Goal: Task Accomplishment & Management: Manage account settings

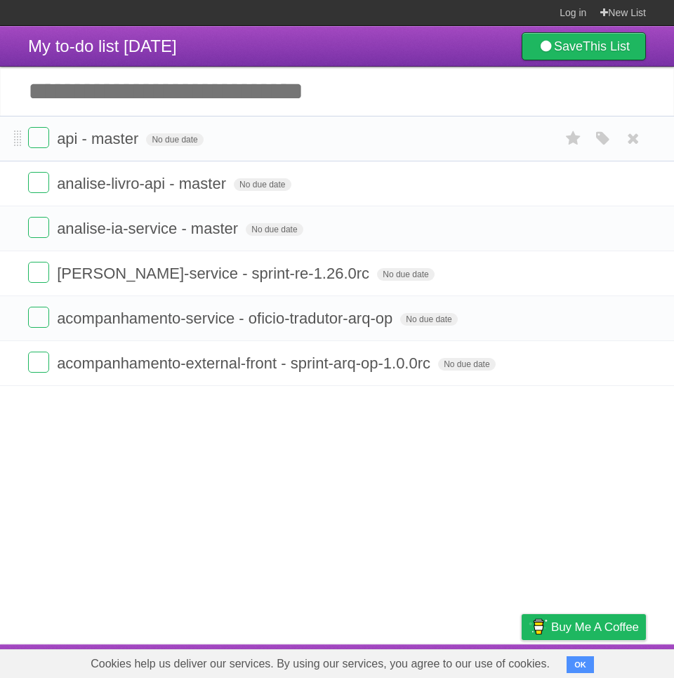
click at [655, 133] on li "api - master No due date White Red Blue Green Purple Orange" at bounding box center [337, 139] width 674 height 46
click at [651, 93] on input "Add another task" at bounding box center [337, 91] width 674 height 49
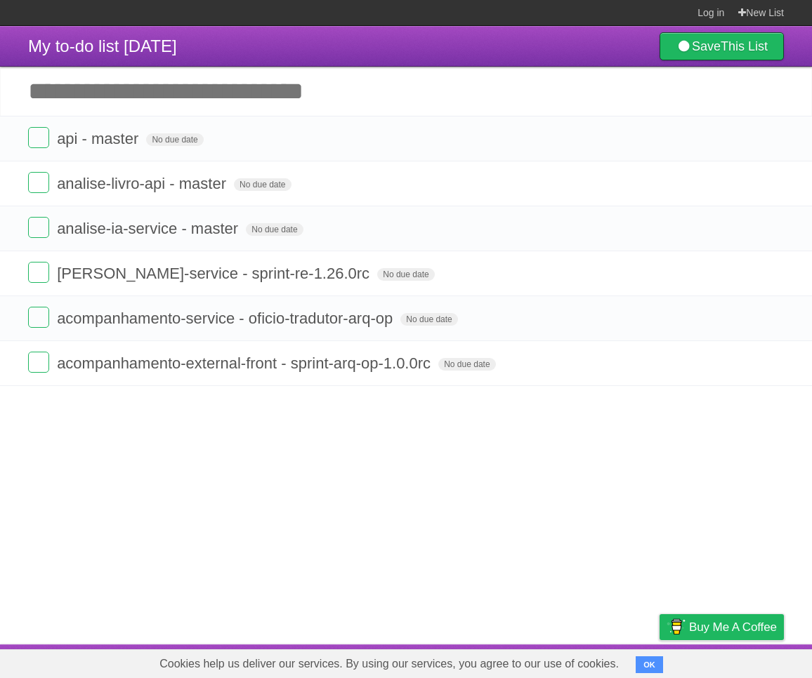
click at [298, 89] on input "Add another task" at bounding box center [406, 91] width 812 height 49
click at [372, 477] on article "My to-do list 09/22/2025 Save This List Add another task ********* api - master…" at bounding box center [406, 335] width 812 height 618
click at [388, 500] on article "My to-do list 09/22/2025 Save This List Add another task ********* api - master…" at bounding box center [406, 335] width 812 height 618
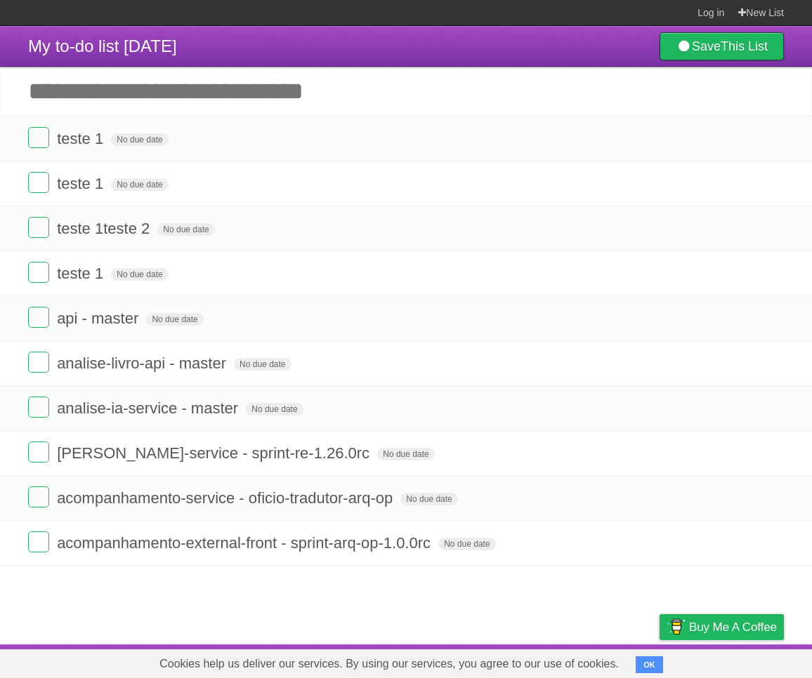
drag, startPoint x: 767, startPoint y: 137, endPoint x: 779, endPoint y: 81, distance: 56.7
click at [767, 137] on icon at bounding box center [771, 138] width 20 height 23
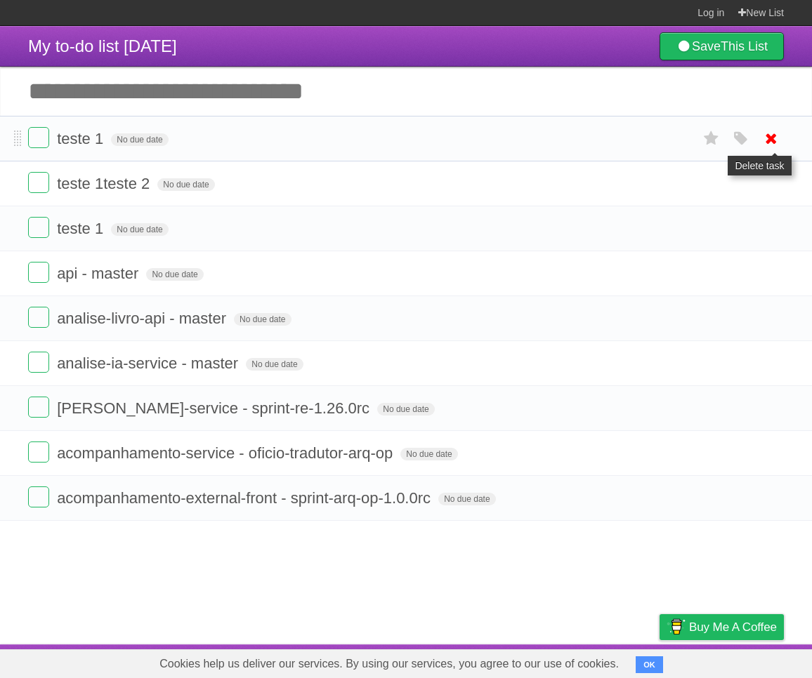
click at [767, 134] on icon at bounding box center [771, 138] width 20 height 23
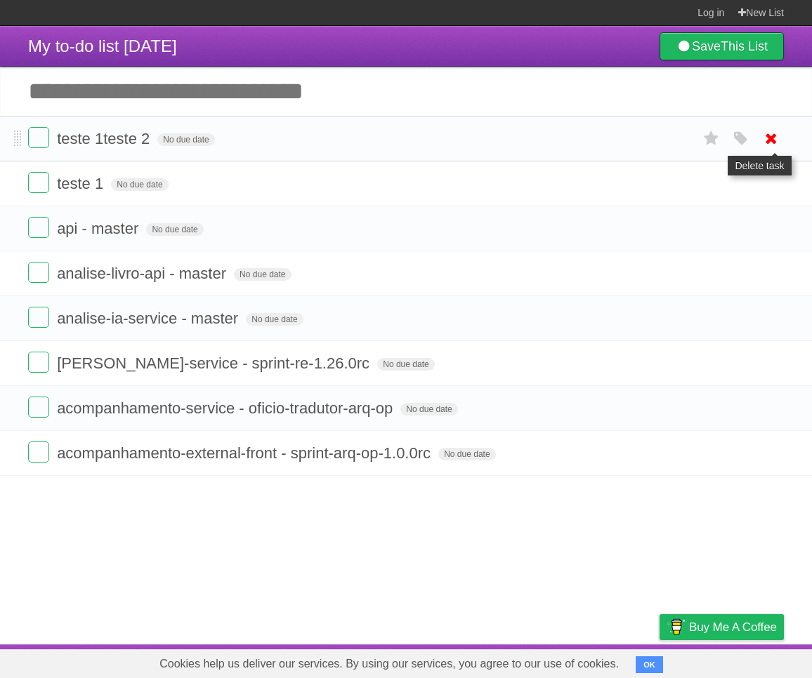
click at [772, 135] on icon at bounding box center [771, 138] width 20 height 23
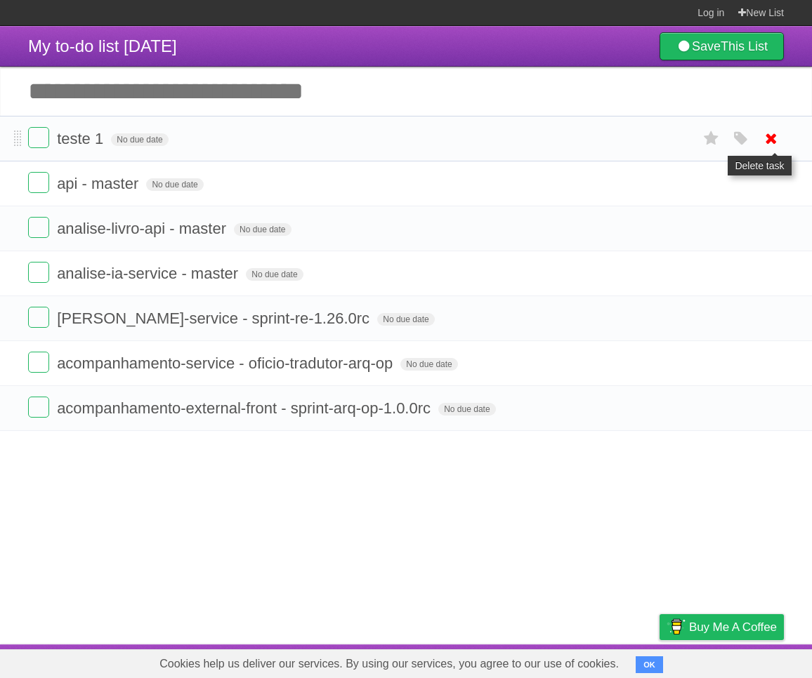
click at [772, 140] on icon at bounding box center [771, 138] width 20 height 23
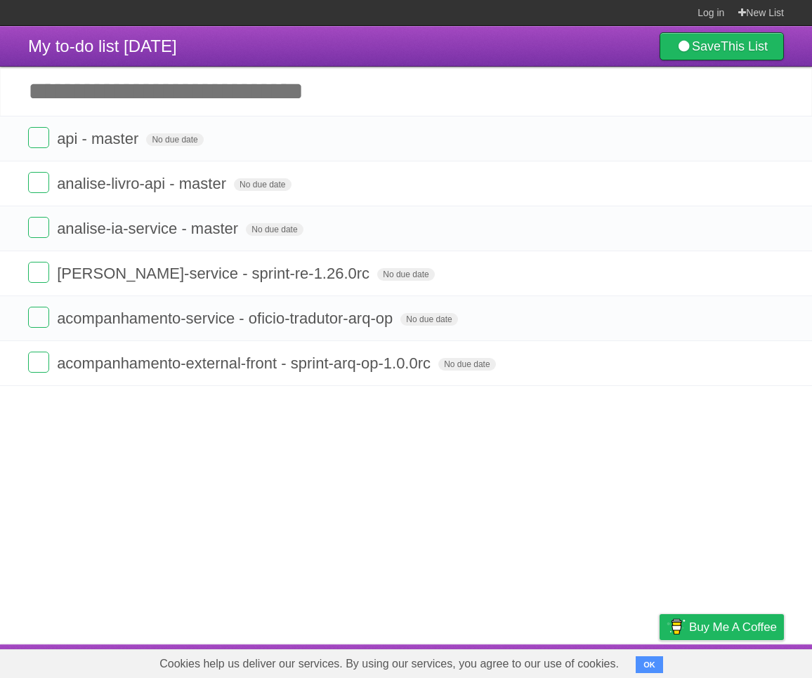
click at [462, 105] on input "Add another task" at bounding box center [406, 91] width 812 height 49
click at [444, 88] on input "Add another task" at bounding box center [406, 91] width 812 height 49
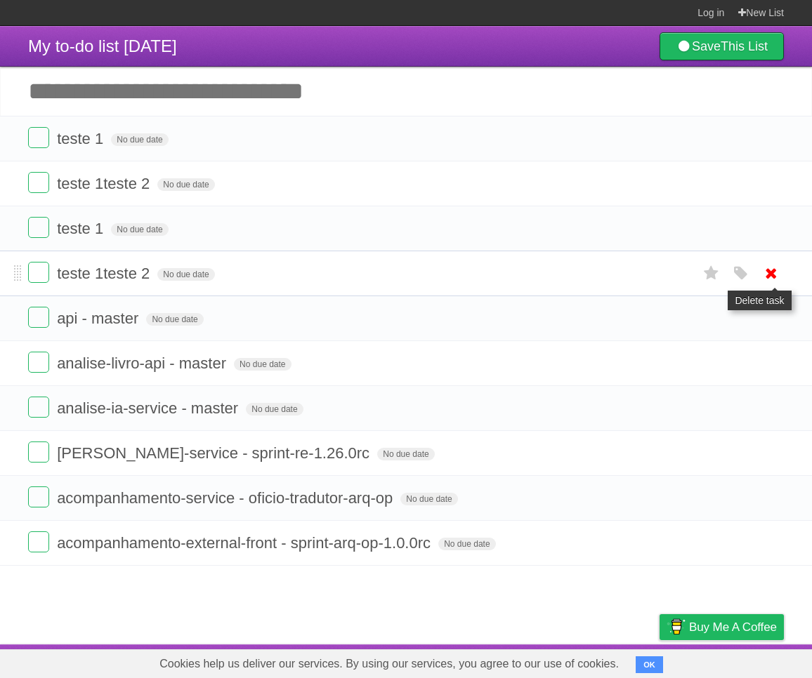
click at [771, 277] on icon at bounding box center [771, 273] width 20 height 23
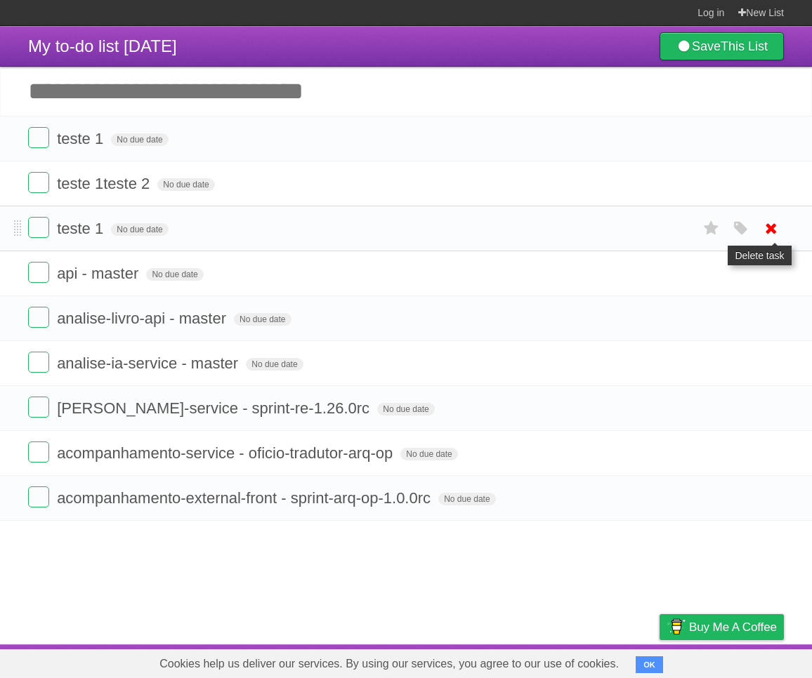
click at [771, 229] on icon at bounding box center [771, 228] width 20 height 23
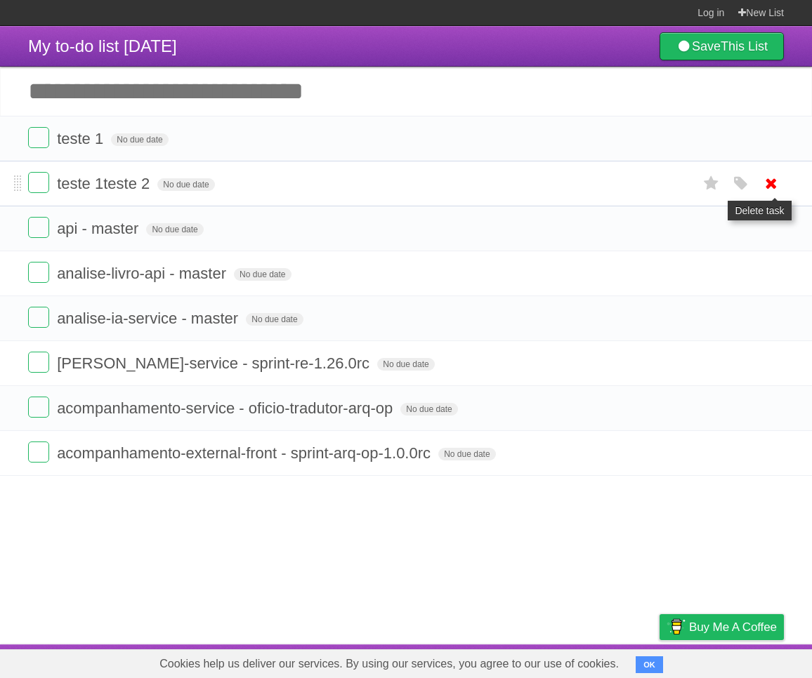
click at [766, 178] on icon at bounding box center [771, 183] width 20 height 23
drag, startPoint x: 772, startPoint y: 134, endPoint x: 779, endPoint y: 67, distance: 67.8
click at [772, 135] on icon at bounding box center [771, 138] width 20 height 23
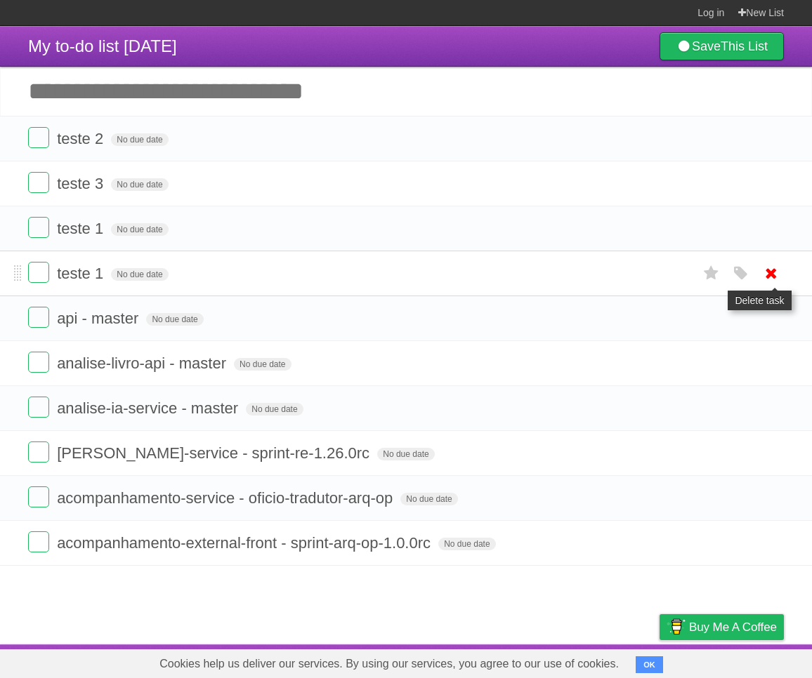
click at [774, 278] on icon at bounding box center [771, 273] width 20 height 23
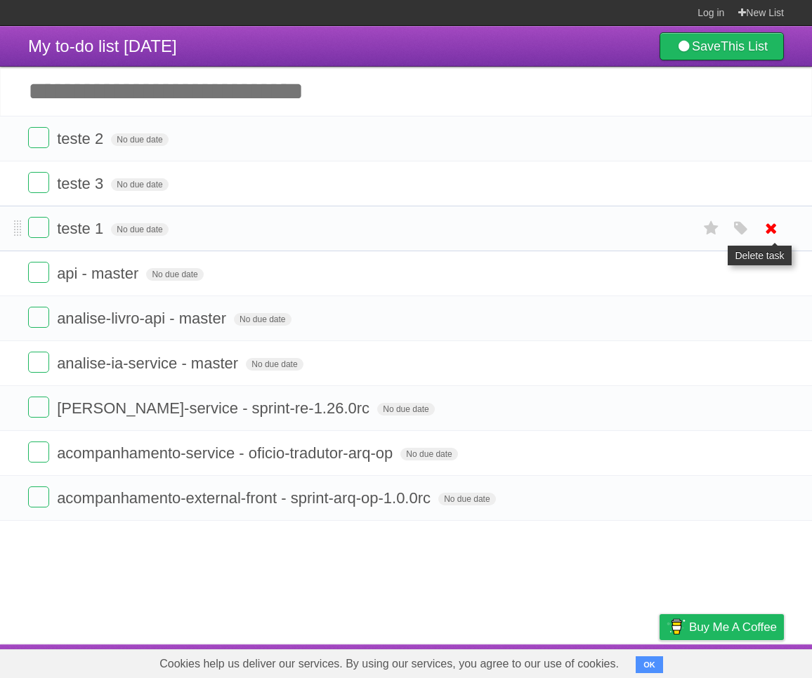
click at [769, 225] on icon at bounding box center [771, 228] width 20 height 23
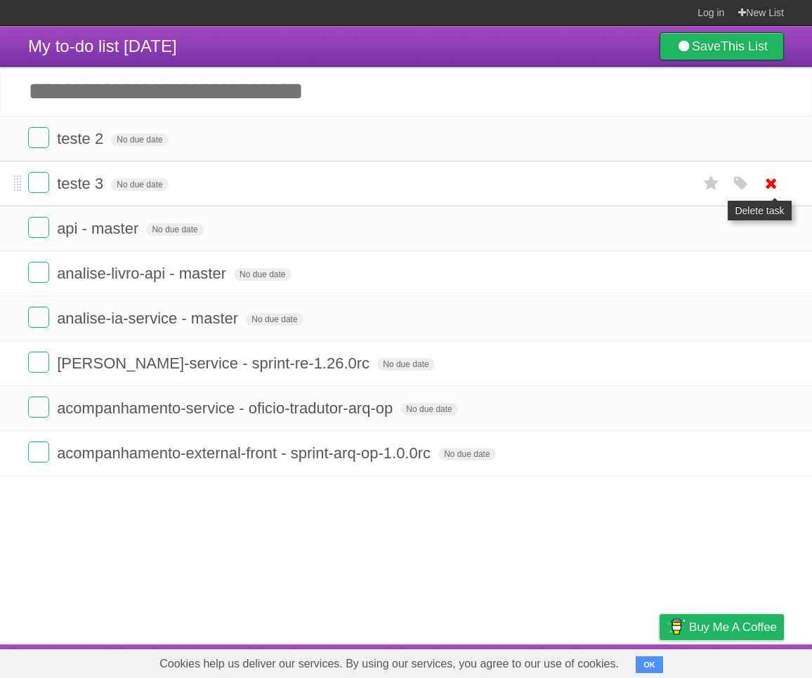
click at [767, 182] on icon at bounding box center [771, 183] width 20 height 23
click at [769, 137] on icon at bounding box center [771, 138] width 20 height 23
click at [772, 137] on icon at bounding box center [771, 138] width 20 height 23
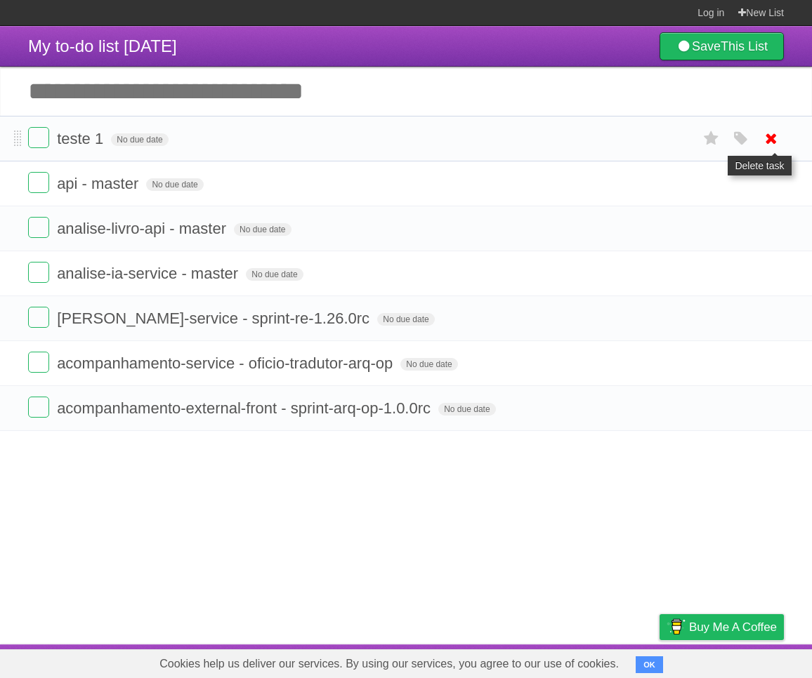
click at [770, 142] on icon at bounding box center [771, 138] width 20 height 23
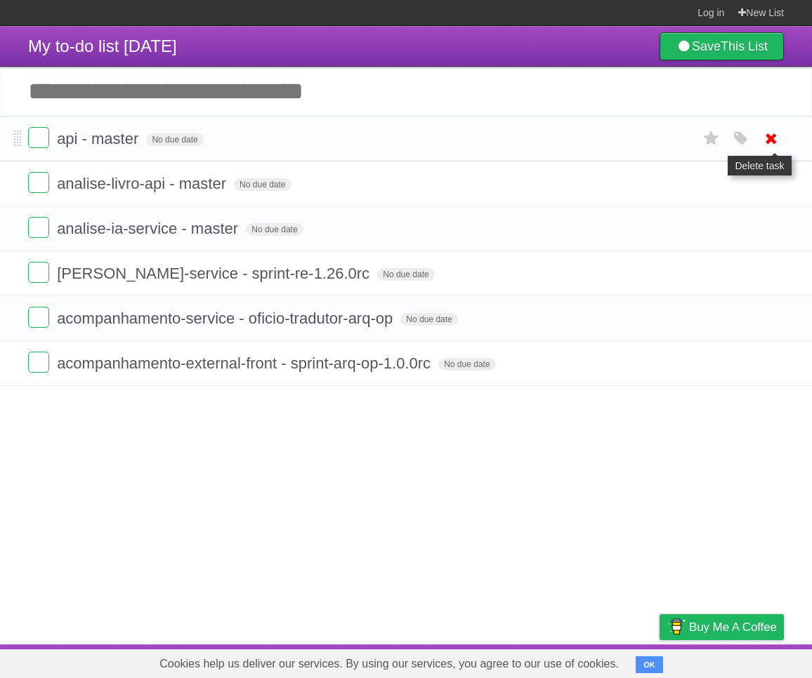
click at [773, 141] on icon at bounding box center [771, 138] width 20 height 23
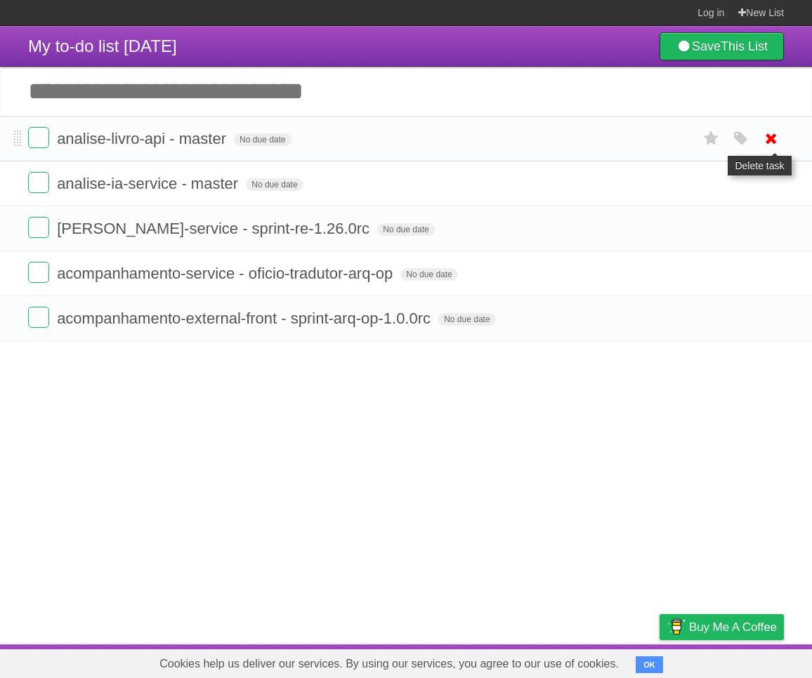
click at [770, 132] on icon at bounding box center [771, 138] width 20 height 23
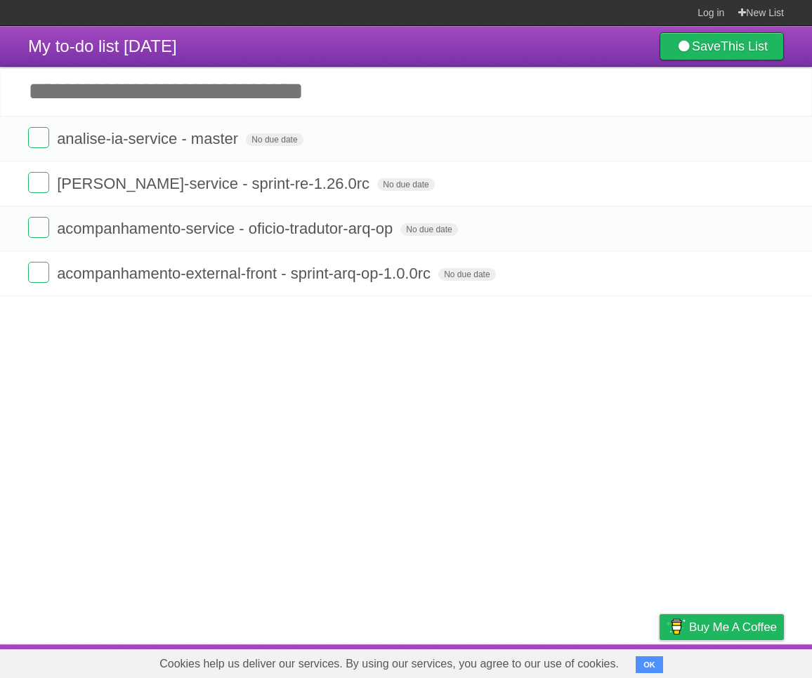
click at [774, 136] on icon at bounding box center [771, 138] width 20 height 23
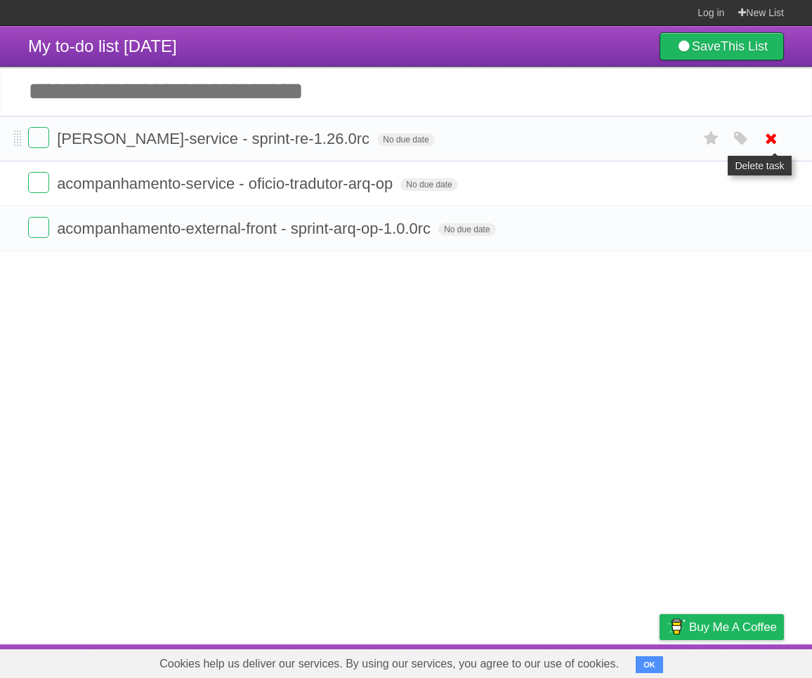
click at [769, 141] on icon at bounding box center [771, 138] width 20 height 23
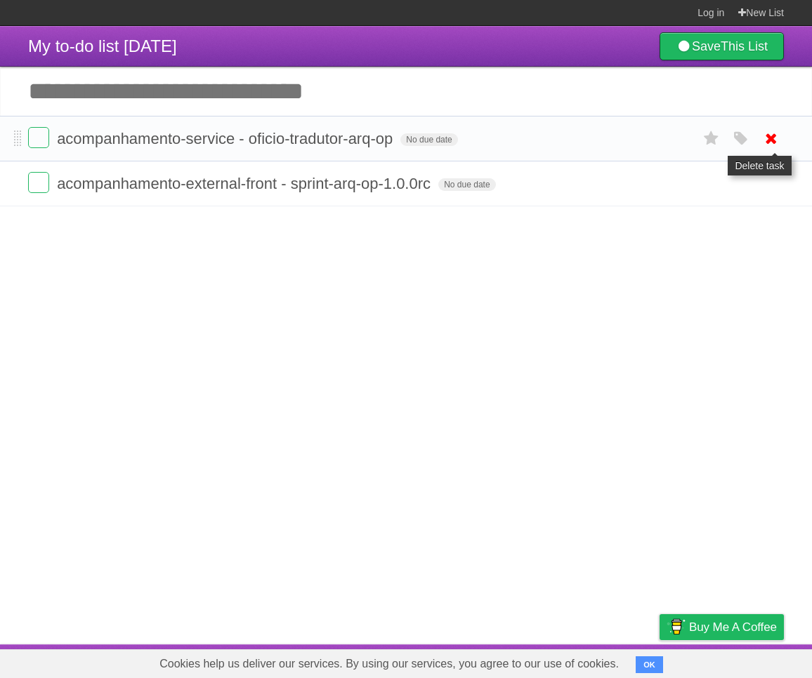
click at [772, 145] on icon at bounding box center [771, 138] width 20 height 23
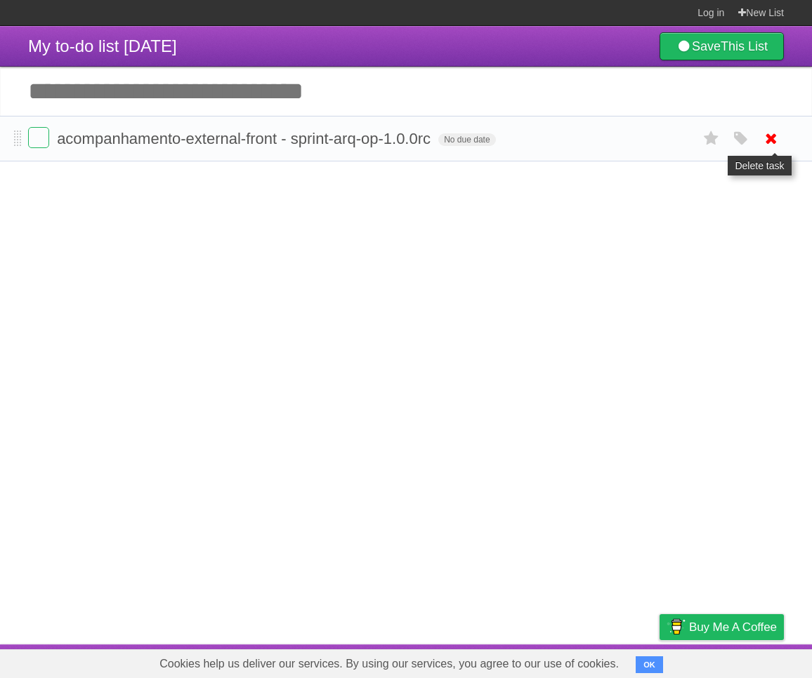
click at [774, 137] on icon at bounding box center [771, 138] width 20 height 23
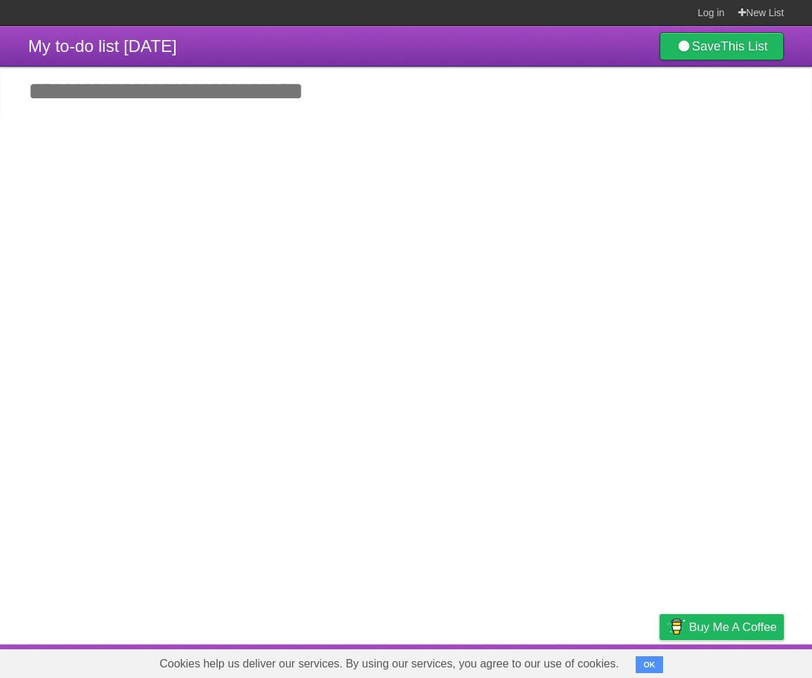
click at [345, 258] on article "My to-do list [DATE] Save This List Add another task *********" at bounding box center [406, 335] width 812 height 618
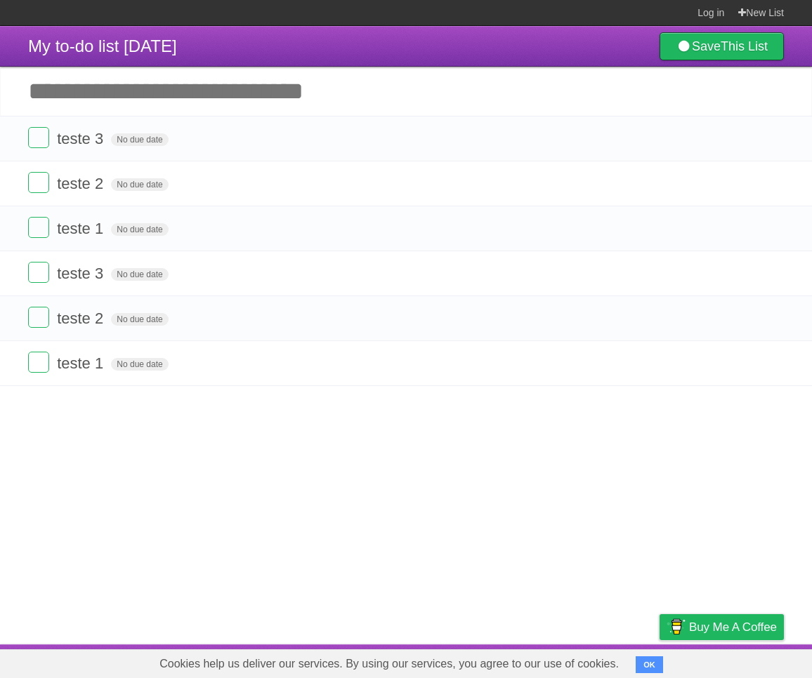
click at [771, 140] on icon at bounding box center [771, 138] width 20 height 23
click at [772, 140] on icon at bounding box center [771, 138] width 20 height 23
click at [771, 139] on icon at bounding box center [771, 138] width 20 height 23
click at [769, 138] on icon at bounding box center [771, 138] width 20 height 23
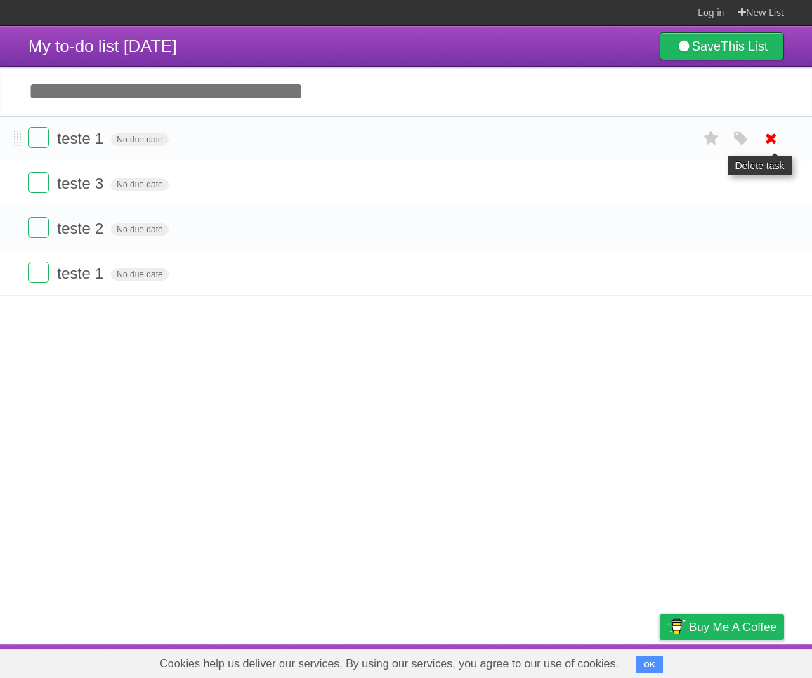
click at [772, 143] on icon at bounding box center [771, 138] width 20 height 23
click at [769, 141] on icon at bounding box center [771, 138] width 20 height 23
click at [771, 138] on icon at bounding box center [771, 138] width 20 height 23
click at [769, 139] on icon at bounding box center [771, 138] width 20 height 23
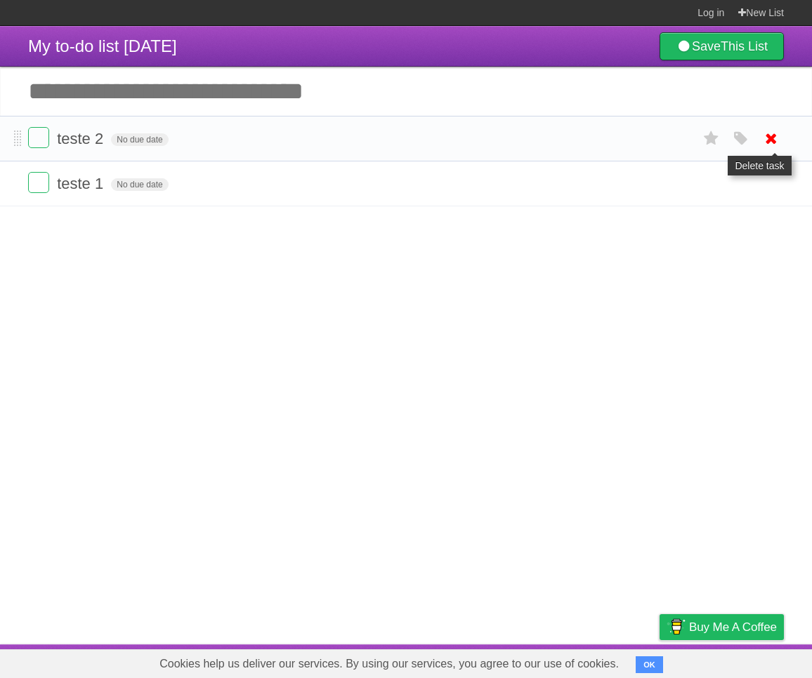
click at [769, 134] on icon at bounding box center [771, 138] width 20 height 23
click at [770, 131] on icon at bounding box center [771, 138] width 20 height 23
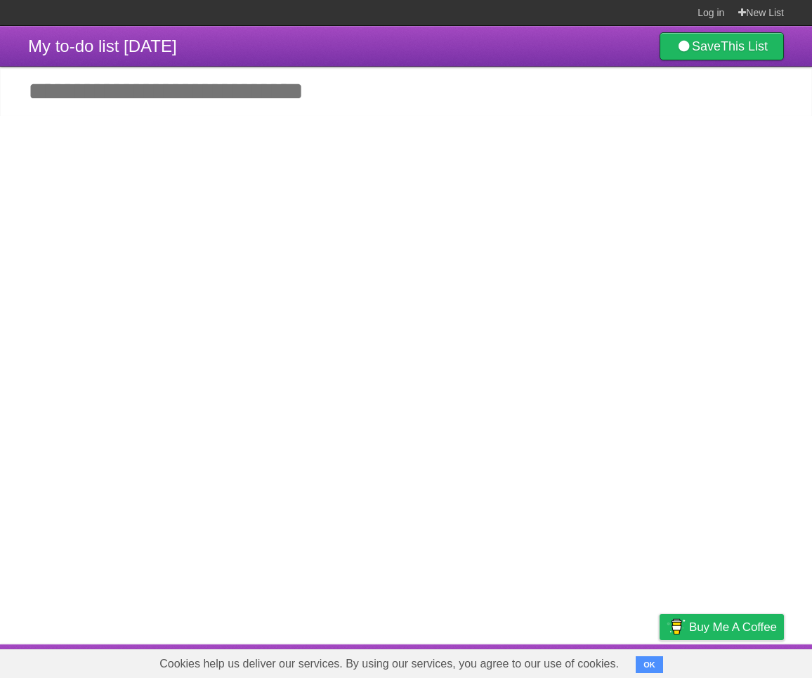
click at [366, 270] on article "My to-do list 09/22/2025 Save This List Add another task *********" at bounding box center [406, 335] width 812 height 618
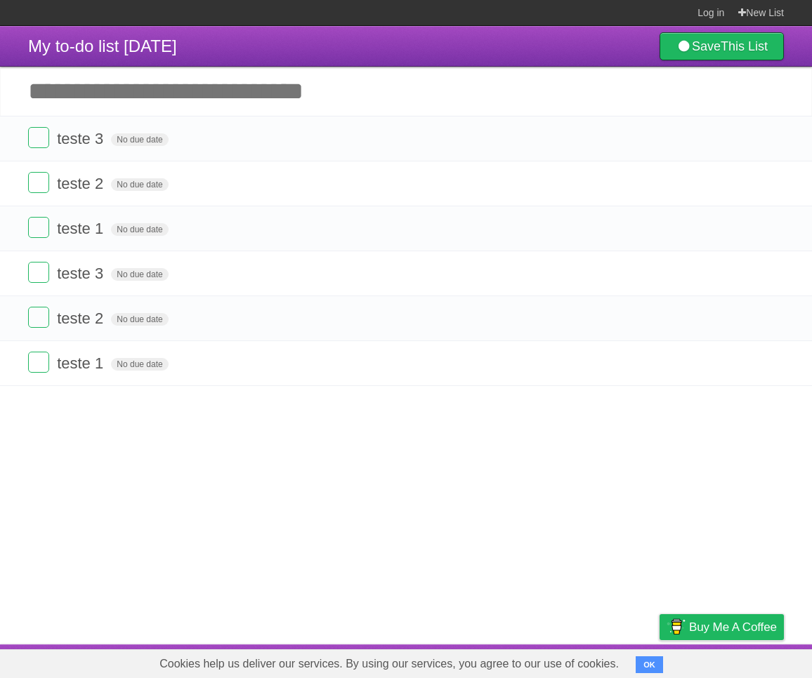
click at [772, 139] on icon at bounding box center [771, 138] width 20 height 23
click at [766, 140] on icon at bounding box center [771, 138] width 20 height 23
click at [772, 138] on icon at bounding box center [771, 138] width 20 height 23
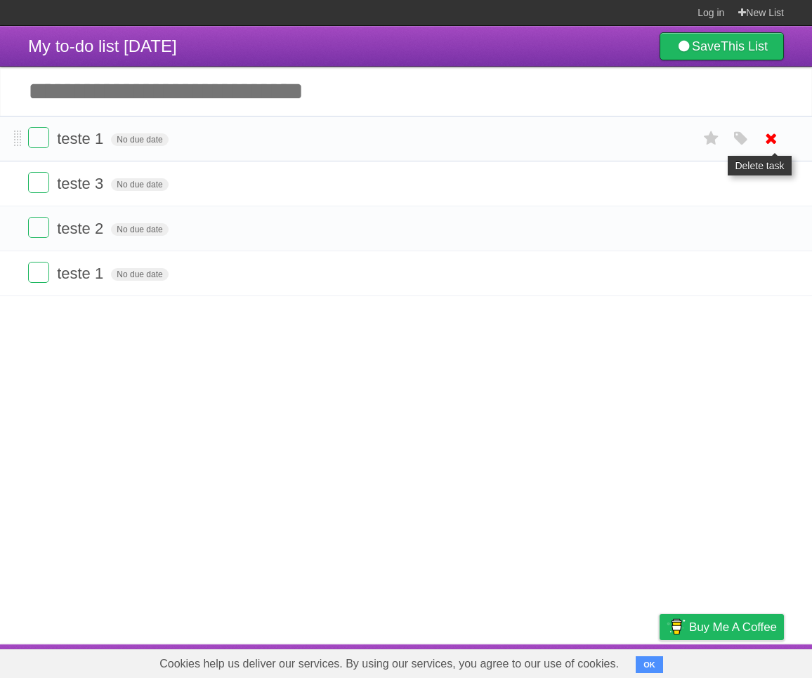
click at [772, 135] on icon at bounding box center [771, 138] width 20 height 23
click at [772, 143] on icon at bounding box center [771, 138] width 20 height 23
click at [773, 136] on icon at bounding box center [771, 138] width 20 height 23
click at [774, 136] on icon at bounding box center [771, 138] width 20 height 23
click at [767, 135] on icon at bounding box center [771, 138] width 20 height 23
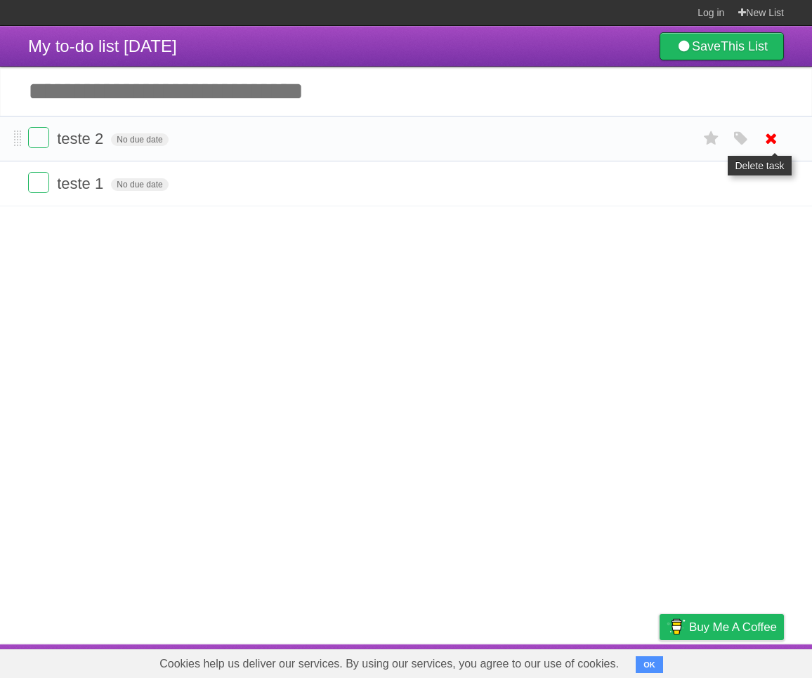
click at [771, 144] on icon at bounding box center [771, 138] width 20 height 23
click at [766, 140] on icon at bounding box center [771, 138] width 20 height 23
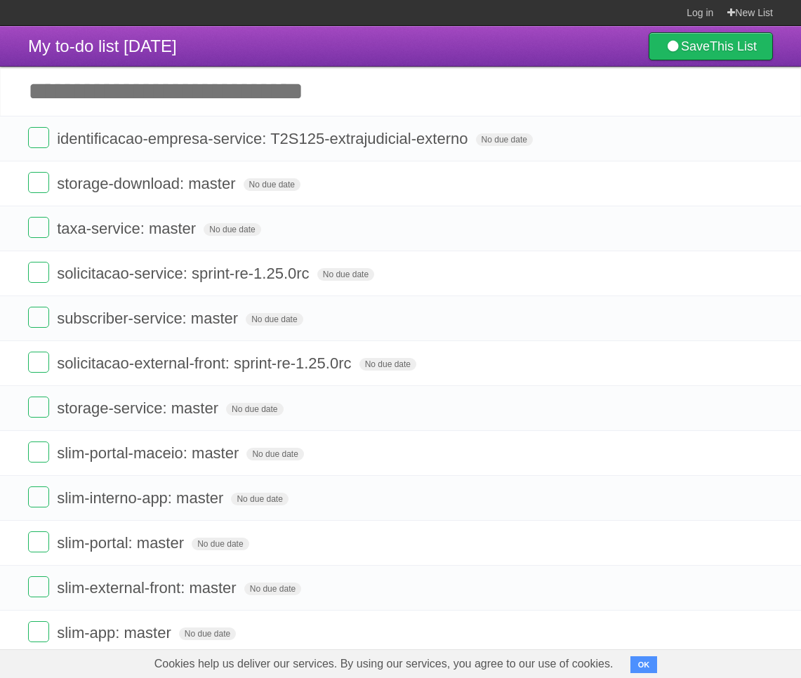
click at [264, 84] on input "Add another task" at bounding box center [400, 91] width 801 height 49
type input "*****"
click input "*********" at bounding box center [0, 0] width 0 height 0
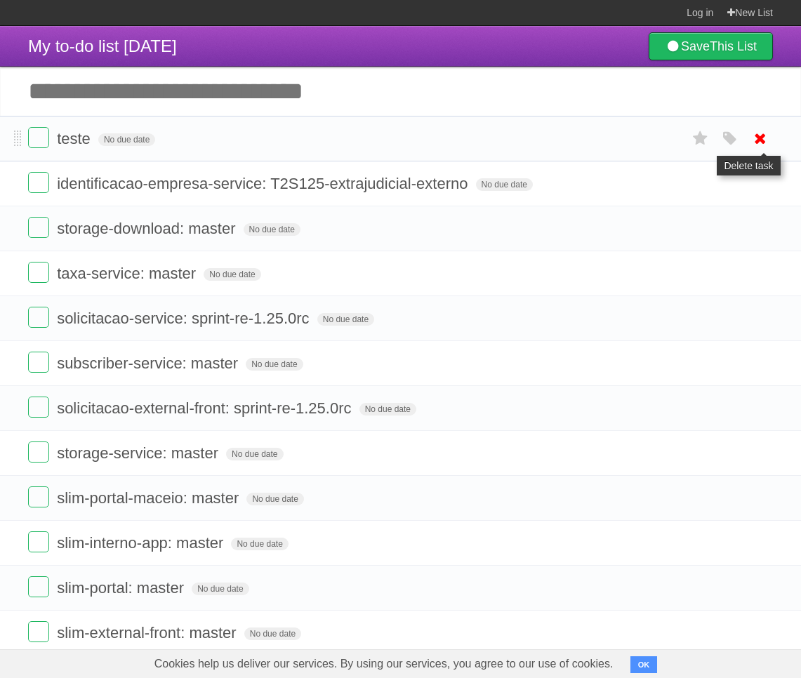
click at [757, 141] on icon at bounding box center [760, 138] width 20 height 23
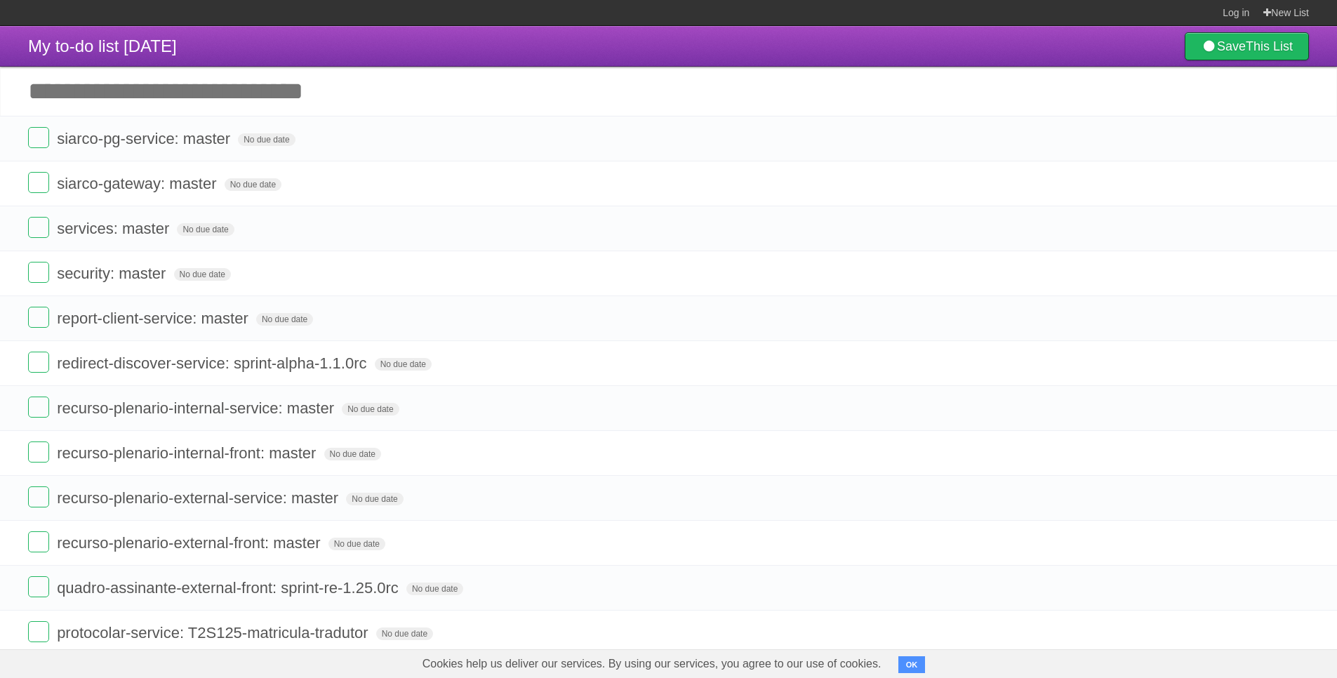
click at [1293, 140] on icon at bounding box center [1297, 138] width 20 height 23
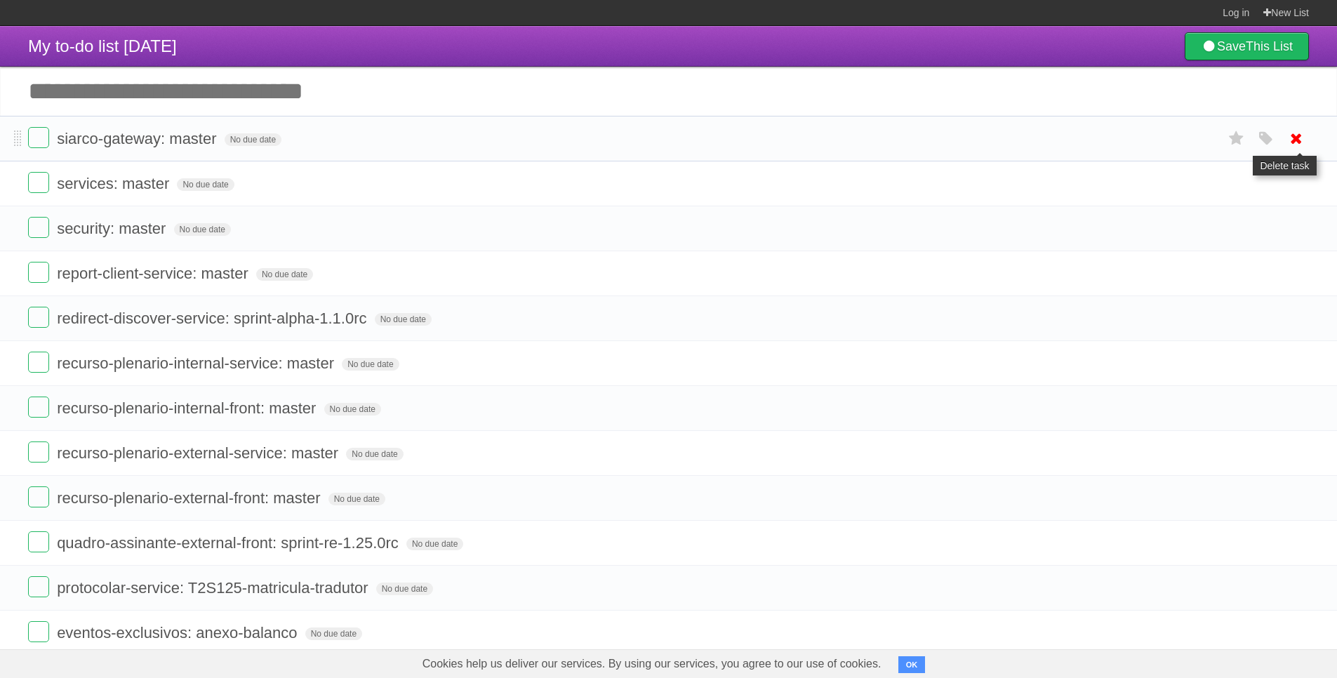
click at [1295, 147] on icon at bounding box center [1297, 138] width 20 height 23
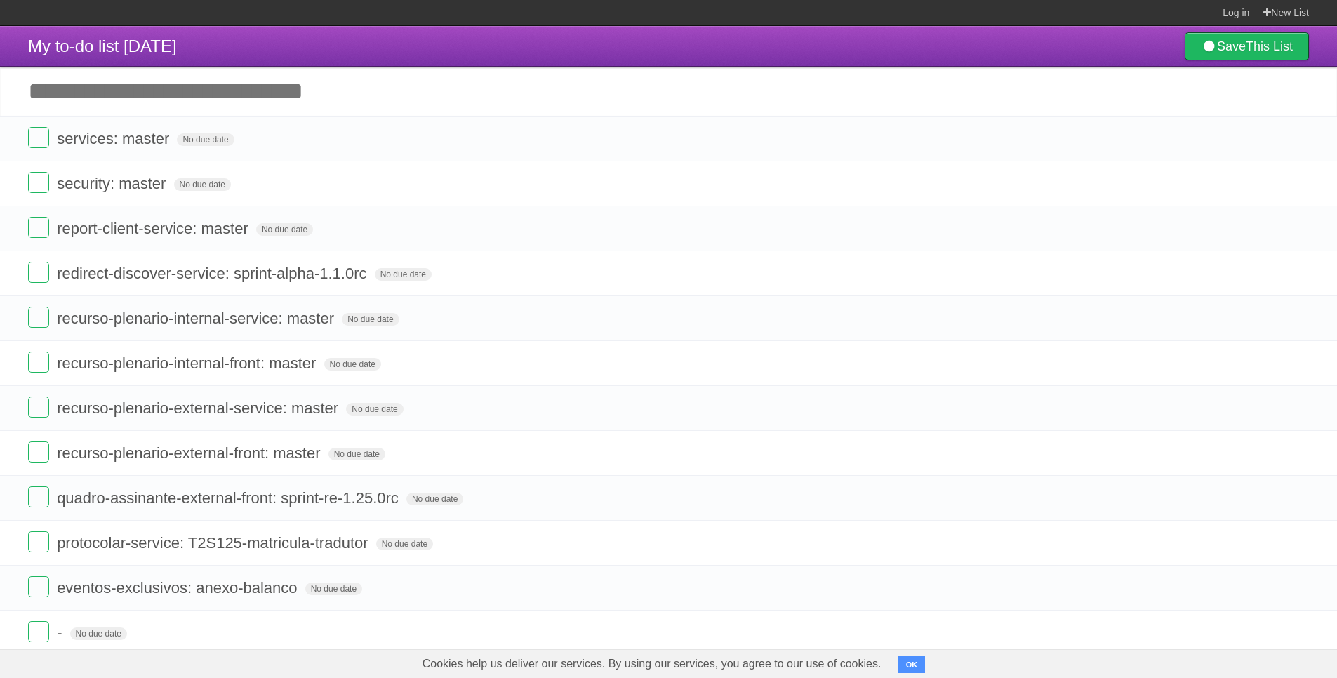
click at [1295, 147] on icon at bounding box center [1297, 138] width 20 height 23
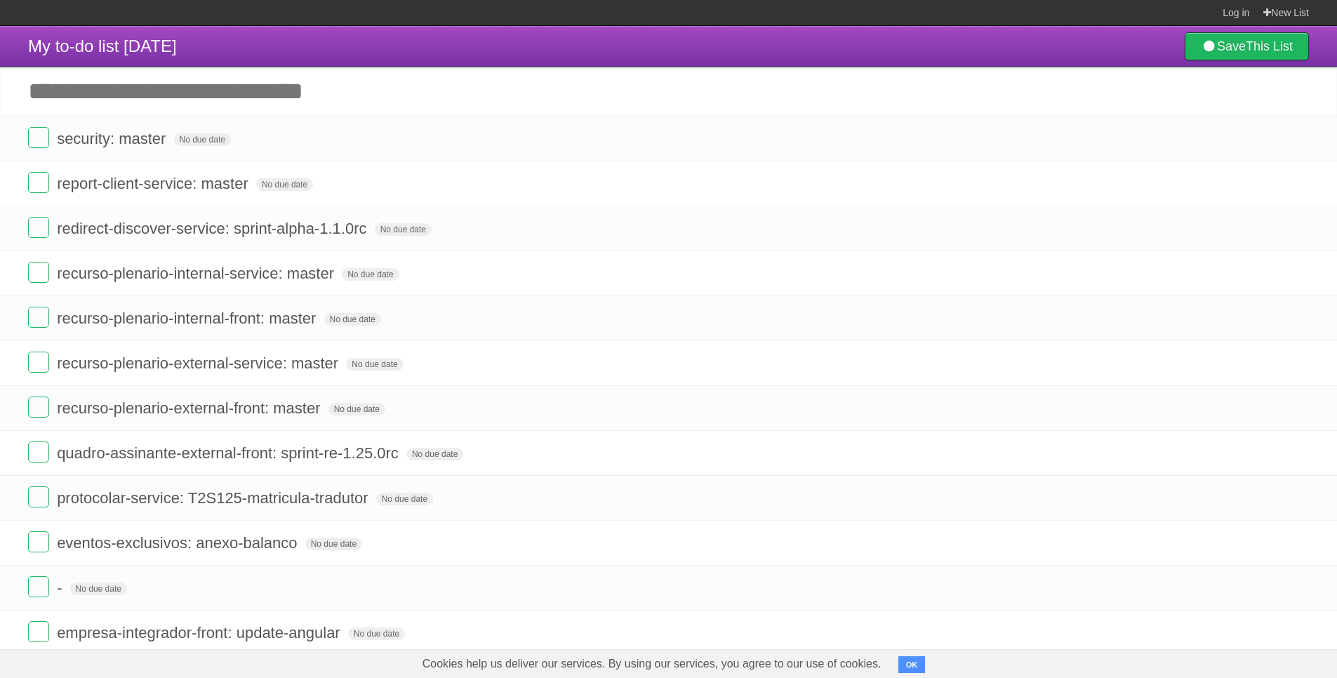
click at [1295, 147] on icon at bounding box center [1297, 138] width 20 height 23
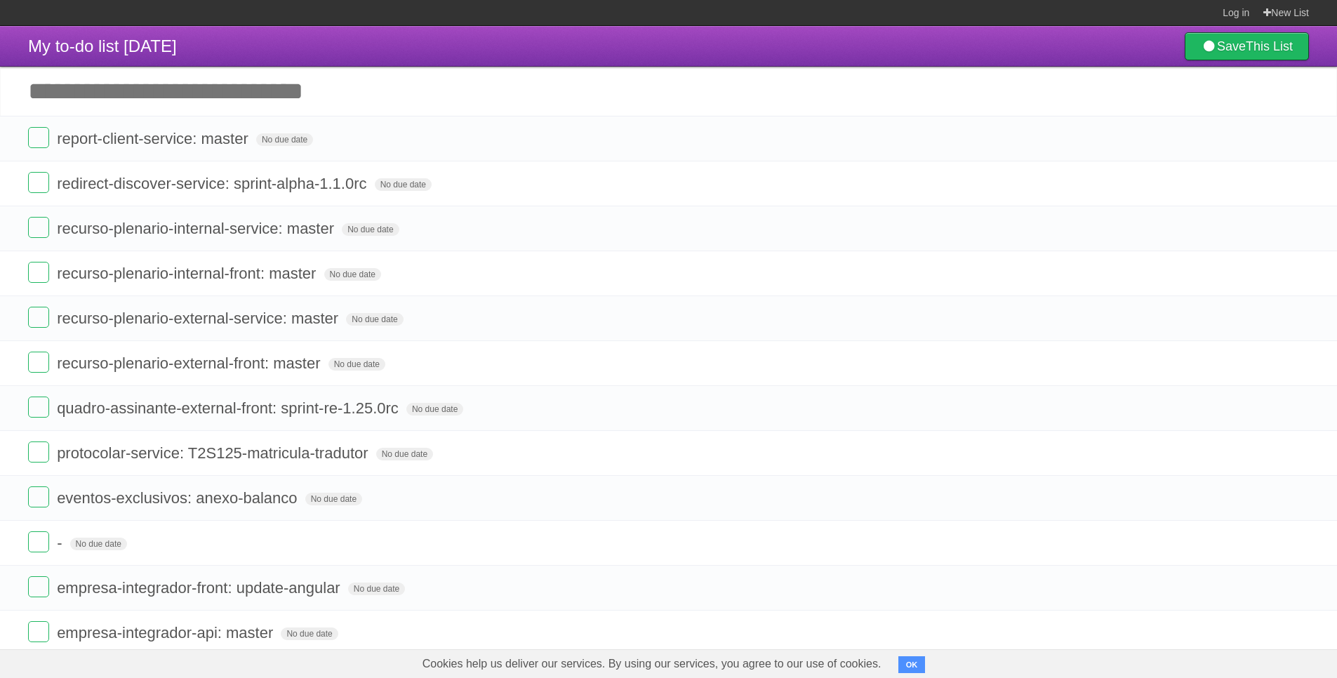
click at [1295, 147] on icon at bounding box center [1297, 138] width 20 height 23
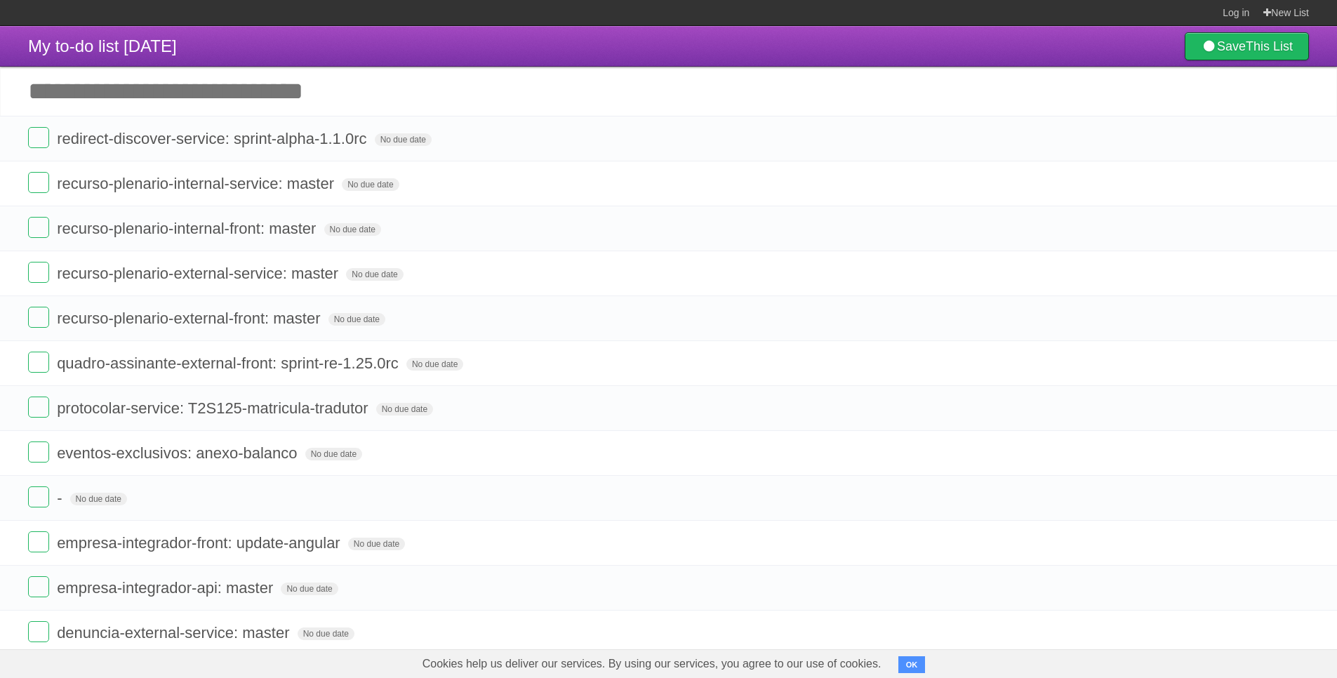
click at [1295, 147] on icon at bounding box center [1297, 138] width 20 height 23
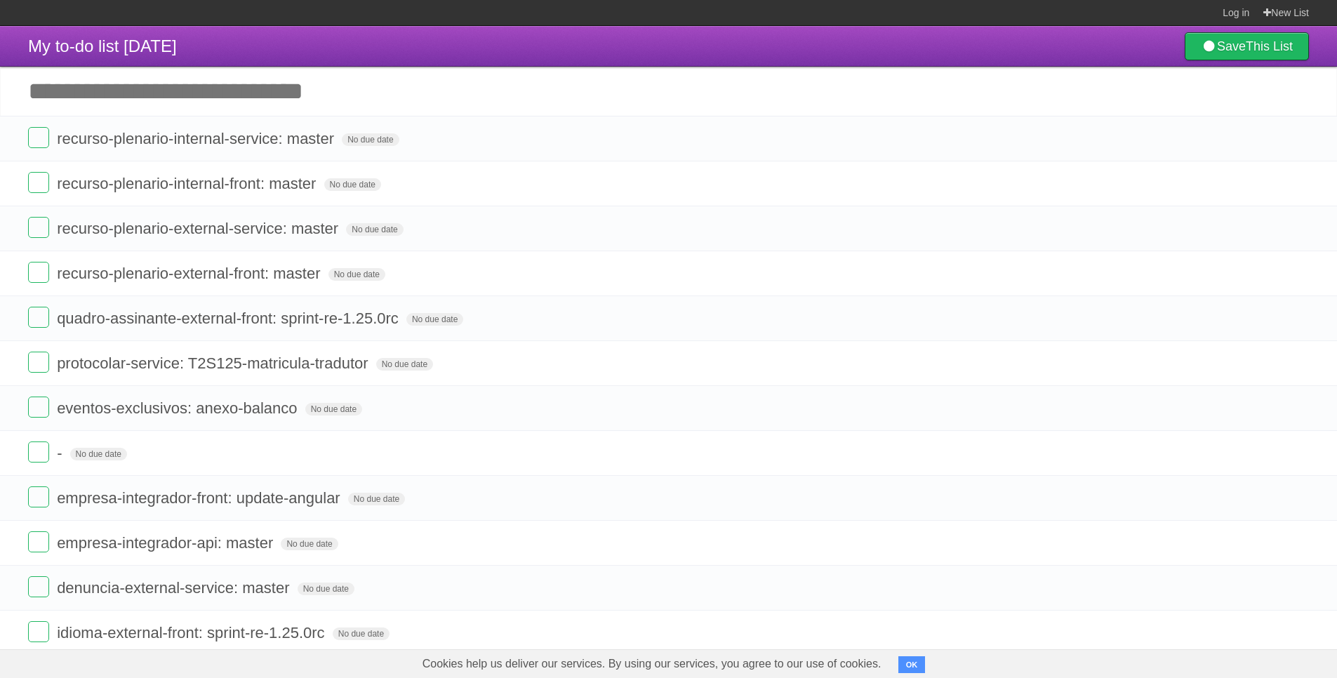
click at [1295, 147] on icon at bounding box center [1297, 138] width 20 height 23
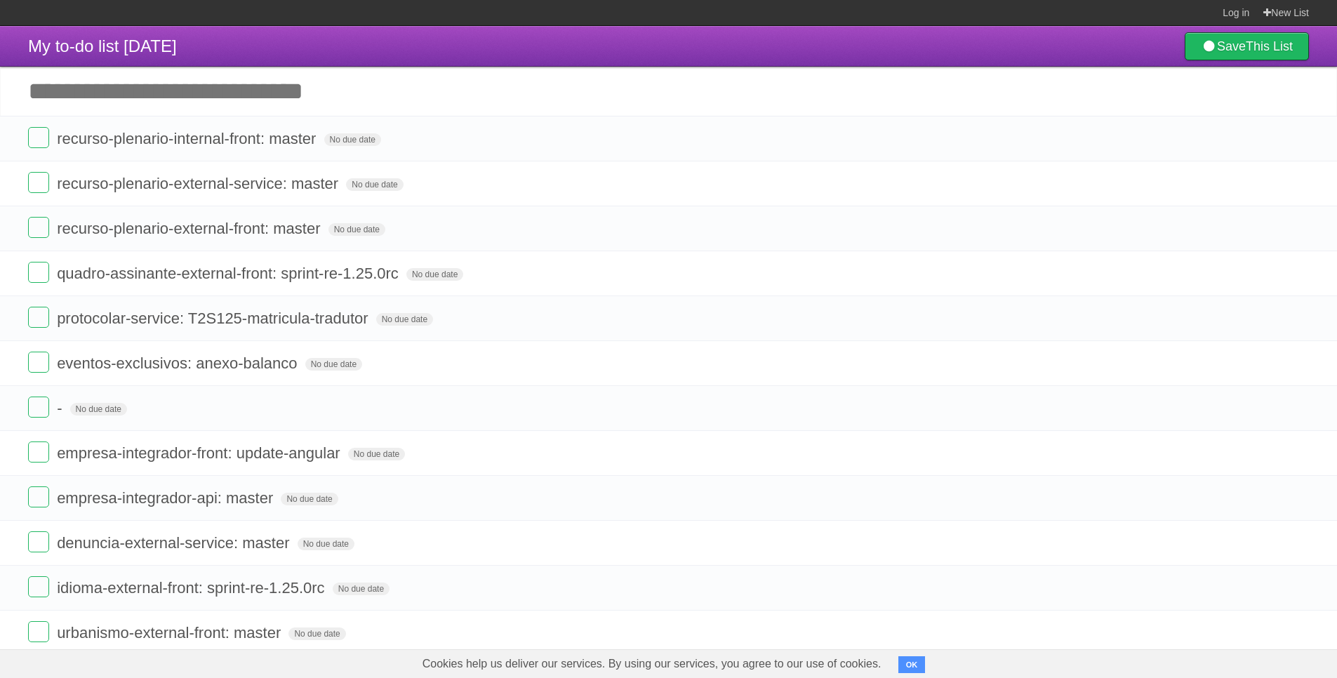
click at [1295, 147] on icon at bounding box center [1297, 138] width 20 height 23
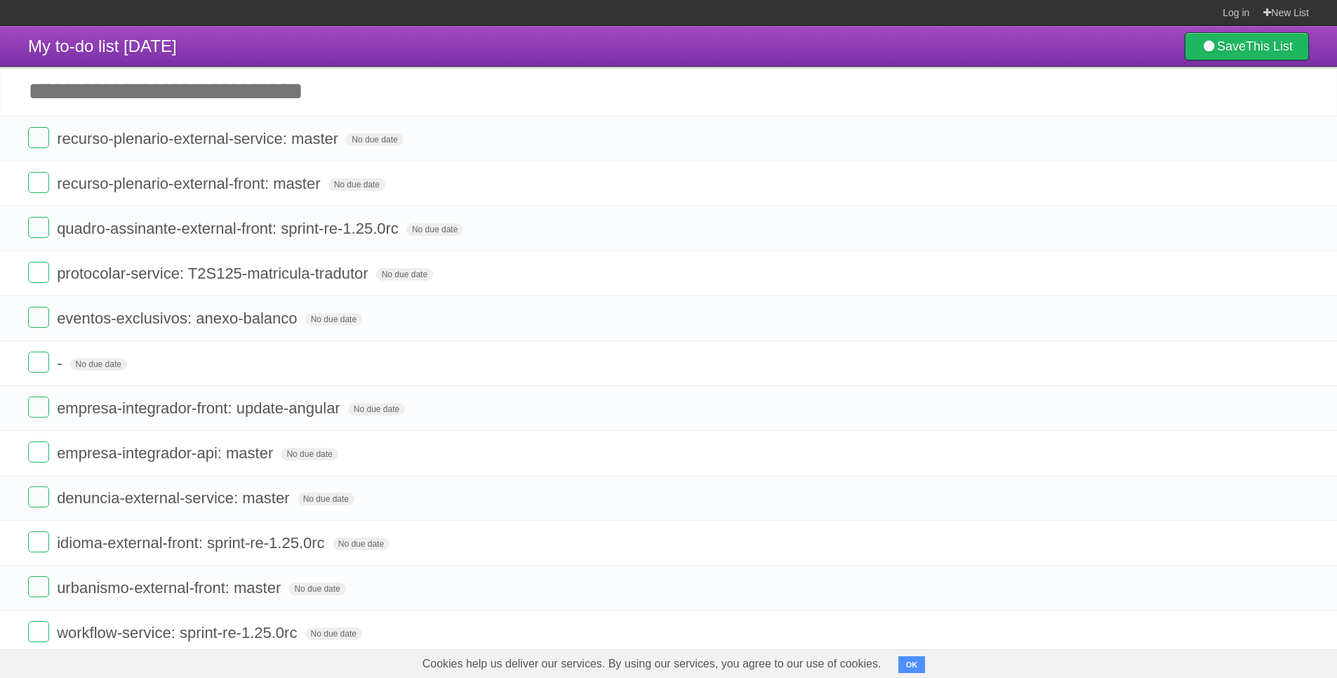
click at [1295, 147] on icon at bounding box center [1297, 138] width 20 height 23
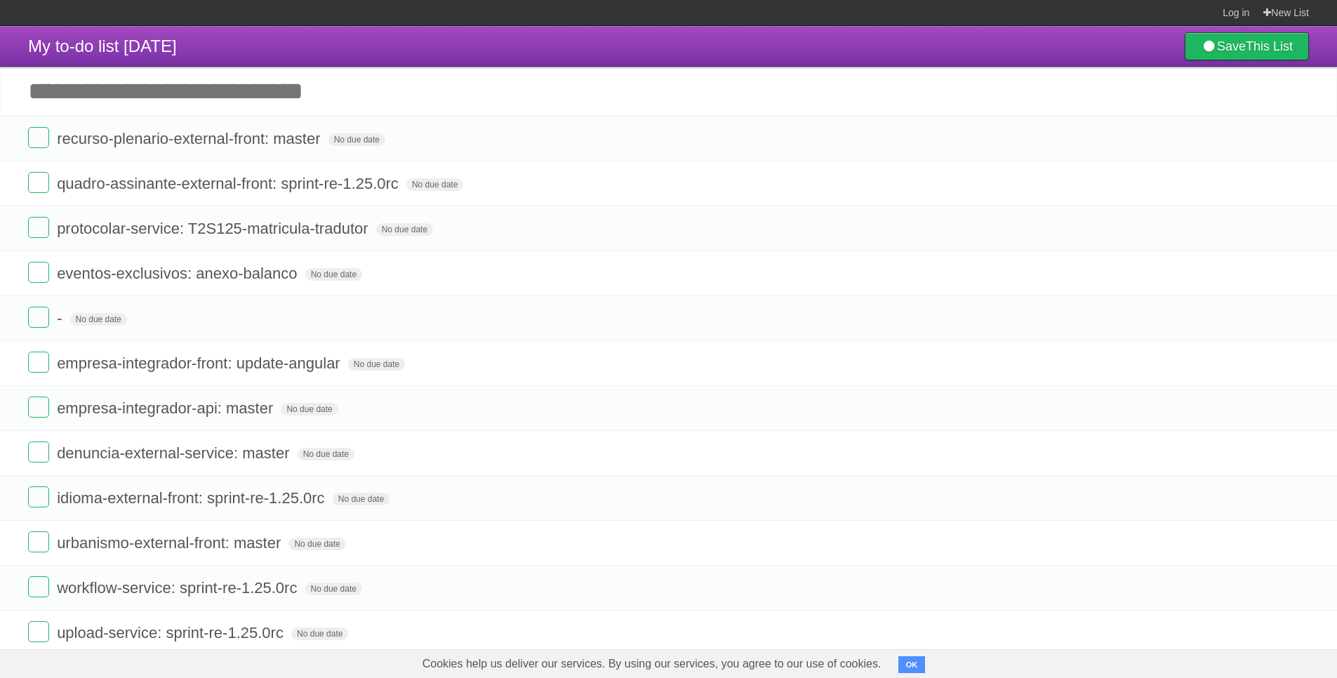
click at [1295, 147] on icon at bounding box center [1297, 138] width 20 height 23
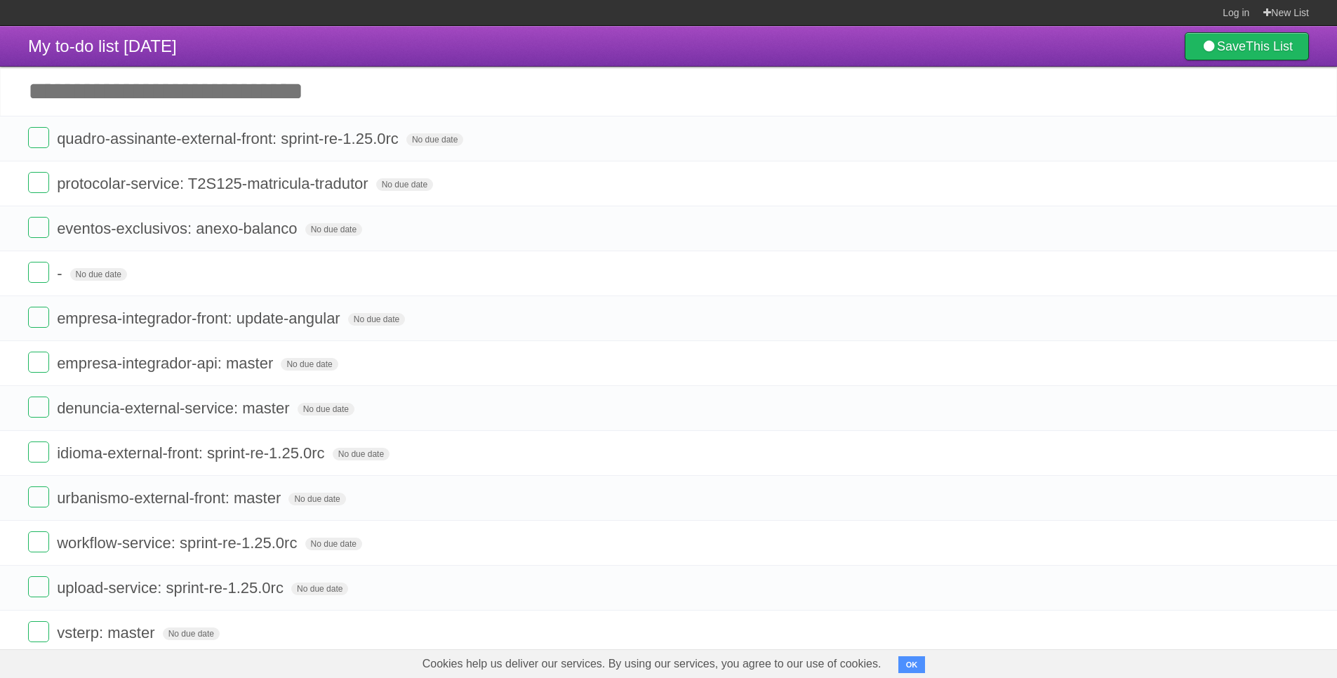
click at [1295, 147] on icon at bounding box center [1297, 138] width 20 height 23
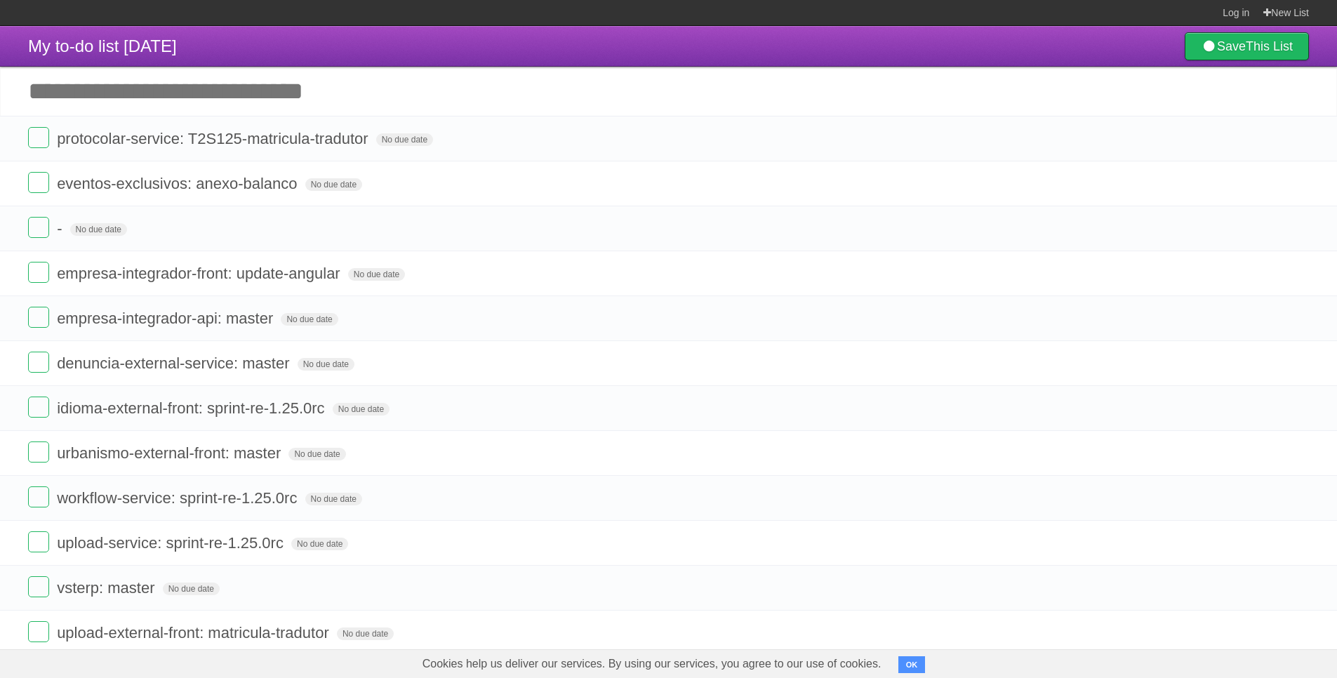
click at [1295, 147] on icon at bounding box center [1297, 138] width 20 height 23
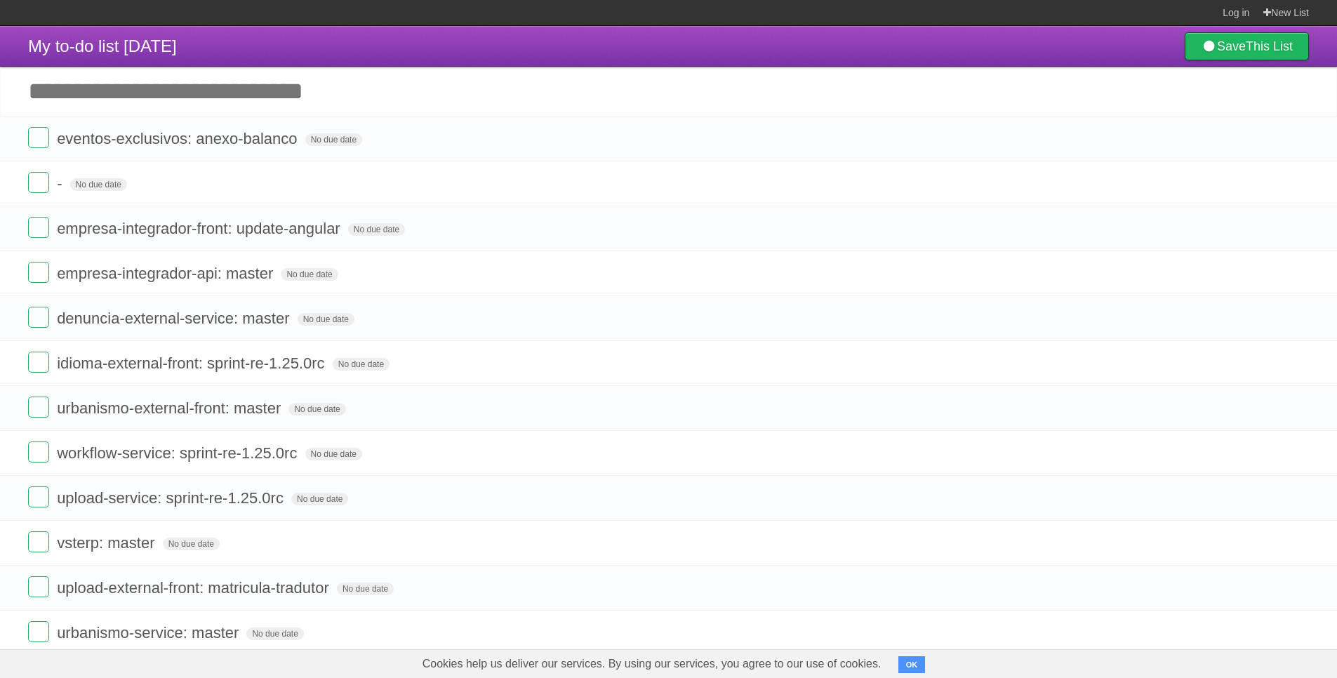
click at [1295, 147] on icon at bounding box center [1297, 138] width 20 height 23
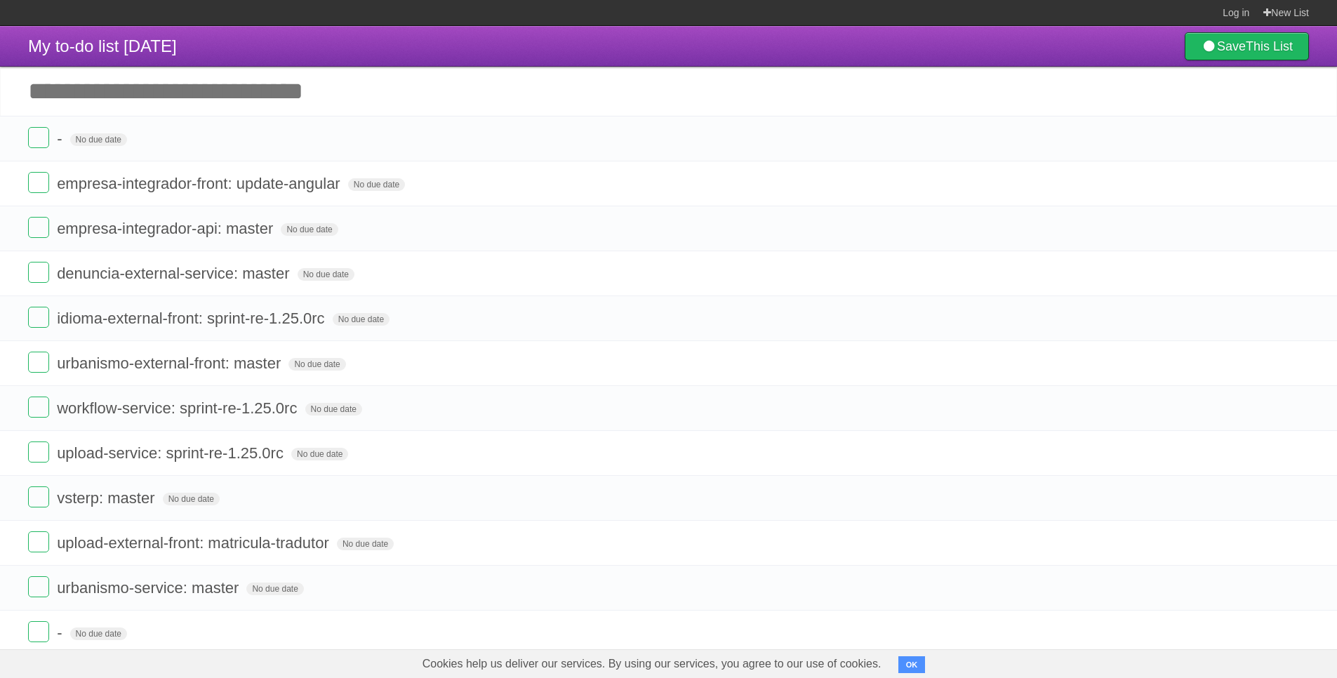
click at [1295, 147] on icon at bounding box center [1297, 138] width 20 height 23
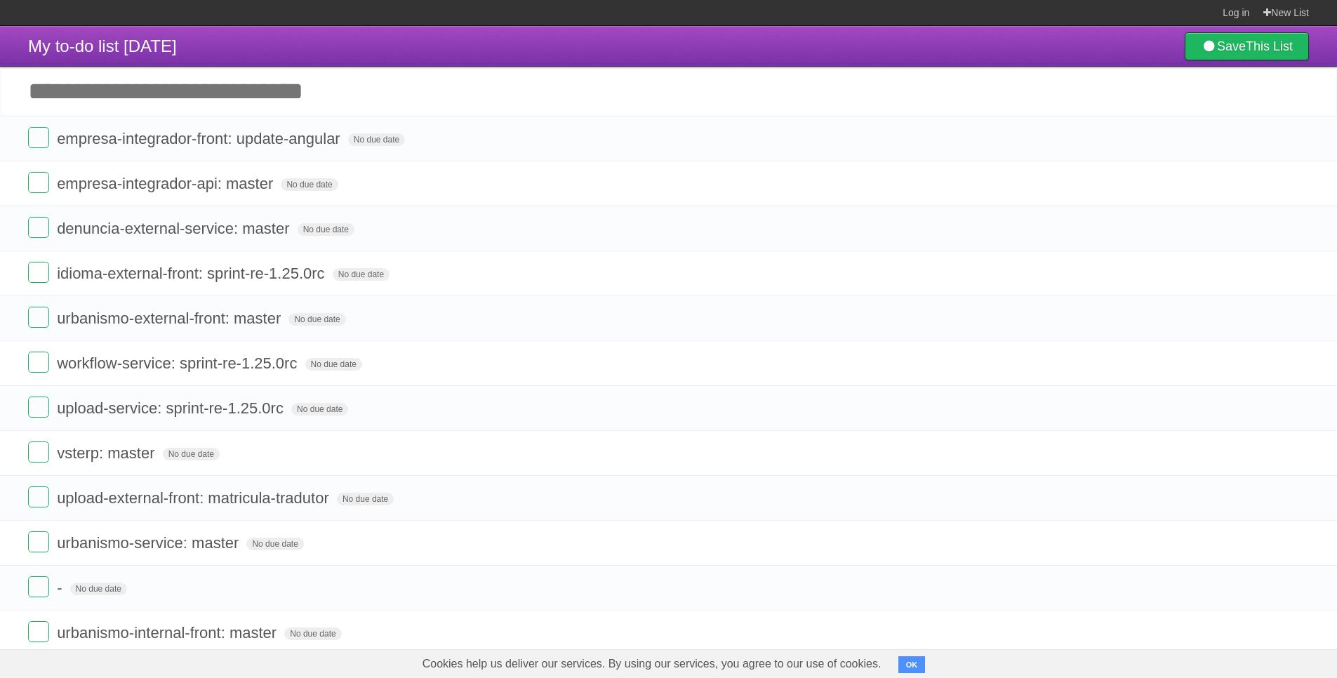
click at [1295, 147] on icon at bounding box center [1297, 138] width 20 height 23
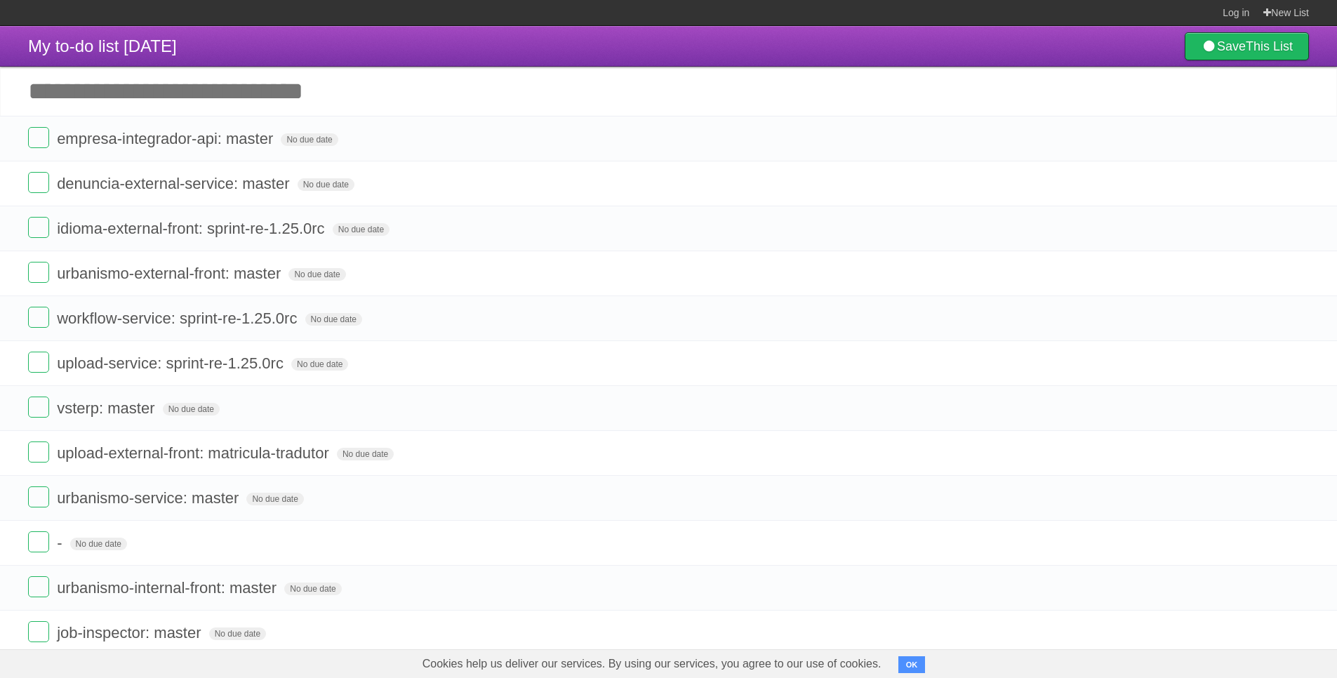
click at [1295, 147] on icon at bounding box center [1297, 138] width 20 height 23
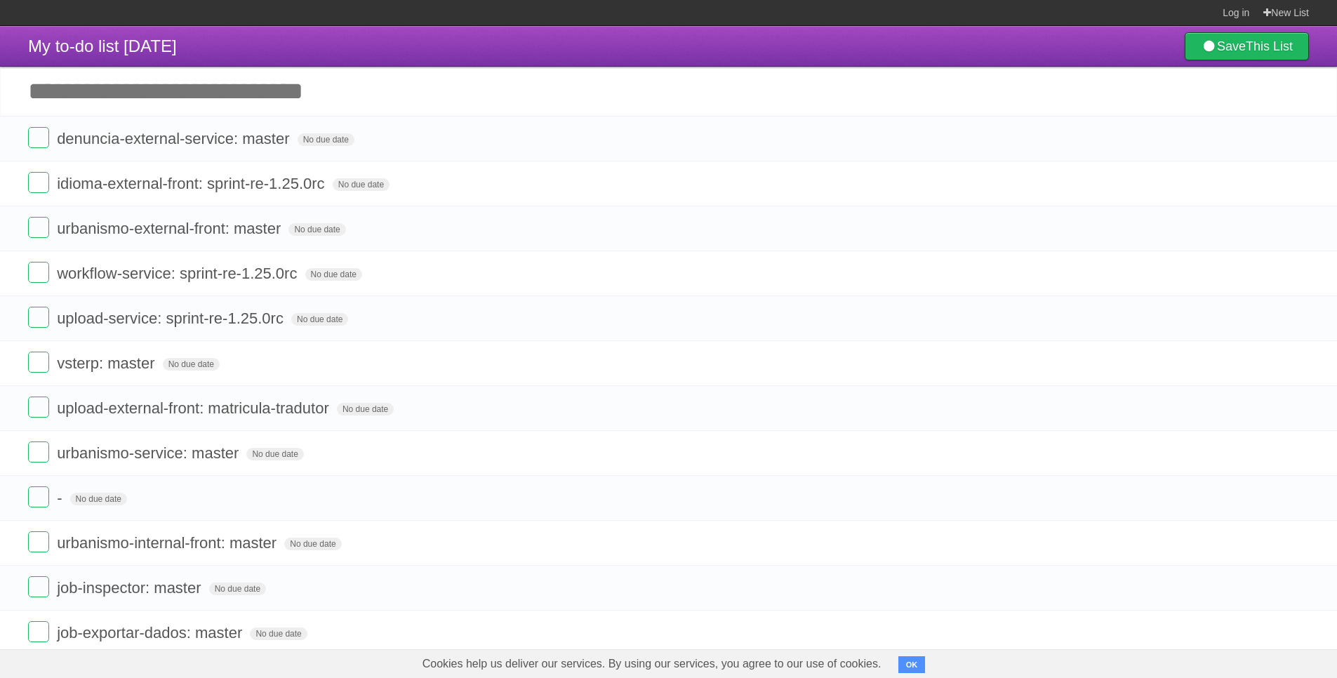
click at [1295, 147] on icon at bounding box center [1297, 138] width 20 height 23
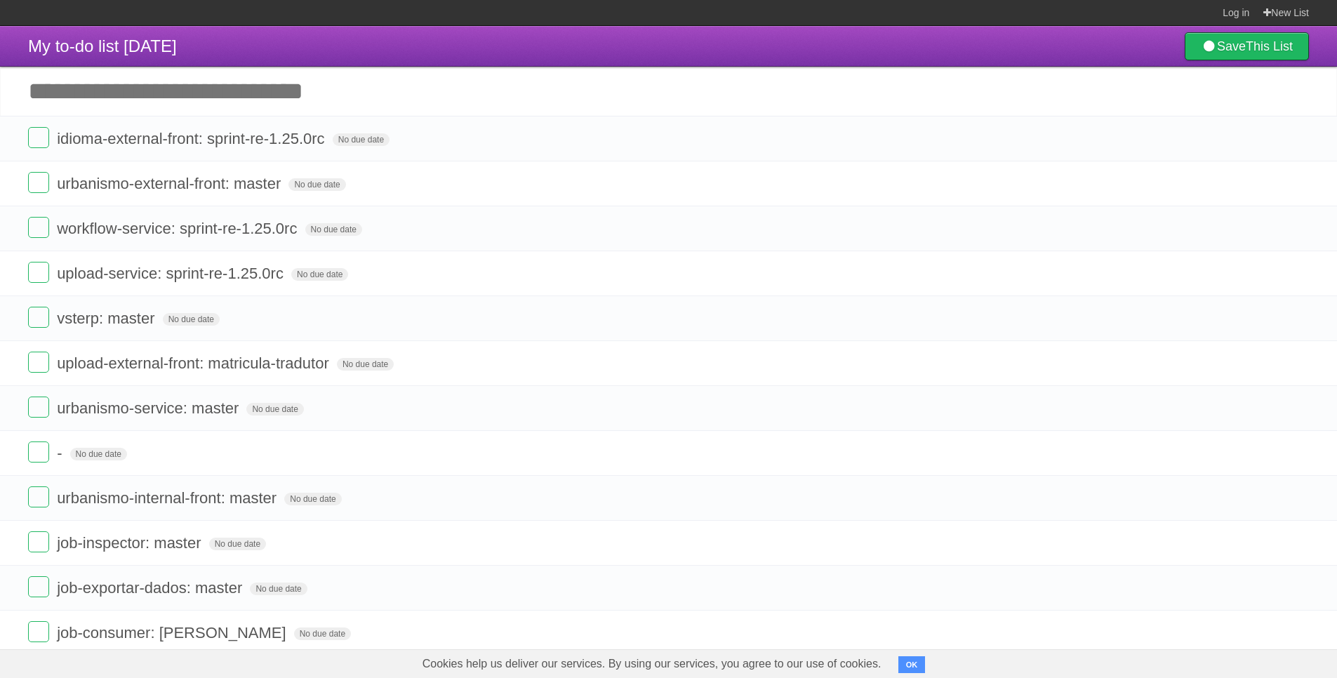
click at [1295, 147] on icon at bounding box center [1297, 138] width 20 height 23
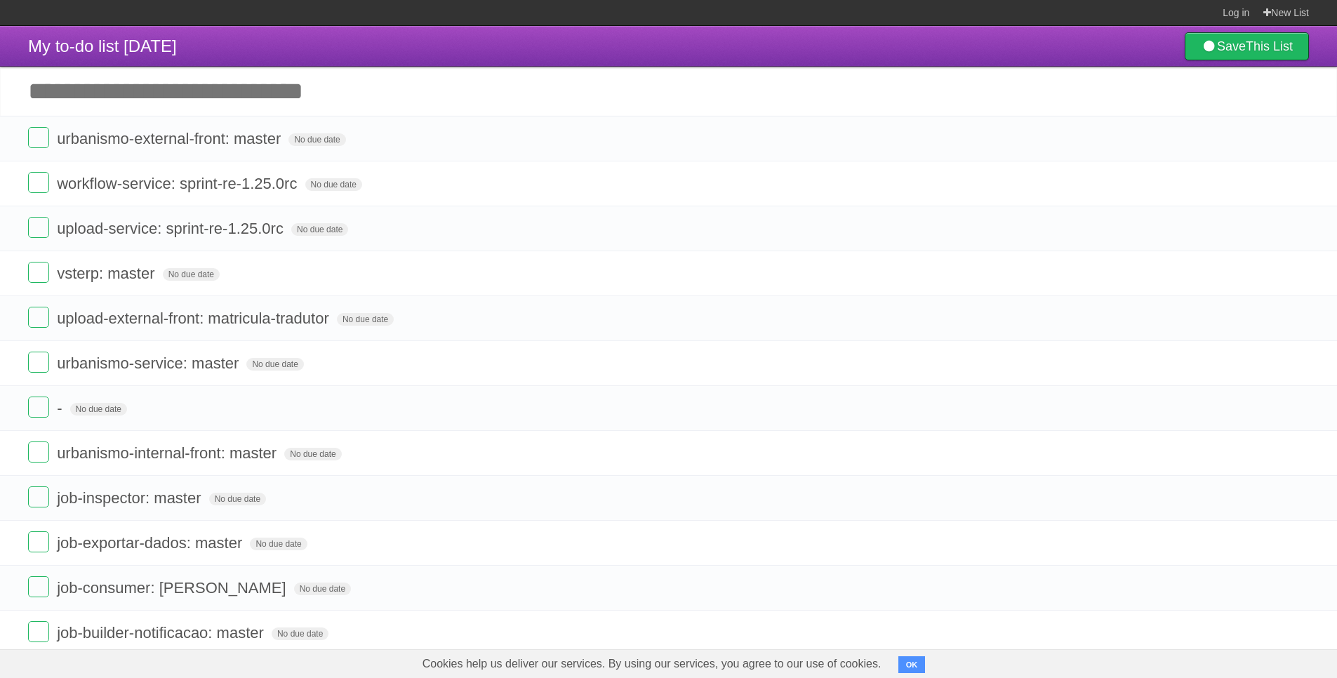
click at [1295, 147] on icon at bounding box center [1297, 138] width 20 height 23
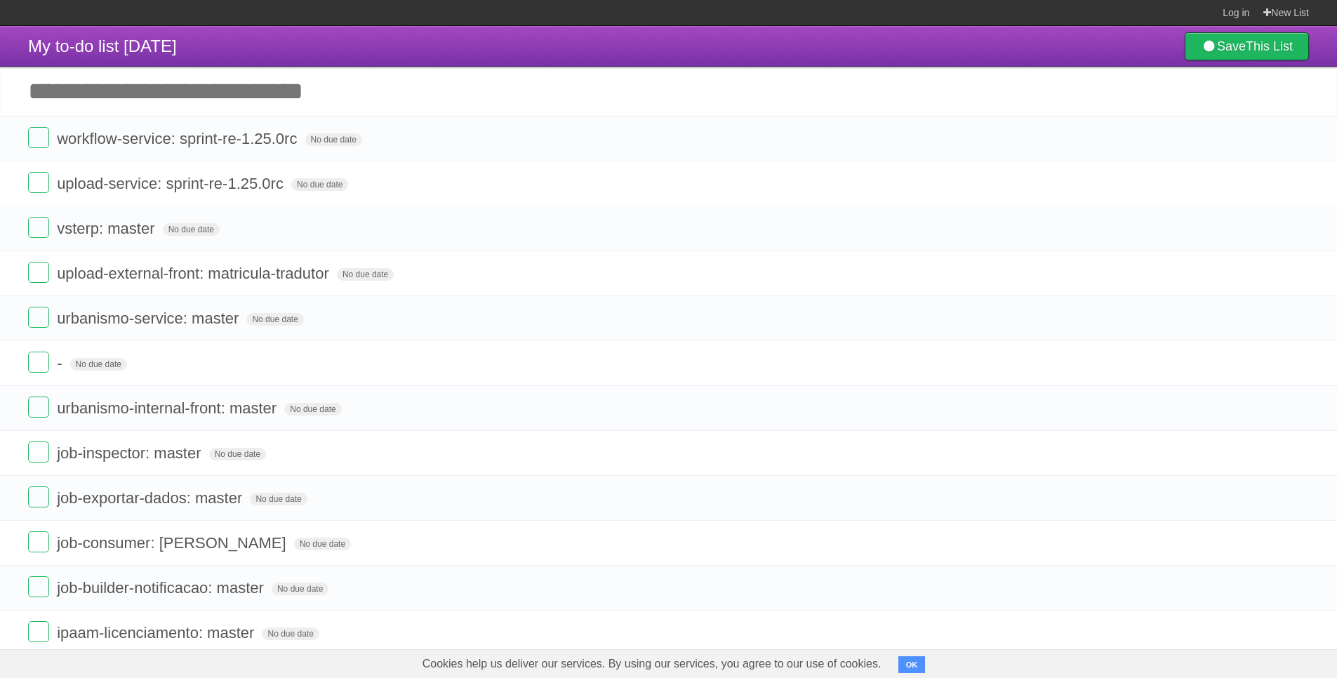
click at [1295, 147] on icon at bounding box center [1297, 138] width 20 height 23
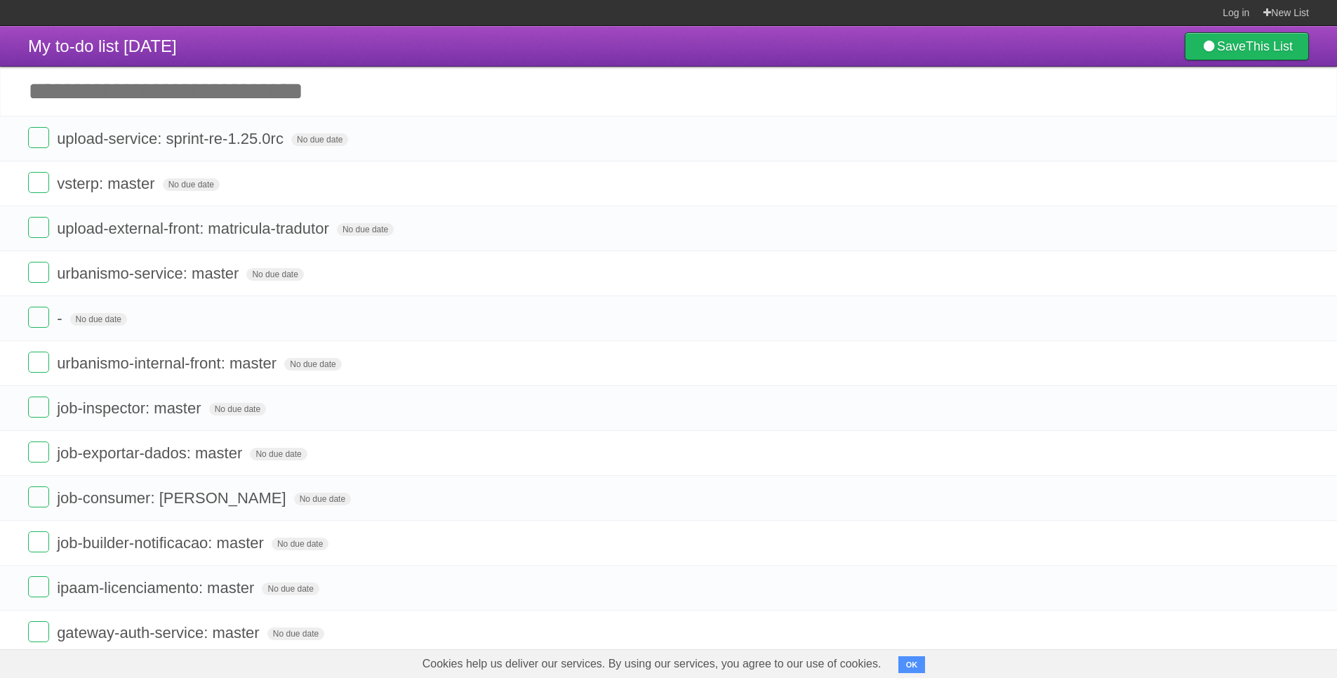
click at [1295, 147] on icon at bounding box center [1297, 138] width 20 height 23
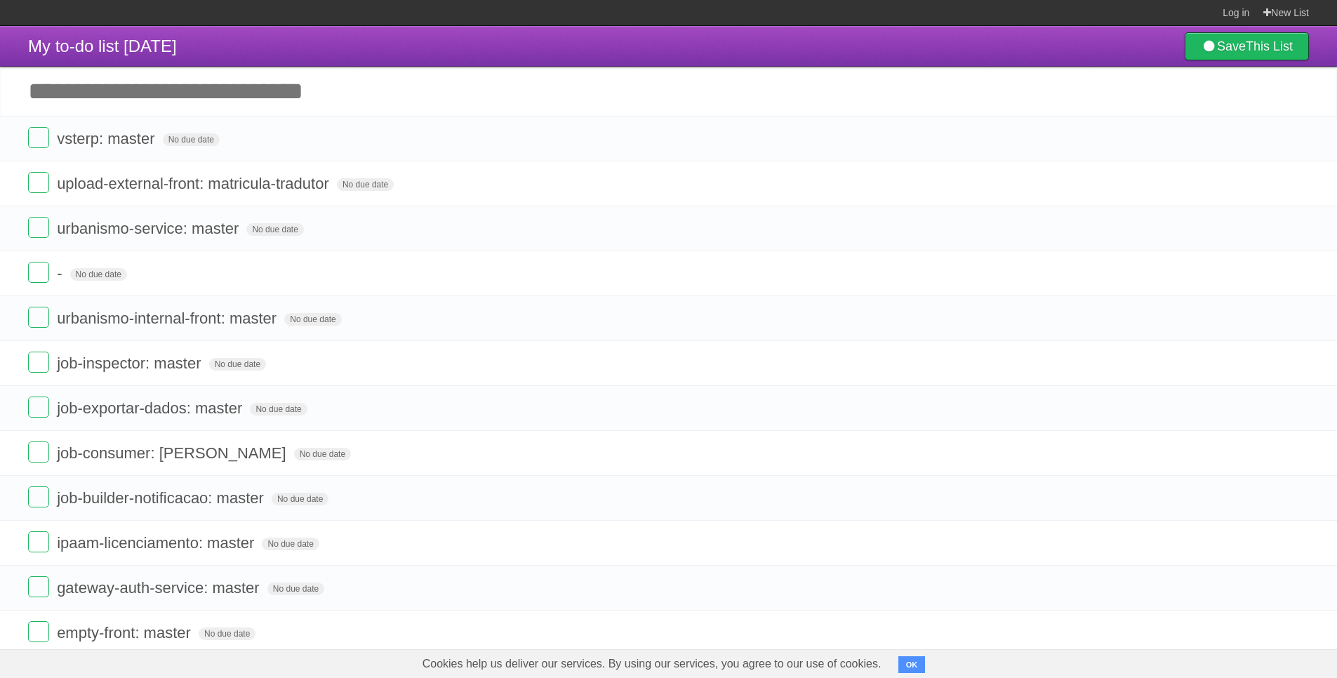
click at [1295, 147] on icon at bounding box center [1297, 138] width 20 height 23
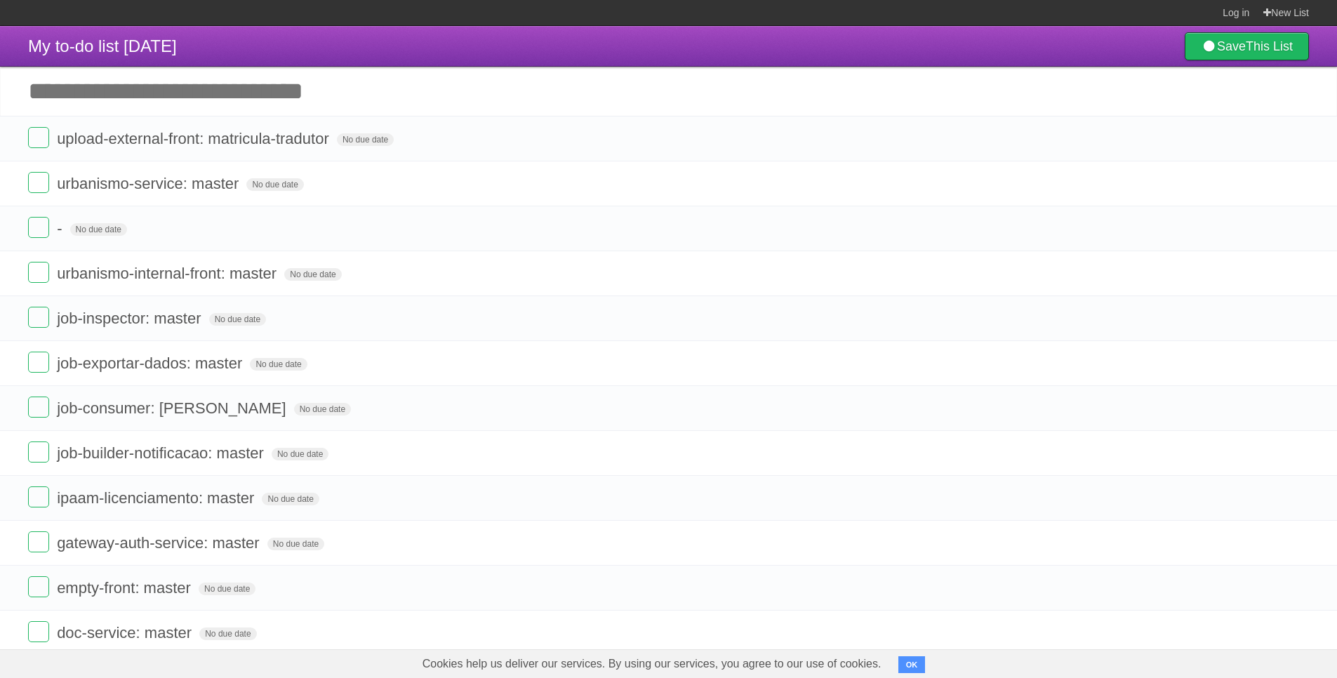
click at [1295, 147] on icon at bounding box center [1297, 138] width 20 height 23
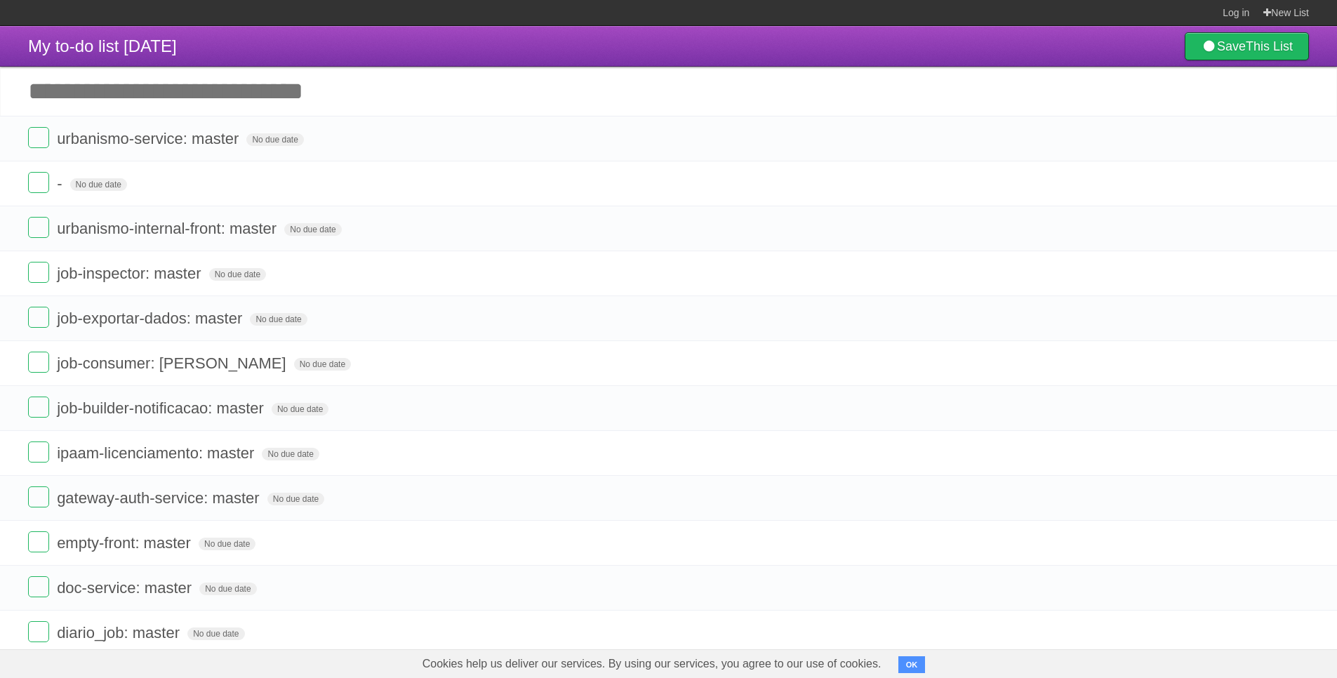
click at [1295, 147] on icon at bounding box center [1297, 138] width 20 height 23
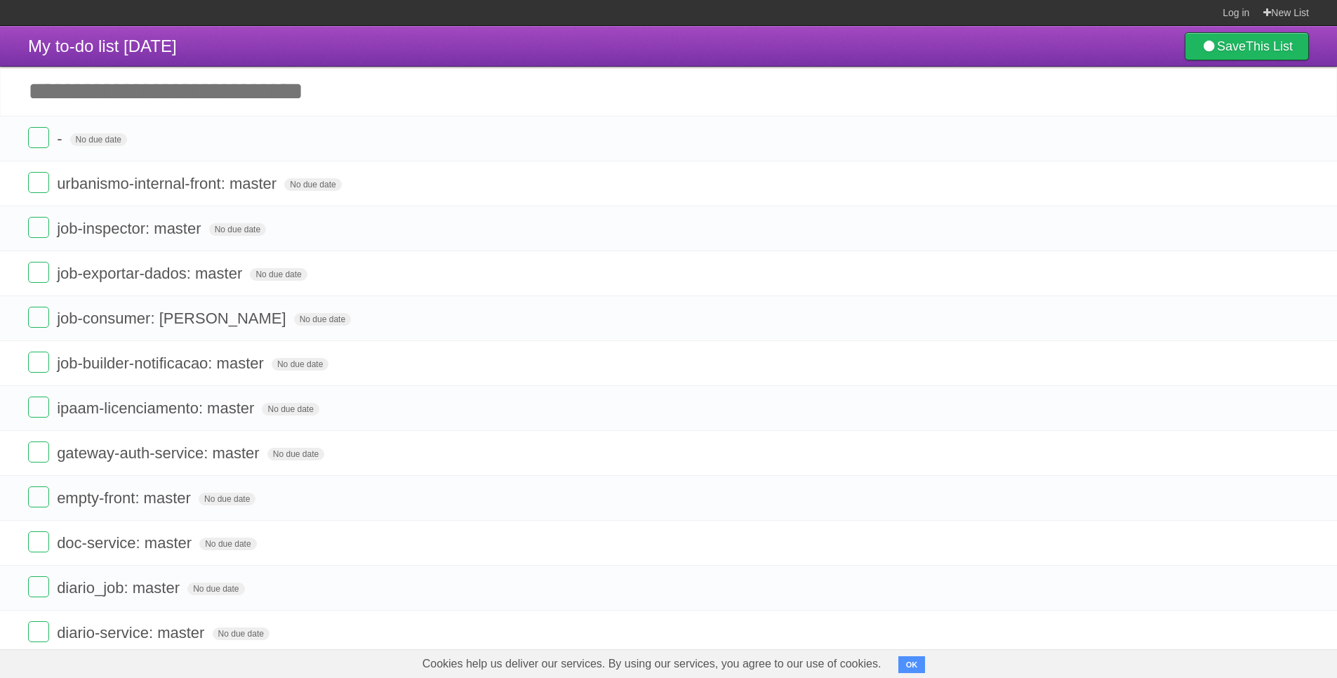
click at [1295, 147] on icon at bounding box center [1297, 138] width 20 height 23
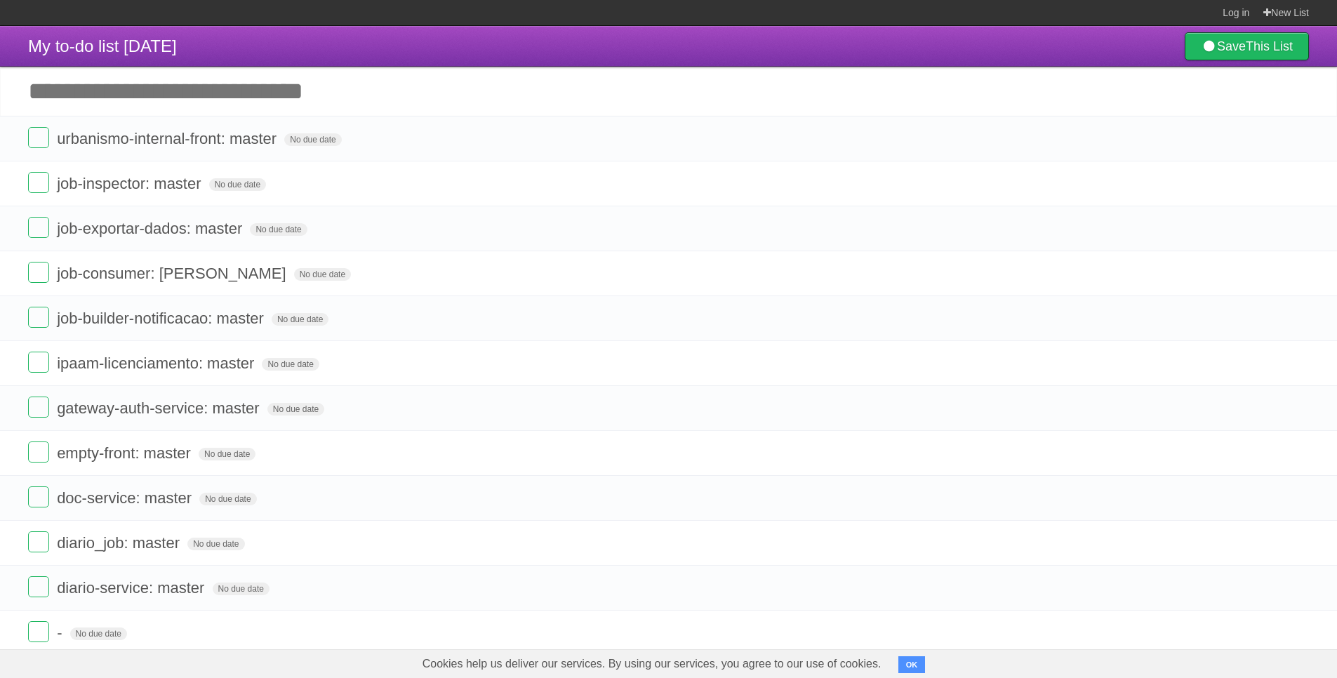
click at [1295, 147] on icon at bounding box center [1297, 138] width 20 height 23
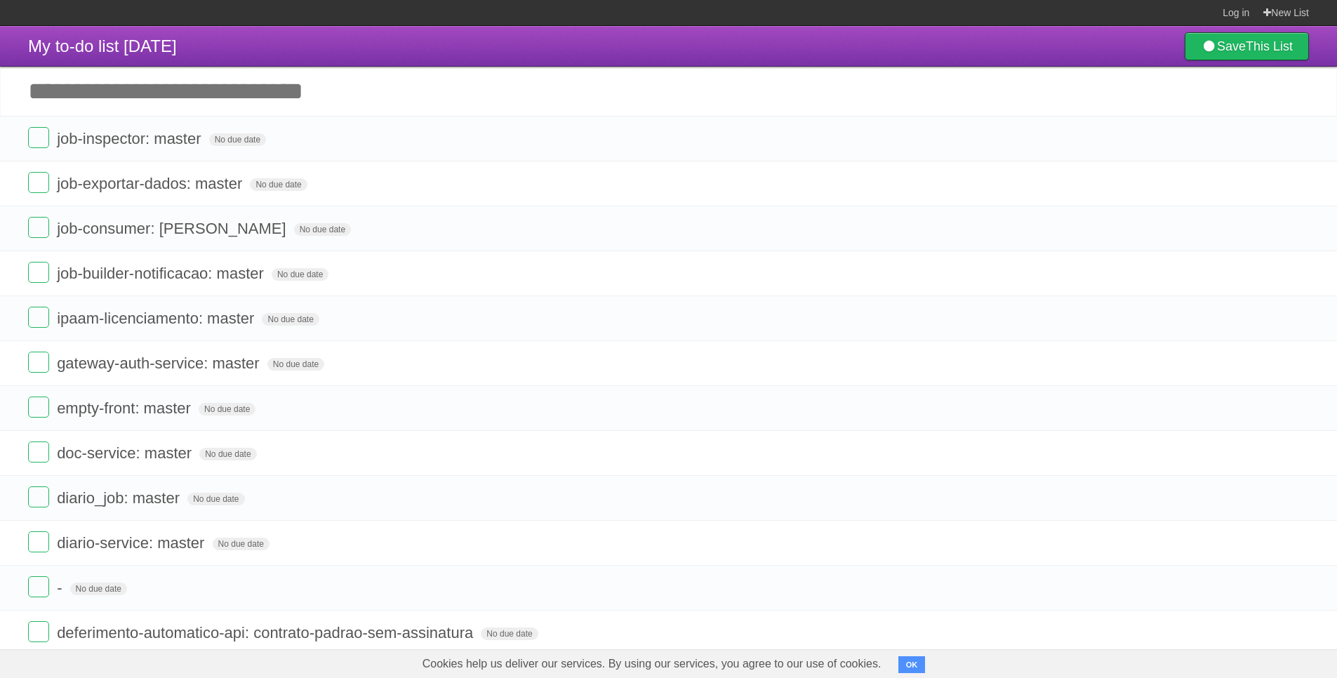
click at [1295, 147] on icon at bounding box center [1297, 138] width 20 height 23
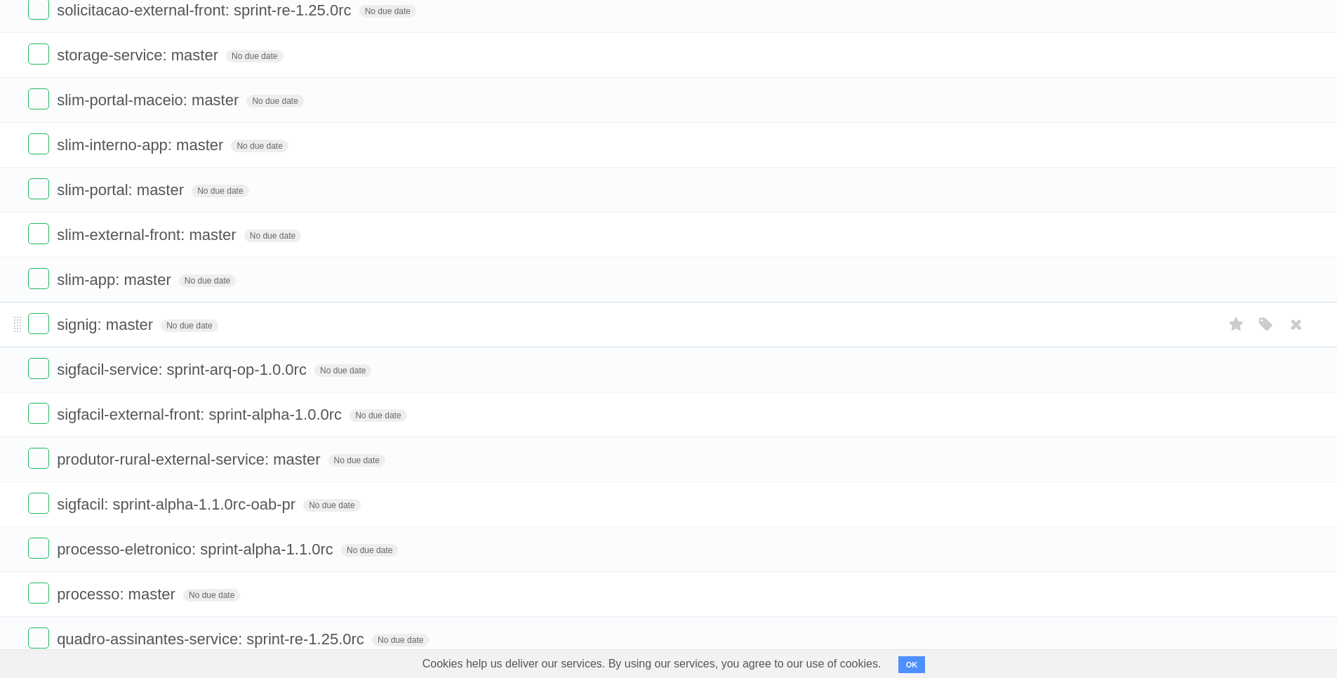
scroll to position [853, 0]
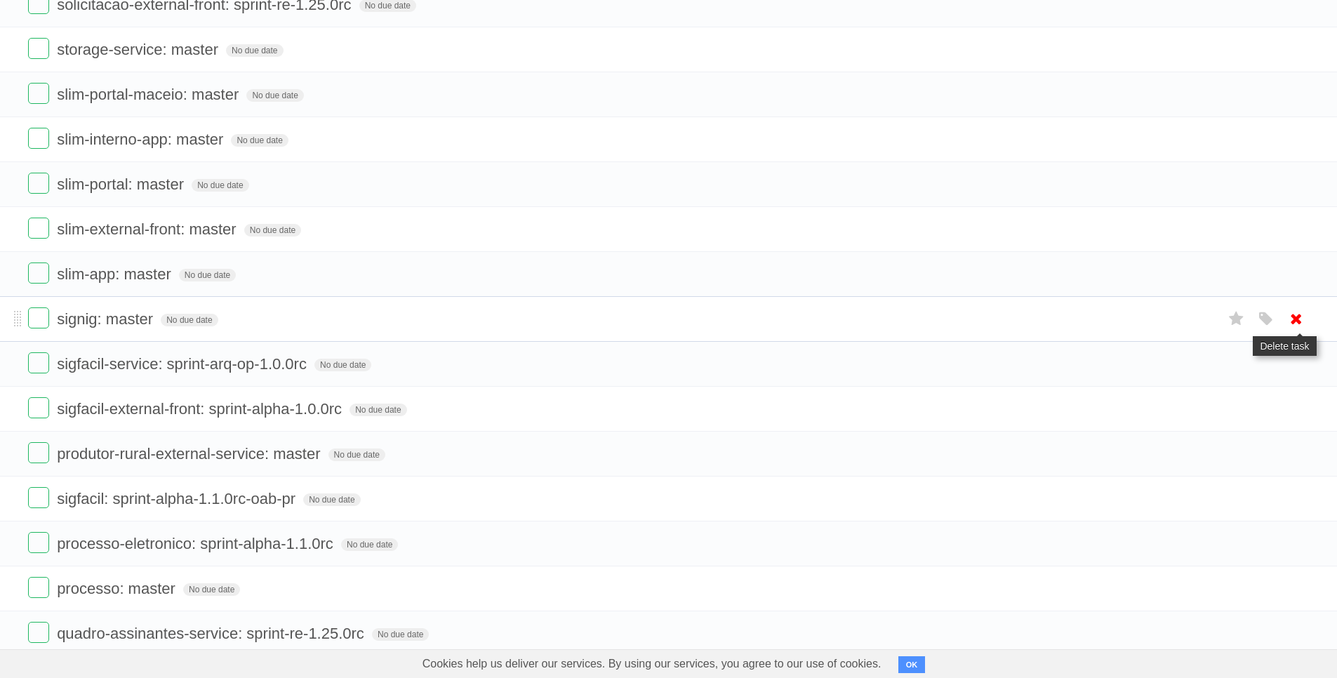
click at [1299, 321] on icon at bounding box center [1297, 318] width 20 height 23
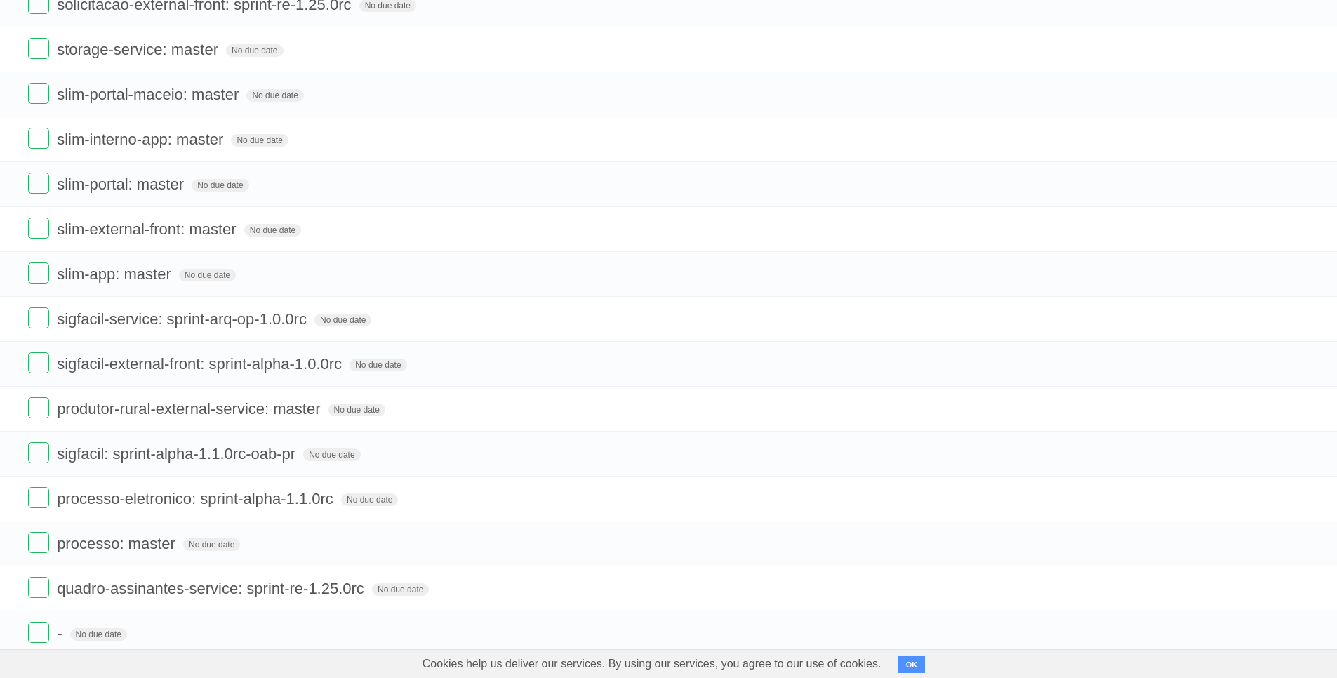
click at [1299, 321] on icon at bounding box center [1297, 318] width 20 height 23
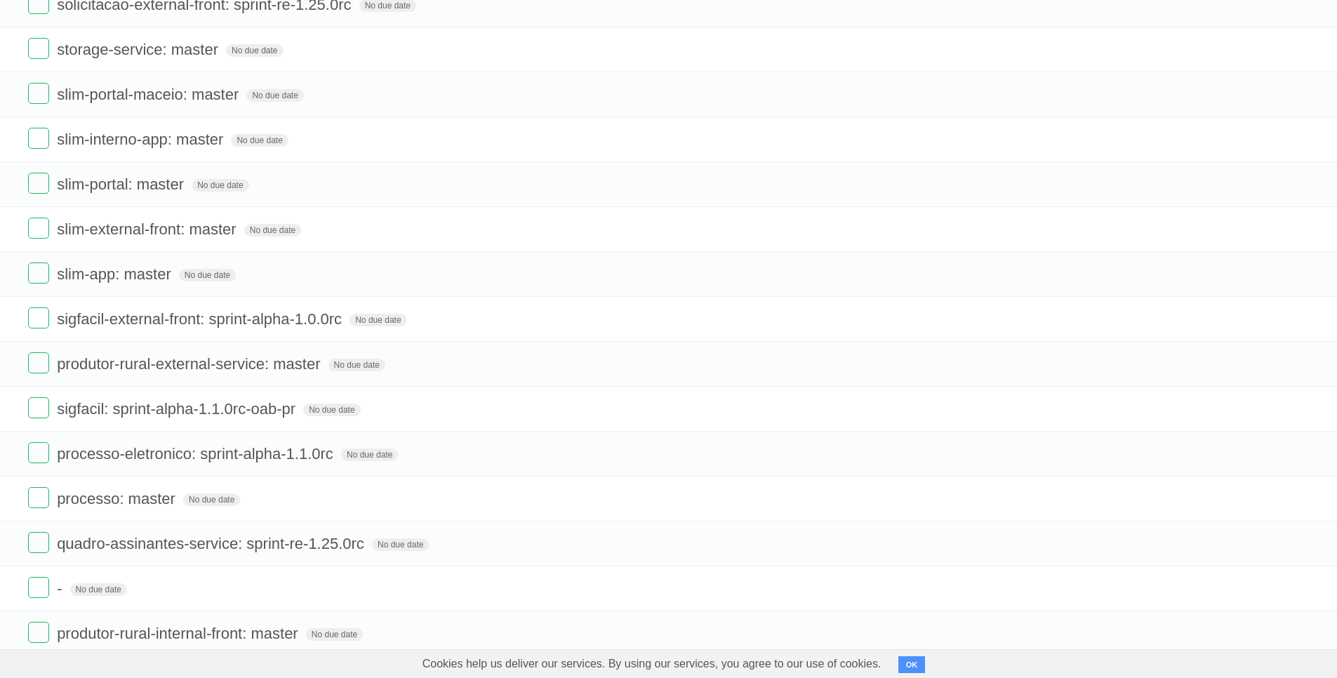
click at [1299, 321] on icon at bounding box center [1297, 318] width 20 height 23
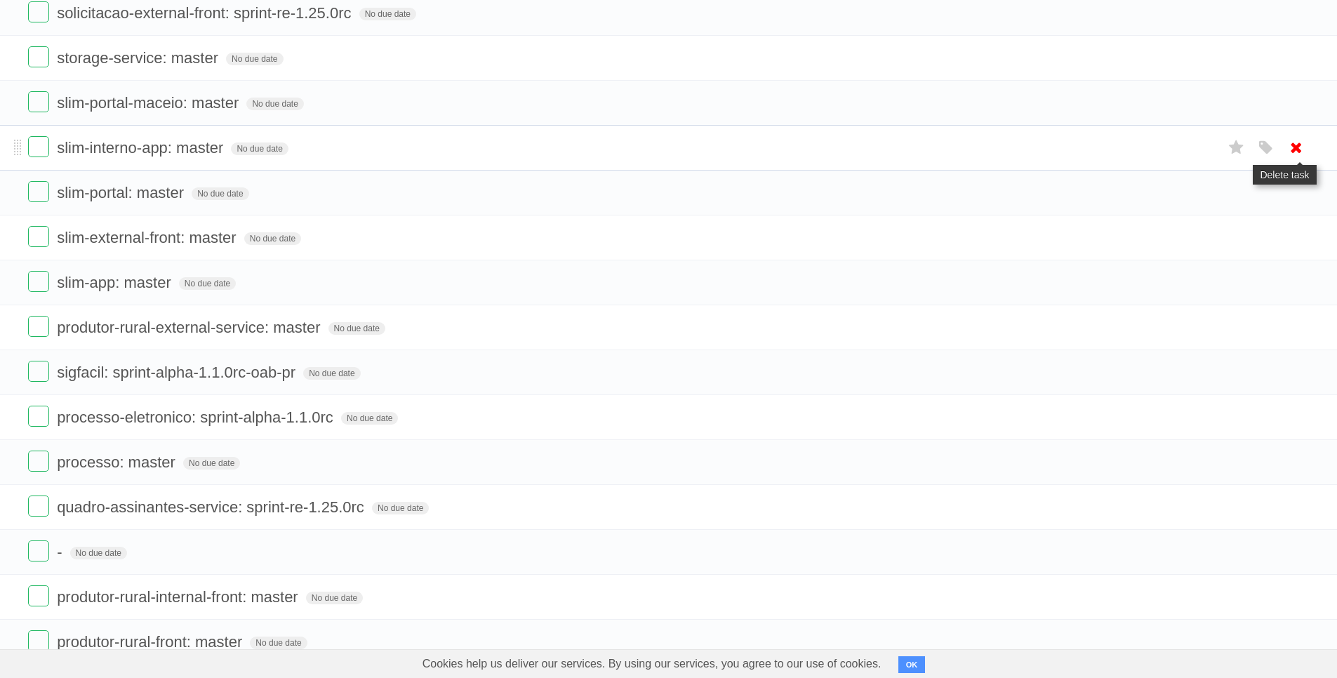
scroll to position [632, 0]
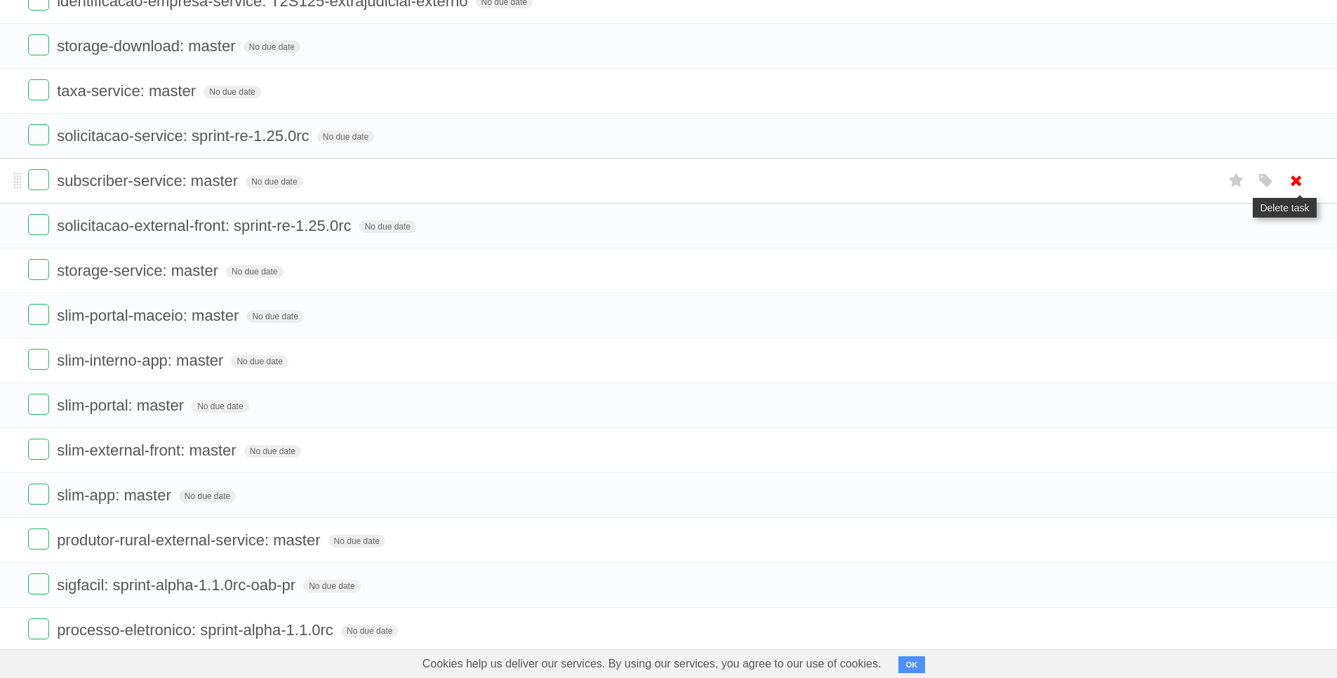
click at [1291, 183] on icon at bounding box center [1297, 180] width 20 height 23
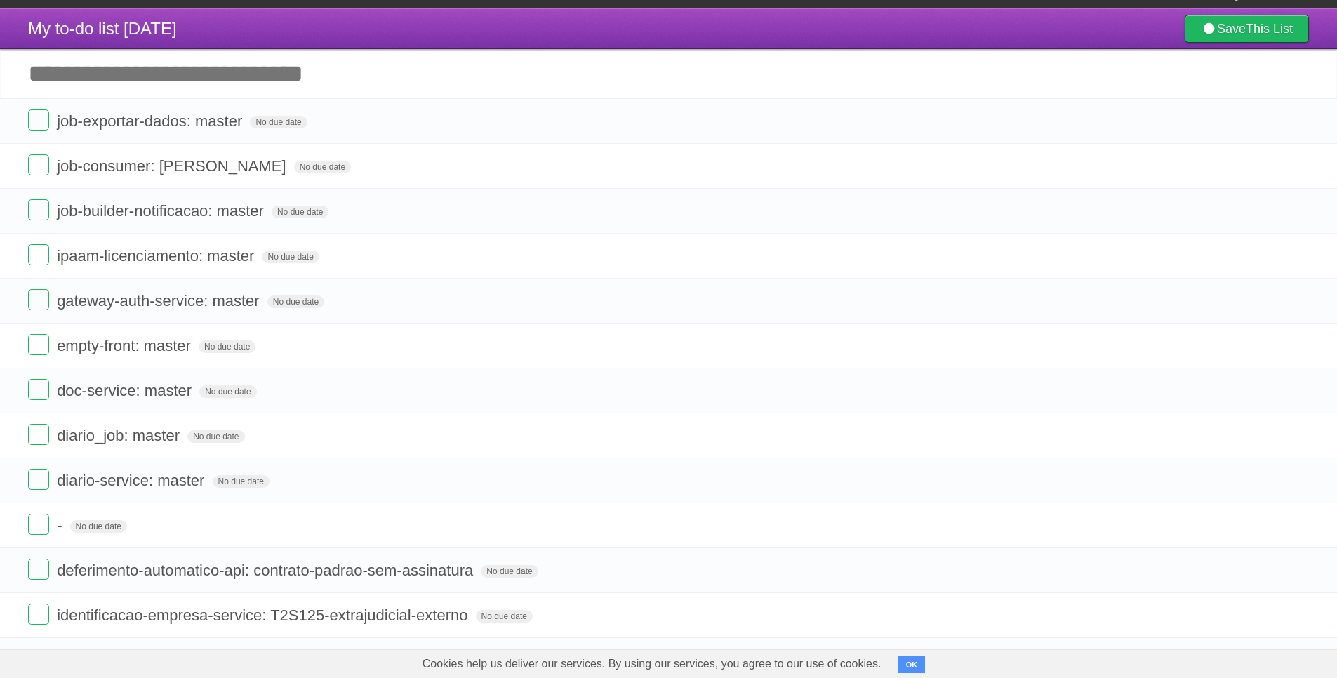
scroll to position [0, 0]
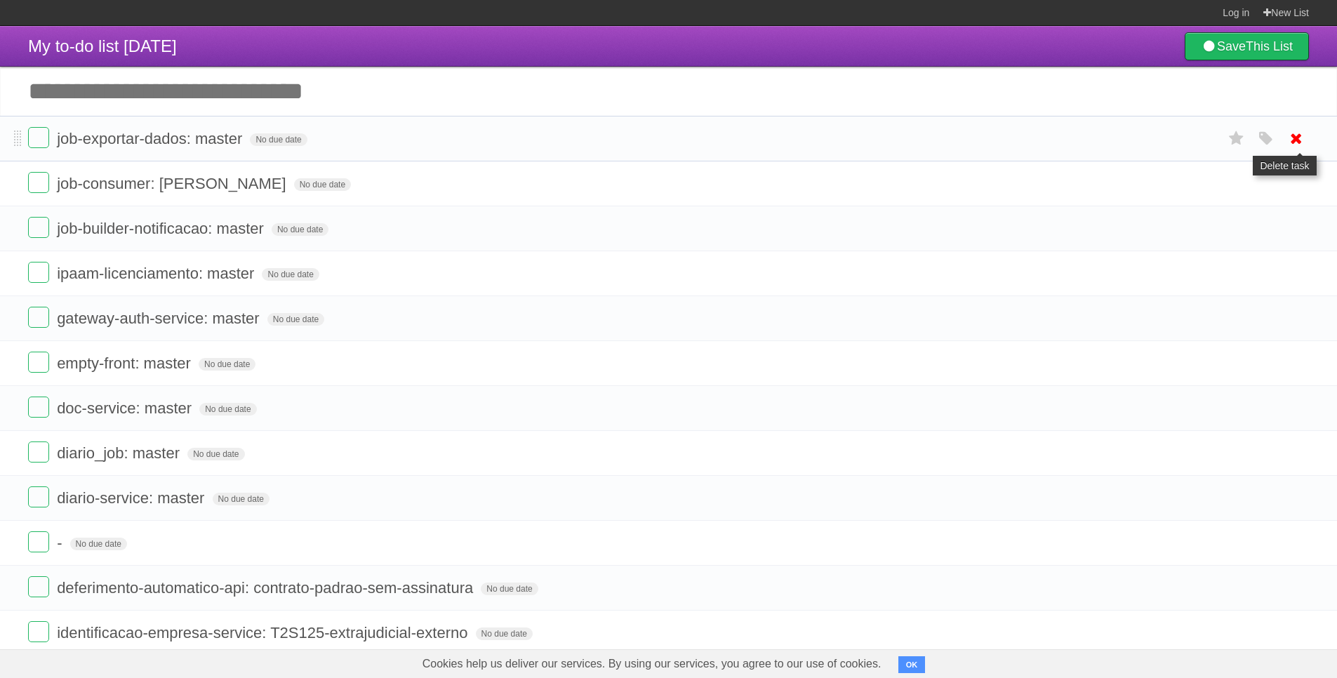
click at [1300, 143] on icon at bounding box center [1297, 138] width 20 height 23
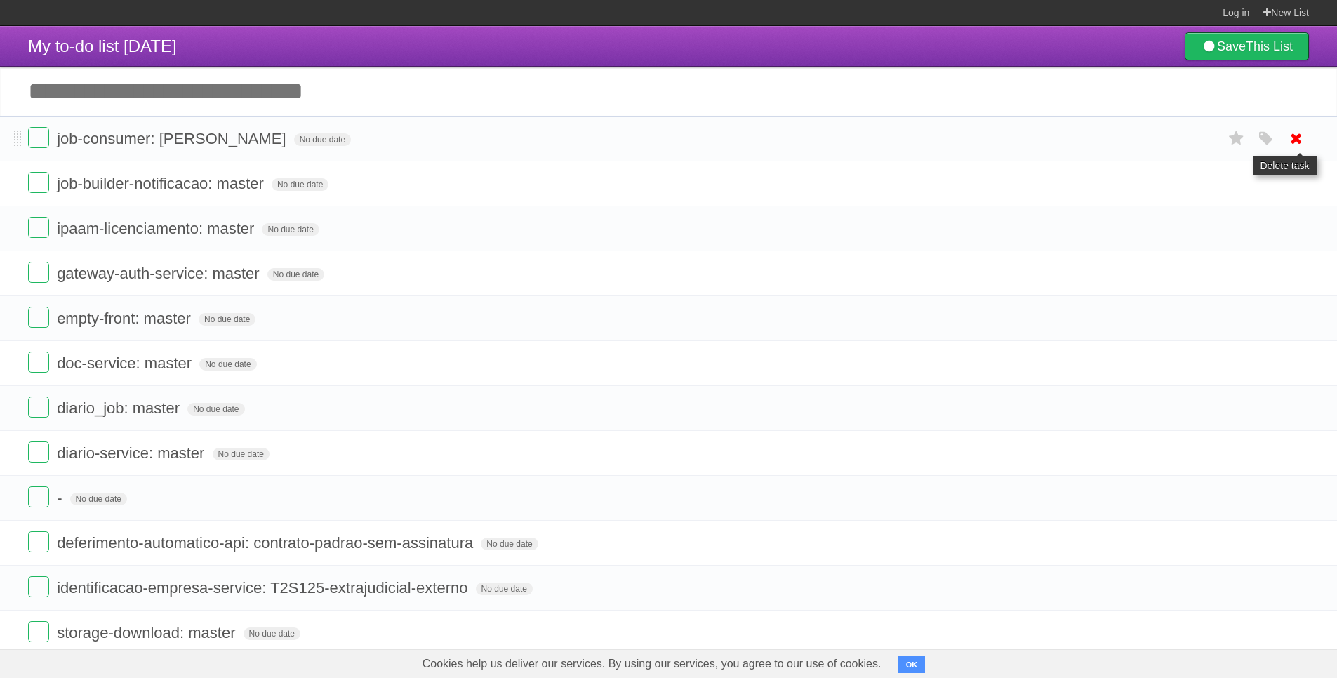
click at [1295, 141] on icon at bounding box center [1297, 138] width 20 height 23
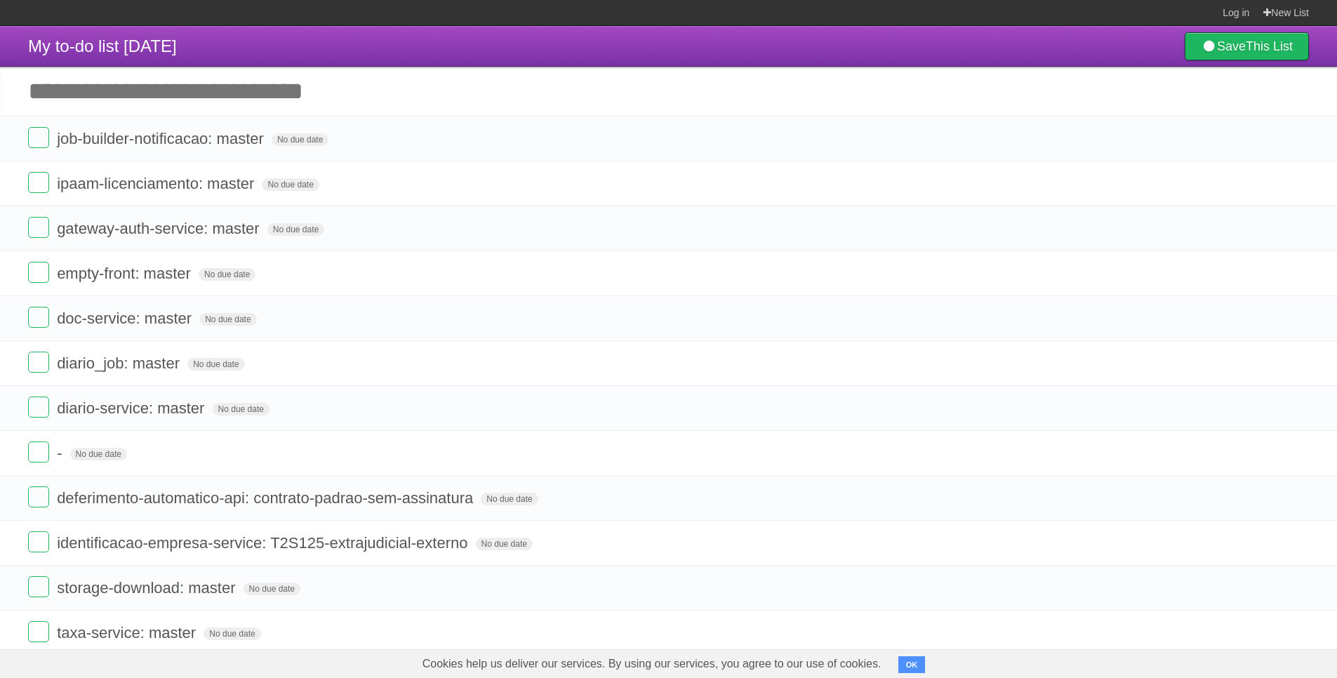
click at [1295, 141] on icon at bounding box center [1297, 138] width 20 height 23
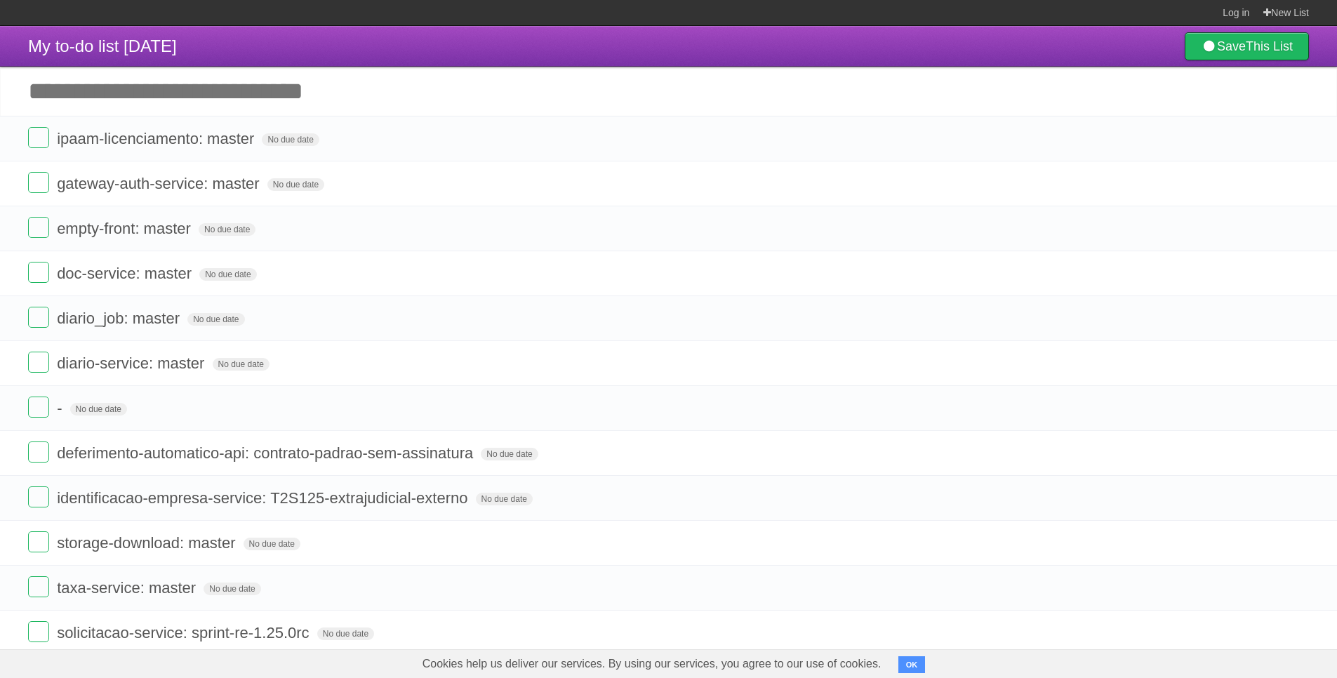
click at [1295, 141] on icon at bounding box center [1297, 138] width 20 height 23
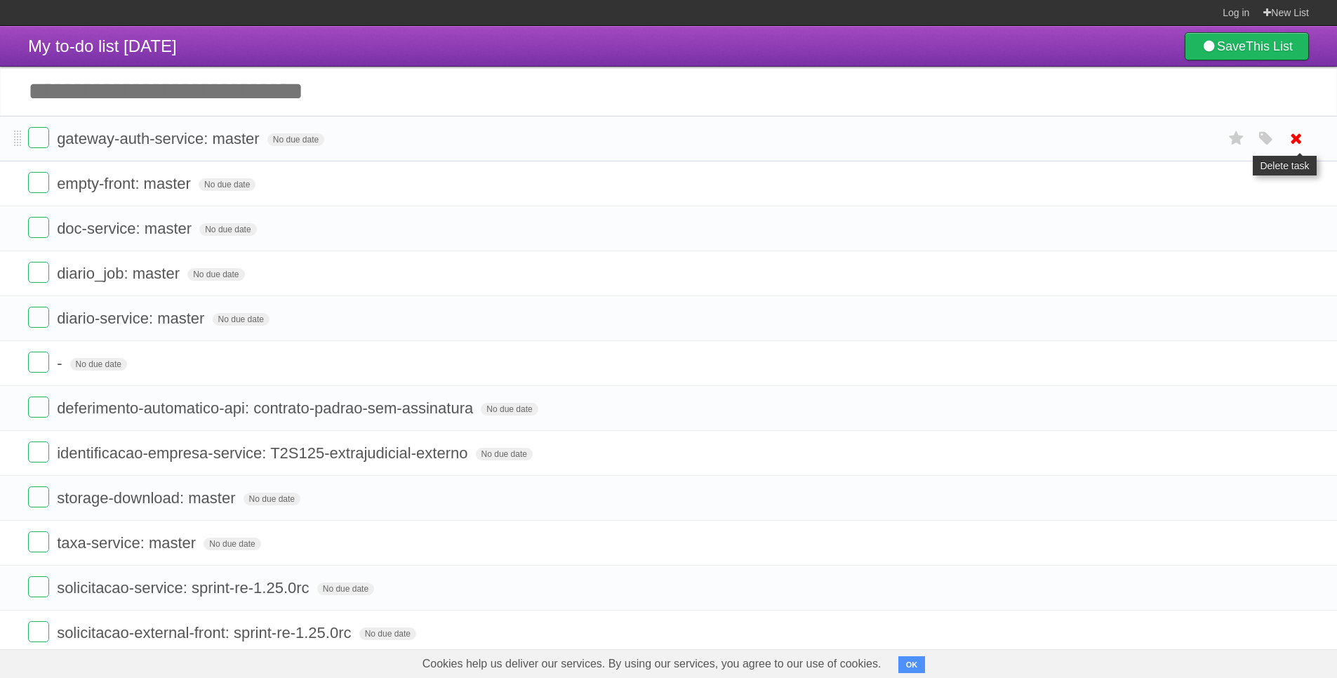
click at [1290, 132] on icon at bounding box center [1297, 138] width 20 height 23
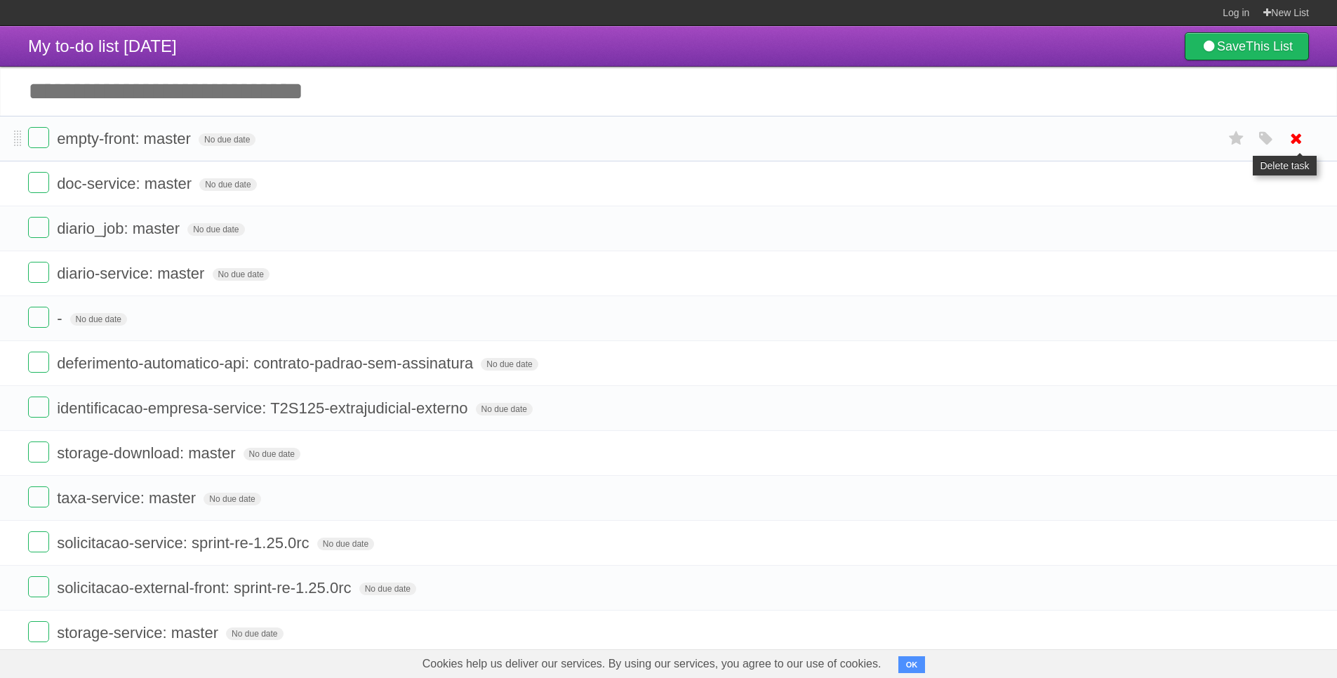
click at [1294, 137] on icon at bounding box center [1297, 138] width 20 height 23
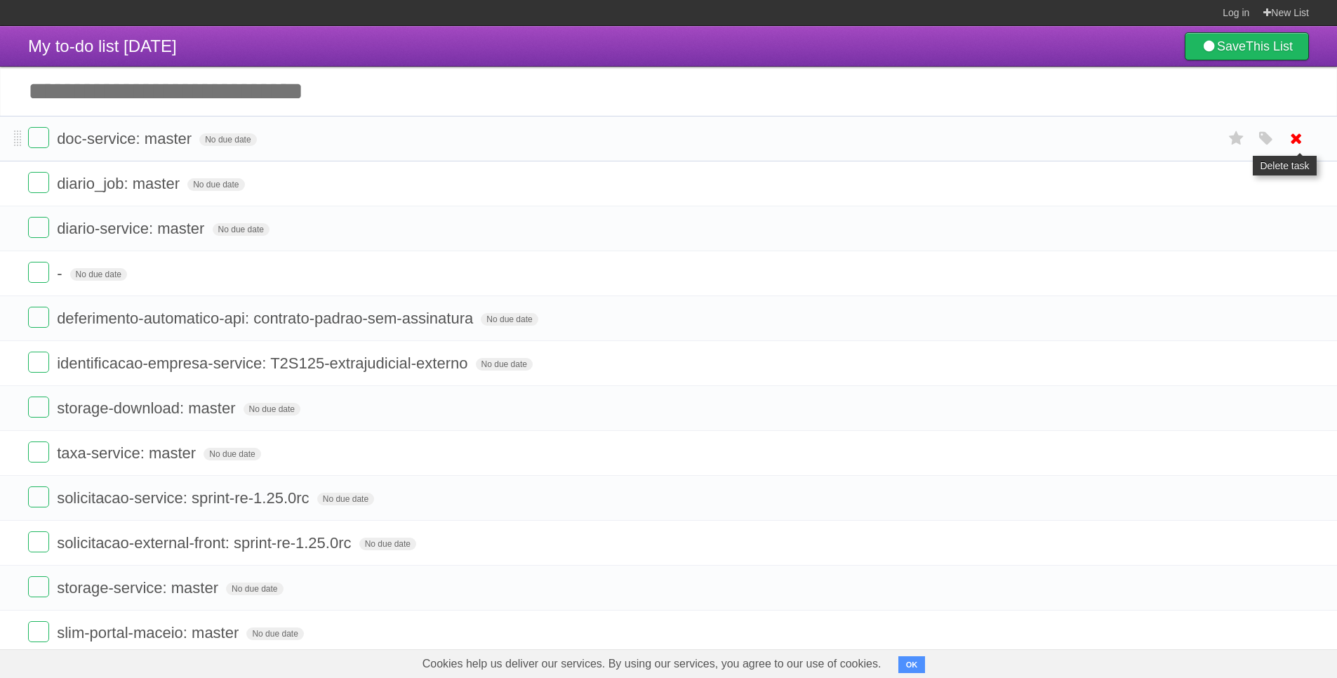
click at [1292, 135] on icon at bounding box center [1297, 138] width 20 height 23
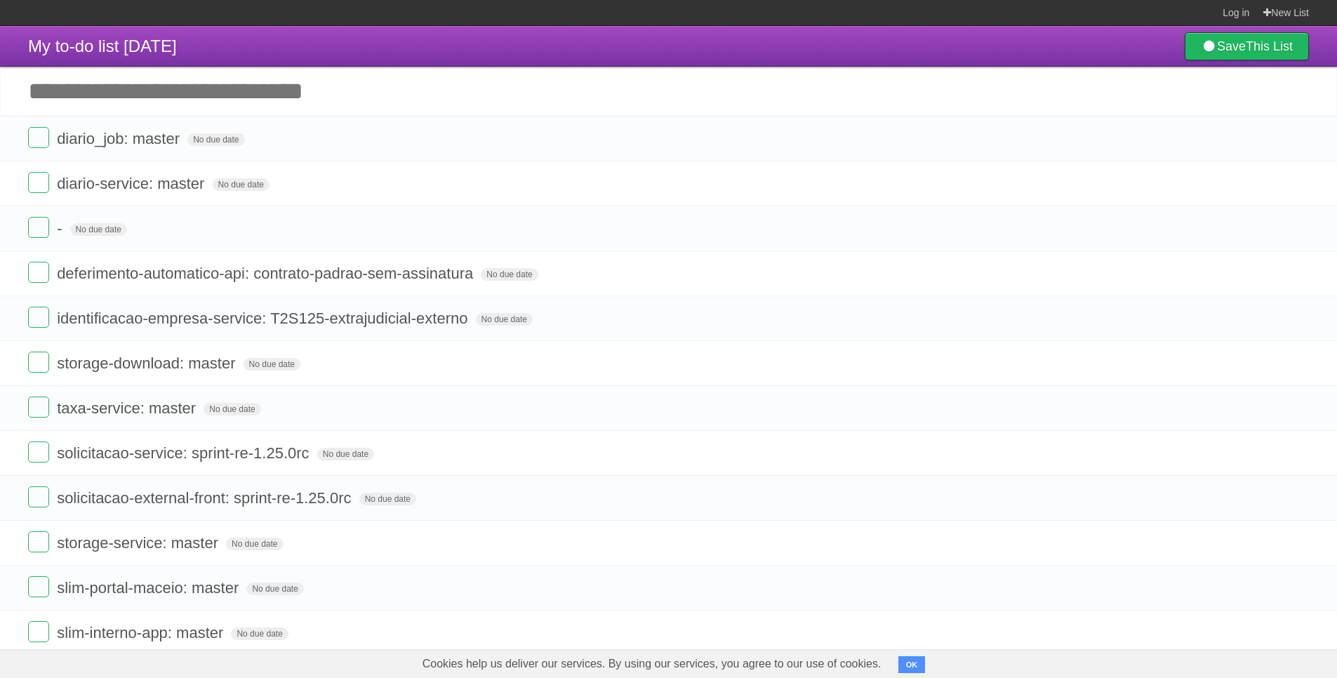
click at [1294, 139] on icon at bounding box center [1297, 138] width 20 height 23
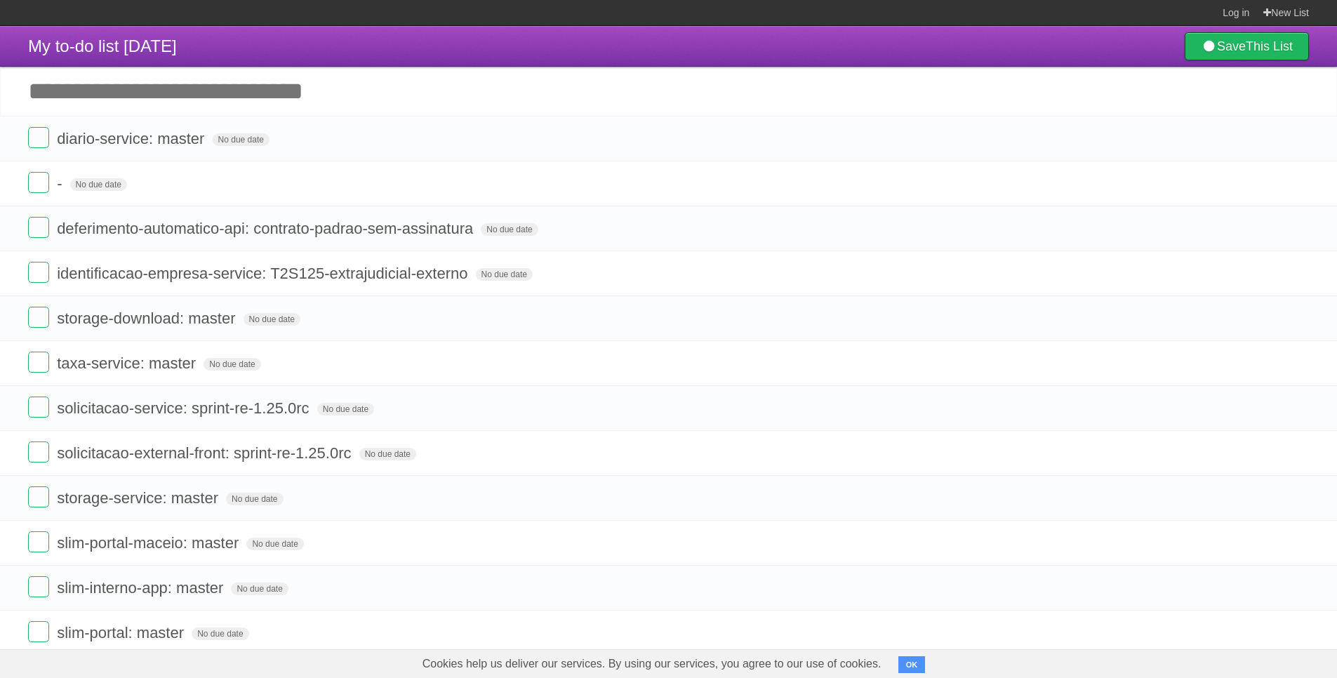
click at [1294, 139] on icon at bounding box center [1297, 138] width 20 height 23
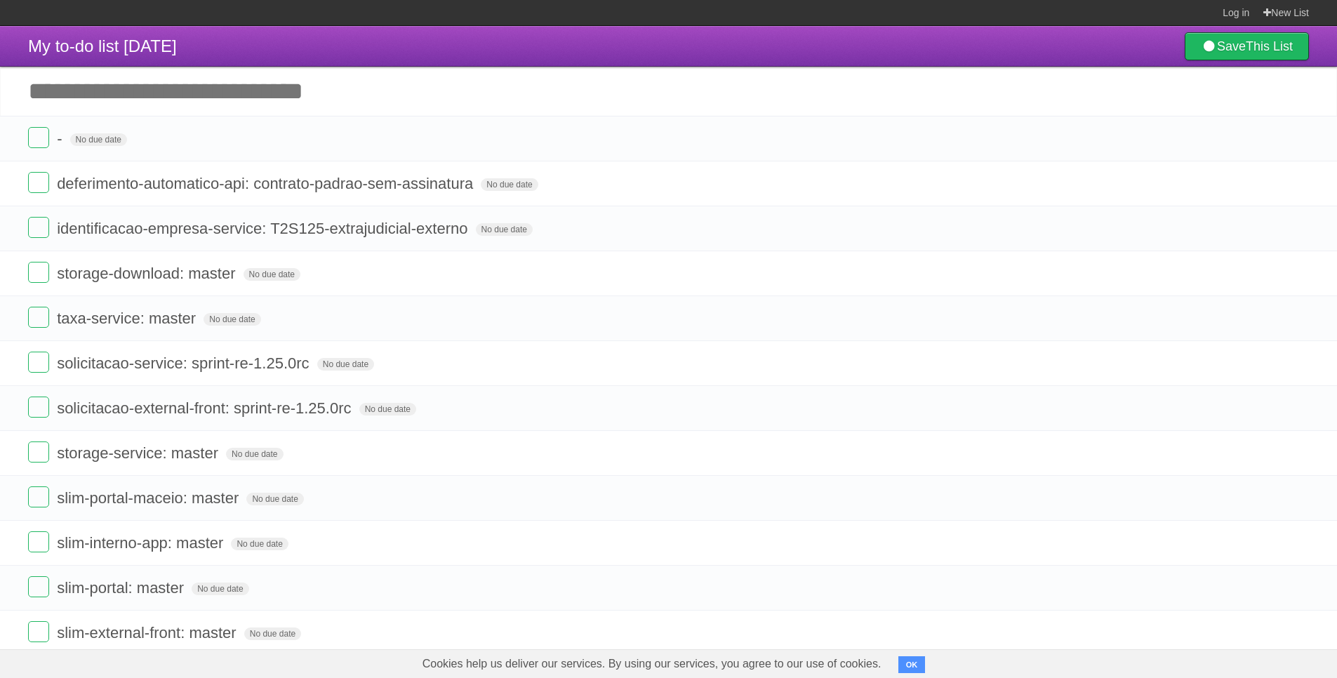
click at [1294, 139] on icon at bounding box center [1297, 138] width 20 height 23
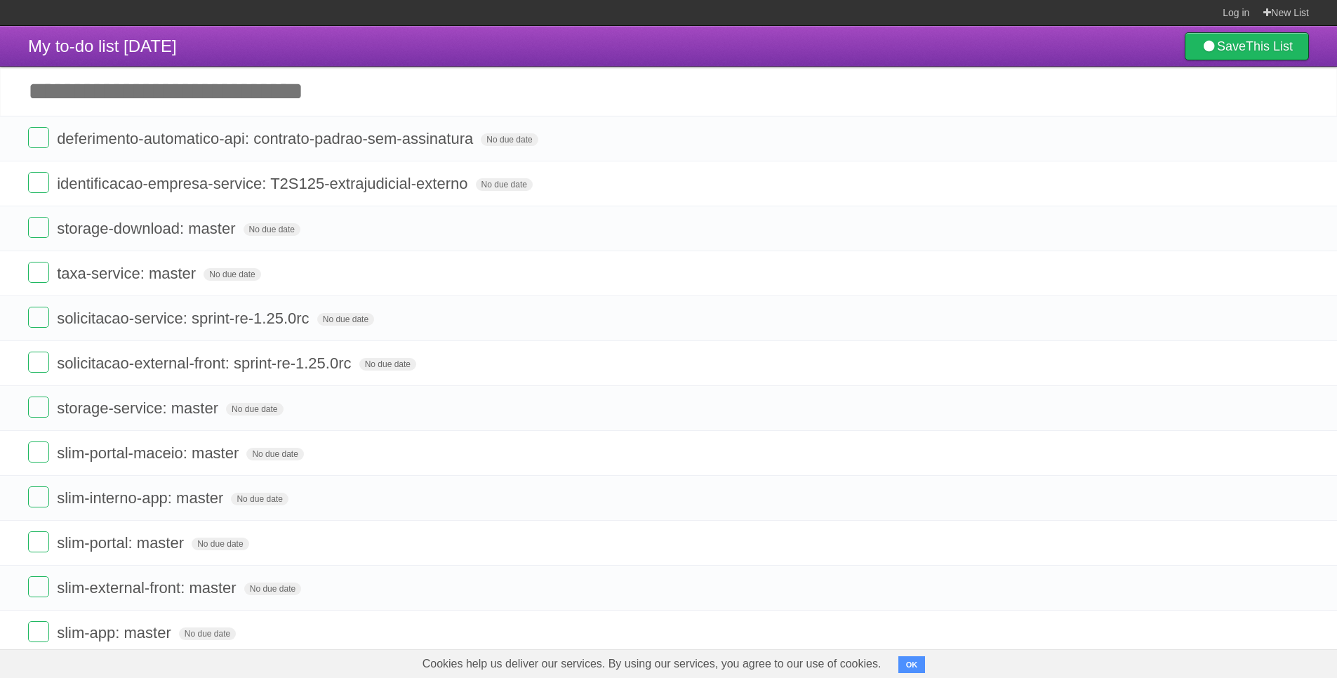
click at [1294, 139] on icon at bounding box center [1297, 138] width 20 height 23
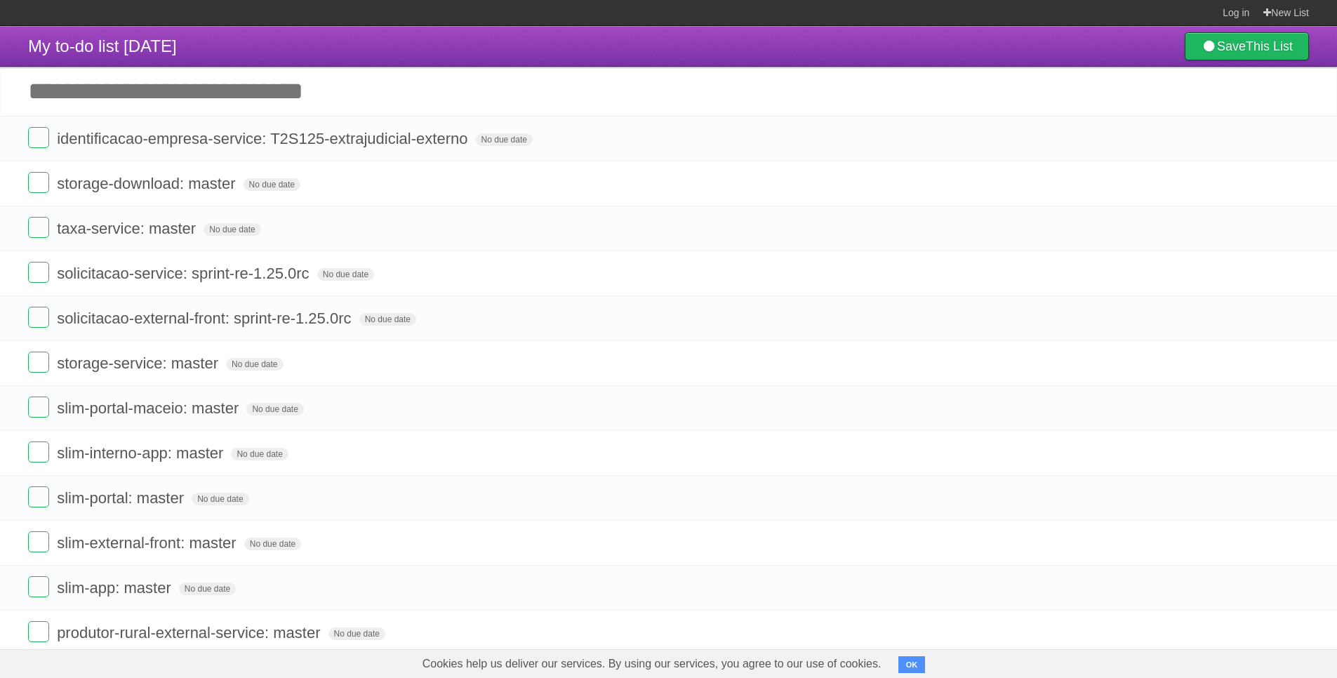
click at [1294, 139] on icon at bounding box center [1297, 138] width 20 height 23
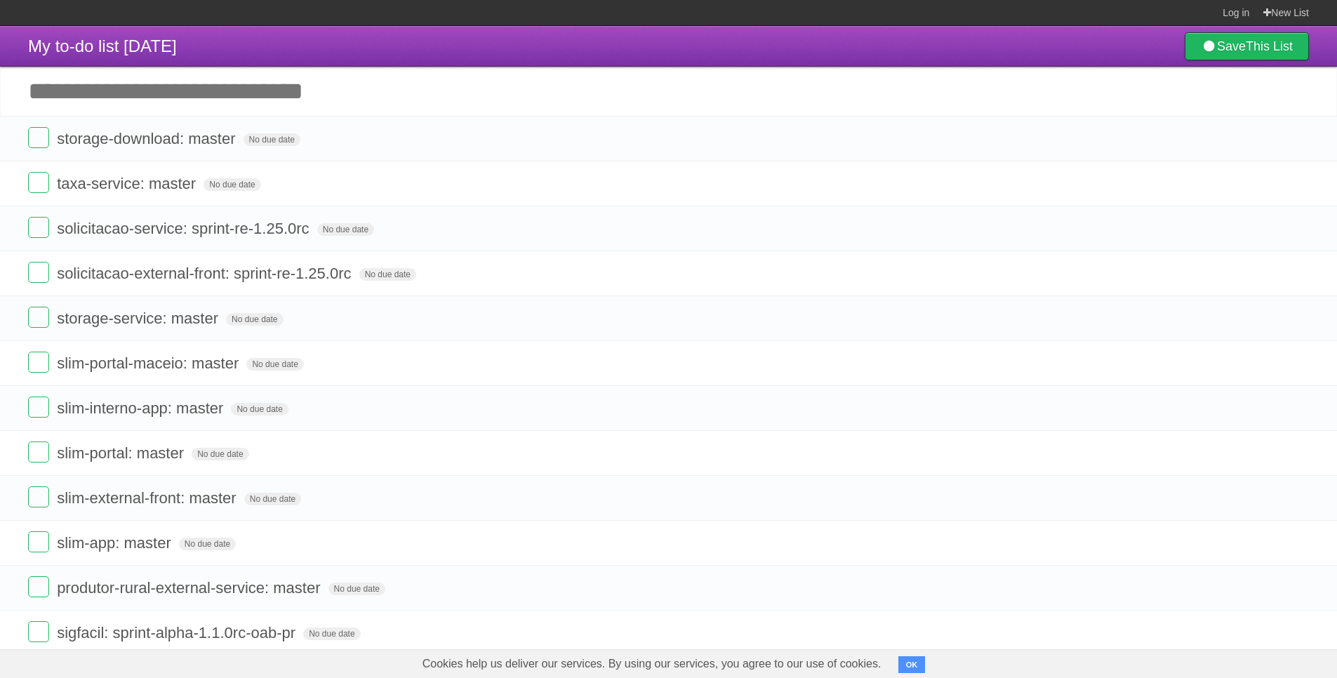
click at [1294, 139] on icon at bounding box center [1297, 138] width 20 height 23
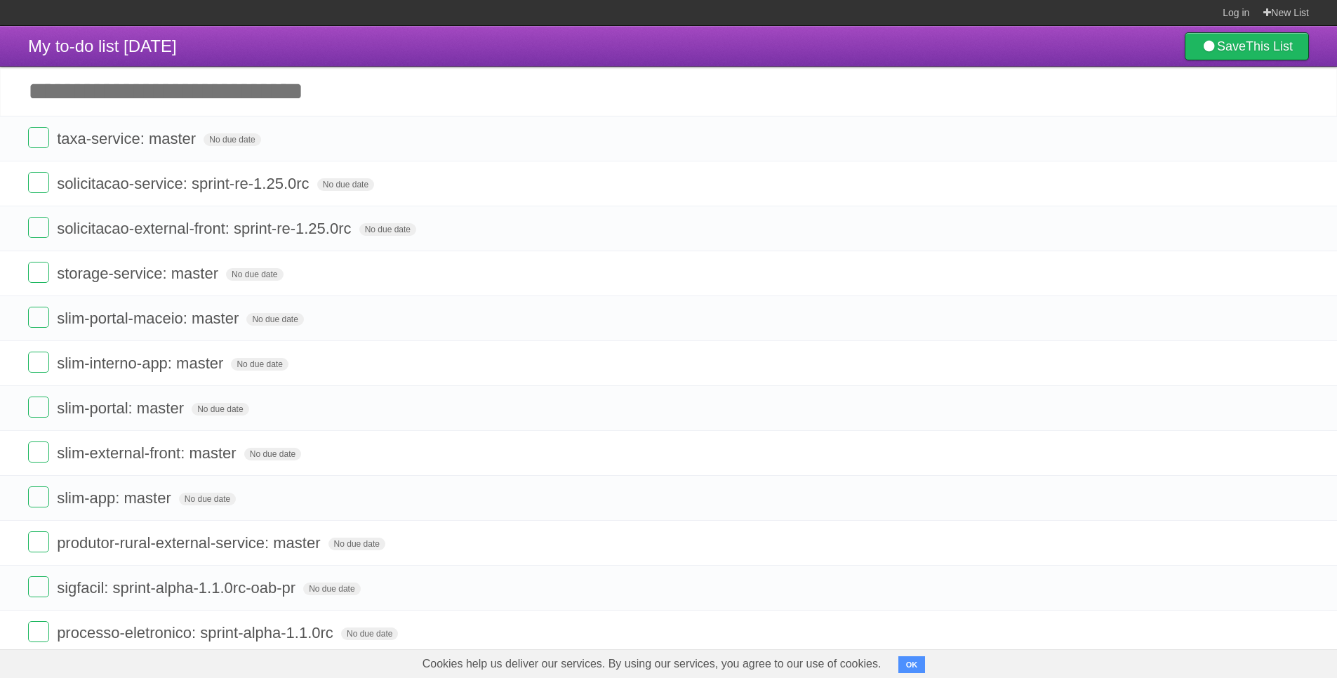
click at [1294, 139] on icon at bounding box center [1297, 138] width 20 height 23
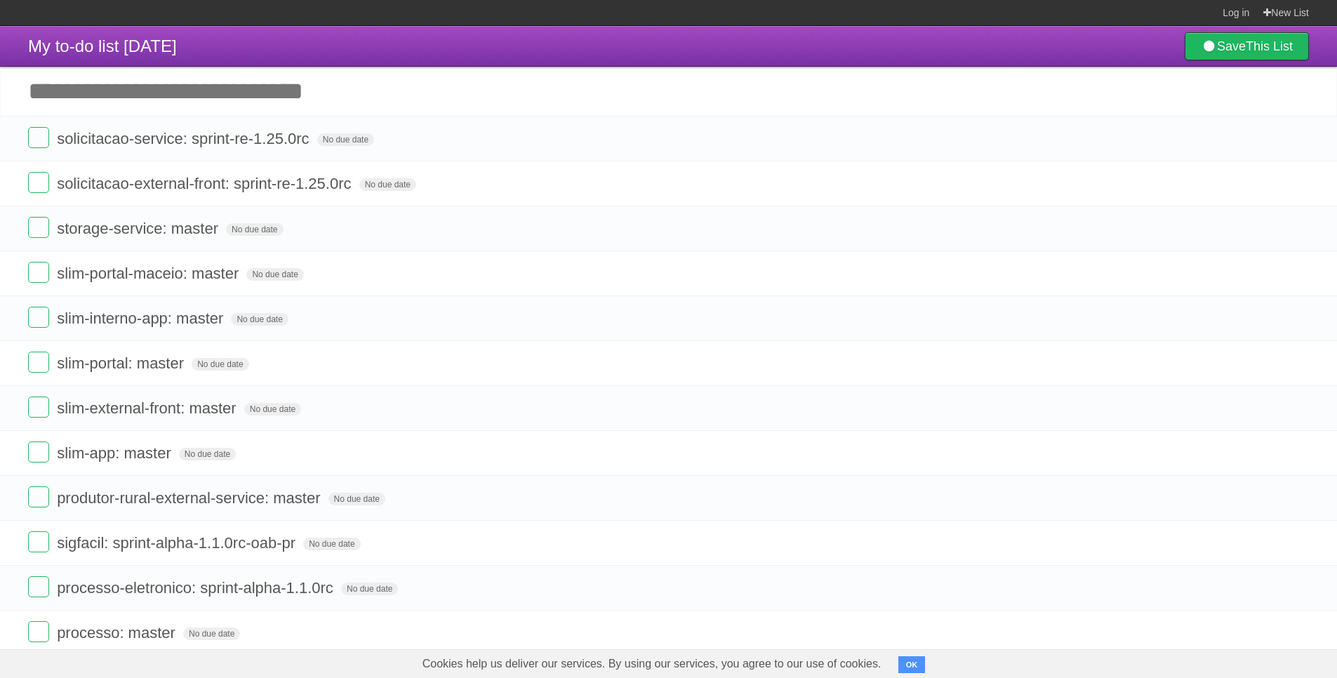
click at [1294, 139] on icon at bounding box center [1297, 138] width 20 height 23
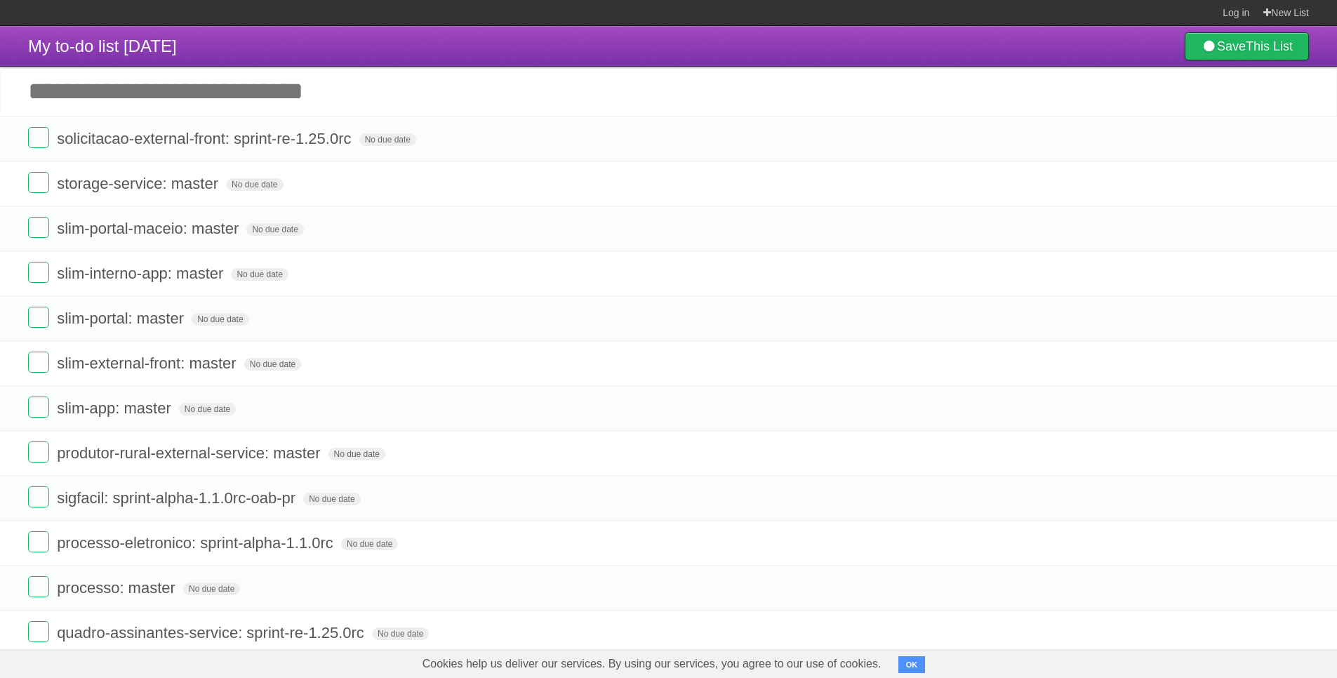
click at [1294, 139] on icon at bounding box center [1297, 138] width 20 height 23
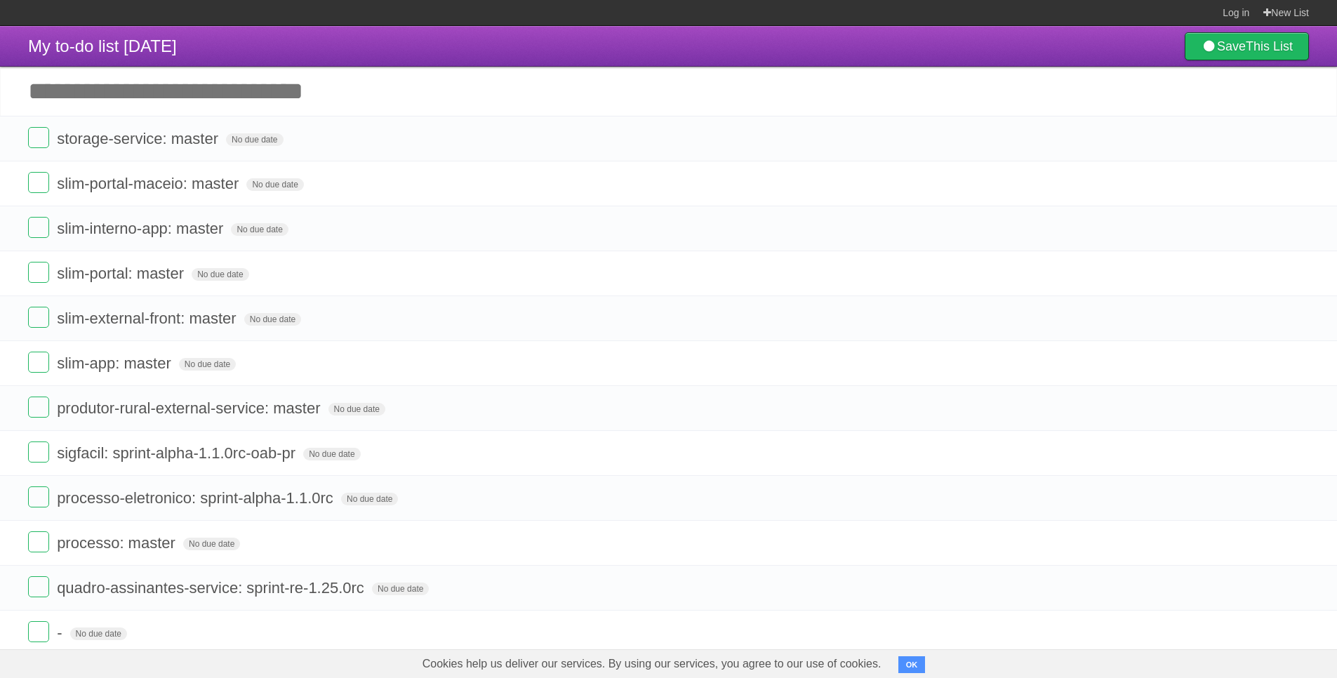
click at [1294, 139] on icon at bounding box center [1297, 138] width 20 height 23
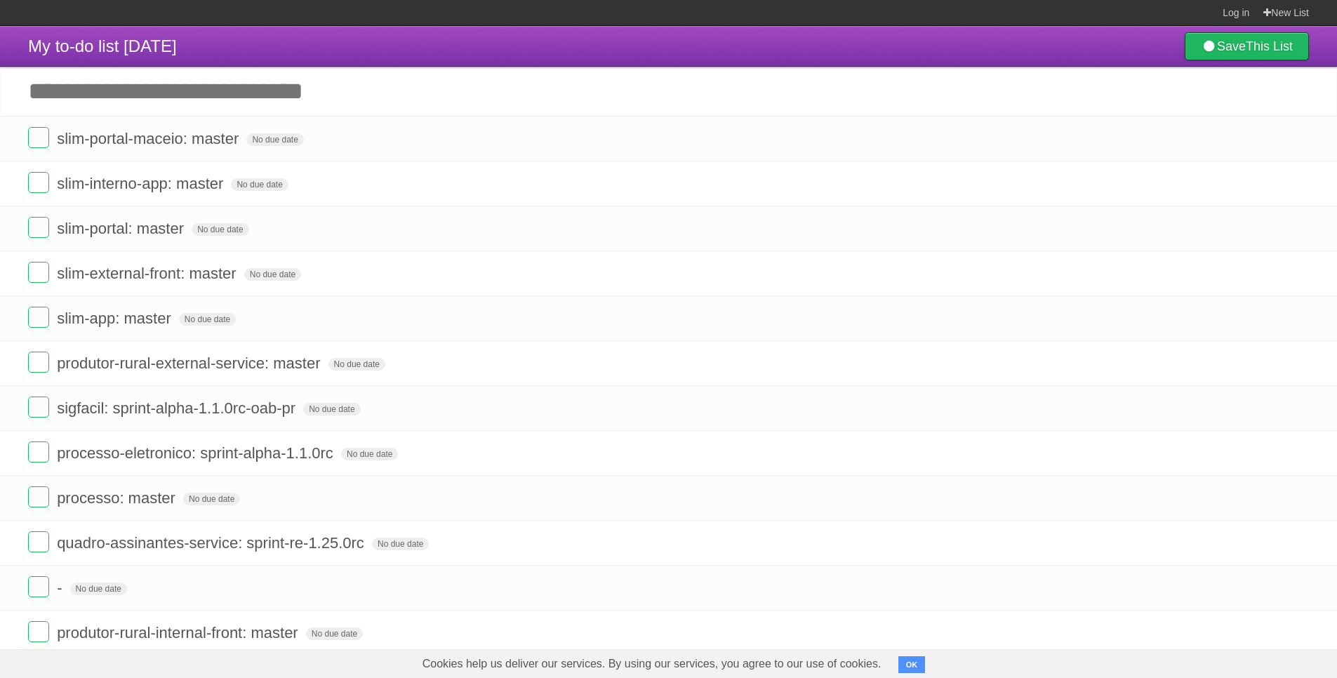
click at [1294, 139] on icon at bounding box center [1297, 138] width 20 height 23
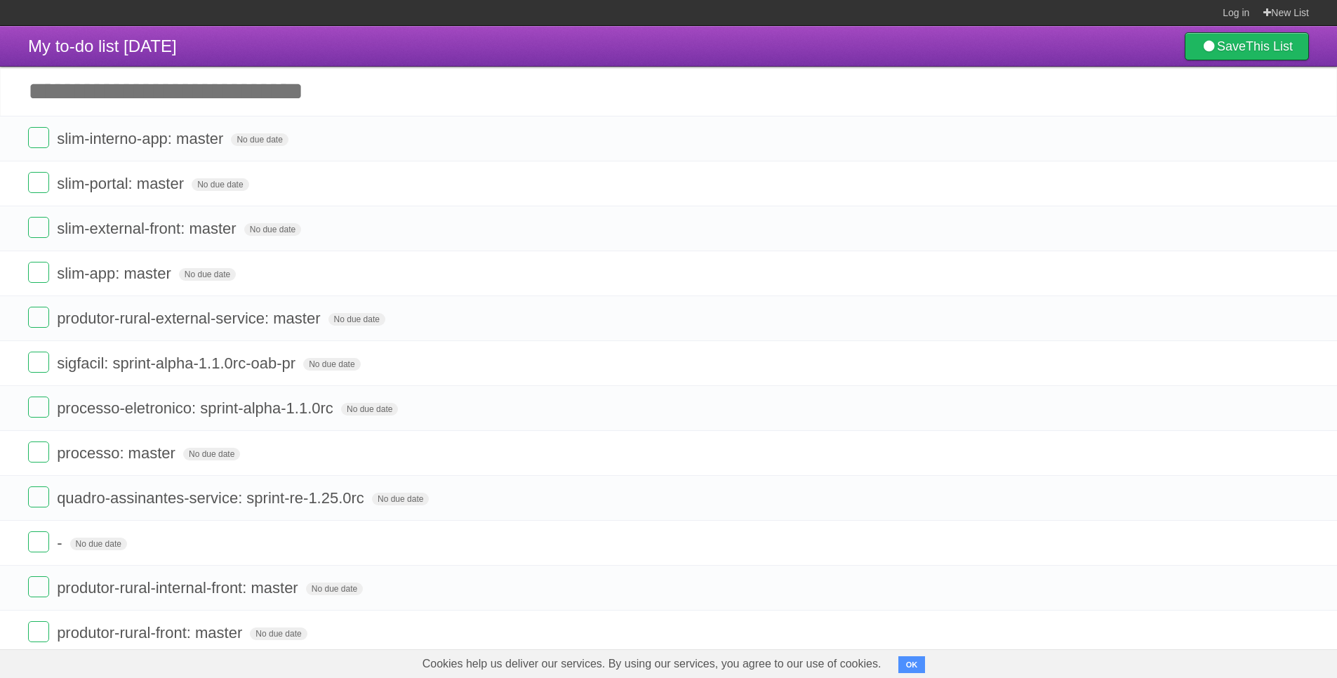
click at [1294, 139] on icon at bounding box center [1297, 138] width 20 height 23
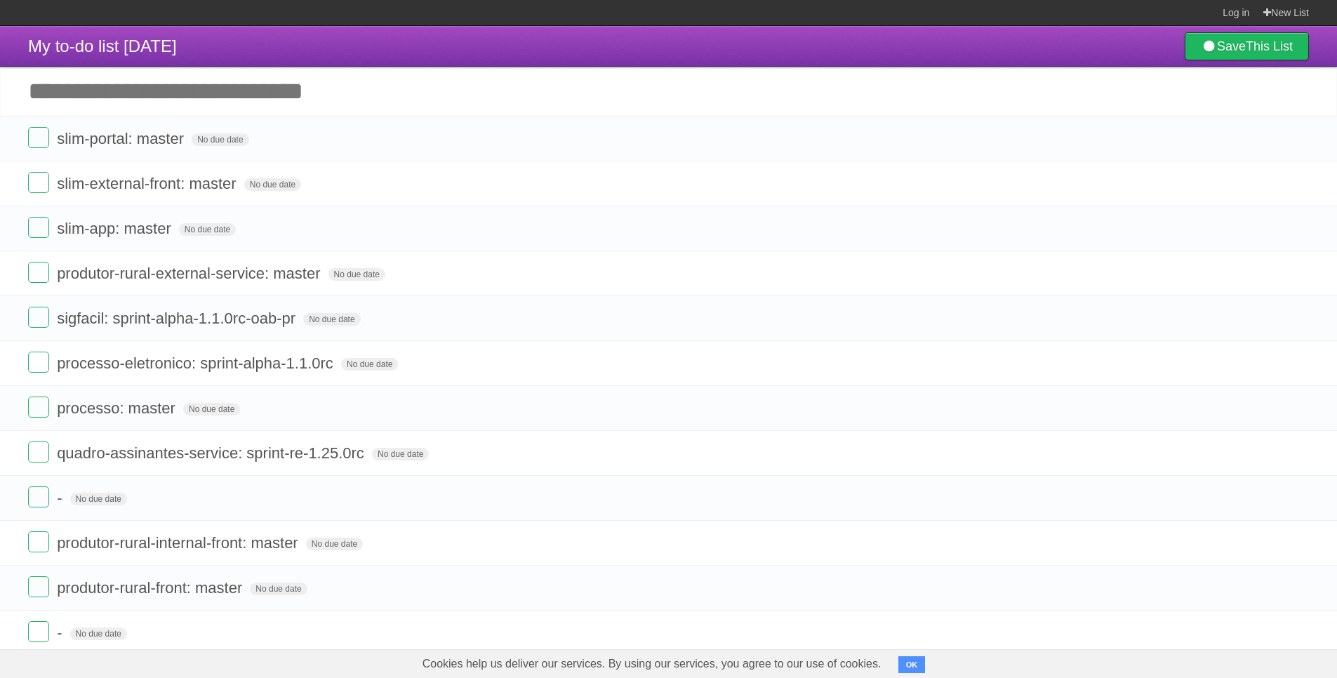
click at [1294, 139] on icon at bounding box center [1297, 138] width 20 height 23
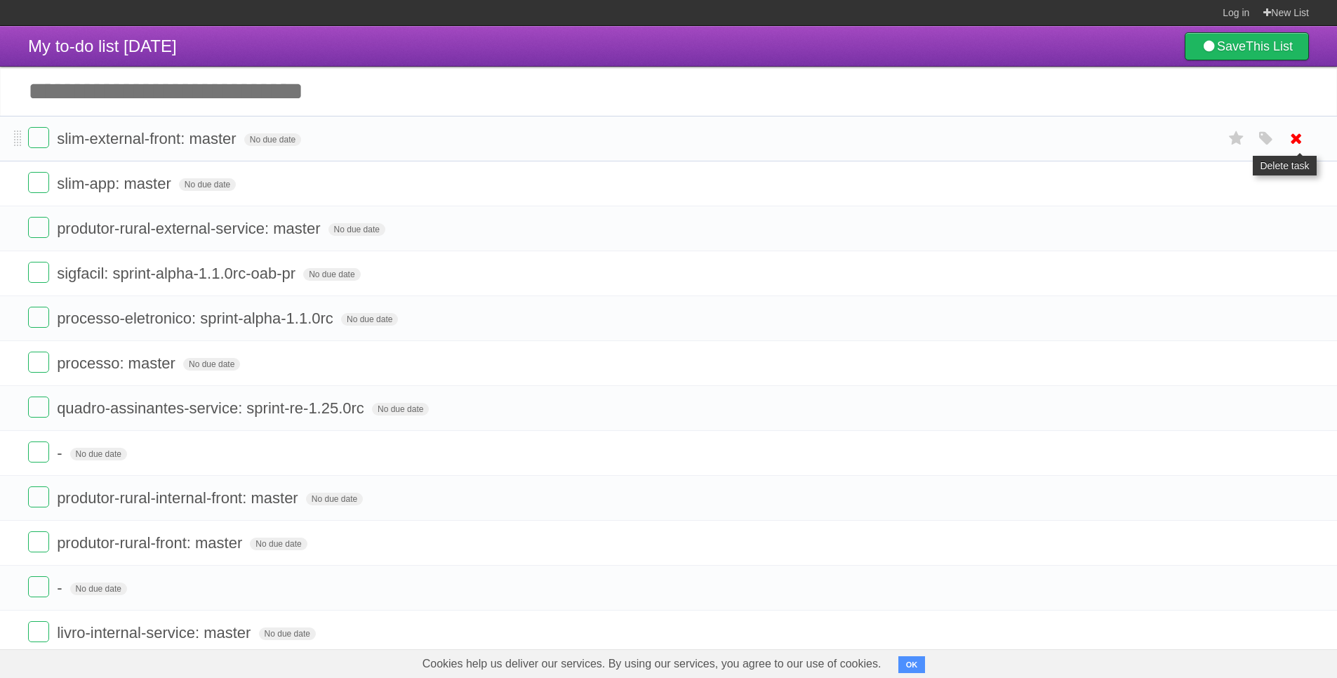
click at [1292, 137] on icon at bounding box center [1297, 138] width 20 height 23
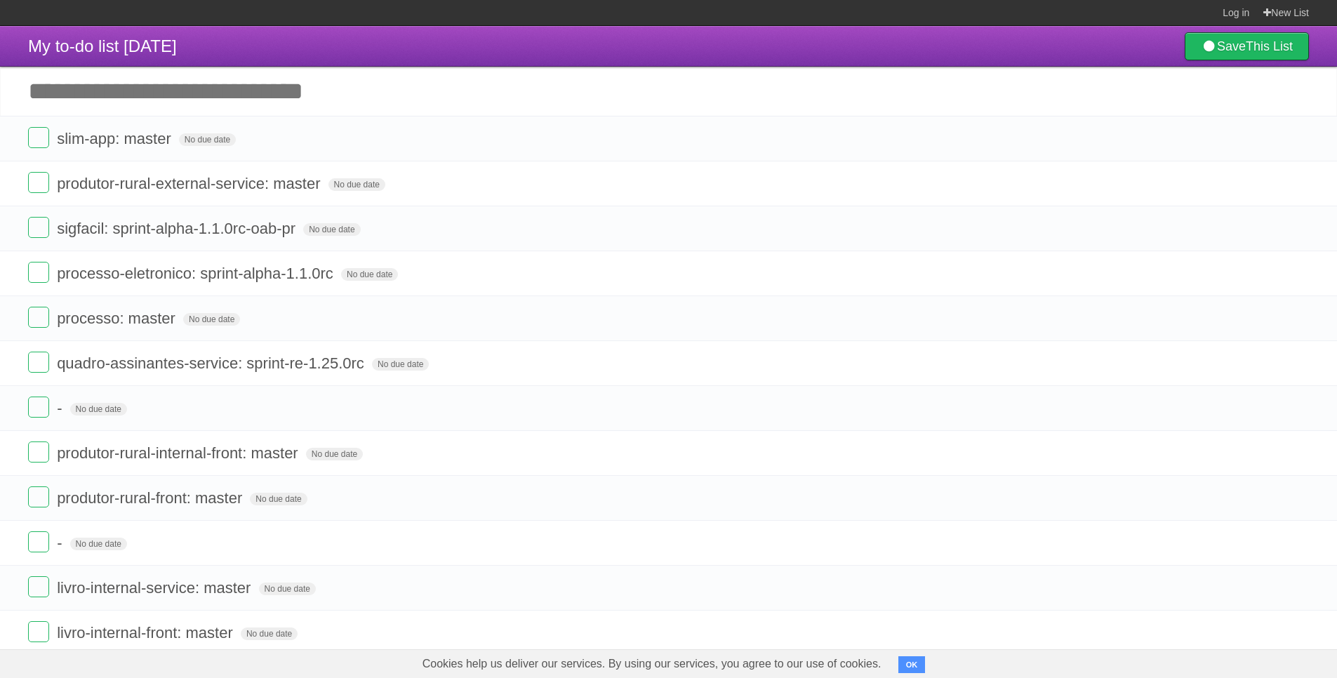
click at [1292, 137] on icon at bounding box center [1297, 138] width 20 height 23
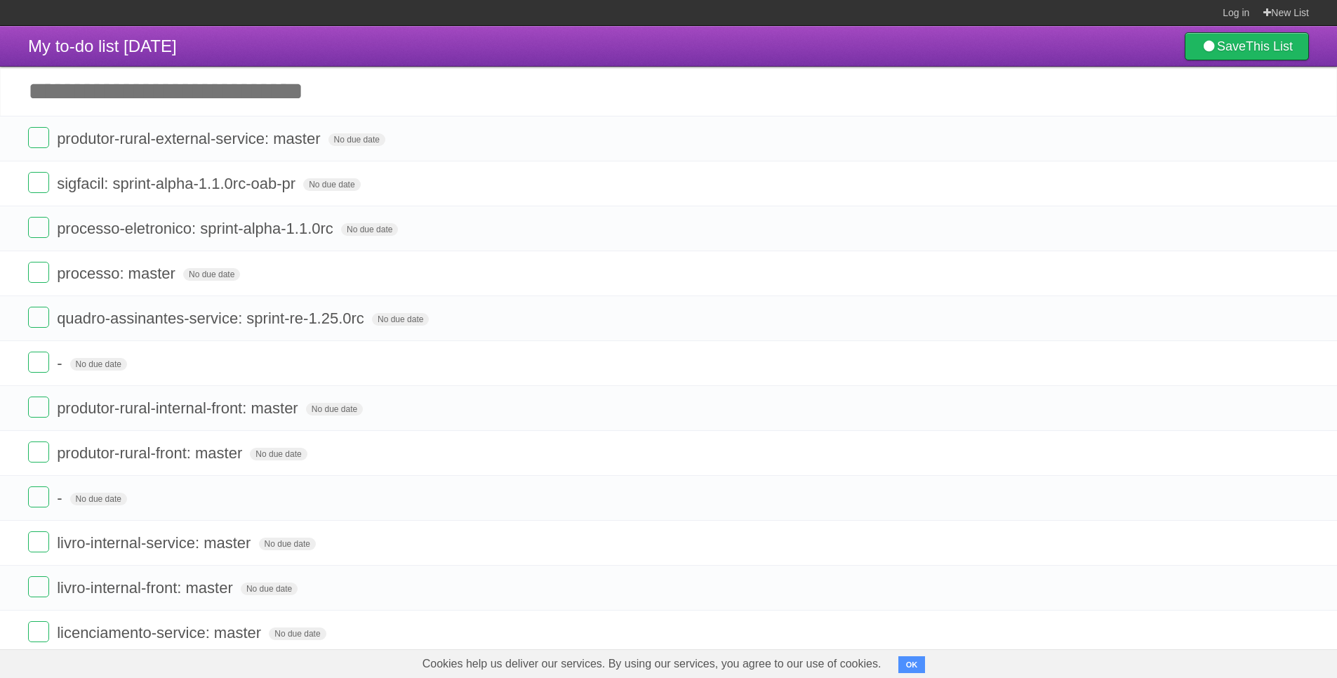
click at [1292, 137] on icon at bounding box center [1297, 138] width 20 height 23
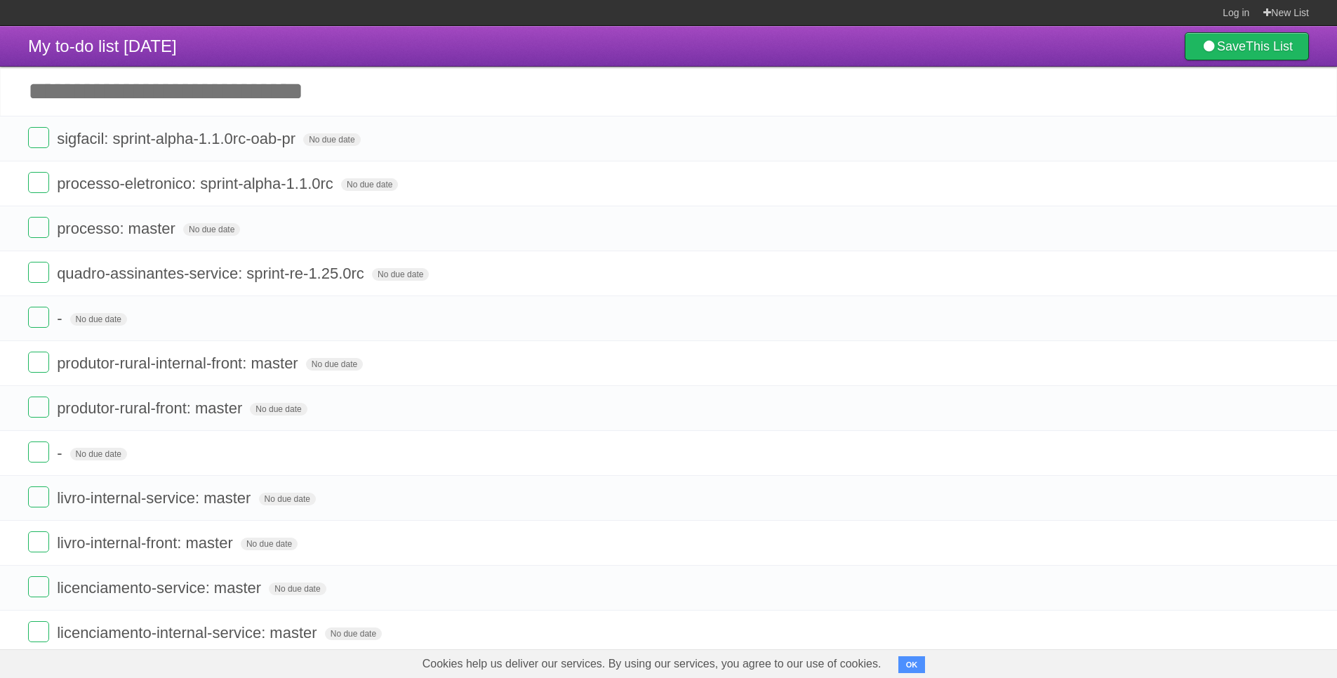
click at [1292, 137] on icon at bounding box center [1297, 138] width 20 height 23
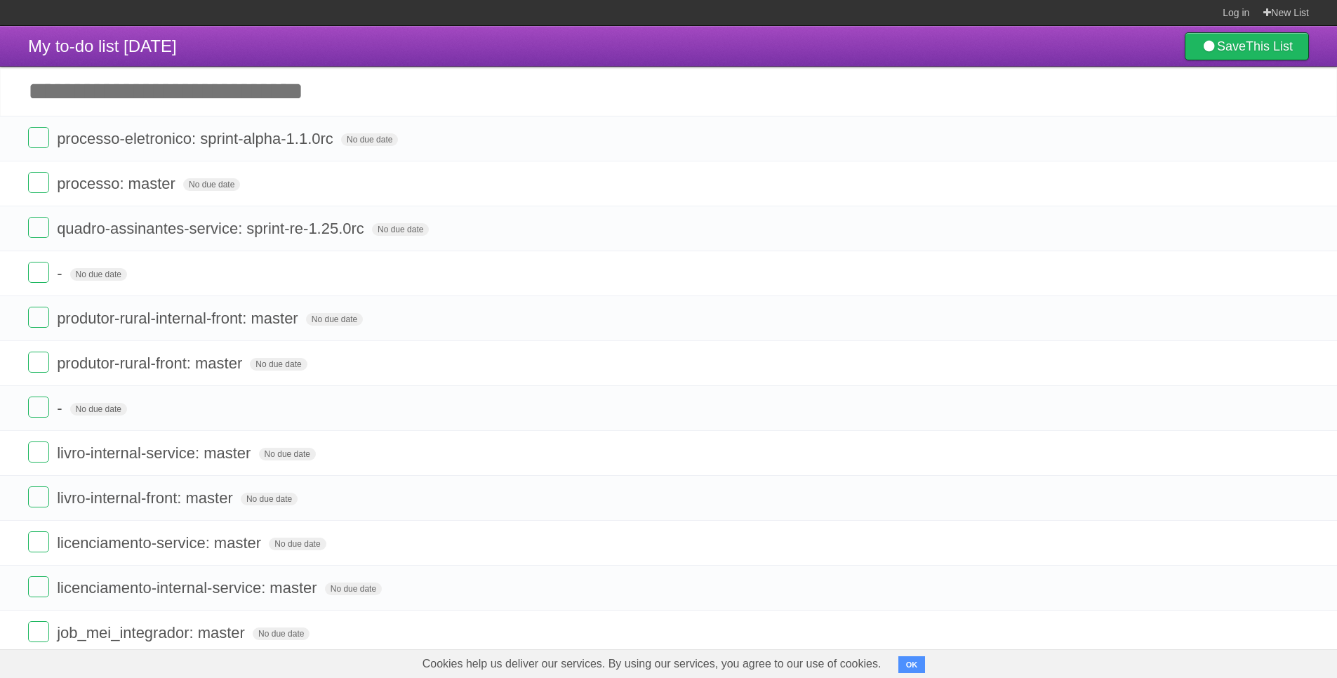
click at [1292, 137] on icon at bounding box center [1297, 138] width 20 height 23
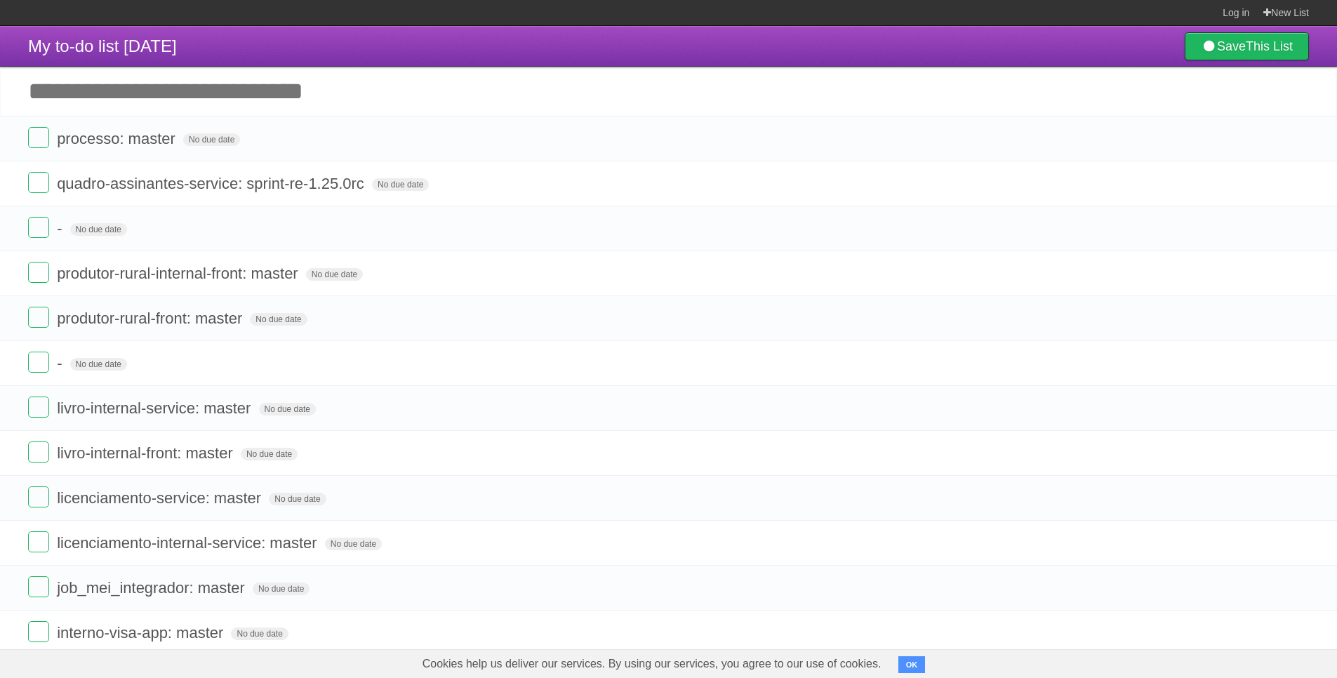
click at [1292, 137] on icon at bounding box center [1297, 138] width 20 height 23
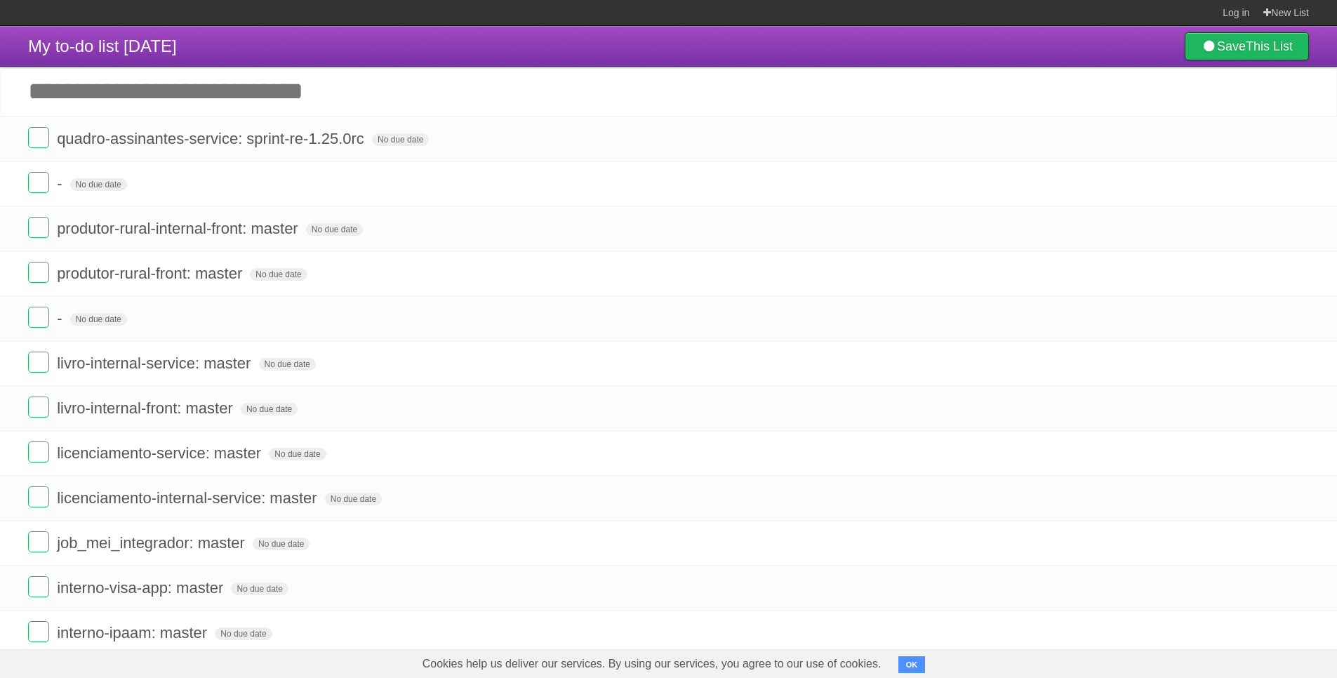
click at [1292, 137] on icon at bounding box center [1297, 138] width 20 height 23
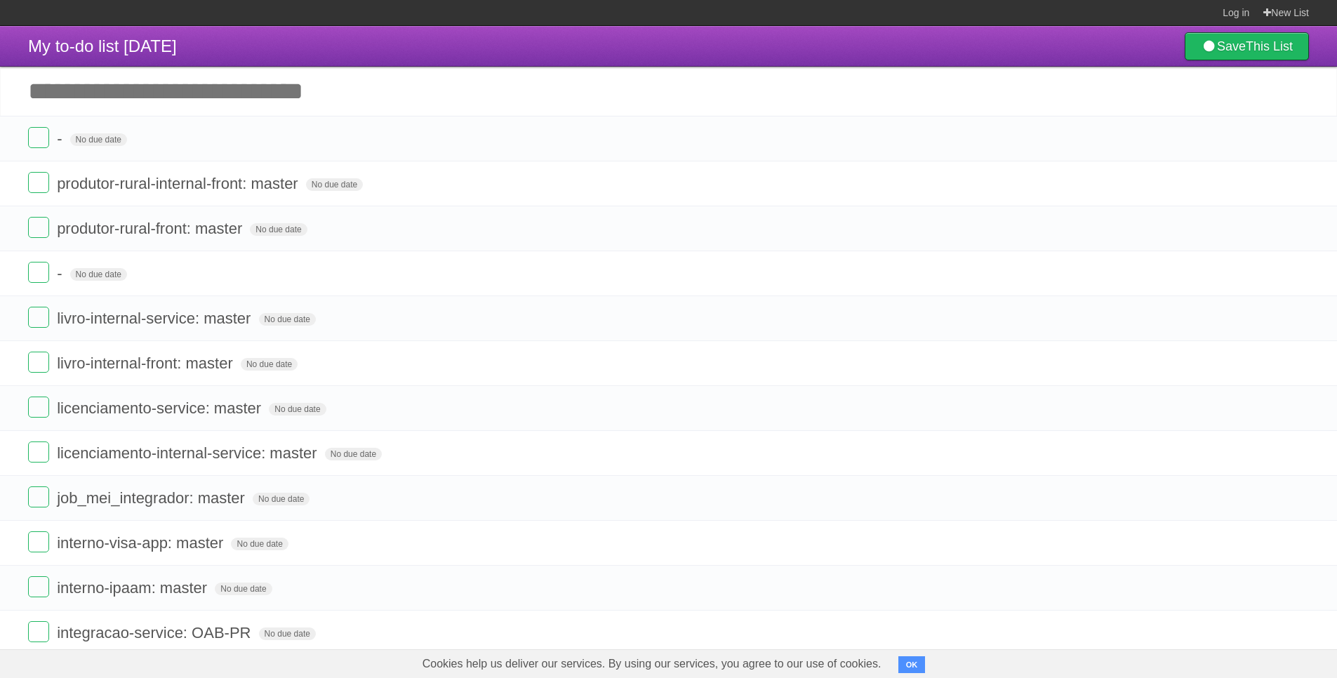
click at [1292, 137] on icon at bounding box center [1297, 138] width 20 height 23
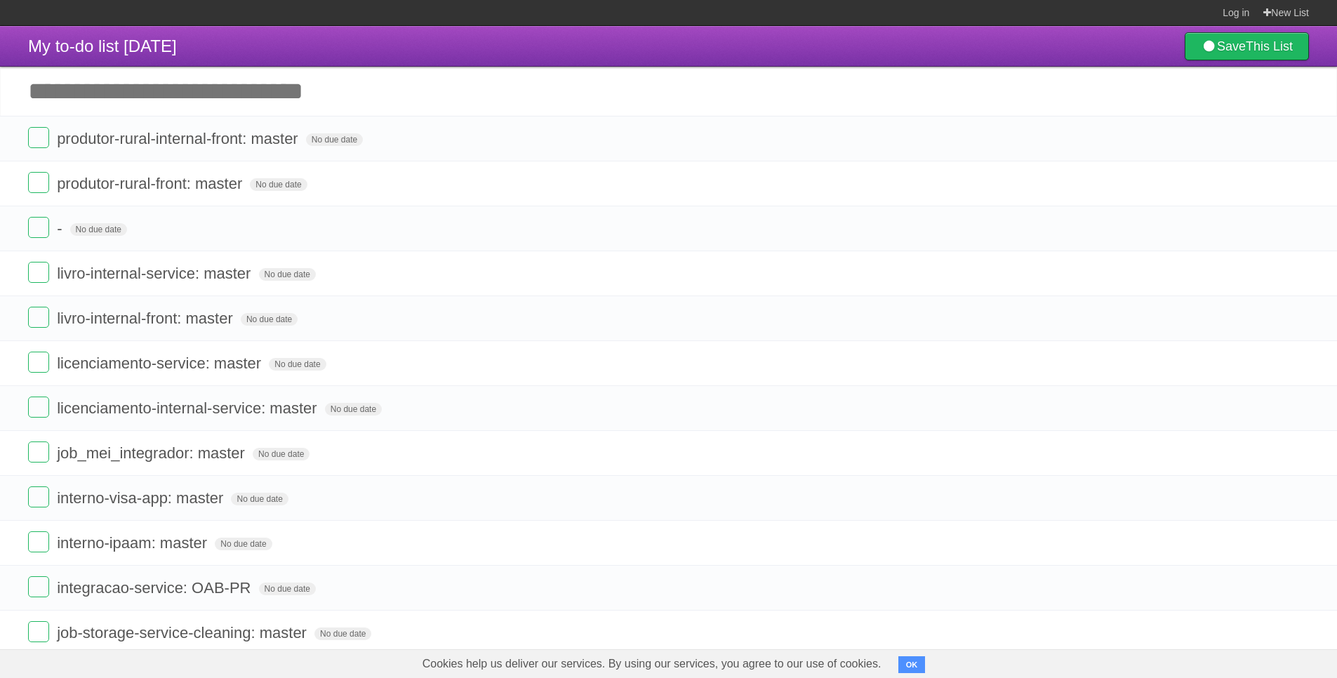
click at [1292, 137] on icon at bounding box center [1297, 138] width 20 height 23
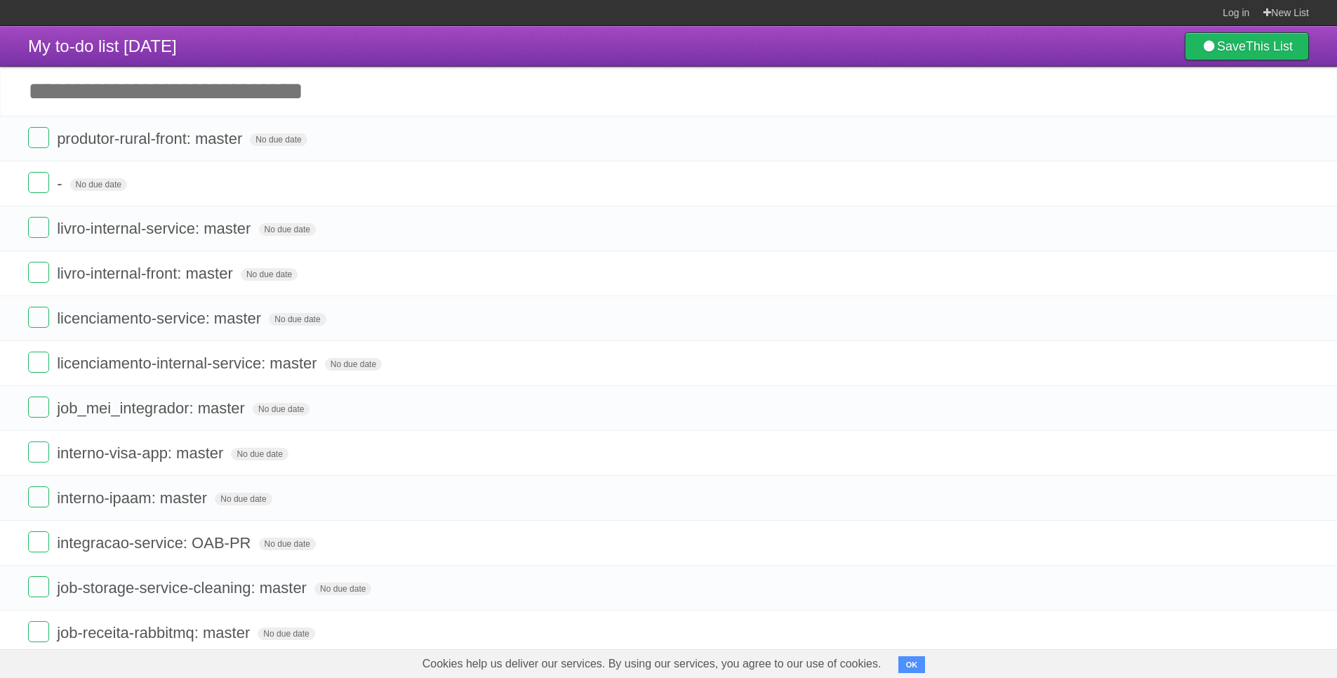
click at [1292, 137] on icon at bounding box center [1297, 138] width 20 height 23
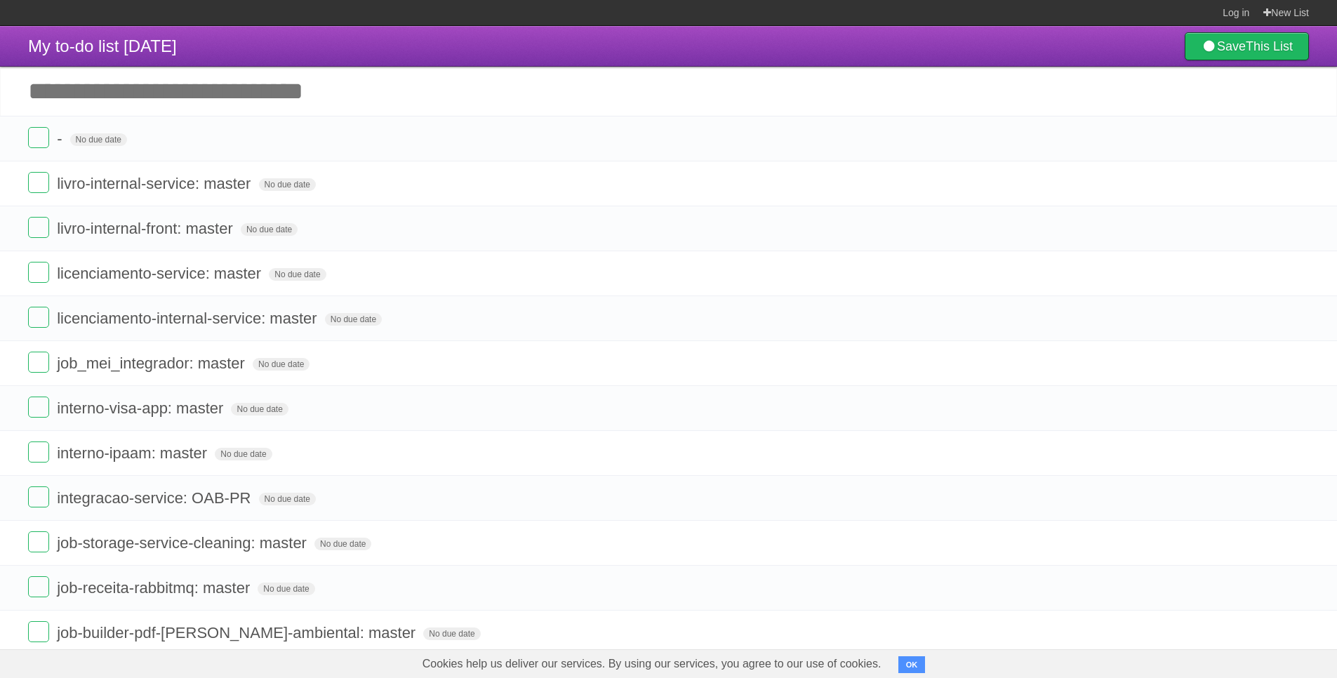
click at [1292, 137] on icon at bounding box center [1297, 138] width 20 height 23
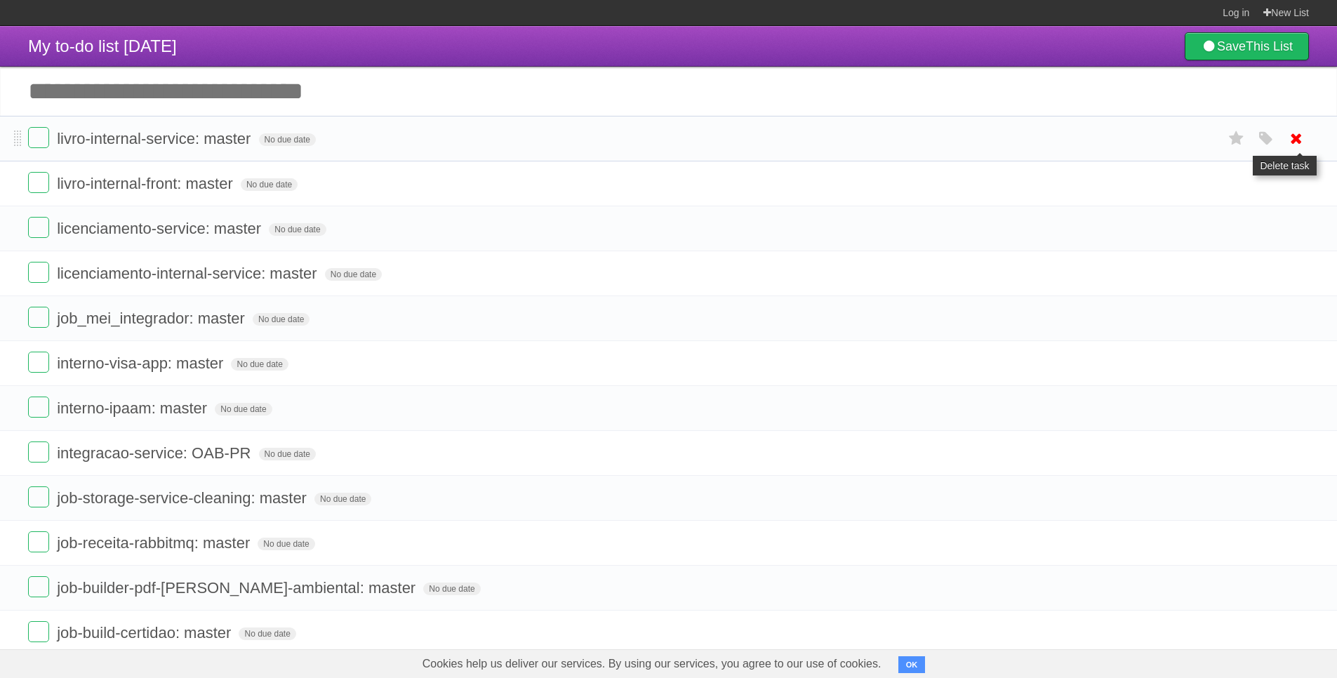
click at [1296, 133] on icon at bounding box center [1297, 138] width 20 height 23
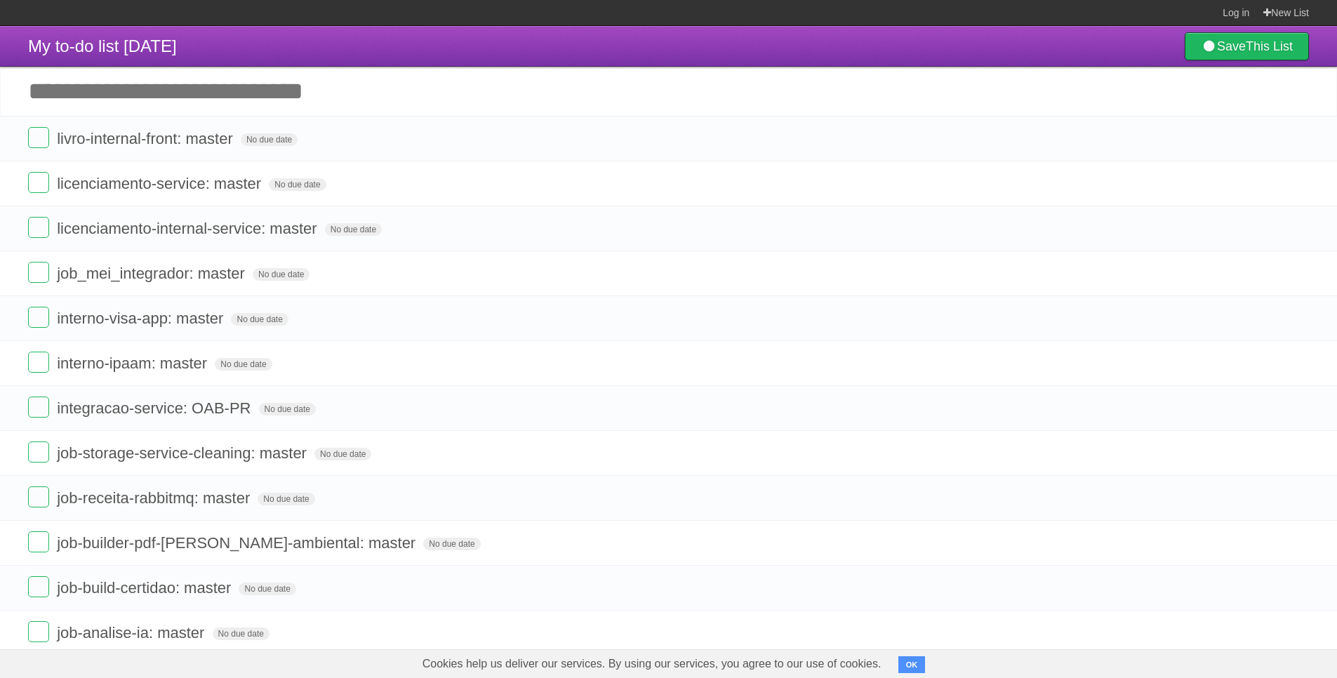
click at [1295, 138] on icon at bounding box center [1297, 138] width 20 height 23
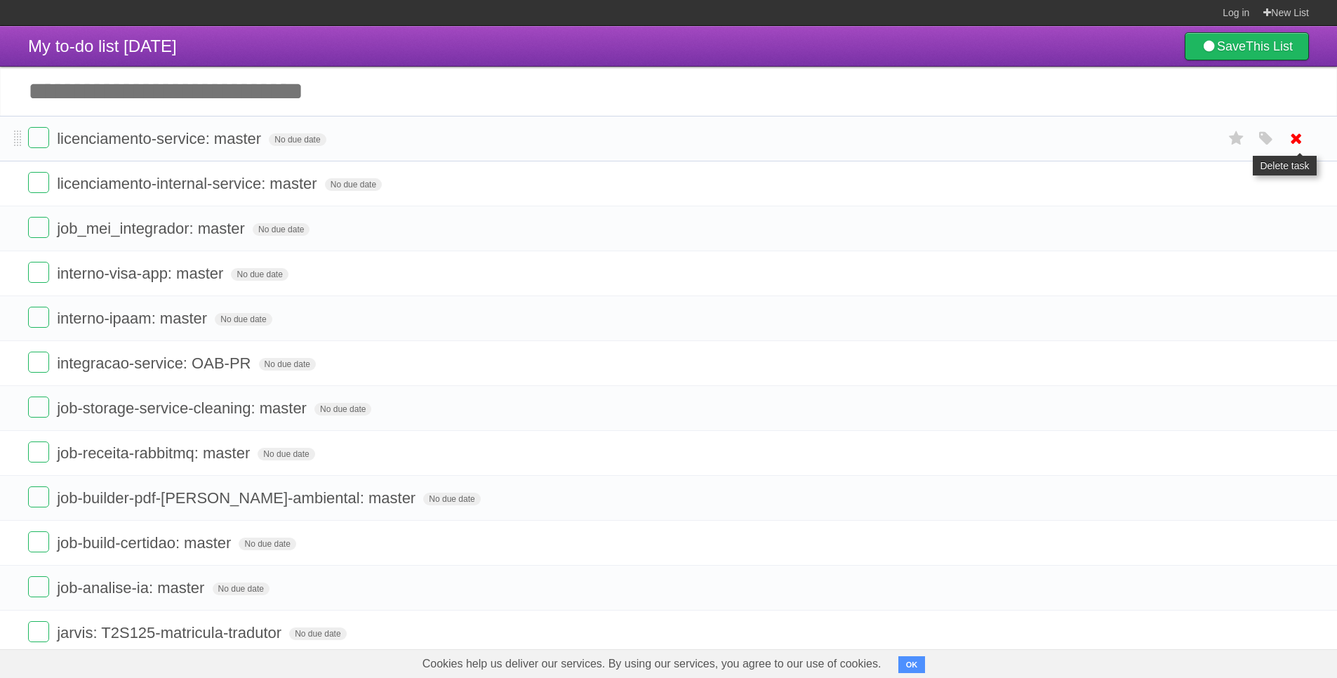
click at [1295, 140] on icon at bounding box center [1297, 138] width 20 height 23
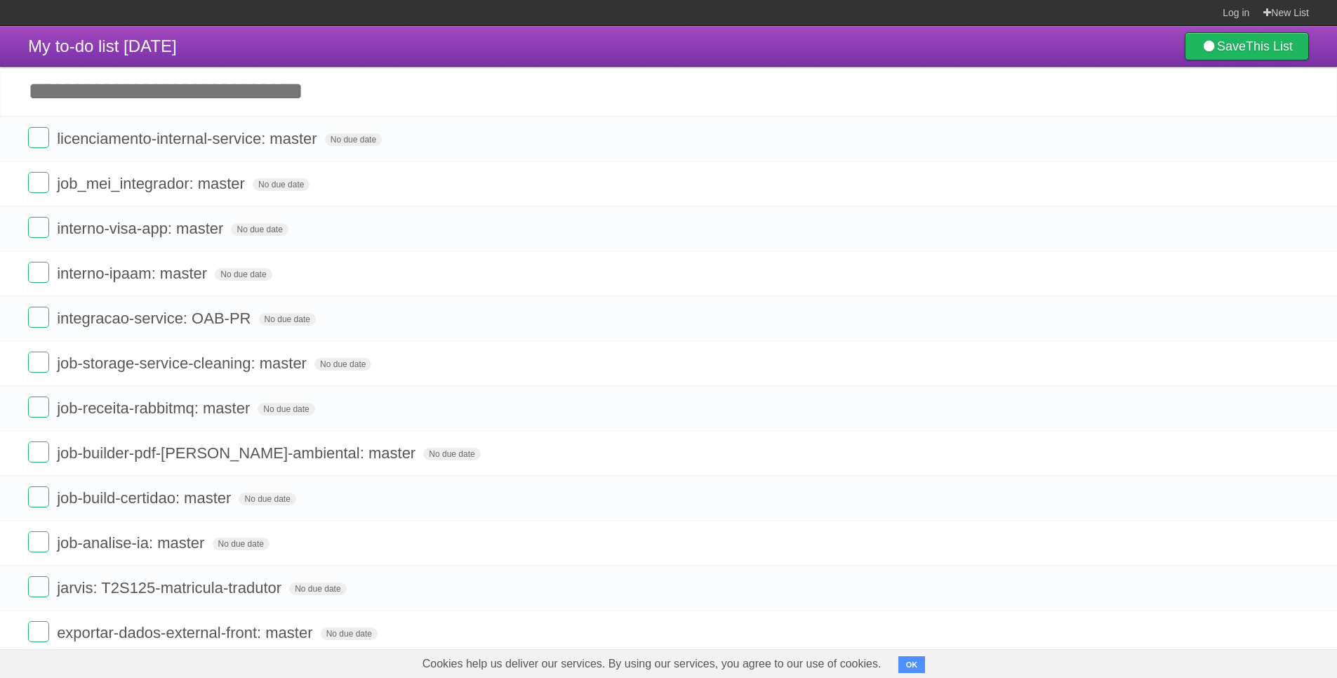
click at [1295, 140] on icon at bounding box center [1297, 138] width 20 height 23
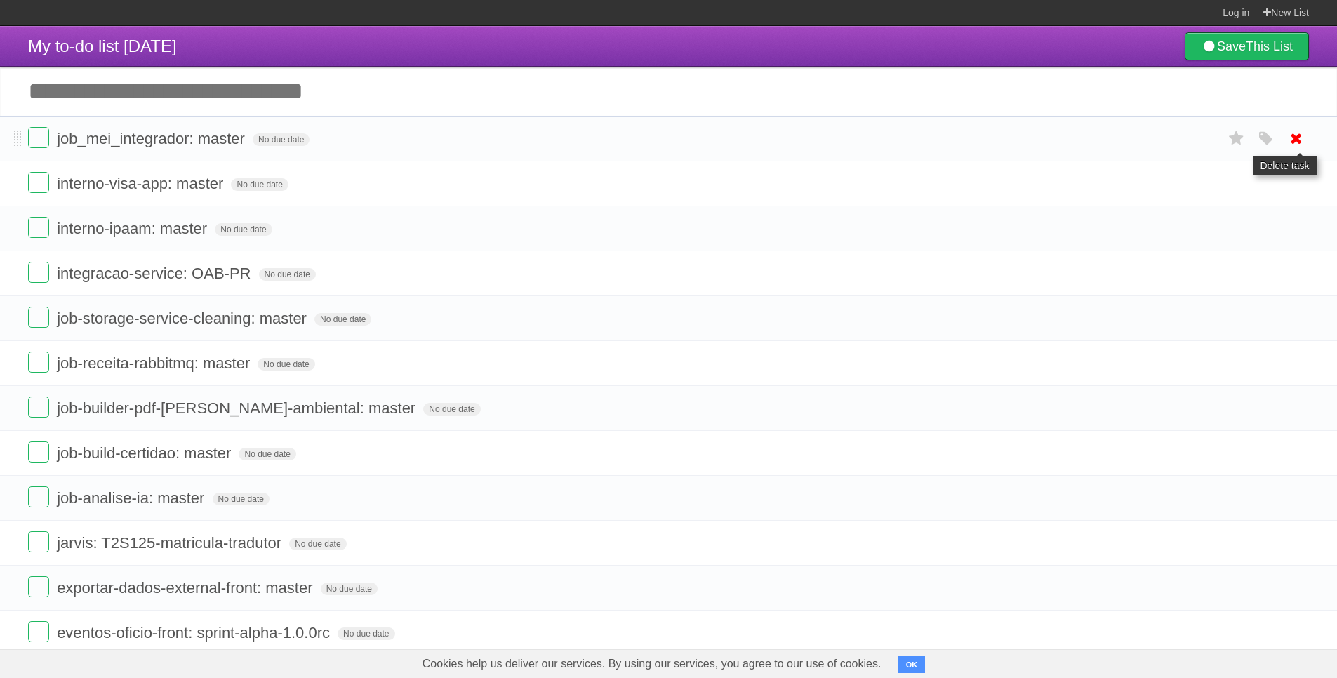
click at [1298, 140] on icon at bounding box center [1297, 138] width 20 height 23
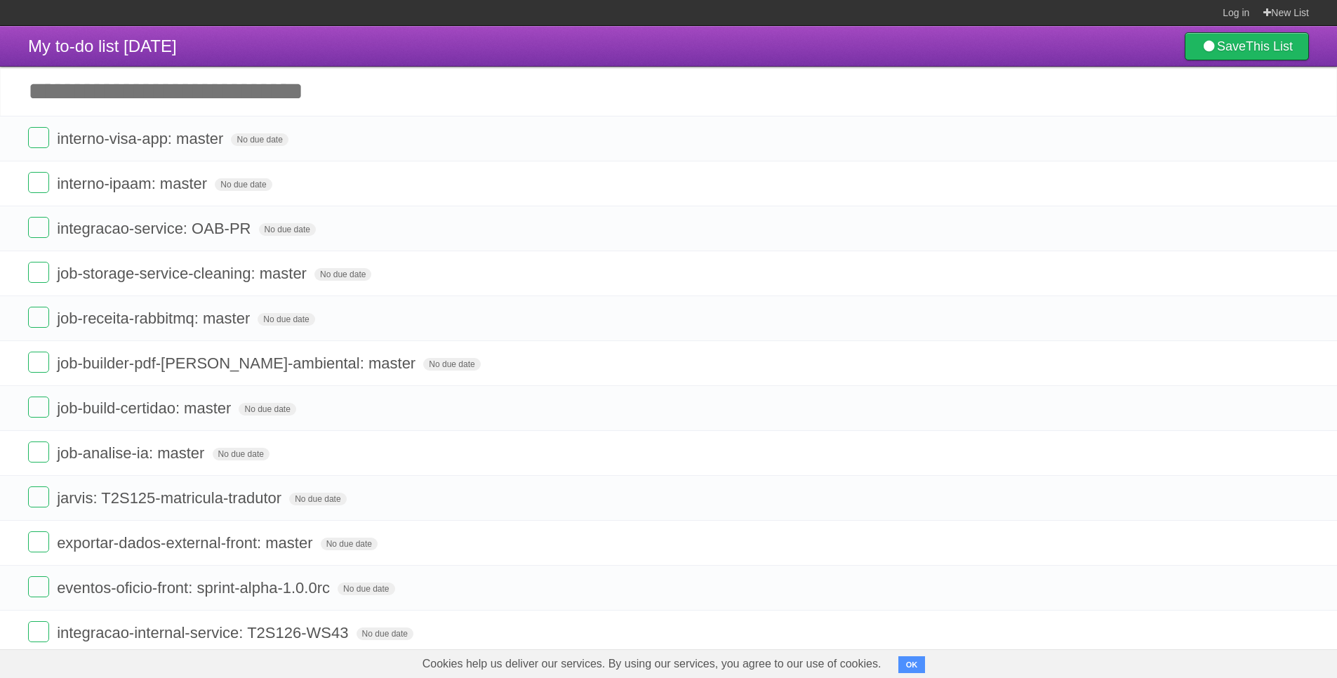
click at [1298, 140] on icon at bounding box center [1297, 138] width 20 height 23
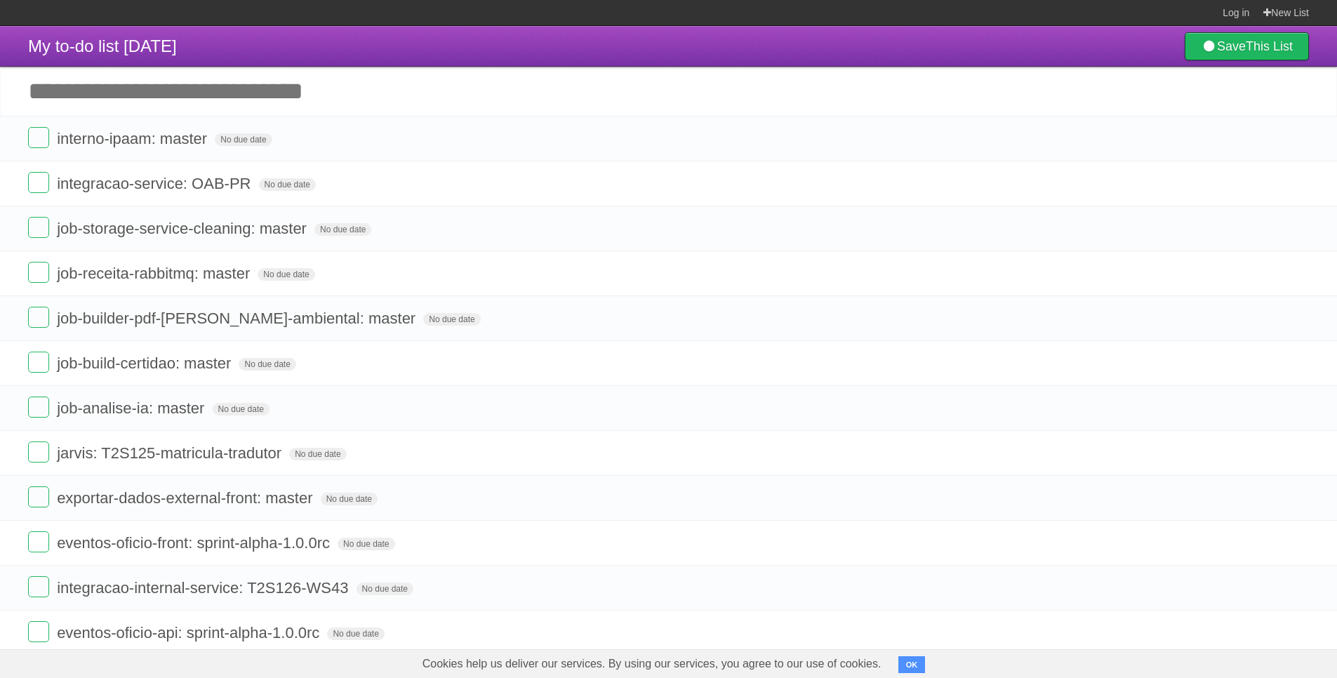
click at [1298, 140] on icon at bounding box center [1297, 138] width 20 height 23
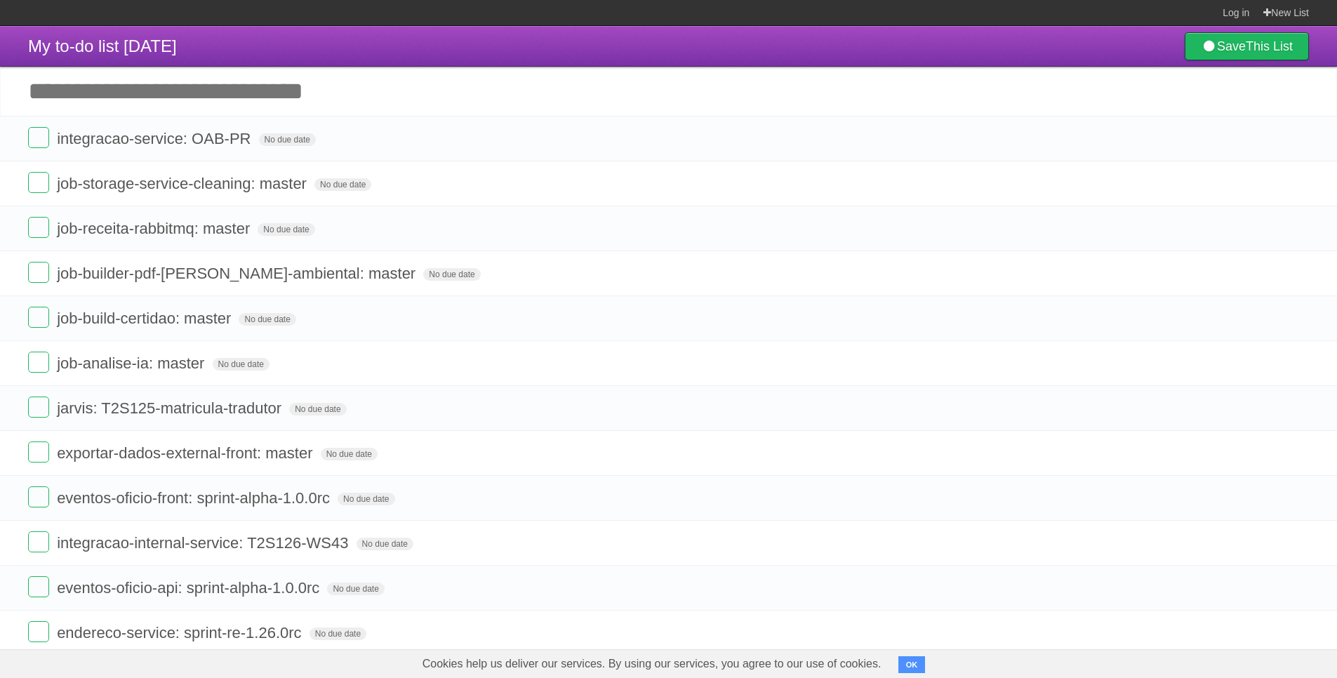
click at [1298, 140] on icon at bounding box center [1297, 138] width 20 height 23
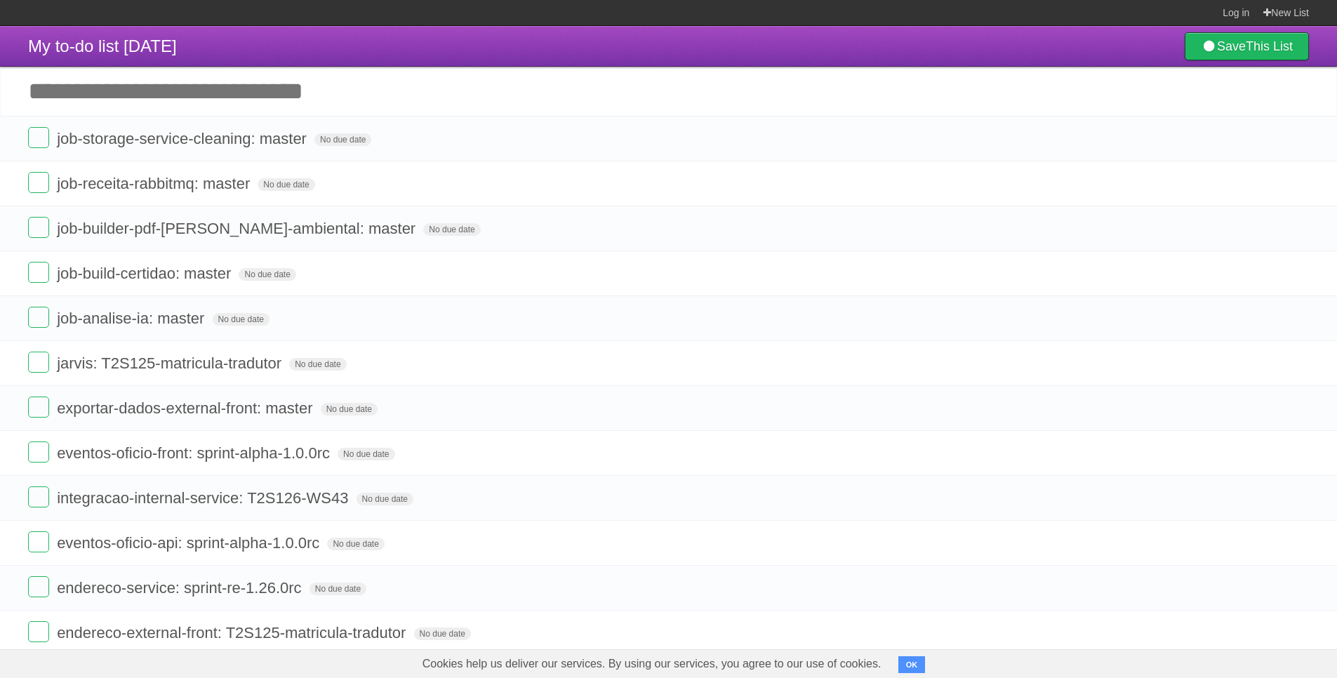
click at [1298, 140] on icon at bounding box center [1297, 138] width 20 height 23
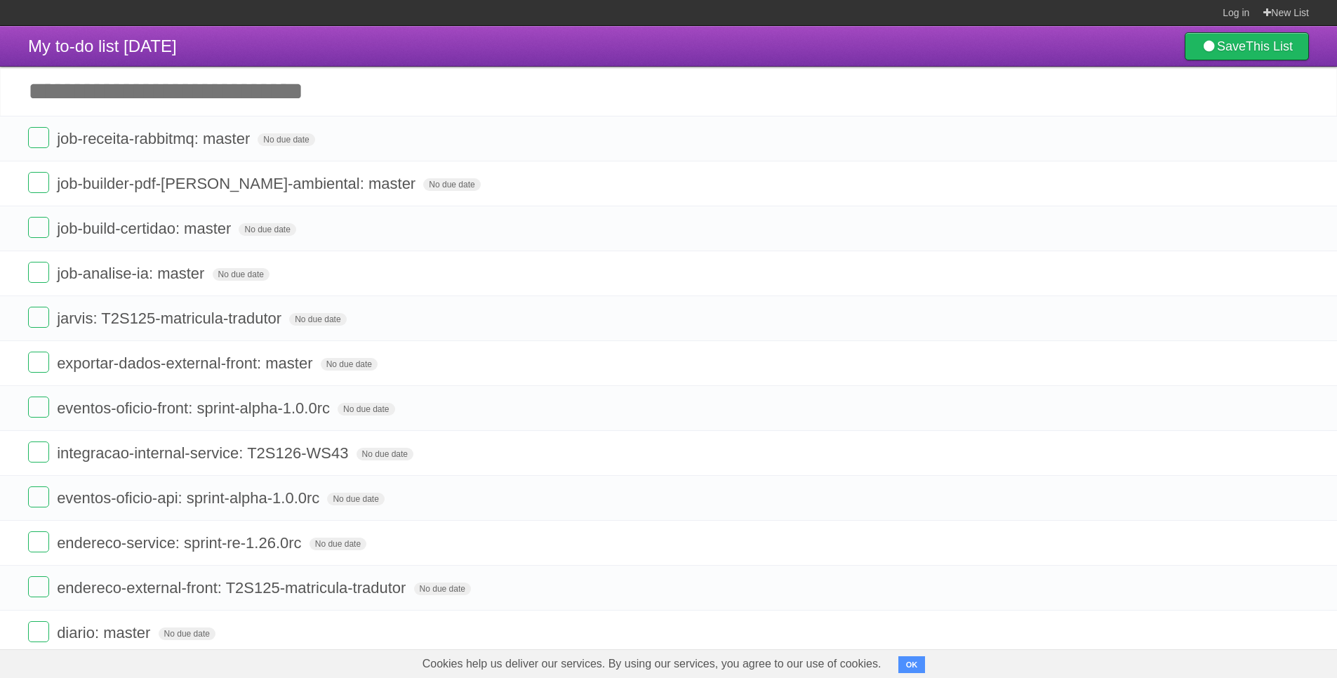
click at [1298, 140] on icon at bounding box center [1297, 138] width 20 height 23
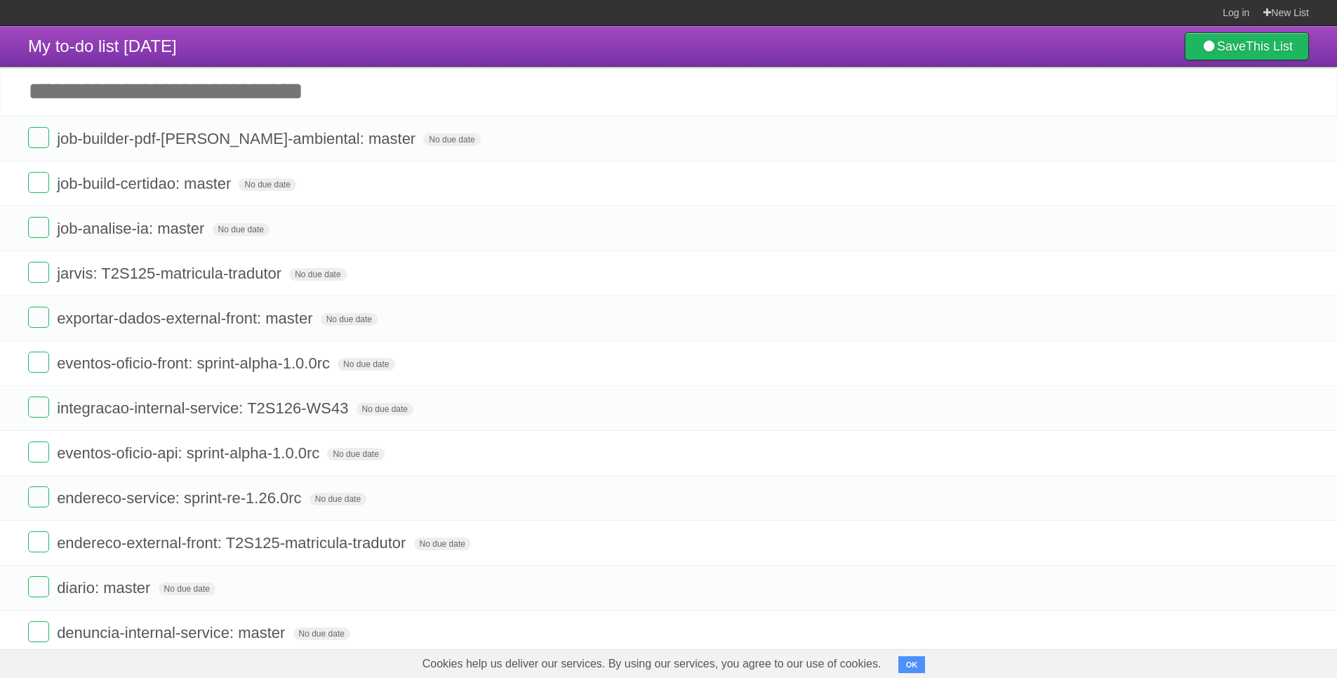
click at [1298, 140] on icon at bounding box center [1297, 138] width 20 height 23
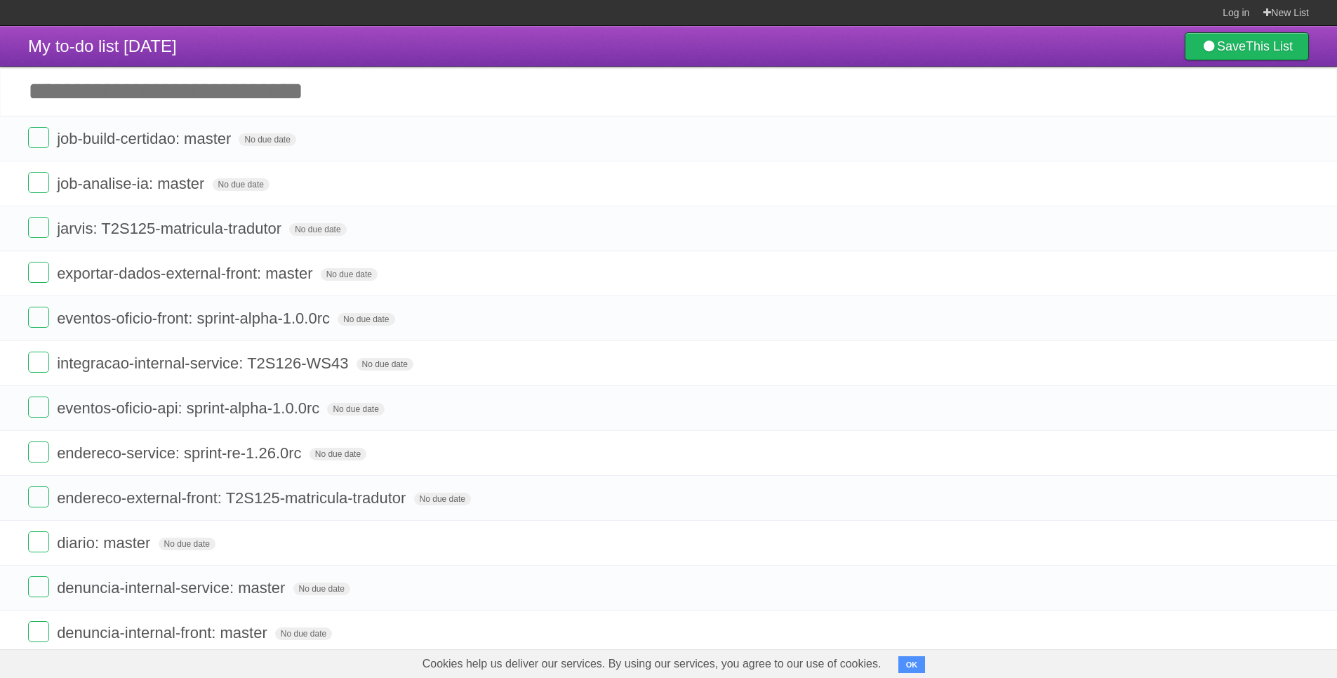
click at [1298, 140] on icon at bounding box center [1297, 138] width 20 height 23
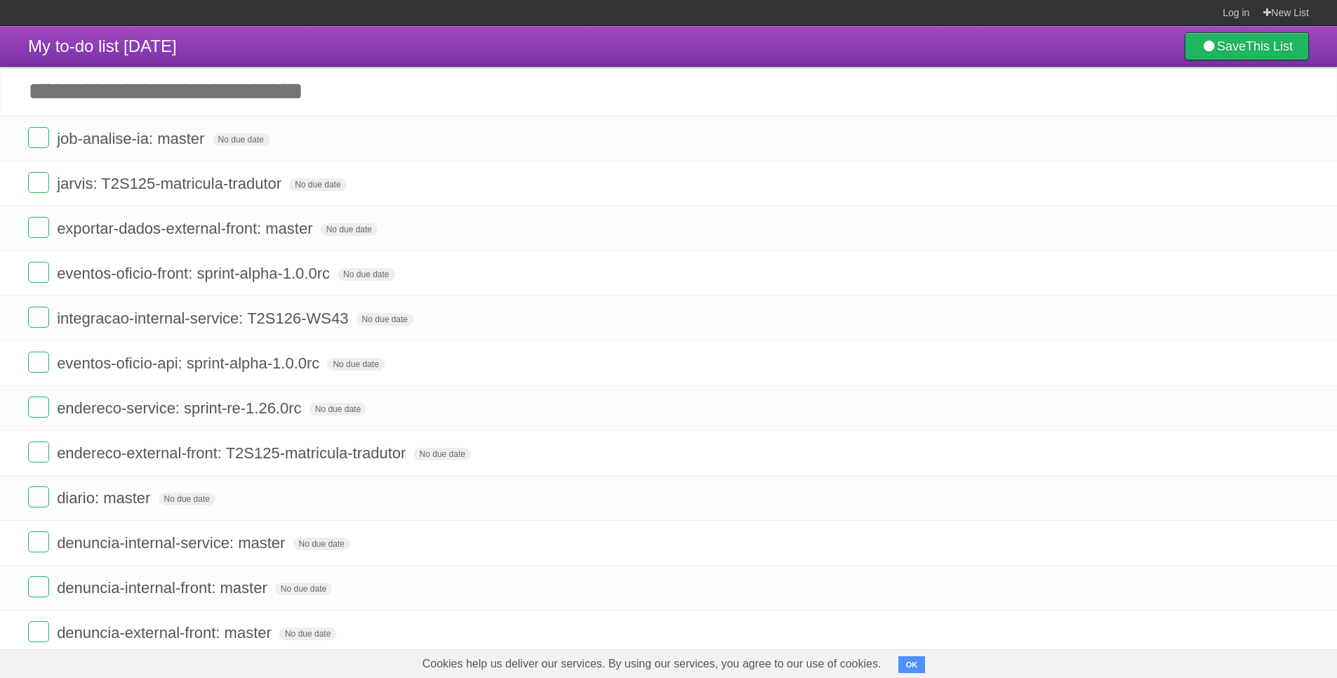
click at [1298, 140] on icon at bounding box center [1297, 138] width 20 height 23
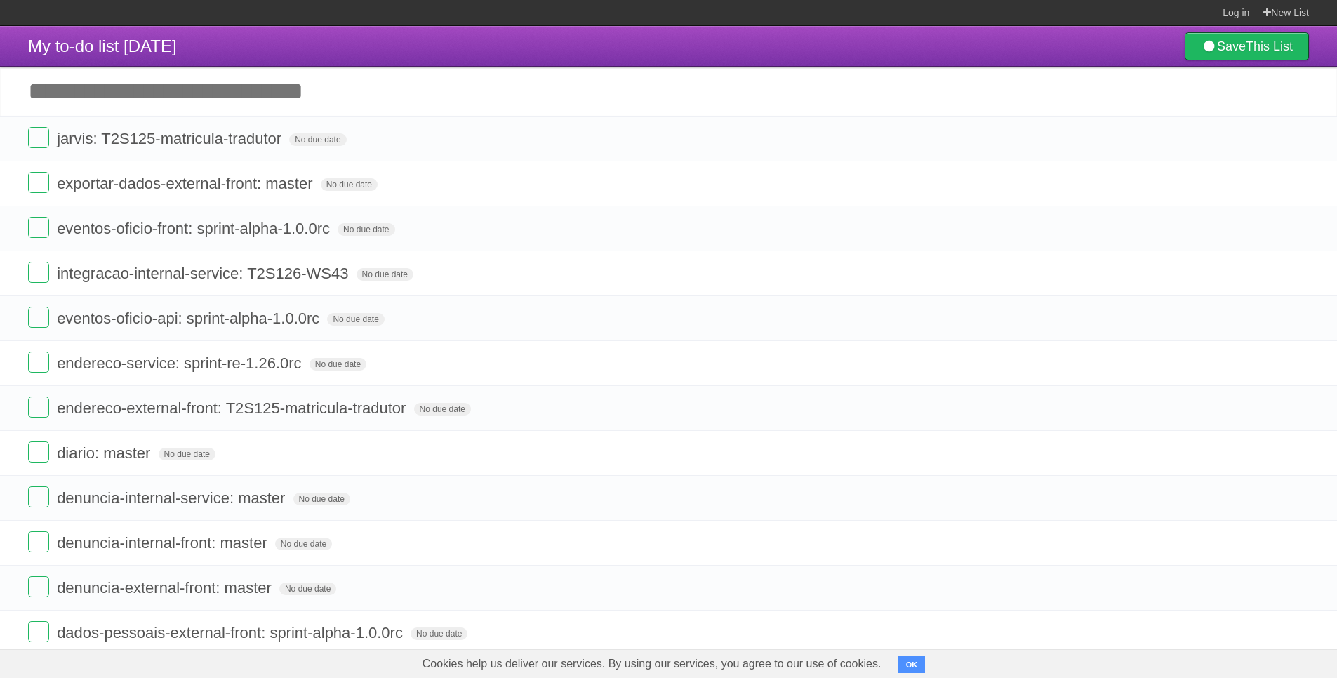
click at [1298, 140] on icon at bounding box center [1297, 138] width 20 height 23
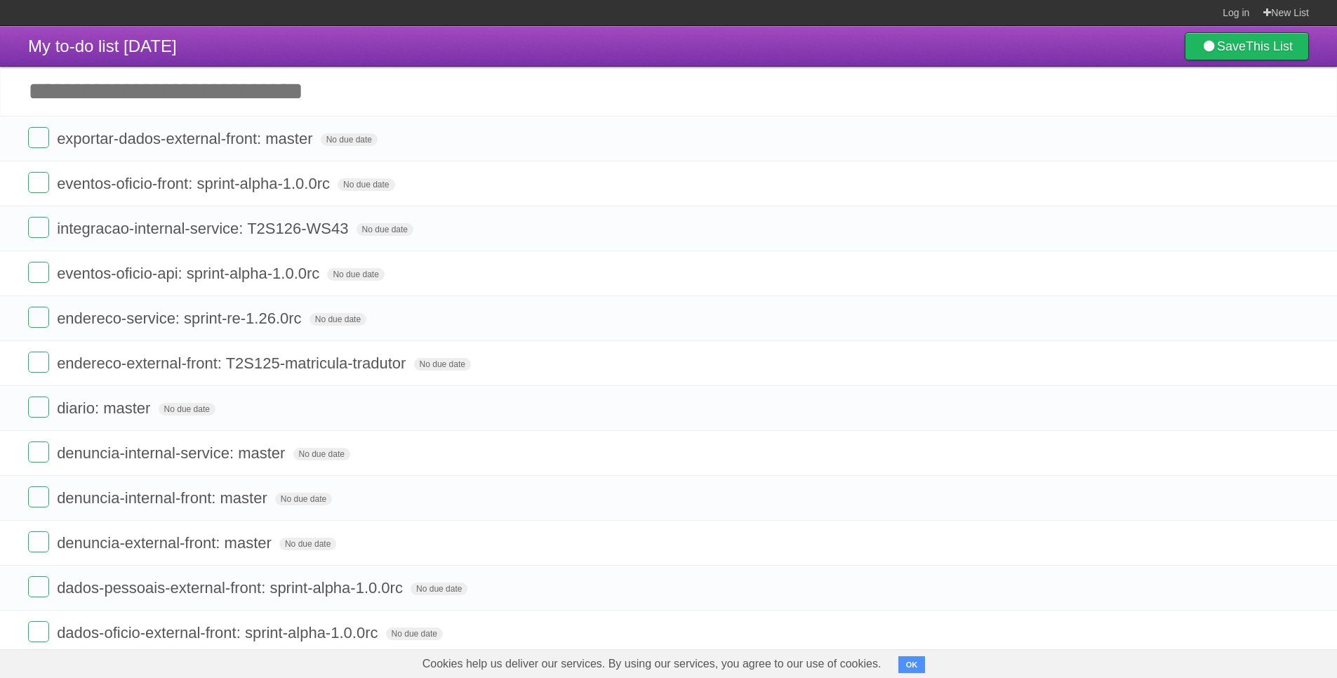
click at [1298, 140] on icon at bounding box center [1297, 138] width 20 height 23
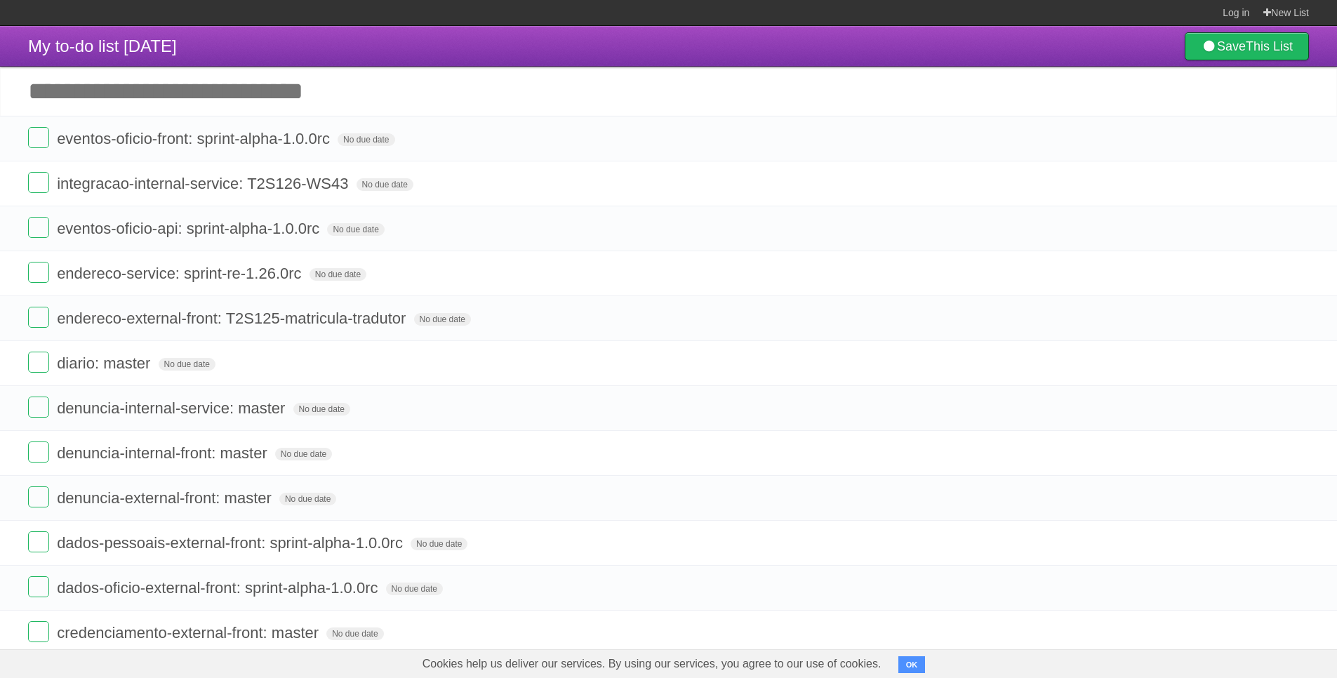
click at [1298, 140] on icon at bounding box center [1297, 138] width 20 height 23
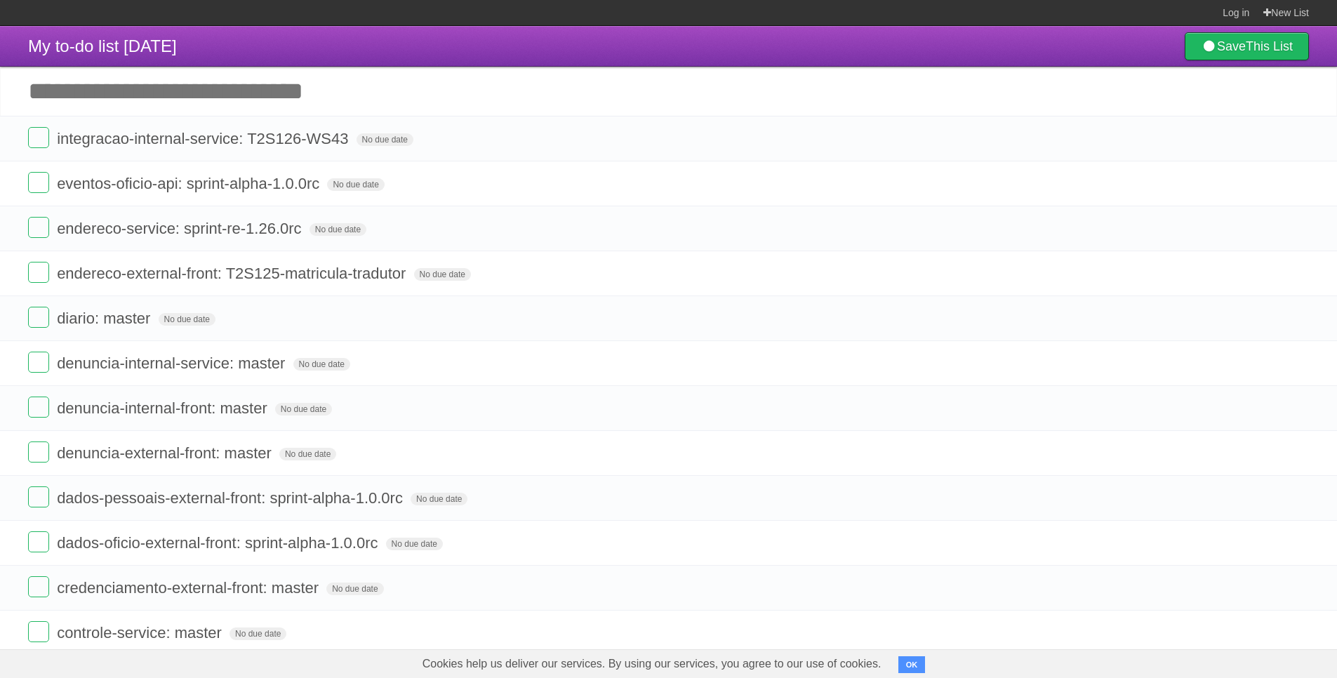
click at [1298, 140] on icon at bounding box center [1297, 138] width 20 height 23
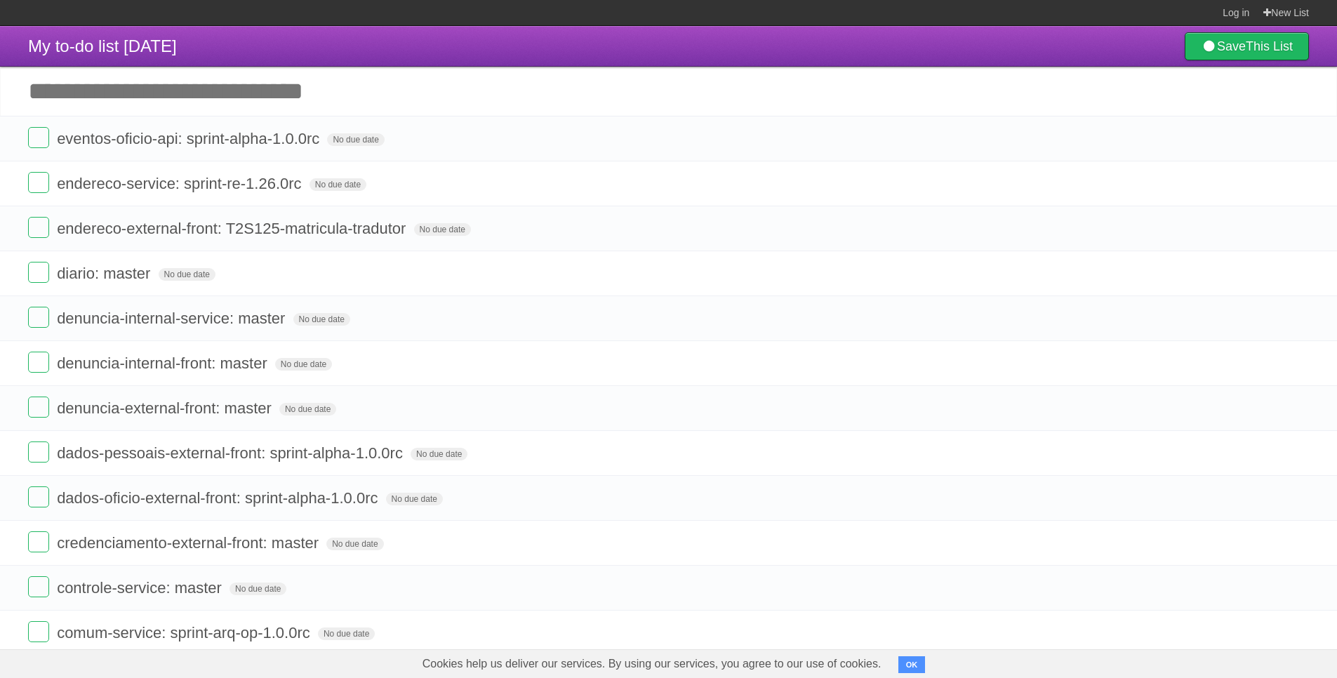
click at [1298, 140] on icon at bounding box center [1297, 138] width 20 height 23
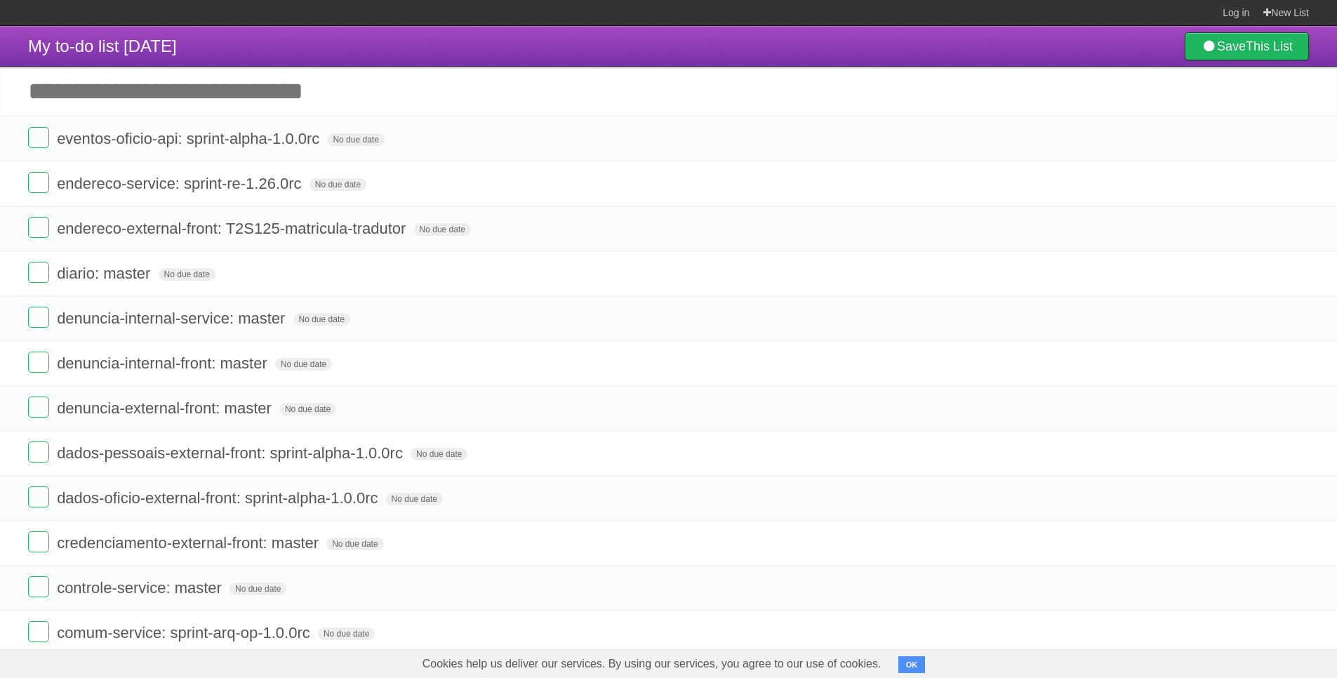
click at [1298, 140] on icon at bounding box center [1297, 138] width 20 height 23
click link at bounding box center [1296, 138] width 27 height 23
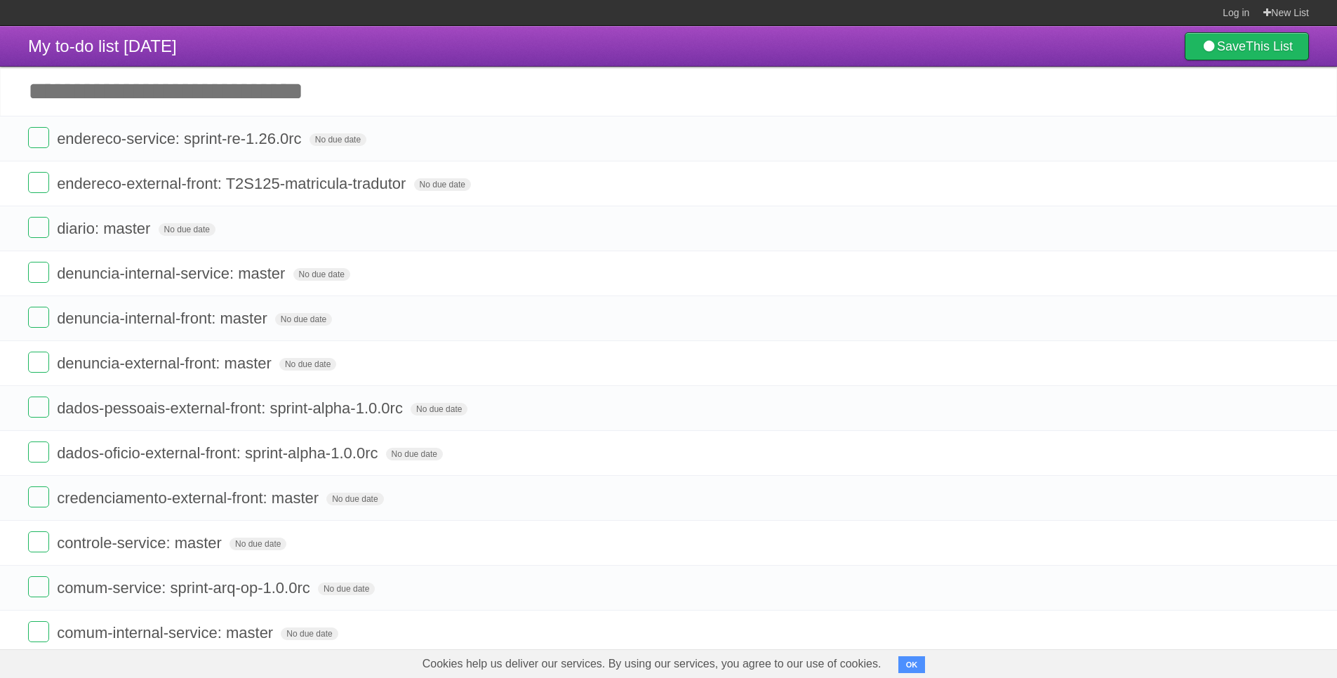
click at [1298, 140] on icon at bounding box center [1297, 138] width 20 height 23
click at [1283, 127] on link at bounding box center [1296, 138] width 27 height 23
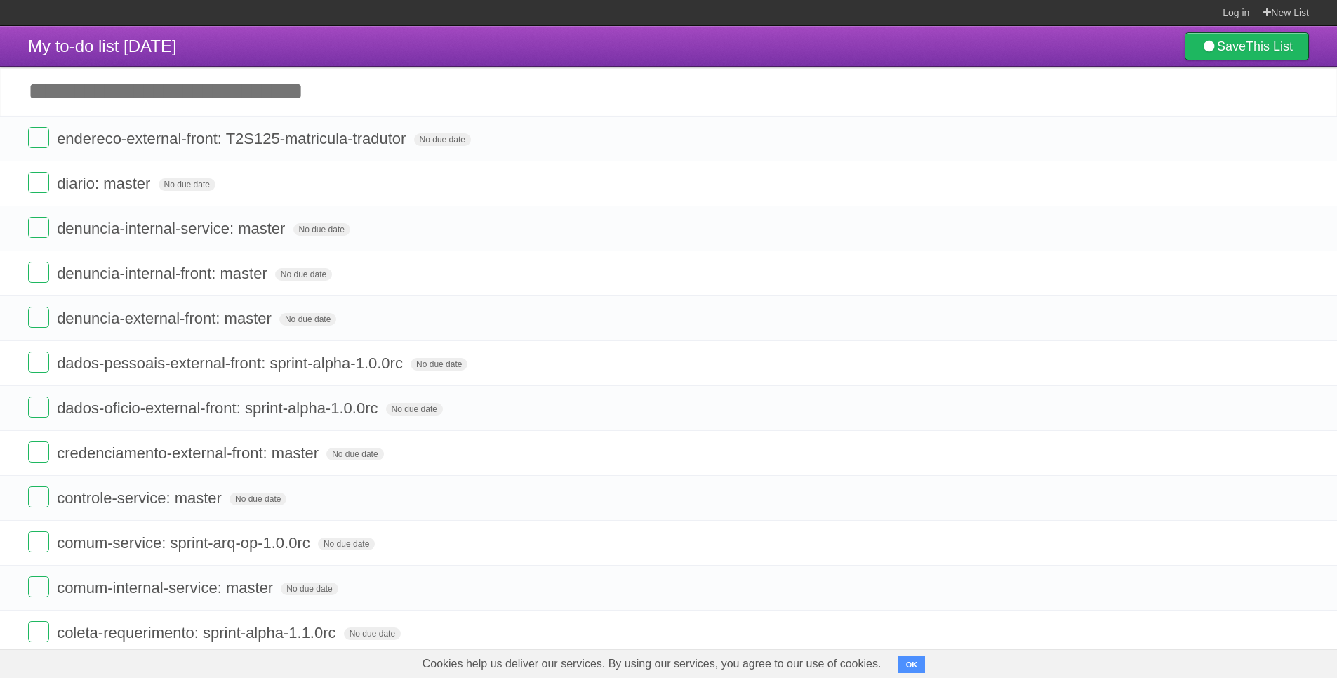
click at [1298, 140] on icon at bounding box center [1297, 138] width 20 height 23
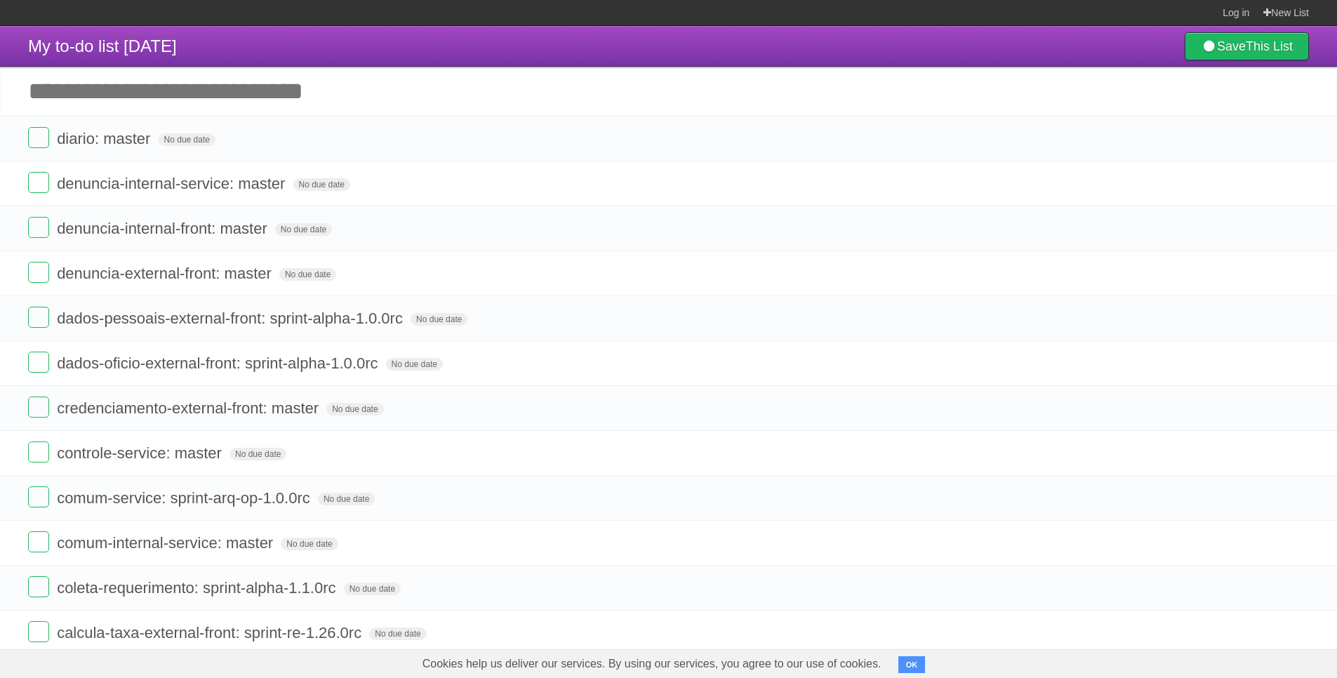
click at [1298, 140] on icon at bounding box center [1297, 138] width 20 height 23
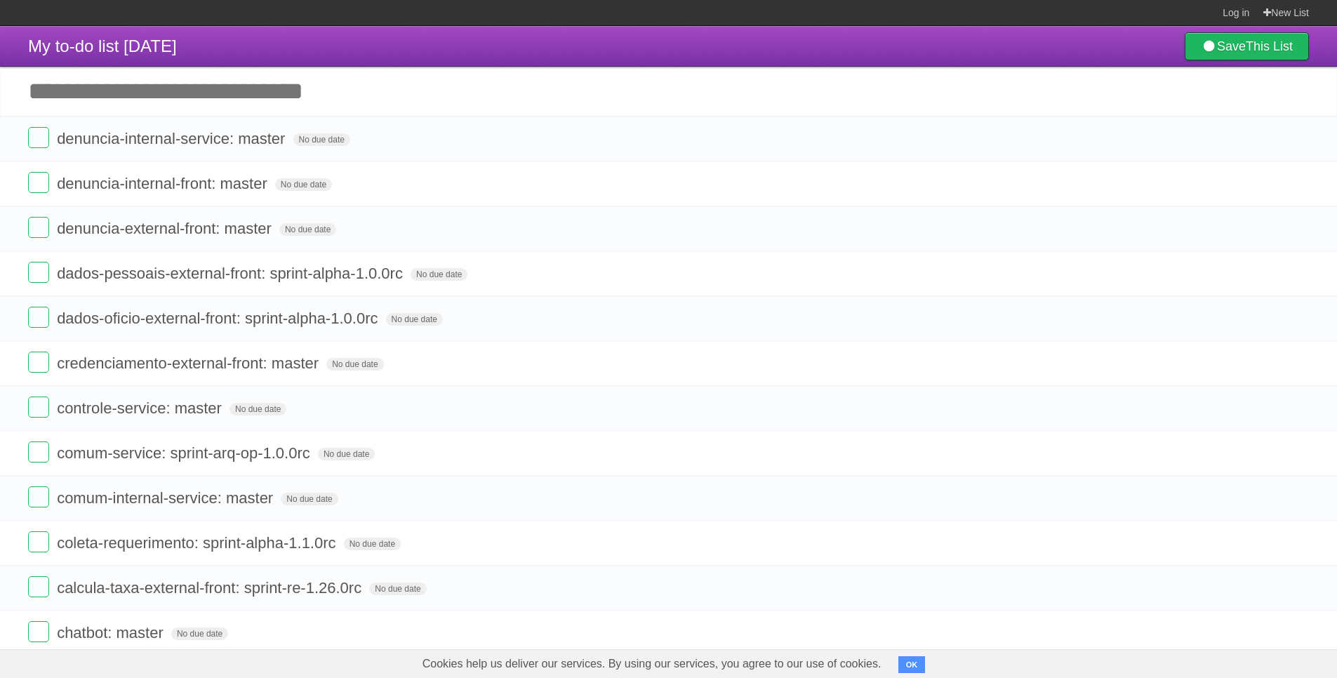
click at [1298, 140] on icon at bounding box center [1297, 138] width 20 height 23
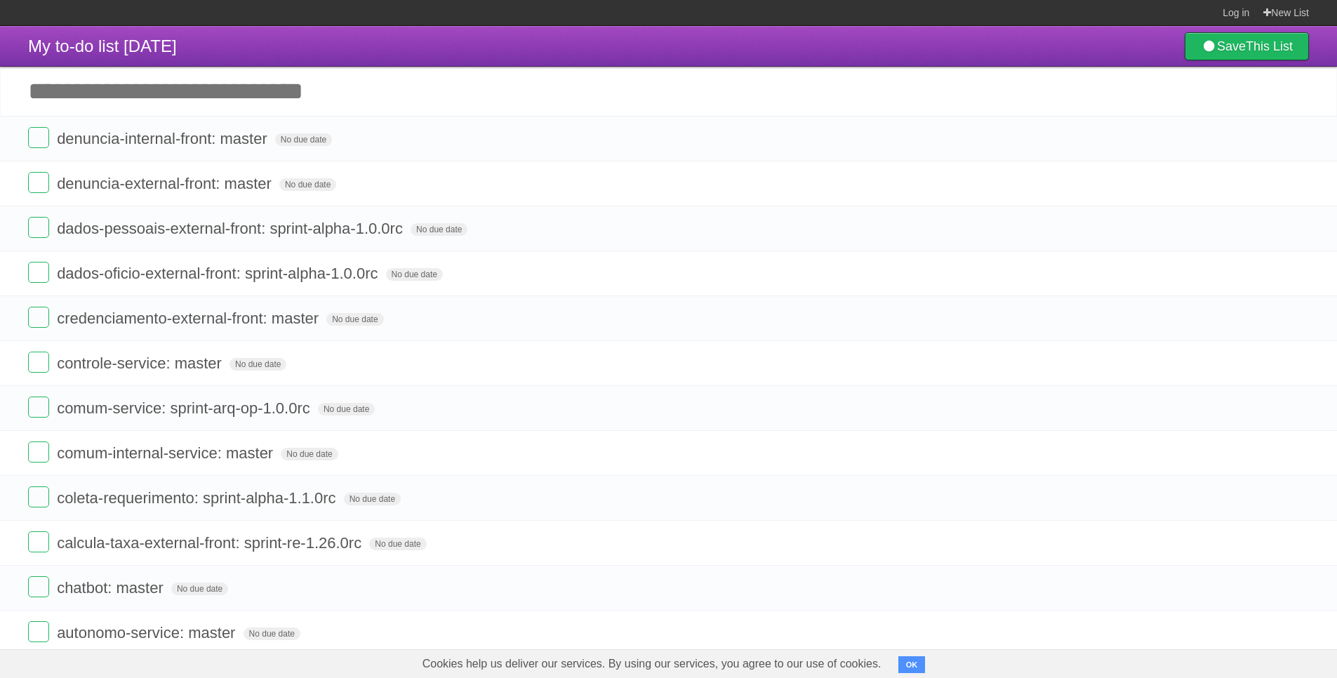
click at [1298, 140] on icon at bounding box center [1297, 138] width 20 height 23
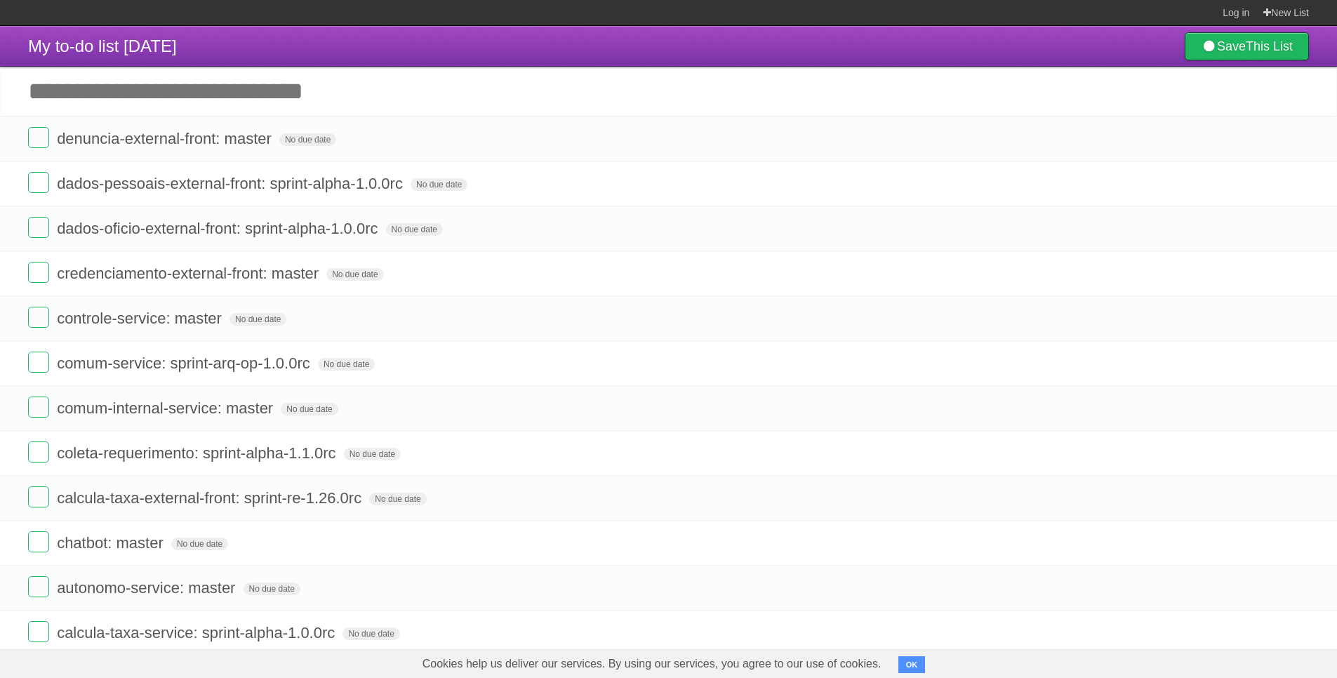
click at [1298, 140] on icon at bounding box center [1297, 138] width 20 height 23
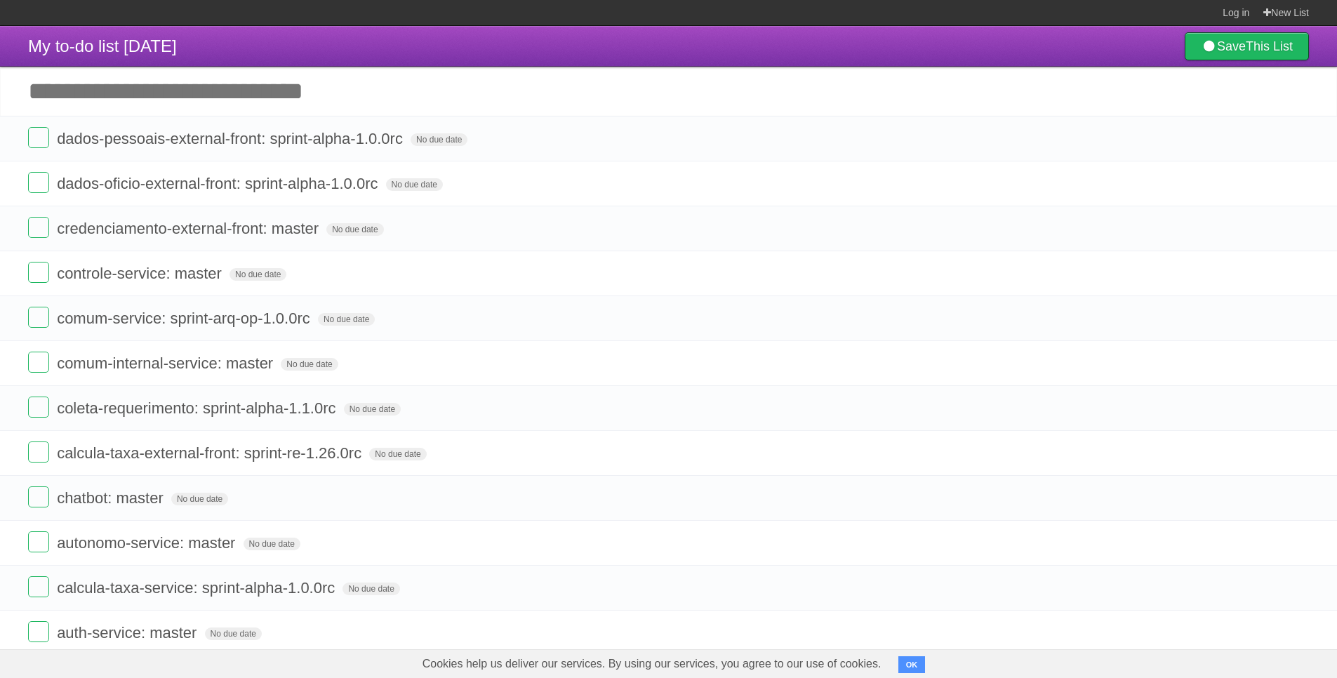
click at [1298, 140] on icon at bounding box center [1297, 138] width 20 height 23
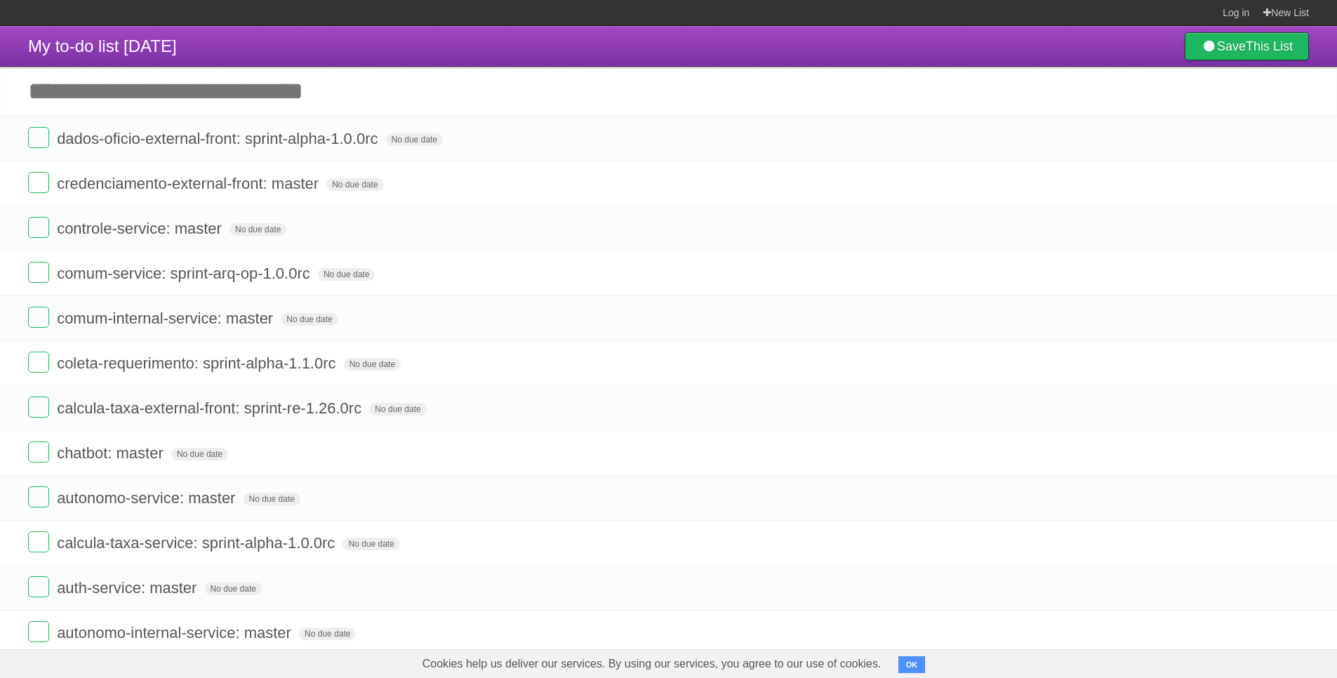
click at [1298, 140] on icon at bounding box center [1297, 138] width 20 height 23
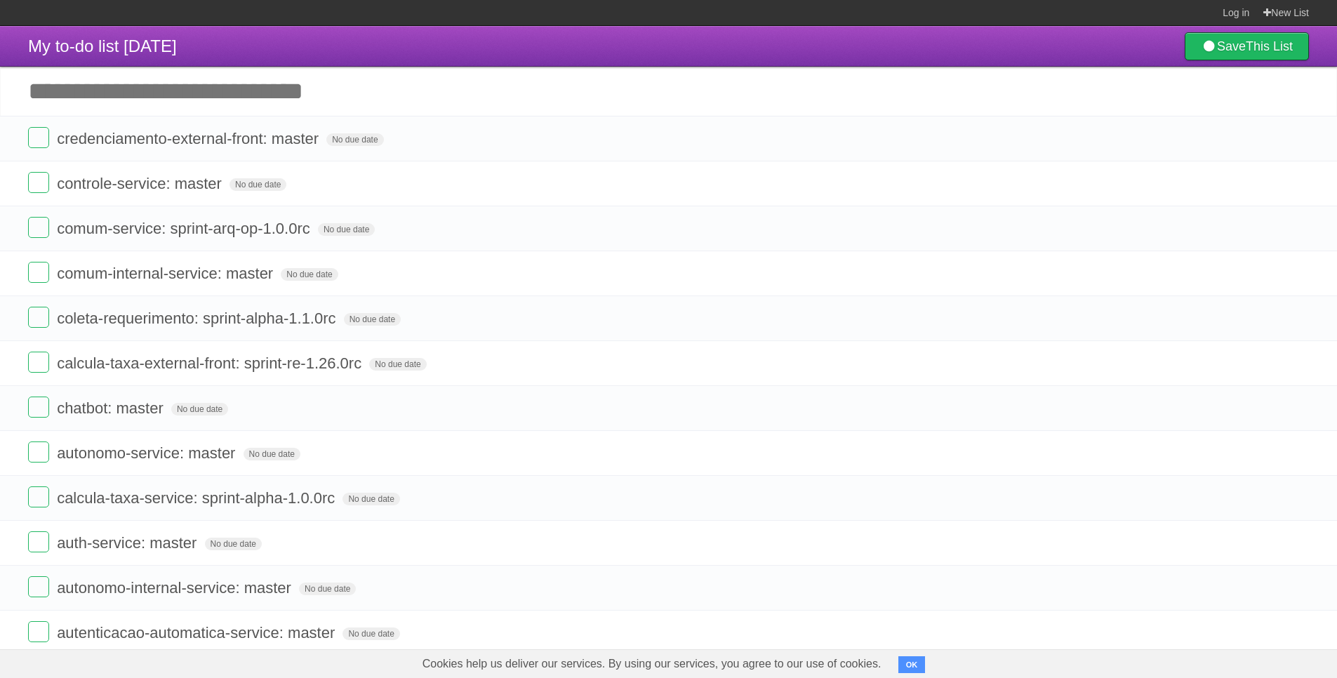
click at [1298, 140] on icon at bounding box center [1297, 138] width 20 height 23
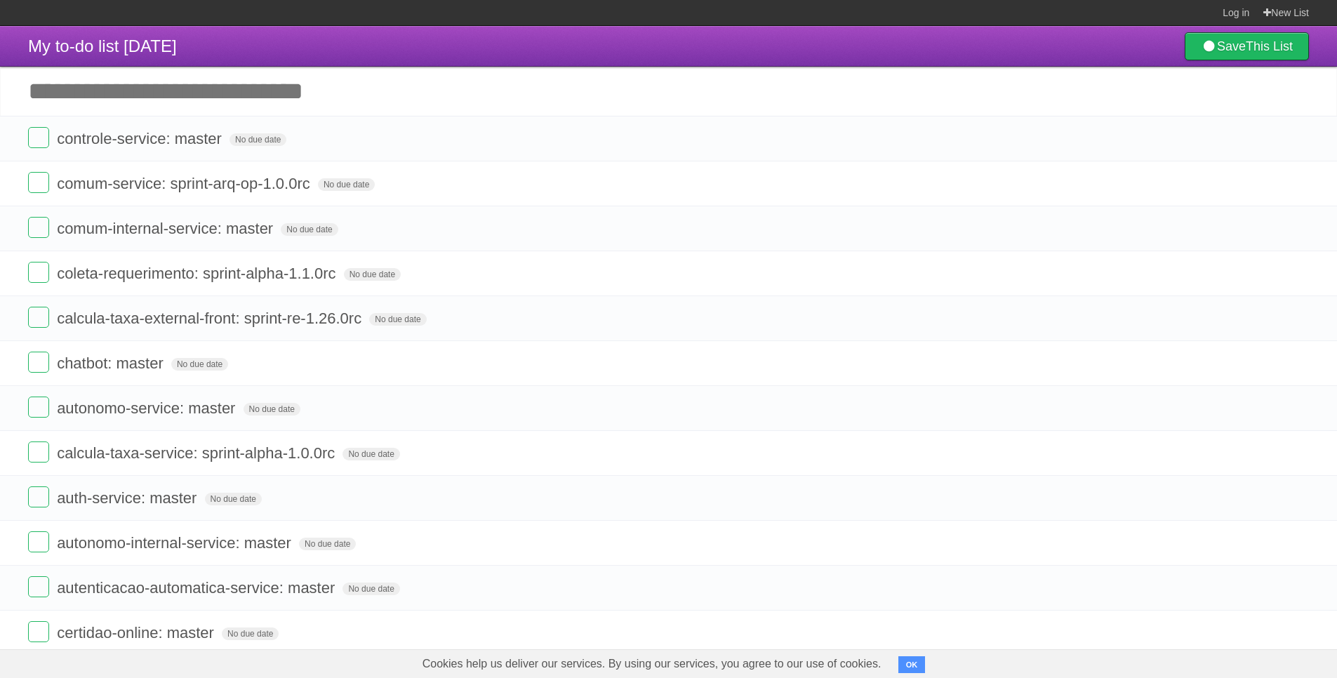
click at [1298, 140] on icon at bounding box center [1297, 138] width 20 height 23
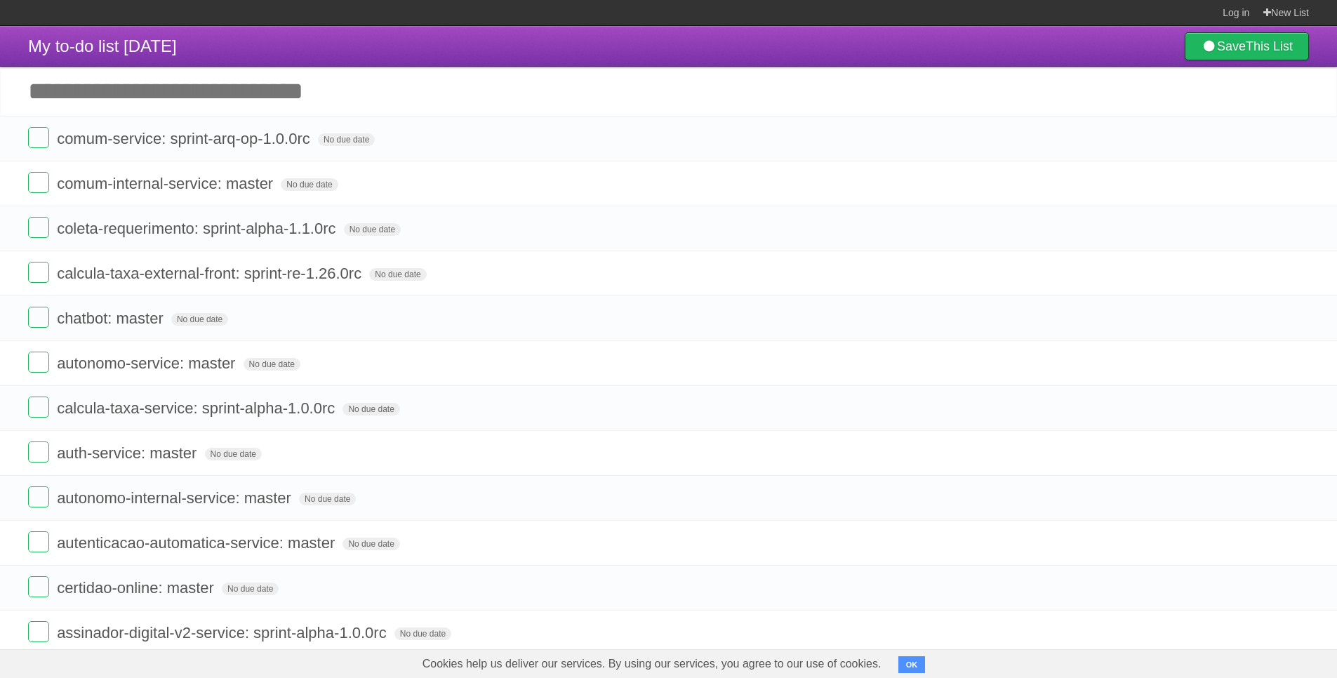
click at [1298, 140] on icon at bounding box center [1297, 138] width 20 height 23
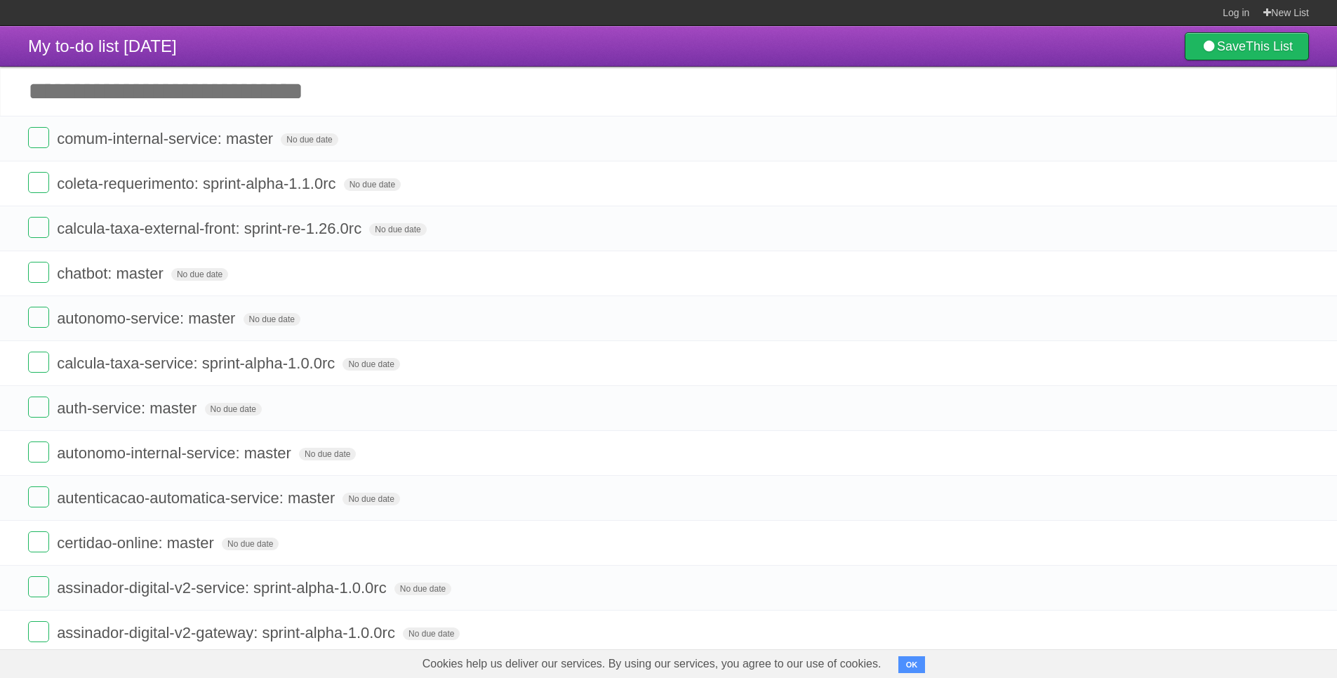
click at [1298, 140] on icon at bounding box center [1297, 138] width 20 height 23
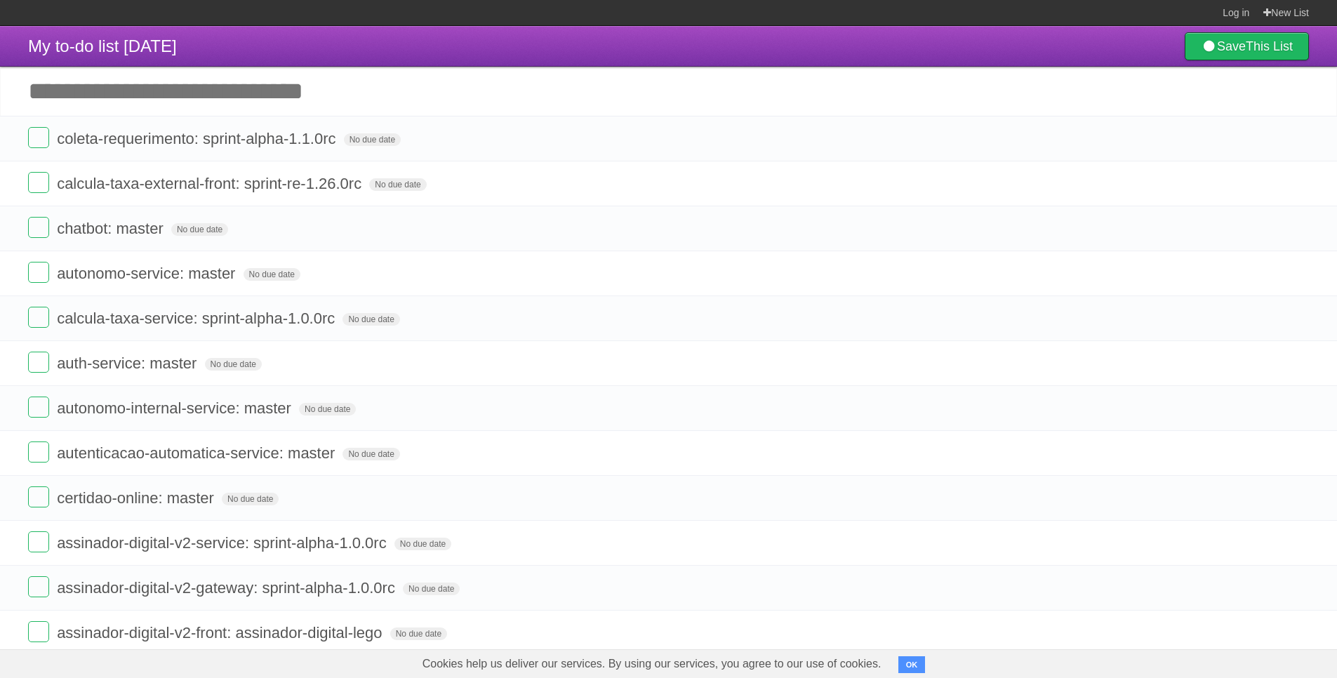
click at [1298, 140] on icon at bounding box center [1297, 138] width 20 height 23
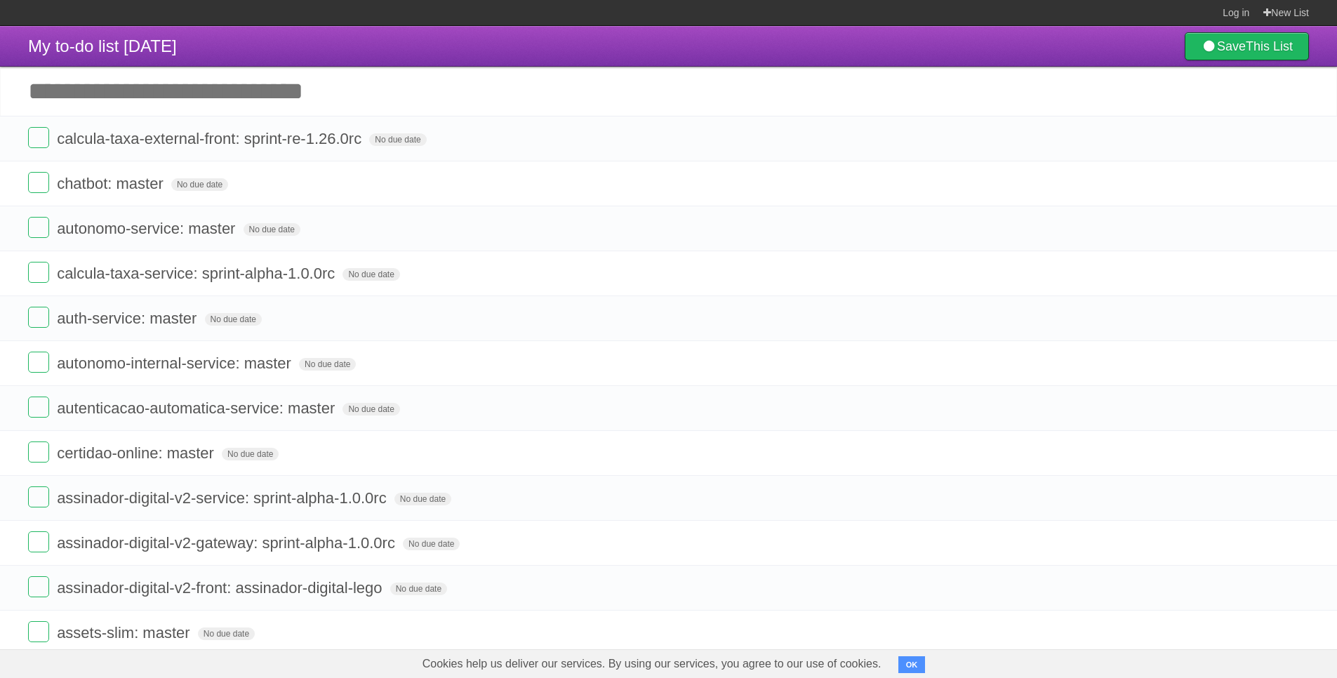
click at [1298, 140] on icon at bounding box center [1297, 138] width 20 height 23
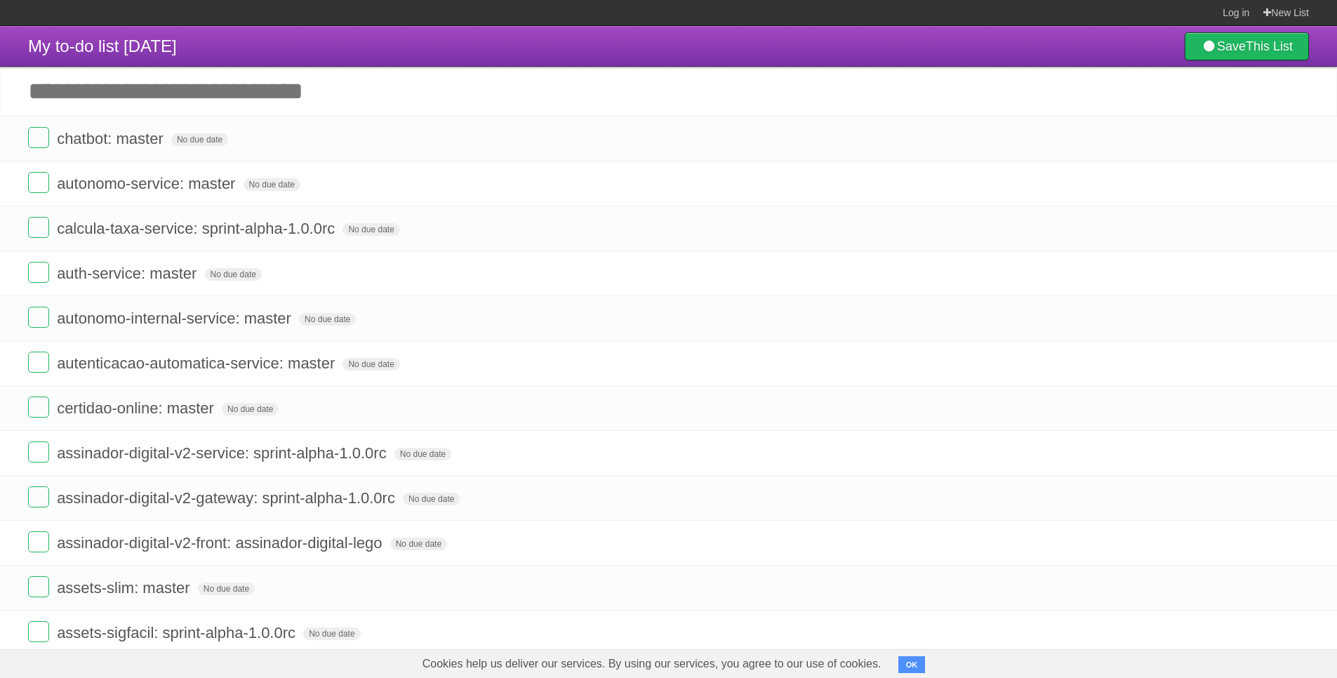
click at [1298, 140] on icon at bounding box center [1297, 138] width 20 height 23
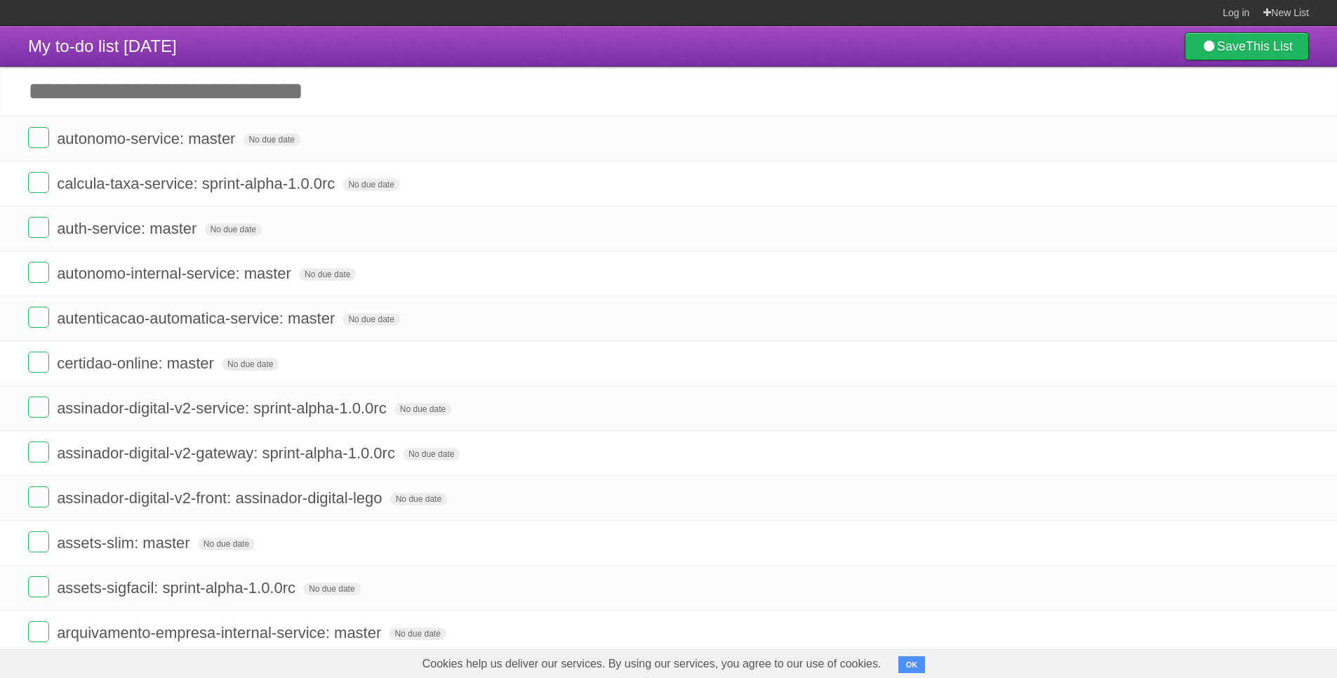
click at [1298, 140] on icon at bounding box center [1297, 138] width 20 height 23
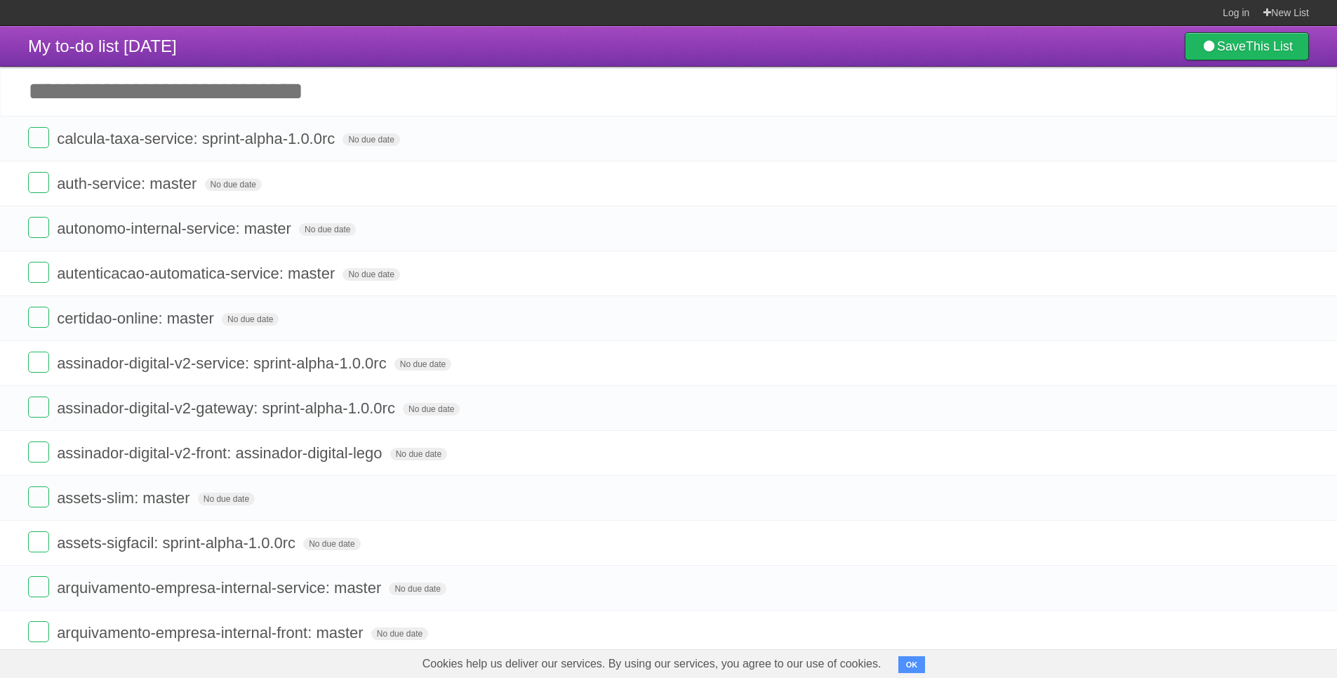
click at [1298, 140] on icon at bounding box center [1297, 138] width 20 height 23
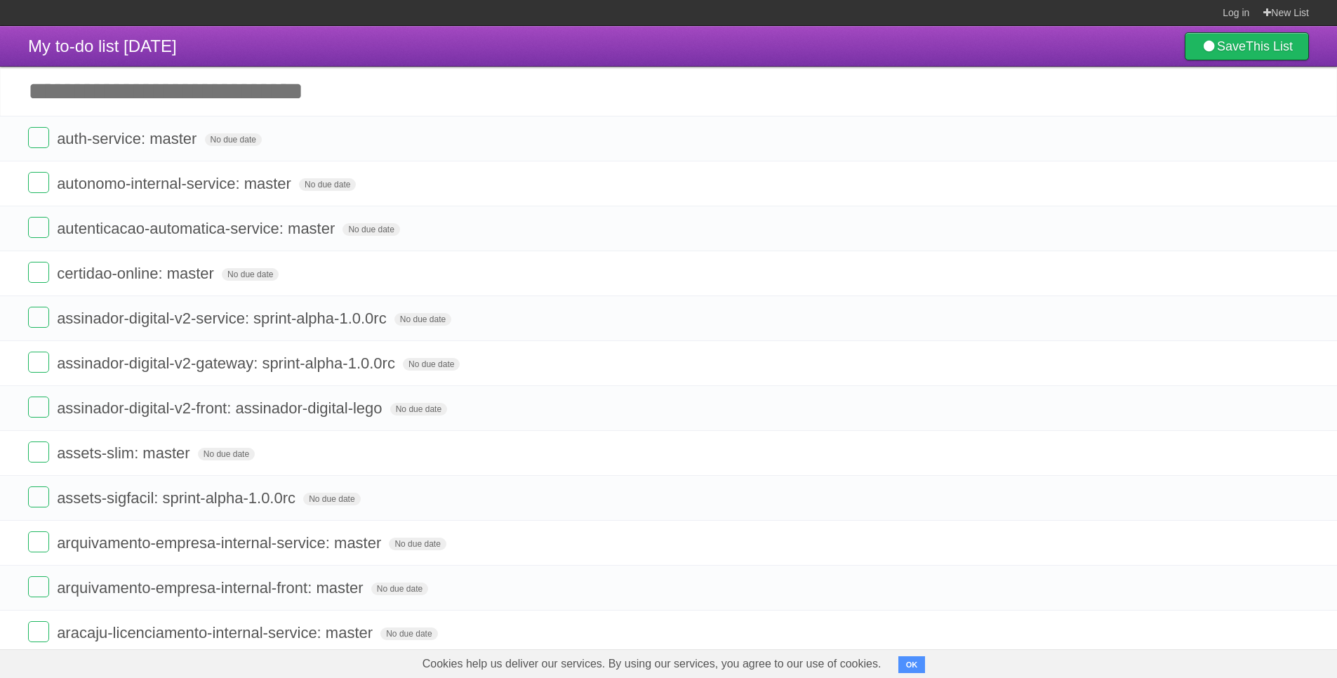
click at [1298, 140] on icon at bounding box center [1297, 138] width 20 height 23
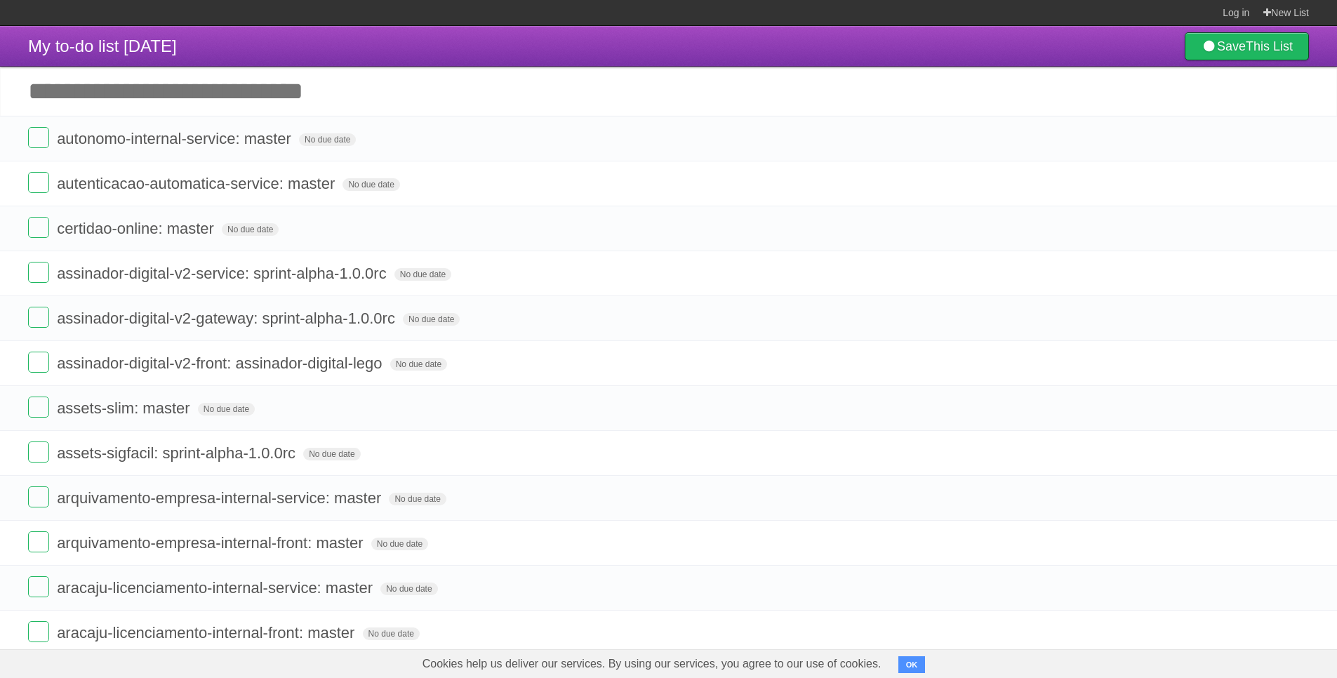
click at [1298, 140] on icon at bounding box center [1297, 138] width 20 height 23
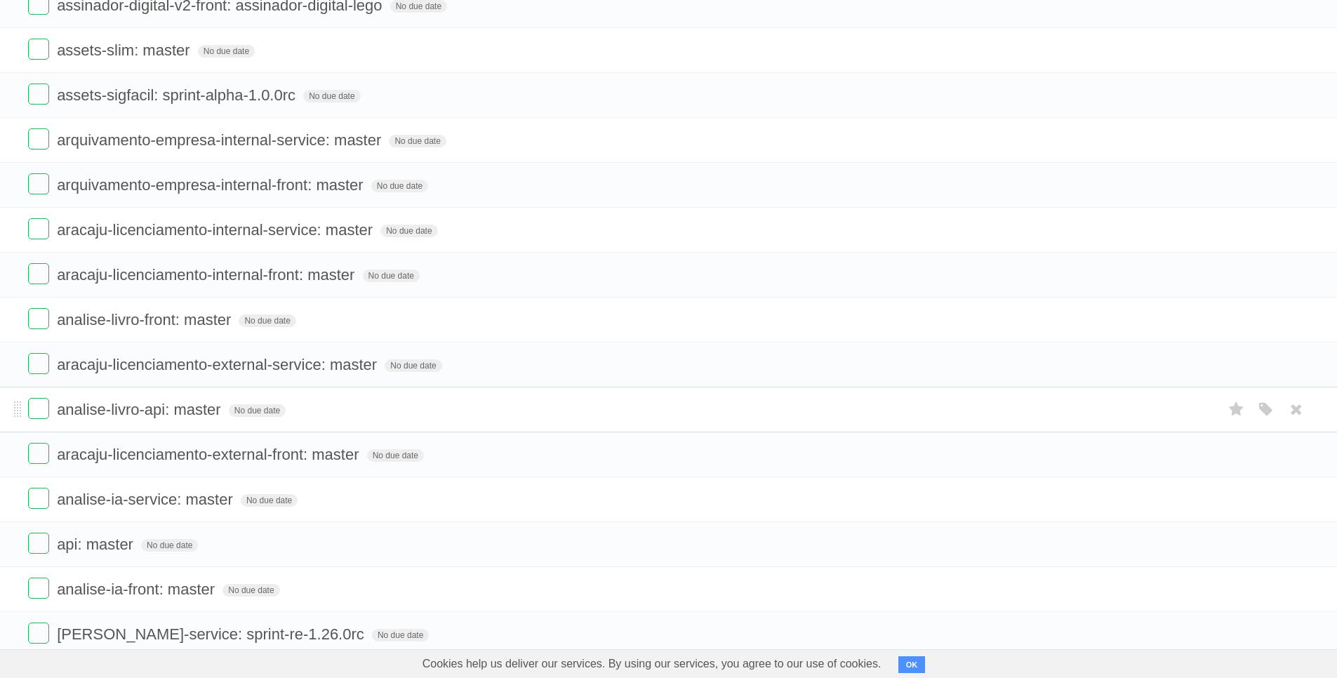
scroll to position [431, 0]
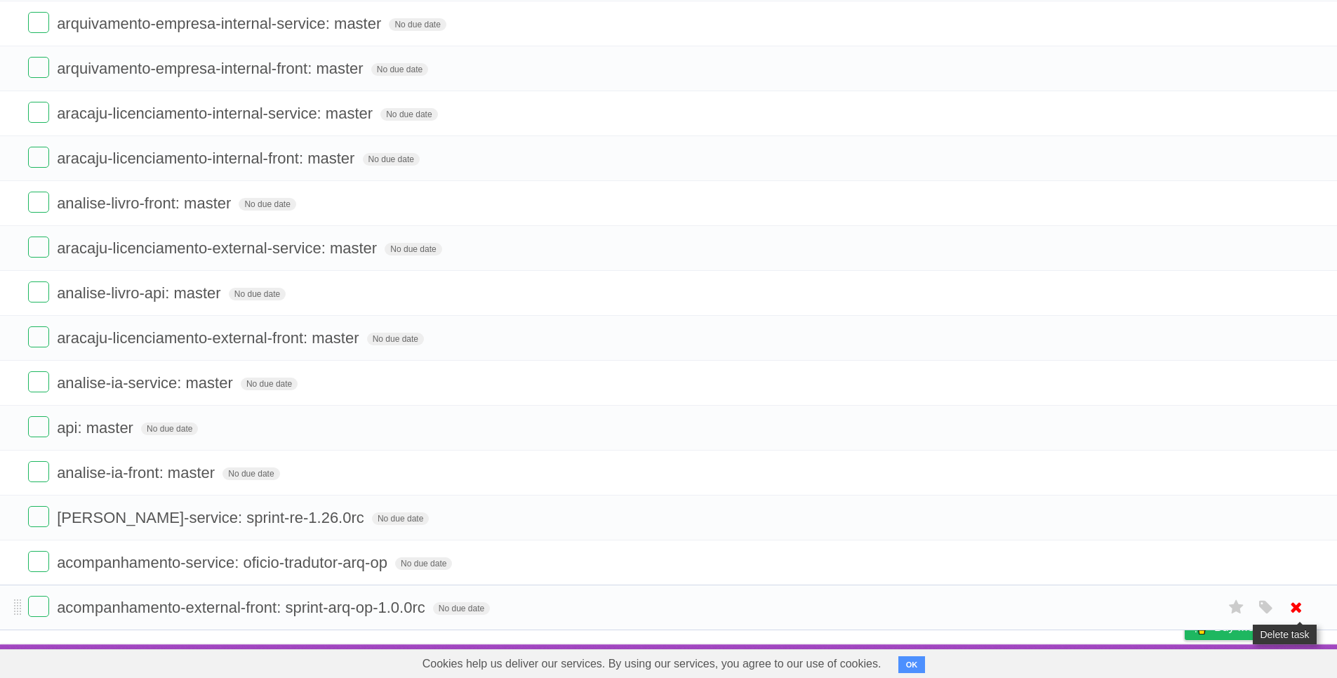
click at [1292, 611] on icon at bounding box center [1297, 607] width 20 height 23
click at [1293, 607] on icon at bounding box center [1297, 607] width 20 height 23
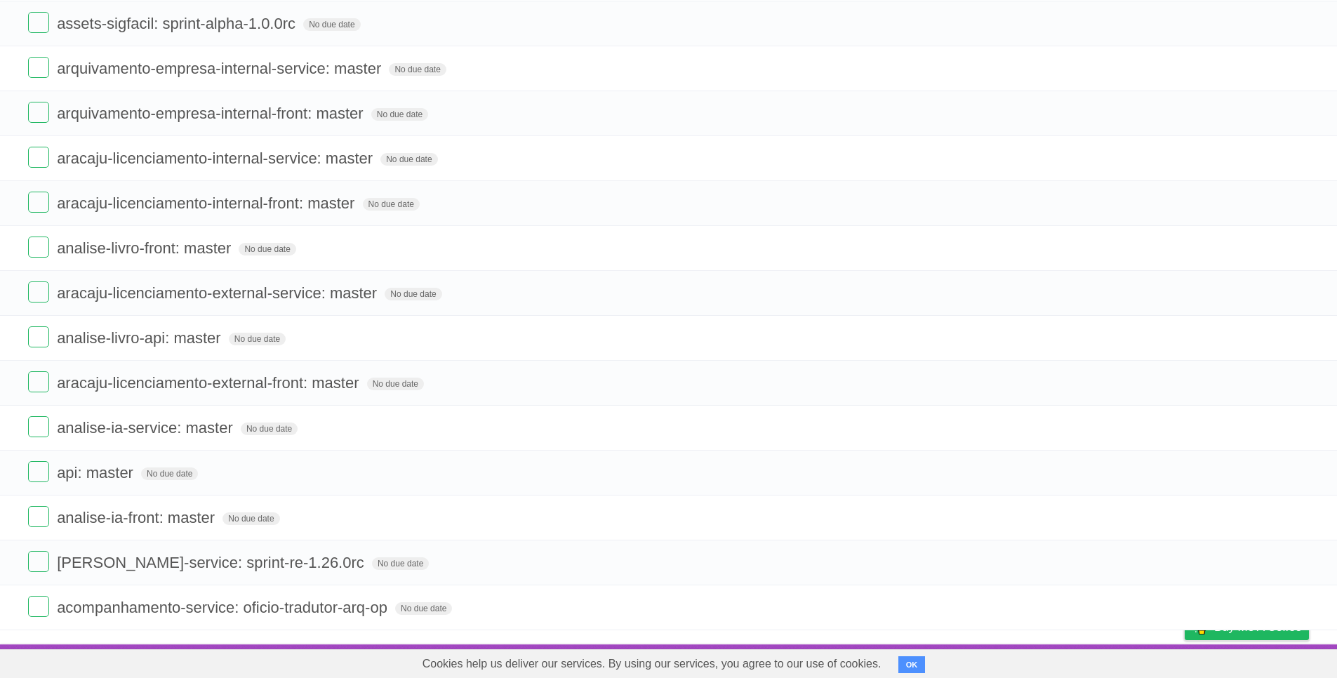
scroll to position [386, 0]
click at [1293, 607] on icon at bounding box center [1297, 607] width 20 height 23
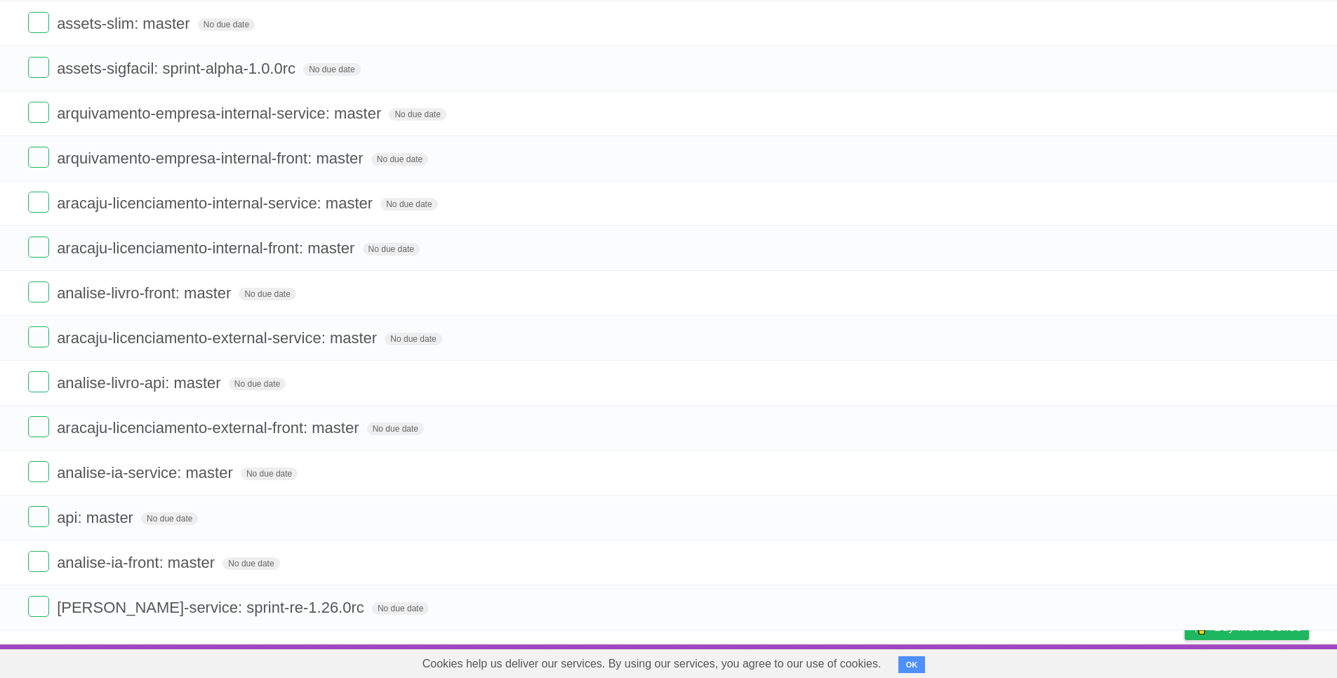
scroll to position [341, 0]
click at [1293, 607] on icon at bounding box center [1297, 607] width 20 height 23
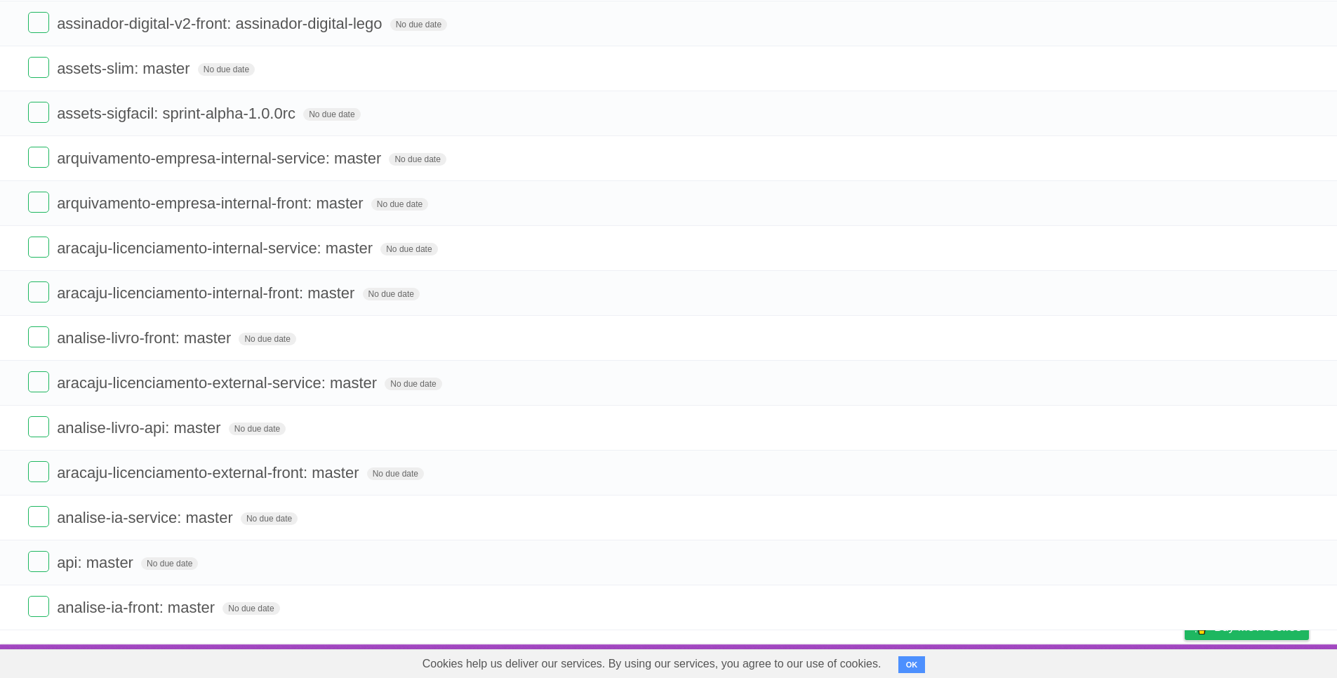
scroll to position [296, 0]
click at [1293, 607] on icon at bounding box center [1297, 607] width 20 height 23
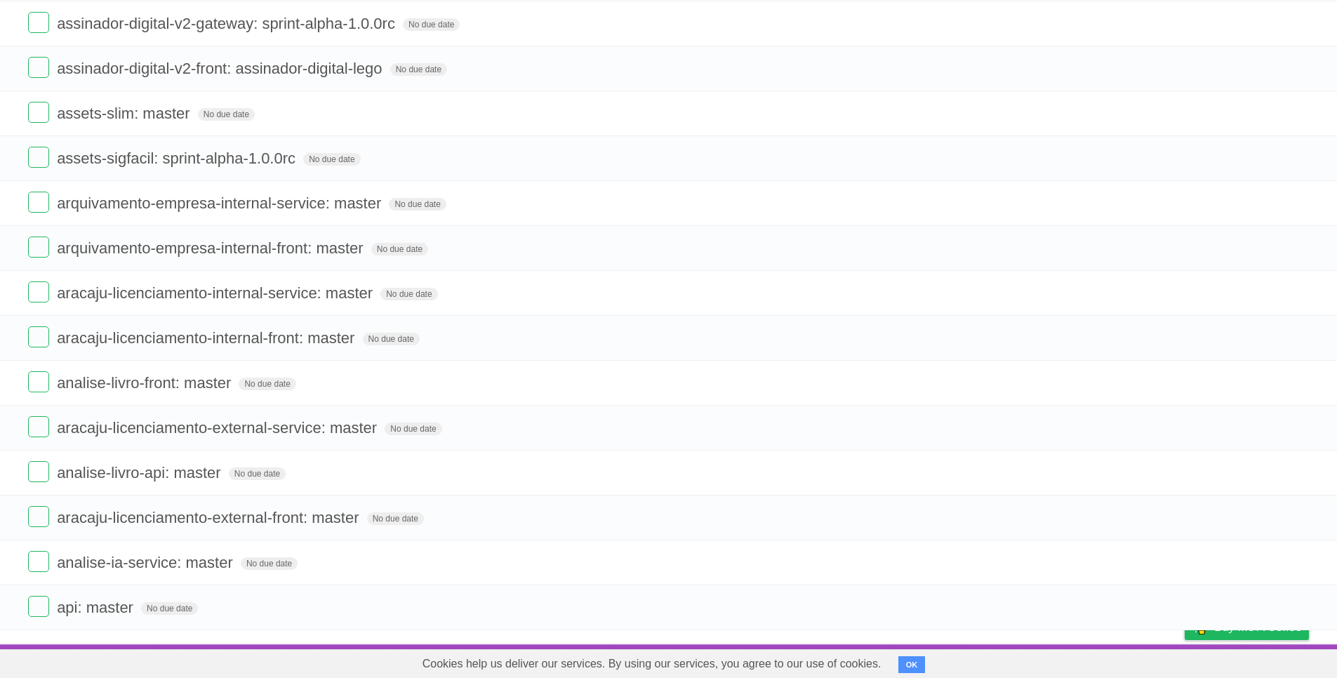
click at [1293, 607] on icon at bounding box center [1297, 607] width 20 height 23
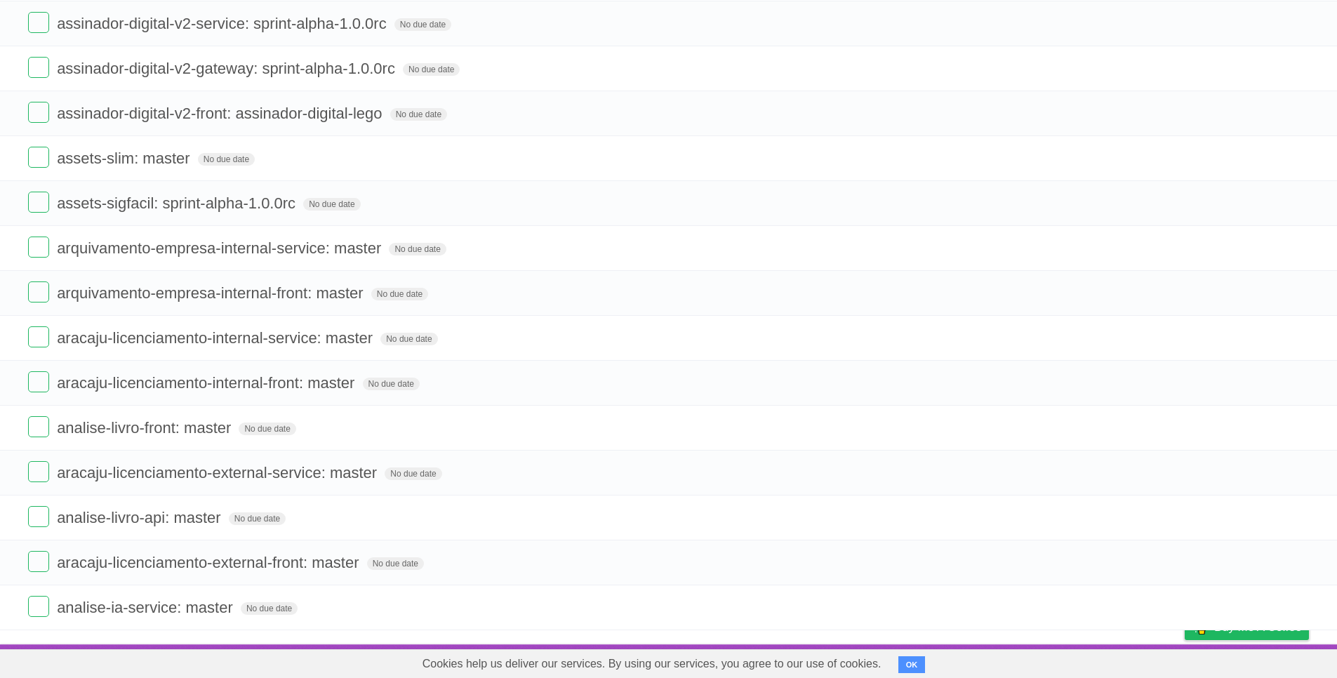
scroll to position [206, 0]
click at [1293, 607] on icon at bounding box center [1297, 607] width 20 height 23
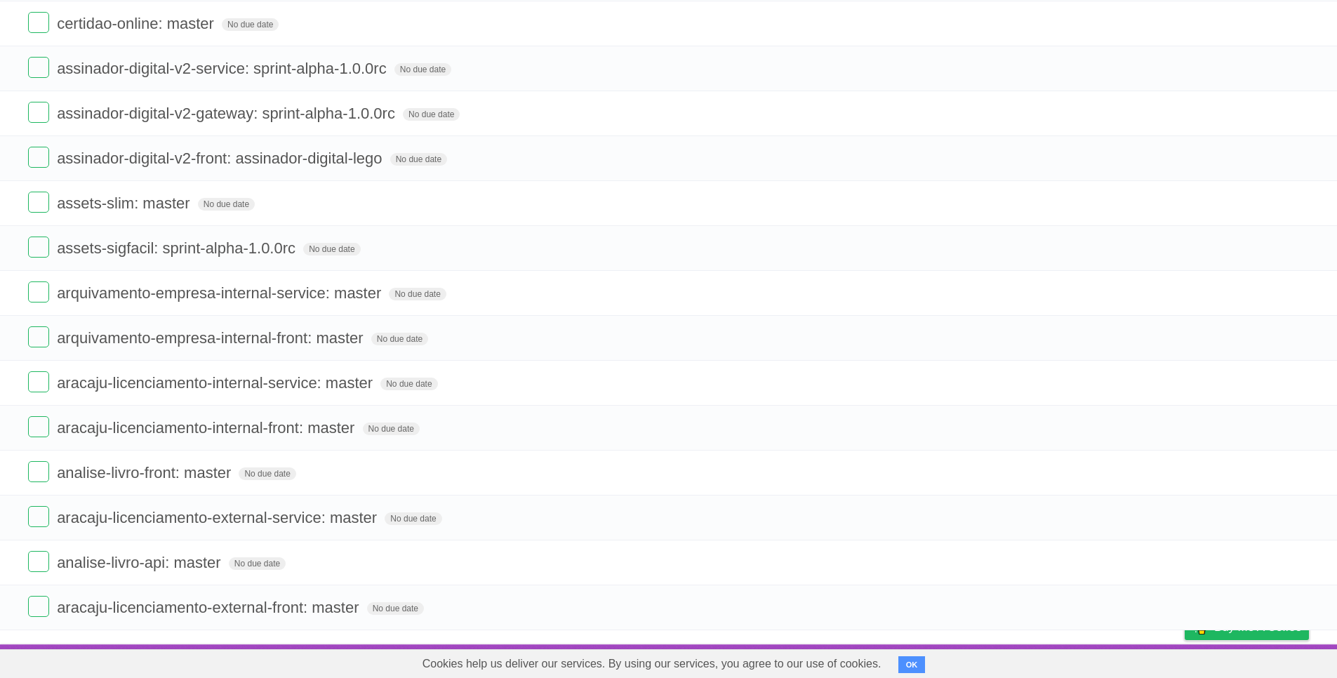
click at [1293, 607] on icon at bounding box center [1297, 607] width 20 height 23
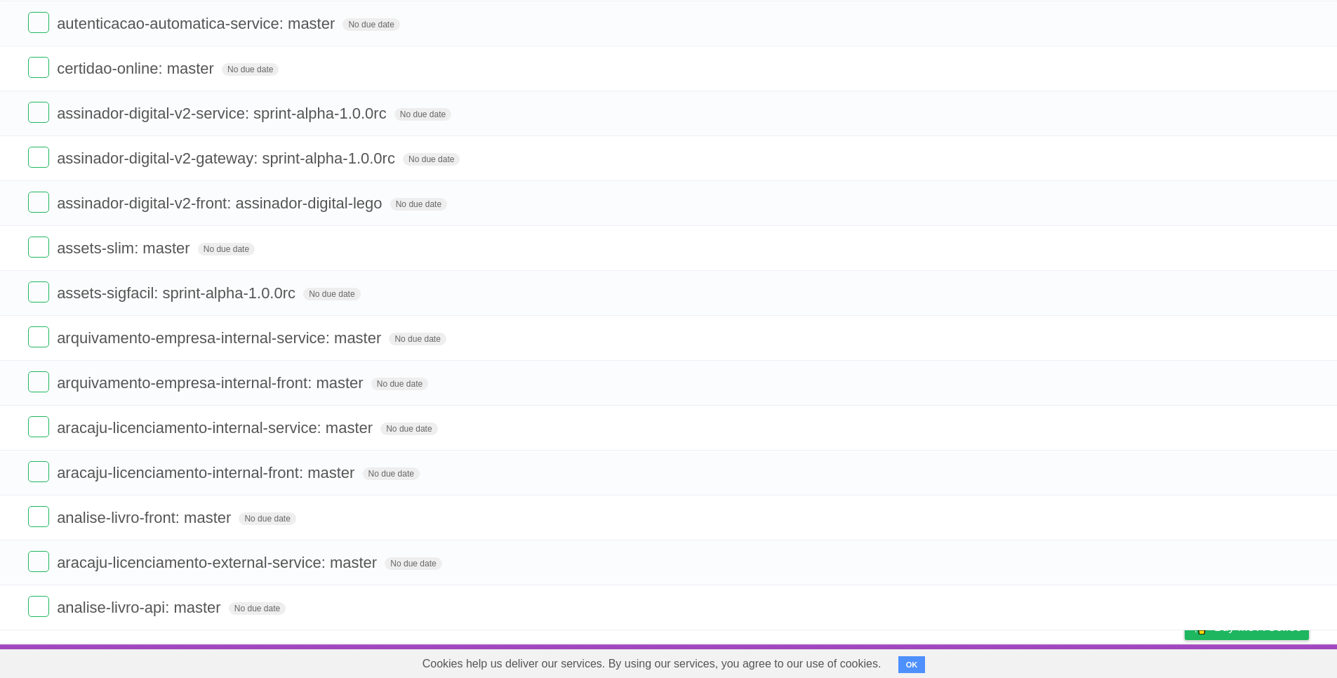
scroll to position [117, 0]
click at [1293, 607] on icon at bounding box center [1297, 607] width 20 height 23
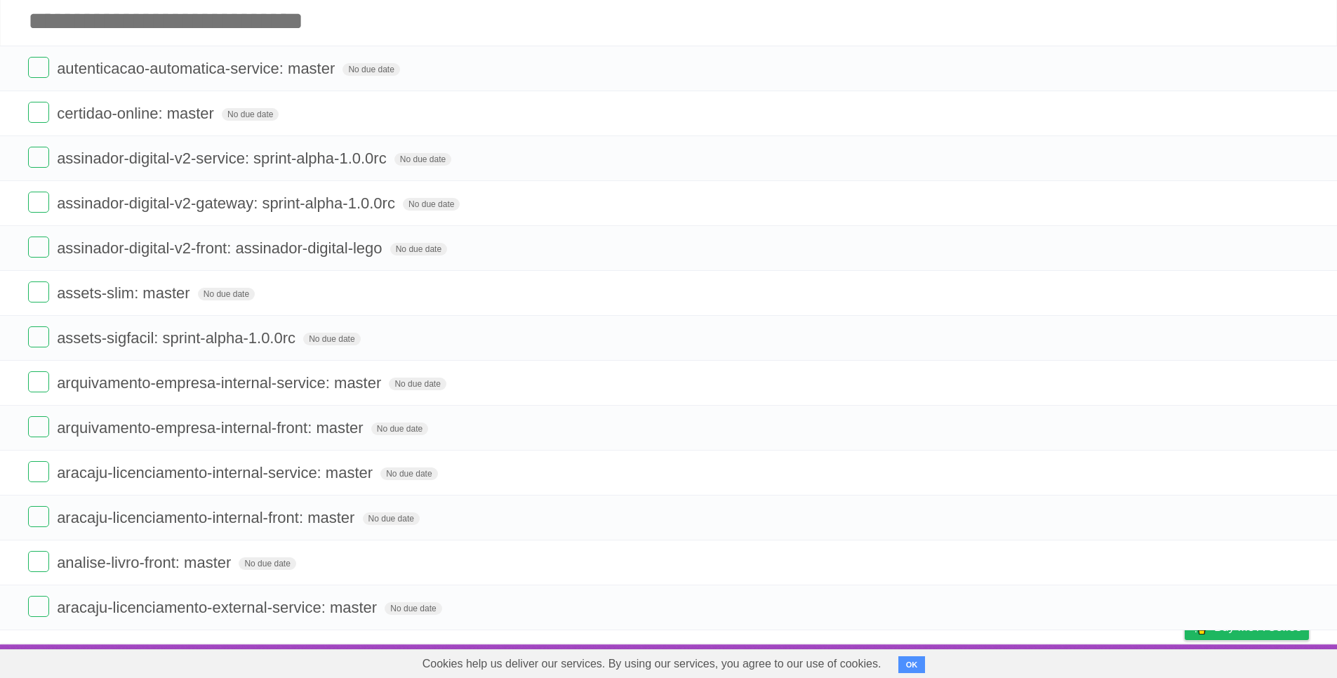
click at [1293, 607] on icon at bounding box center [1297, 607] width 20 height 23
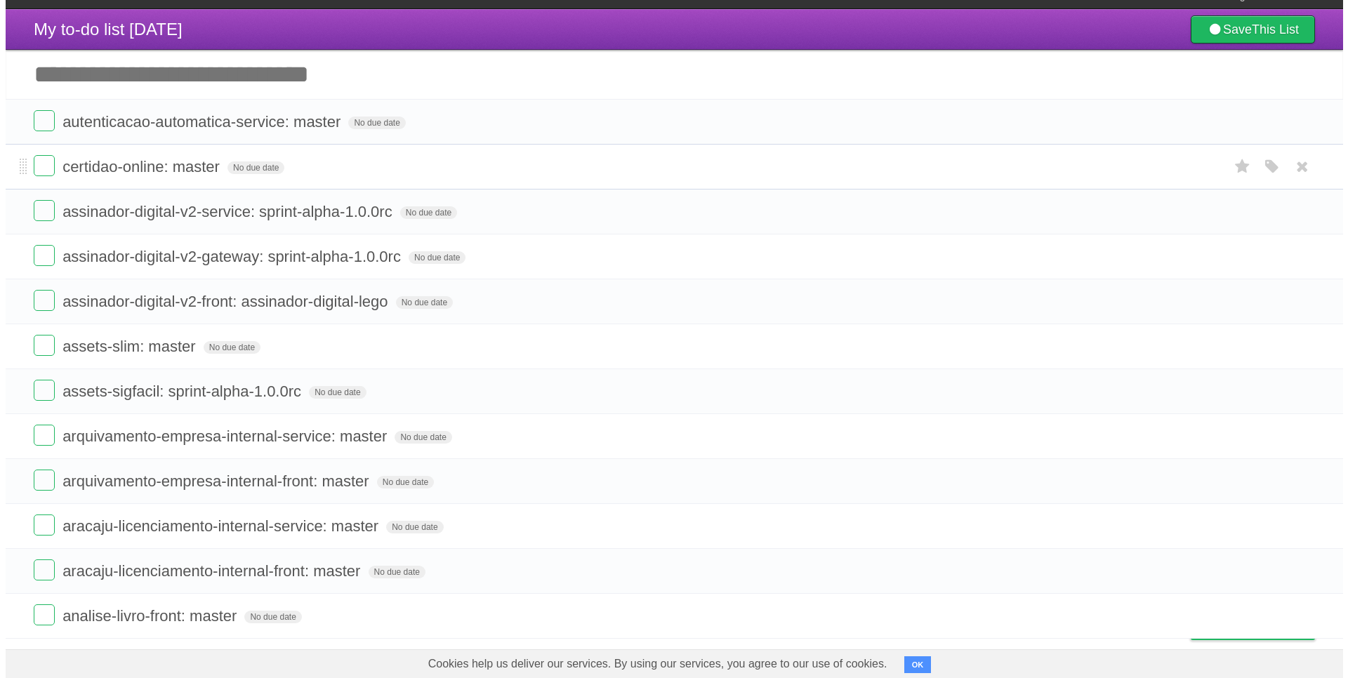
scroll to position [0, 0]
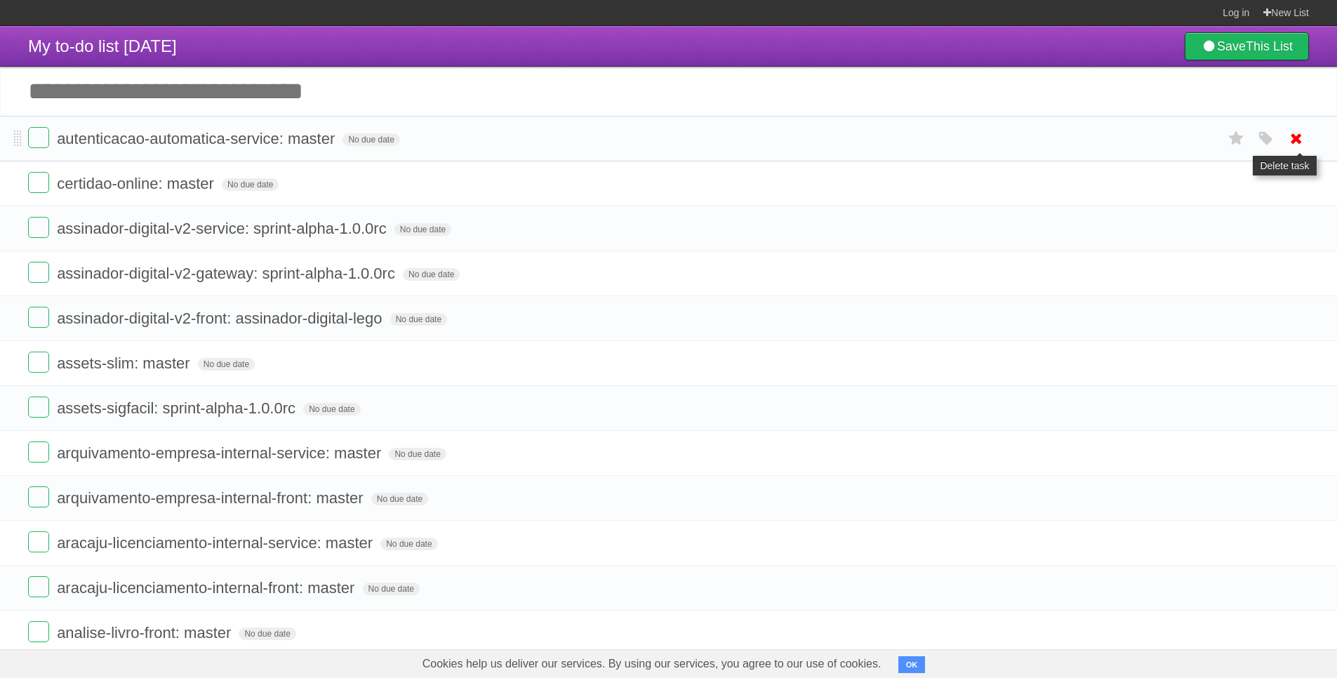
click at [1296, 137] on icon at bounding box center [1297, 138] width 20 height 23
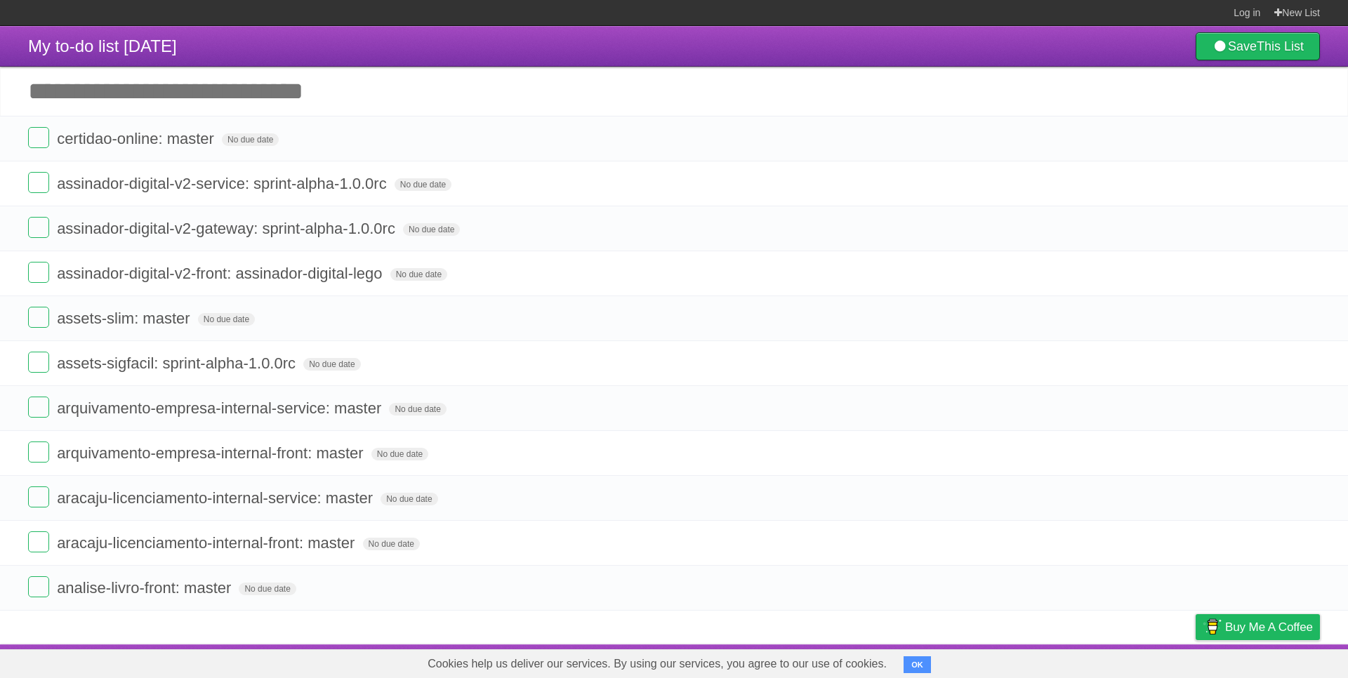
click at [1295, 138] on link at bounding box center [1307, 138] width 27 height 23
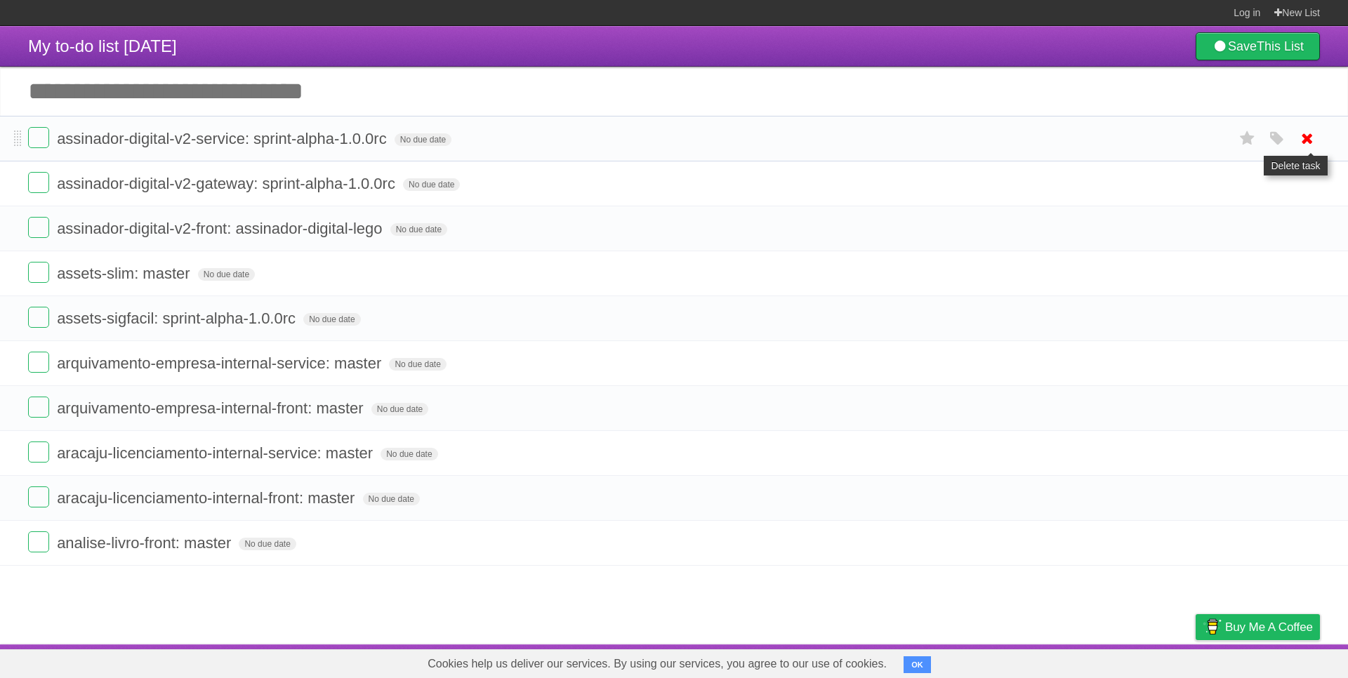
click at [1309, 143] on icon at bounding box center [1307, 138] width 20 height 23
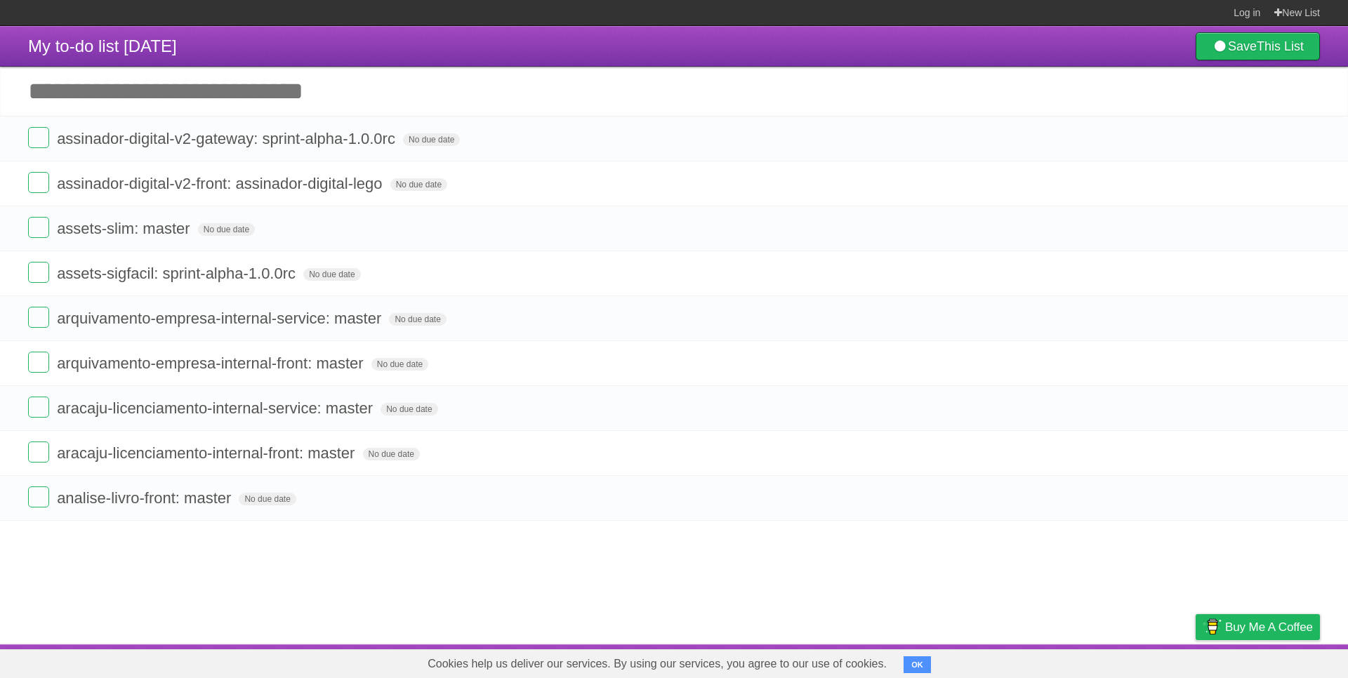
click at [1309, 143] on icon at bounding box center [1307, 138] width 20 height 23
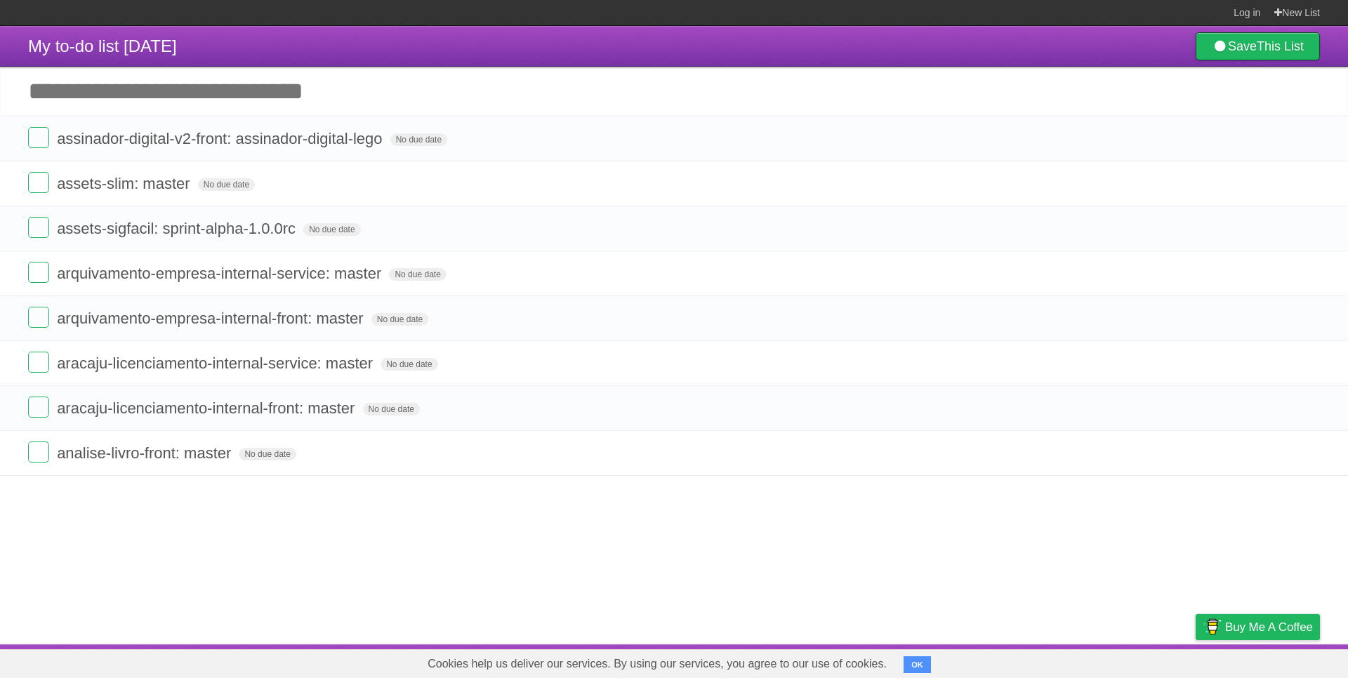
click at [1309, 143] on icon at bounding box center [1307, 138] width 20 height 23
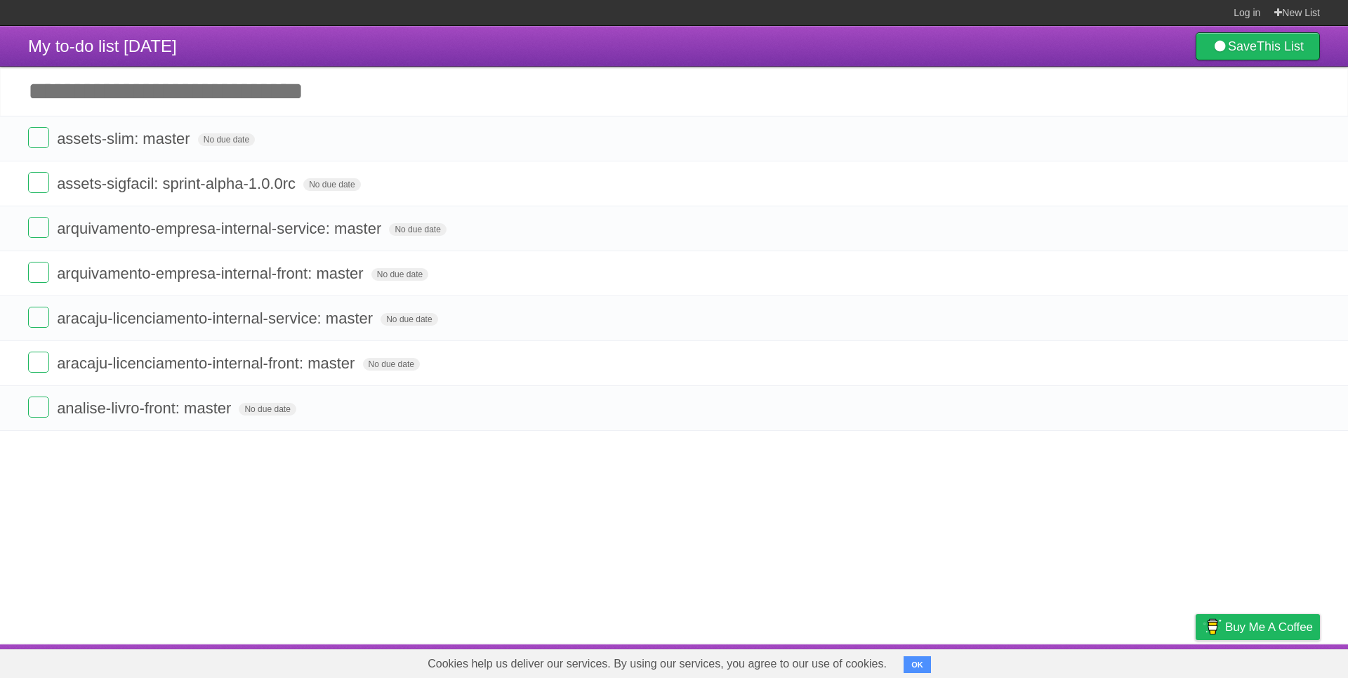
click at [1309, 143] on icon at bounding box center [1307, 138] width 20 height 23
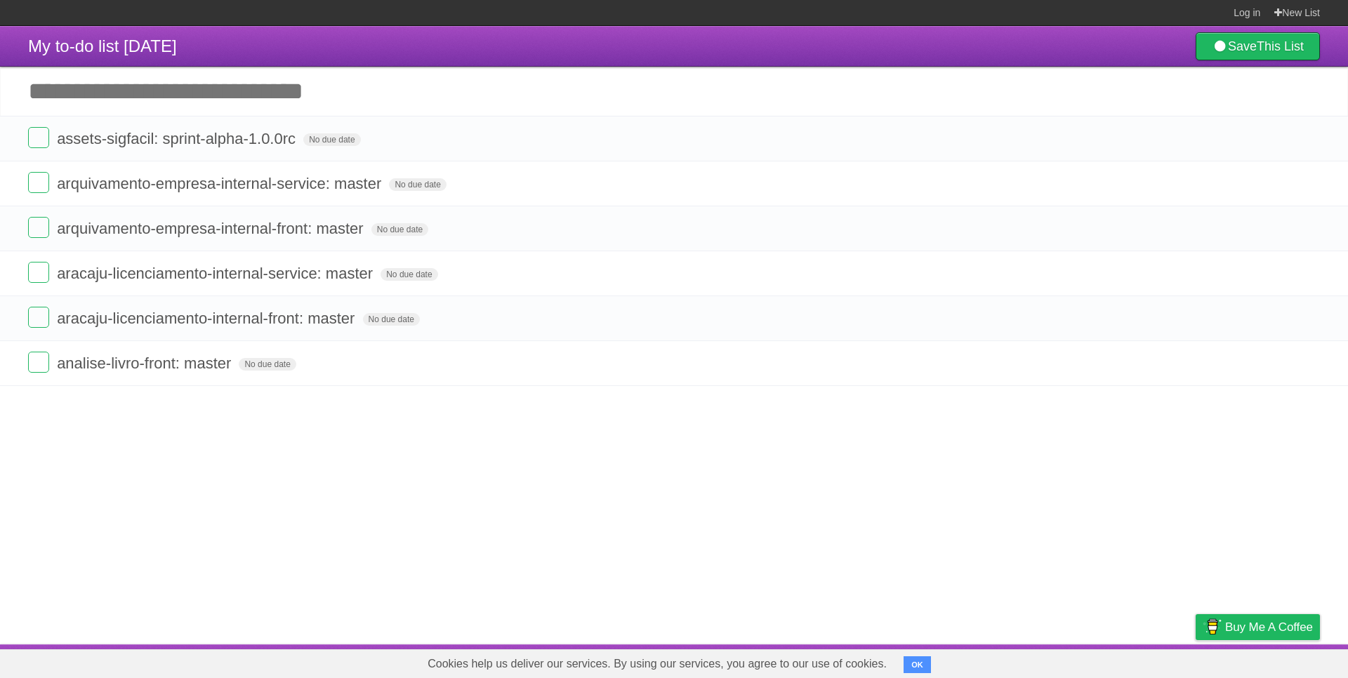
click at [1309, 143] on icon at bounding box center [1307, 138] width 20 height 23
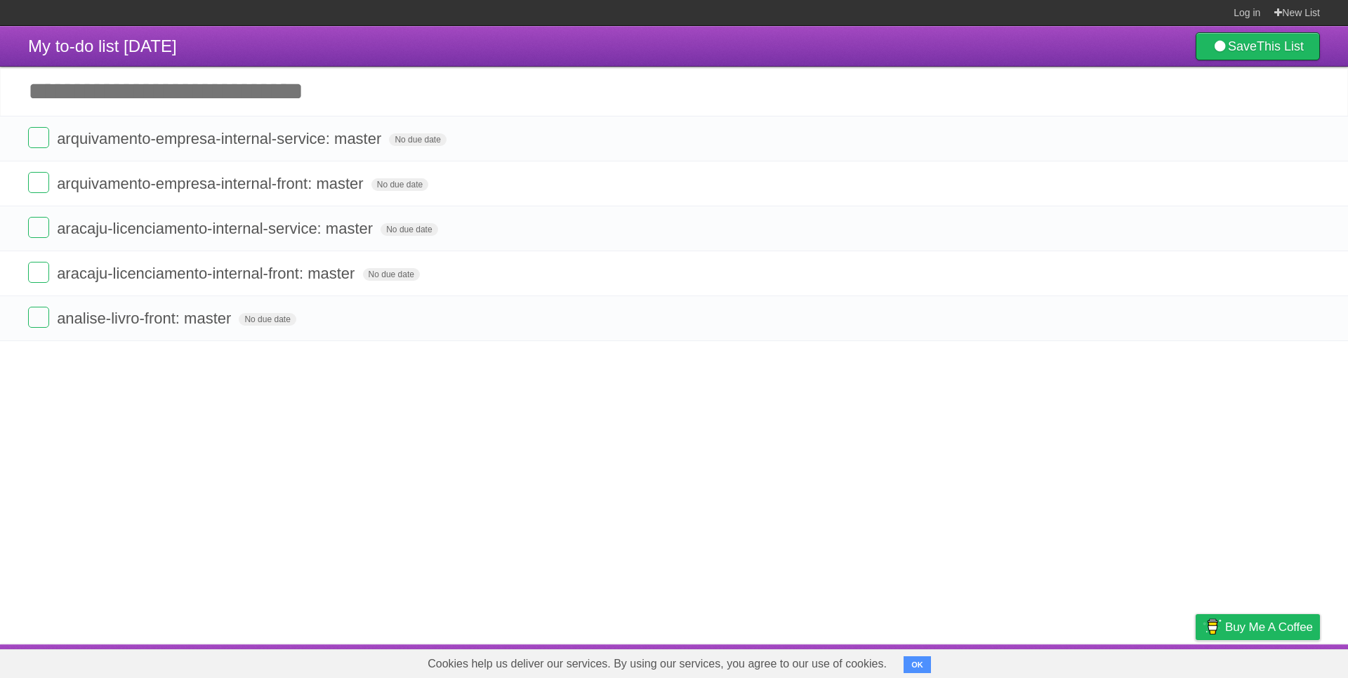
click at [1309, 143] on icon at bounding box center [1307, 138] width 20 height 23
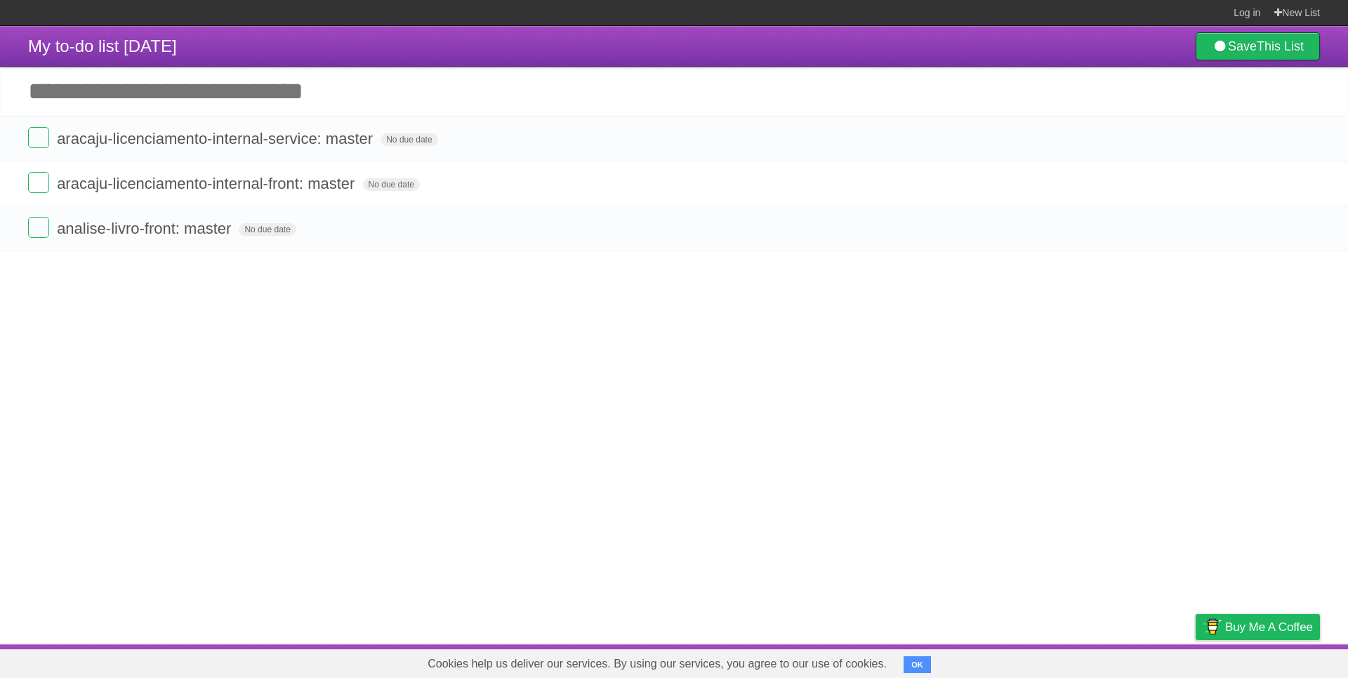
click at [1309, 143] on icon at bounding box center [1307, 138] width 20 height 23
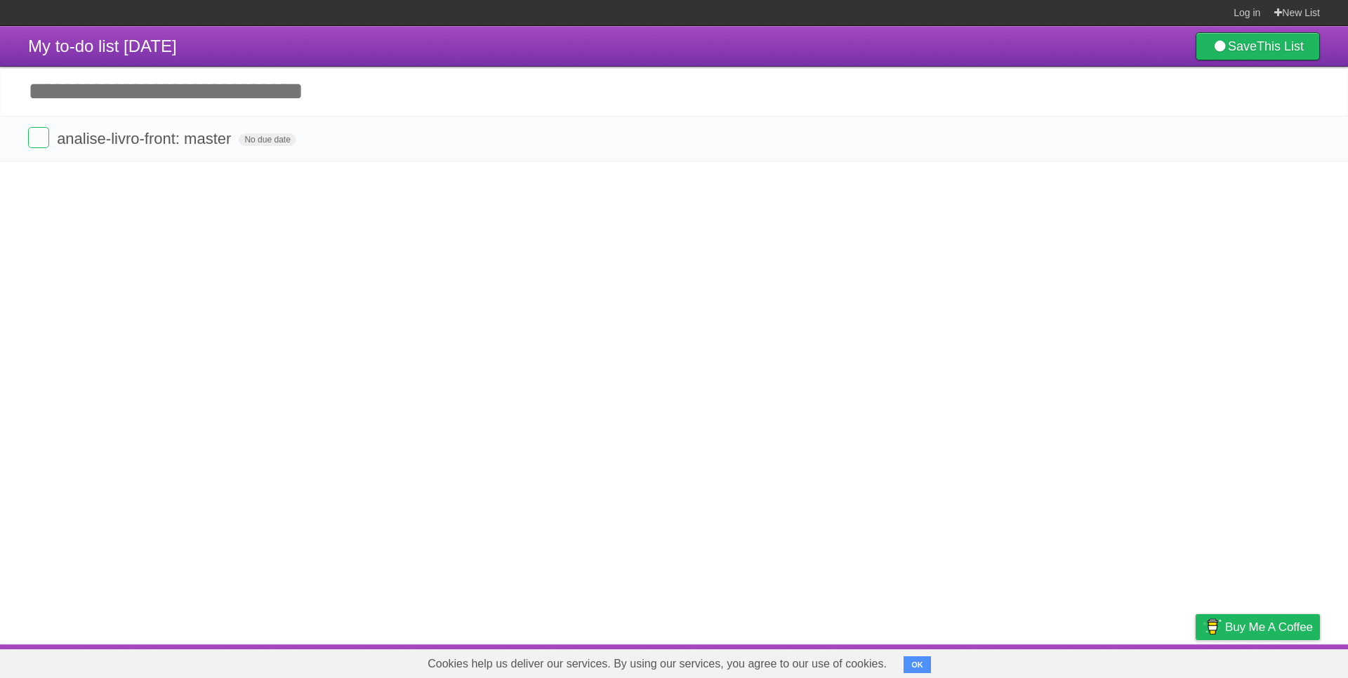
click at [1309, 143] on icon at bounding box center [1307, 138] width 20 height 23
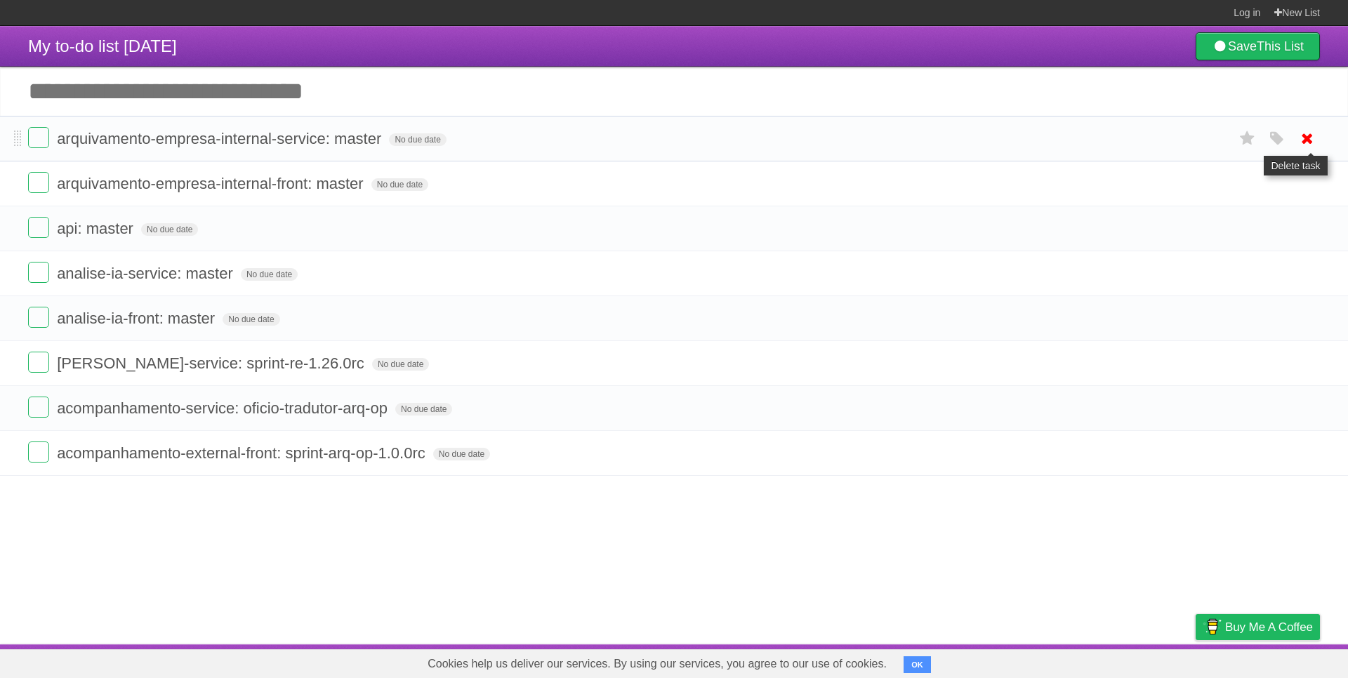
click at [1314, 135] on icon at bounding box center [1307, 138] width 20 height 23
click at [1307, 143] on icon at bounding box center [1307, 138] width 20 height 23
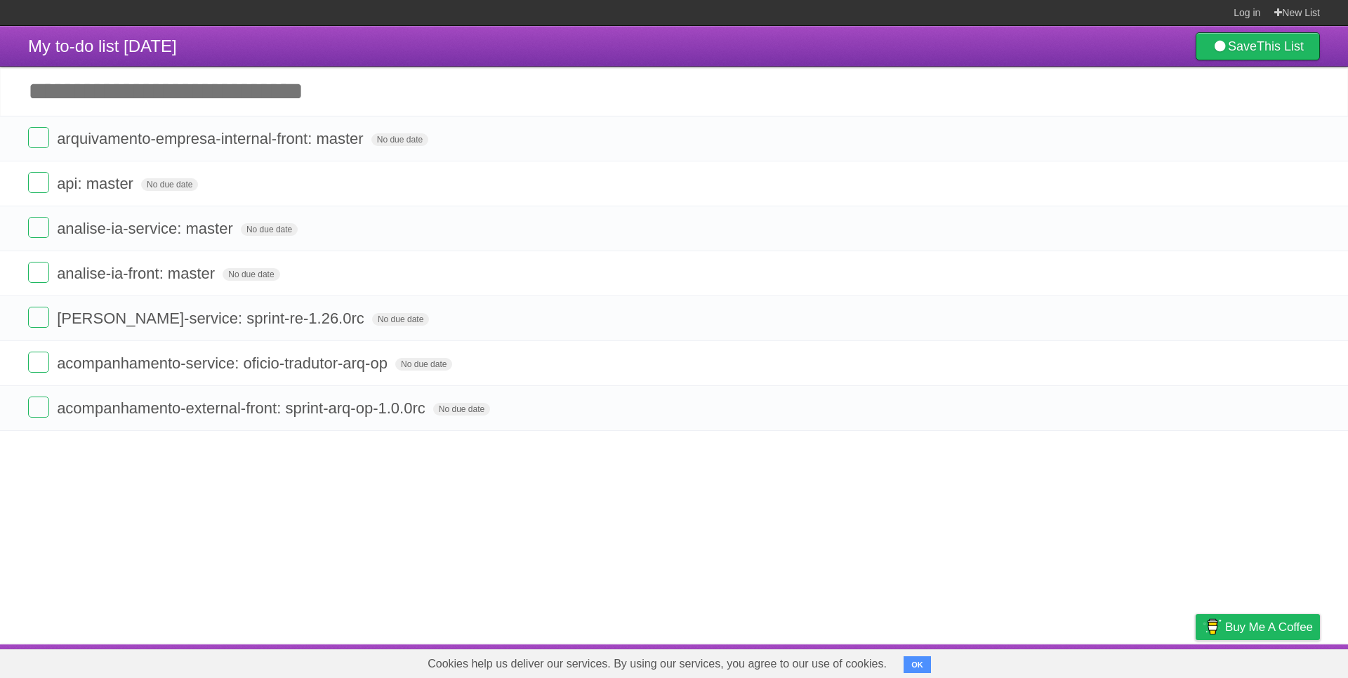
click at [1306, 143] on icon at bounding box center [1307, 138] width 20 height 23
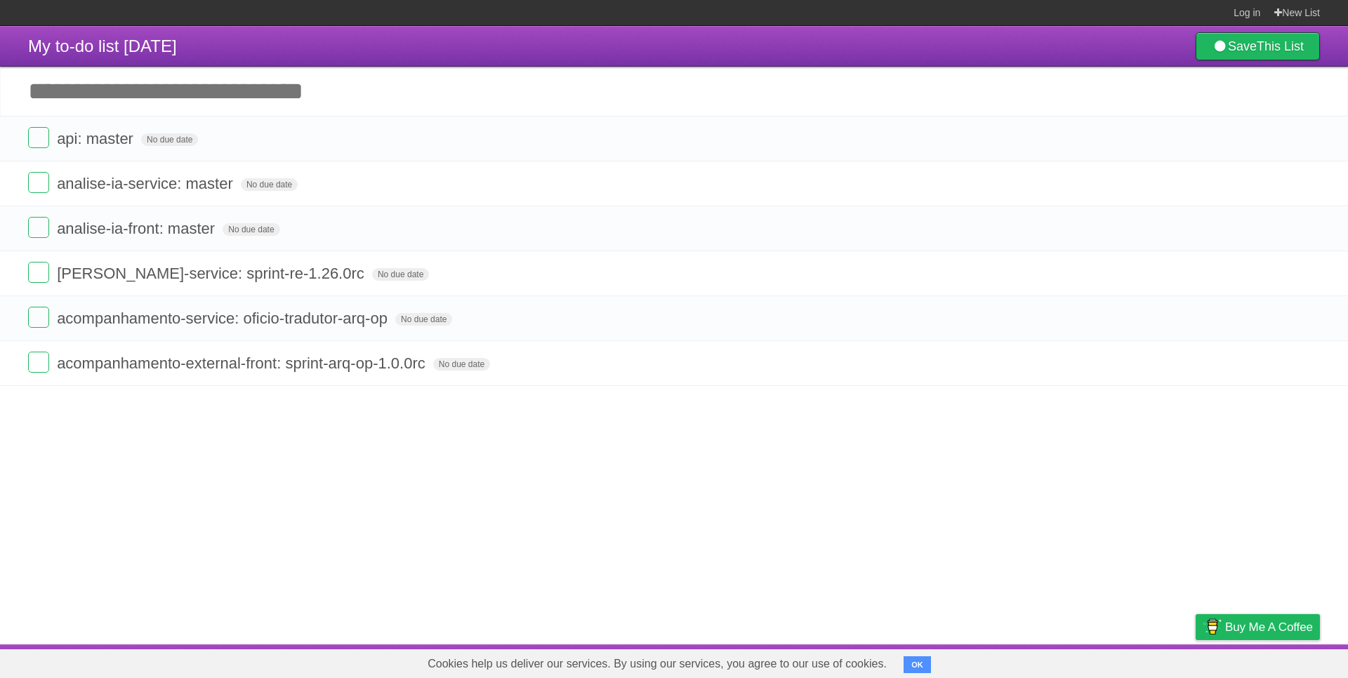
click at [1306, 143] on icon at bounding box center [1307, 138] width 20 height 23
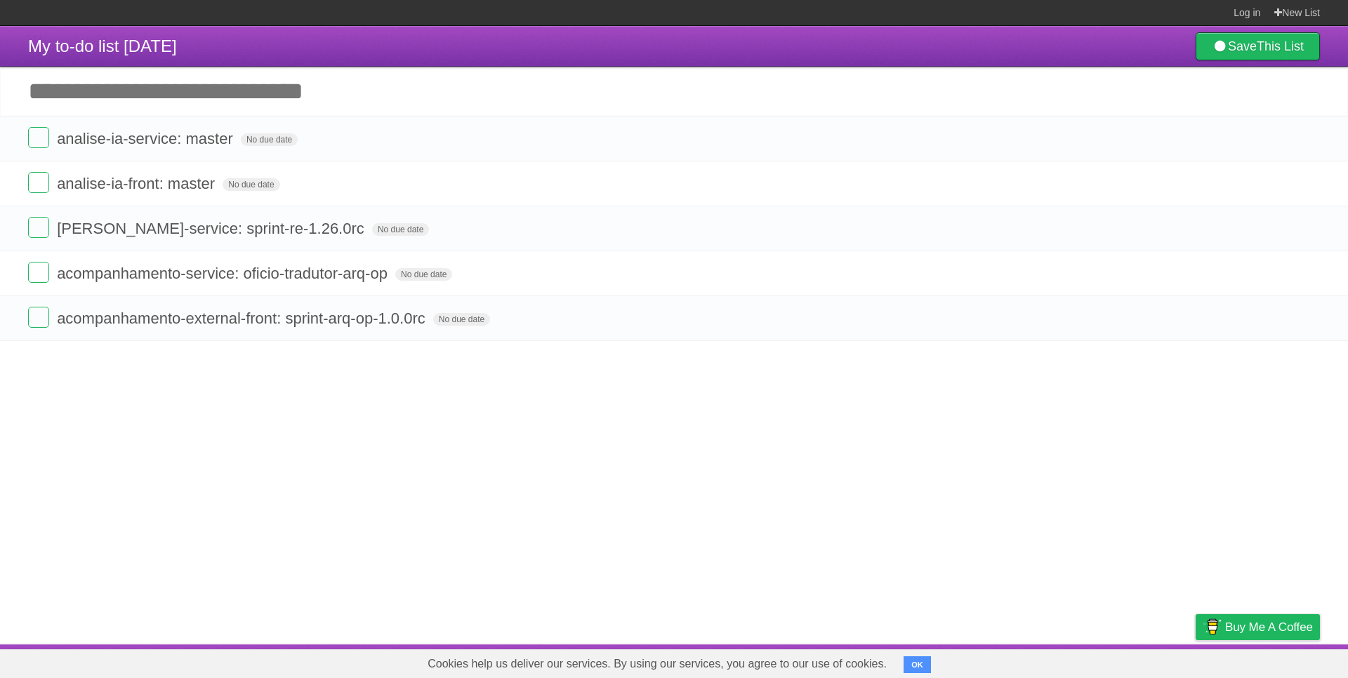
click at [1306, 143] on icon at bounding box center [1307, 138] width 20 height 23
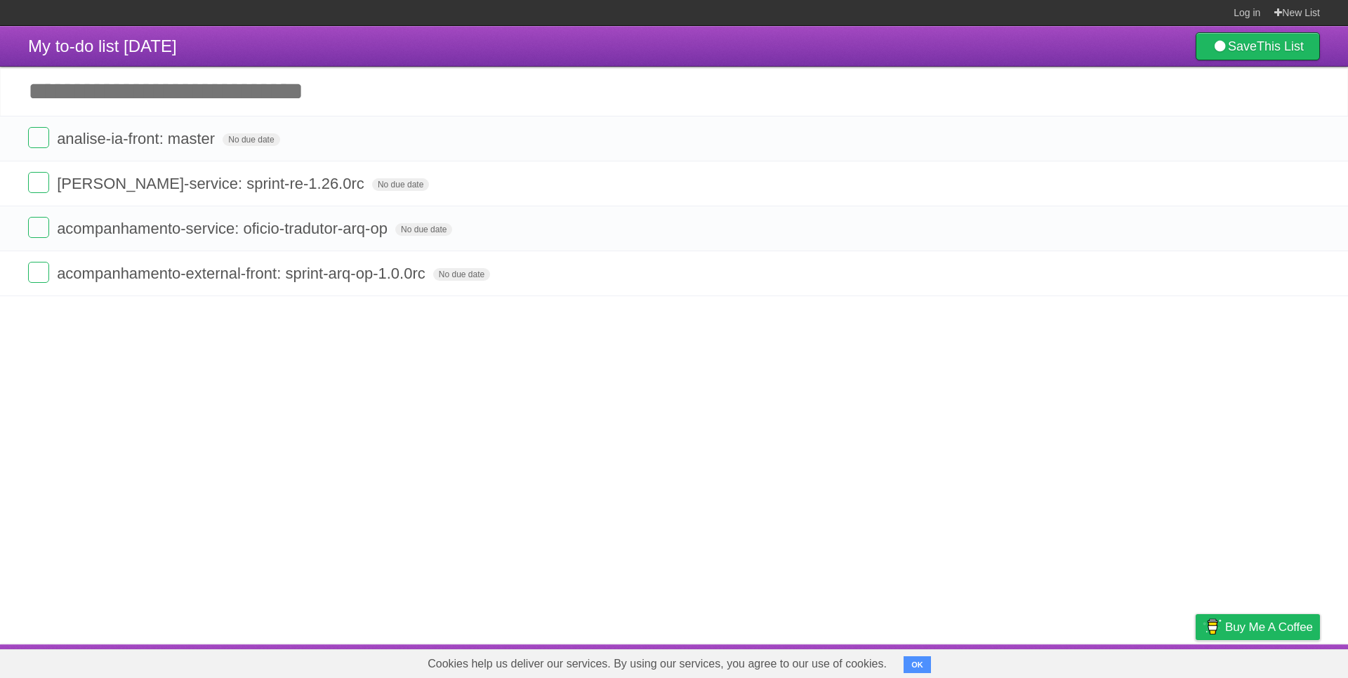
click at [1306, 143] on icon at bounding box center [1307, 138] width 20 height 23
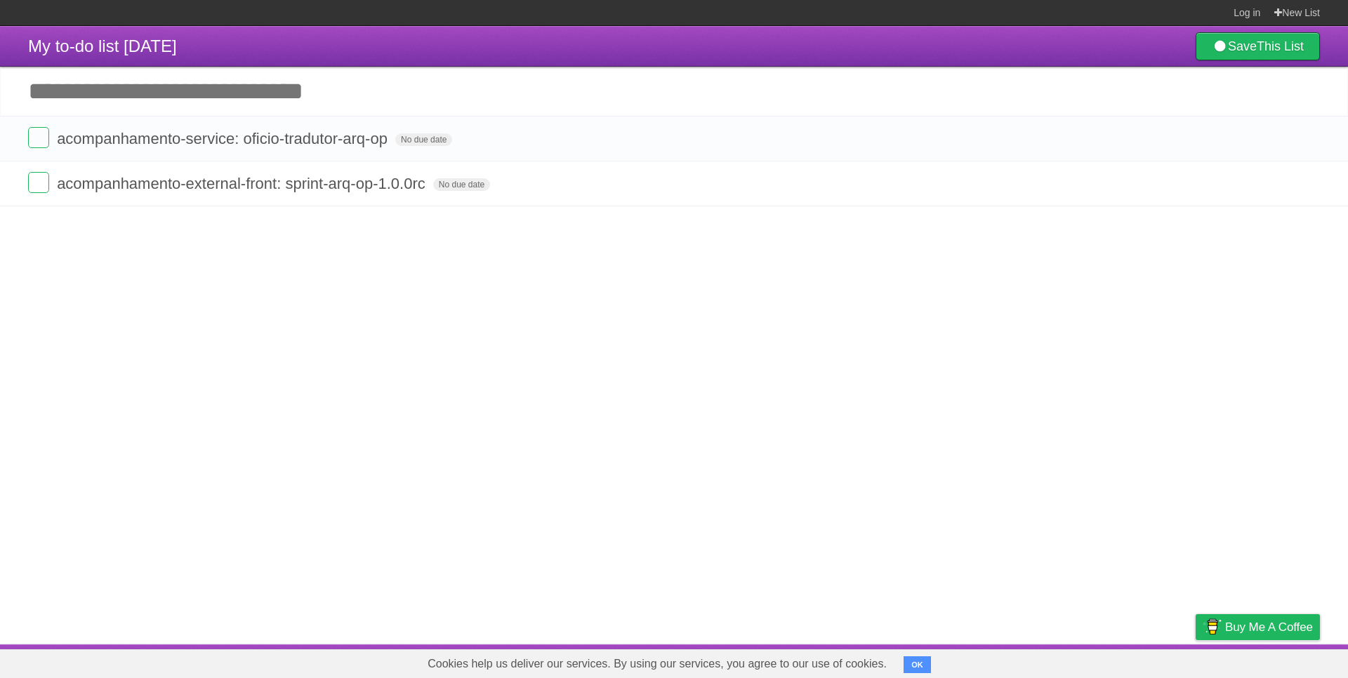
click at [1306, 143] on icon at bounding box center [1307, 138] width 20 height 23
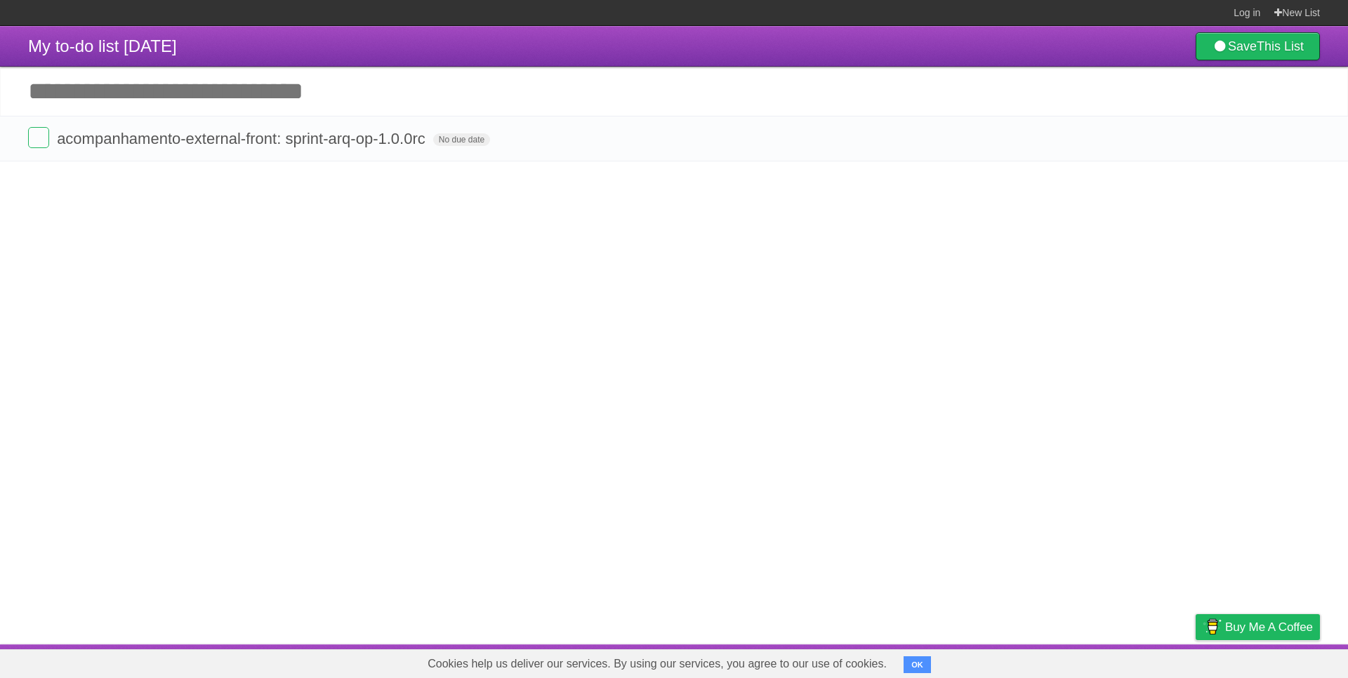
click at [1306, 143] on icon at bounding box center [1307, 138] width 20 height 23
click at [1307, 146] on icon at bounding box center [1307, 138] width 20 height 23
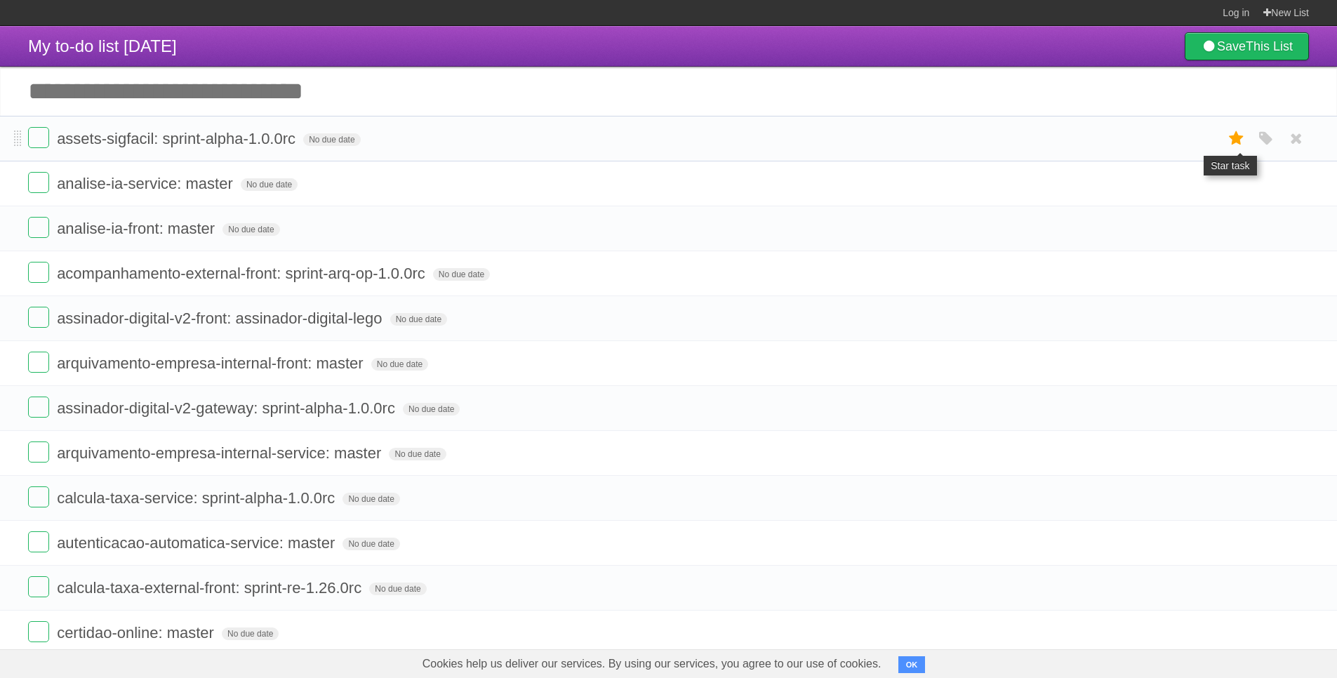
click at [1231, 146] on icon at bounding box center [1237, 138] width 20 height 23
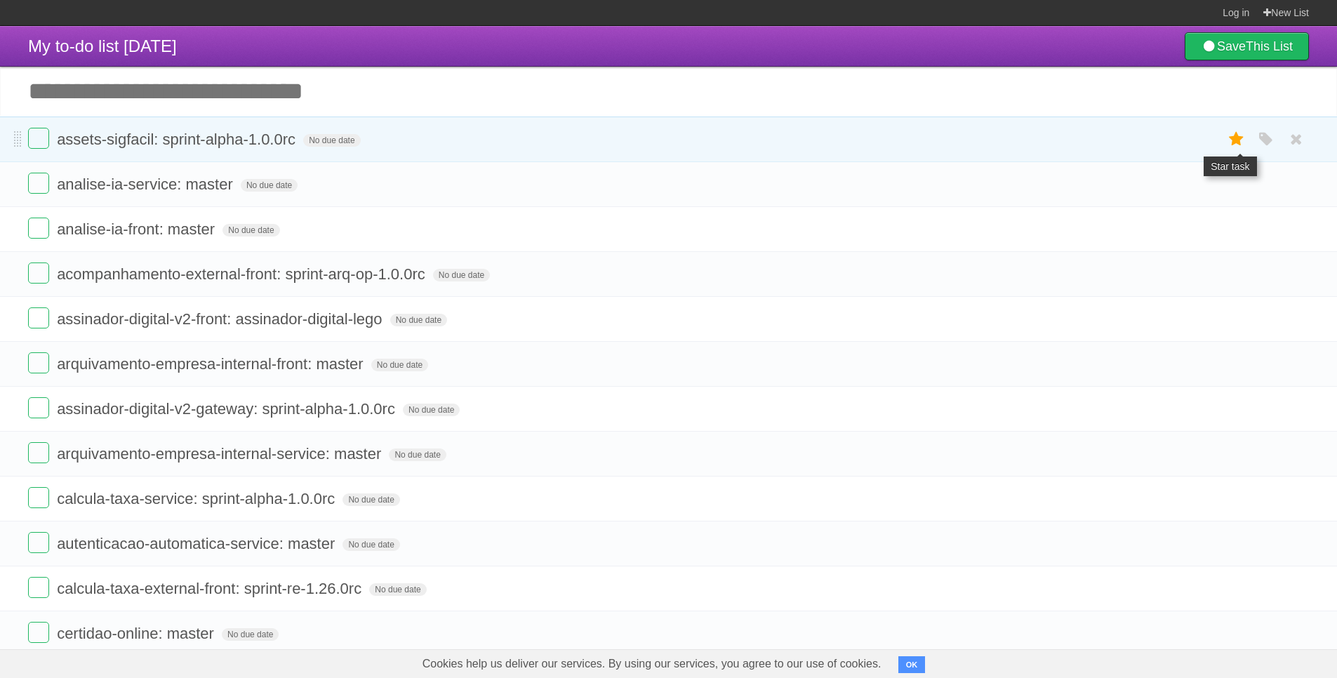
click at [1237, 141] on icon at bounding box center [1237, 139] width 20 height 23
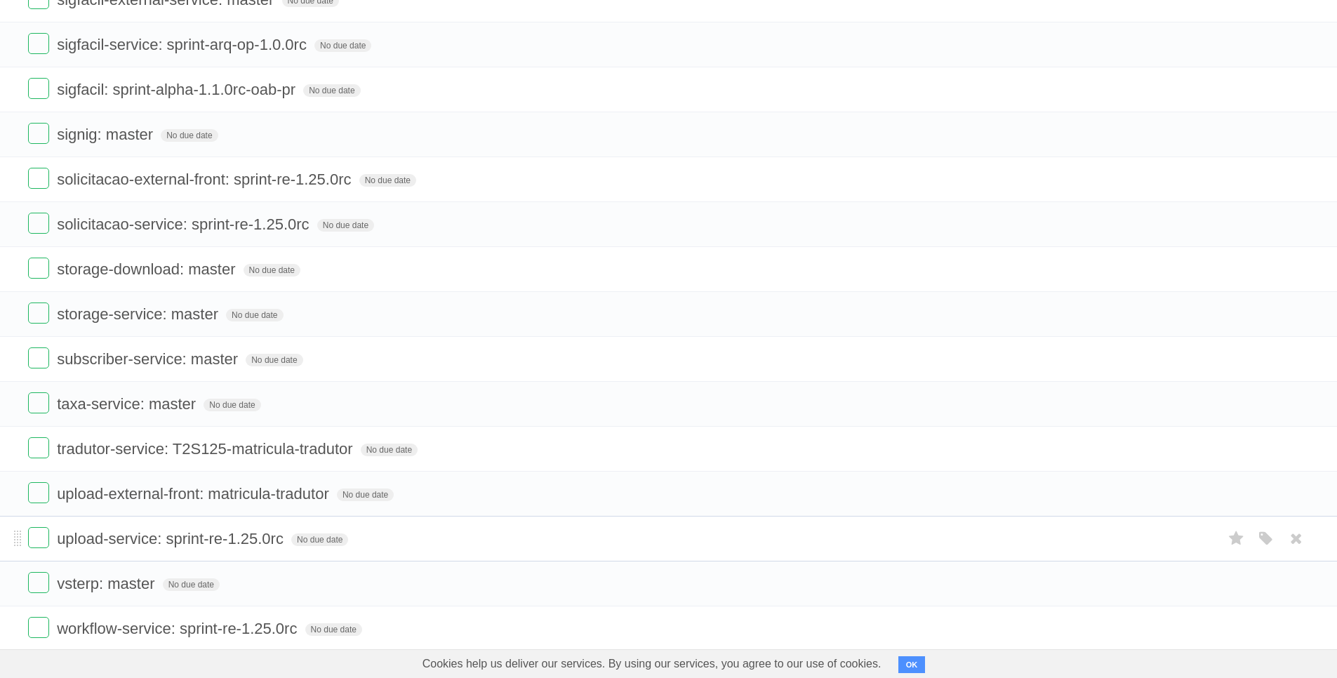
scroll to position [2902, 0]
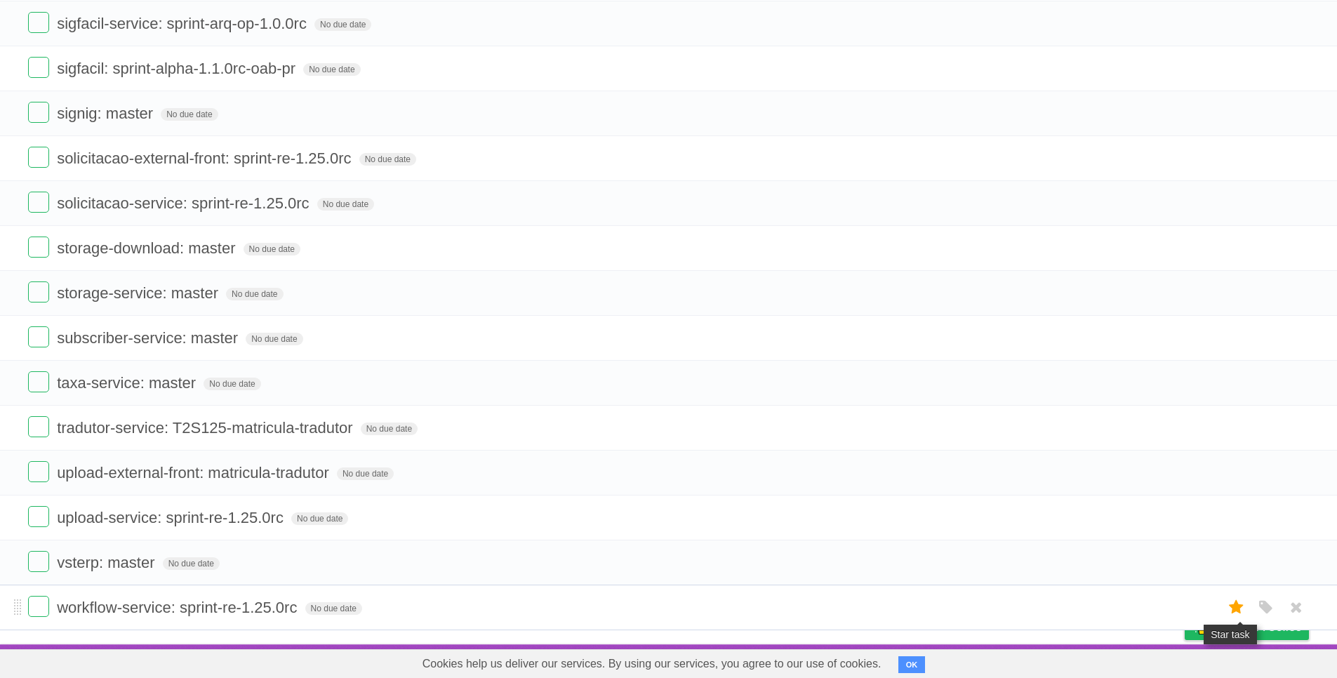
click at [1233, 612] on icon at bounding box center [1237, 607] width 20 height 23
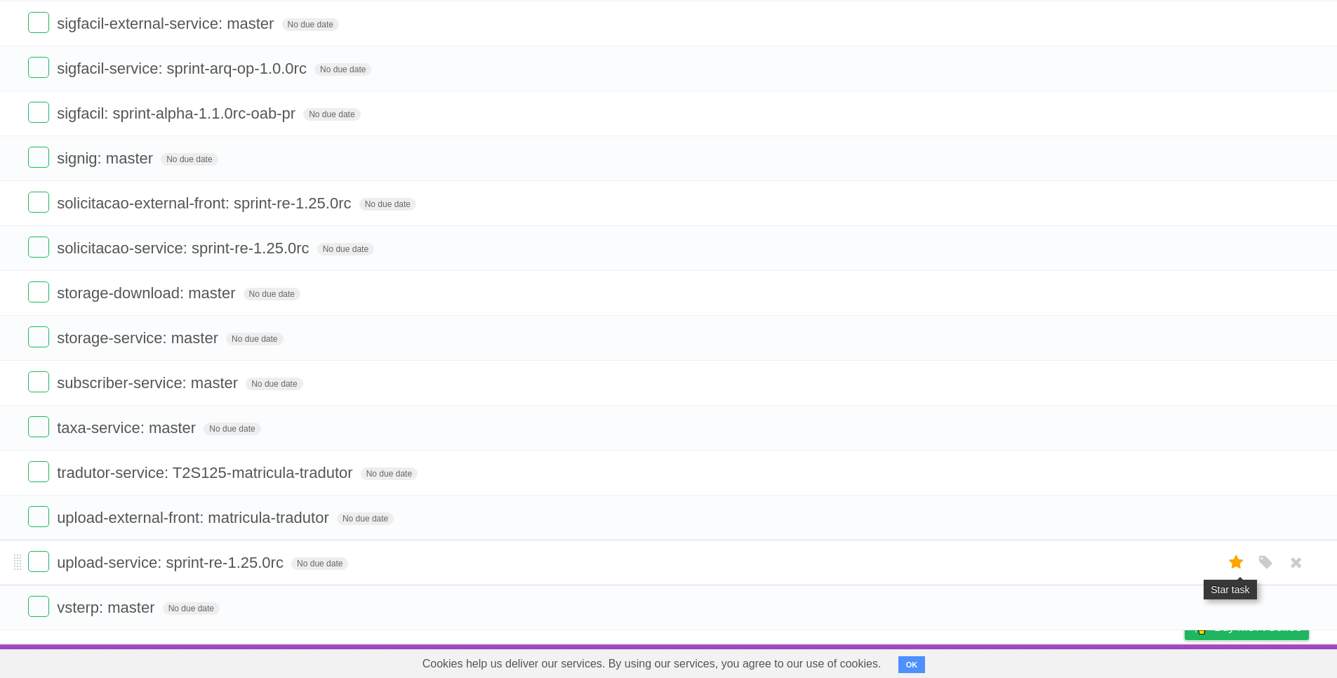
click at [1236, 562] on icon at bounding box center [1237, 562] width 20 height 23
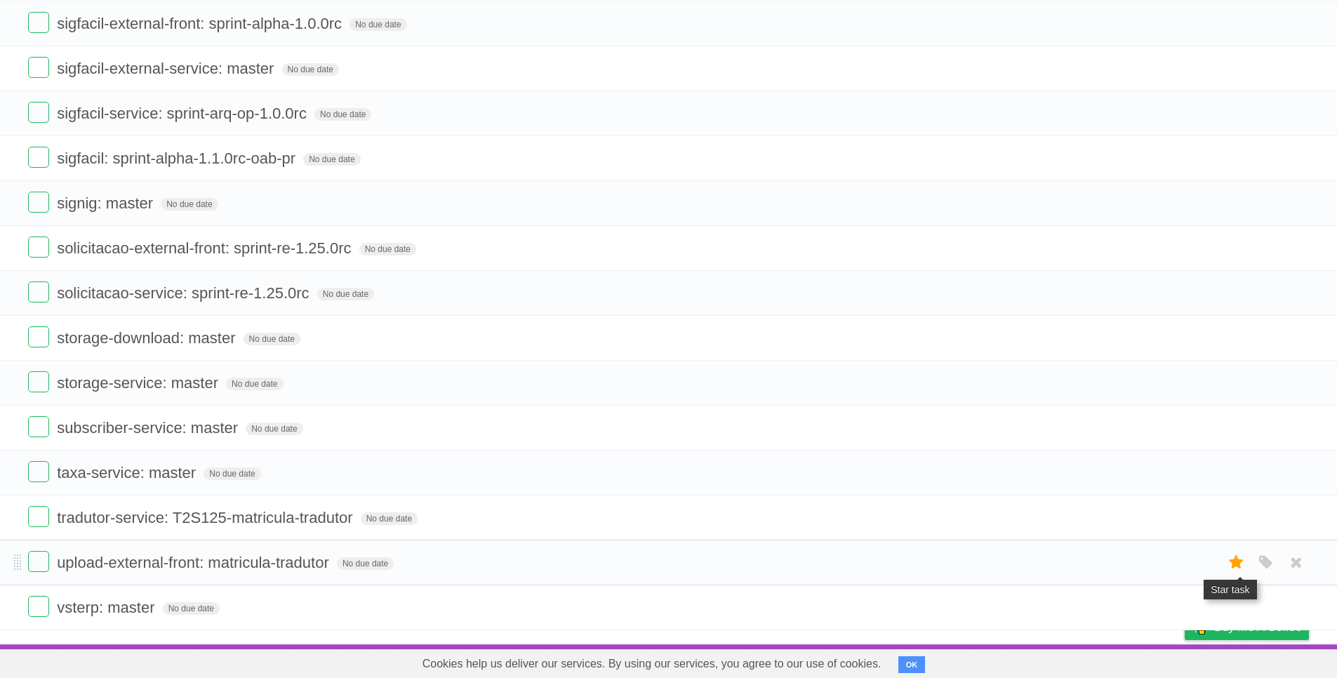
click at [1238, 567] on icon at bounding box center [1237, 562] width 20 height 23
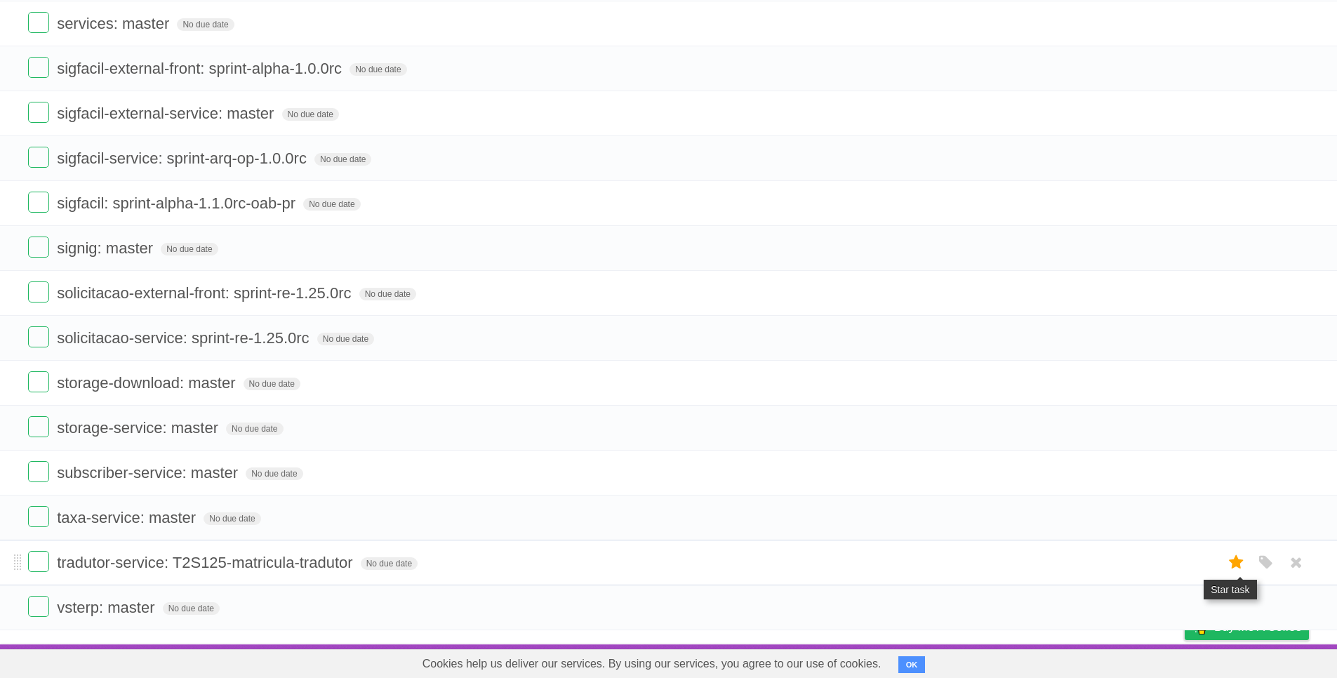
click at [1237, 564] on icon at bounding box center [1237, 562] width 20 height 23
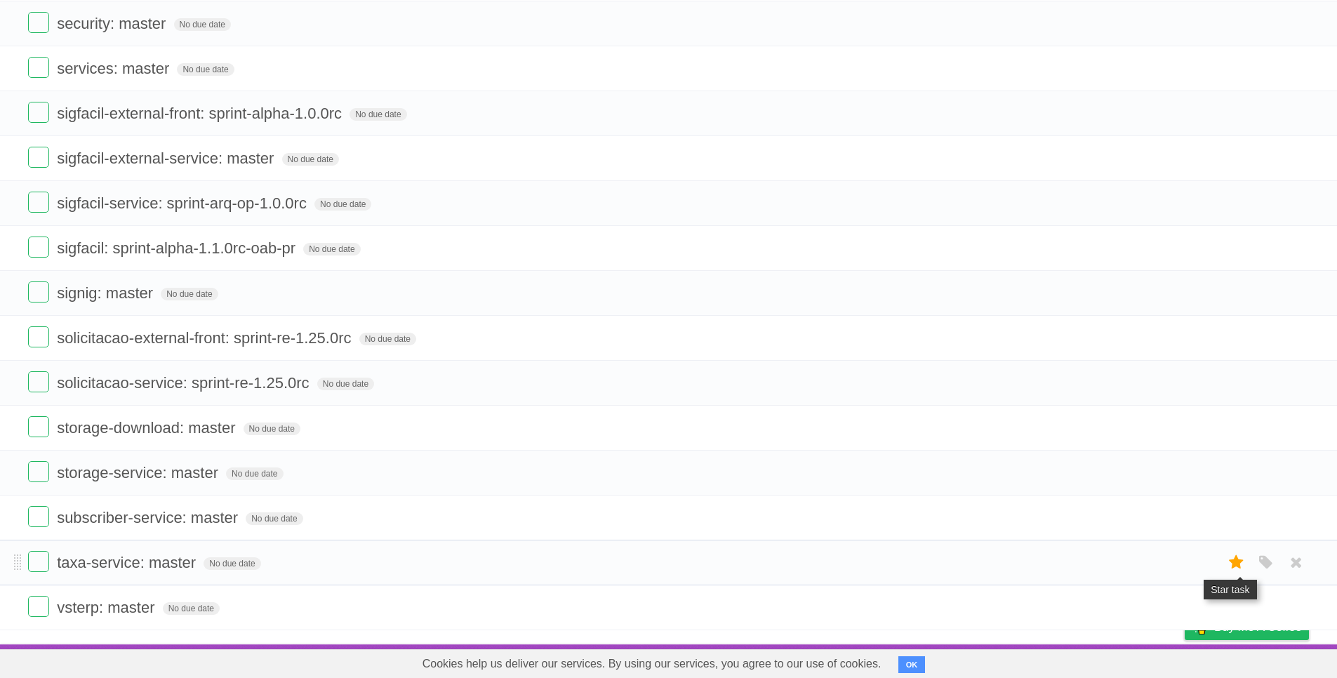
click at [1238, 564] on icon at bounding box center [1237, 562] width 20 height 23
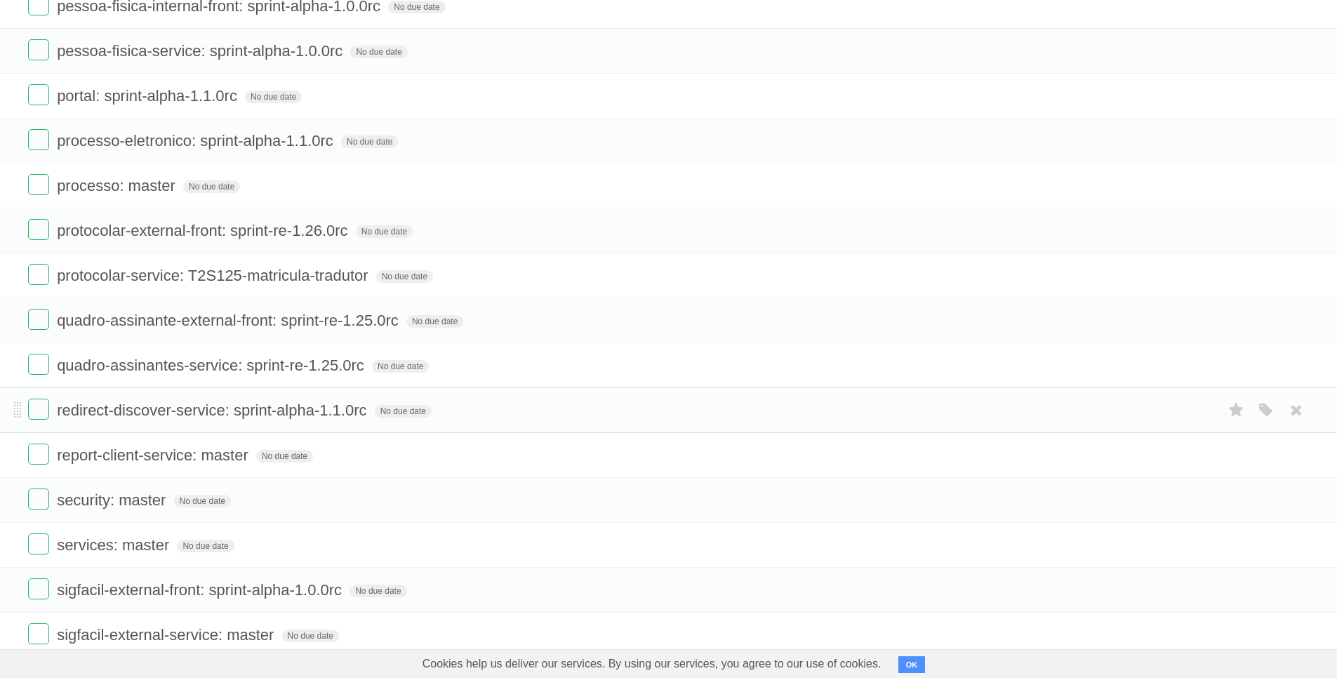
scroll to position [2461, 0]
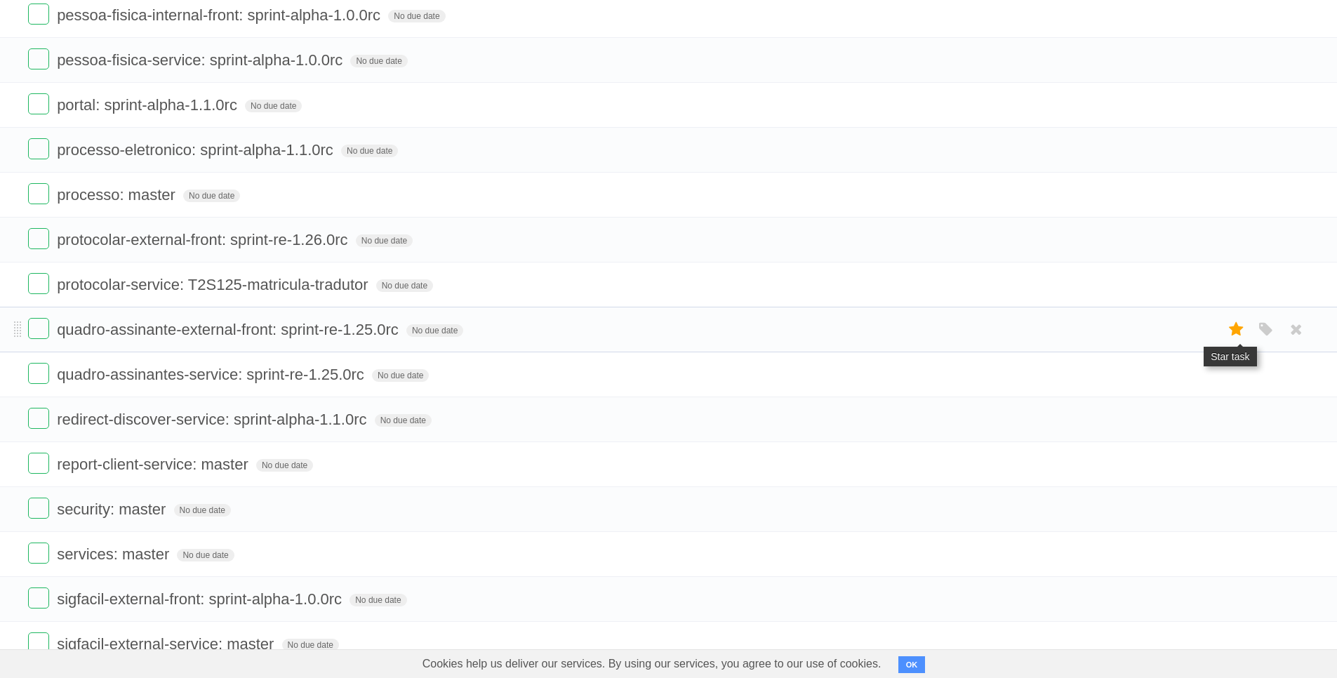
click at [1237, 335] on icon at bounding box center [1237, 329] width 20 height 23
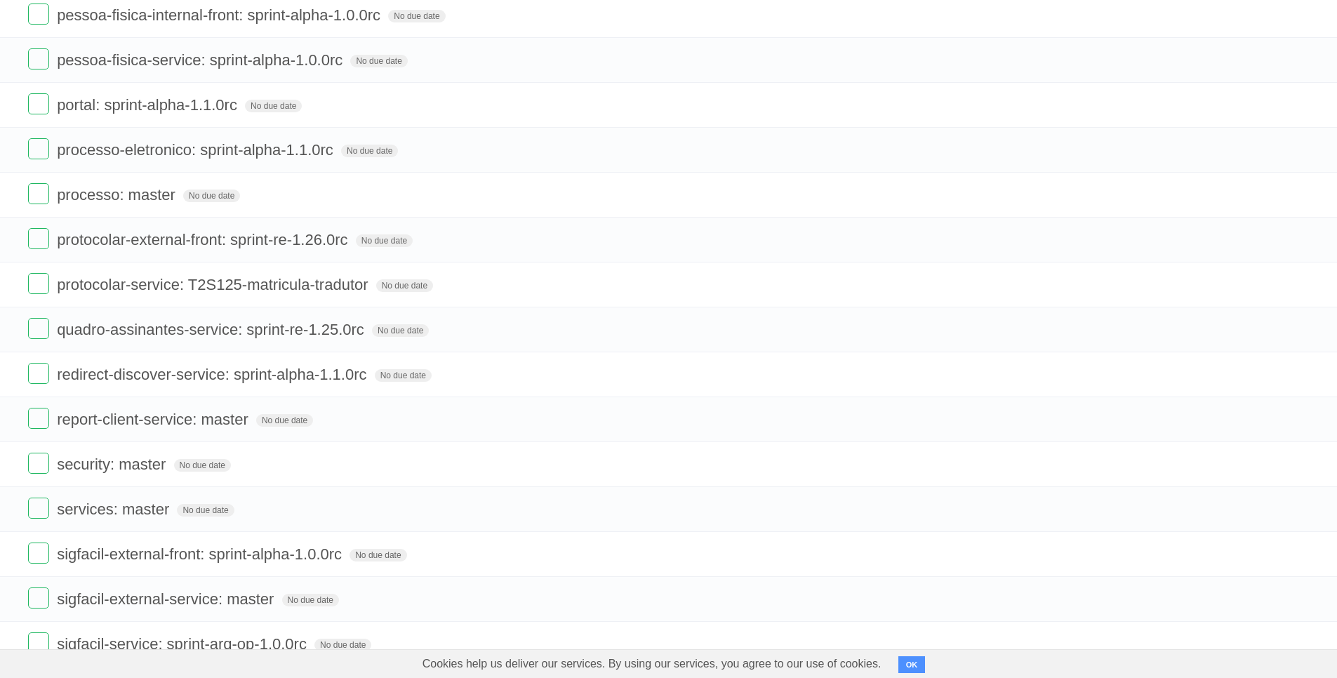
click at [1237, 335] on icon at bounding box center [1237, 329] width 20 height 23
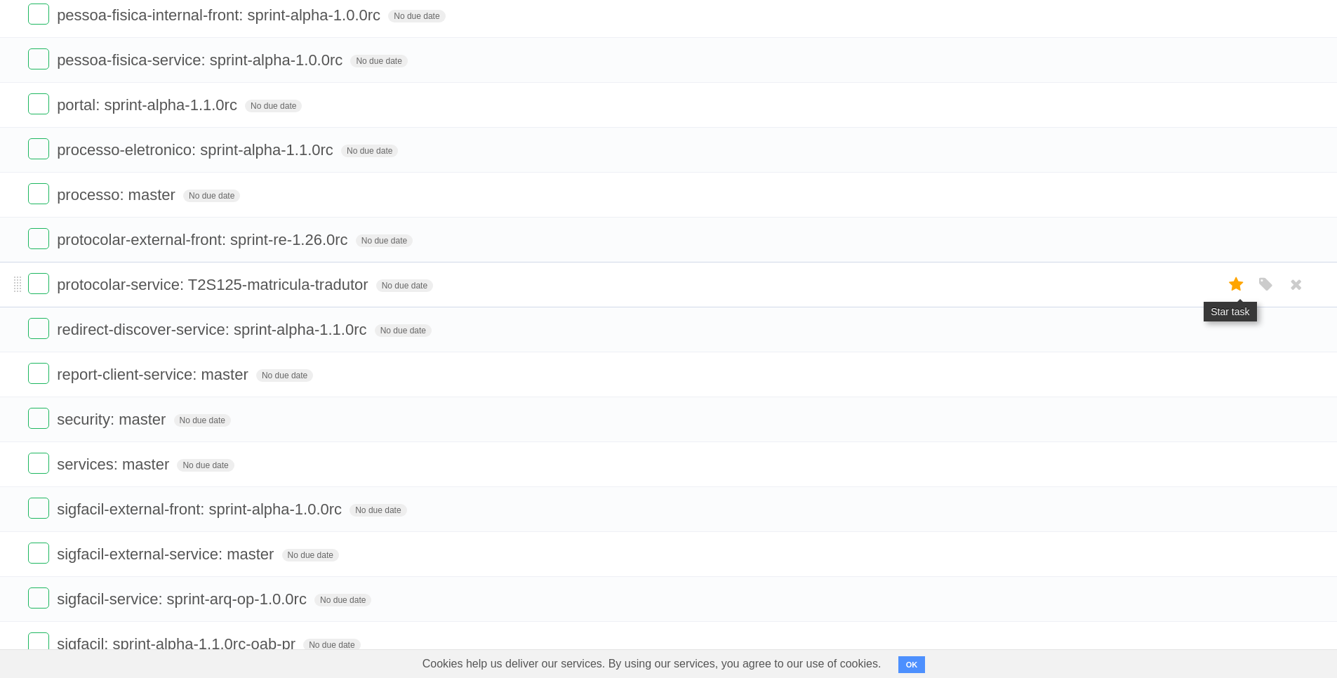
click at [1236, 287] on icon at bounding box center [1237, 284] width 20 height 23
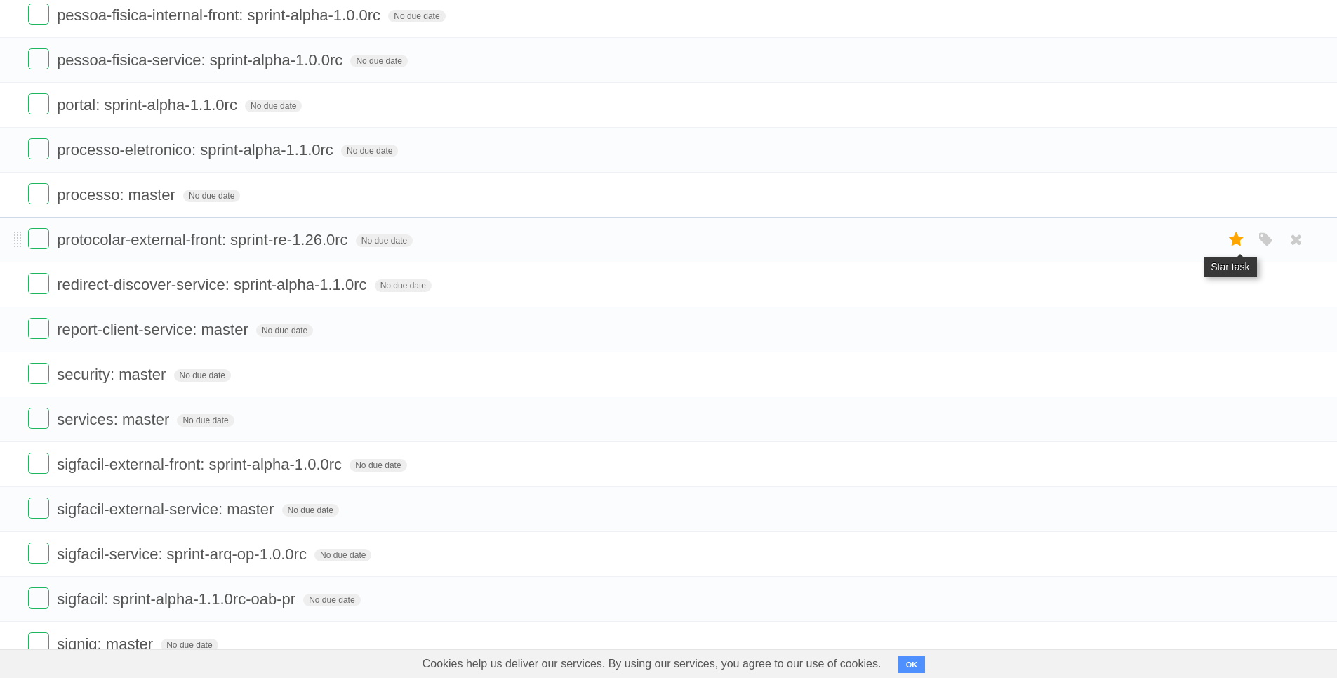
click at [1236, 241] on icon at bounding box center [1237, 239] width 20 height 23
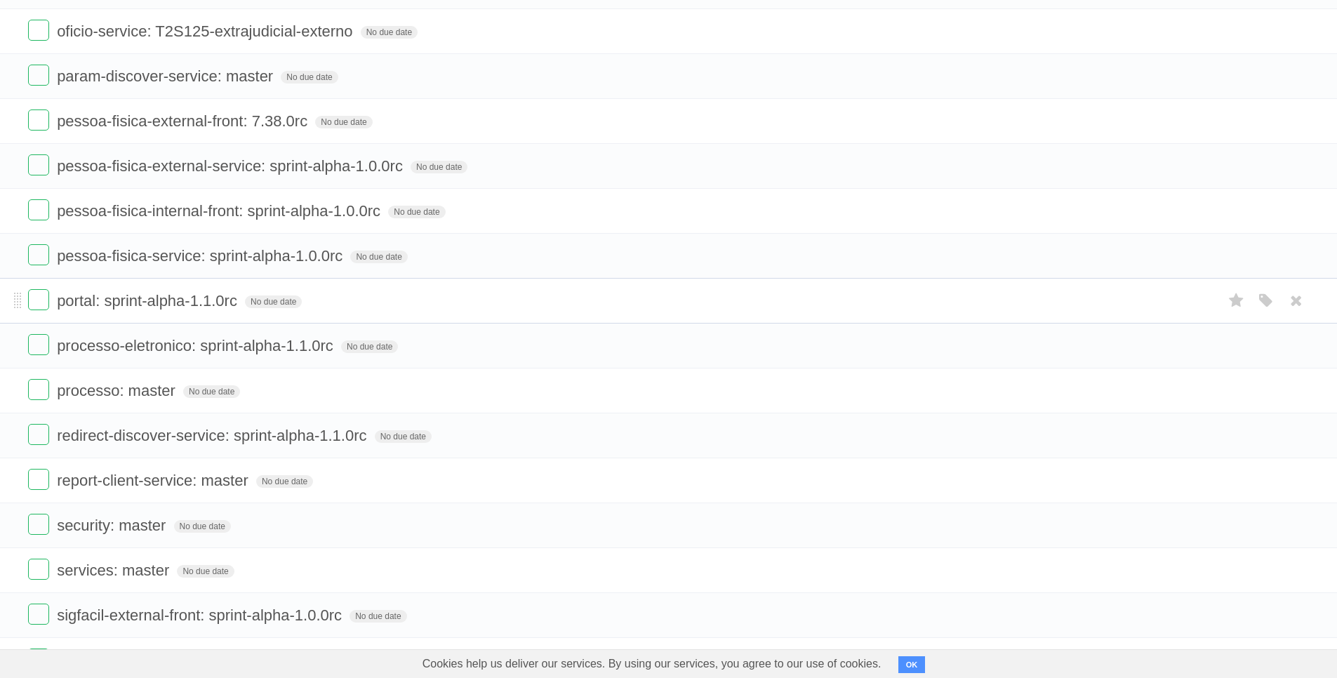
scroll to position [2388, 0]
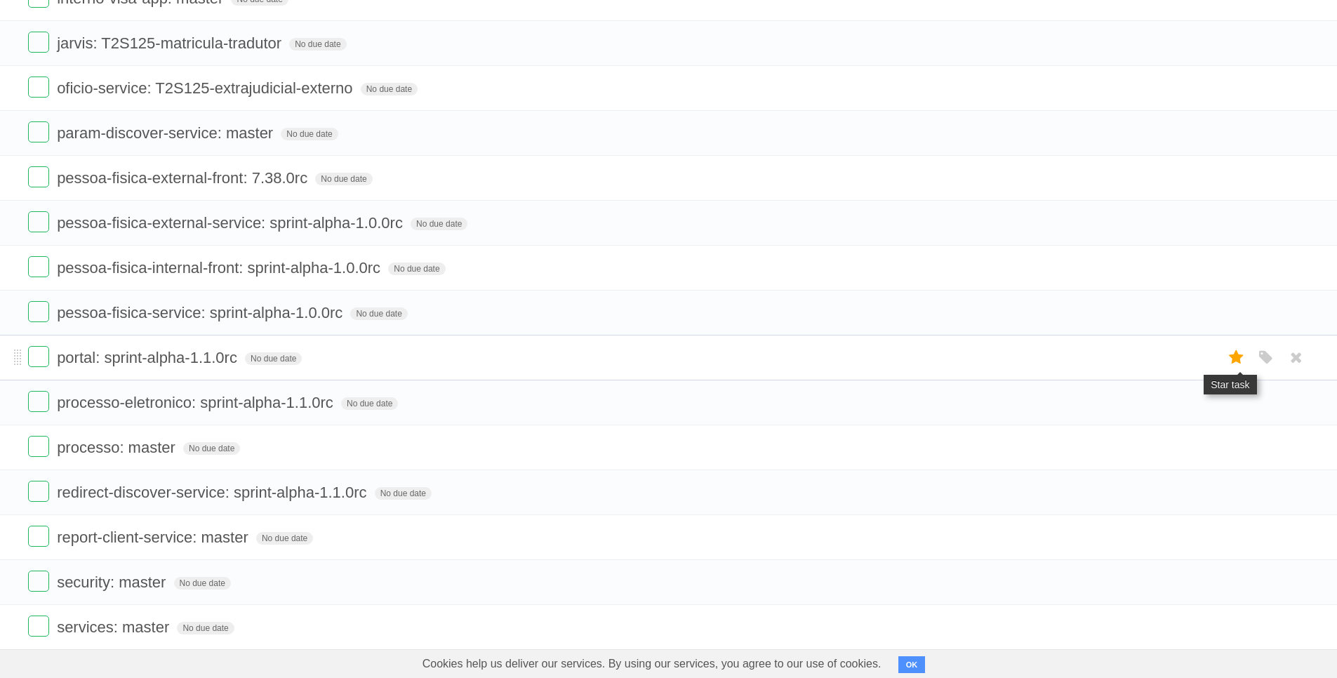
click at [1230, 360] on icon at bounding box center [1237, 357] width 20 height 23
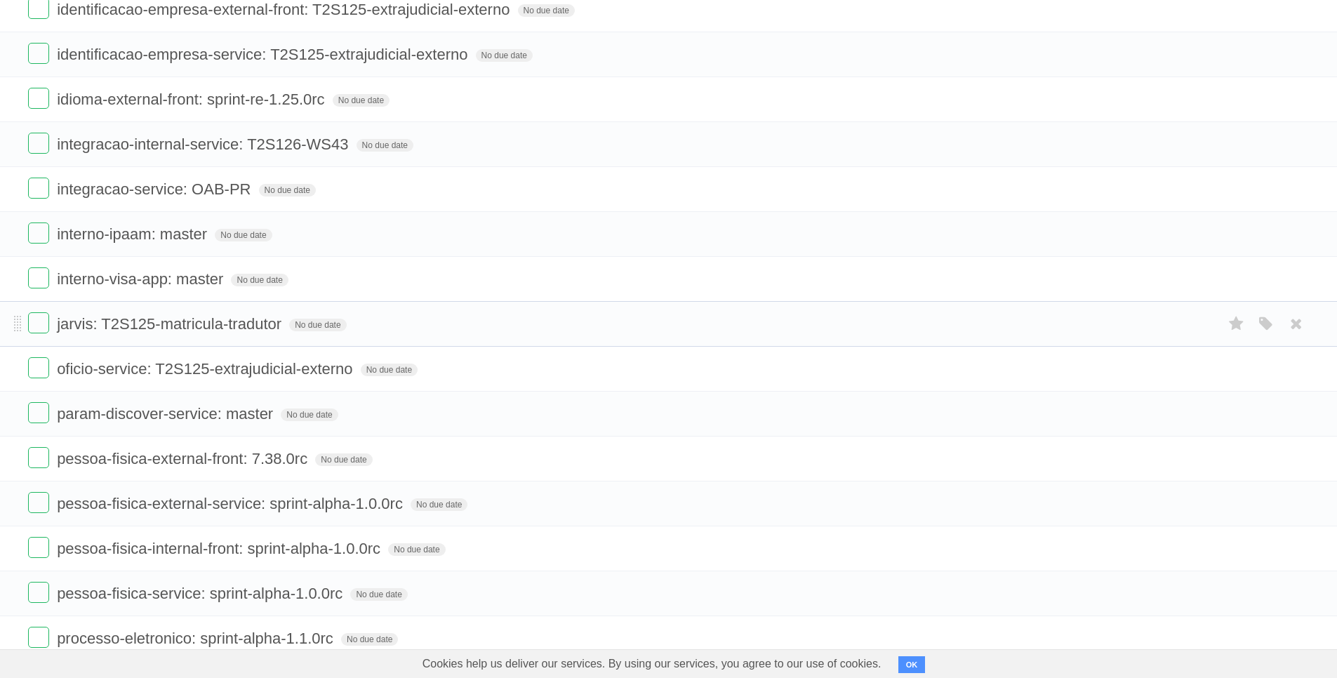
scroll to position [2096, 0]
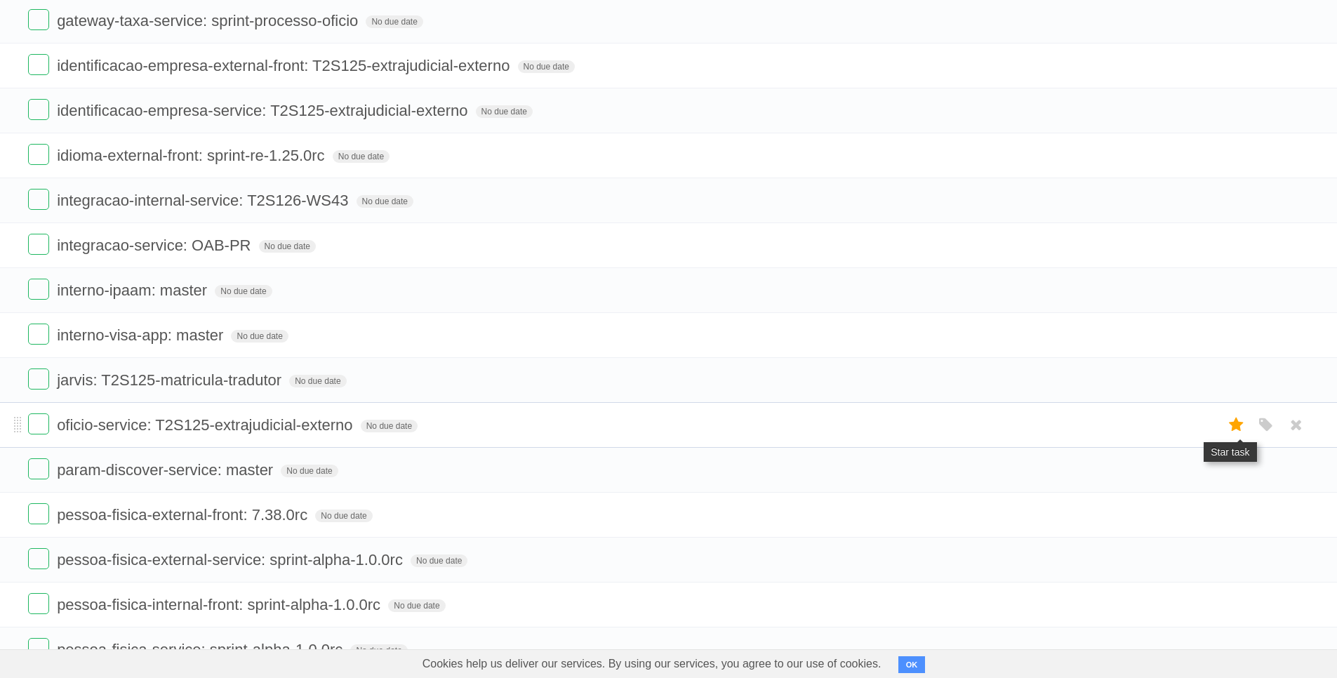
click at [1236, 428] on icon at bounding box center [1237, 424] width 20 height 23
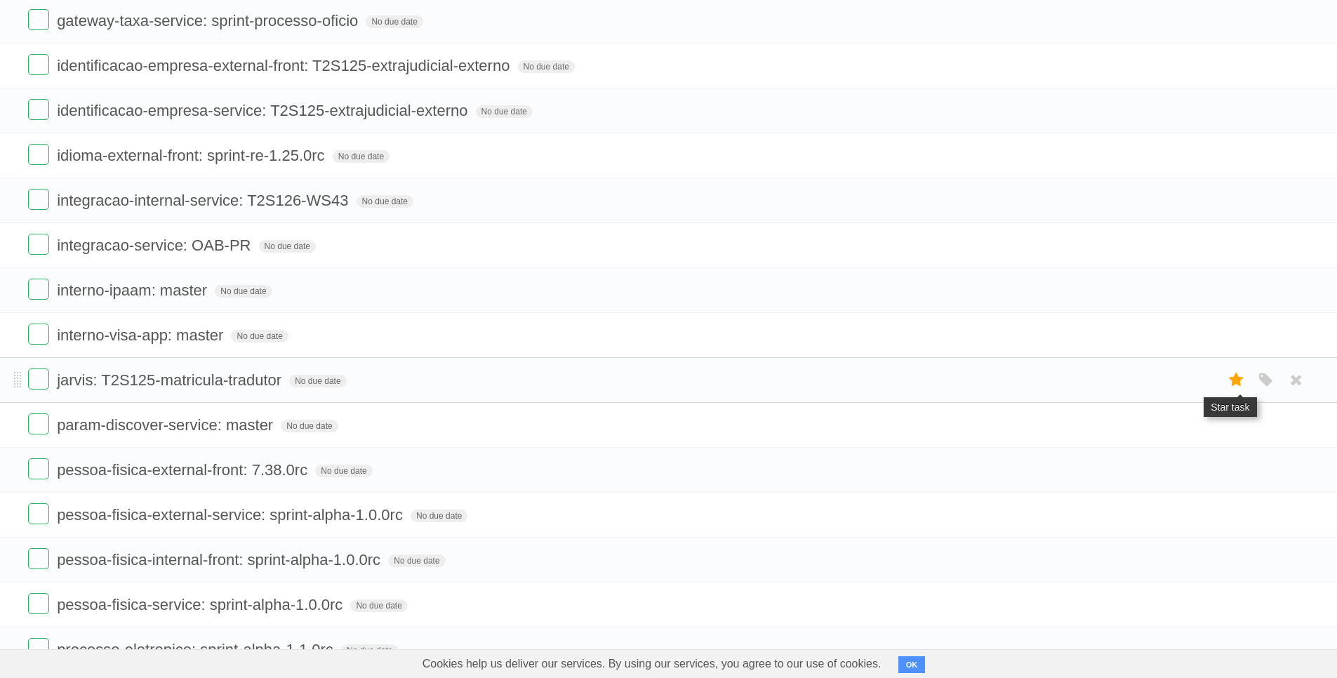
click at [1233, 381] on icon at bounding box center [1237, 380] width 20 height 23
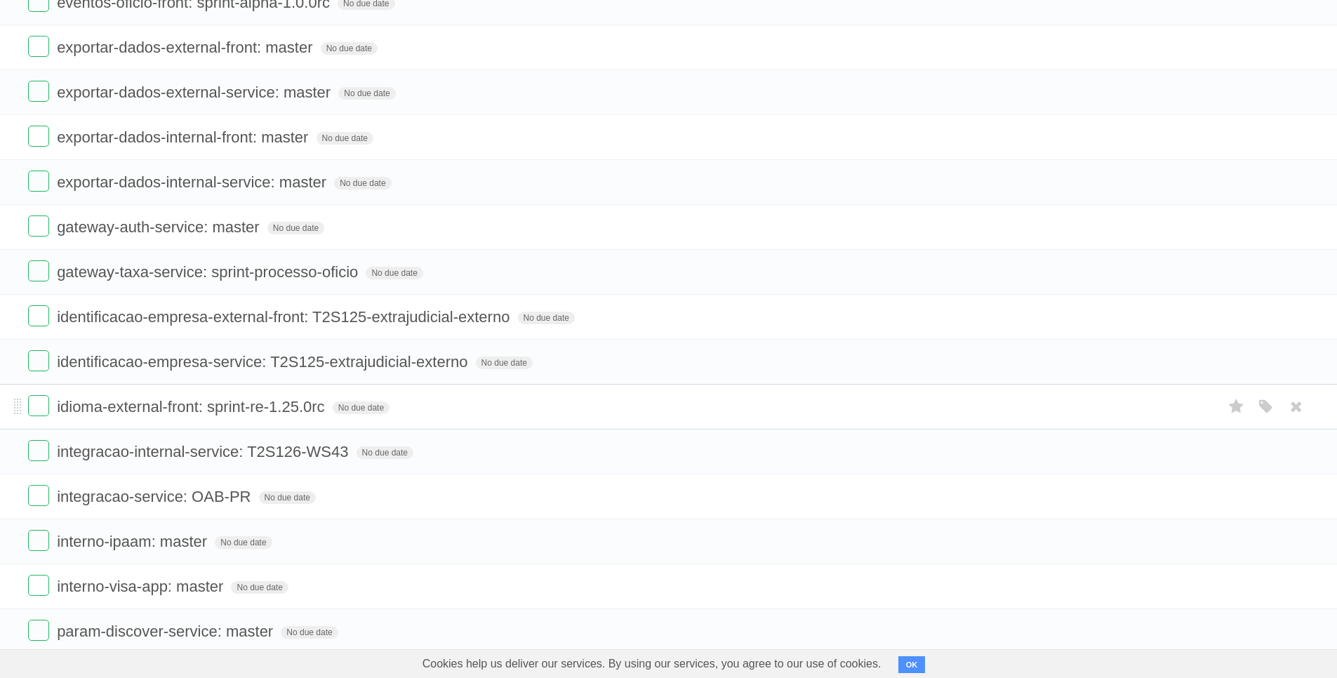
scroll to position [1933, 0]
click at [1235, 367] on icon at bounding box center [1237, 363] width 20 height 23
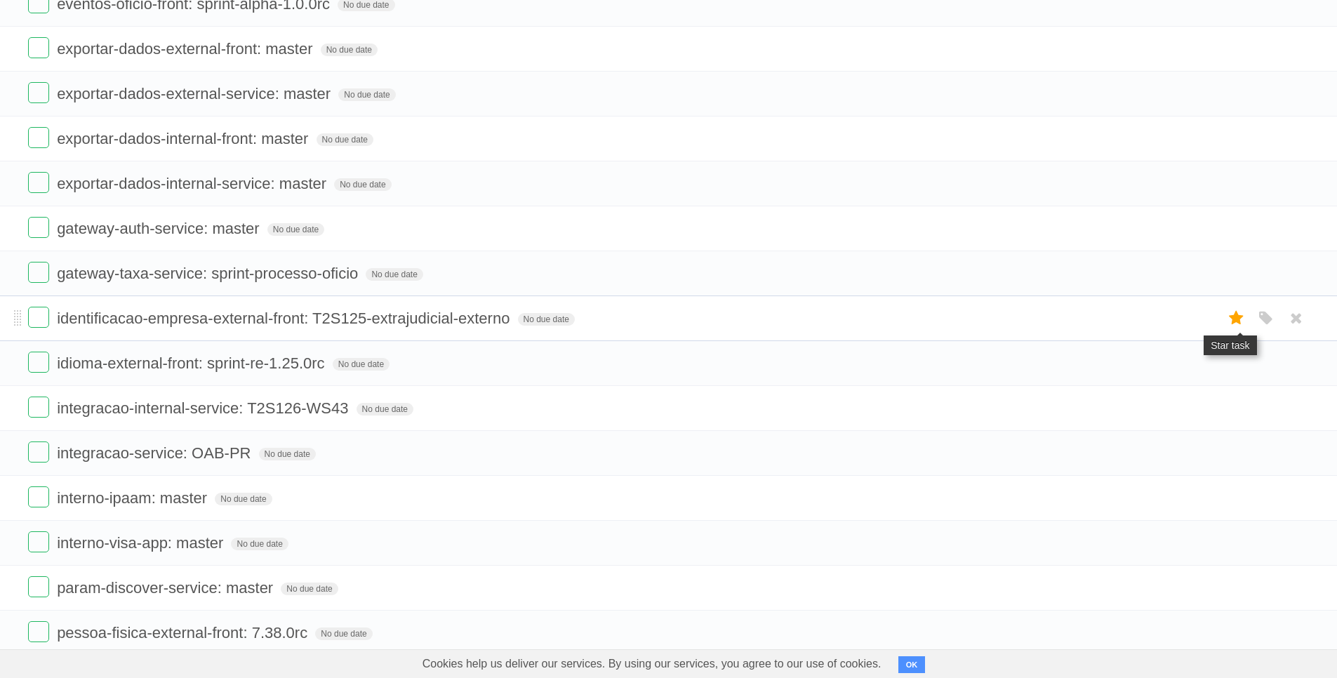
click at [1238, 317] on icon at bounding box center [1237, 318] width 20 height 23
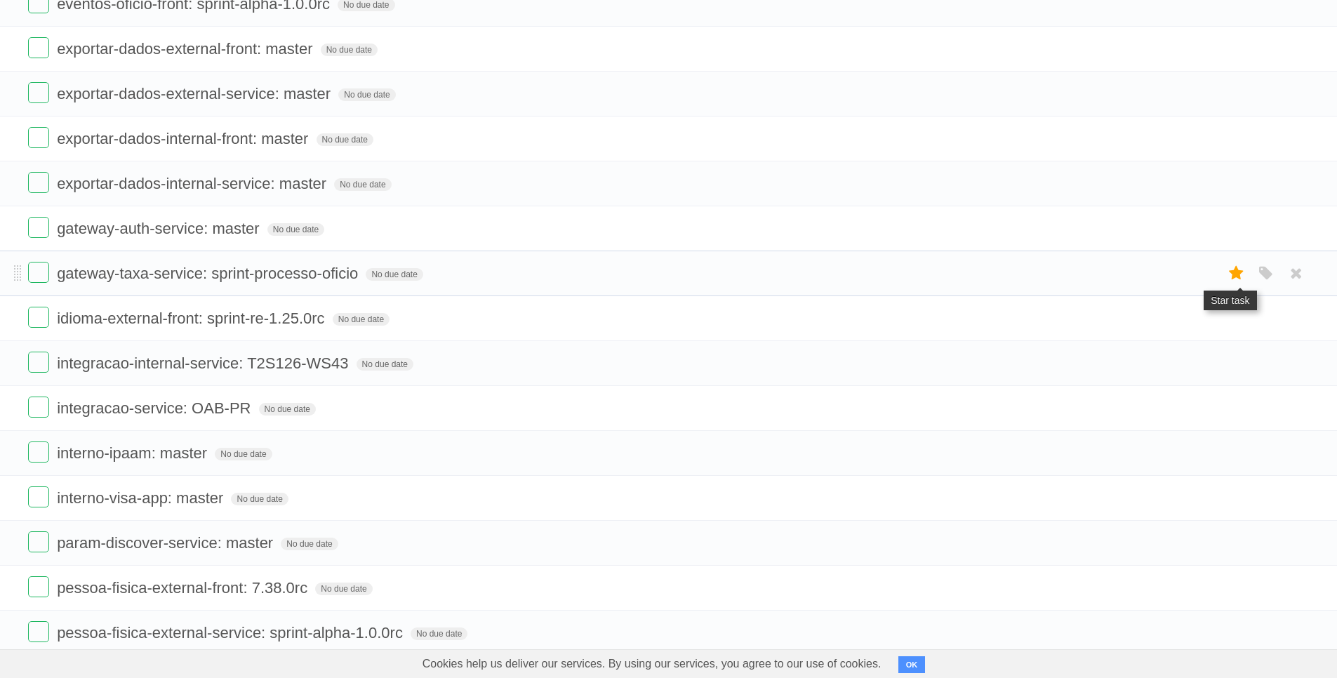
click at [1235, 272] on icon at bounding box center [1237, 273] width 20 height 23
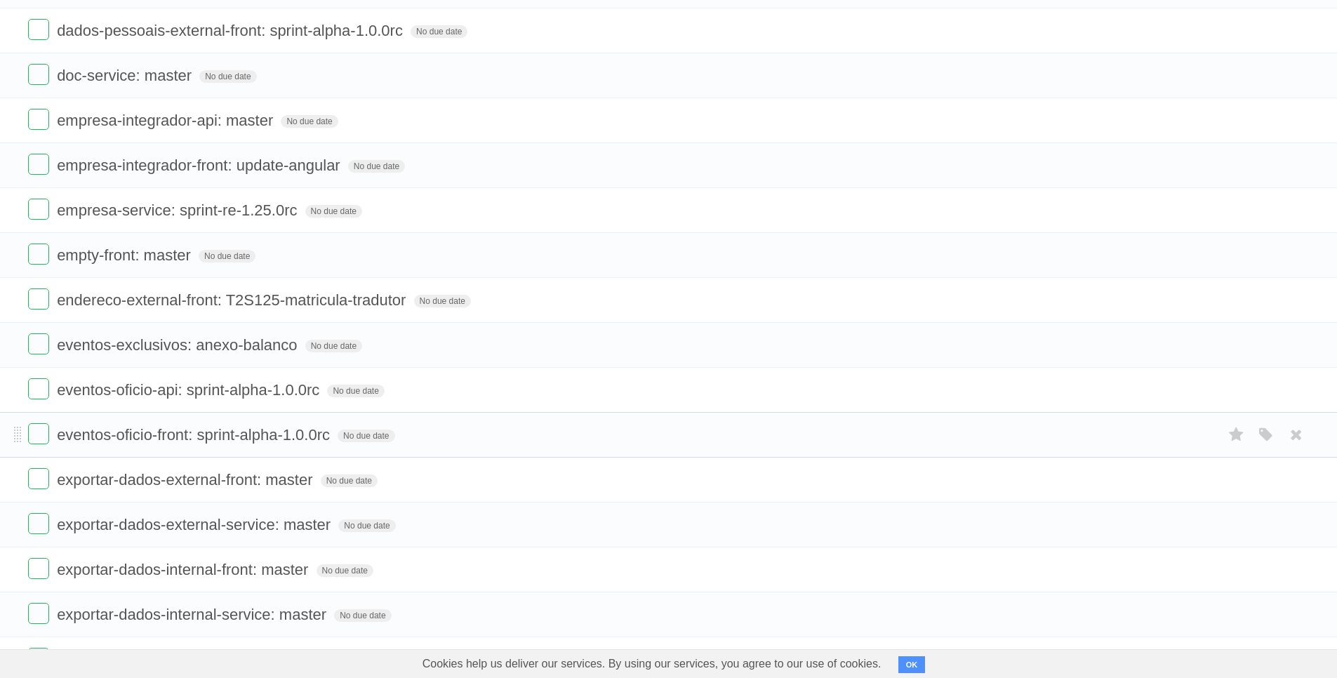
scroll to position [1636, 0]
click at [1234, 393] on icon at bounding box center [1237, 390] width 20 height 23
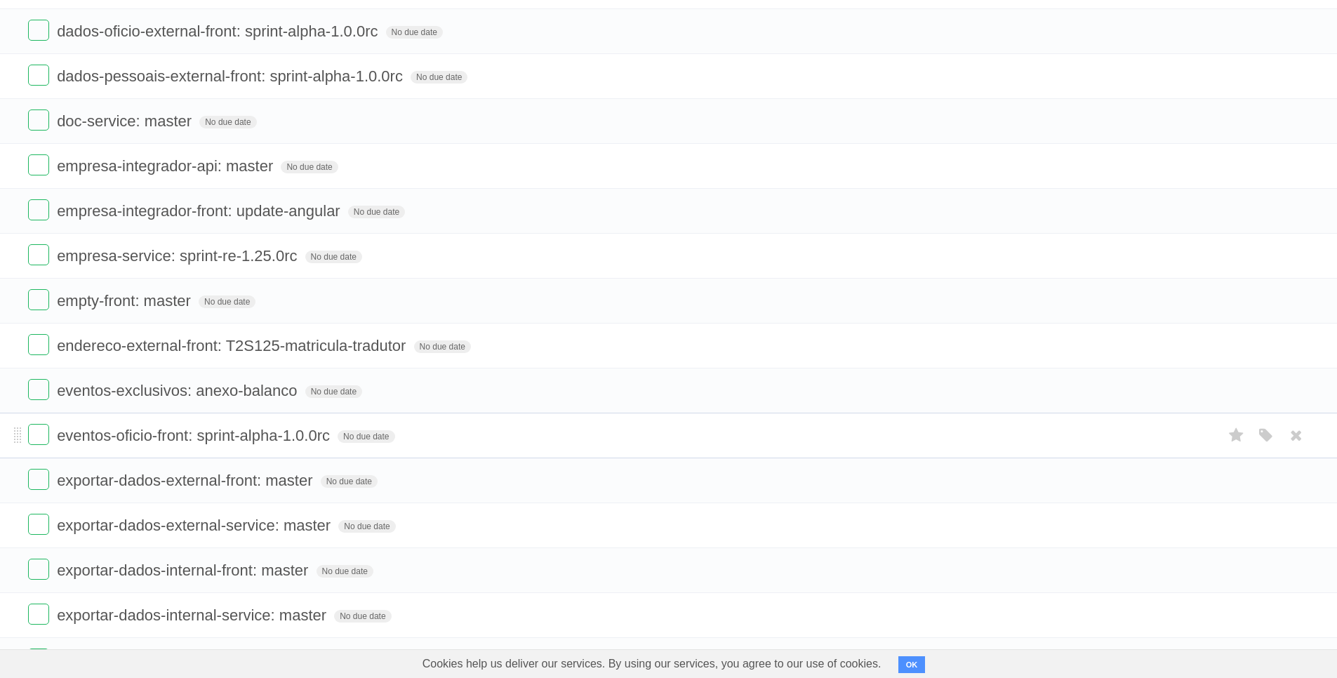
scroll to position [1681, 0]
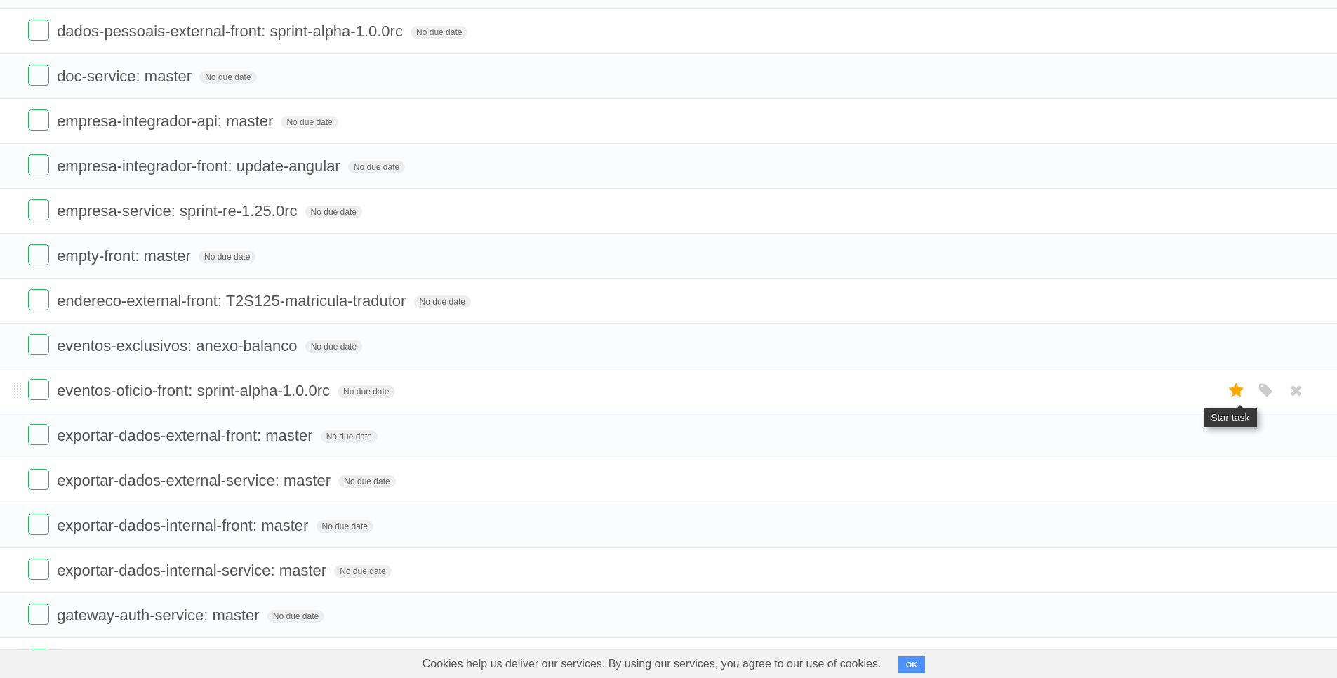
click at [1232, 393] on icon at bounding box center [1237, 390] width 20 height 23
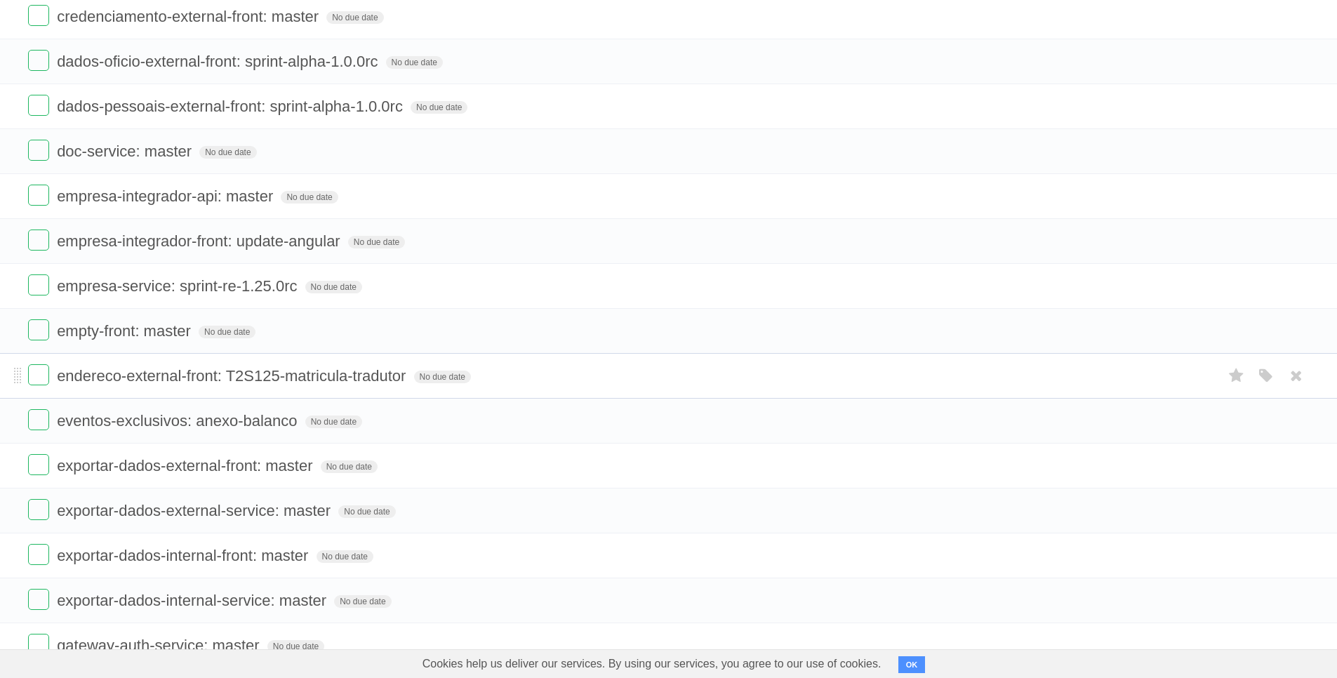
scroll to position [1641, 0]
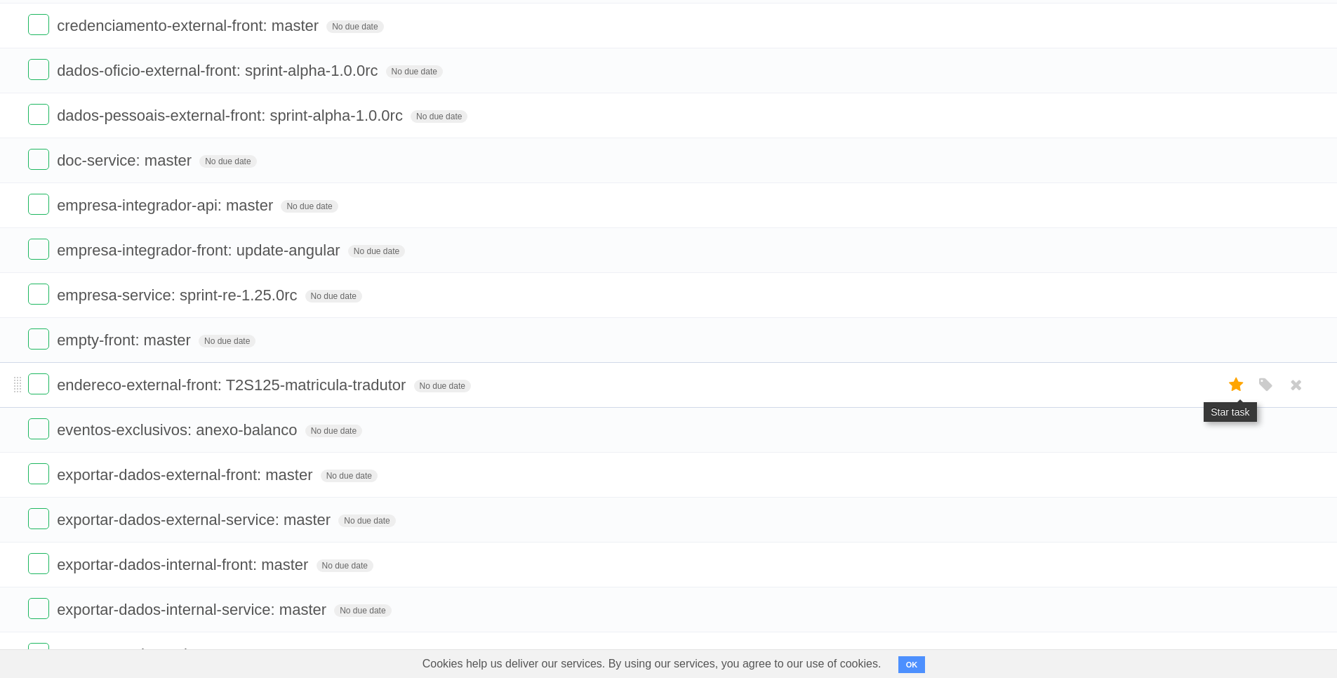
click at [1233, 385] on icon at bounding box center [1237, 384] width 20 height 23
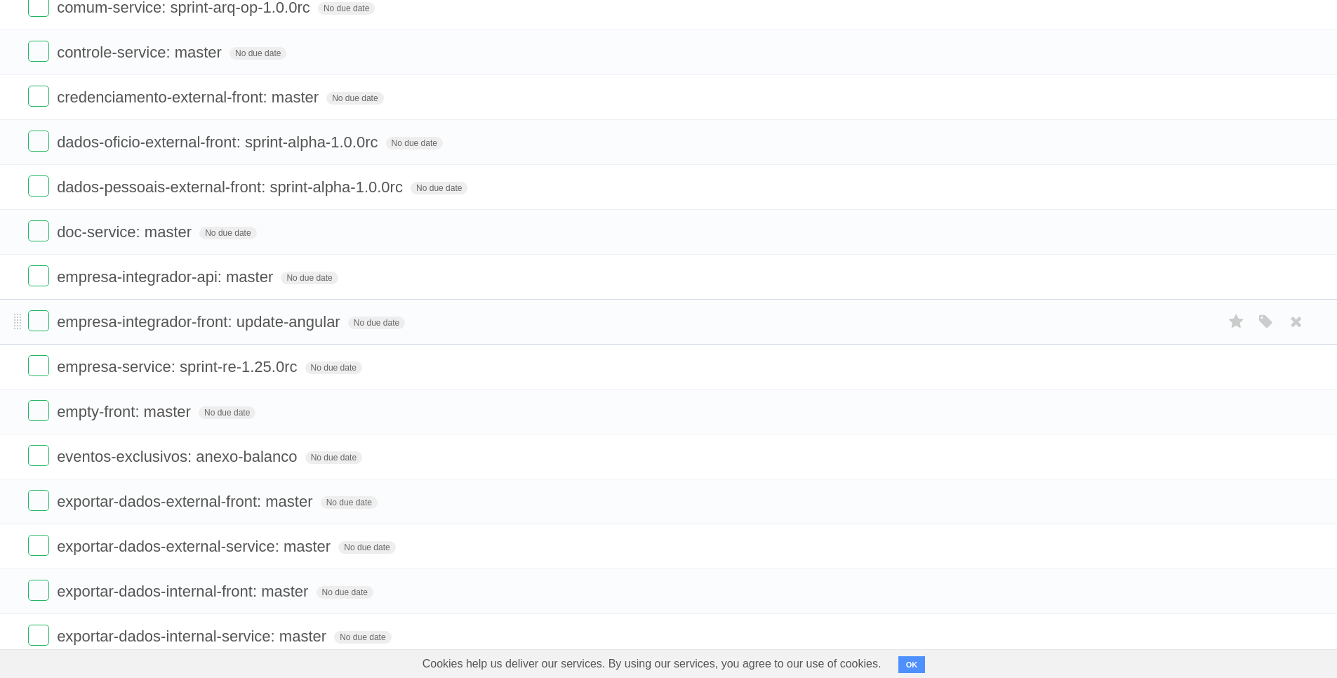
scroll to position [1602, 0]
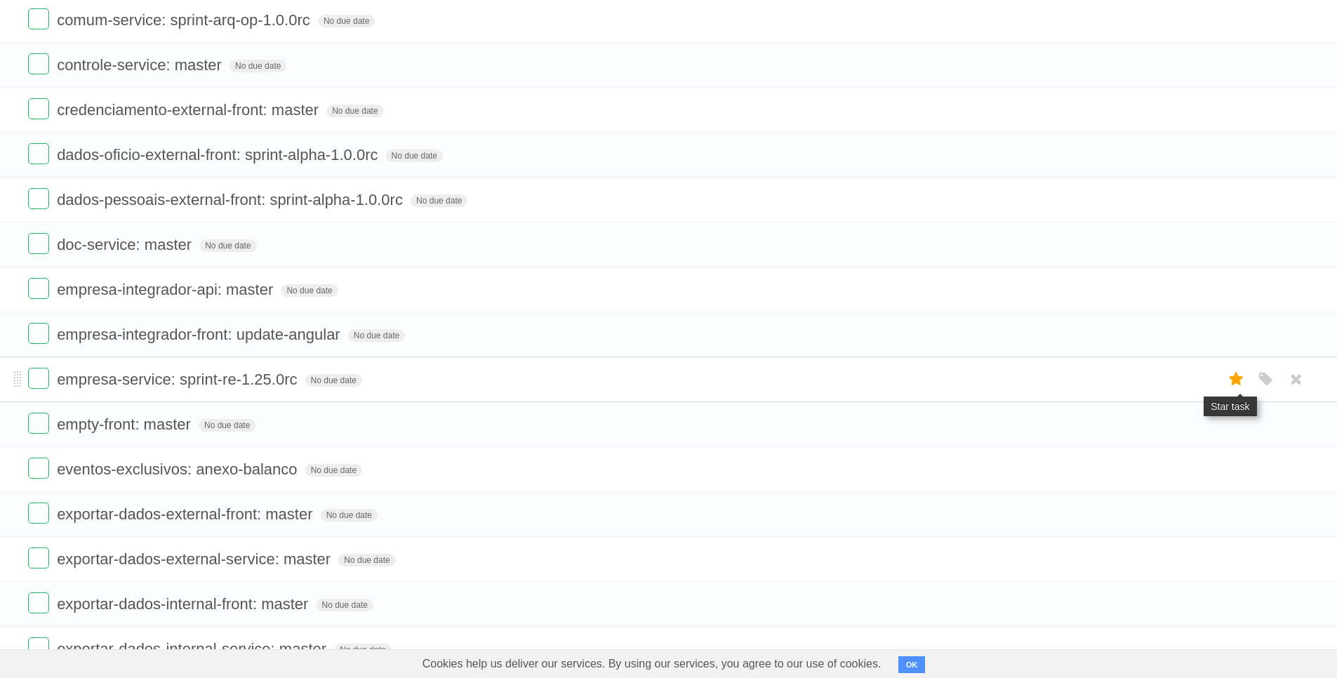
click at [1229, 380] on icon at bounding box center [1237, 379] width 20 height 23
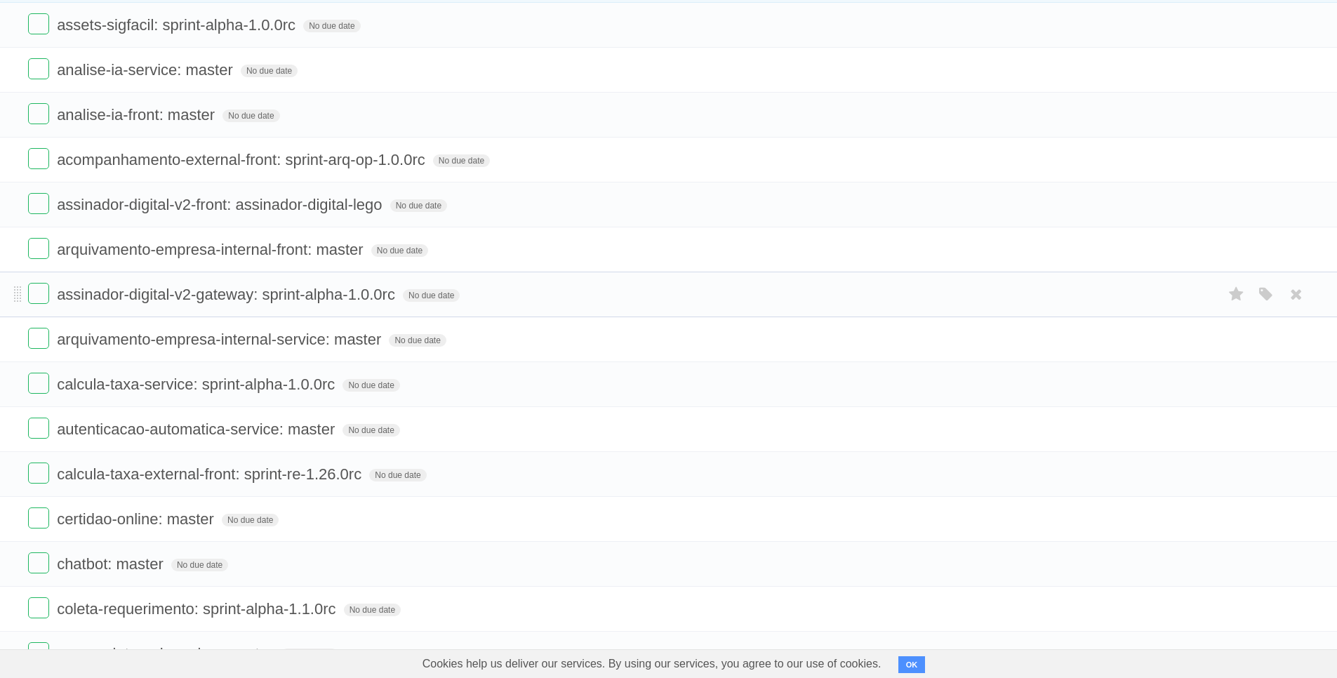
scroll to position [962, 0]
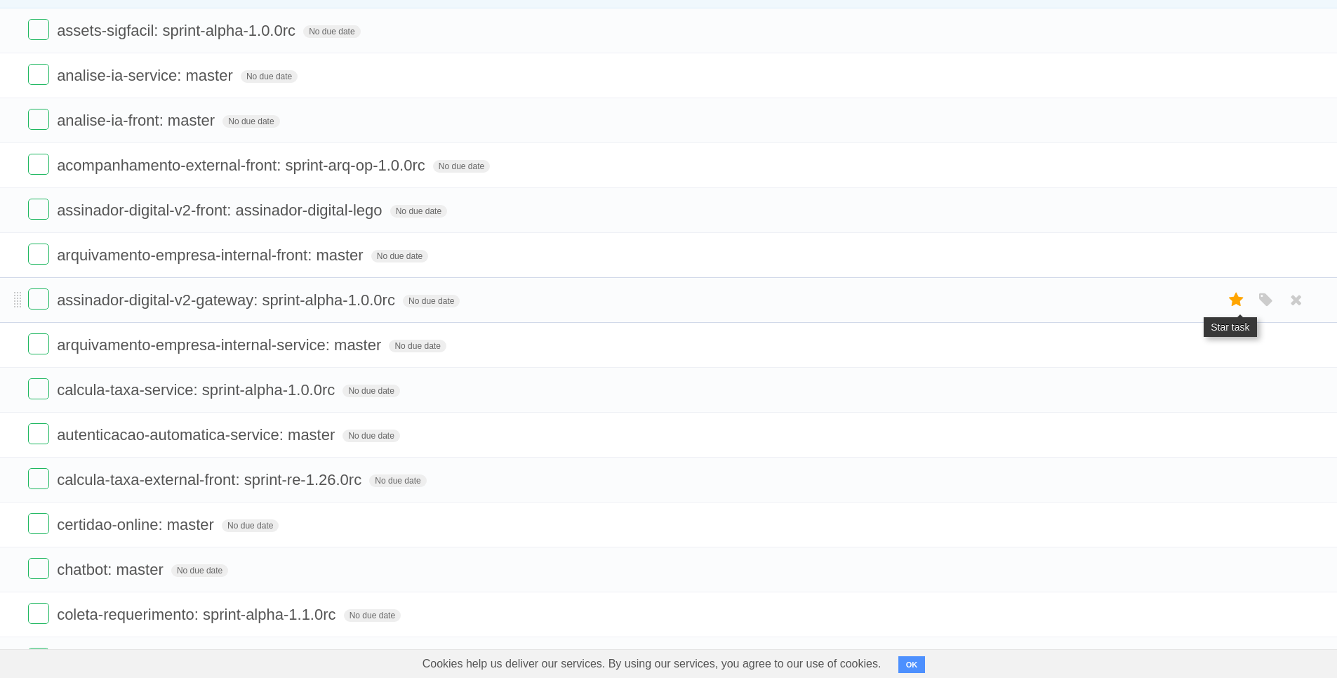
click at [1236, 301] on icon at bounding box center [1237, 300] width 20 height 23
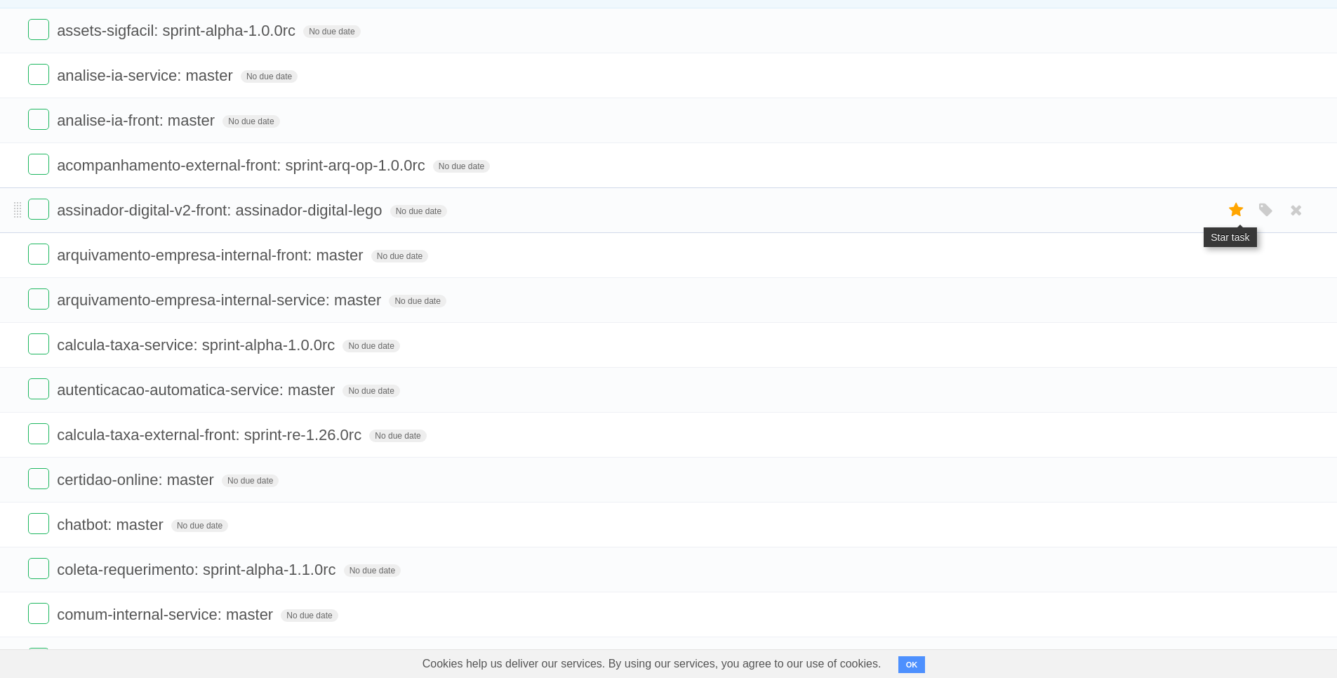
click at [1235, 217] on icon at bounding box center [1237, 210] width 20 height 23
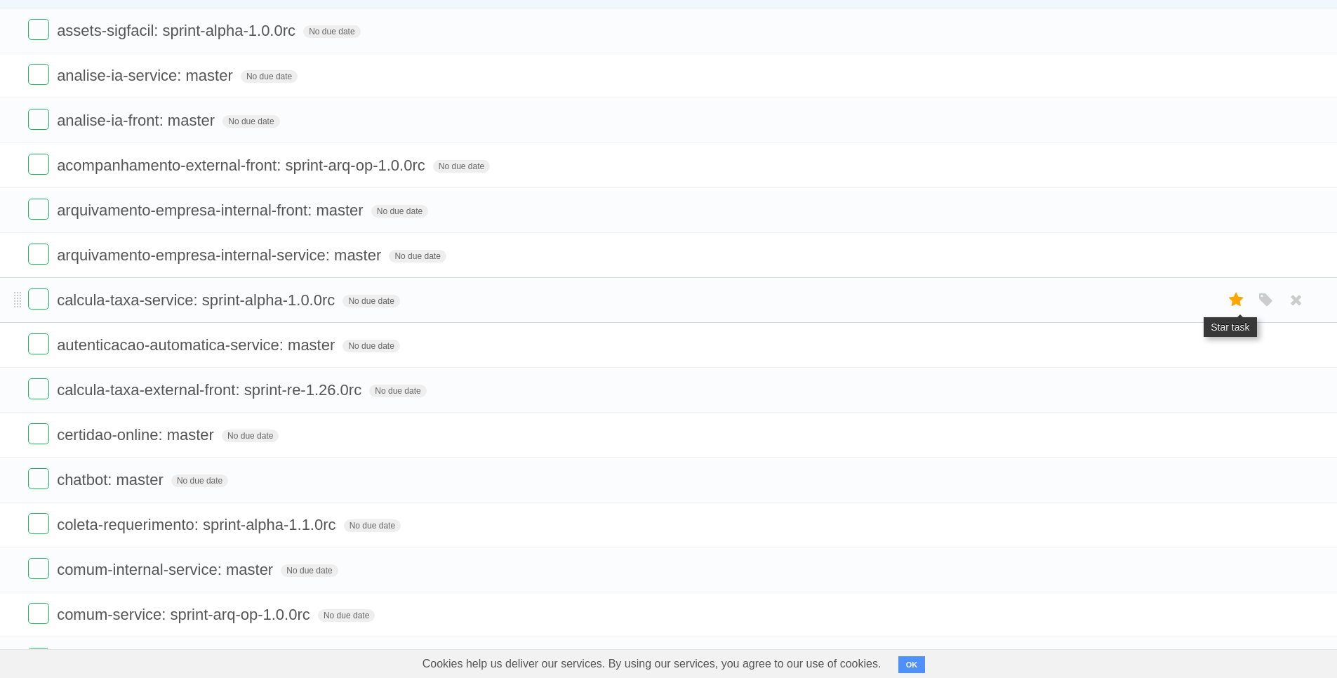
click at [1229, 302] on icon at bounding box center [1237, 300] width 20 height 23
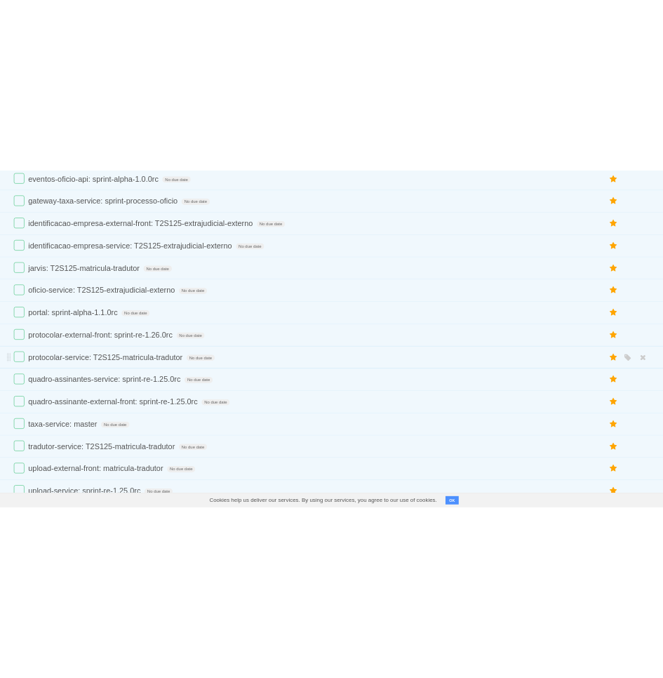
scroll to position [390, 0]
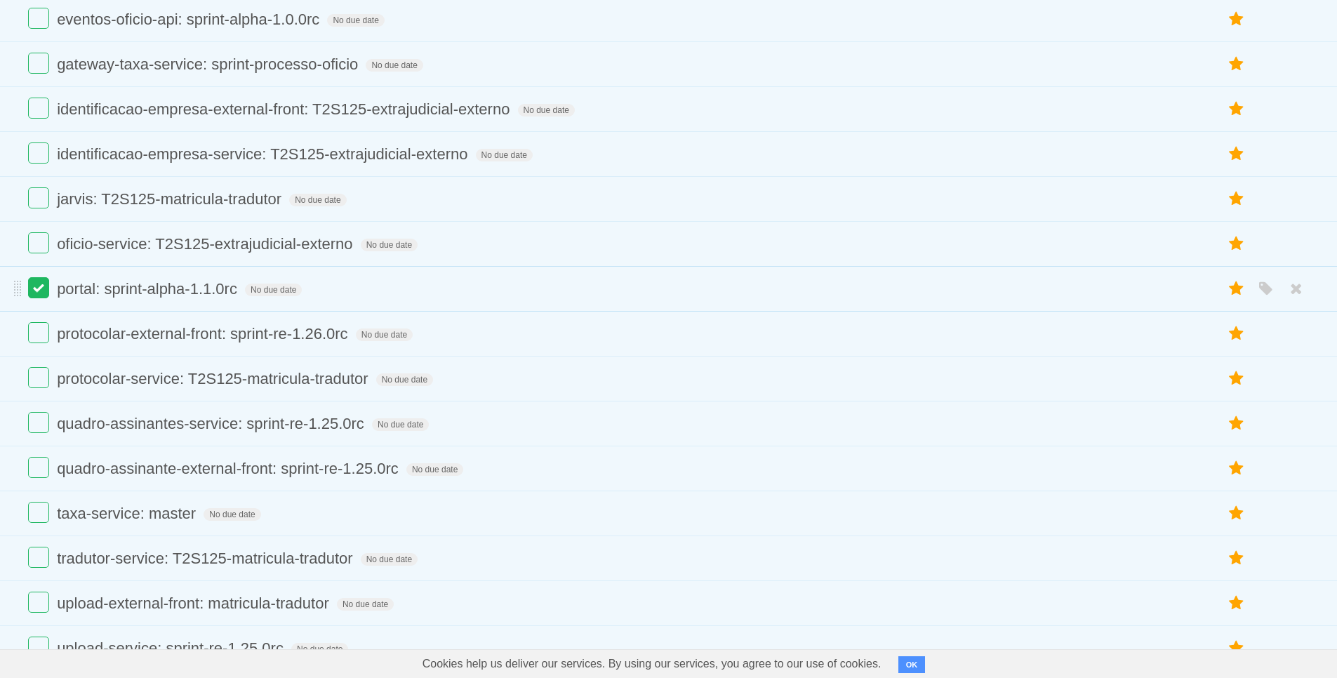
click at [31, 286] on label at bounding box center [38, 287] width 21 height 21
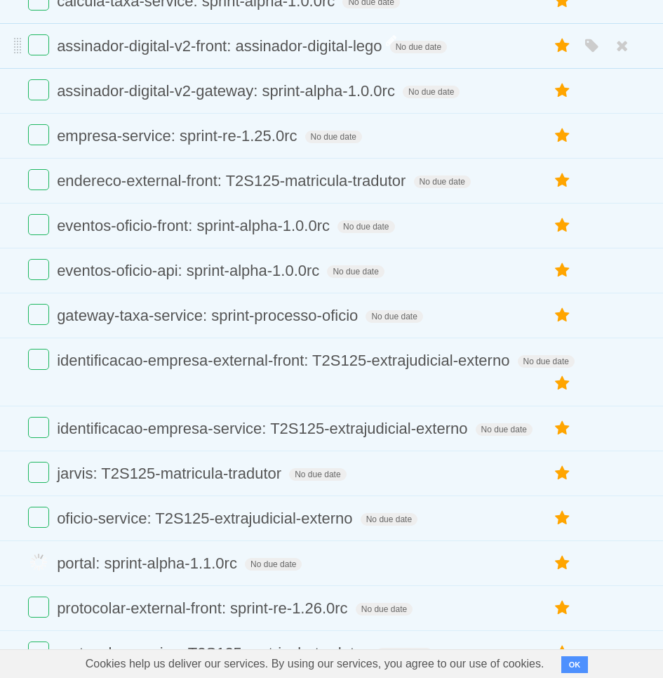
scroll to position [126, 0]
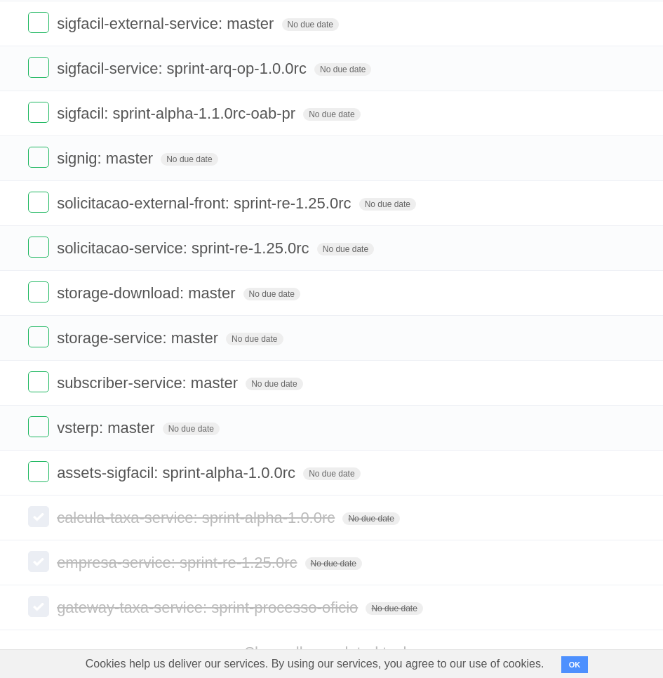
scroll to position [2656, 0]
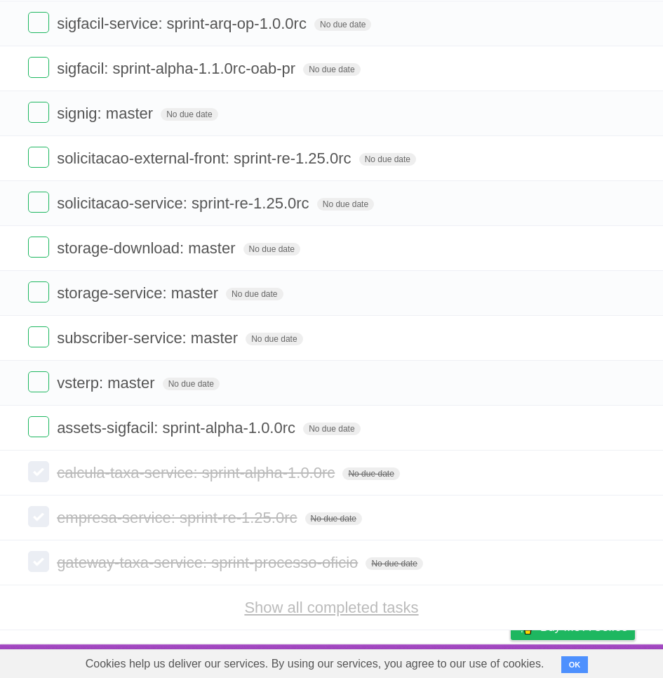
click at [338, 610] on link "Show all completed tasks" at bounding box center [331, 608] width 174 height 18
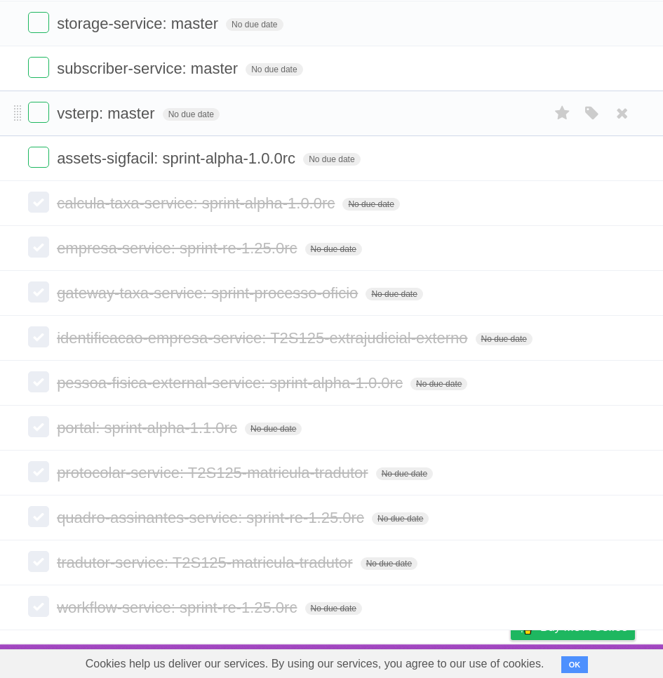
scroll to position [2251, 0]
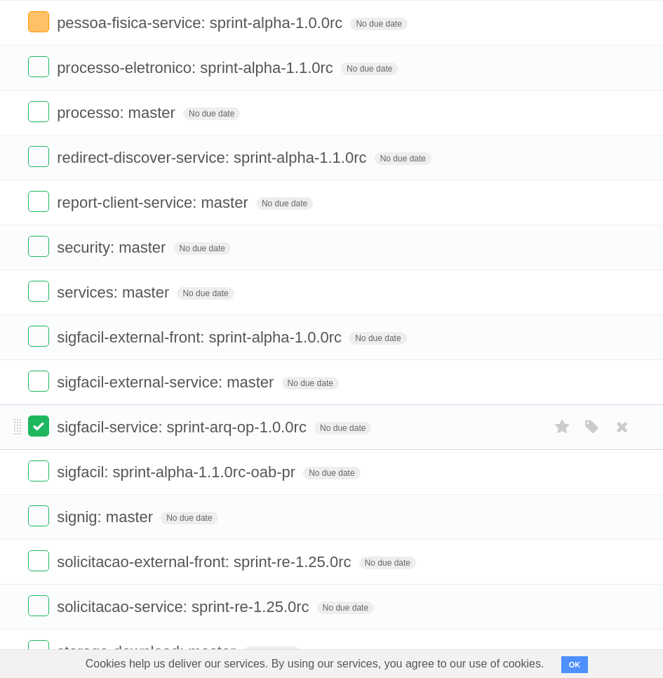
click at [36, 420] on label at bounding box center [38, 426] width 21 height 21
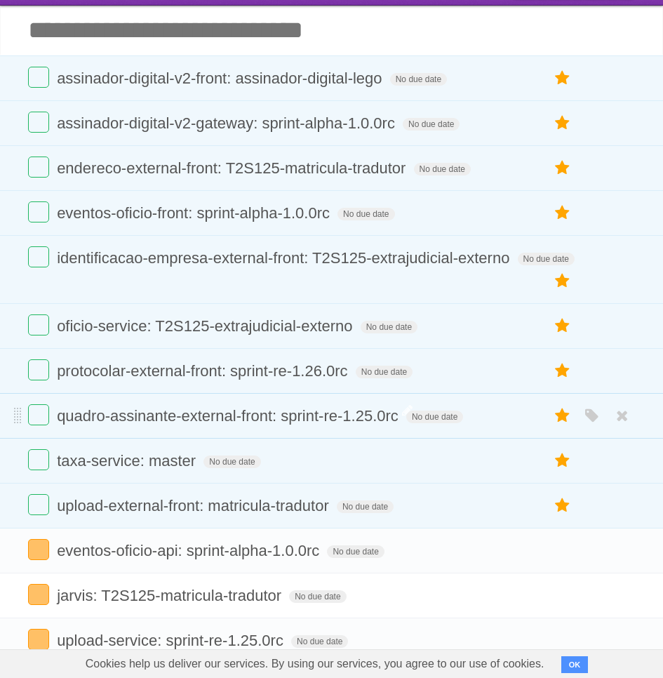
scroll to position [0, 0]
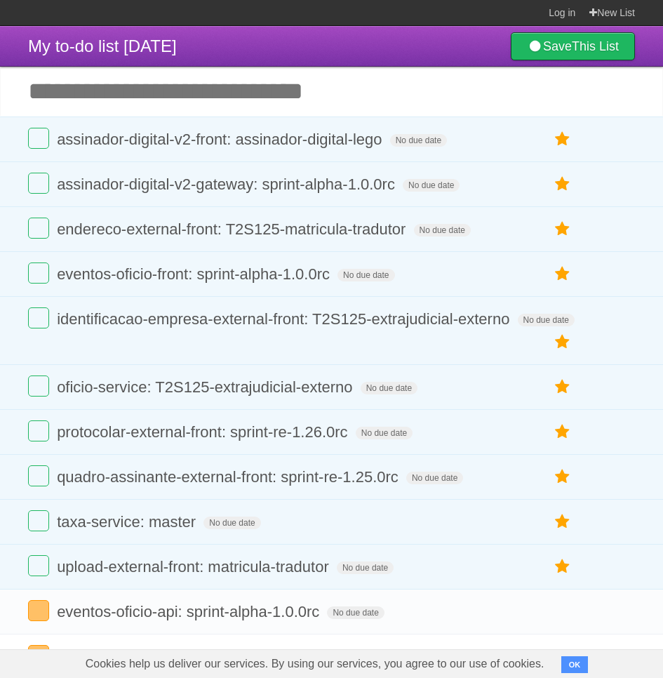
click at [380, 27] on header "My to-do list 09/22/2025 Save This List" at bounding box center [331, 46] width 663 height 41
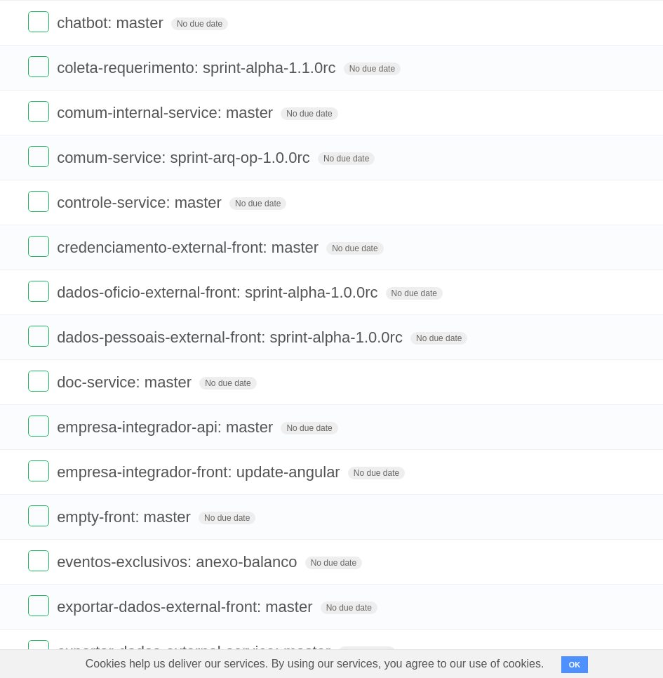
scroll to position [1847, 0]
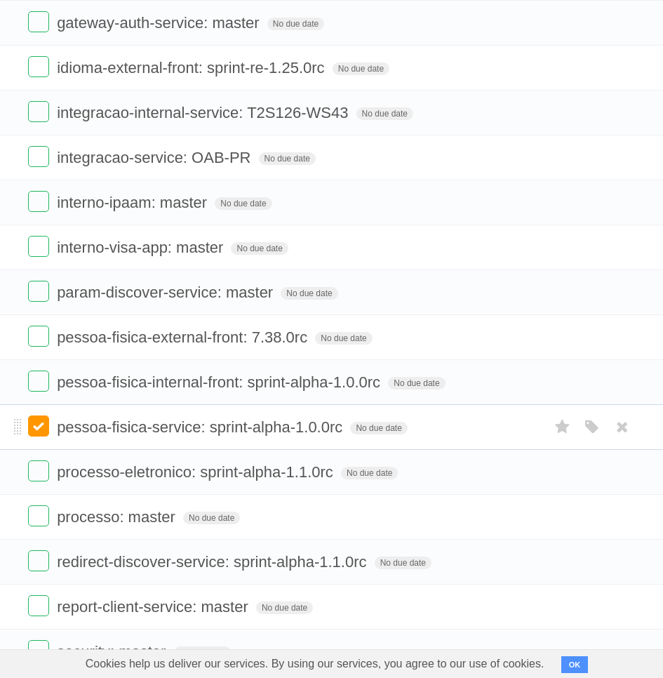
click at [40, 429] on label at bounding box center [38, 426] width 21 height 21
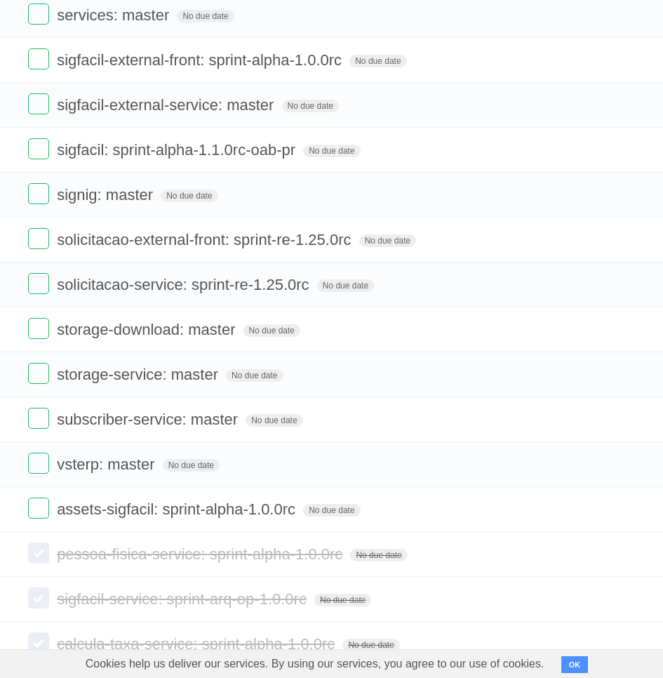
scroll to position [230, 0]
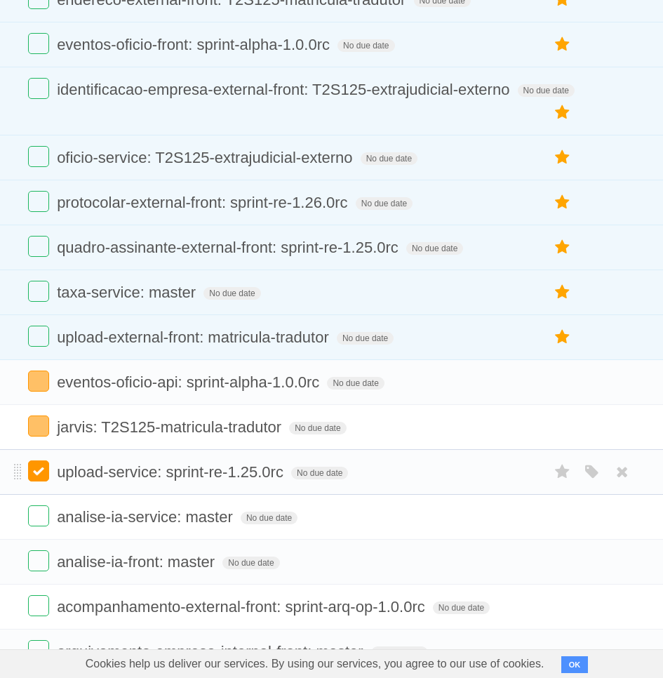
click at [37, 473] on label at bounding box center [38, 471] width 21 height 21
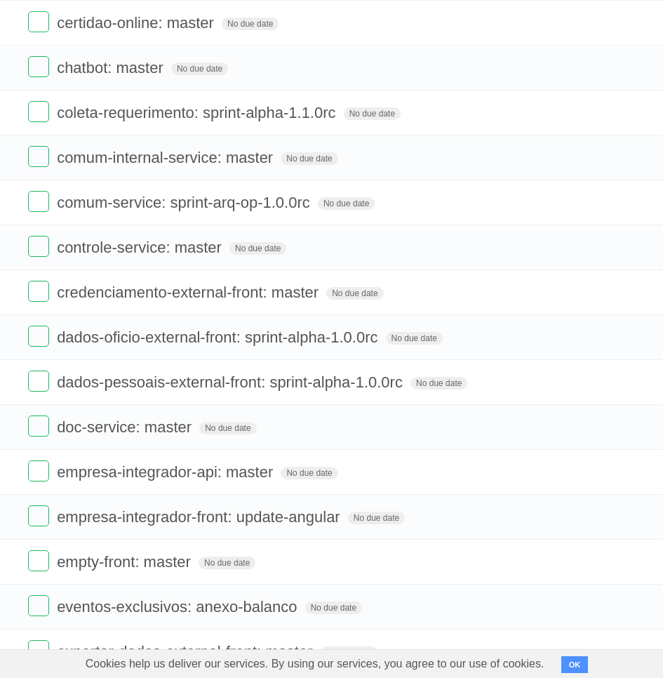
scroll to position [50, 0]
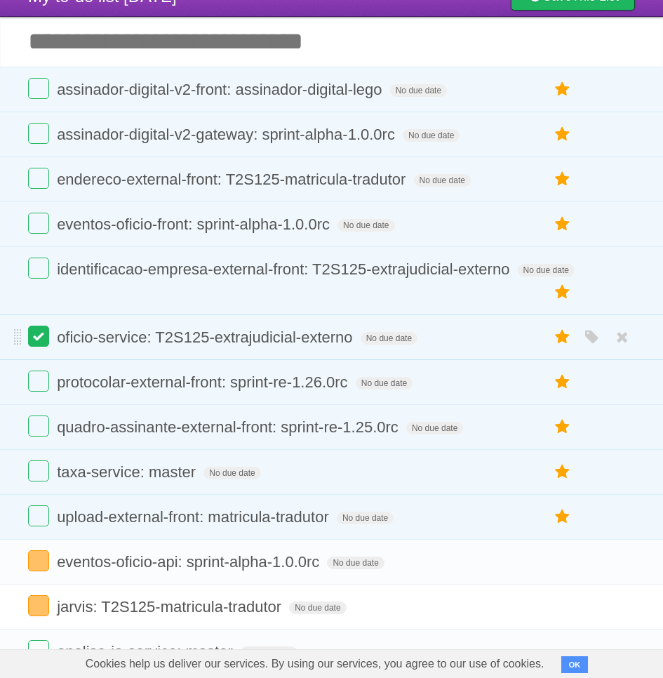
click at [37, 335] on label at bounding box center [38, 336] width 21 height 21
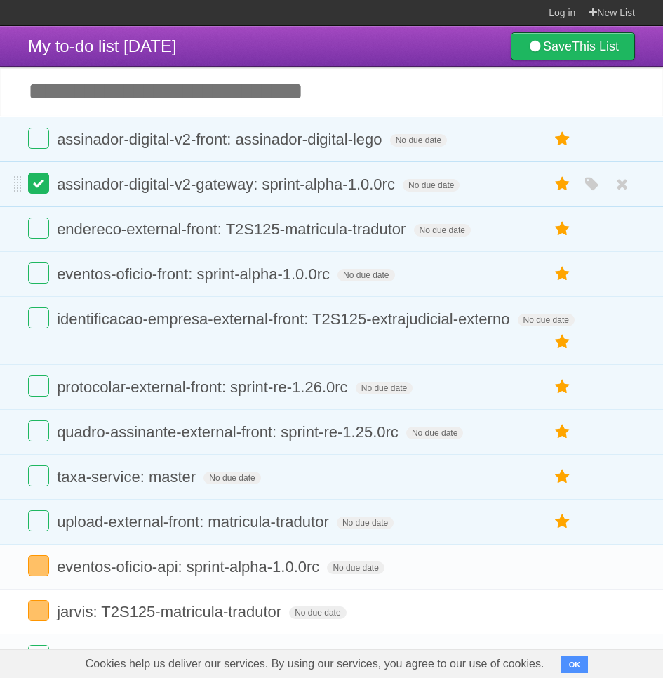
click at [42, 183] on label at bounding box center [38, 183] width 21 height 21
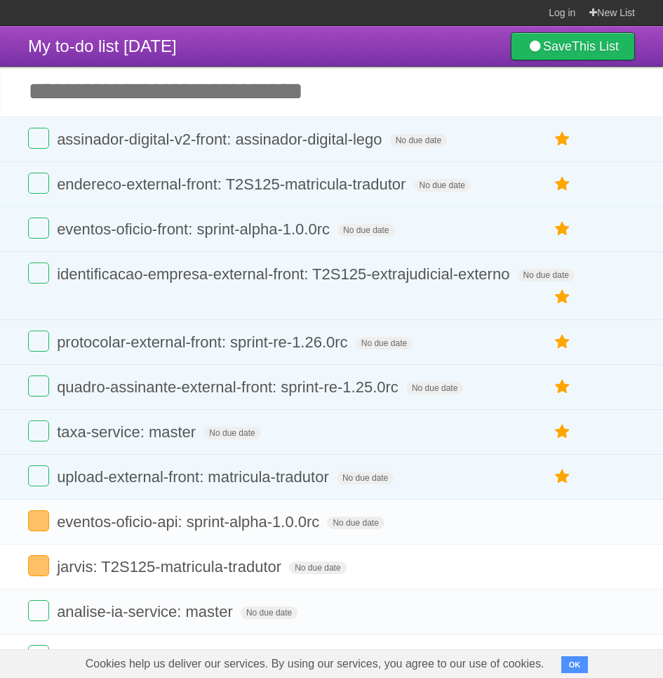
type input "*"
drag, startPoint x: 35, startPoint y: 520, endPoint x: 7, endPoint y: 460, distance: 66.0
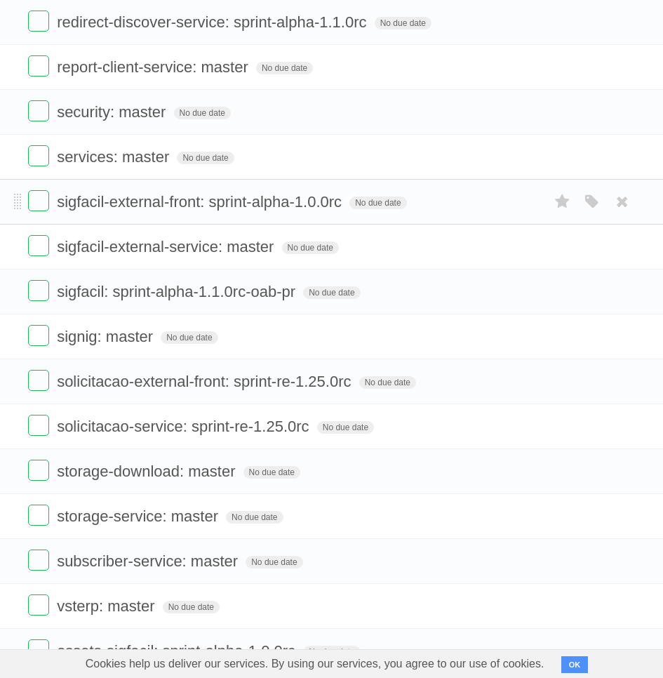
scroll to position [2432, 0]
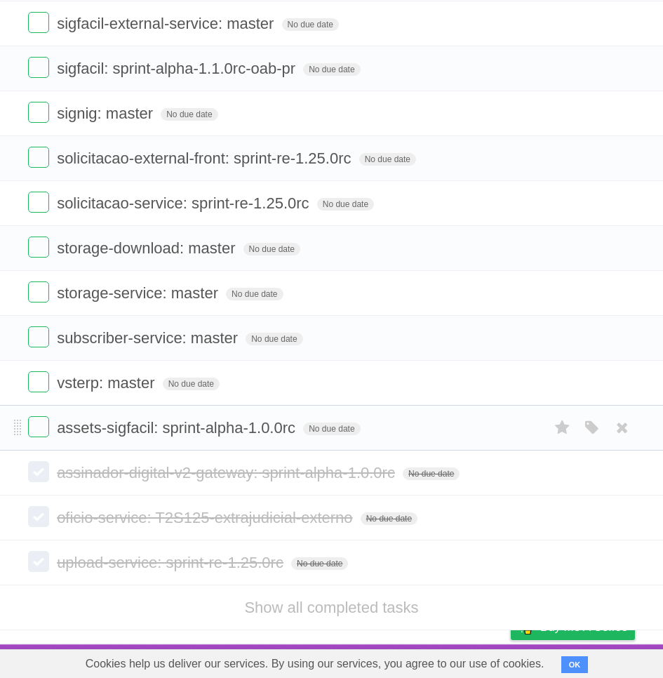
drag, startPoint x: 45, startPoint y: 428, endPoint x: 514, endPoint y: 432, distance: 469.0
click at [514, 432] on form "assets-sigfacil: sprint-alpha-1.0.0rc No due date White Red Blue Green Purple O…" at bounding box center [331, 427] width 607 height 23
click at [519, 423] on form "assets-sigfacil: sprint-alpha-1.0.0rc No due date White Red Blue Green Purple O…" at bounding box center [331, 427] width 607 height 23
click at [595, 425] on icon "button" at bounding box center [593, 428] width 20 height 18
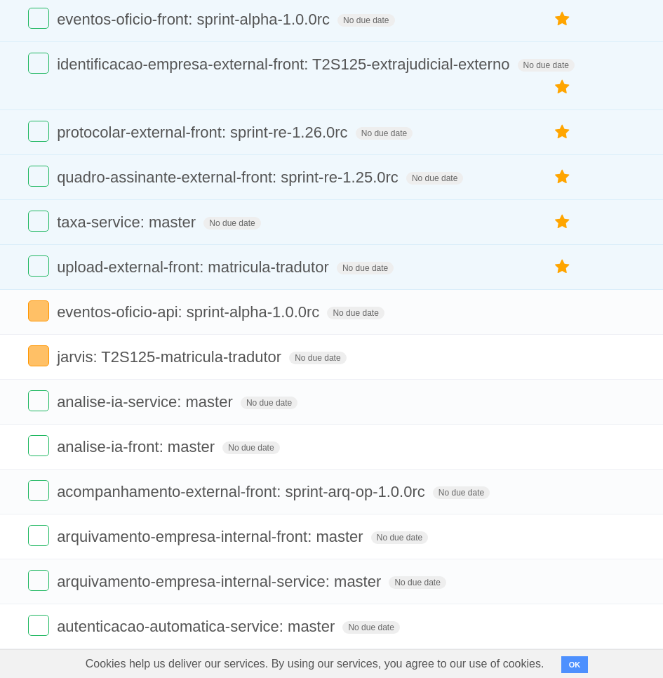
scroll to position [0, 0]
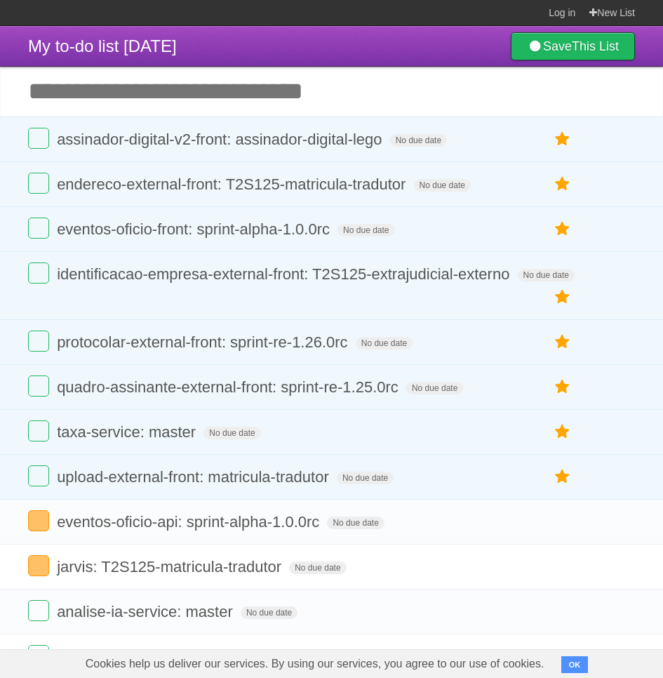
click at [314, 18] on section "Log in New List" at bounding box center [331, 13] width 663 height 26
click at [371, 18] on section "Log in New List" at bounding box center [331, 13] width 663 height 26
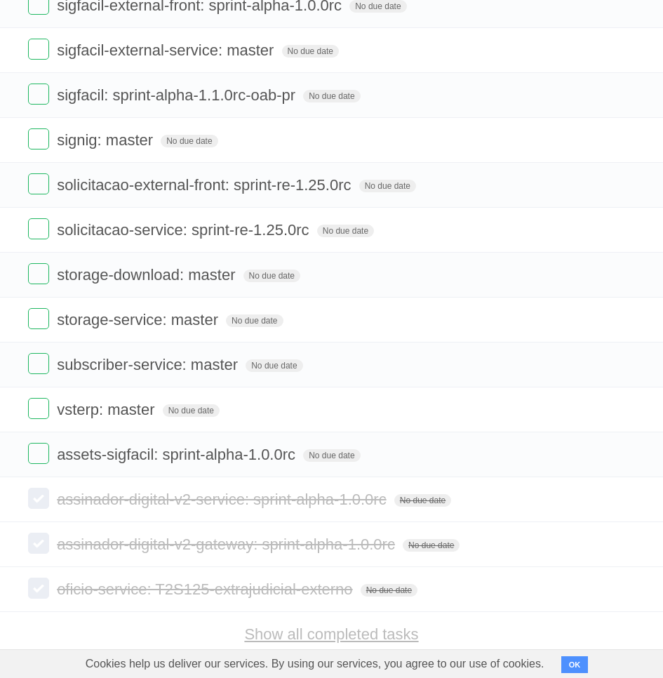
scroll to position [2432, 0]
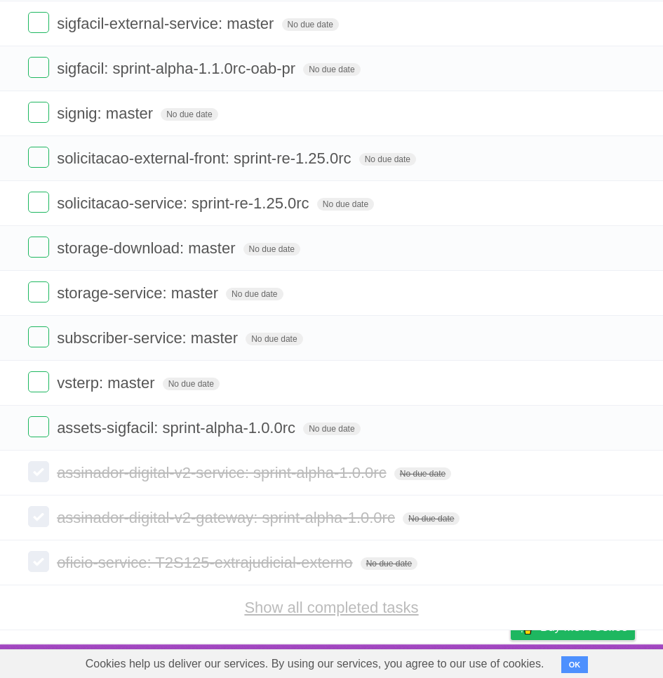
click at [290, 603] on link "Show all completed tasks" at bounding box center [331, 608] width 174 height 18
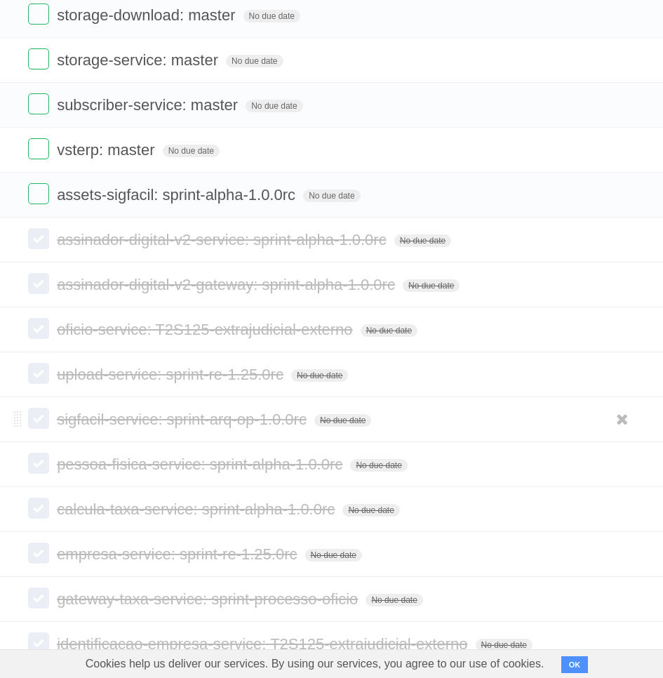
scroll to position [2971, 0]
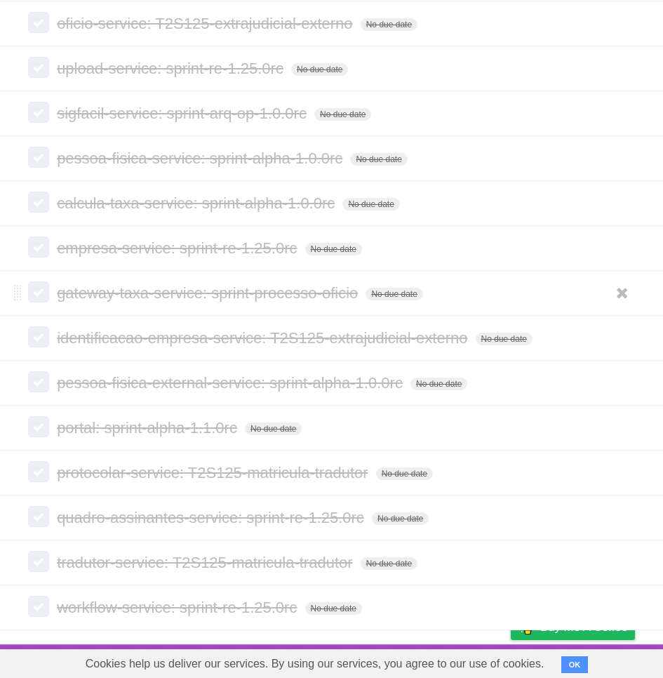
click at [44, 296] on label at bounding box center [38, 292] width 21 height 21
click at [395, 293] on span "No due date" at bounding box center [394, 294] width 57 height 13
click at [48, 289] on label at bounding box center [38, 292] width 21 height 21
click at [39, 289] on label at bounding box center [38, 292] width 21 height 21
click at [147, 290] on span "gateway-taxa-service: sprint-processo-oficio" at bounding box center [209, 293] width 305 height 18
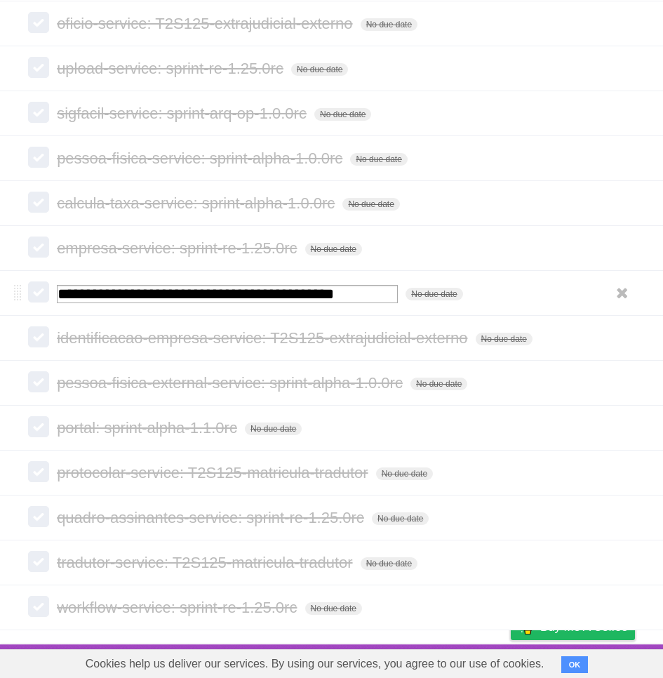
click at [518, 276] on li "**********" at bounding box center [331, 293] width 663 height 46
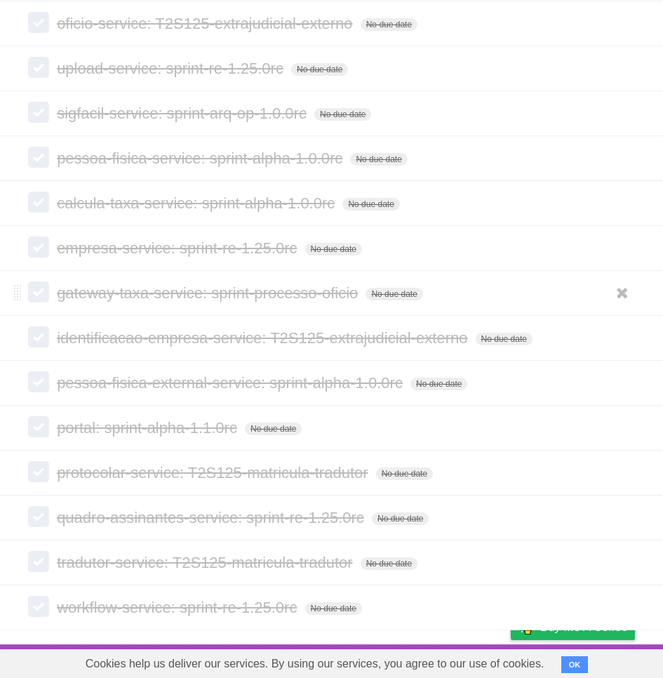
click at [31, 284] on label at bounding box center [38, 292] width 21 height 21
click at [34, 286] on label at bounding box center [38, 292] width 21 height 21
click at [46, 336] on label at bounding box center [38, 336] width 21 height 21
click at [168, 430] on span "portal: sprint-alpha-1.1.0rc" at bounding box center [149, 428] width 184 height 18
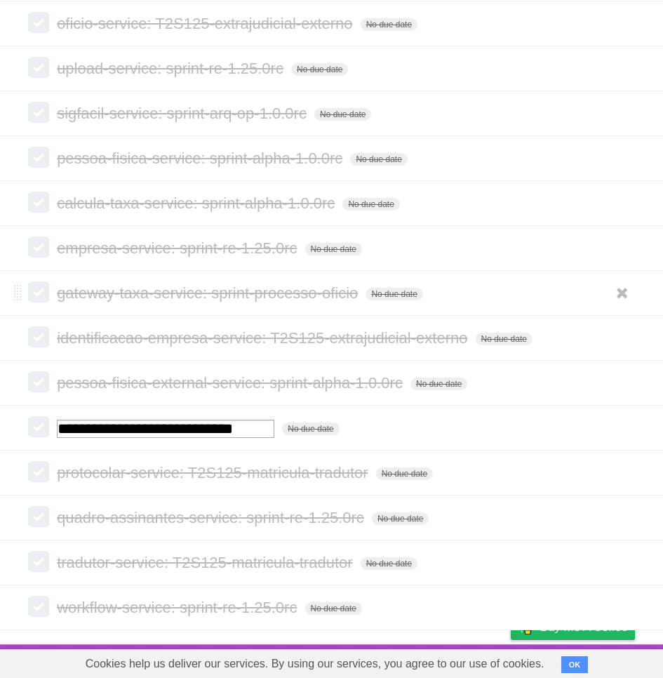
click at [184, 308] on li "gateway-taxa-service: sprint-processo-oficio No due date White Red Blue Green P…" at bounding box center [331, 293] width 663 height 46
click at [192, 287] on span "gateway-taxa-service: sprint-processo-oficio" at bounding box center [209, 293] width 305 height 18
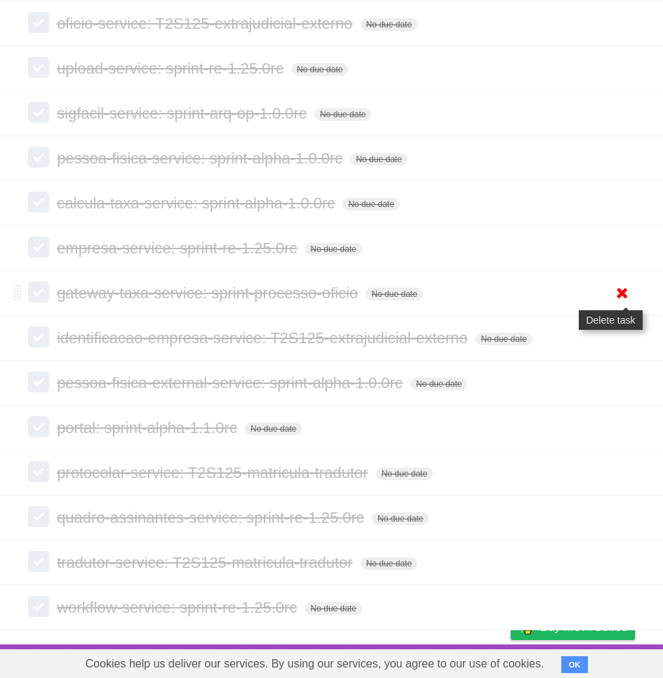
click at [621, 293] on icon at bounding box center [623, 293] width 20 height 23
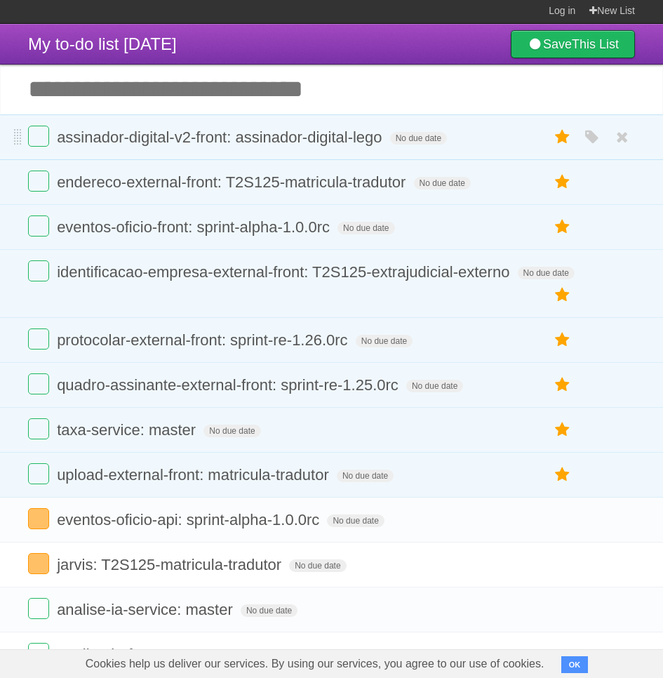
scroll to position [42, 0]
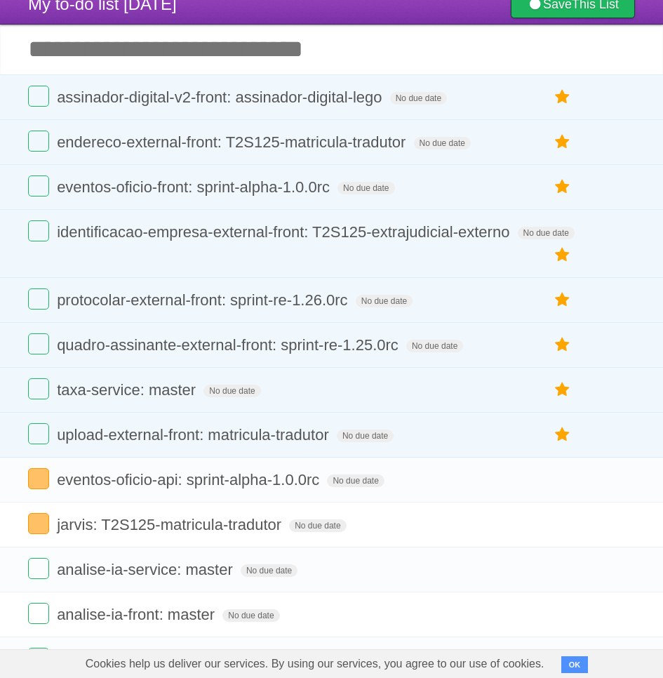
click at [239, 48] on input "Add another task" at bounding box center [331, 49] width 663 height 49
paste input "**********"
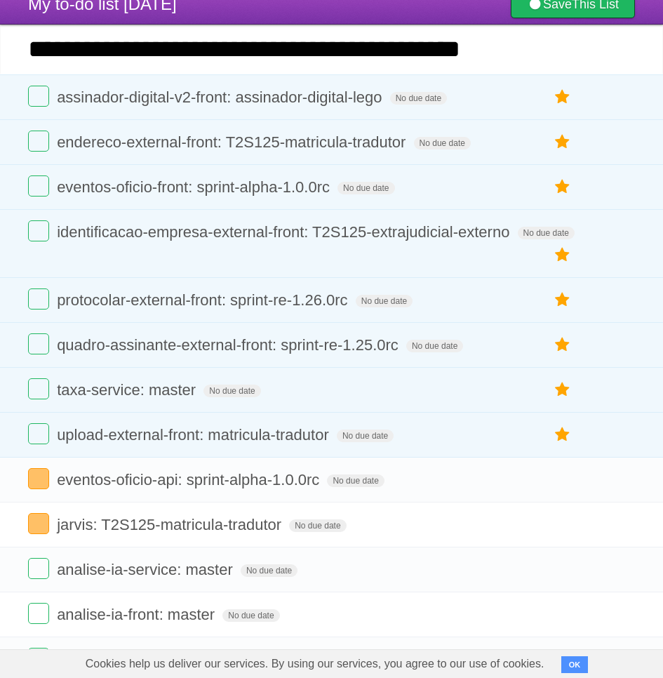
type input "**********"
click input "*********" at bounding box center [0, 0] width 0 height 0
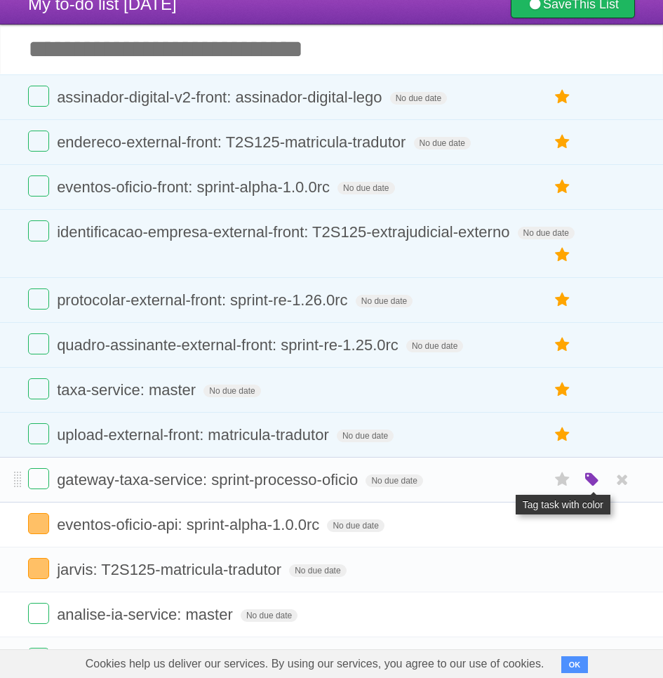
click at [597, 483] on icon "button" at bounding box center [593, 480] width 20 height 18
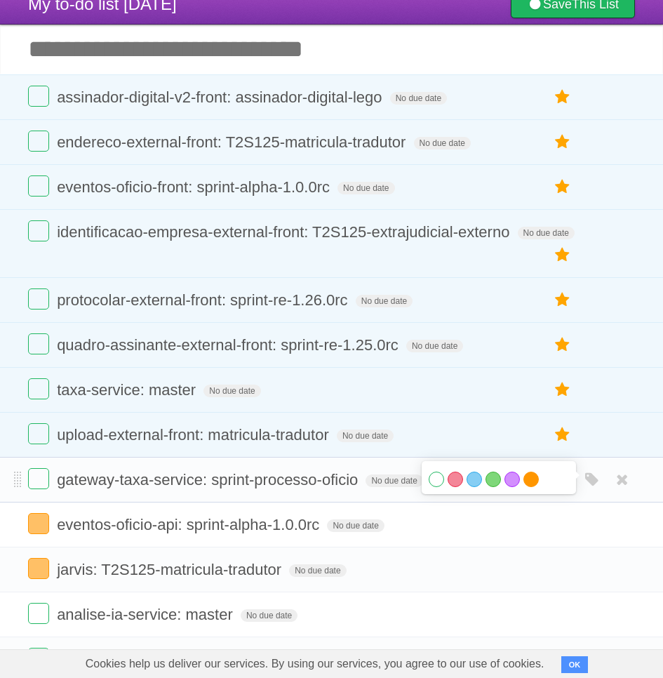
click at [537, 484] on label "Orange" at bounding box center [531, 479] width 15 height 15
click at [535, 479] on label "Orange" at bounding box center [531, 479] width 15 height 15
click at [390, 21] on header "My to-do list [DATE] Save This List" at bounding box center [331, 4] width 663 height 41
click at [310, 53] on input "Add another task" at bounding box center [331, 49] width 663 height 49
paste input "**********"
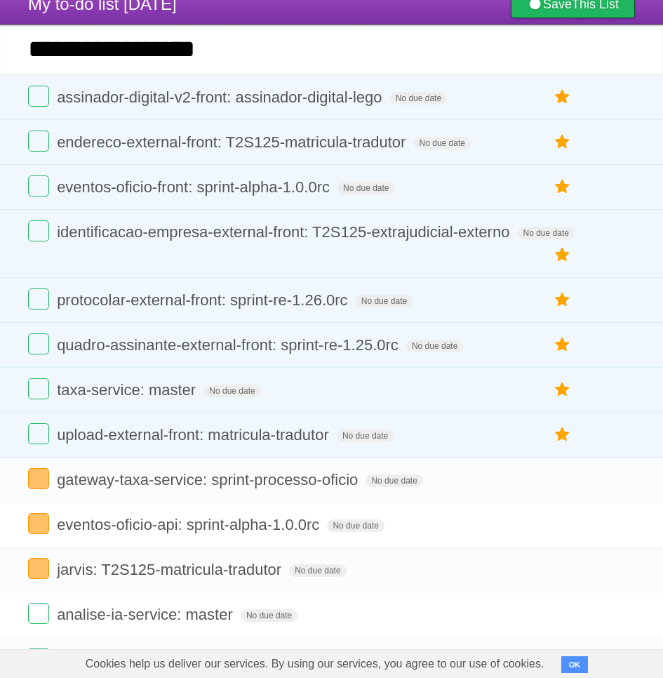
type input "**********"
click input "*********" at bounding box center [0, 0] width 0 height 0
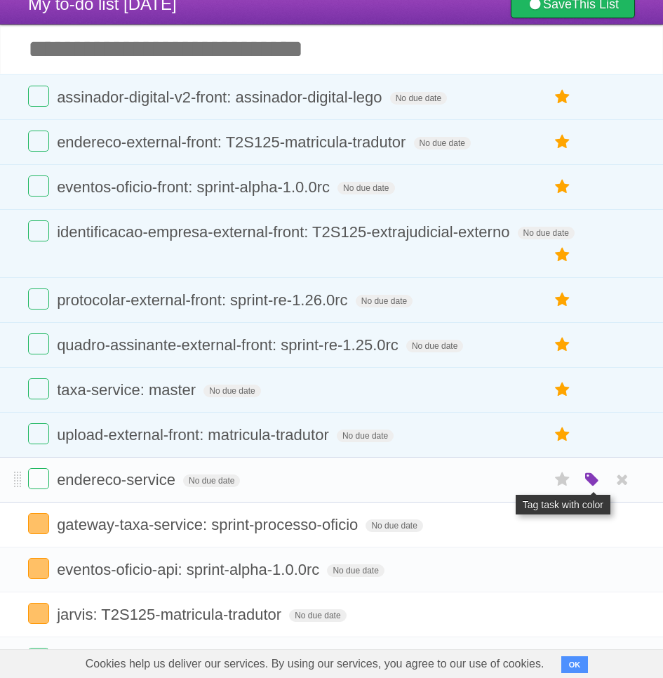
click at [590, 482] on icon "button" at bounding box center [593, 480] width 20 height 18
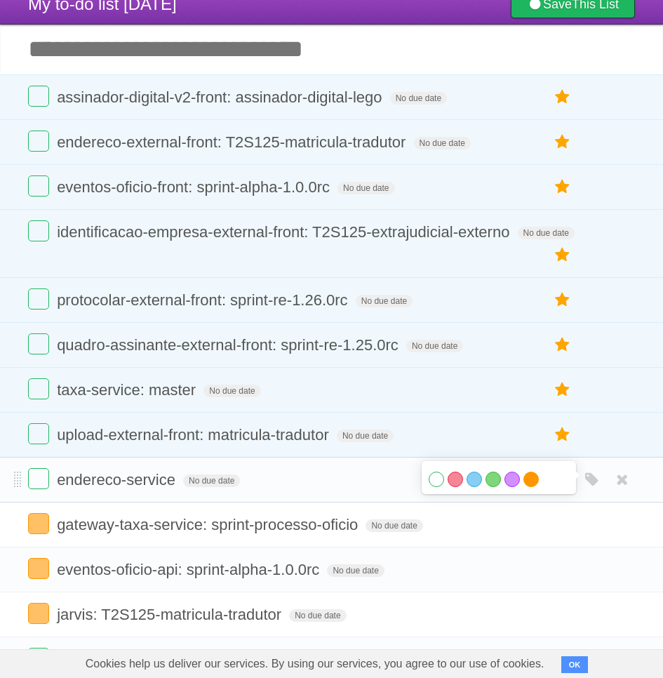
click at [534, 479] on label "Orange" at bounding box center [531, 479] width 15 height 15
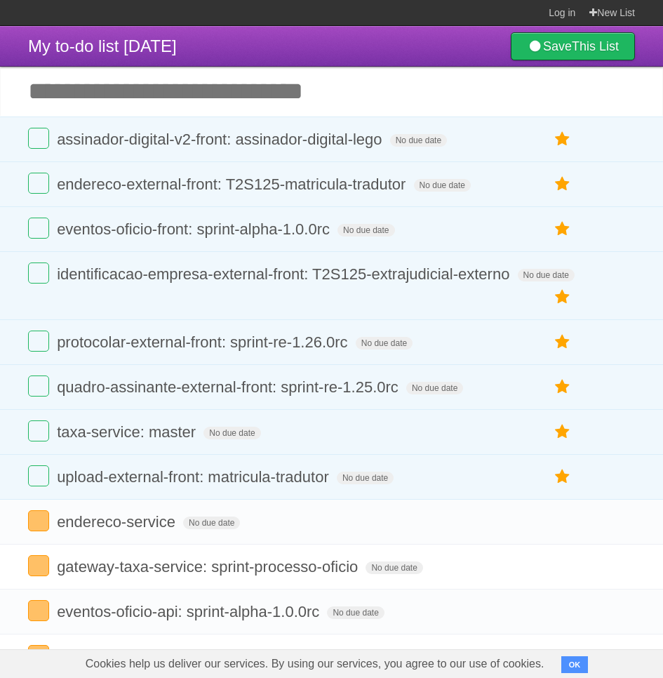
click at [284, 76] on input "Add another task" at bounding box center [331, 91] width 663 height 49
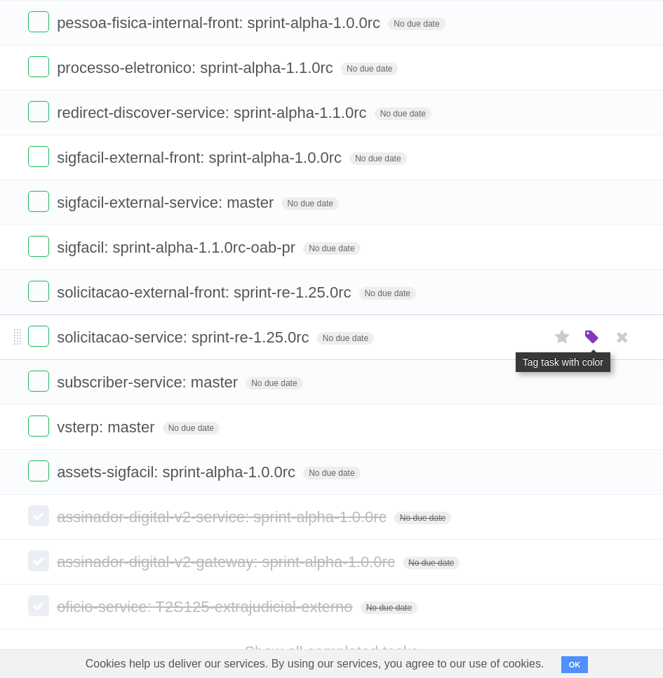
click at [596, 338] on icon "button" at bounding box center [593, 338] width 20 height 18
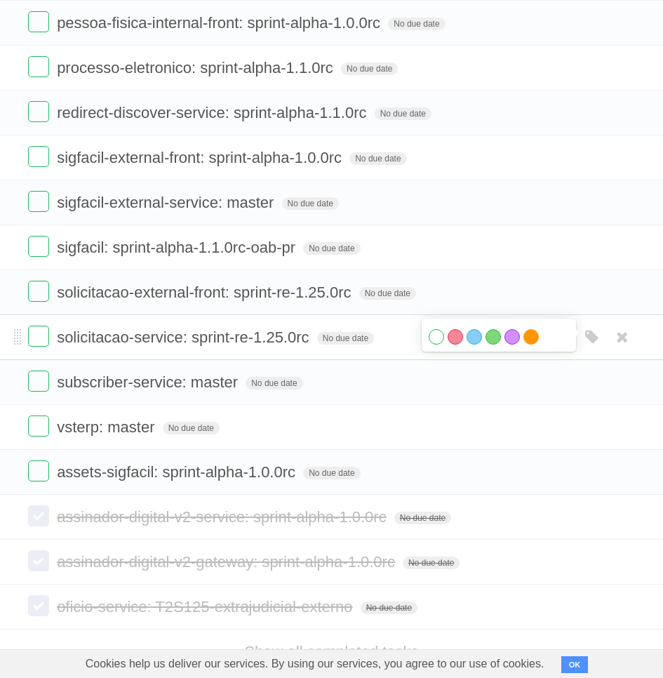
click at [535, 339] on label "Orange" at bounding box center [531, 336] width 15 height 15
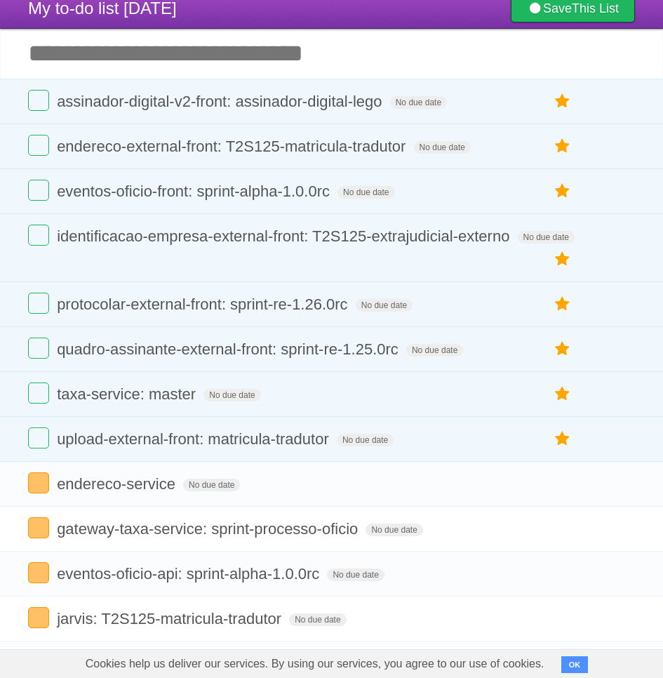
scroll to position [0, 0]
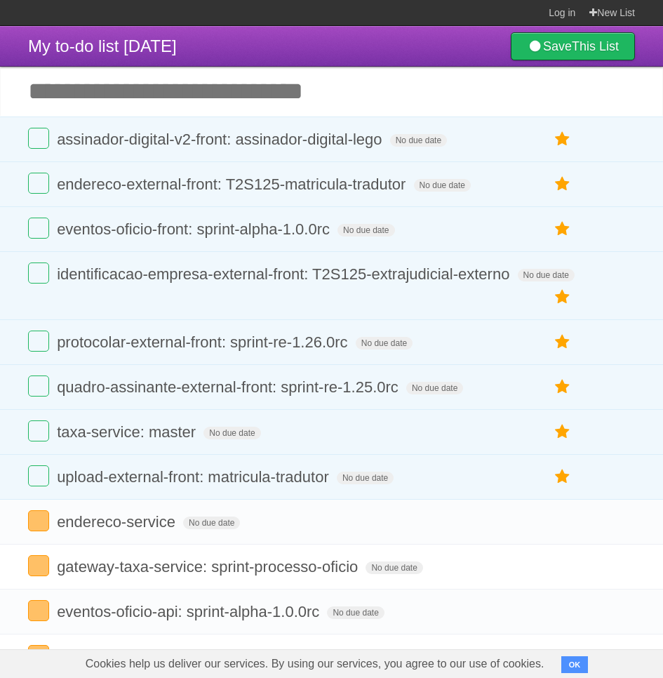
click at [158, 76] on input "Add another task" at bounding box center [331, 91] width 663 height 49
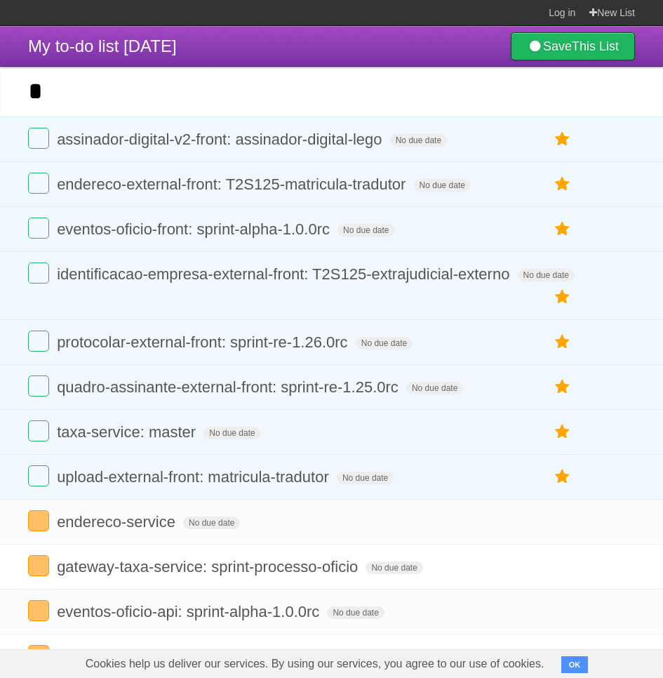
paste input "**********"
type input "**********"
click input "*********" at bounding box center [0, 0] width 0 height 0
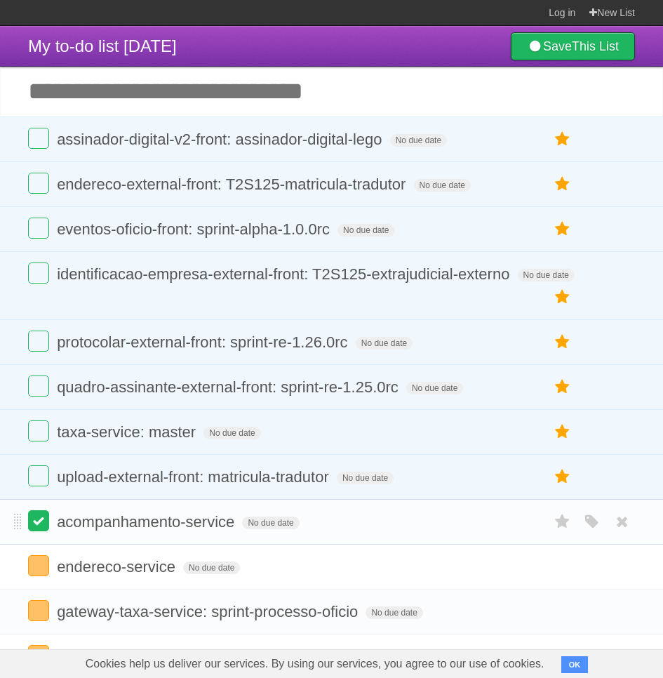
click at [41, 520] on label at bounding box center [38, 520] width 21 height 21
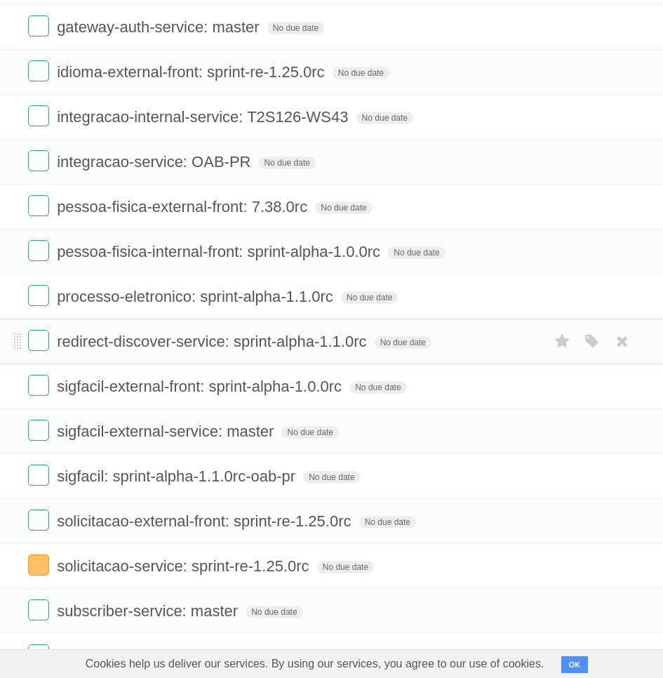
scroll to position [2117, 0]
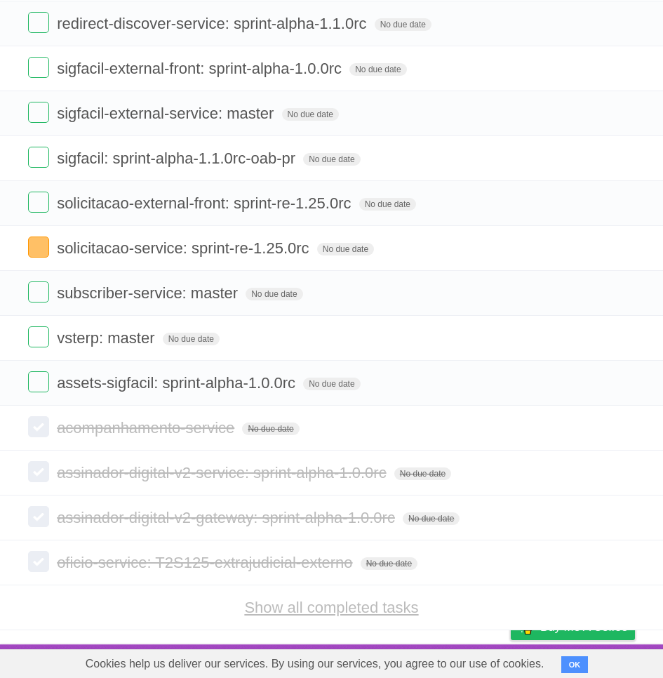
click at [356, 614] on link "Show all completed tasks" at bounding box center [331, 608] width 174 height 18
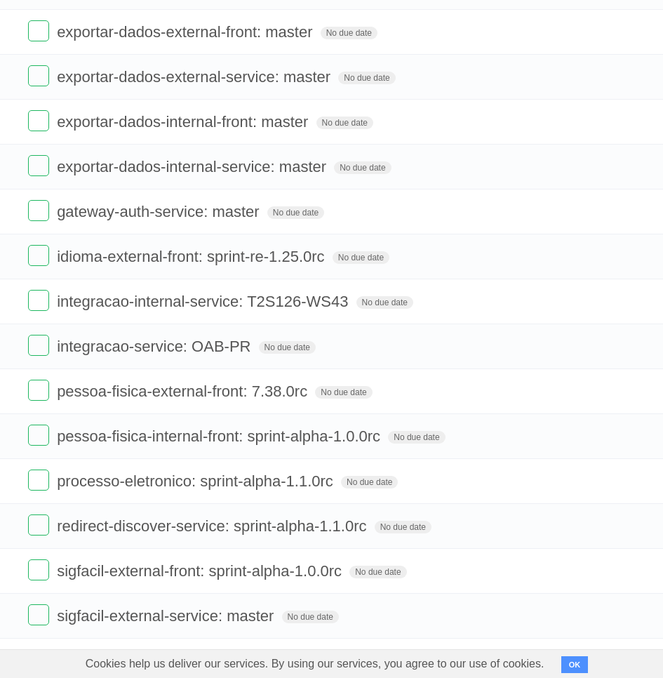
scroll to position [2612, 0]
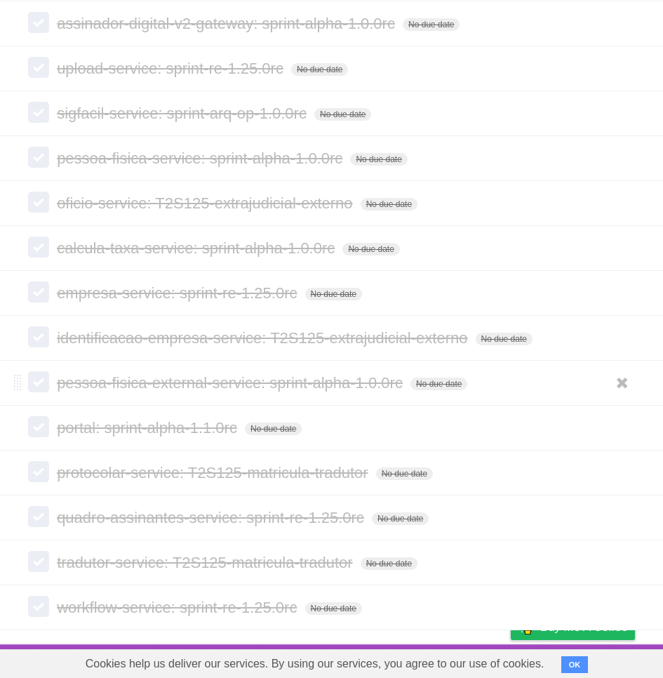
click at [371, 385] on span "pessoa-fisica-external-service: sprint-alpha-1.0.0rc" at bounding box center [232, 383] width 350 height 18
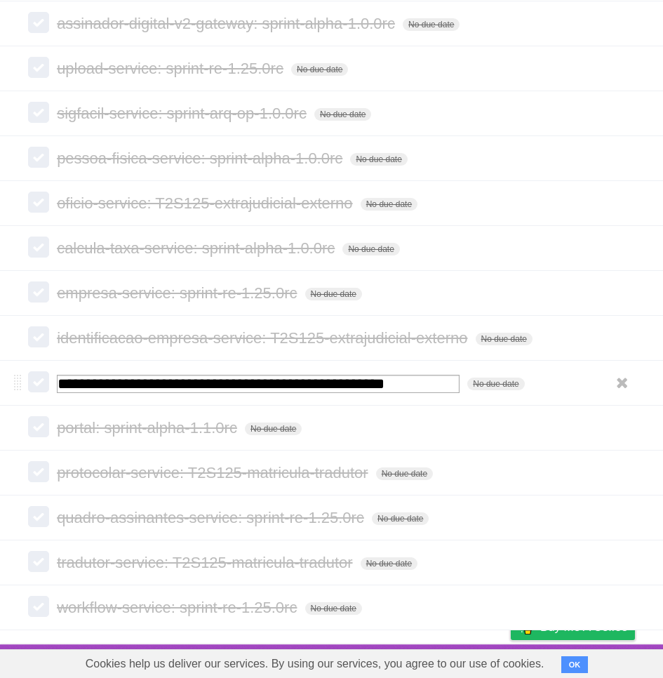
click at [371, 385] on input "**********" at bounding box center [258, 384] width 403 height 18
click at [626, 401] on li "**********" at bounding box center [331, 383] width 663 height 46
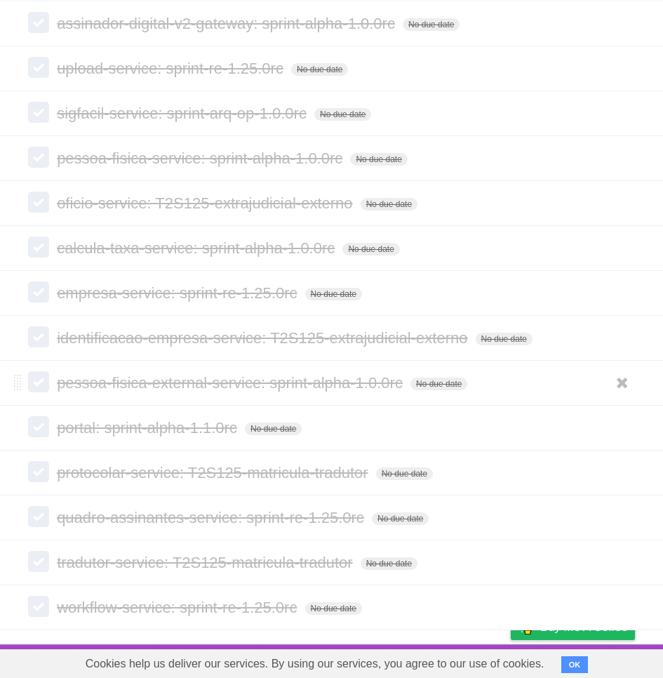
click at [39, 383] on label at bounding box center [38, 381] width 21 height 21
click at [621, 386] on icon at bounding box center [623, 382] width 20 height 23
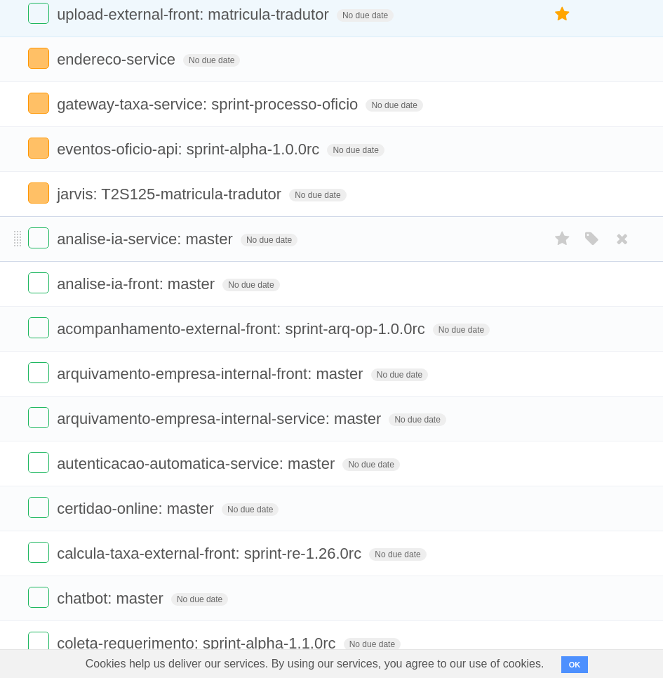
scroll to position [0, 0]
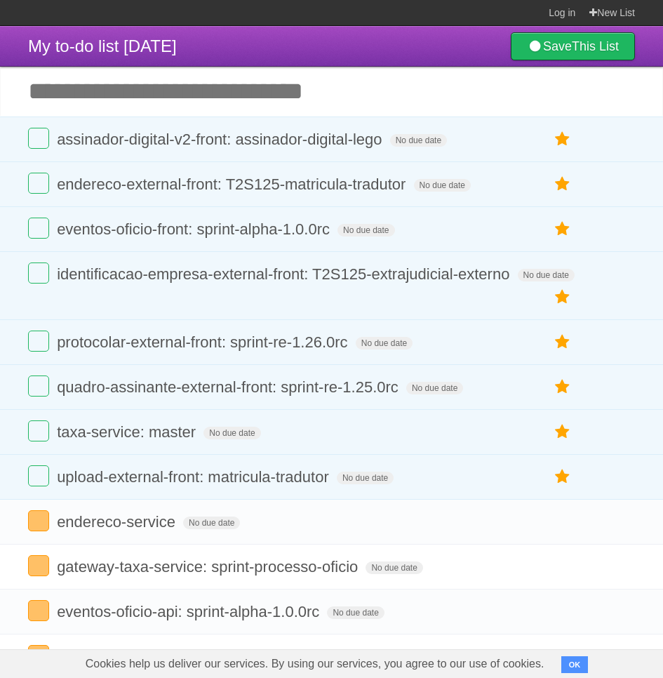
click at [271, 84] on input "Add another task" at bounding box center [331, 91] width 663 height 49
paste input "**********"
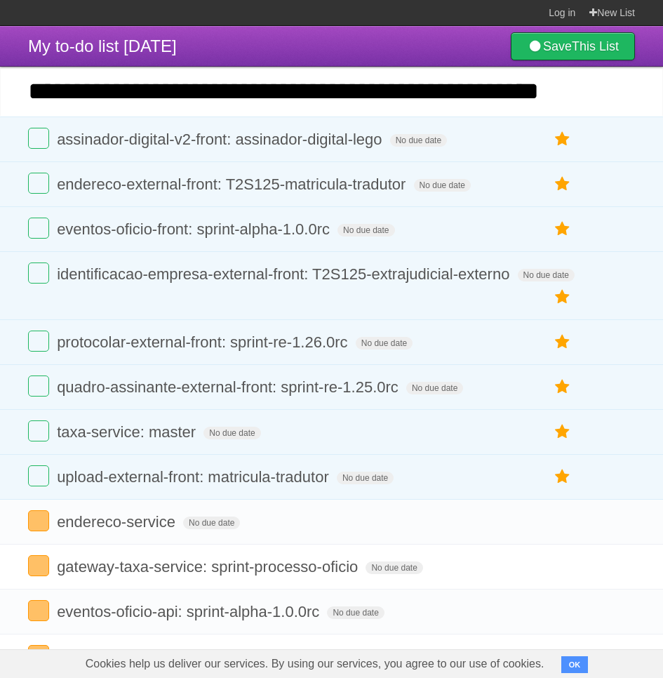
type input "**********"
click input "*********" at bounding box center [0, 0] width 0 height 0
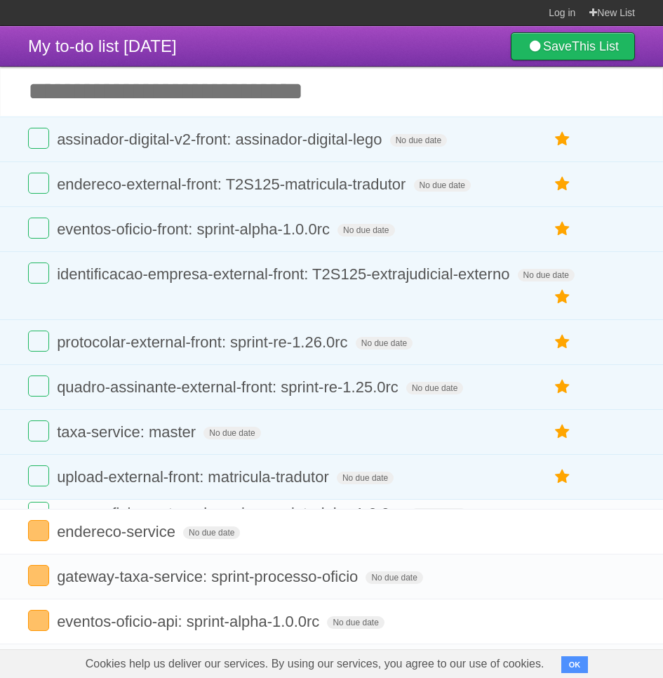
click input "*********" at bounding box center [0, 0] width 0 height 0
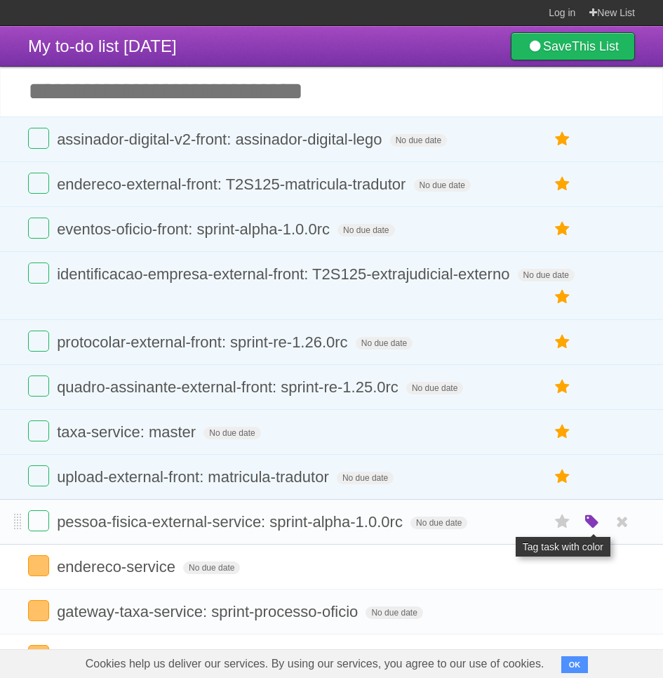
click at [593, 523] on icon "button" at bounding box center [593, 522] width 20 height 18
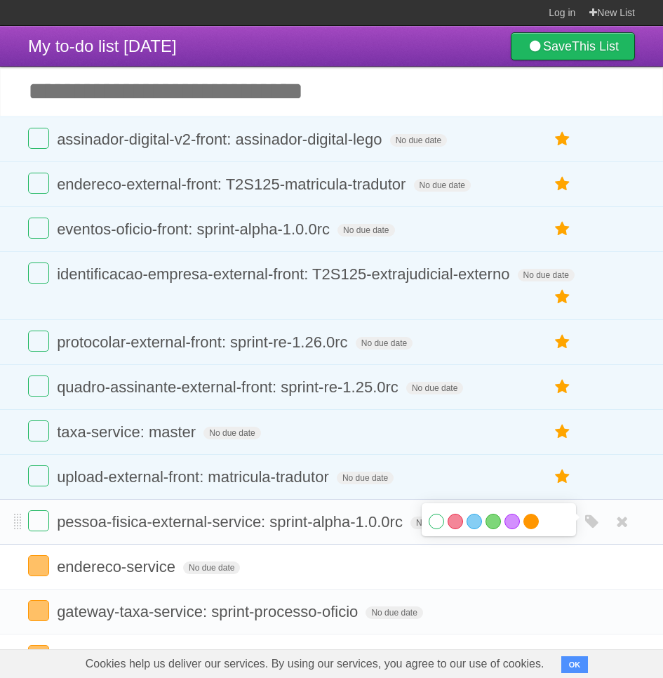
click at [531, 521] on label "Orange" at bounding box center [531, 521] width 15 height 15
click at [336, 37] on header "My to-do list 09/22/2025 Save This List" at bounding box center [331, 46] width 663 height 41
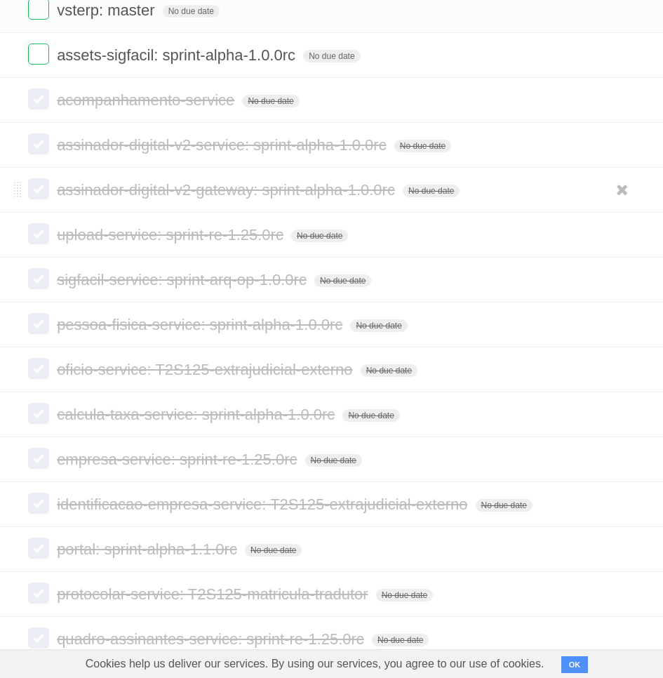
scroll to position [2482, 0]
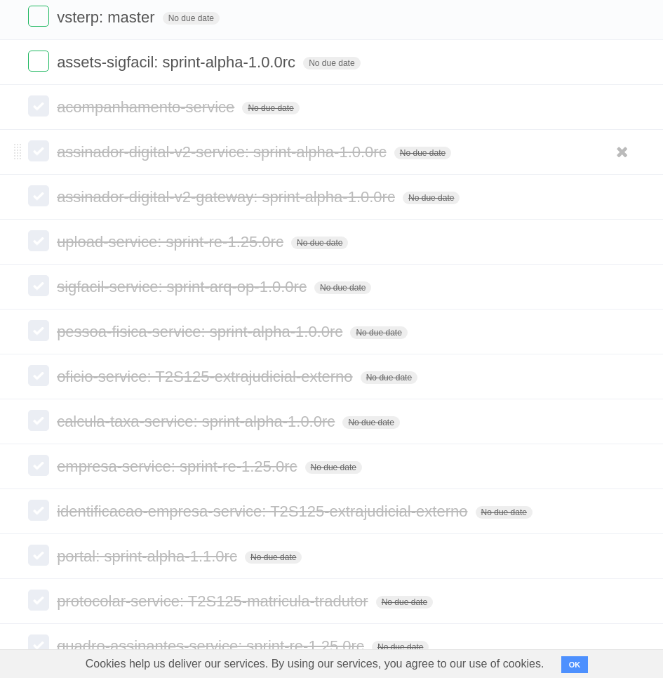
click at [216, 169] on li "assinador-digital-v2-service: sprint-alpha-1.0.0rc No due date White Red Blue G…" at bounding box center [331, 152] width 663 height 46
click at [216, 158] on span "assinador-digital-v2-service: sprint-alpha-1.0.0rc" at bounding box center [223, 152] width 333 height 18
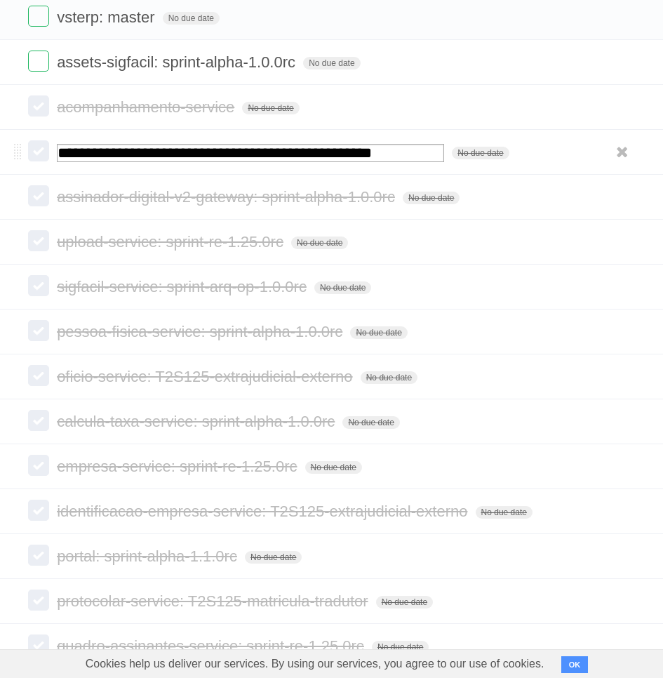
click at [216, 158] on input "**********" at bounding box center [251, 153] width 388 height 18
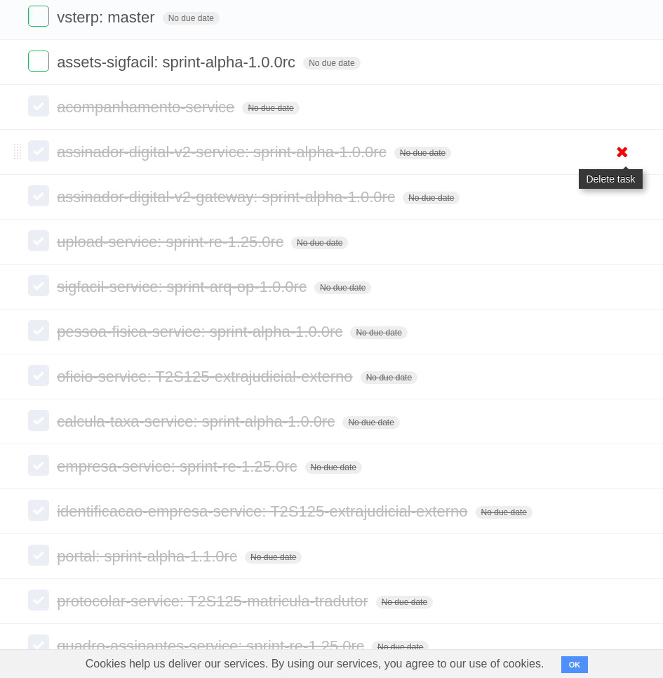
click at [630, 150] on icon at bounding box center [623, 151] width 20 height 23
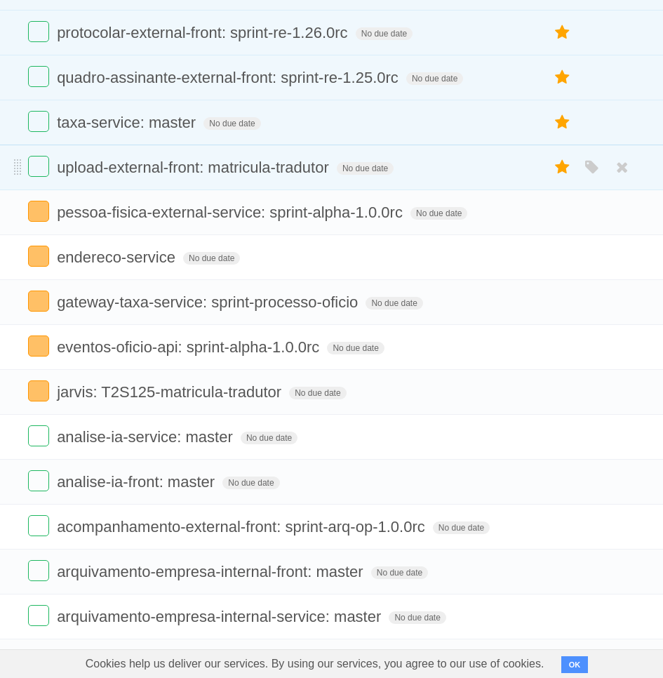
scroll to position [0, 0]
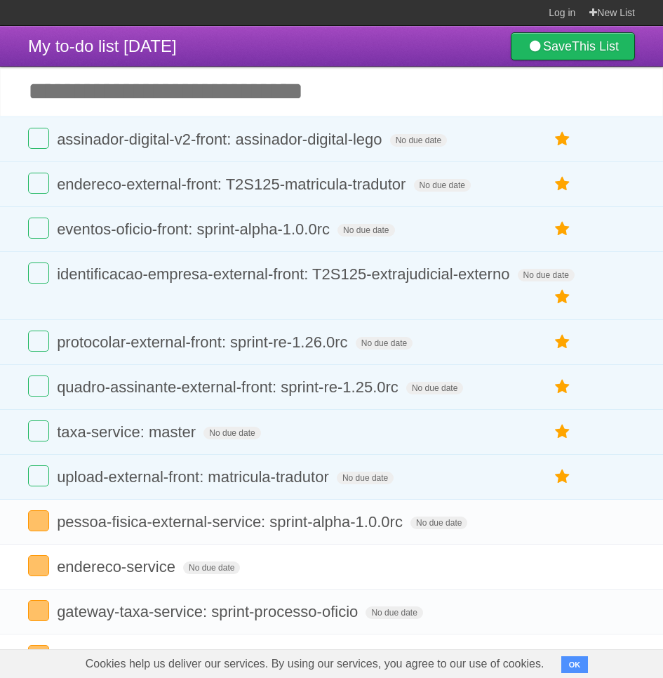
click at [239, 75] on input "Add another task" at bounding box center [331, 91] width 663 height 49
paste input "**********"
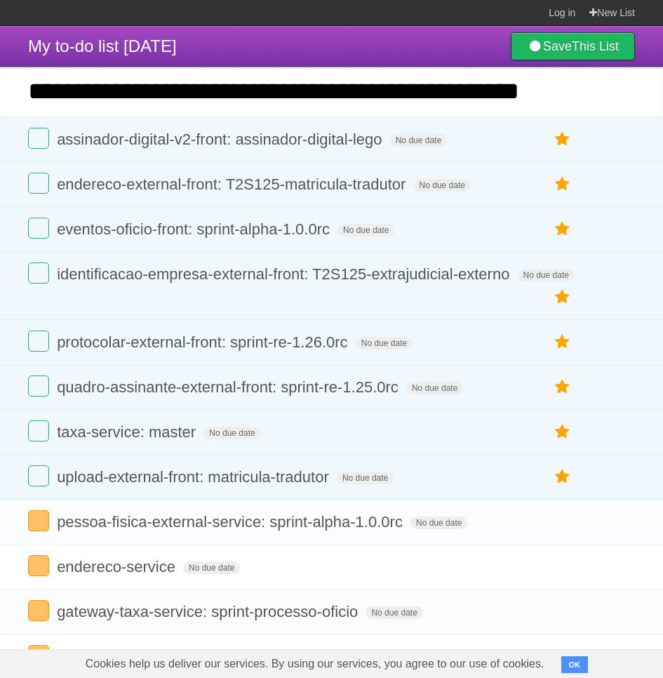
type input "**********"
click input "*********" at bounding box center [0, 0] width 0 height 0
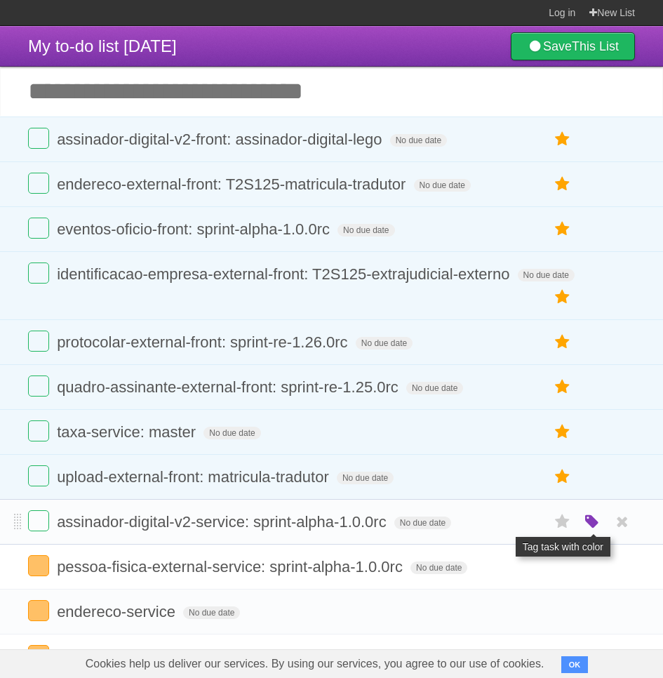
click at [590, 527] on icon "button" at bounding box center [593, 522] width 20 height 18
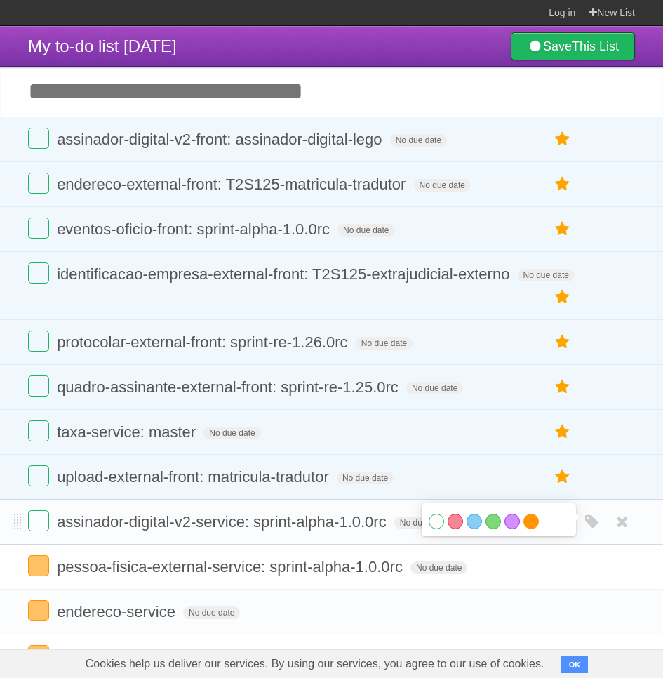
click at [533, 524] on label "Orange" at bounding box center [531, 521] width 15 height 15
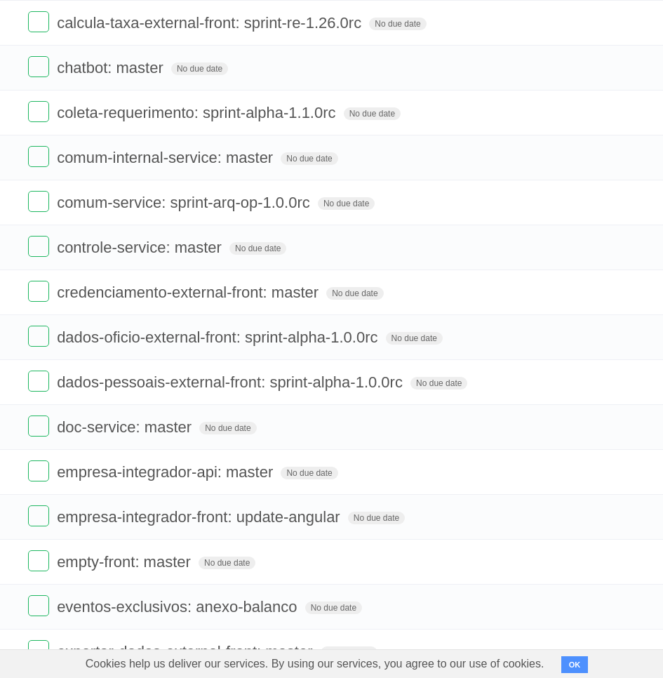
scroll to position [2521, 0]
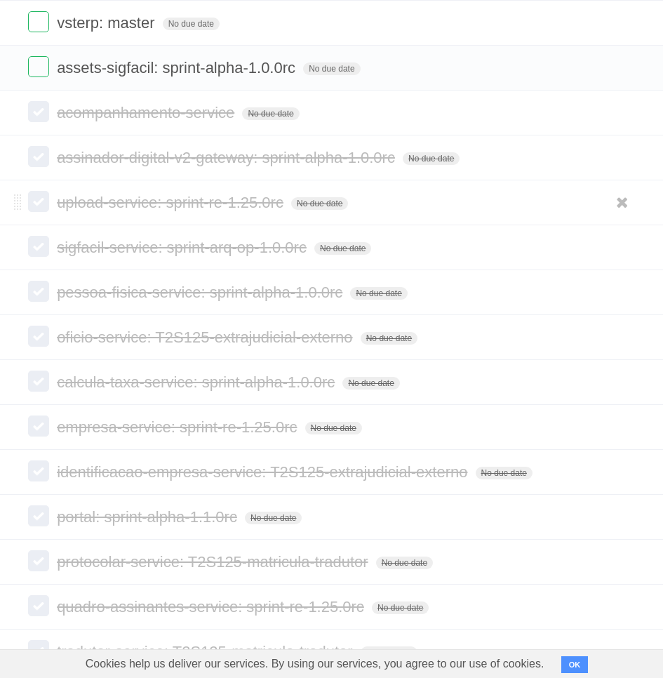
click at [267, 201] on span "upload-service: sprint-re-1.25.0rc" at bounding box center [172, 203] width 230 height 18
click at [267, 201] on input "**********" at bounding box center [189, 203] width 264 height 18
click at [517, 206] on form "upload-service: sprint-re-1.25.0rc No due date White Red Blue Green Purple Oran…" at bounding box center [331, 202] width 607 height 23
drag, startPoint x: 616, startPoint y: 205, endPoint x: 443, endPoint y: 93, distance: 206.6
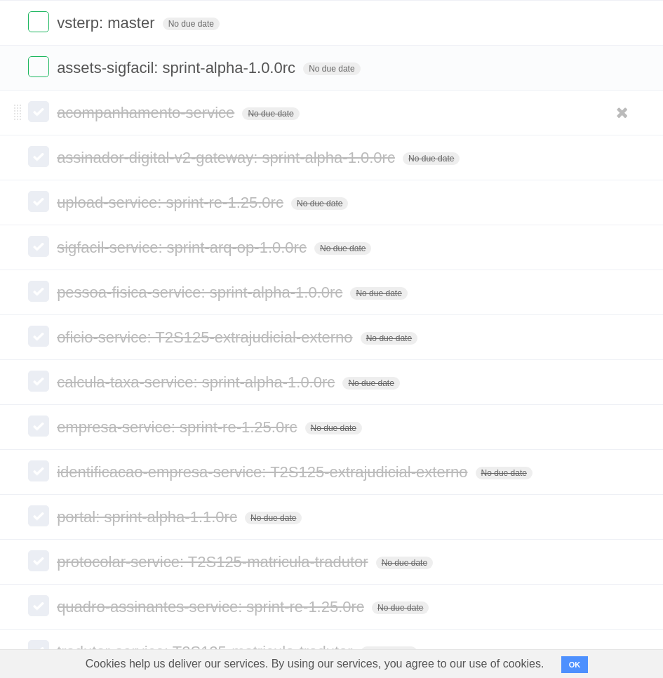
click at [617, 204] on icon at bounding box center [623, 202] width 20 height 23
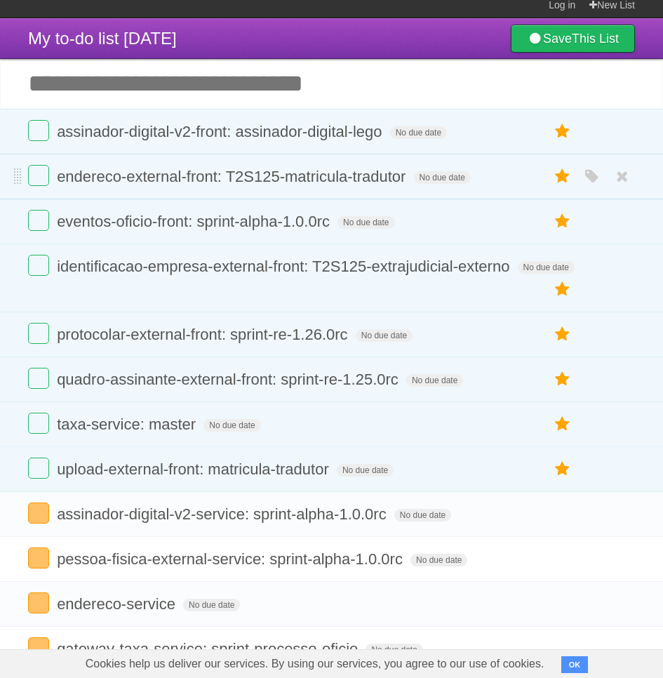
scroll to position [0, 0]
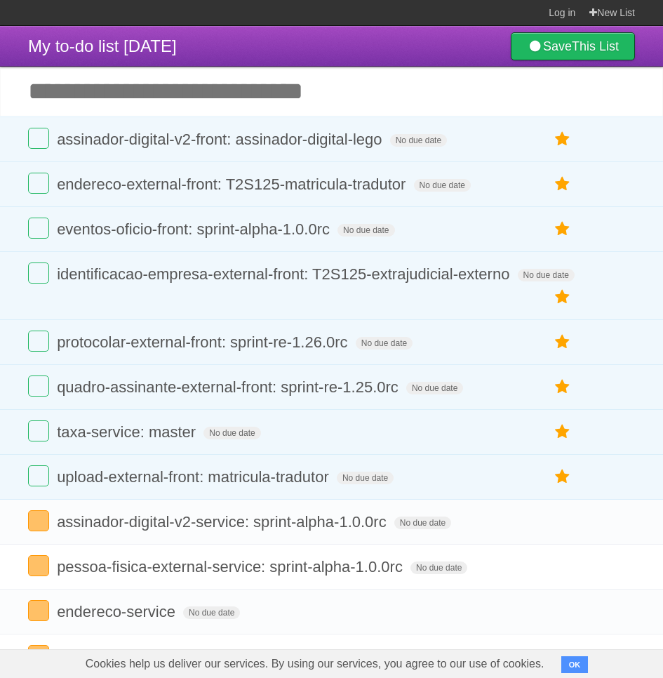
click at [256, 95] on input "Add another task" at bounding box center [331, 91] width 663 height 49
paste input "**********"
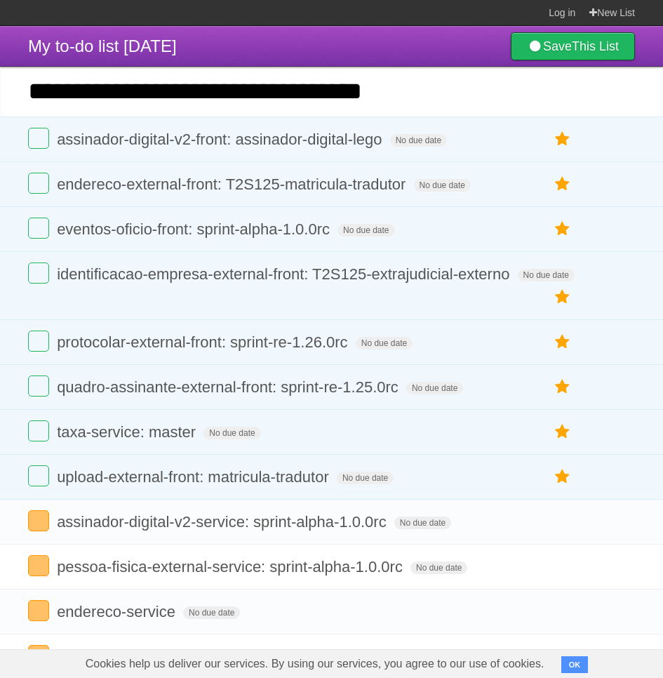
type input "**********"
click input "*********" at bounding box center [0, 0] width 0 height 0
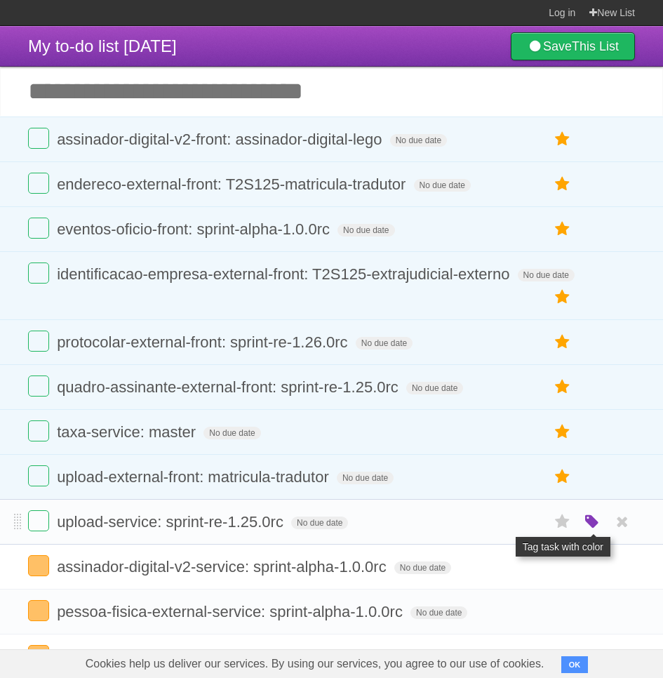
click at [598, 527] on icon "button" at bounding box center [593, 522] width 20 height 18
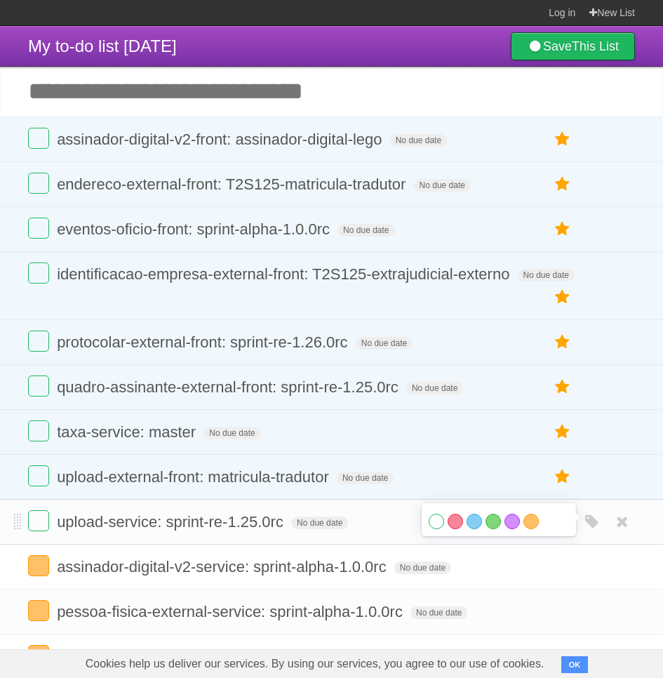
click at [540, 522] on div "White Red Blue Green Purple Orange" at bounding box center [499, 523] width 140 height 19
click at [535, 530] on div "White Red Blue Green Purple Orange" at bounding box center [499, 523] width 140 height 19
click at [534, 517] on label "Orange" at bounding box center [531, 521] width 15 height 15
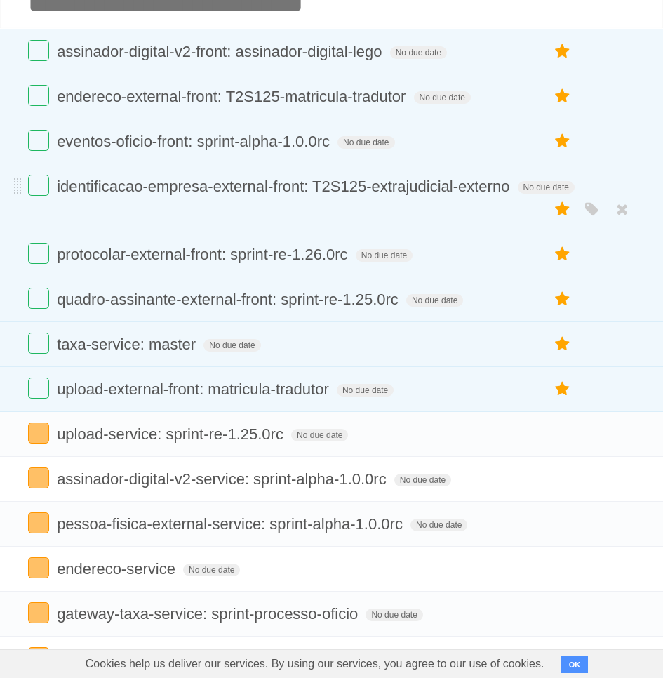
scroll to position [95, 0]
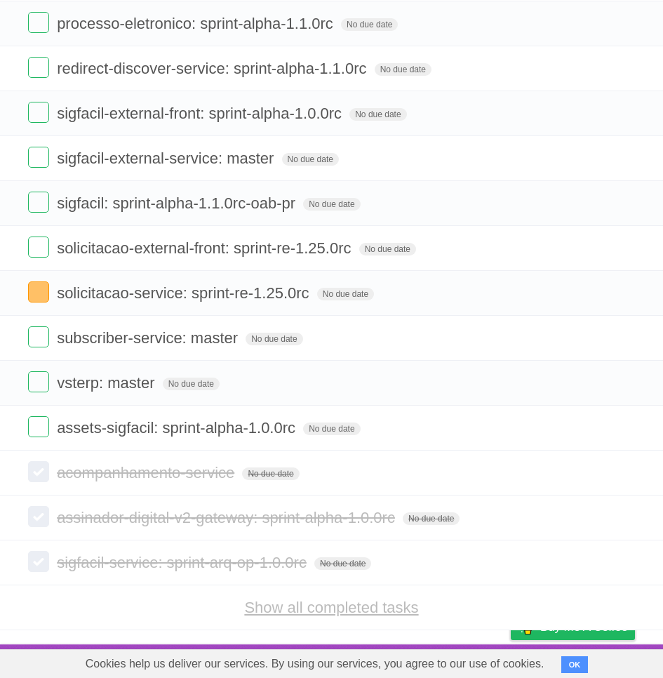
scroll to position [0, 0]
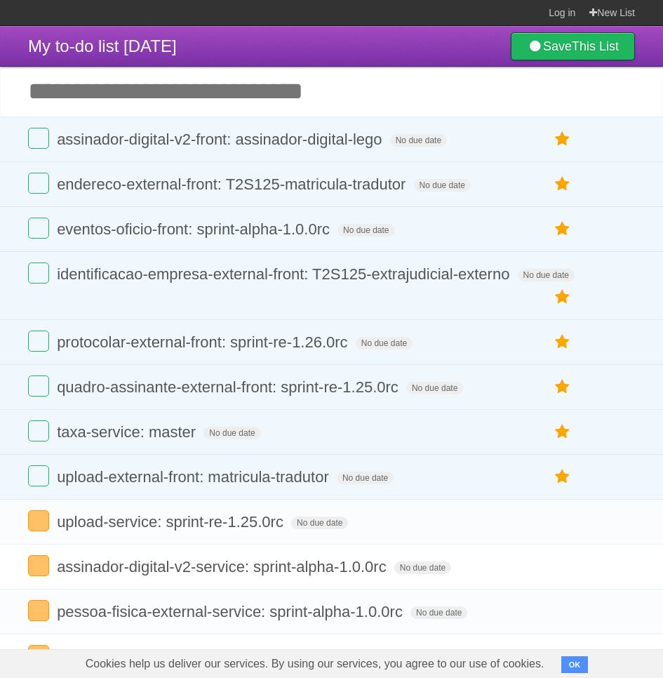
click at [309, 607] on span "pessoa-fisica-external-service: sprint-alpha-1.0.0rc" at bounding box center [232, 612] width 350 height 18
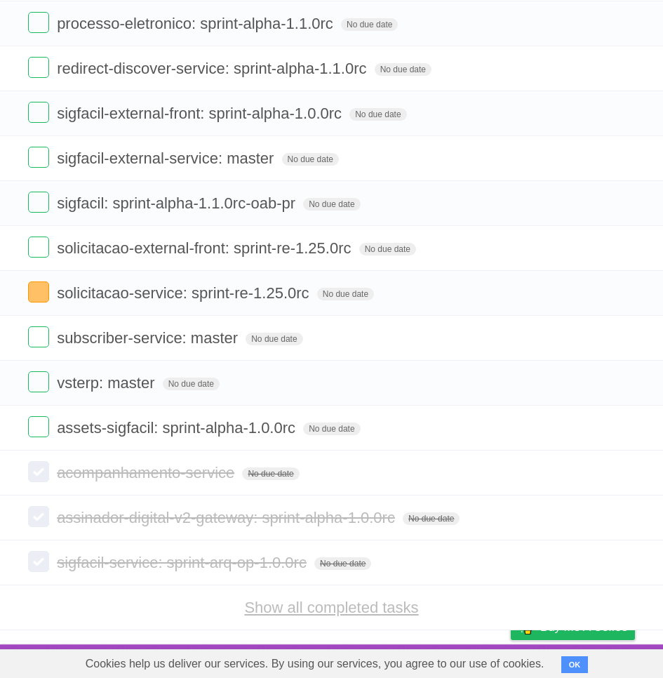
scroll to position [2207, 0]
click at [348, 604] on link "Show all completed tasks" at bounding box center [331, 608] width 174 height 18
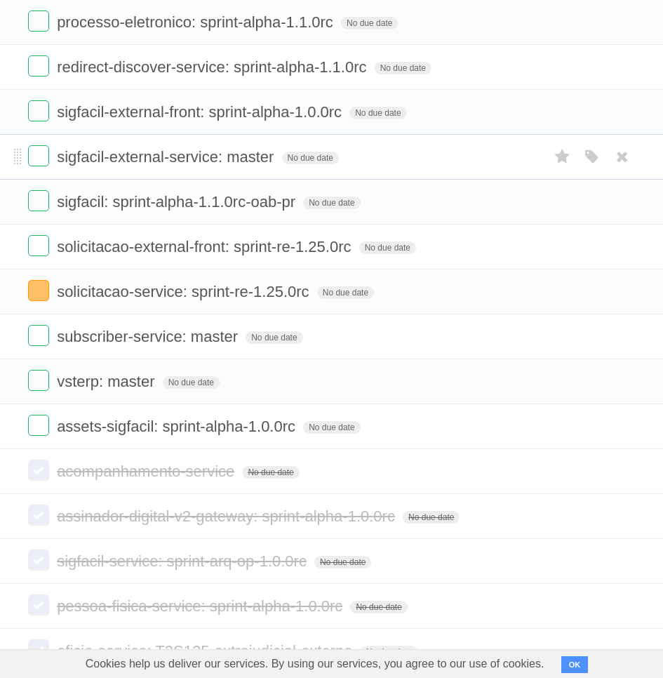
scroll to position [2612, 0]
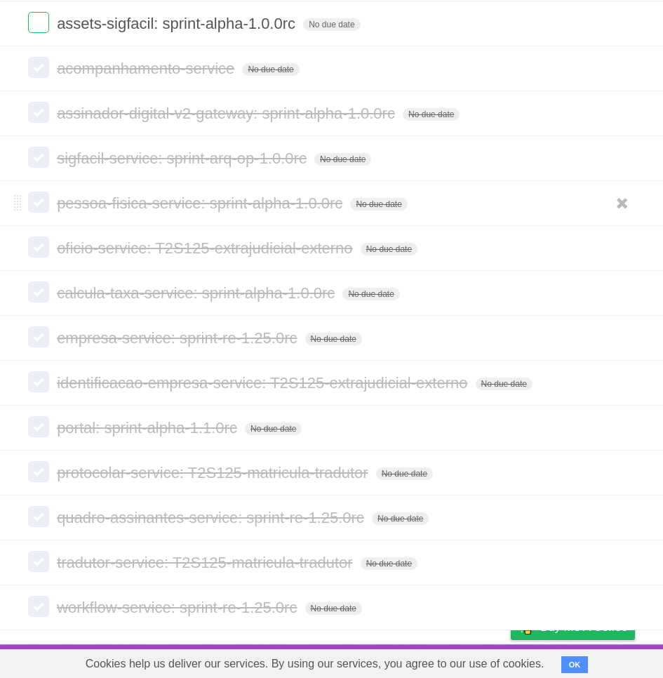
click at [209, 202] on span "pessoa-fisica-service: sprint-alpha-1.0.0rc" at bounding box center [201, 203] width 289 height 18
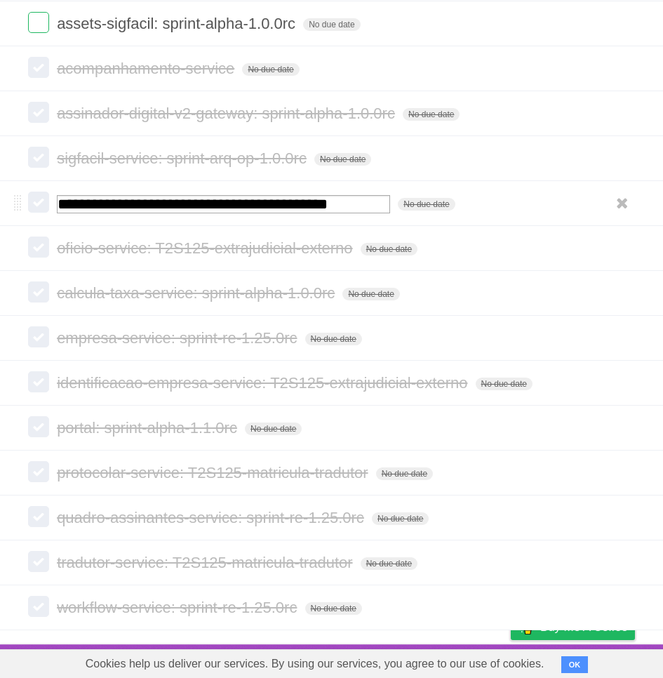
click at [209, 202] on input "**********" at bounding box center [223, 204] width 333 height 18
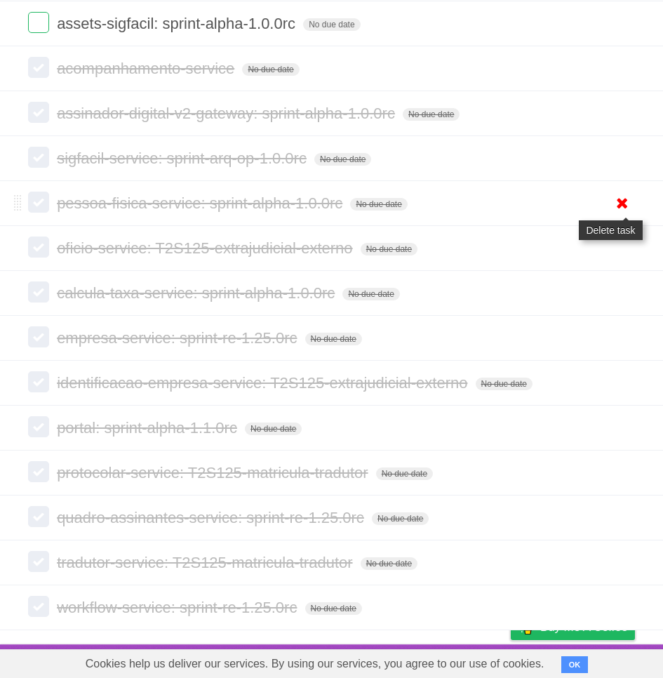
click at [617, 201] on icon at bounding box center [623, 203] width 20 height 23
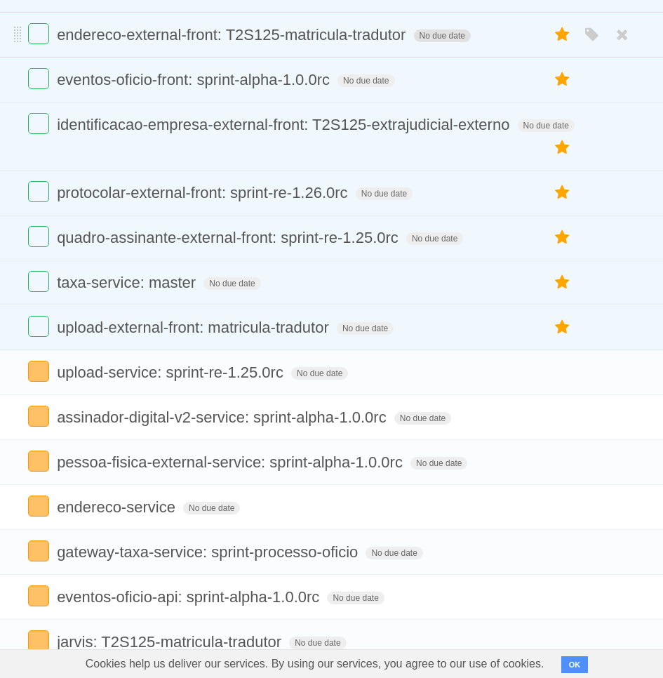
scroll to position [0, 0]
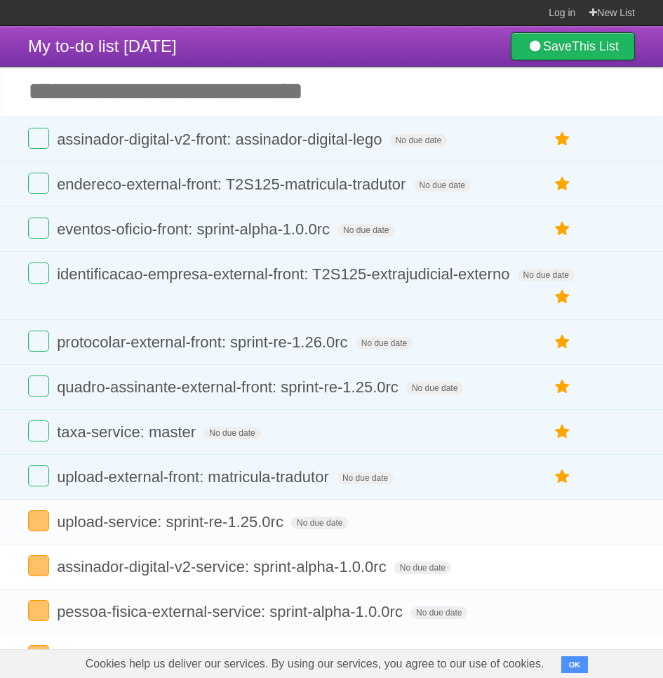
click at [287, 77] on input "Add another task" at bounding box center [331, 91] width 663 height 49
paste input "**********"
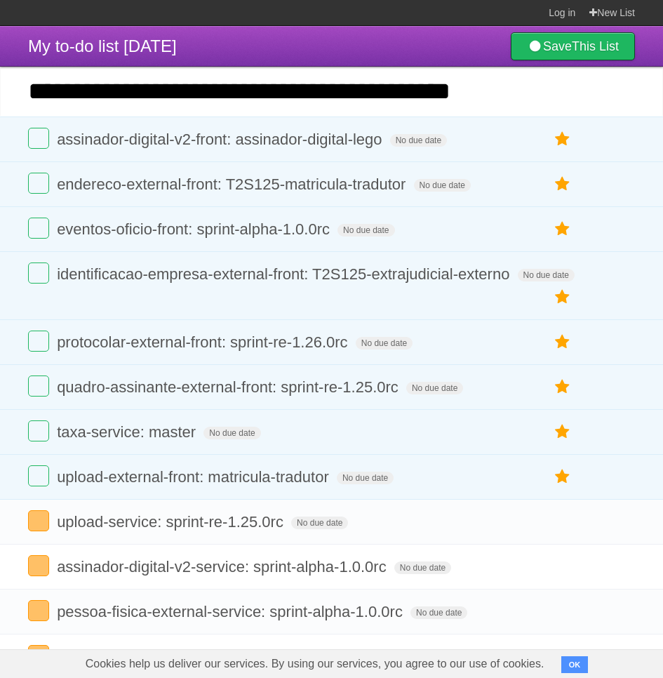
type input "**********"
click input "*********" at bounding box center [0, 0] width 0 height 0
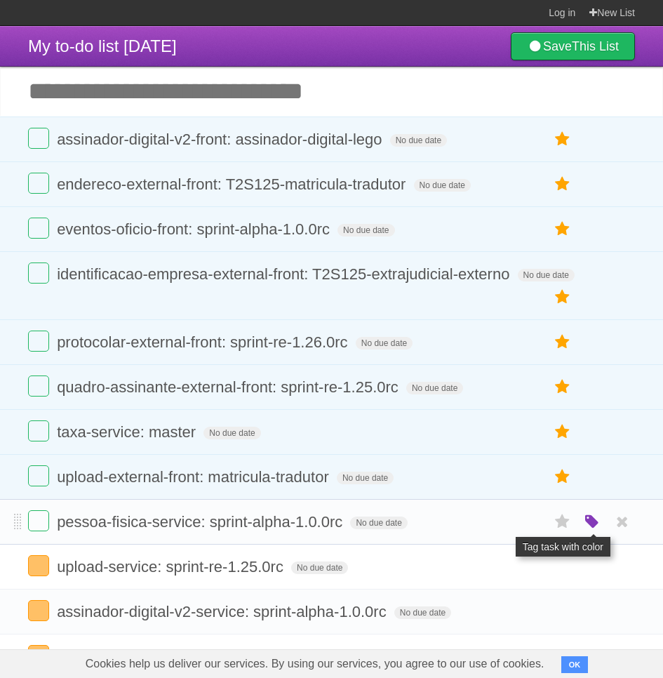
click at [600, 526] on icon "button" at bounding box center [593, 522] width 20 height 18
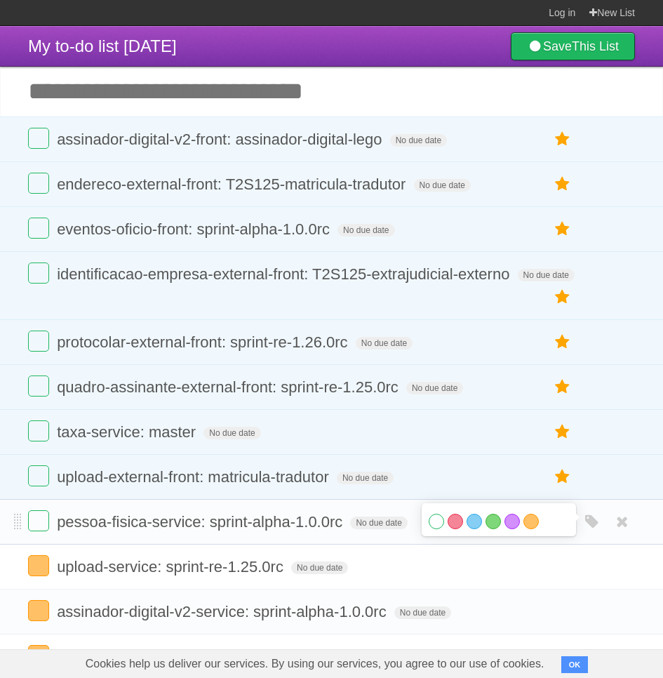
click at [540, 531] on div "White Red Blue Green Purple Orange" at bounding box center [499, 523] width 140 height 19
click at [536, 526] on label "Orange" at bounding box center [531, 521] width 15 height 15
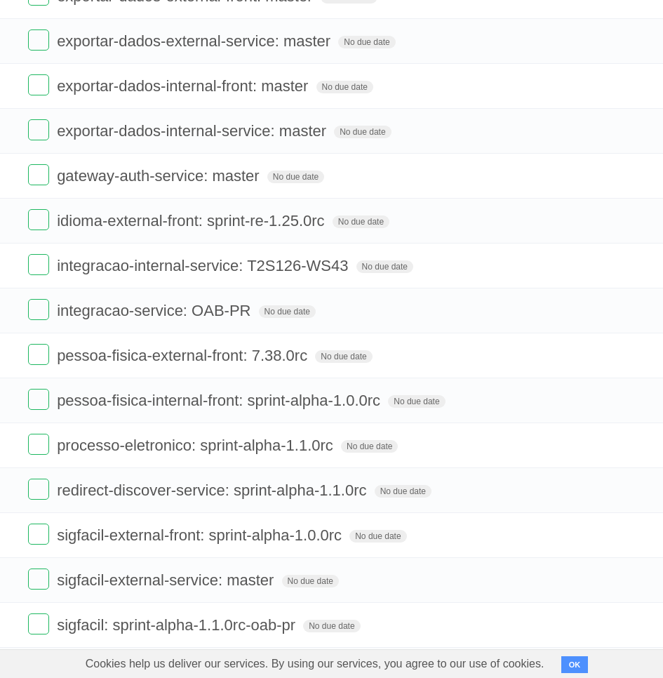
scroll to position [2252, 0]
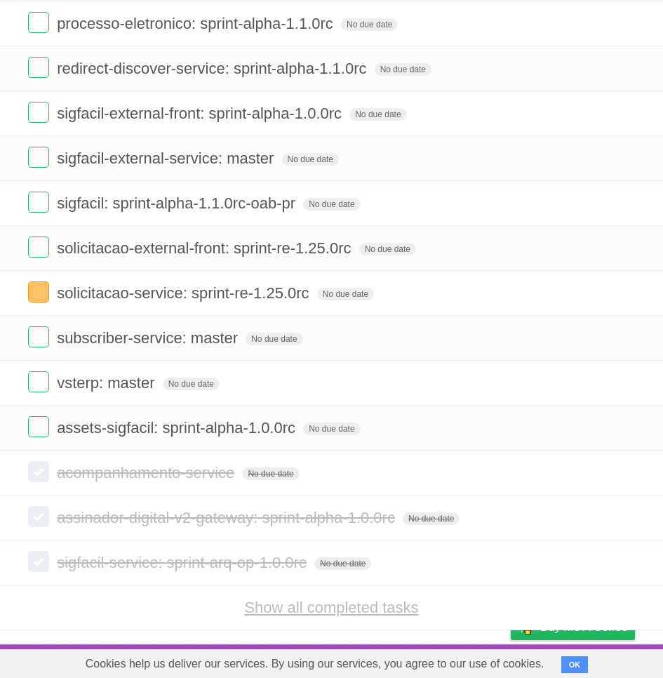
click at [305, 608] on link "Show all completed tasks" at bounding box center [331, 608] width 174 height 18
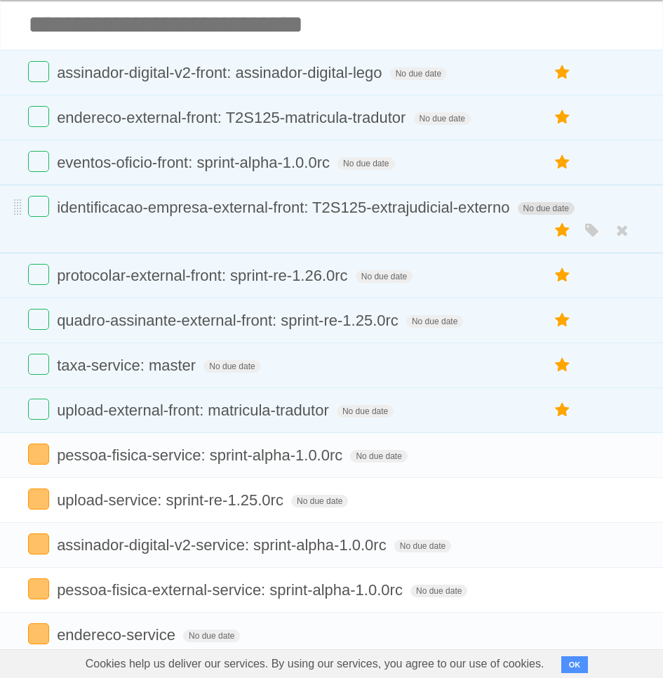
scroll to position [0, 0]
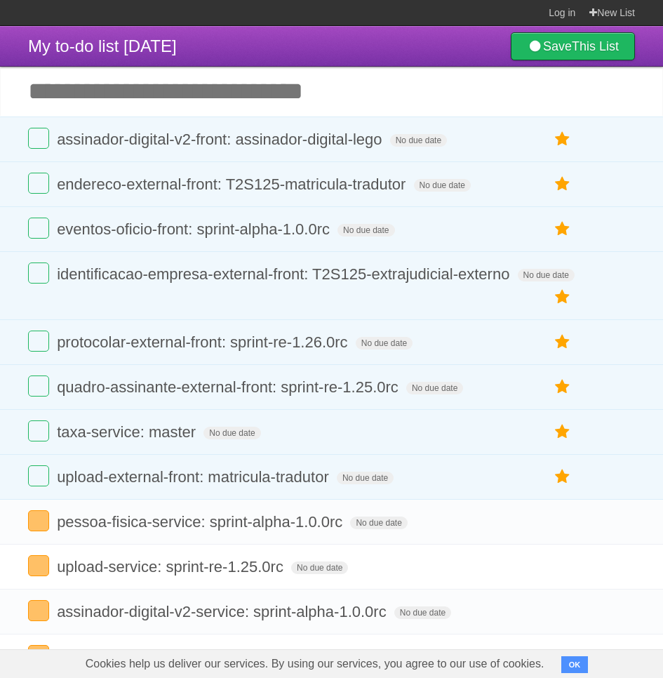
click at [350, 15] on section "Log in New List" at bounding box center [331, 13] width 663 height 26
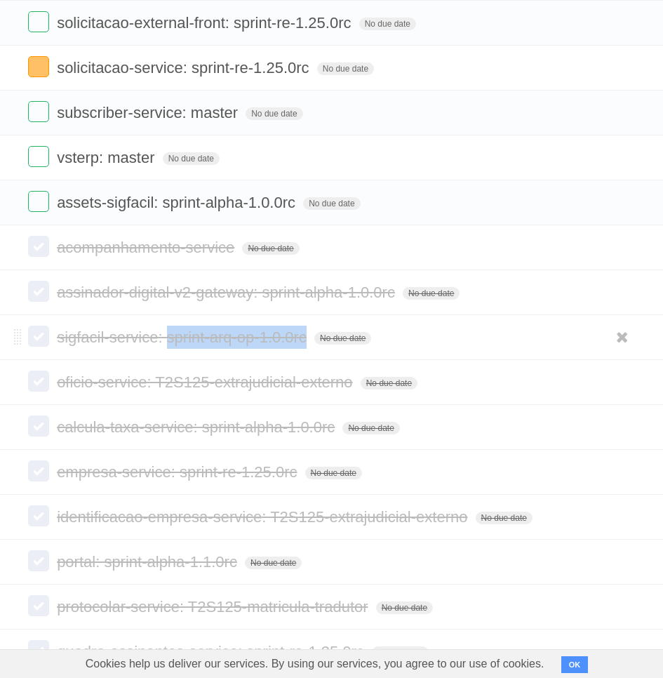
drag, startPoint x: 168, startPoint y: 340, endPoint x: 305, endPoint y: 338, distance: 136.9
click at [305, 338] on span "sigfacil-service: sprint-arq-op-1.0.0rc" at bounding box center [183, 338] width 253 height 18
click at [175, 345] on span "sigfacil-service: sprint-arq-op-1.0.0rc" at bounding box center [183, 338] width 253 height 18
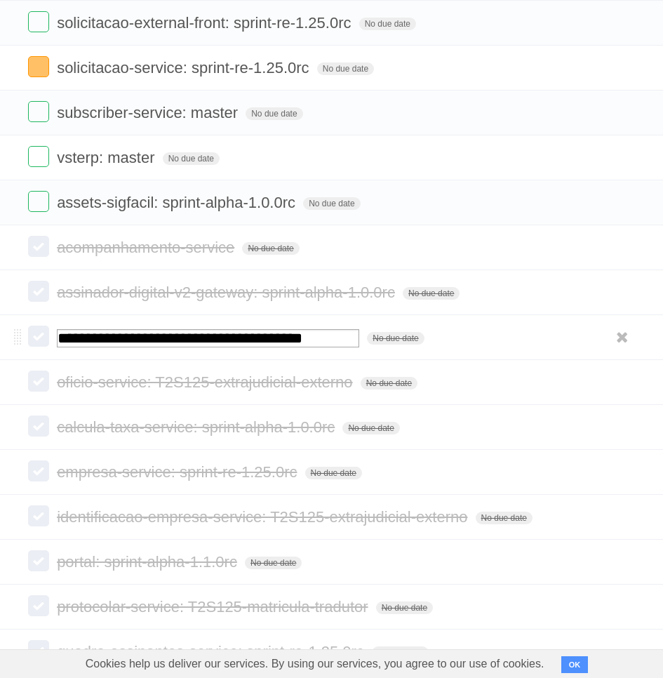
click at [175, 345] on input "**********" at bounding box center [208, 338] width 303 height 18
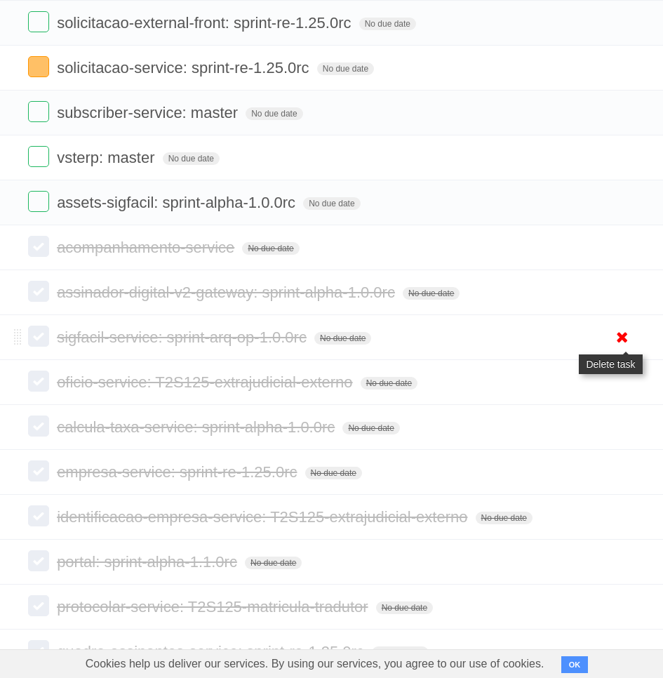
click at [627, 341] on icon at bounding box center [623, 337] width 20 height 23
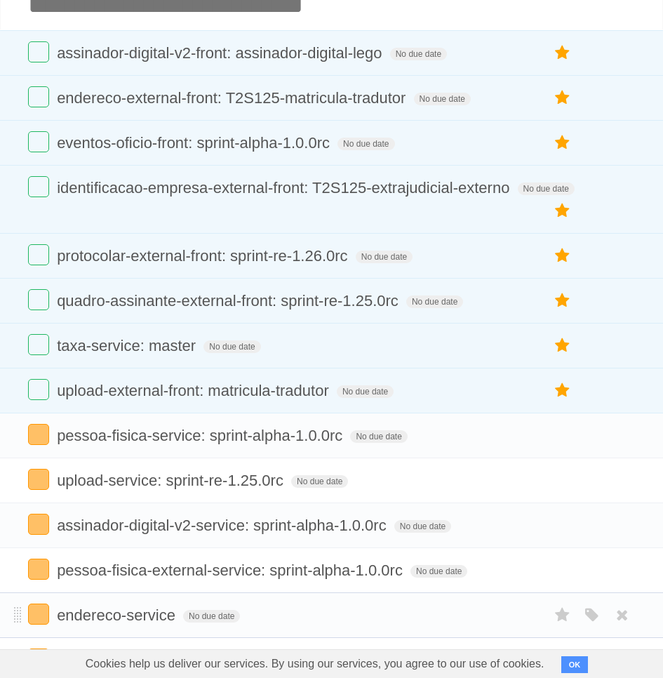
scroll to position [0, 0]
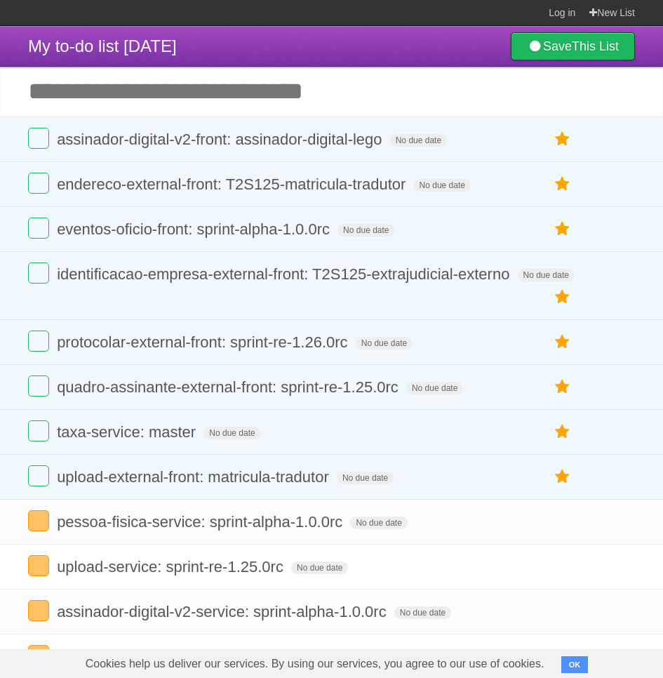
click at [329, 90] on input "Add another task" at bounding box center [331, 91] width 663 height 49
paste input "**********"
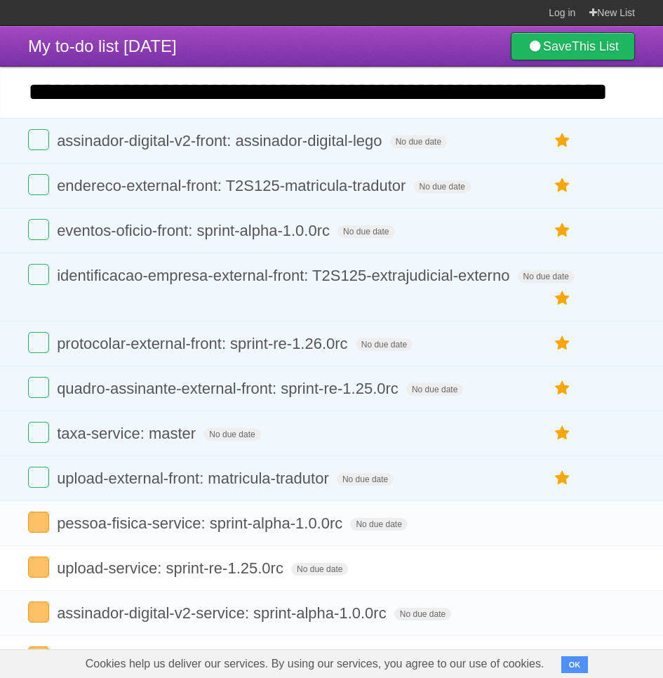
scroll to position [0, 30]
type input "**********"
click input "*********" at bounding box center [0, 0] width 0 height 0
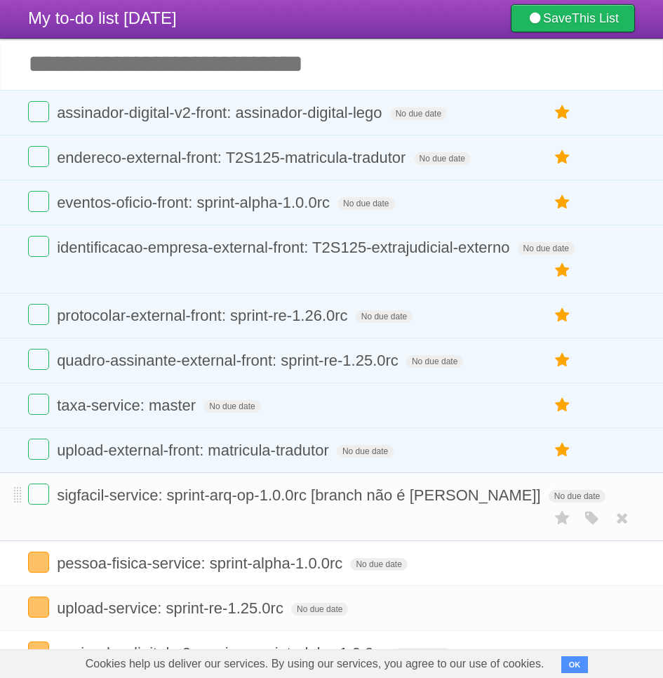
scroll to position [53, 0]
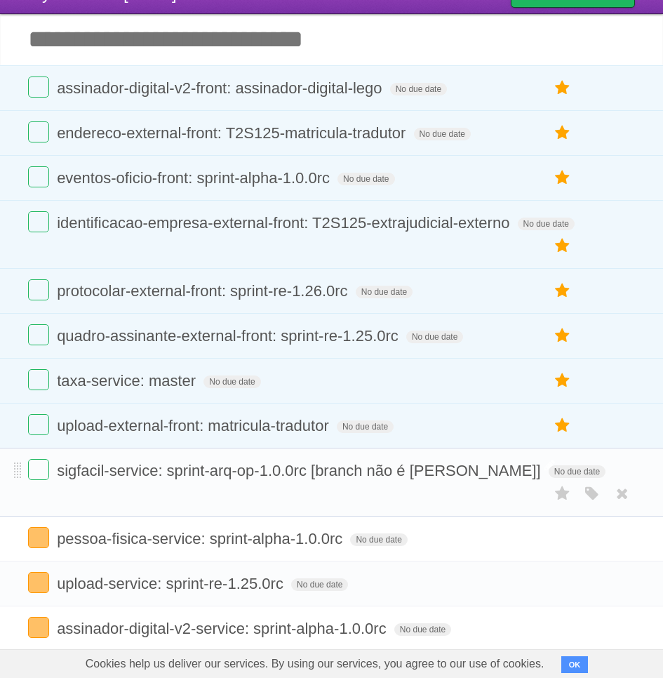
click at [456, 467] on span "sigfacil-service: sprint-arq-op-1.0.0rc [branch não é [PERSON_NAME]]" at bounding box center [301, 471] width 488 height 18
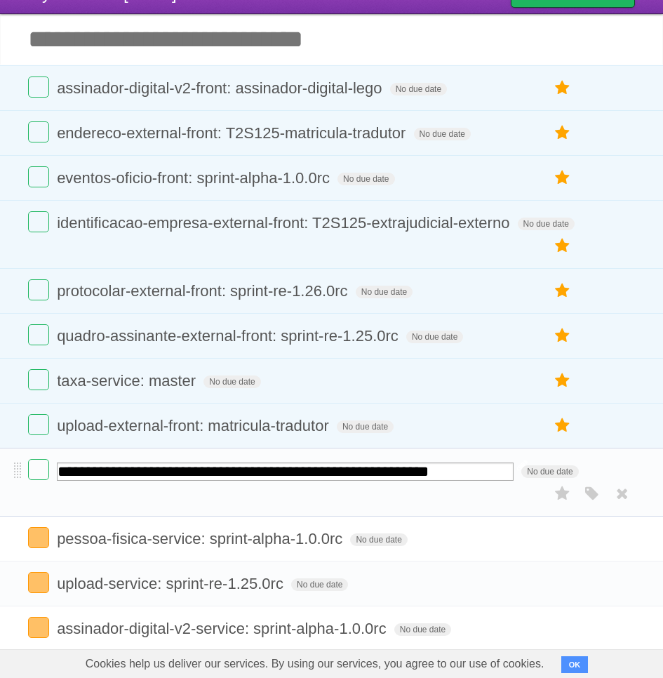
click at [458, 479] on input "**********" at bounding box center [285, 472] width 457 height 18
type input "**********"
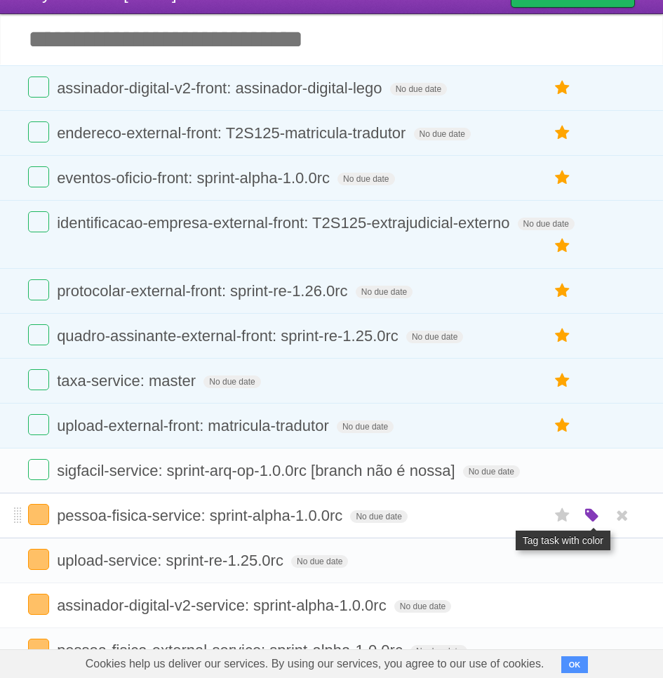
click at [597, 522] on icon "button" at bounding box center [593, 516] width 20 height 18
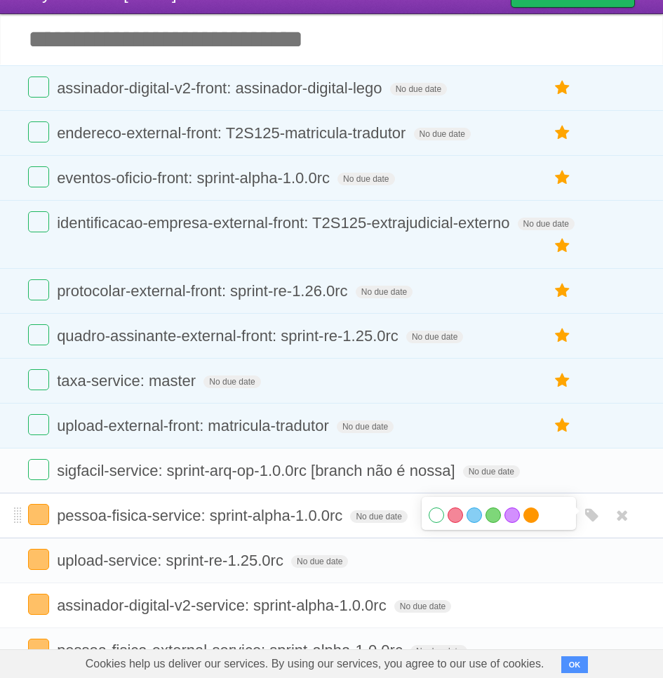
drag, startPoint x: 534, startPoint y: 517, endPoint x: 541, endPoint y: 522, distance: 9.0
click at [539, 520] on label "Orange" at bounding box center [531, 515] width 15 height 15
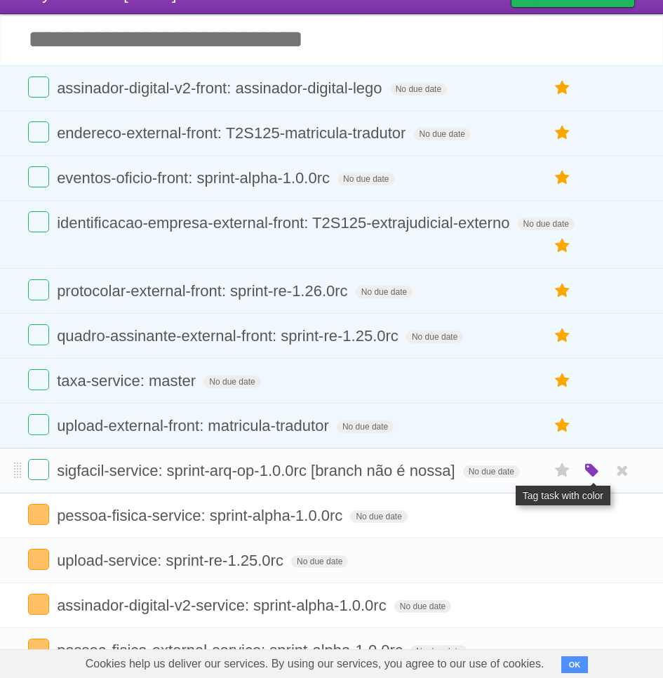
click at [588, 469] on icon "button" at bounding box center [593, 471] width 20 height 18
click at [531, 469] on label "Orange" at bounding box center [531, 470] width 15 height 15
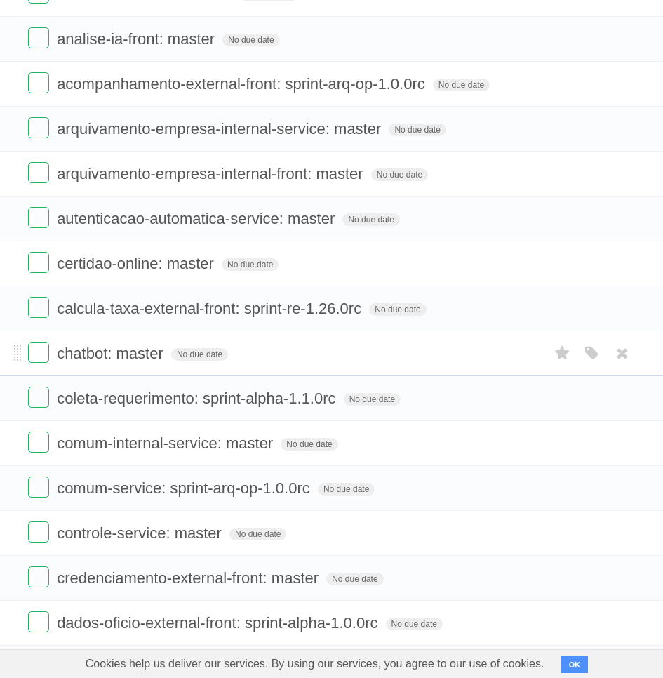
scroll to position [937, 0]
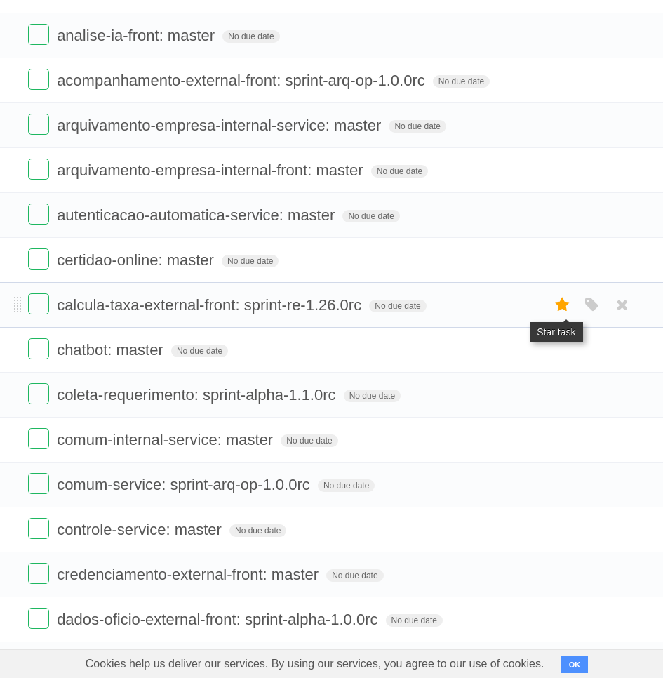
click at [561, 305] on icon at bounding box center [563, 304] width 20 height 23
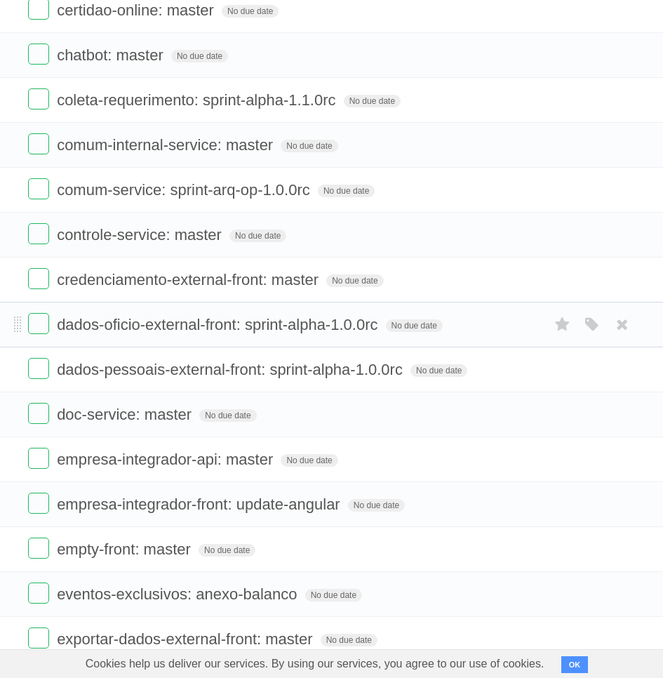
scroll to position [1235, 0]
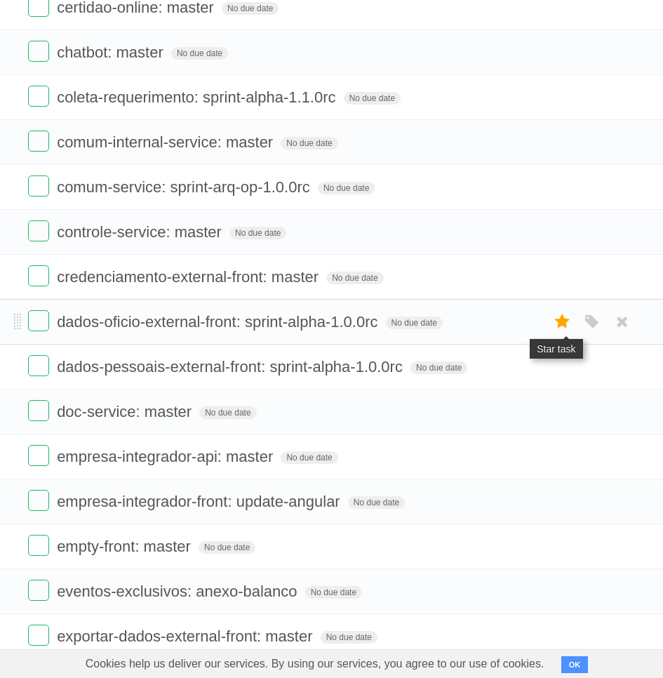
click at [562, 320] on icon at bounding box center [563, 321] width 20 height 23
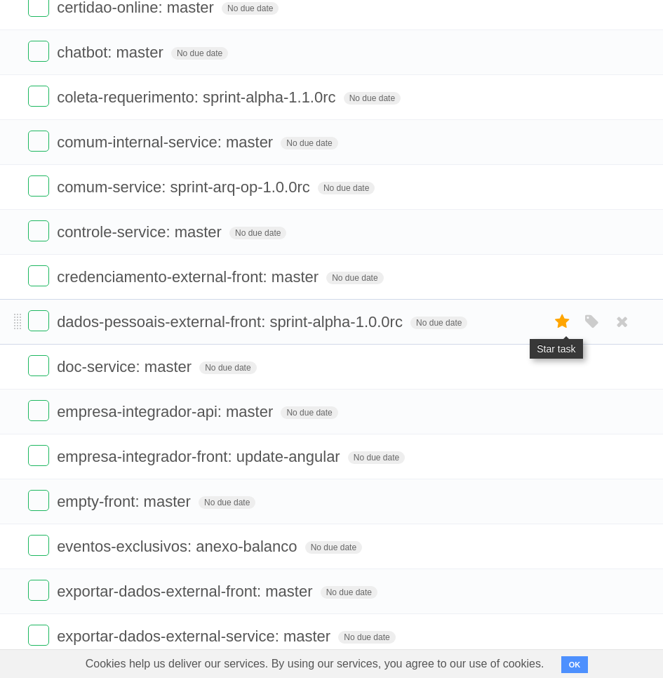
click at [563, 322] on icon at bounding box center [563, 321] width 20 height 23
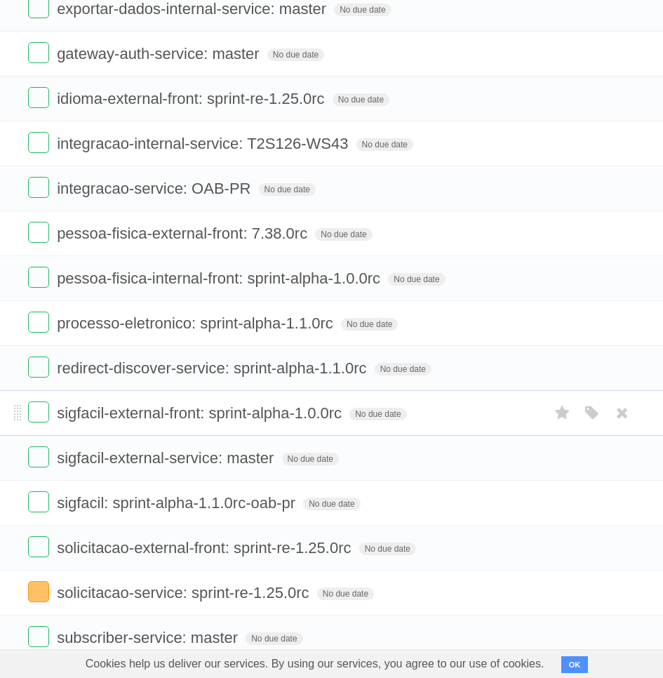
scroll to position [1999, 0]
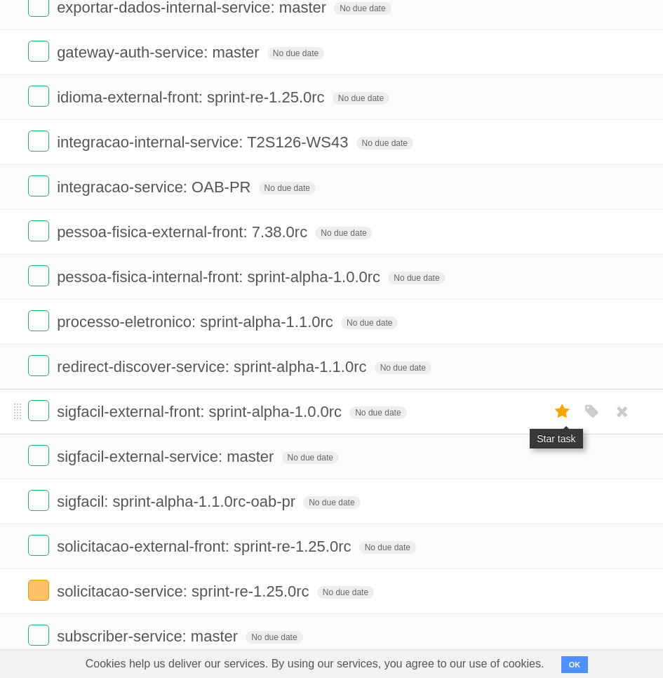
click at [559, 413] on icon at bounding box center [563, 411] width 20 height 23
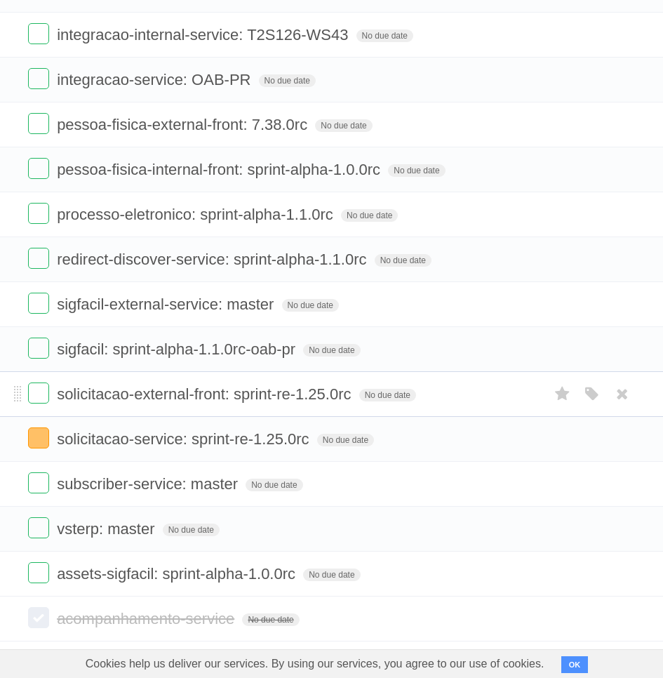
scroll to position [2212, 0]
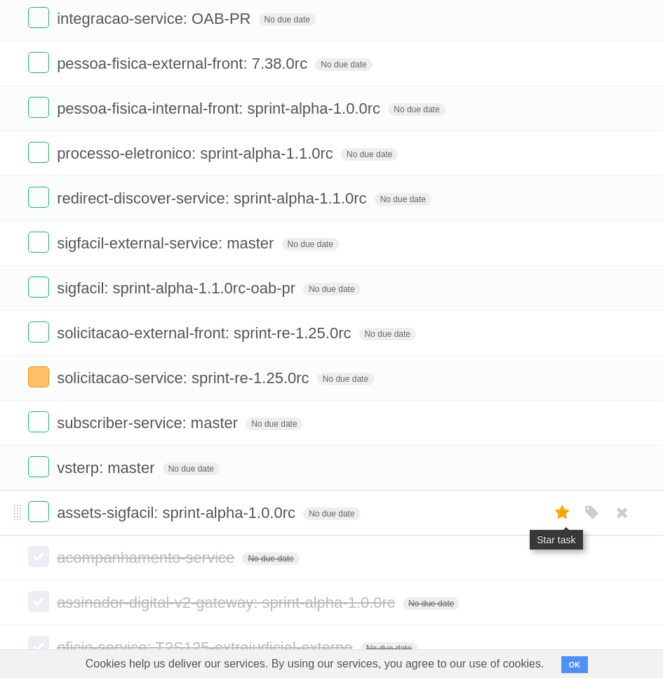
click at [560, 514] on icon at bounding box center [563, 512] width 20 height 23
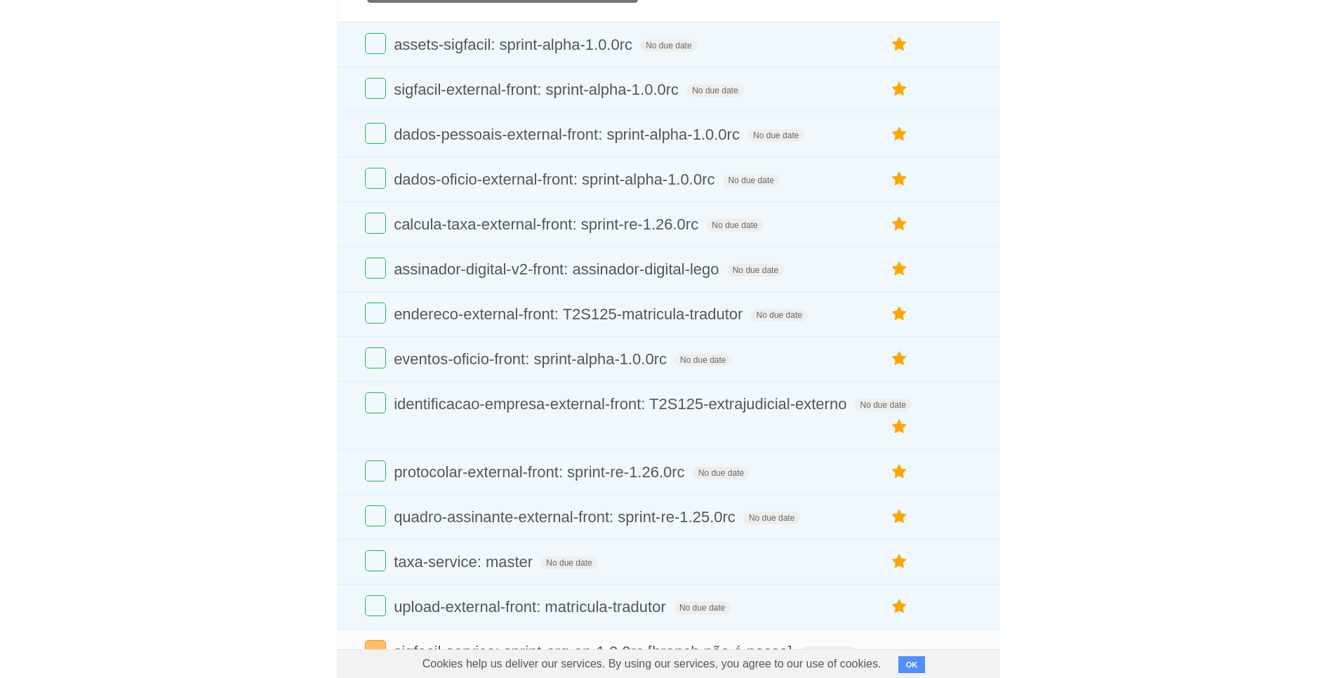
scroll to position [0, 0]
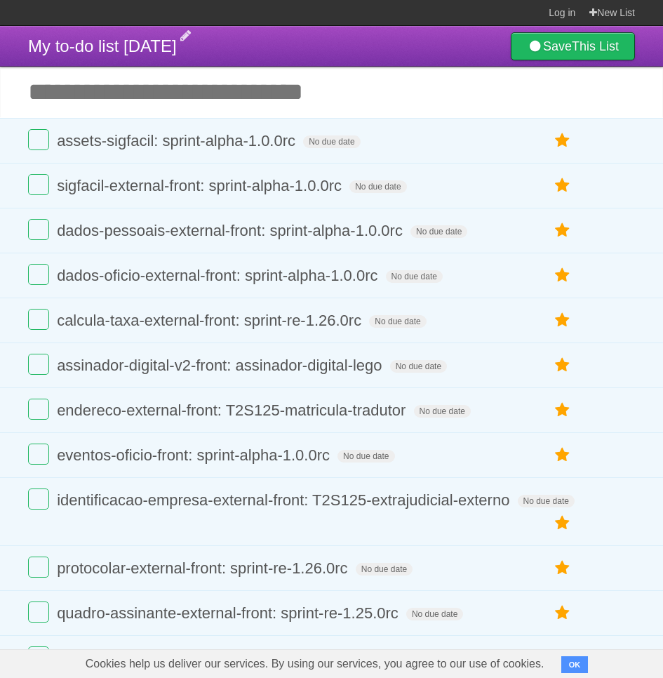
click at [177, 45] on span "My to-do list [DATE]" at bounding box center [102, 46] width 149 height 19
click at [448, 50] on header "My to-do list [DATE] Save This List" at bounding box center [331, 46] width 663 height 41
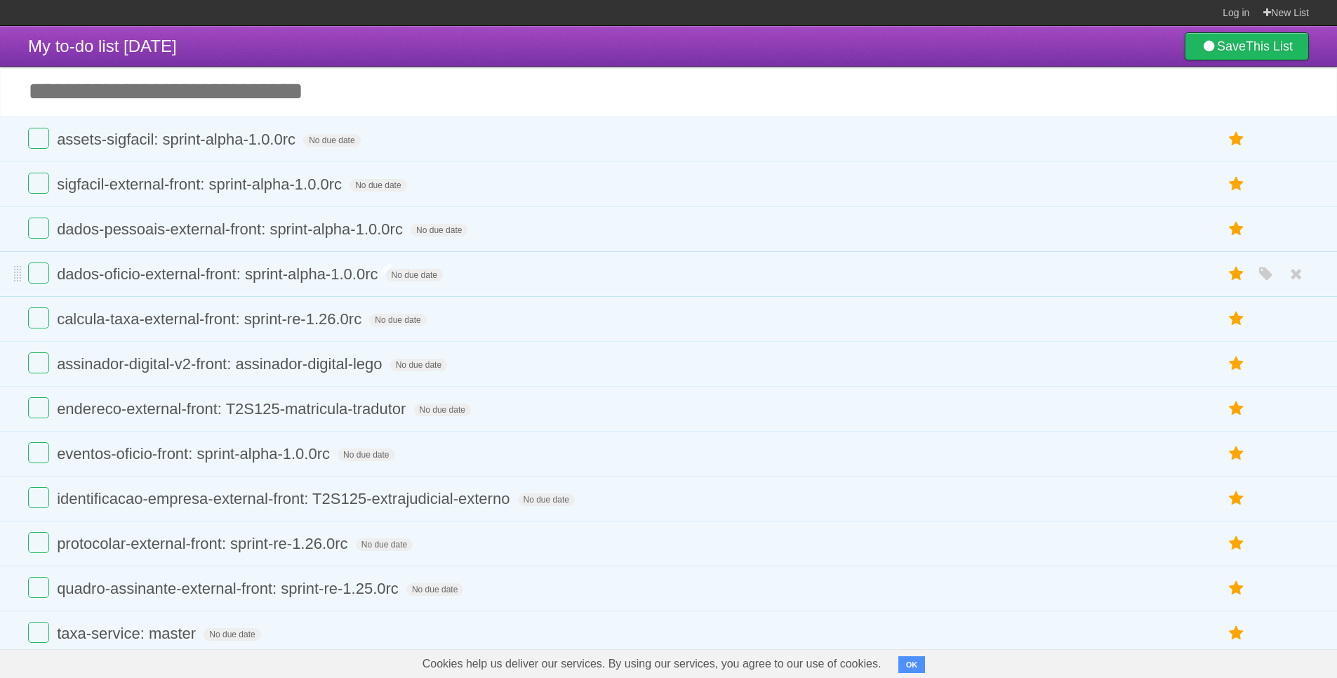
click at [219, 274] on span "dados-oficio-external-front: sprint-alpha-1.0.0rc" at bounding box center [219, 274] width 324 height 18
click at [219, 274] on input "**********" at bounding box center [247, 275] width 380 height 18
click at [42, 277] on label at bounding box center [38, 273] width 21 height 21
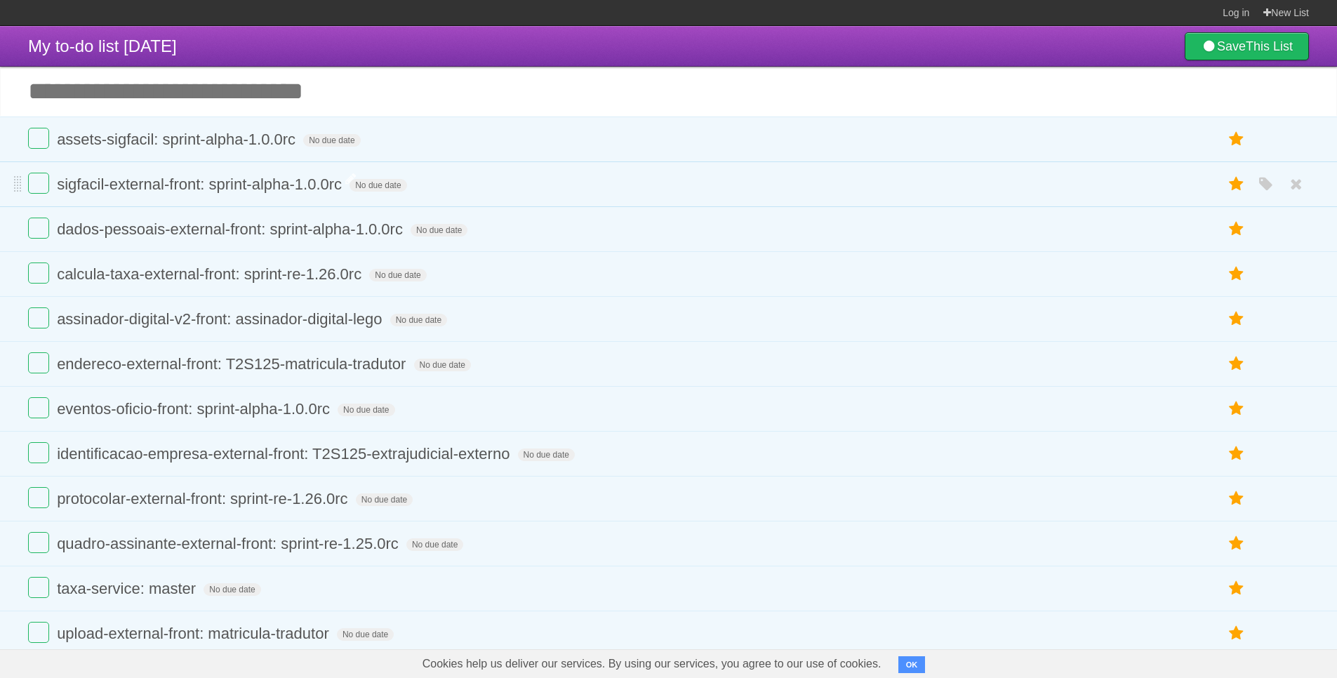
click at [161, 183] on span "sigfacil-external-front: sprint-alpha-1.0.0rc" at bounding box center [201, 185] width 289 height 18
click at [1264, 185] on icon "button" at bounding box center [1267, 185] width 20 height 18
click at [1127, 183] on label "Red" at bounding box center [1129, 183] width 15 height 15
click at [512, 183] on form "sigfacil-external-front: sprint-alpha-1.0.0rc No due date White Red Blue Green …" at bounding box center [668, 184] width 1281 height 23
drag, startPoint x: 484, startPoint y: 193, endPoint x: 465, endPoint y: 192, distance: 19.7
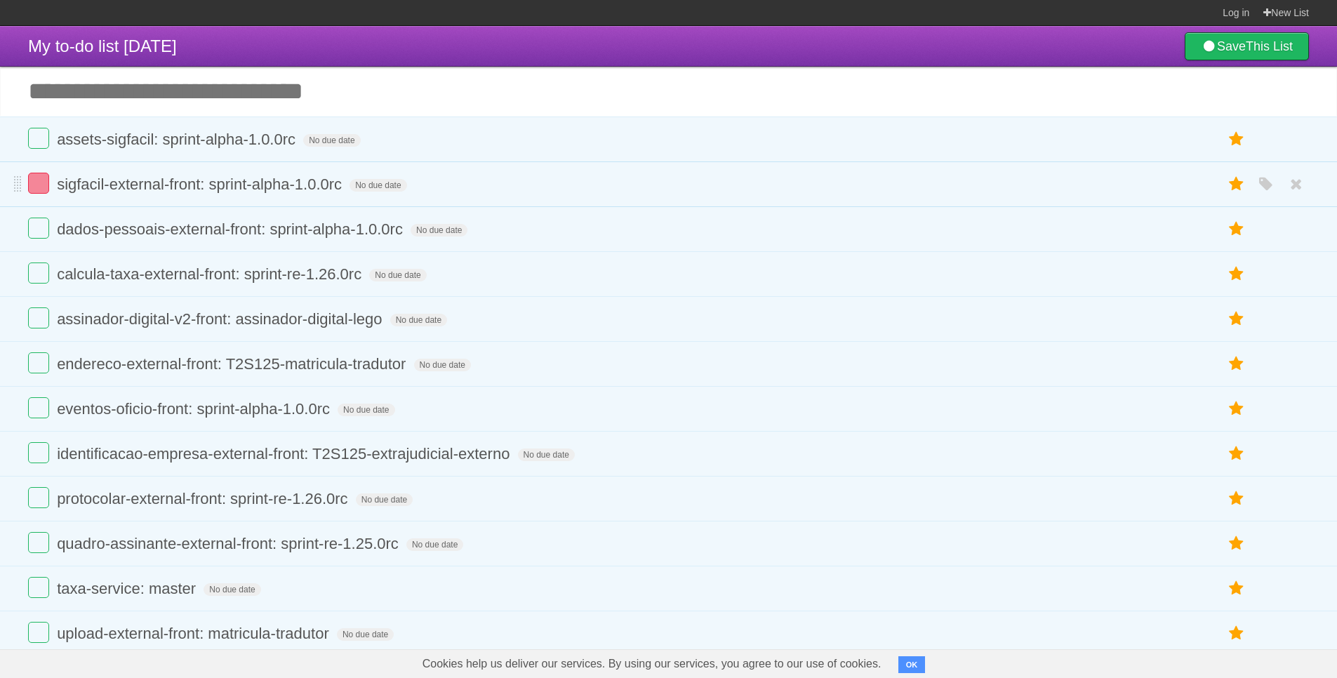
click at [484, 193] on form "sigfacil-external-front: sprint-alpha-1.0.0rc No due date White Red Blue Green …" at bounding box center [668, 184] width 1281 height 23
click at [342, 183] on span "sigfacil-external-front: sprint-alpha-1.0.0rc" at bounding box center [201, 185] width 289 height 18
click at [377, 192] on input "**********" at bounding box center [231, 185] width 349 height 18
type input "**********"
click at [1260, 145] on icon "button" at bounding box center [1267, 140] width 20 height 18
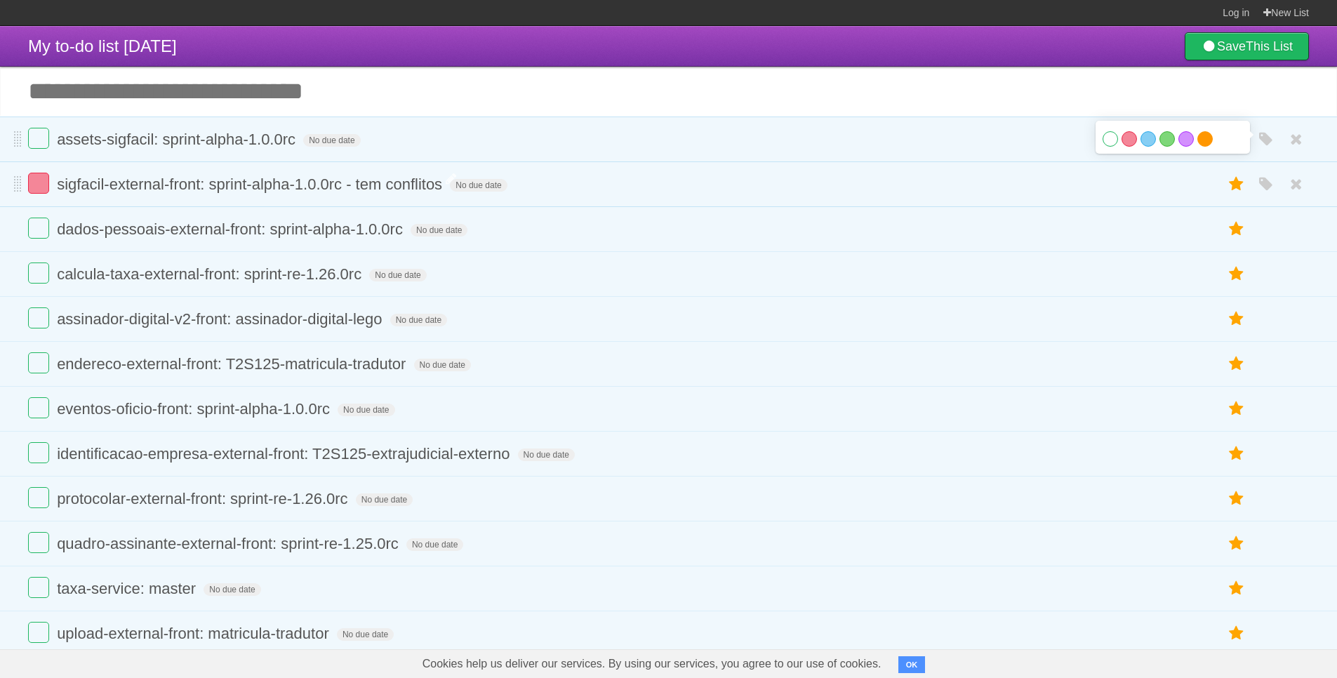
click at [1199, 141] on label "Orange" at bounding box center [1205, 138] width 15 height 15
click at [547, 146] on form "assets-sigfacil: sprint-alpha-1.0.0rc No due date White Red Blue Green Purple O…" at bounding box center [668, 139] width 1281 height 23
click at [271, 140] on span "assets-sigfacil: sprint-alpha-1.0.0rc" at bounding box center [178, 140] width 242 height 18
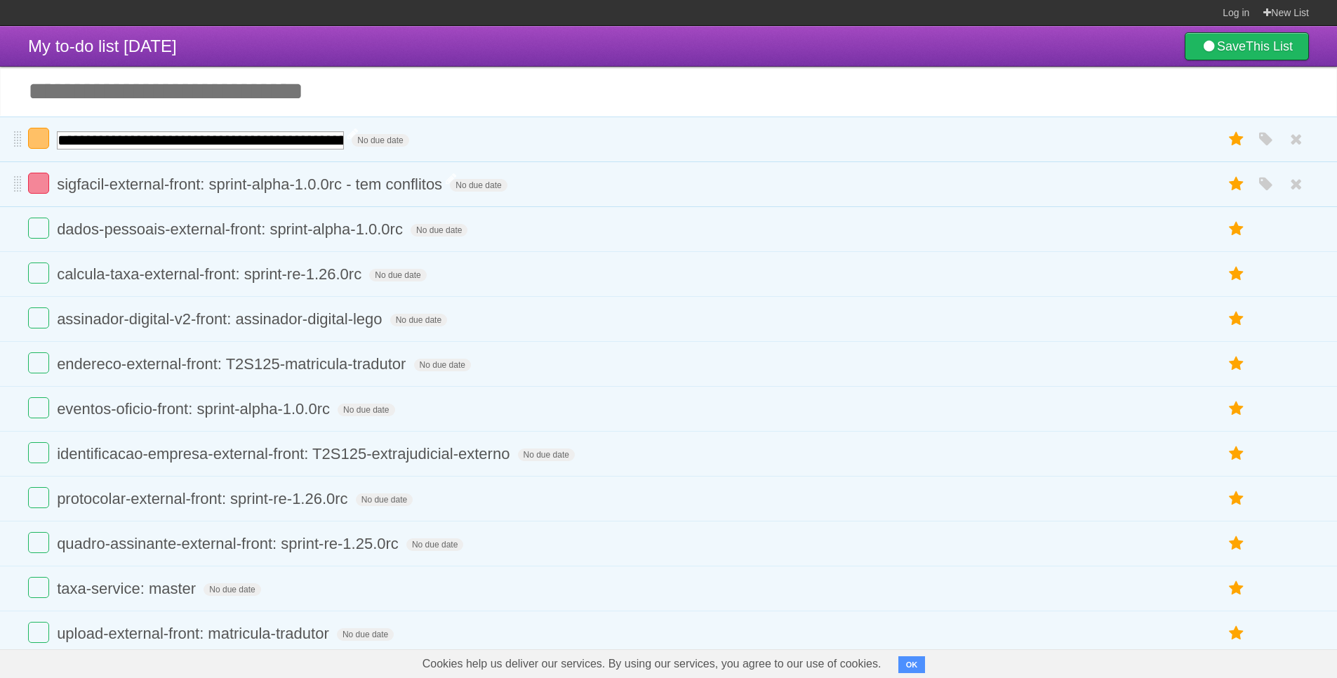
type input "**********"
click at [218, 230] on span "dados-pessoais-external-front: sprint-alpha-1.0.0rc" at bounding box center [232, 229] width 350 height 18
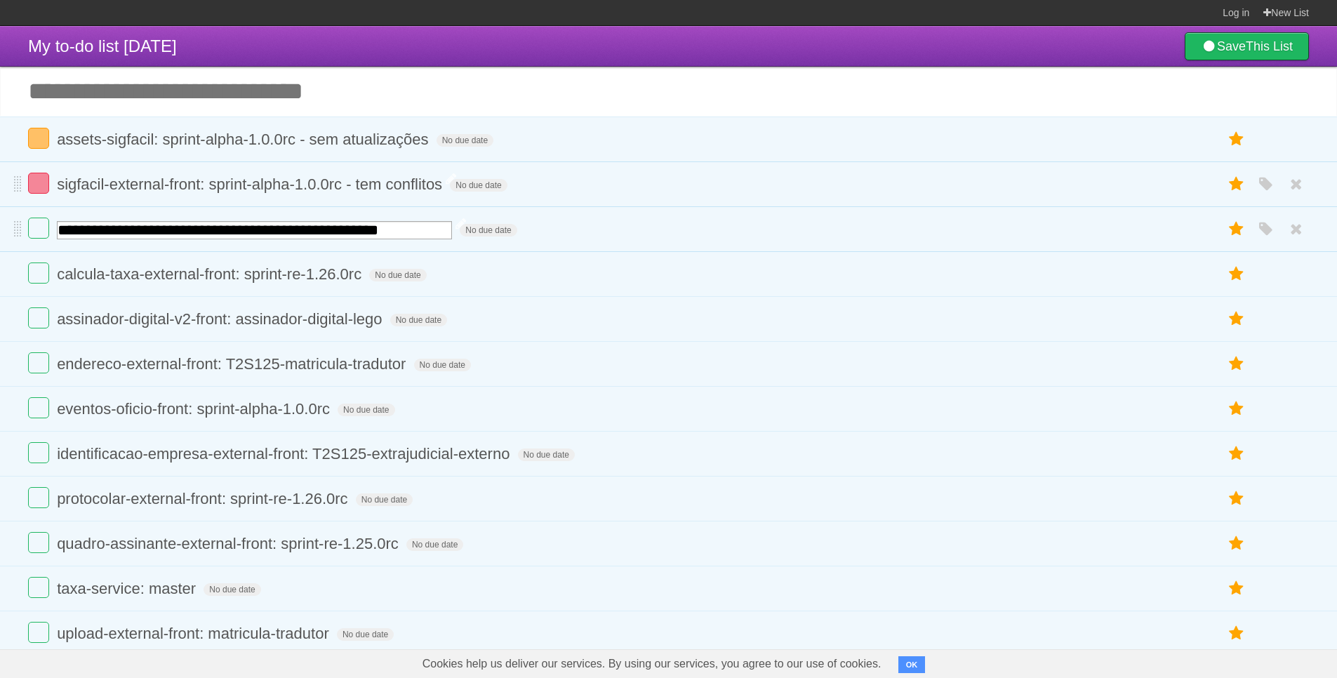
click at [218, 230] on input "**********" at bounding box center [254, 230] width 395 height 18
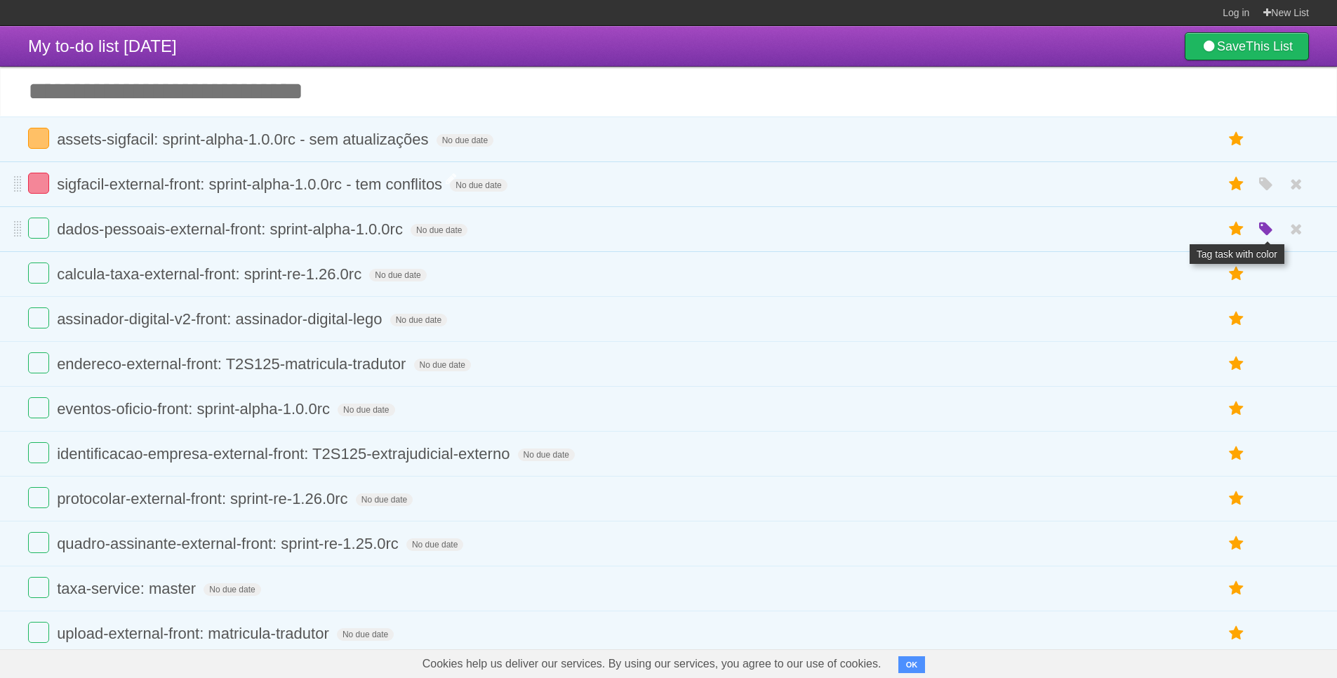
click at [1269, 234] on icon "button" at bounding box center [1267, 229] width 20 height 18
drag, startPoint x: 1210, startPoint y: 234, endPoint x: 1131, endPoint y: 234, distance: 79.3
click at [1210, 234] on label "Orange" at bounding box center [1205, 228] width 15 height 15
click at [651, 230] on form "dados-pessoais-external-front: sprint-alpha-1.0.0rc No due date White Red Blue …" at bounding box center [668, 229] width 1281 height 23
click at [388, 218] on li "dados-pessoais-external-front: sprint-alpha-1.0.0rc No due date White Red Blue …" at bounding box center [668, 229] width 1337 height 46
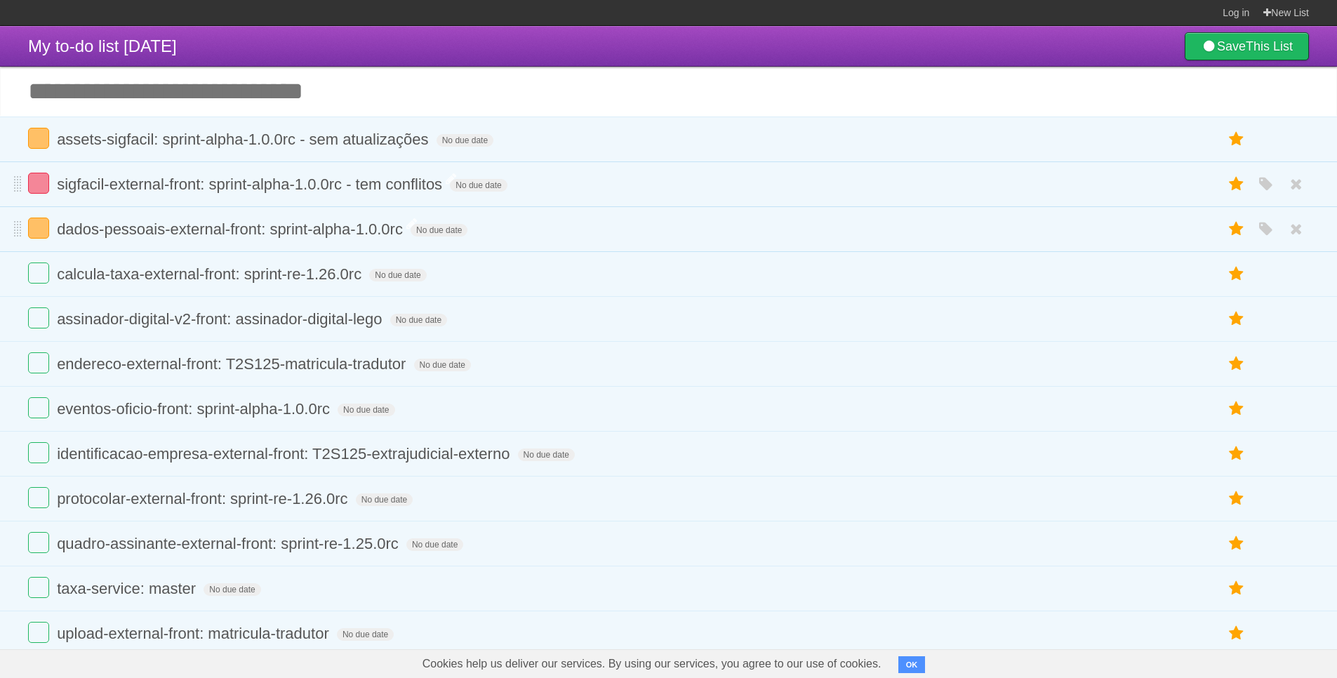
click at [392, 227] on span "dados-pessoais-external-front: sprint-alpha-1.0.0rc" at bounding box center [232, 229] width 350 height 18
click at [421, 233] on input "**********" at bounding box center [254, 230] width 395 height 18
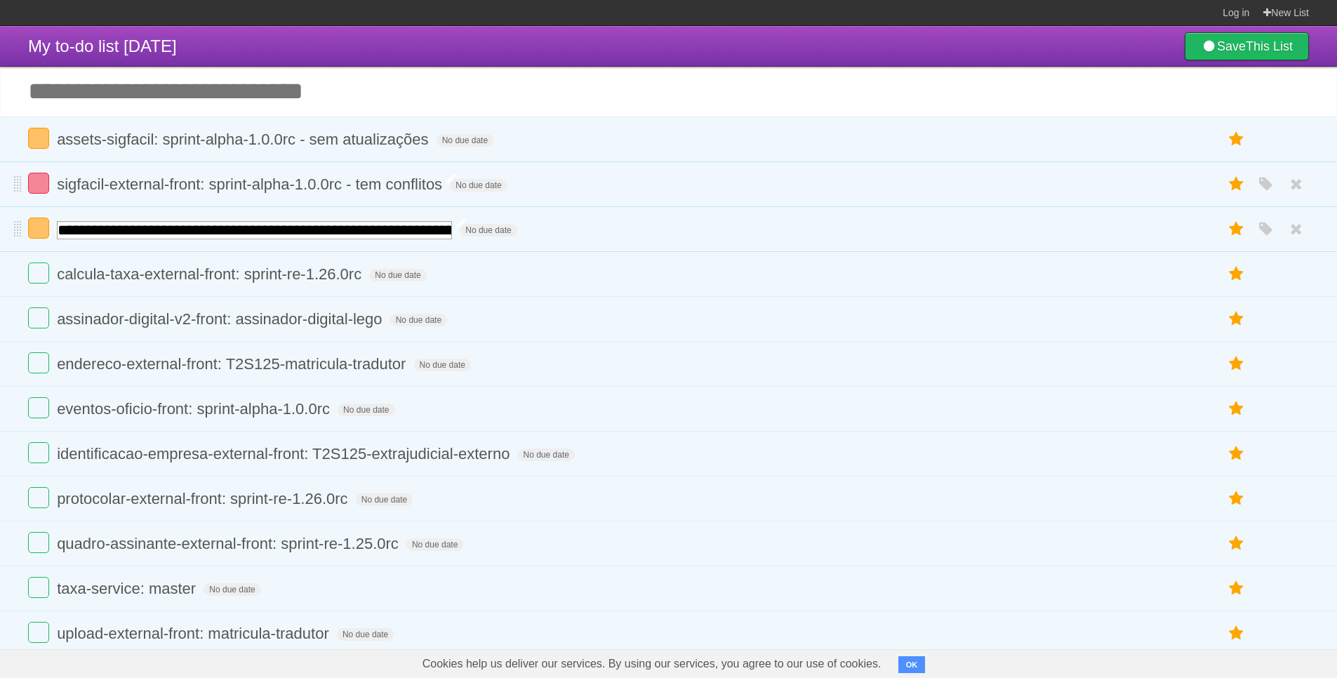
type input "**********"
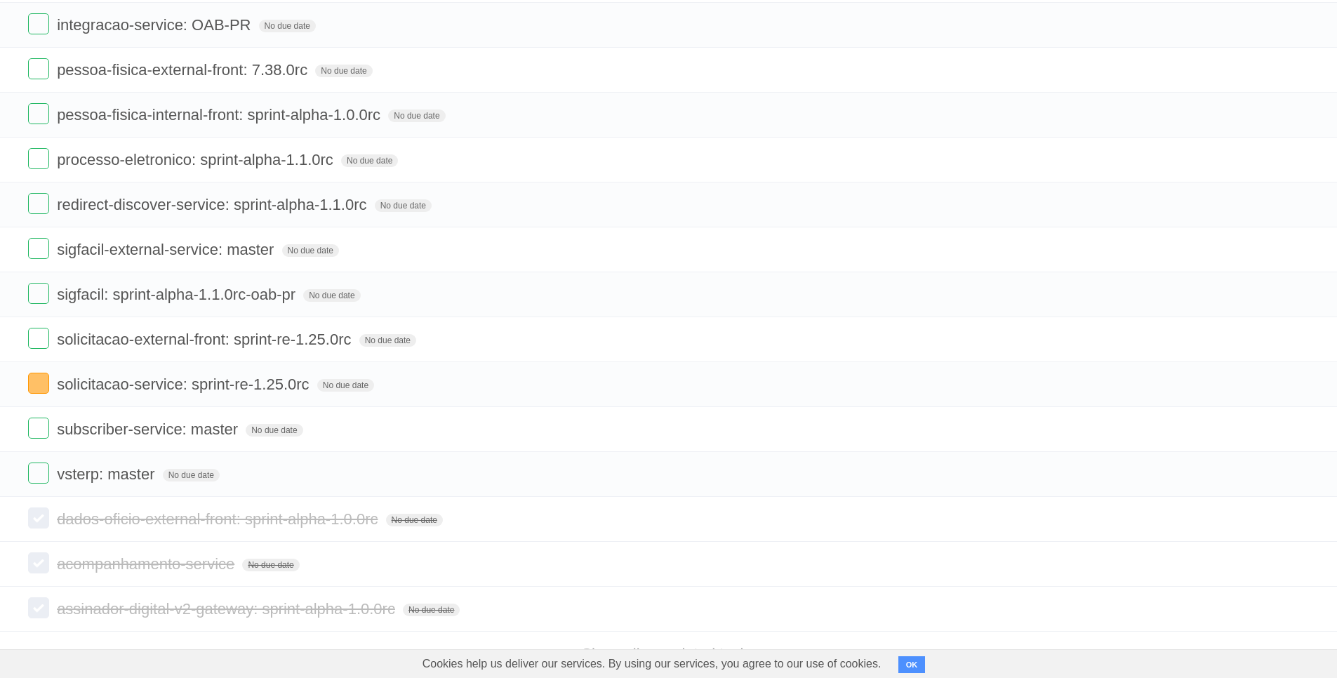
scroll to position [2201, 0]
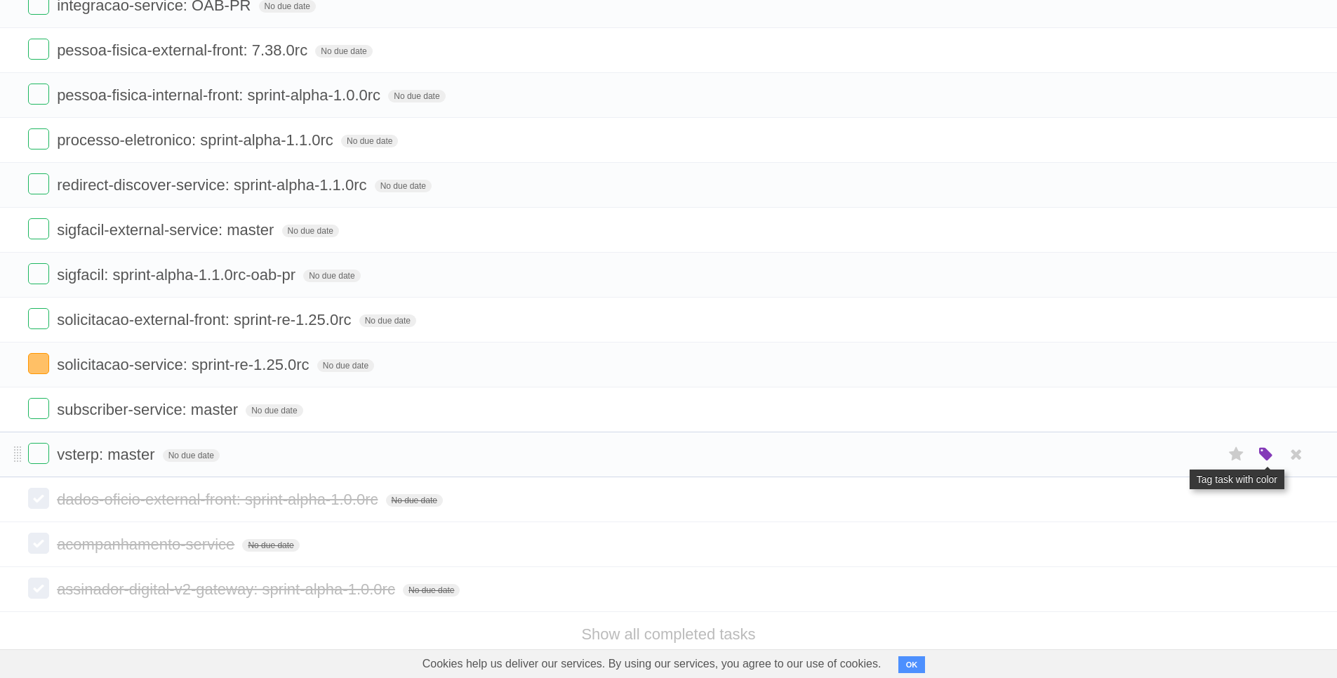
click at [1268, 461] on icon "button" at bounding box center [1267, 455] width 20 height 18
click at [1189, 458] on label "Purple" at bounding box center [1186, 453] width 15 height 15
click at [373, 458] on form "vsterp: master No due date White Red Blue Green Purple Orange" at bounding box center [668, 454] width 1281 height 23
click at [150, 453] on span "vsterp: master" at bounding box center [107, 455] width 101 height 18
type input "**********"
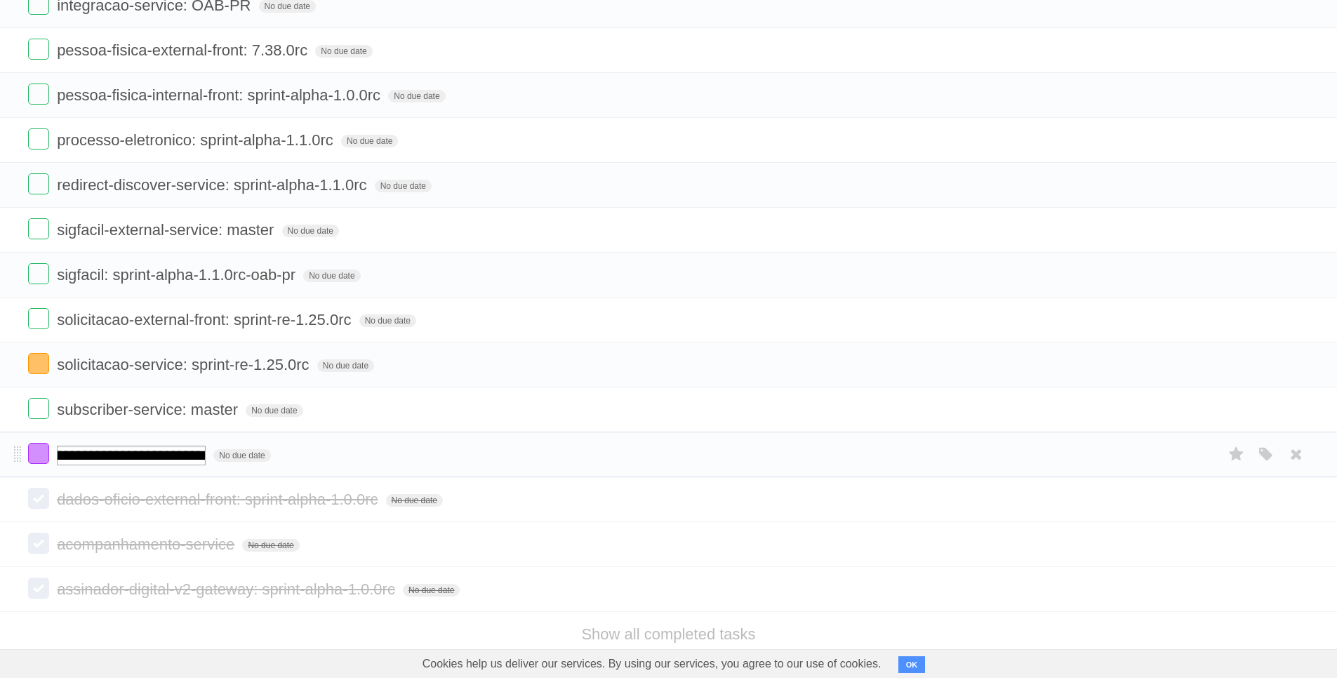
scroll to position [0, 44]
click at [1262, 417] on icon "button" at bounding box center [1267, 410] width 20 height 18
click at [1184, 406] on label "Purple" at bounding box center [1186, 409] width 15 height 15
click at [237, 410] on span "subscriber-service: master" at bounding box center [149, 410] width 185 height 18
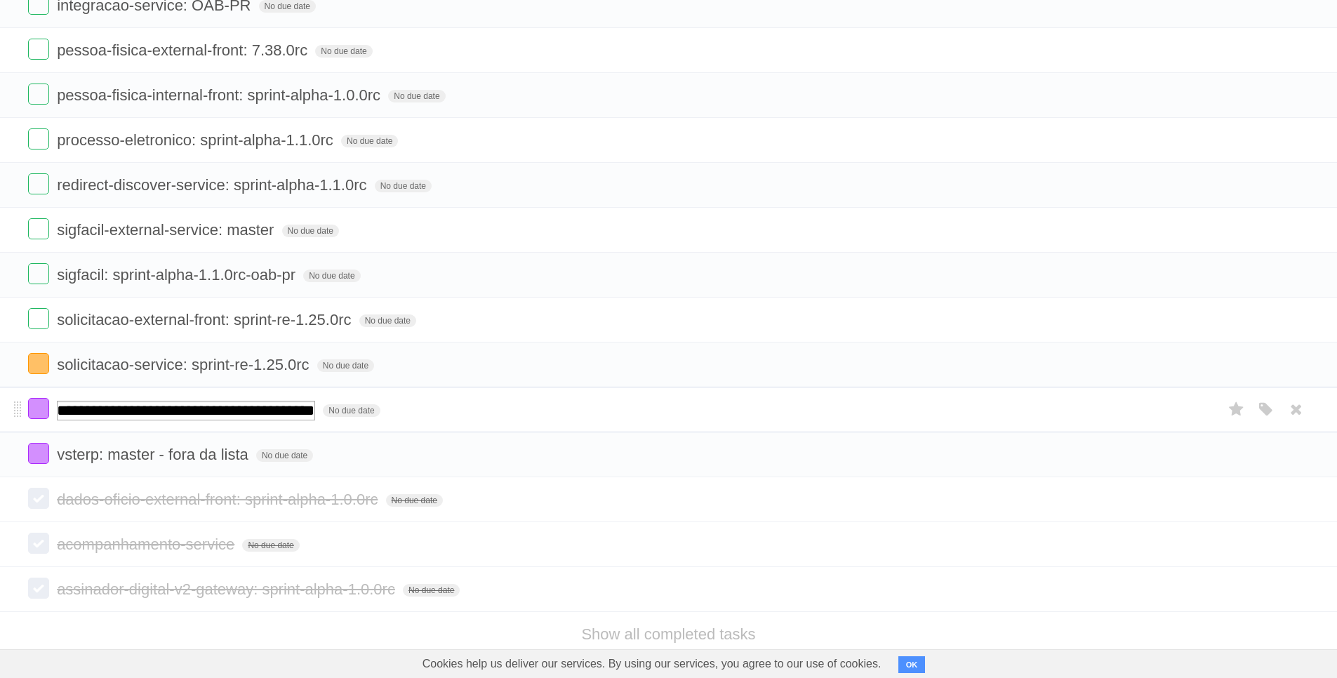
type input "**********"
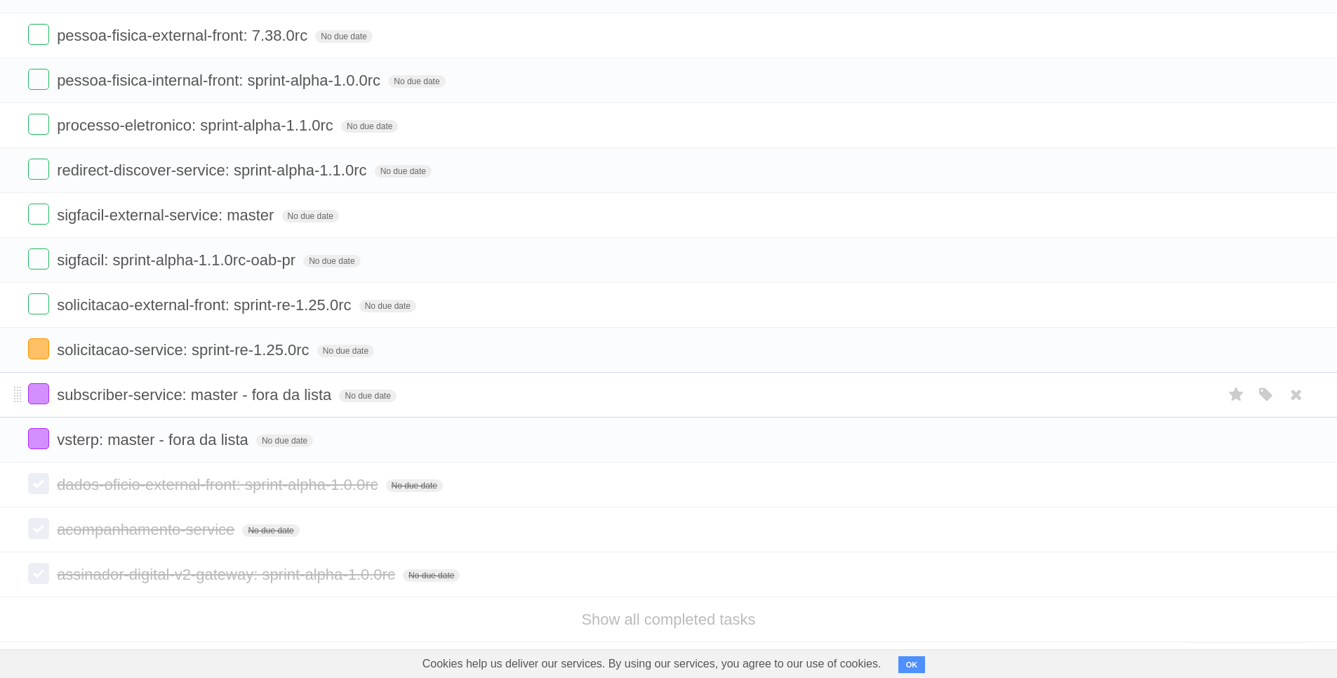
scroll to position [2229, 0]
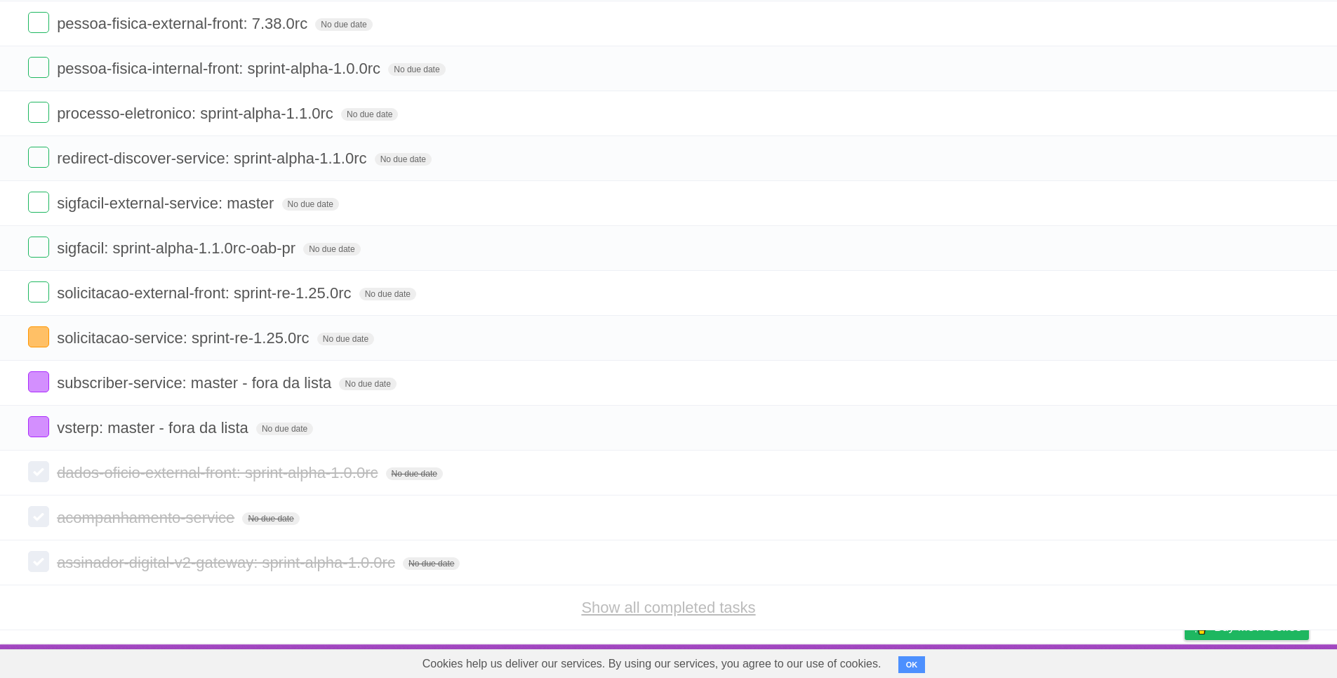
click at [653, 610] on link "Show all completed tasks" at bounding box center [668, 608] width 174 height 18
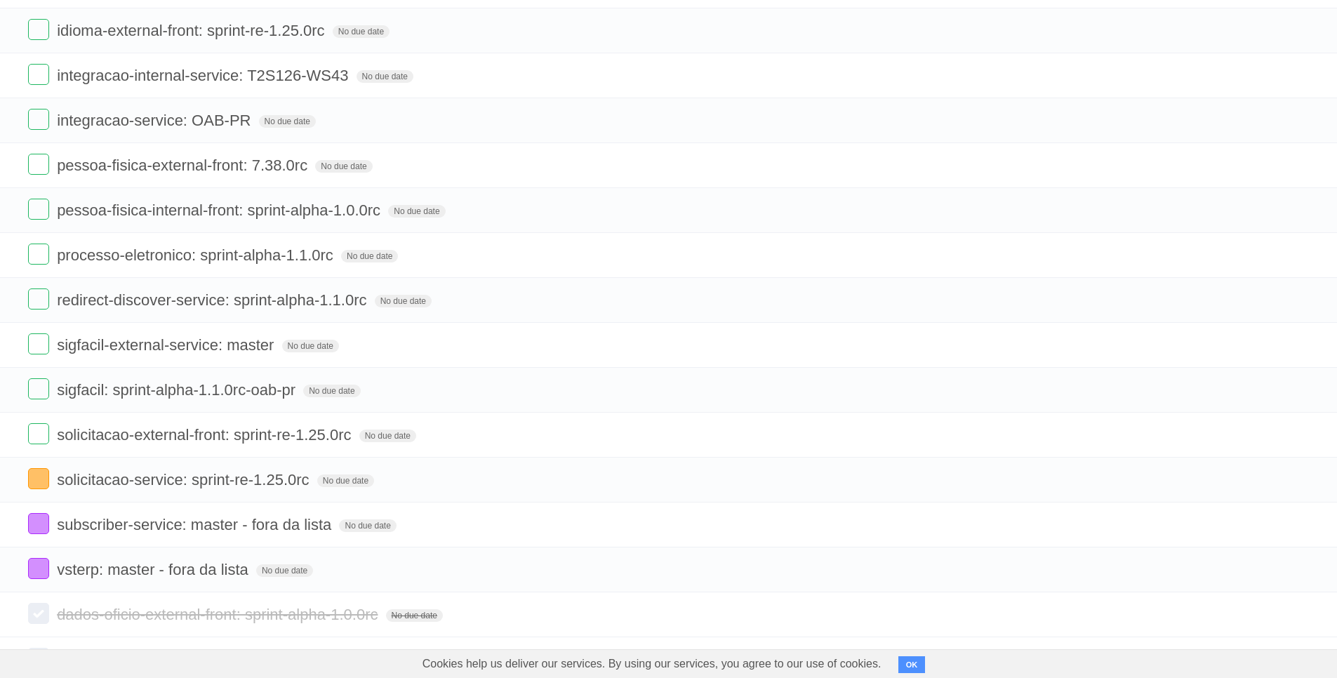
scroll to position [2072, 0]
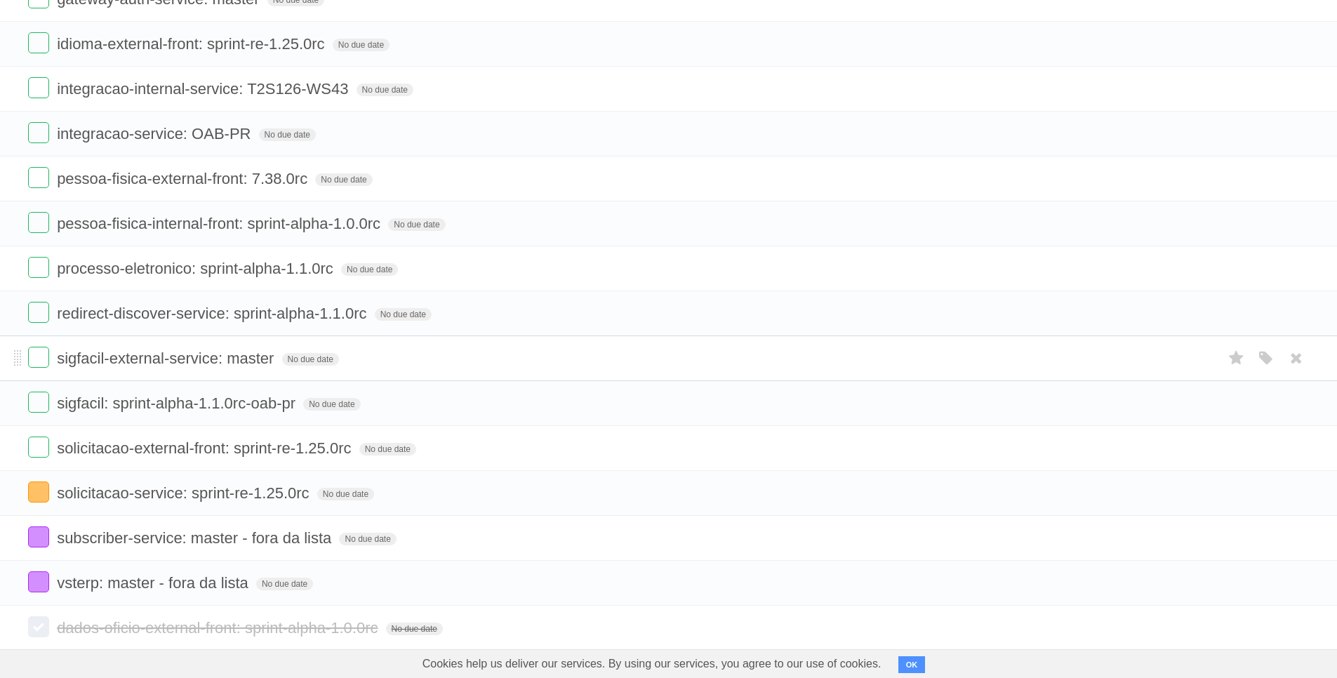
click at [145, 358] on span "sigfacil-external-service: master" at bounding box center [167, 359] width 220 height 18
click at [145, 358] on input "**********" at bounding box center [185, 359] width 256 height 18
click at [175, 362] on input "**********" at bounding box center [185, 359] width 256 height 18
click at [175, 451] on span "solicitacao-external-front: sprint-re-1.25.0rc" at bounding box center [206, 448] width 298 height 18
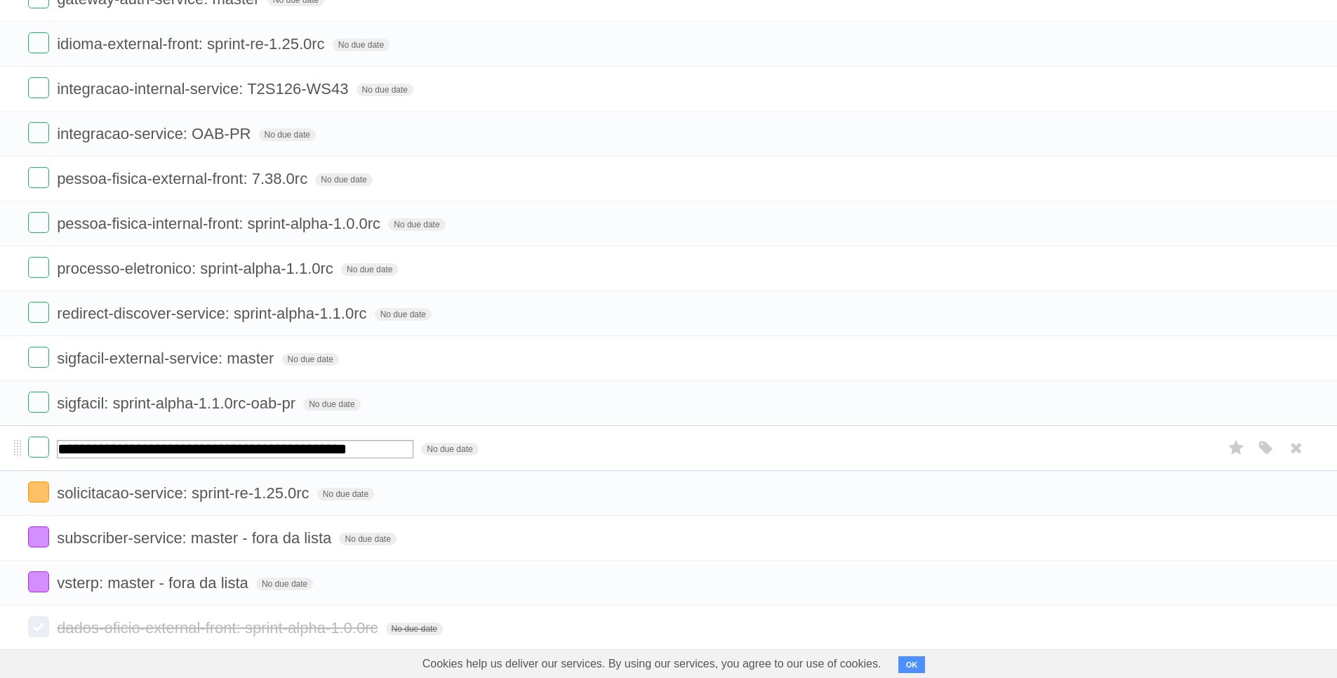
click at [175, 451] on input "**********" at bounding box center [235, 449] width 357 height 18
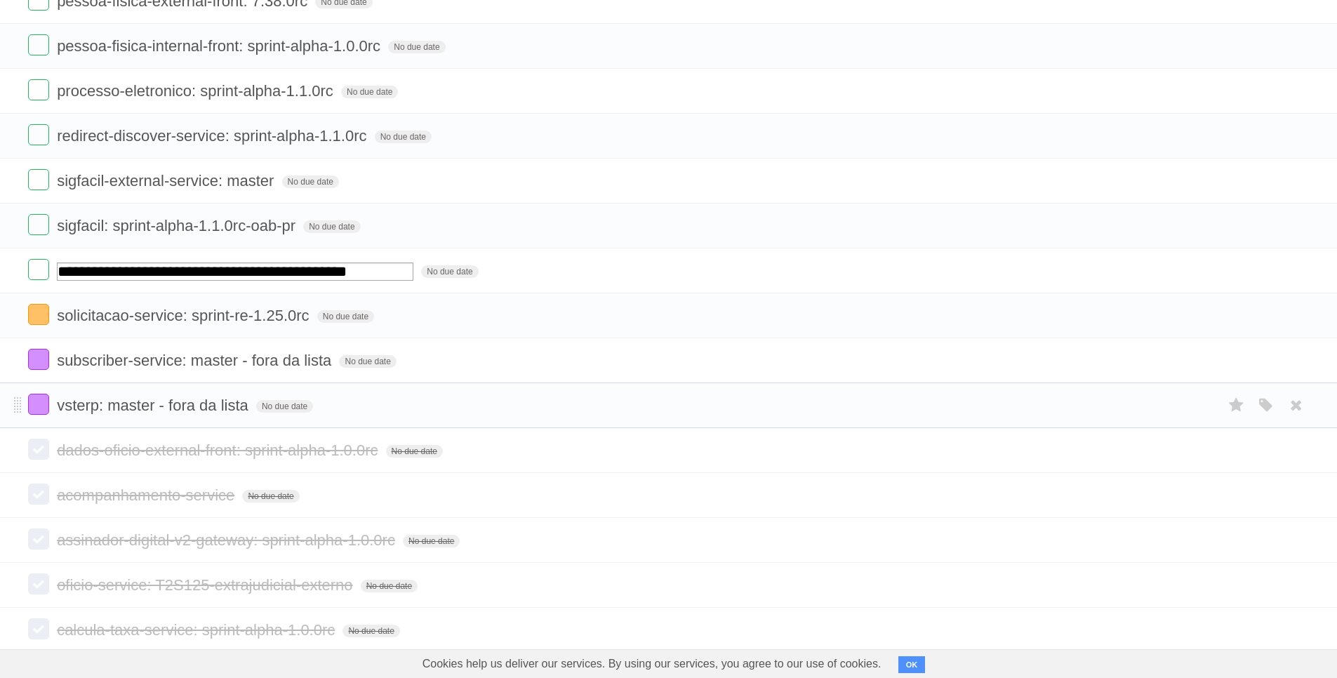
scroll to position [2251, 0]
click at [178, 317] on span "solicitacao-service: sprint-re-1.25.0rc" at bounding box center [185, 314] width 256 height 18
click at [666, 314] on form "solicitacao-service: sprint-re-1.25.0rc No due date White Red Blue Green Purple…" at bounding box center [668, 314] width 1281 height 23
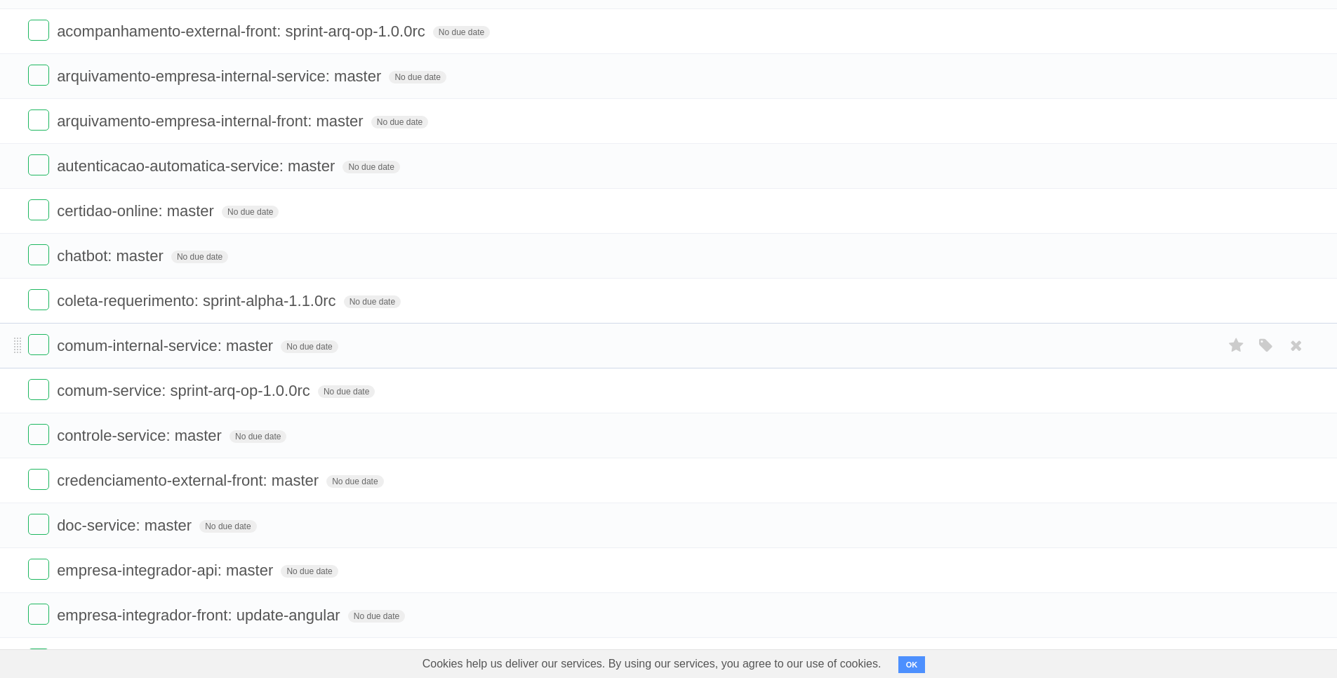
scroll to position [1146, 0]
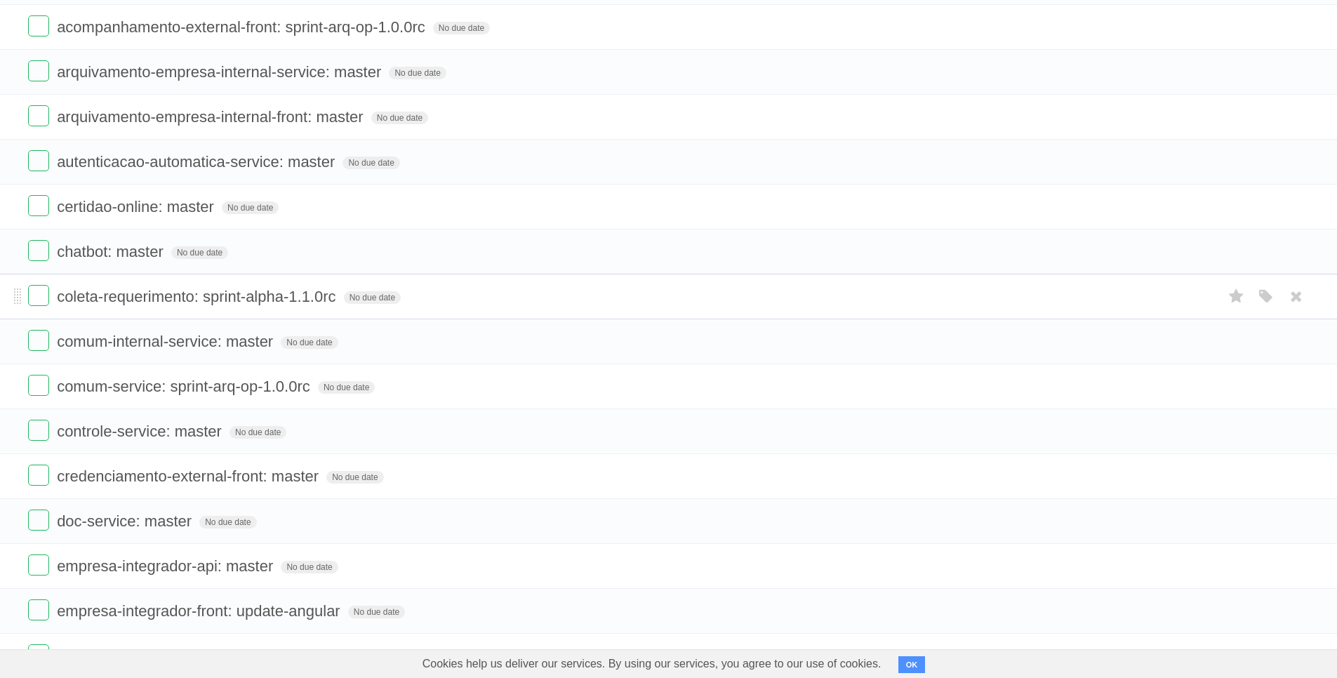
click at [199, 302] on span "coleta-requerimento: sprint-alpha-1.1.0rc" at bounding box center [198, 297] width 282 height 18
click at [199, 302] on input "**********" at bounding box center [216, 298] width 318 height 18
click at [637, 305] on form "**********" at bounding box center [668, 296] width 1281 height 23
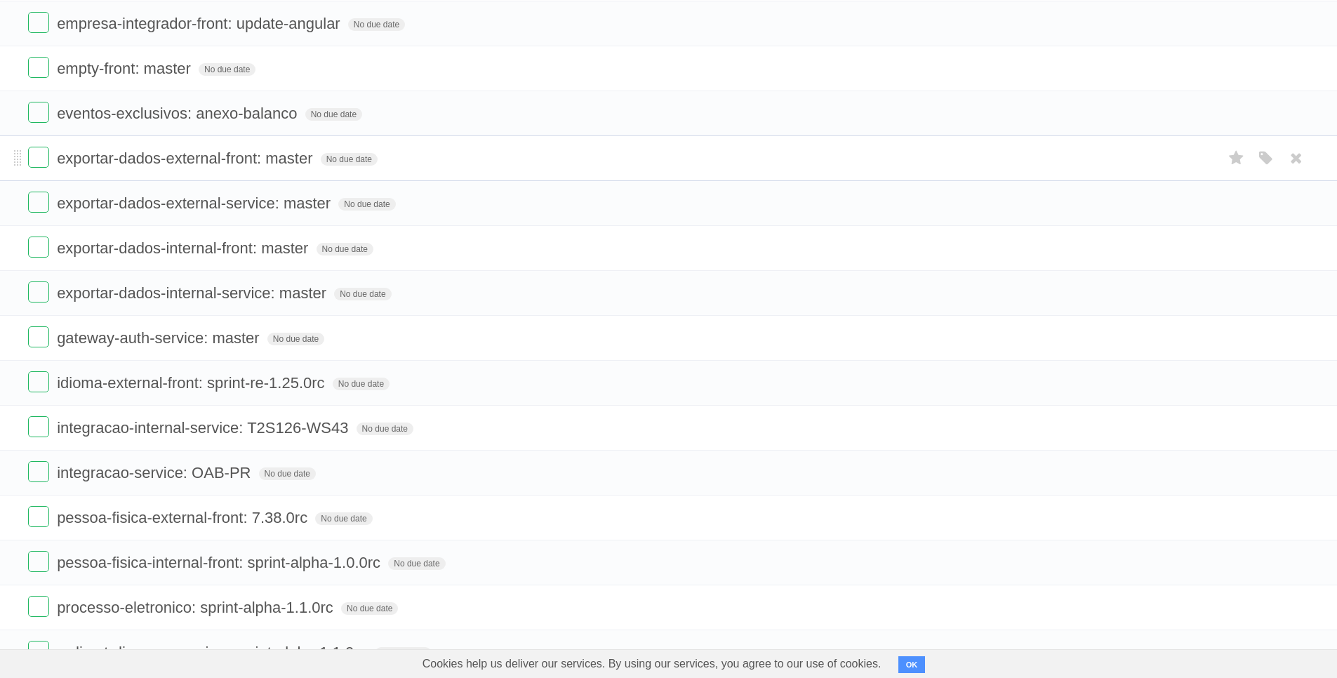
scroll to position [1735, 0]
click at [153, 379] on span "idioma-external-front: sprint-re-1.25.0rc" at bounding box center [192, 381] width 271 height 18
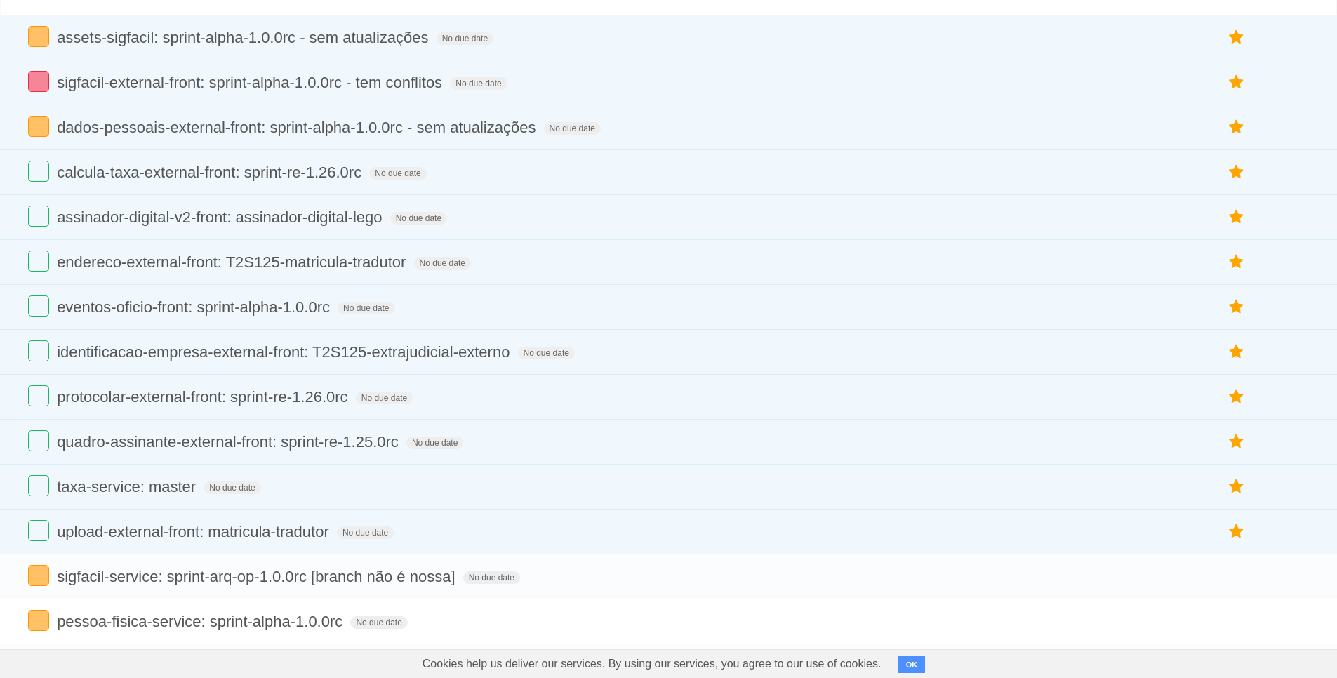
scroll to position [0, 0]
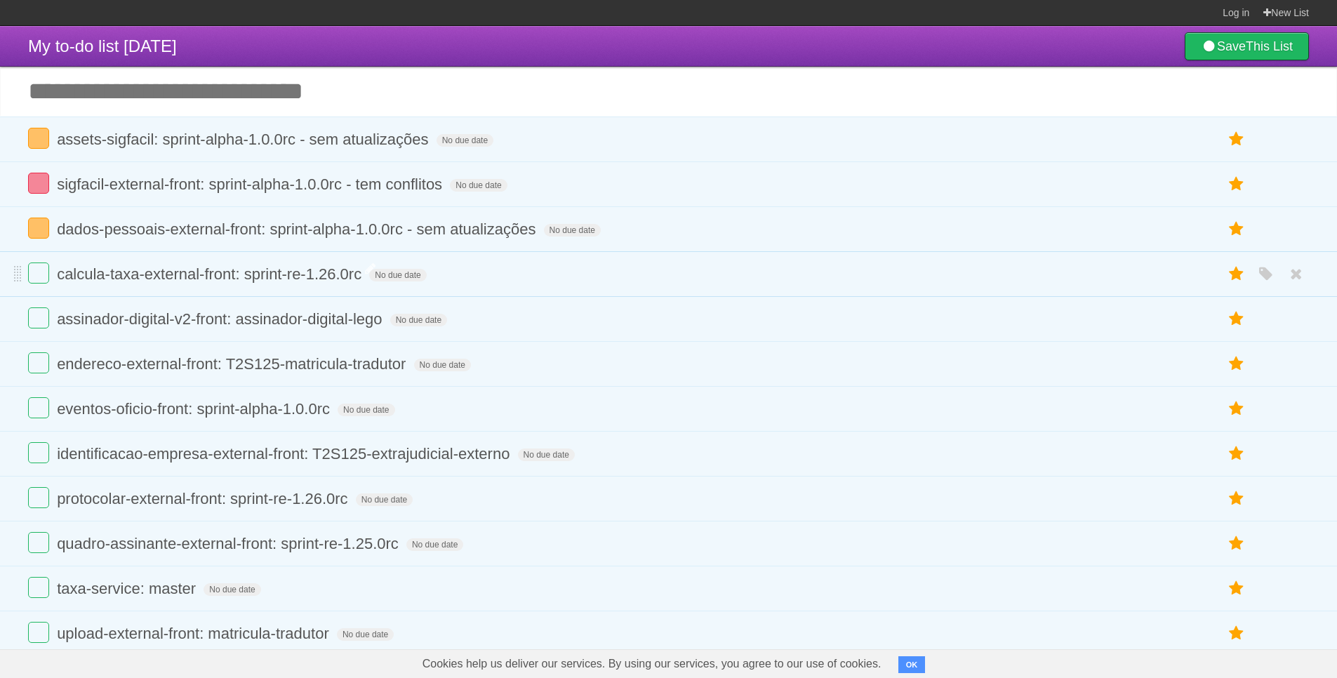
click at [171, 280] on span "calcula-taxa-external-front: sprint-re-1.26.0rc" at bounding box center [211, 274] width 308 height 18
click at [171, 280] on input "**********" at bounding box center [239, 275] width 364 height 18
click at [1264, 277] on icon "button" at bounding box center [1267, 274] width 20 height 18
click at [1130, 277] on label "Red" at bounding box center [1129, 273] width 15 height 15
click at [630, 284] on form "calcula-taxa-external-front: sprint-re-1.26.0rc No due date White Red Blue Gree…" at bounding box center [668, 274] width 1281 height 23
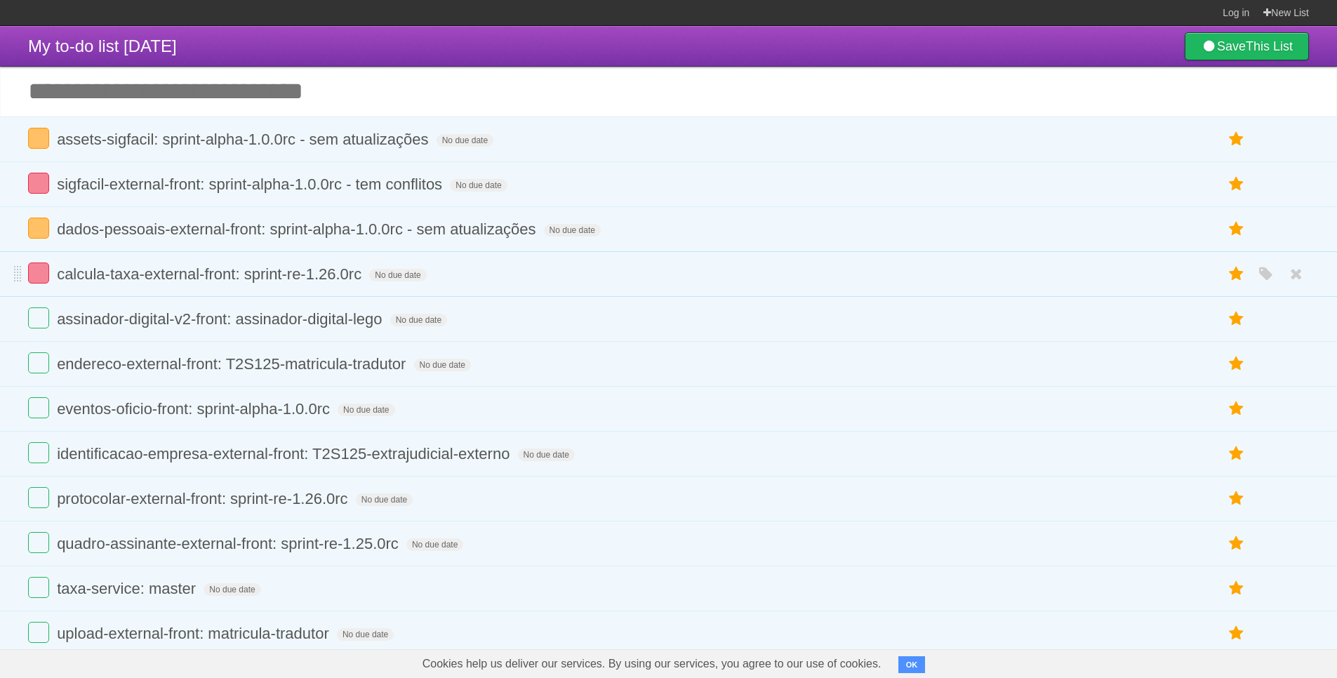
click at [590, 281] on form "calcula-taxa-external-front: sprint-re-1.26.0rc No due date White Red Blue Gree…" at bounding box center [668, 274] width 1281 height 23
click at [353, 269] on span "calcula-taxa-external-front: sprint-re-1.26.0rc" at bounding box center [211, 274] width 308 height 18
type input "**********"
click at [958, 178] on form "sigfacil-external-front: sprint-alpha-1.0.0rc - tem conflitos No due date White…" at bounding box center [668, 184] width 1281 height 23
click at [430, 183] on span "sigfacil-external-front: sprint-alpha-1.0.0rc - tem conflitos" at bounding box center [251, 185] width 389 height 18
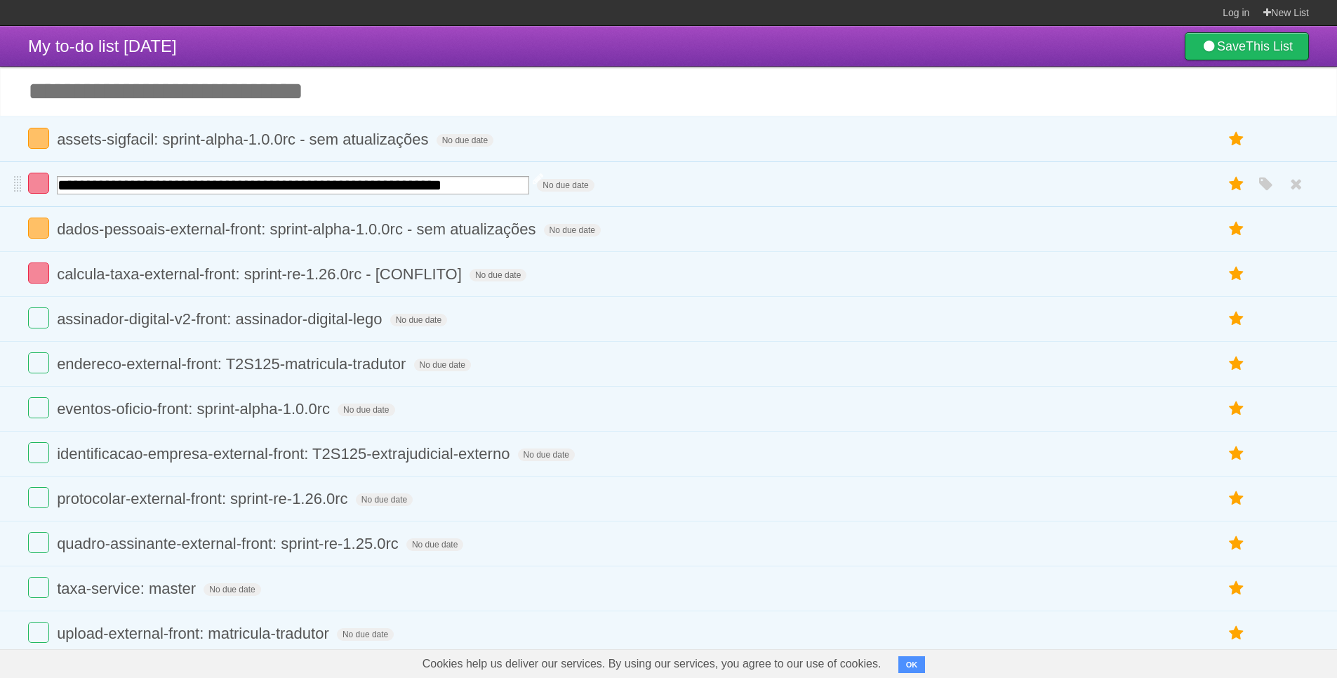
click at [373, 190] on input "**********" at bounding box center [293, 185] width 472 height 18
drag, startPoint x: 345, startPoint y: 188, endPoint x: 508, endPoint y: 186, distance: 162.9
click at [508, 186] on input "**********" at bounding box center [293, 185] width 472 height 18
type input "**********"
click at [224, 324] on span "assinador-digital-v2-front: assinador-digital-lego" at bounding box center [221, 319] width 329 height 18
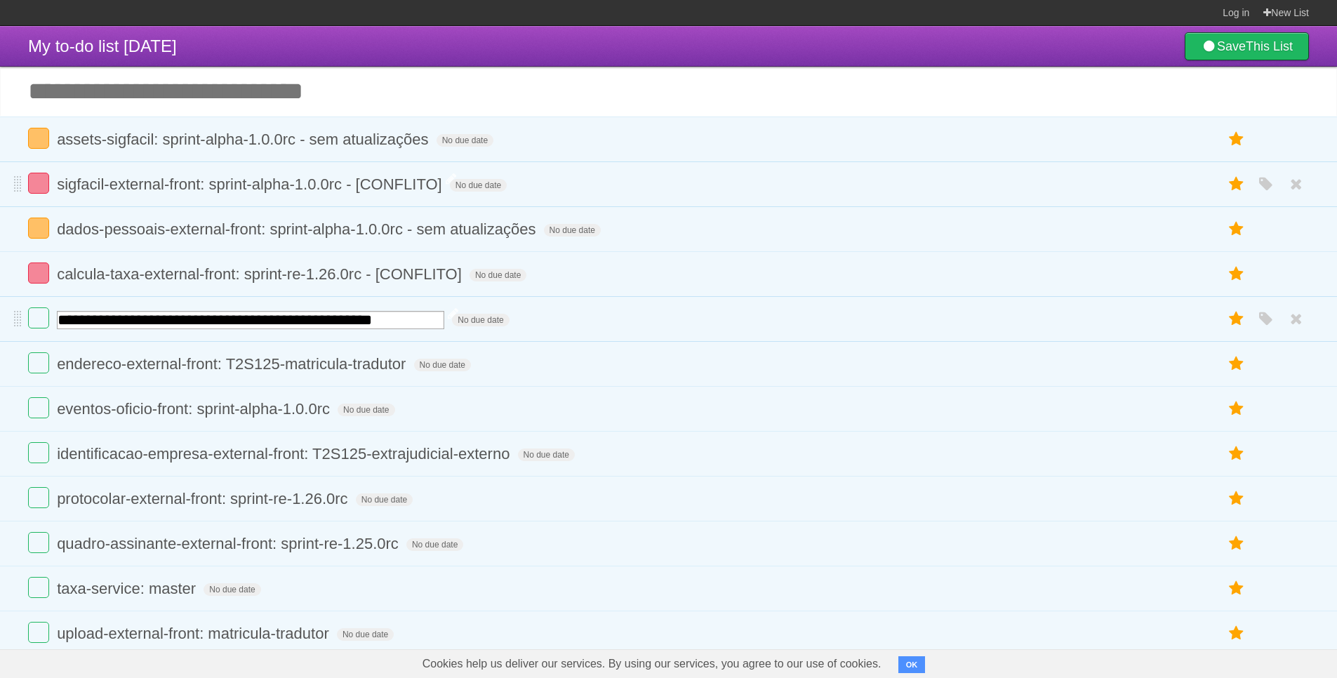
click at [224, 324] on input "**********" at bounding box center [251, 320] width 388 height 18
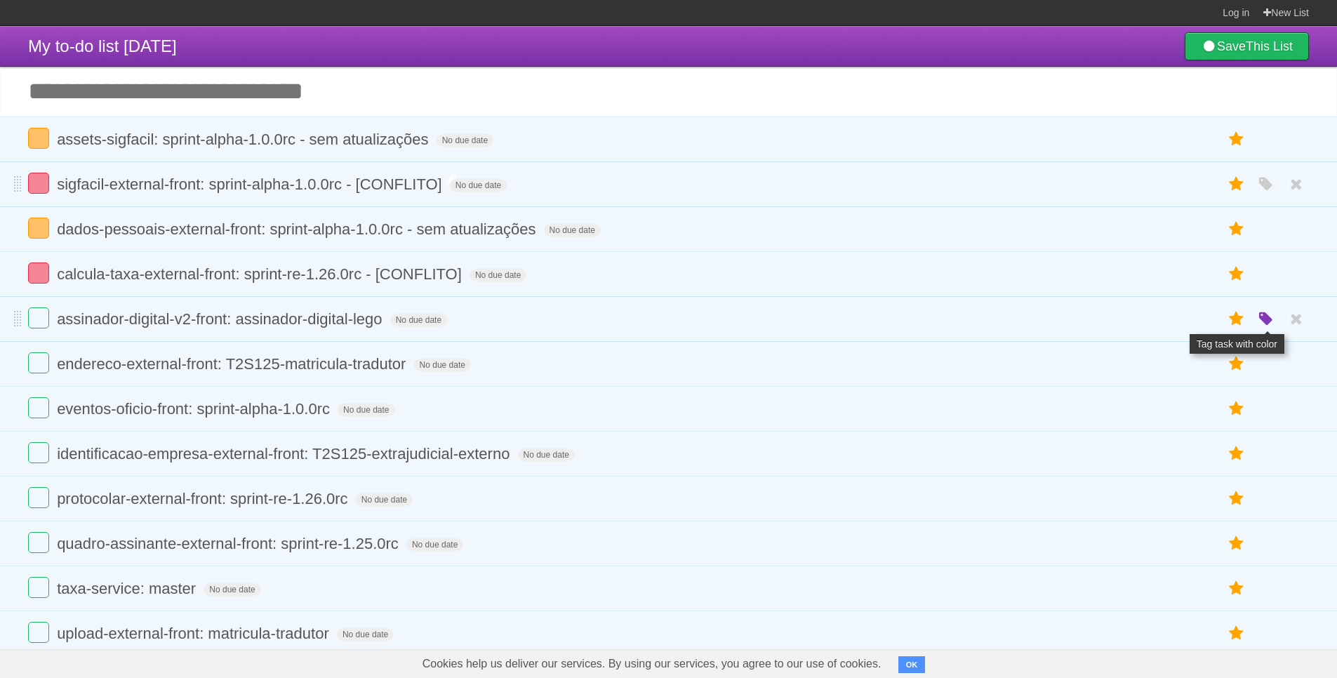
click at [1259, 319] on icon "button" at bounding box center [1267, 319] width 20 height 18
click at [1170, 324] on label "Green" at bounding box center [1167, 318] width 15 height 15
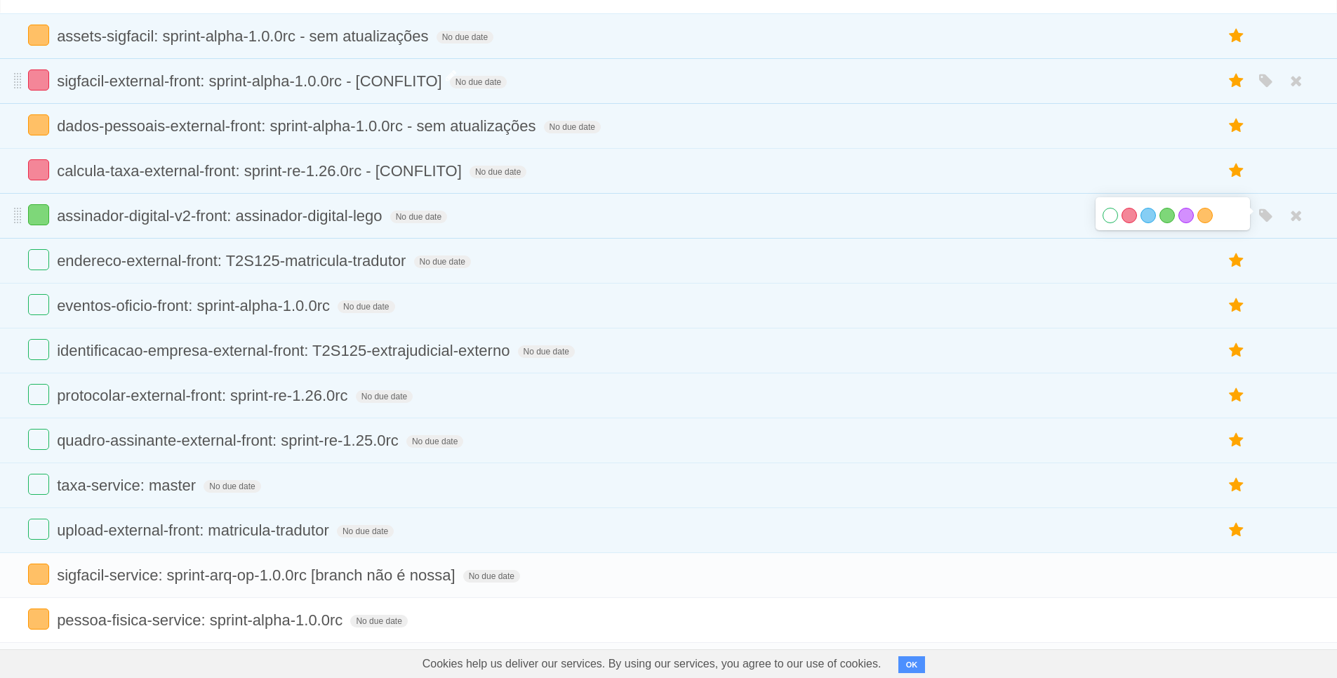
scroll to position [147, 0]
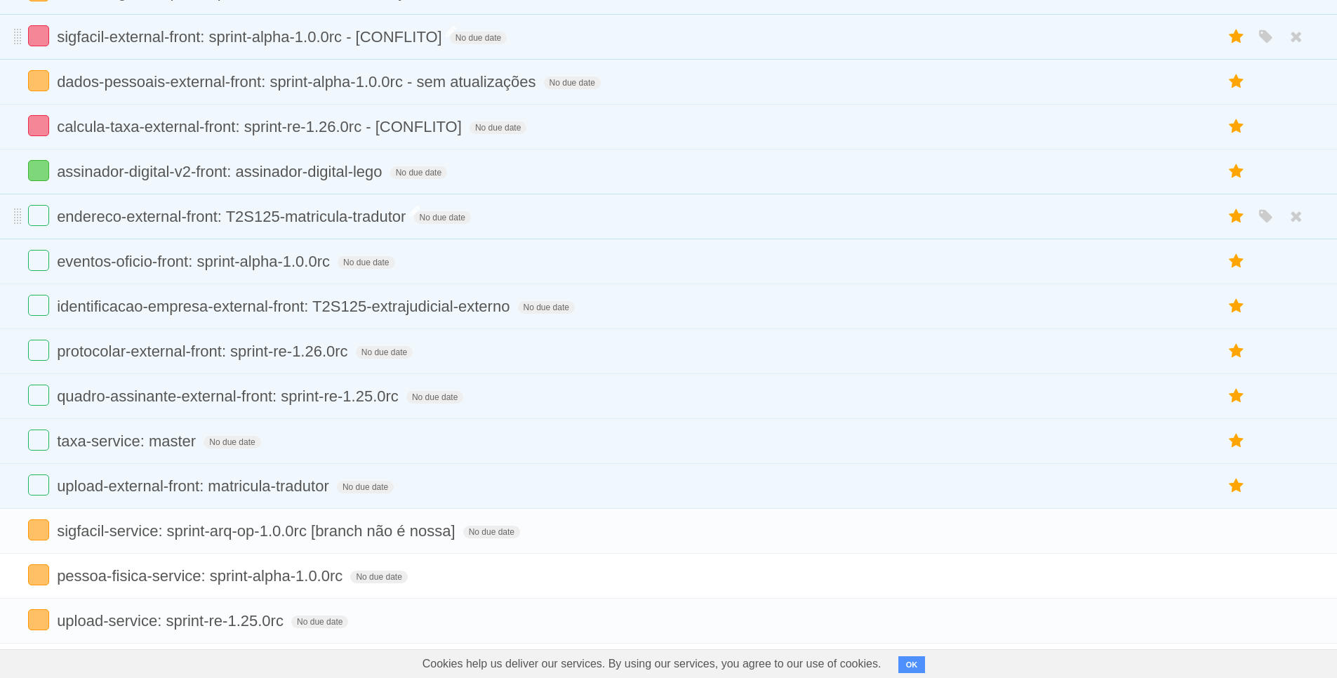
click at [114, 215] on span "endereco-external-front: T2S125-matricula-tradutor" at bounding box center [233, 217] width 352 height 18
click at [114, 215] on input "**********" at bounding box center [251, 218] width 388 height 18
click at [192, 222] on span "endereco-external-front: T2S125-matricula-tradutor" at bounding box center [233, 217] width 352 height 18
click at [214, 261] on span "eventos-oficio-front: sprint-alpha-1.0.0rc" at bounding box center [195, 262] width 277 height 18
click at [263, 227] on form "endereco-external-front: T2S125-matricula-tradutor No due date White Red Blue G…" at bounding box center [668, 216] width 1281 height 23
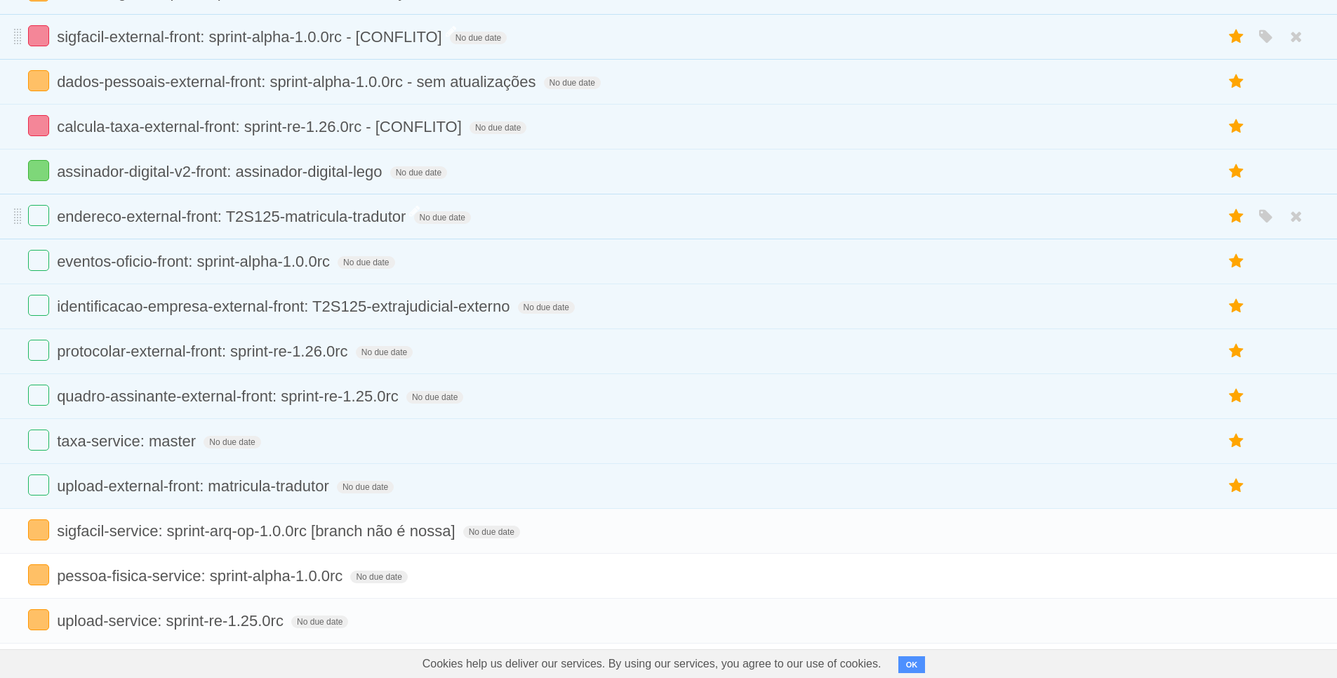
click at [261, 218] on span "endereco-external-front: T2S125-matricula-tradutor" at bounding box center [233, 217] width 352 height 18
click at [269, 217] on input "**********" at bounding box center [251, 218] width 388 height 18
click at [268, 218] on input "**********" at bounding box center [251, 218] width 388 height 18
click at [1262, 217] on icon "button" at bounding box center [1267, 217] width 20 height 18
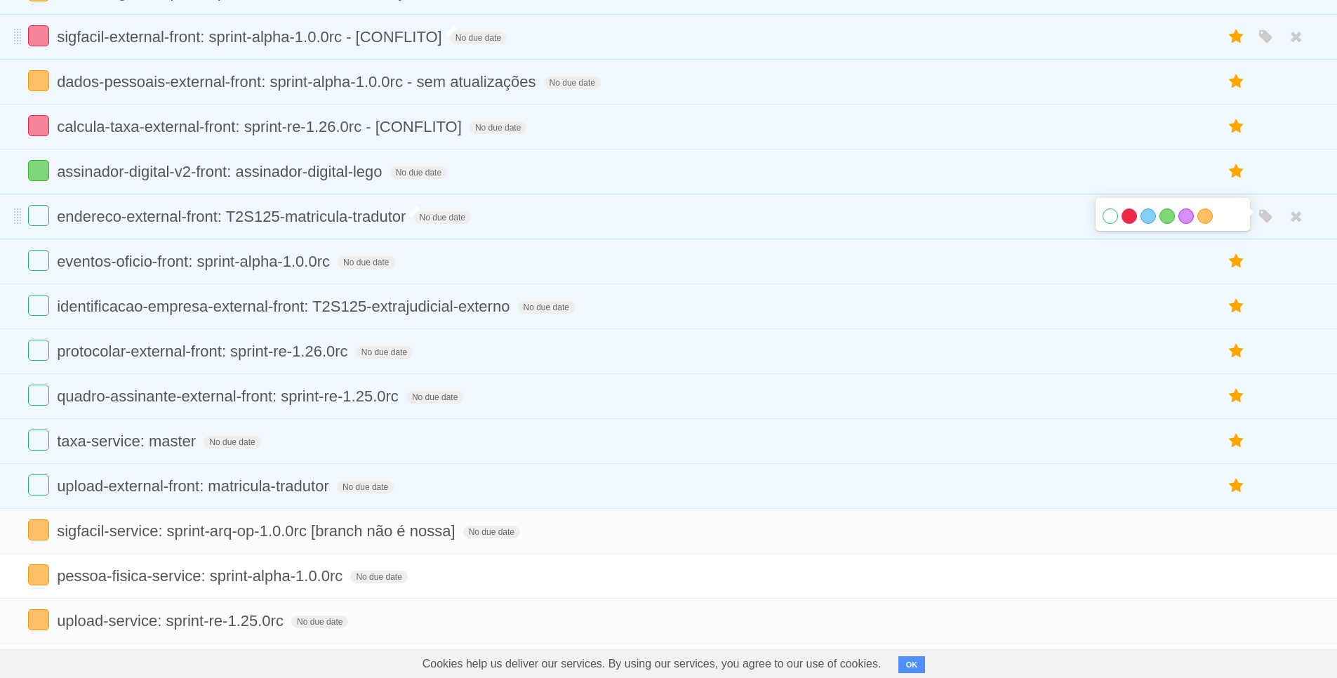
click at [1127, 219] on label "Red" at bounding box center [1129, 216] width 15 height 15
click at [411, 126] on span "calcula-taxa-external-front: sprint-re-1.26.0rc - [CONFLITO]" at bounding box center [261, 127] width 409 height 18
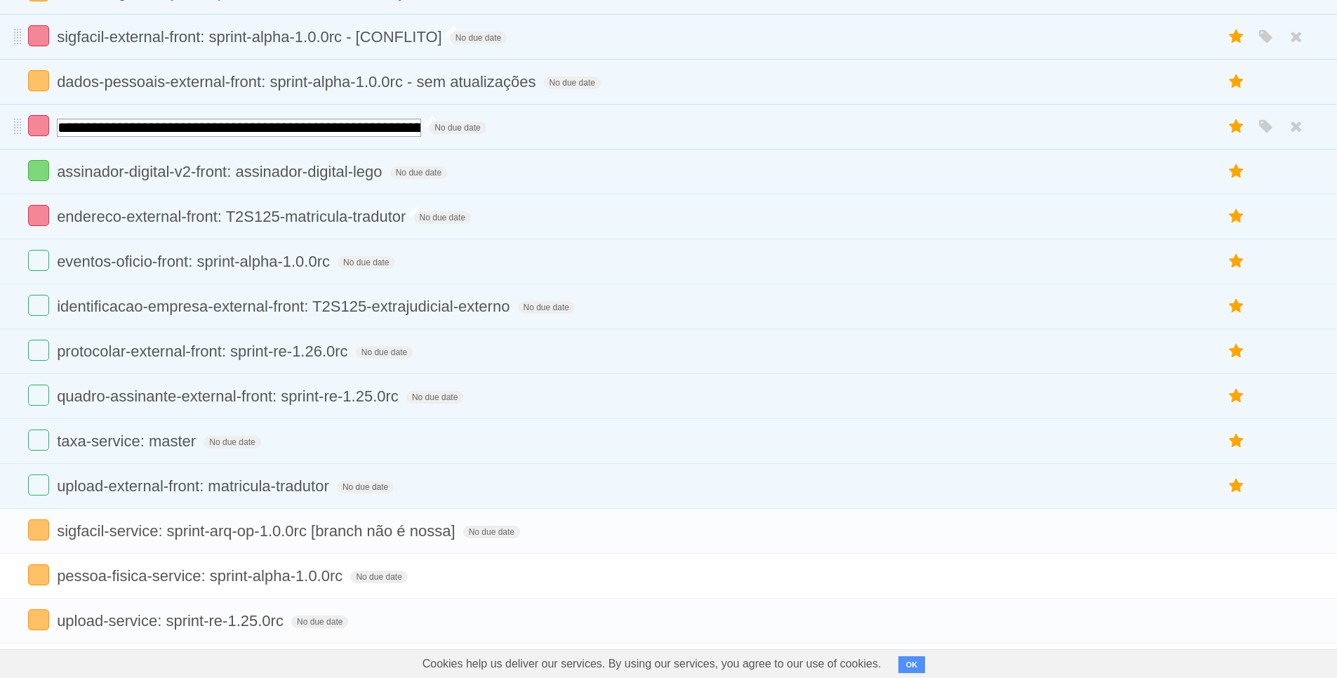
click at [411, 126] on input "**********" at bounding box center [239, 128] width 364 height 18
click at [384, 133] on input "**********" at bounding box center [239, 128] width 364 height 18
drag, startPoint x: 373, startPoint y: 129, endPoint x: 479, endPoint y: 128, distance: 106.0
click at [421, 128] on input "**********" at bounding box center [239, 128] width 364 height 18
click at [505, 220] on form "endereco-external-front: T2S125-matricula-tradutor No due date White Red Blue G…" at bounding box center [668, 216] width 1281 height 23
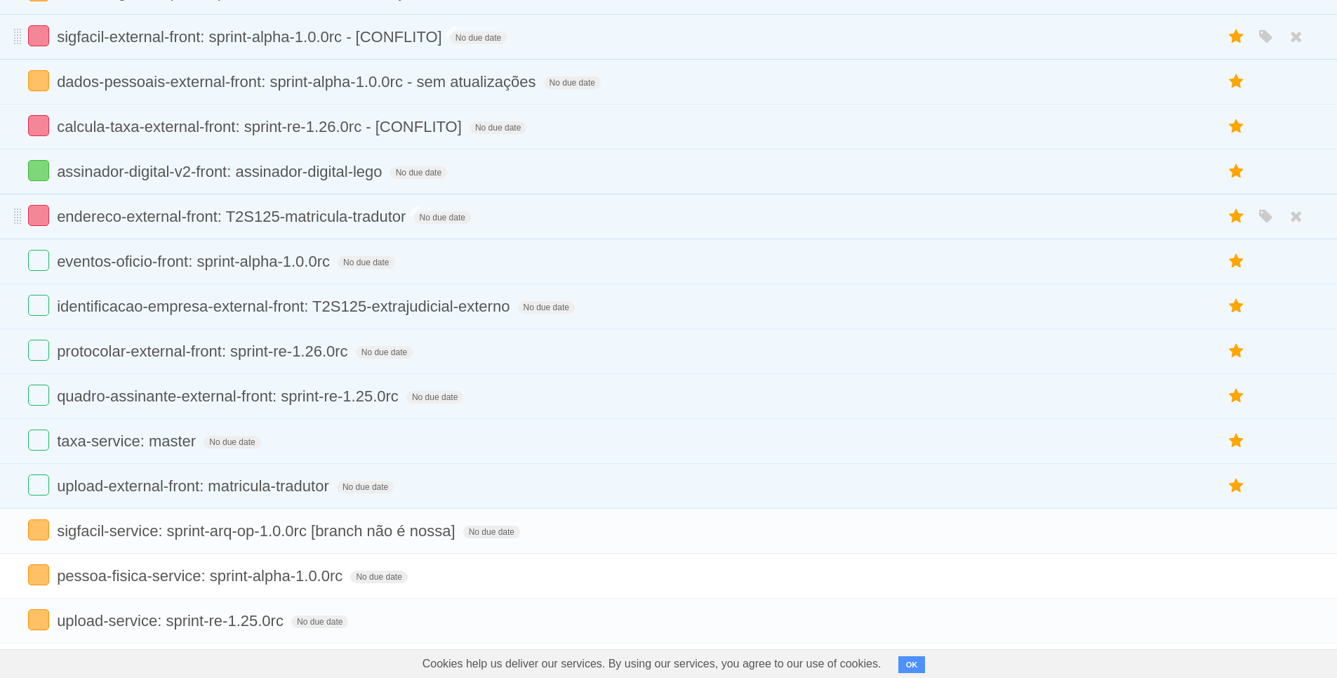
click at [509, 215] on form "endereco-external-front: T2S125-matricula-tradutor No due date White Red Blue G…" at bounding box center [668, 216] width 1281 height 23
click at [494, 217] on form "endereco-external-front: T2S125-matricula-tradutor No due date White Red Blue G…" at bounding box center [668, 216] width 1281 height 23
click at [393, 215] on span "endereco-external-front: T2S125-matricula-tradutor" at bounding box center [233, 217] width 352 height 18
click at [430, 219] on input "**********" at bounding box center [251, 218] width 388 height 18
type input "**********"
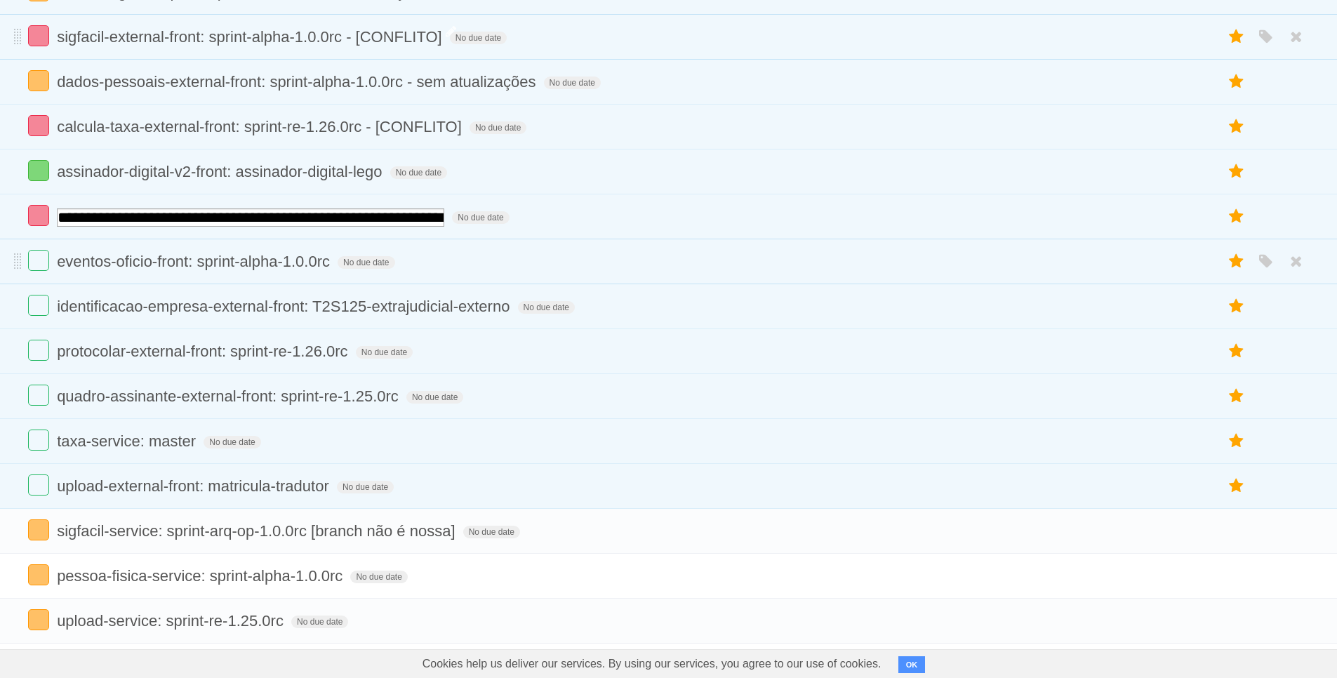
click at [440, 258] on form "eventos-oficio-front: sprint-alpha-1.0.0rc No due date White Red Blue Green Pur…" at bounding box center [668, 261] width 1281 height 23
click at [185, 258] on span "eventos-oficio-front: sprint-alpha-1.0.0rc" at bounding box center [195, 262] width 277 height 18
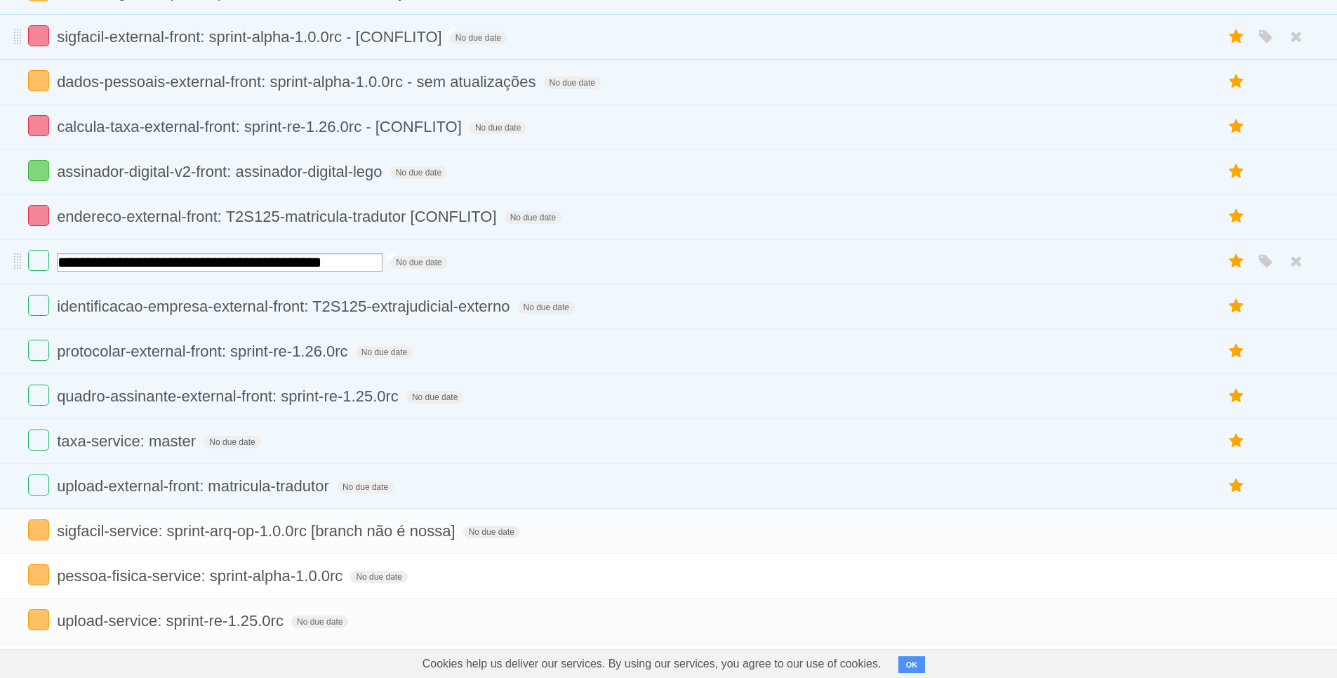
click at [185, 258] on input "**********" at bounding box center [220, 262] width 326 height 18
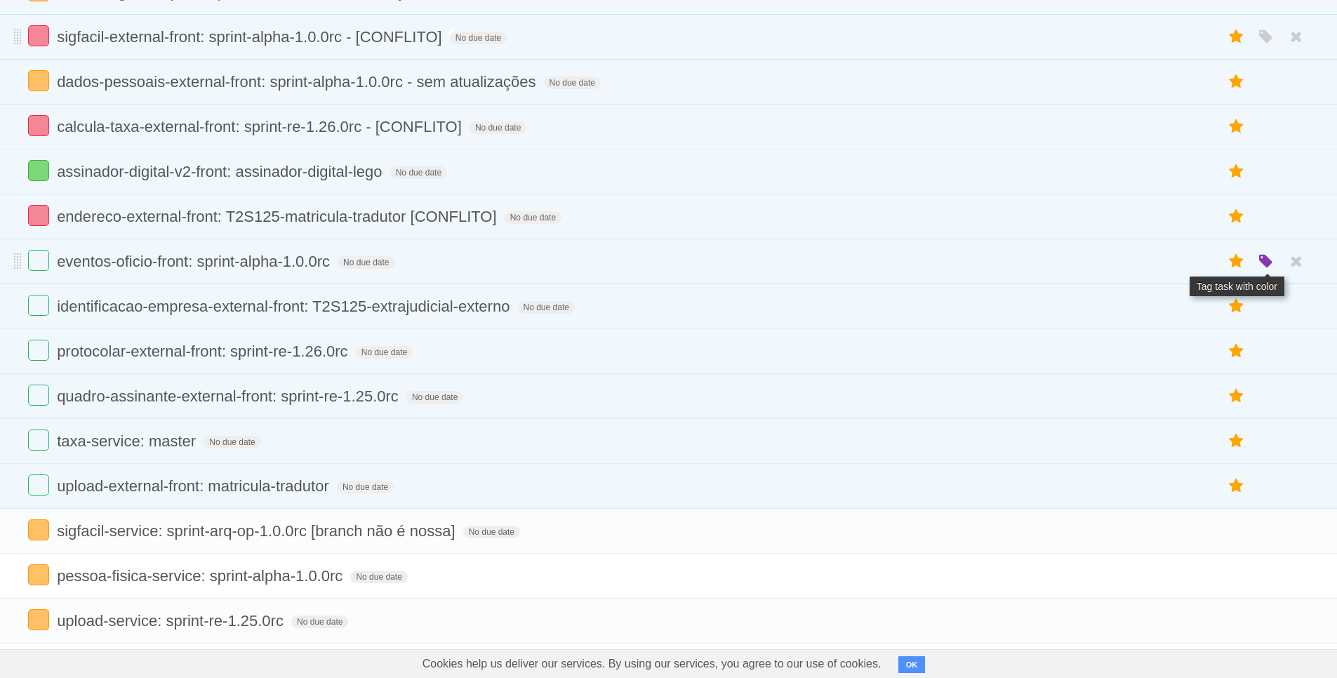
click at [1262, 260] on icon "button" at bounding box center [1267, 262] width 20 height 18
click at [1197, 260] on div "White Red Blue Green Purple Orange" at bounding box center [1173, 262] width 140 height 19
click at [1207, 263] on label "Orange" at bounding box center [1205, 260] width 15 height 15
click at [339, 310] on span "identificacao-empresa-external-front: T2S125-extrajudicial-externo" at bounding box center [285, 307] width 456 height 18
click at [460, 216] on span "endereco-external-front: T2S125-matricula-tradutor [CONFLITO]" at bounding box center [278, 217] width 443 height 18
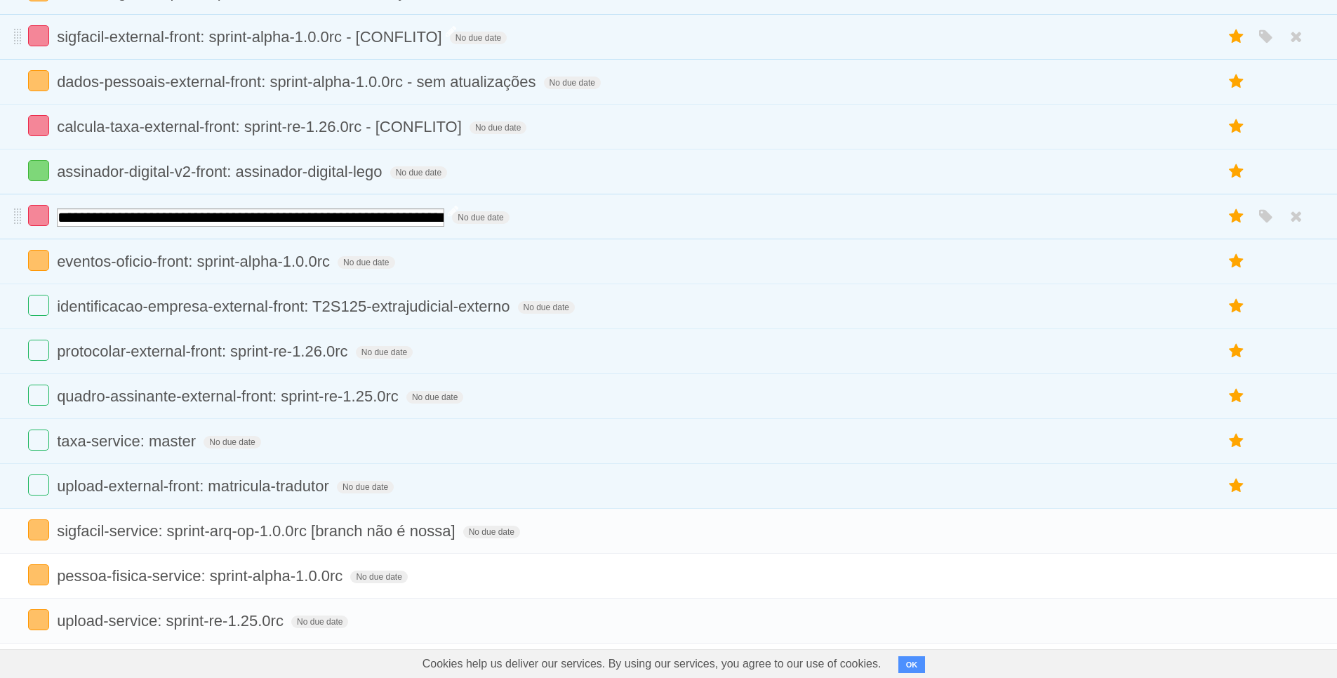
click at [410, 219] on input "**********" at bounding box center [251, 218] width 388 height 18
click at [413, 216] on input "**********" at bounding box center [251, 218] width 388 height 18
drag, startPoint x: 413, startPoint y: 219, endPoint x: 512, endPoint y: 223, distance: 98.4
click at [444, 223] on input "**********" at bounding box center [251, 218] width 388 height 18
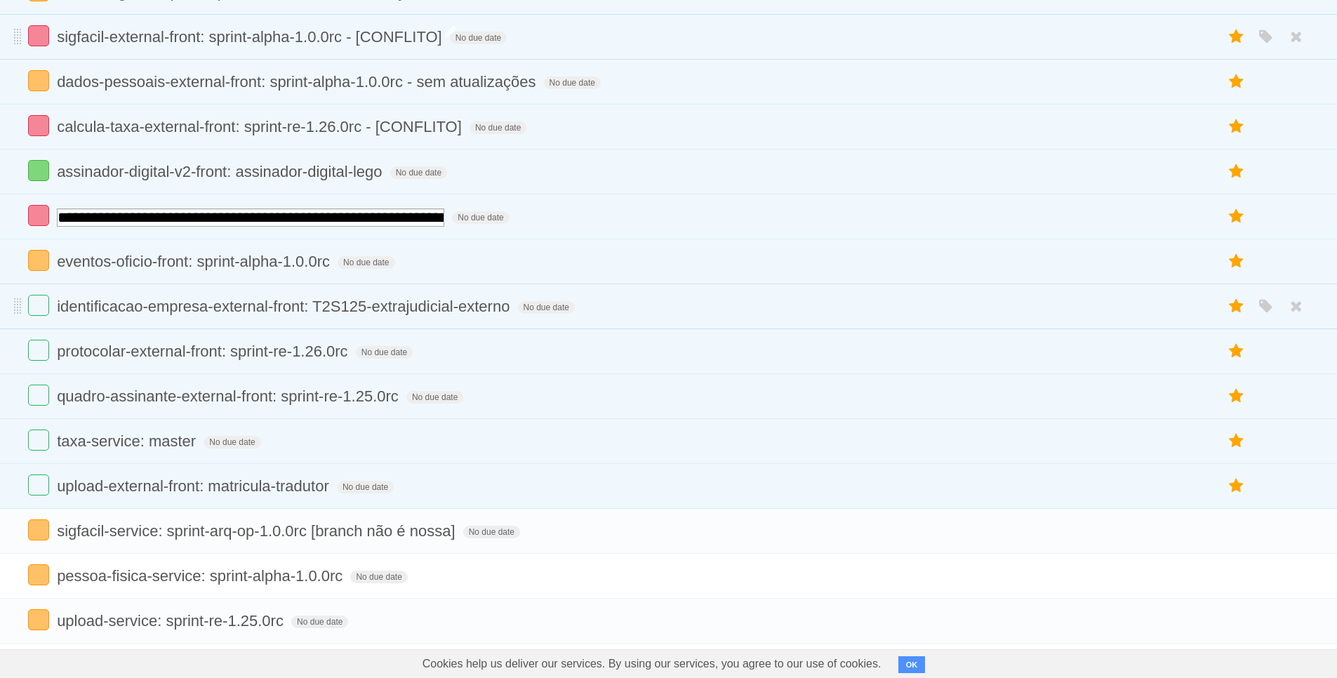
click at [611, 310] on form "identificacao-empresa-external-front: T2S125-extrajudicial-externo No due date …" at bounding box center [668, 306] width 1281 height 23
click at [451, 313] on span "identificacao-empresa-external-front: T2S125-extrajudicial-externo" at bounding box center [285, 307] width 456 height 18
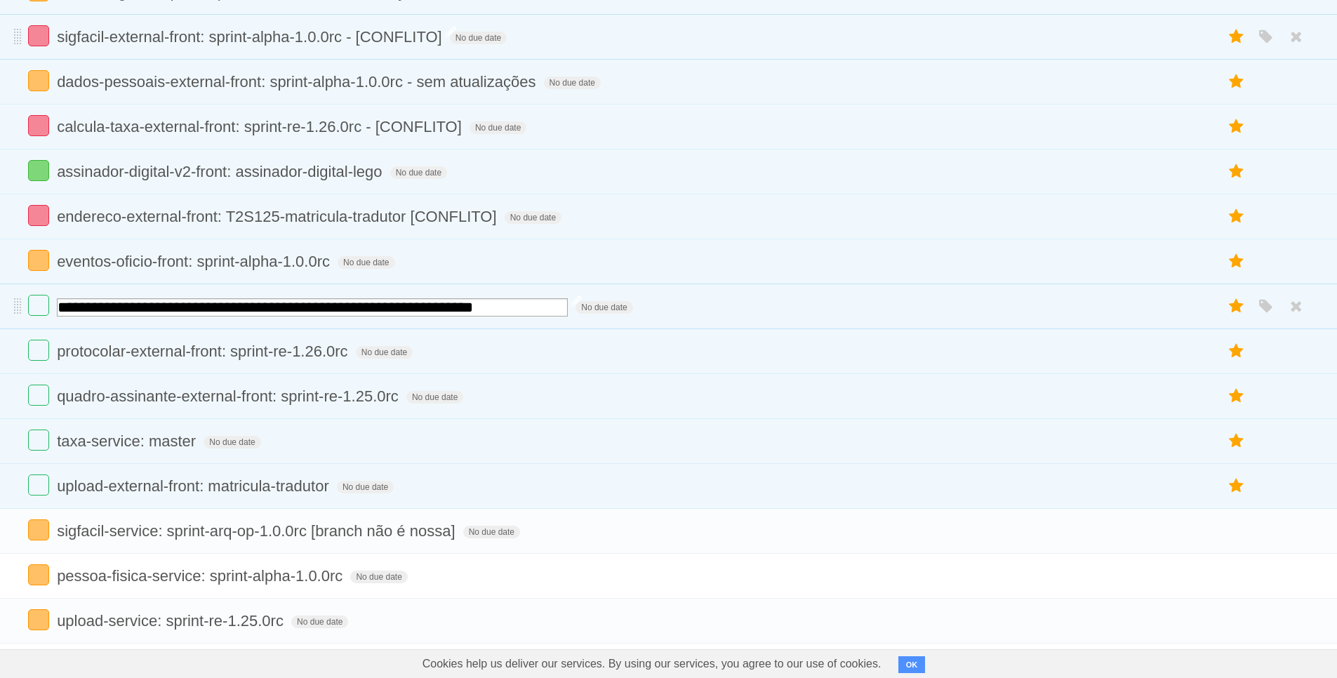
click at [536, 305] on input "**********" at bounding box center [312, 307] width 511 height 18
type input "**********"
click at [1271, 307] on icon "button" at bounding box center [1267, 307] width 20 height 18
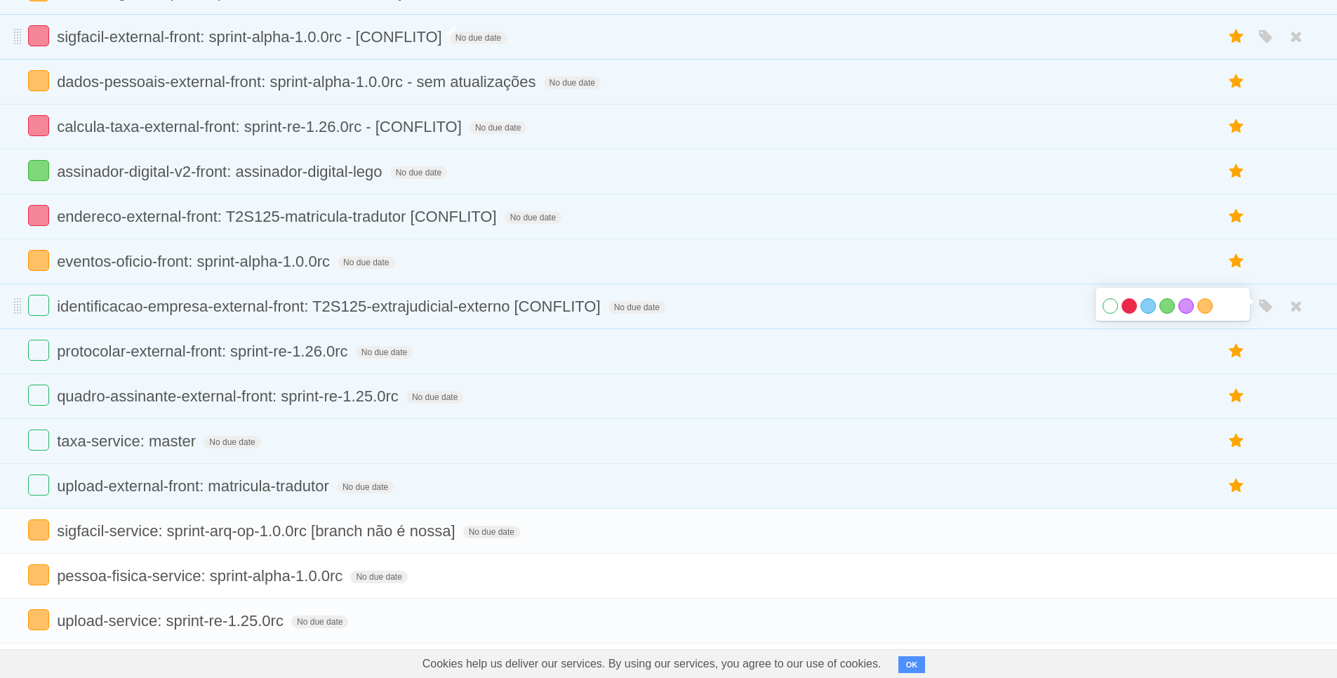
click at [1131, 307] on label "Red" at bounding box center [1129, 305] width 15 height 15
click at [316, 394] on span "quadro-assinante-external-front: sprint-re-1.25.0rc" at bounding box center [229, 397] width 345 height 18
click at [1266, 402] on icon "button" at bounding box center [1267, 397] width 20 height 18
click at [1205, 401] on label "Orange" at bounding box center [1205, 395] width 15 height 15
click at [524, 395] on form "quadro-assinante-external-front: sprint-re-1.25.0rc No due date White Red Blue …" at bounding box center [668, 396] width 1281 height 23
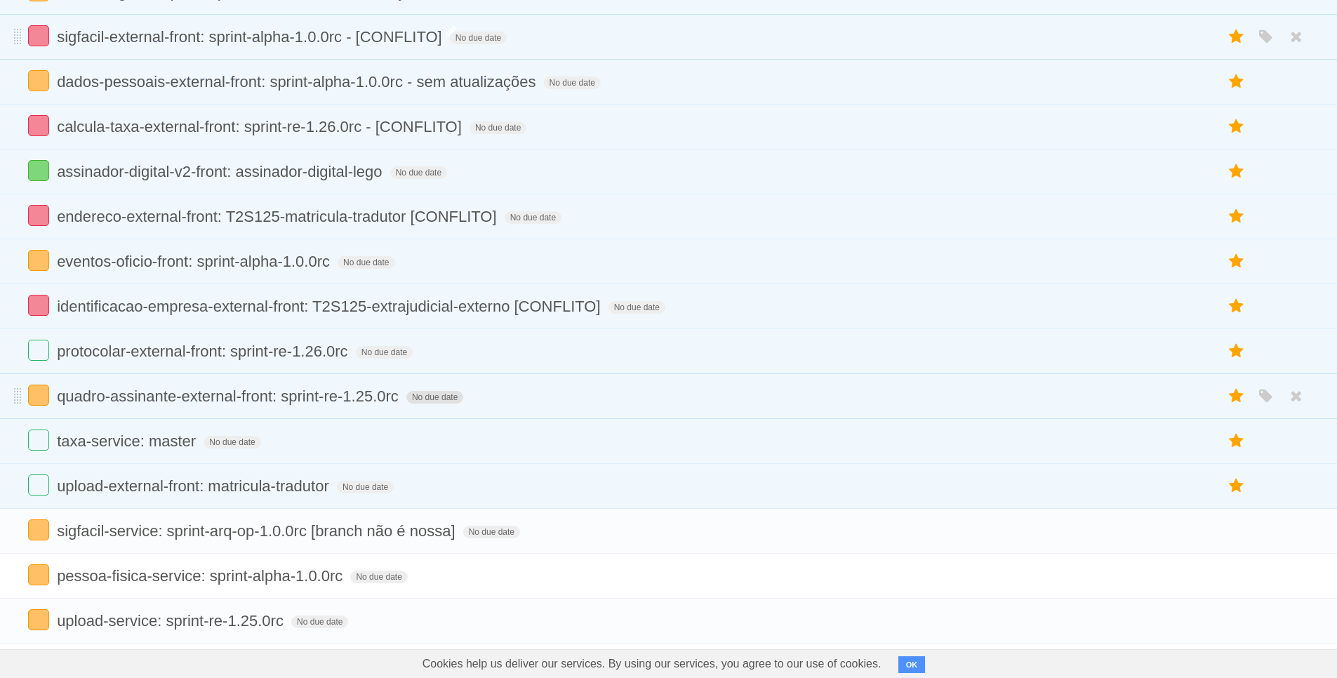
click at [425, 398] on span "No due date" at bounding box center [434, 397] width 57 height 13
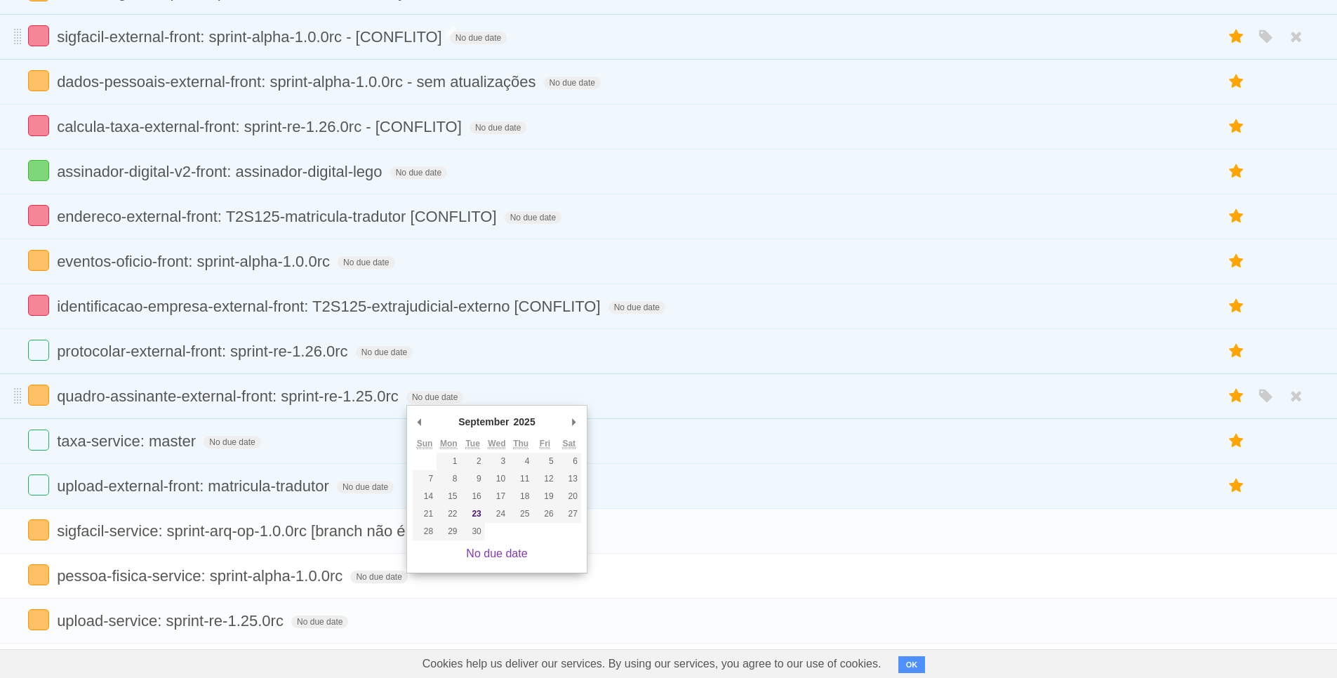
click at [472, 390] on form "quadro-assinante-external-front: sprint-re-1.25.0rc No due date White Red Blue …" at bounding box center [668, 396] width 1281 height 23
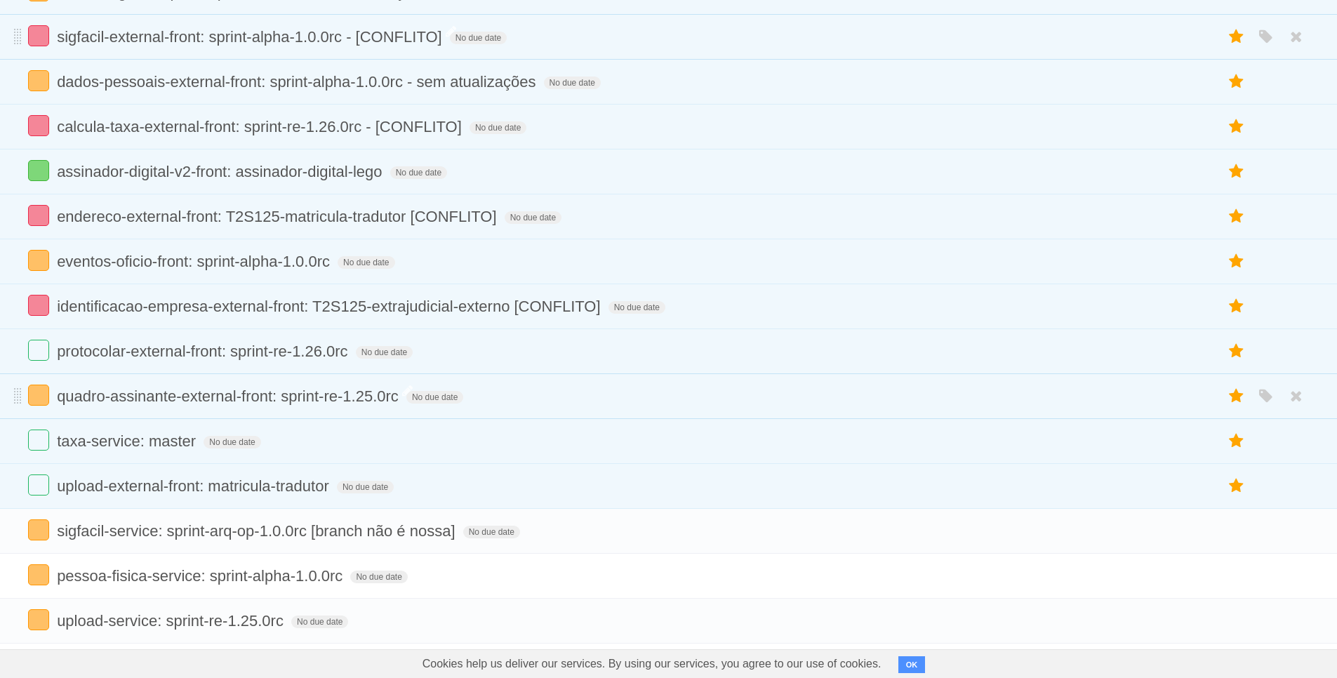
click at [399, 402] on span "quadro-assinante-external-front: sprint-re-1.25.0rc" at bounding box center [229, 397] width 345 height 18
click at [411, 390] on input "**********" at bounding box center [254, 397] width 395 height 18
type input "**********"
click at [425, 439] on form "taxa-service: master No due date White Red Blue Green Purple Orange" at bounding box center [668, 441] width 1281 height 23
click at [151, 486] on span "upload-external-front: matricula-tradutor" at bounding box center [195, 486] width 276 height 18
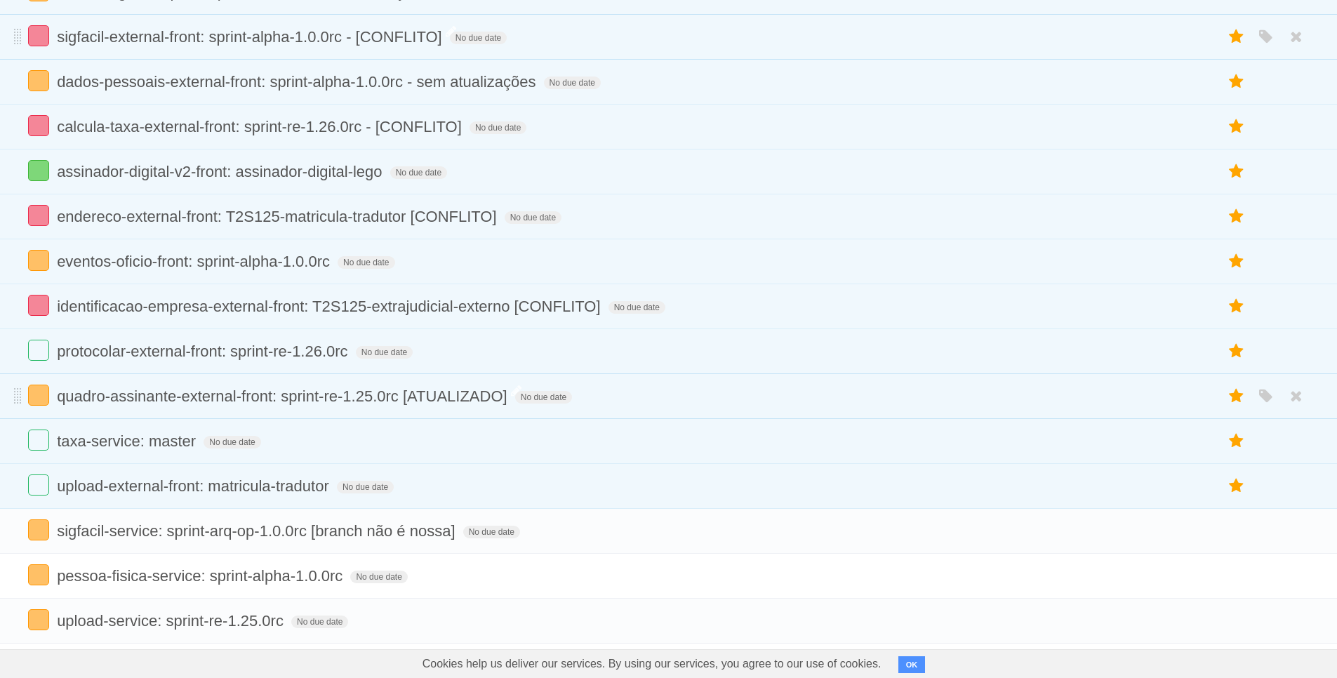
click at [472, 404] on span "quadro-assinante-external-front: sprint-re-1.25.0rc [ATUALIZADO]" at bounding box center [284, 397] width 454 height 18
click at [395, 404] on input "**********" at bounding box center [254, 397] width 395 height 18
drag, startPoint x: 402, startPoint y: 397, endPoint x: 528, endPoint y: 390, distance: 125.9
click at [452, 390] on input "**********" at bounding box center [254, 397] width 395 height 18
click at [458, 481] on form "upload-external-front: matricula-tradutor No due date White Red Blue Green Purp…" at bounding box center [668, 486] width 1281 height 23
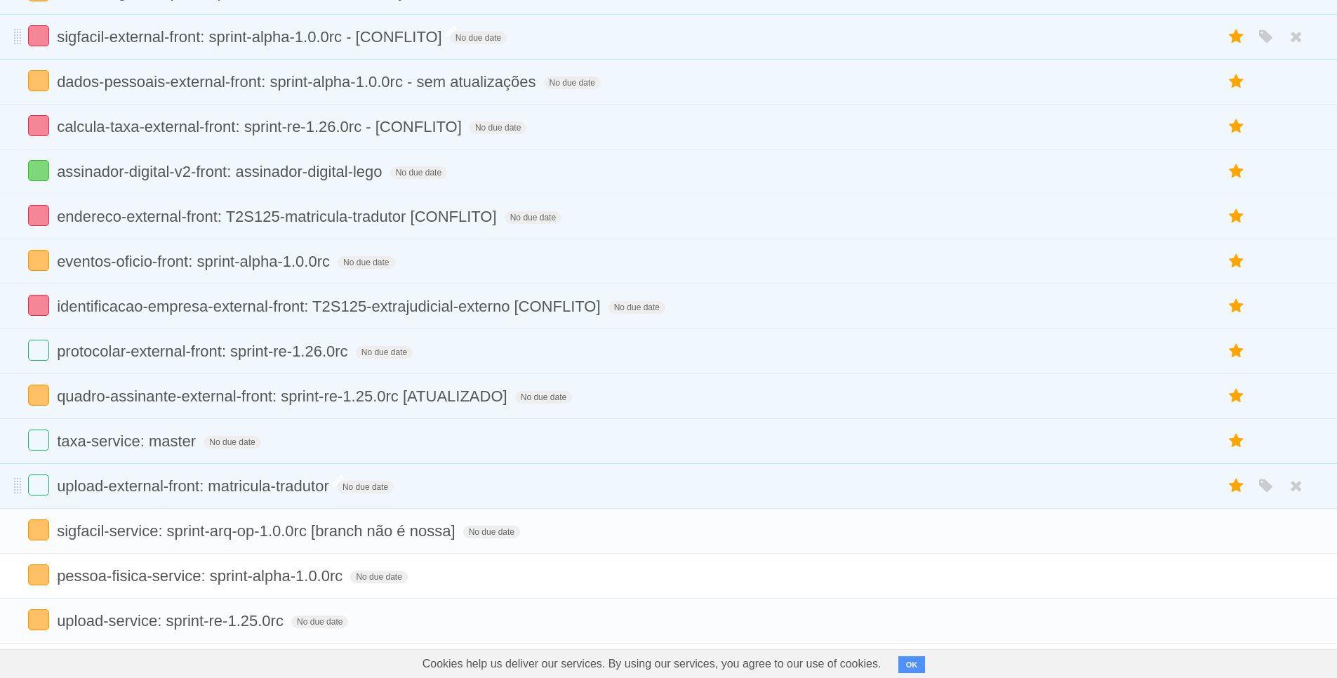
click at [316, 495] on span "upload-external-front: matricula-tradutor" at bounding box center [195, 486] width 276 height 18
click at [343, 484] on input "**********" at bounding box center [216, 487] width 318 height 18
type input "**********"
click at [1267, 494] on icon "button" at bounding box center [1267, 486] width 20 height 18
click at [1204, 491] on label "Orange" at bounding box center [1205, 485] width 15 height 15
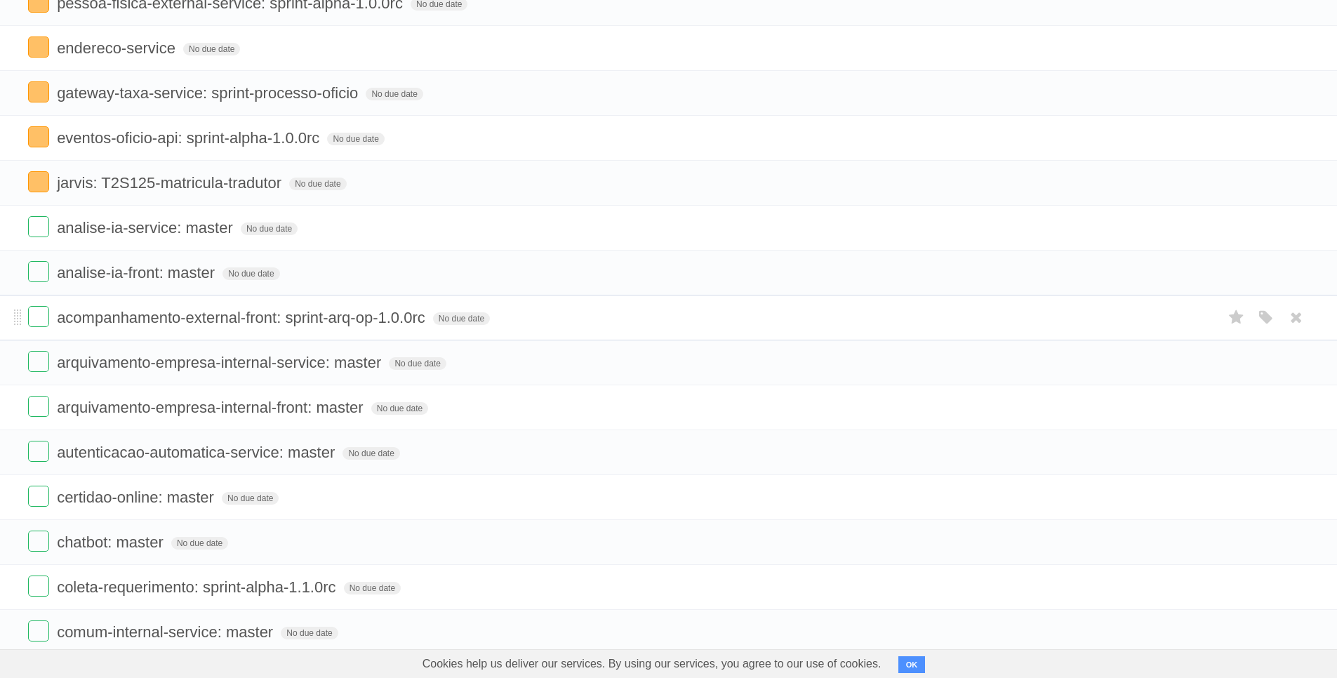
scroll to position [842, 0]
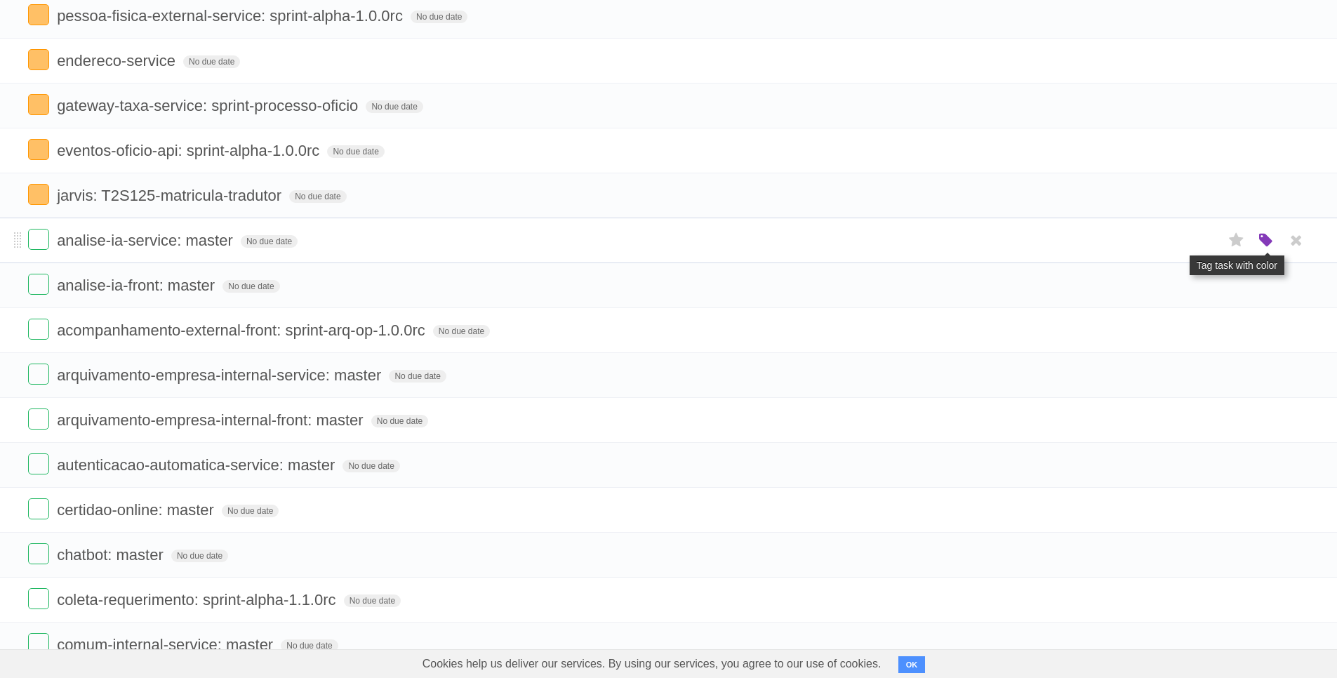
click at [1269, 242] on icon "button" at bounding box center [1267, 241] width 20 height 18
click at [1188, 246] on label "Purple" at bounding box center [1186, 239] width 15 height 15
click at [1265, 287] on icon "button" at bounding box center [1267, 286] width 20 height 18
click at [1185, 291] on label "Purple" at bounding box center [1186, 284] width 15 height 15
click at [1262, 373] on icon "button" at bounding box center [1267, 375] width 20 height 18
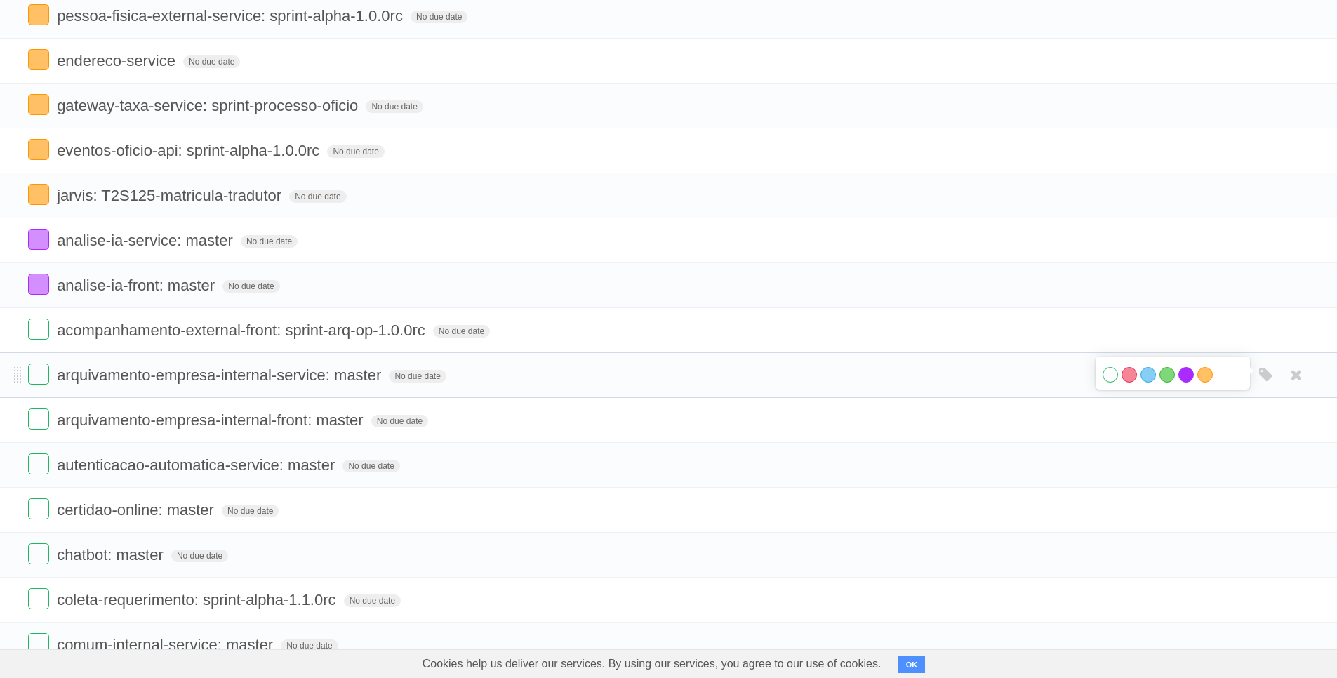
click at [1186, 378] on label "Purple" at bounding box center [1186, 374] width 15 height 15
click at [1273, 425] on icon "button" at bounding box center [1267, 420] width 20 height 18
click at [1186, 423] on label "Purple" at bounding box center [1186, 419] width 15 height 15
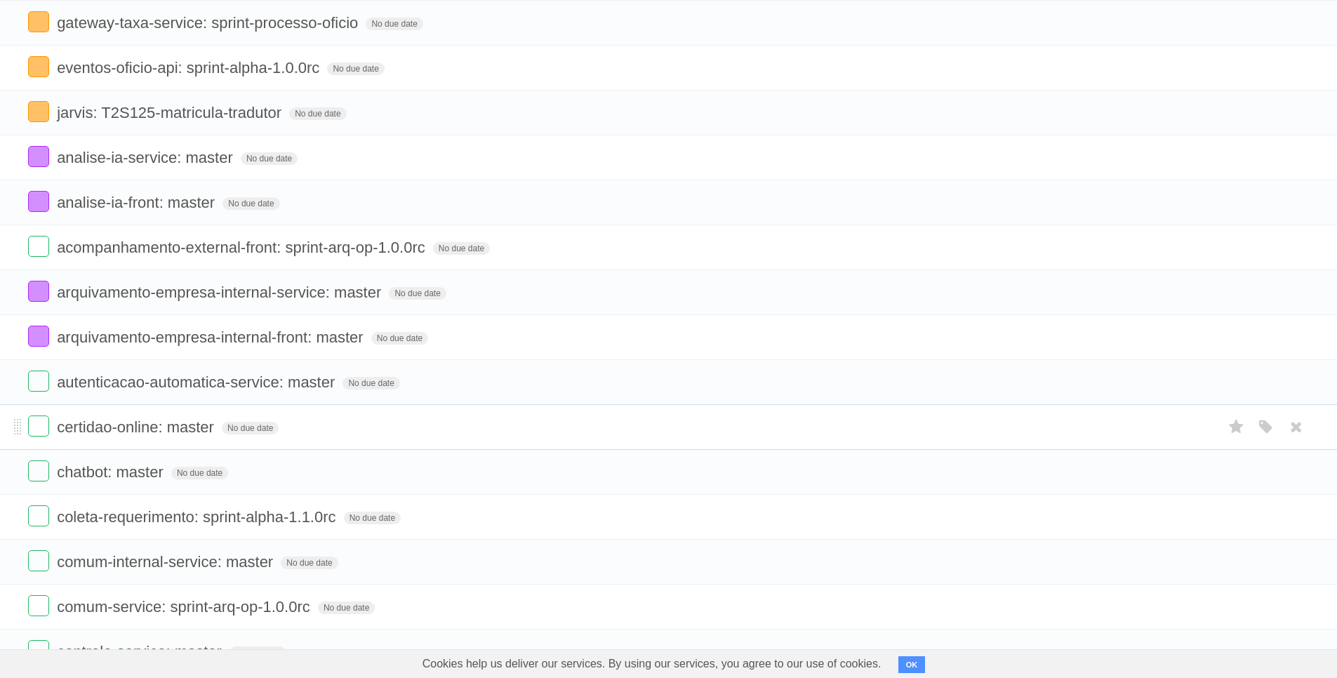
scroll to position [927, 0]
click at [1266, 387] on icon "button" at bounding box center [1267, 381] width 20 height 18
click at [1182, 383] on label "Purple" at bounding box center [1186, 380] width 15 height 15
click at [1272, 430] on icon "button" at bounding box center [1267, 426] width 20 height 18
click at [1189, 432] on label "Purple" at bounding box center [1186, 425] width 15 height 15
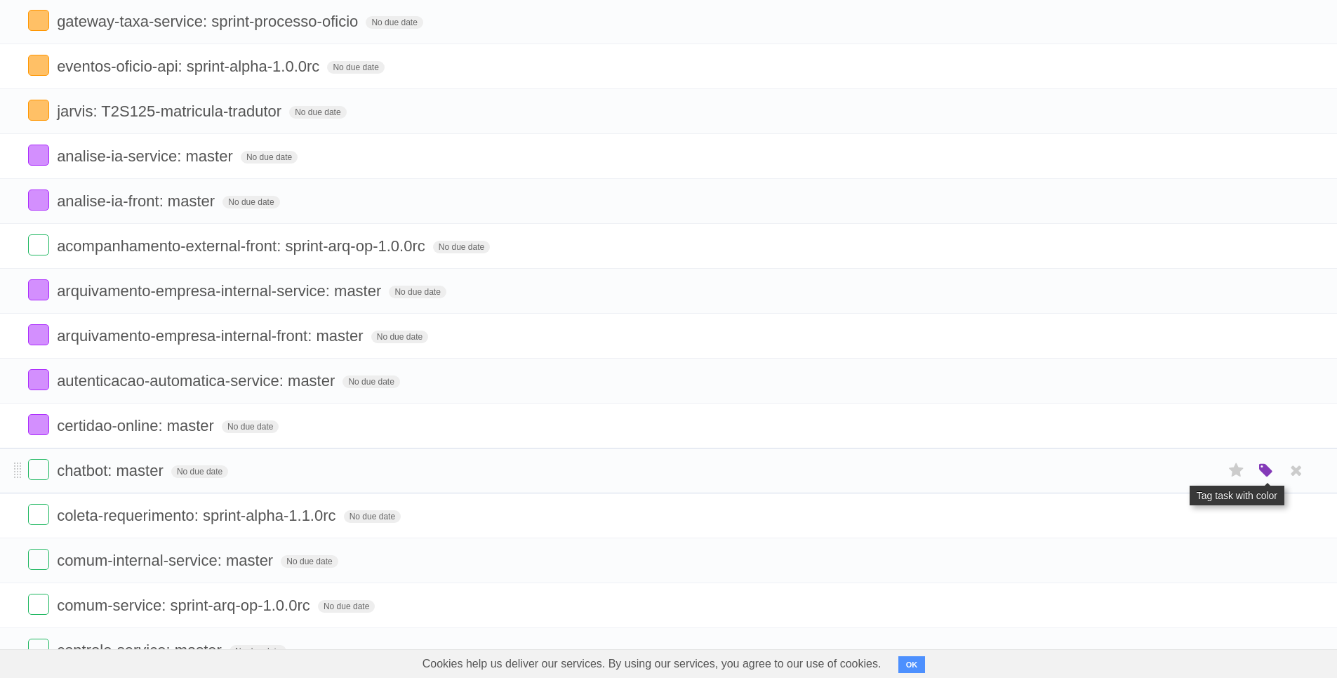
click at [1273, 472] on icon "button" at bounding box center [1267, 471] width 20 height 18
click at [1186, 470] on label "Purple" at bounding box center [1186, 470] width 15 height 15
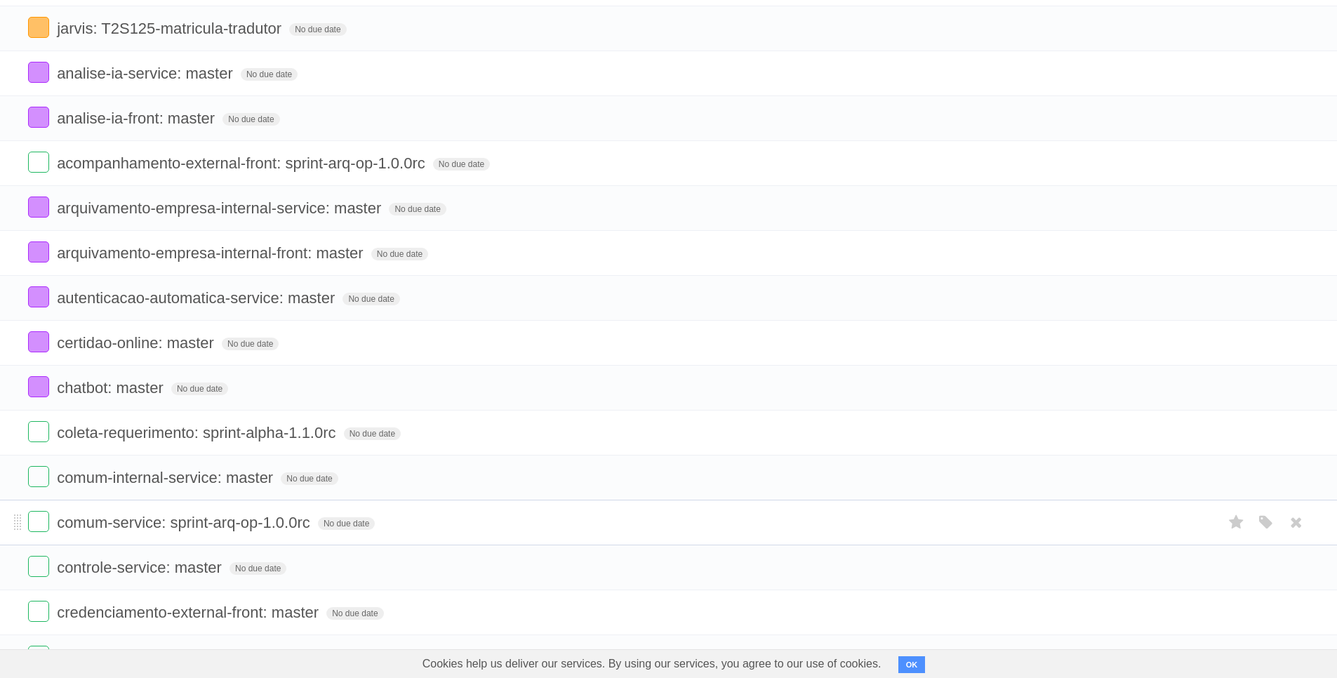
scroll to position [1095, 0]
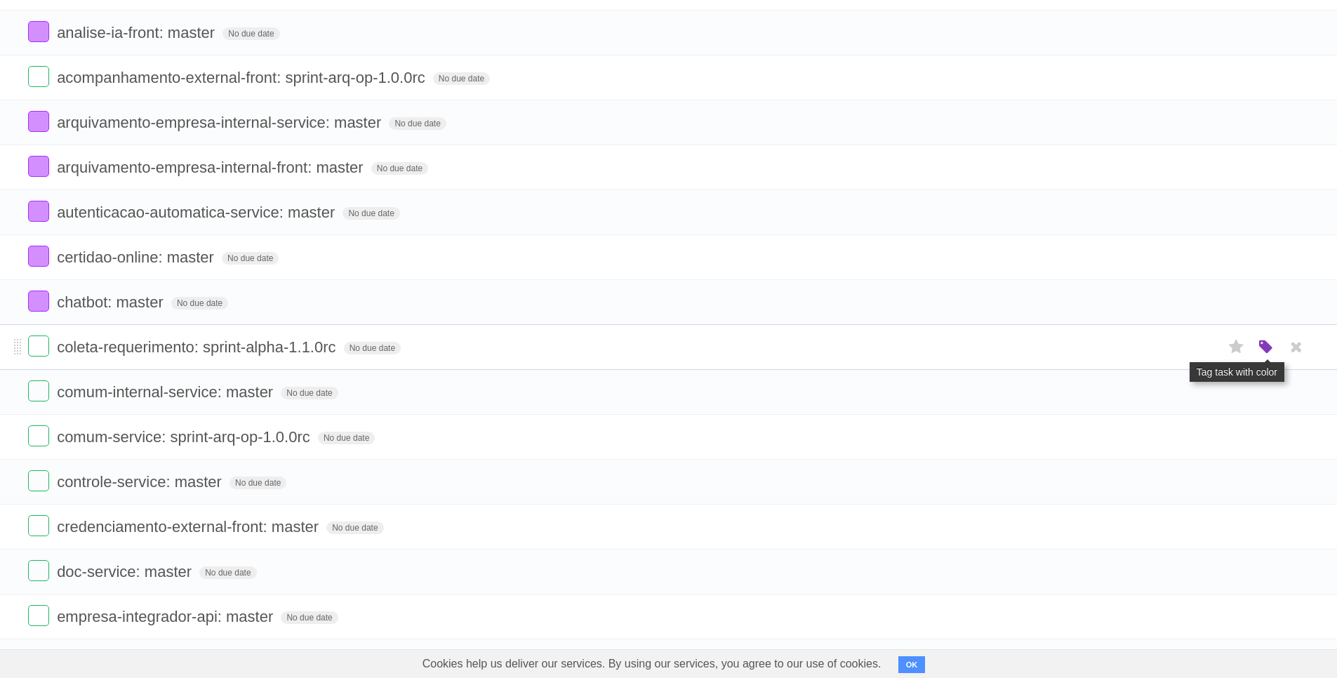
click at [1263, 350] on icon "button" at bounding box center [1267, 347] width 20 height 18
click at [1185, 353] on label "Purple" at bounding box center [1186, 346] width 15 height 15
click at [1265, 394] on icon "button" at bounding box center [1267, 392] width 20 height 18
click at [1190, 397] on label "Purple" at bounding box center [1186, 391] width 15 height 15
click at [1263, 478] on icon "button" at bounding box center [1267, 482] width 20 height 18
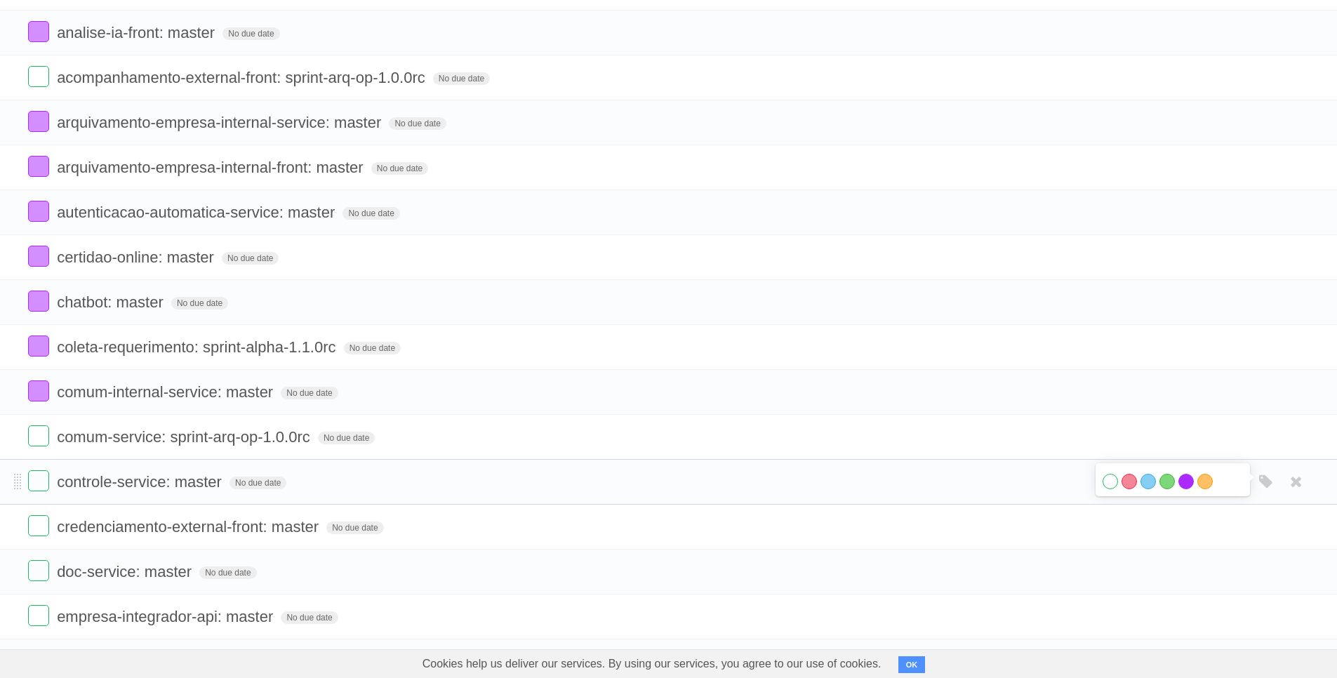
click at [1184, 480] on label "Purple" at bounding box center [1186, 481] width 15 height 15
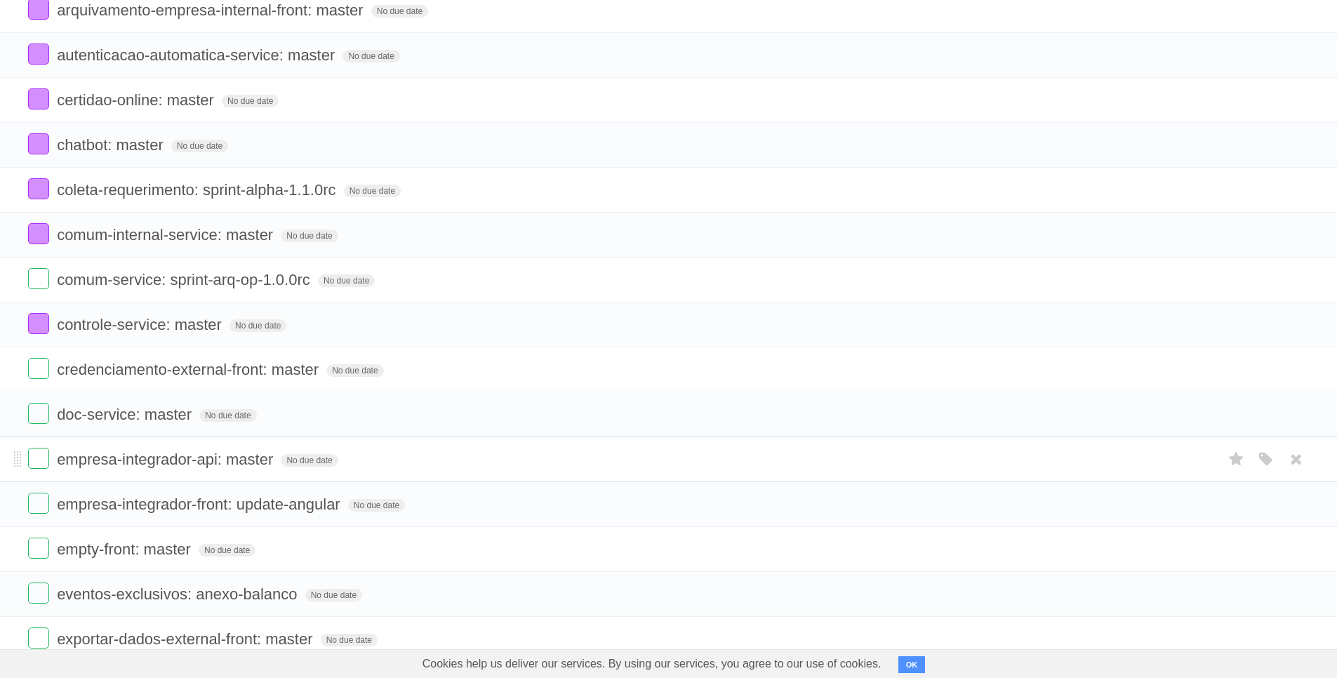
scroll to position [1253, 0]
click at [1258, 371] on icon "button" at bounding box center [1267, 369] width 20 height 18
click at [1184, 368] on label "Purple" at bounding box center [1186, 368] width 15 height 15
click at [1259, 419] on icon "button" at bounding box center [1267, 414] width 20 height 18
click at [1184, 418] on label "Purple" at bounding box center [1186, 413] width 15 height 15
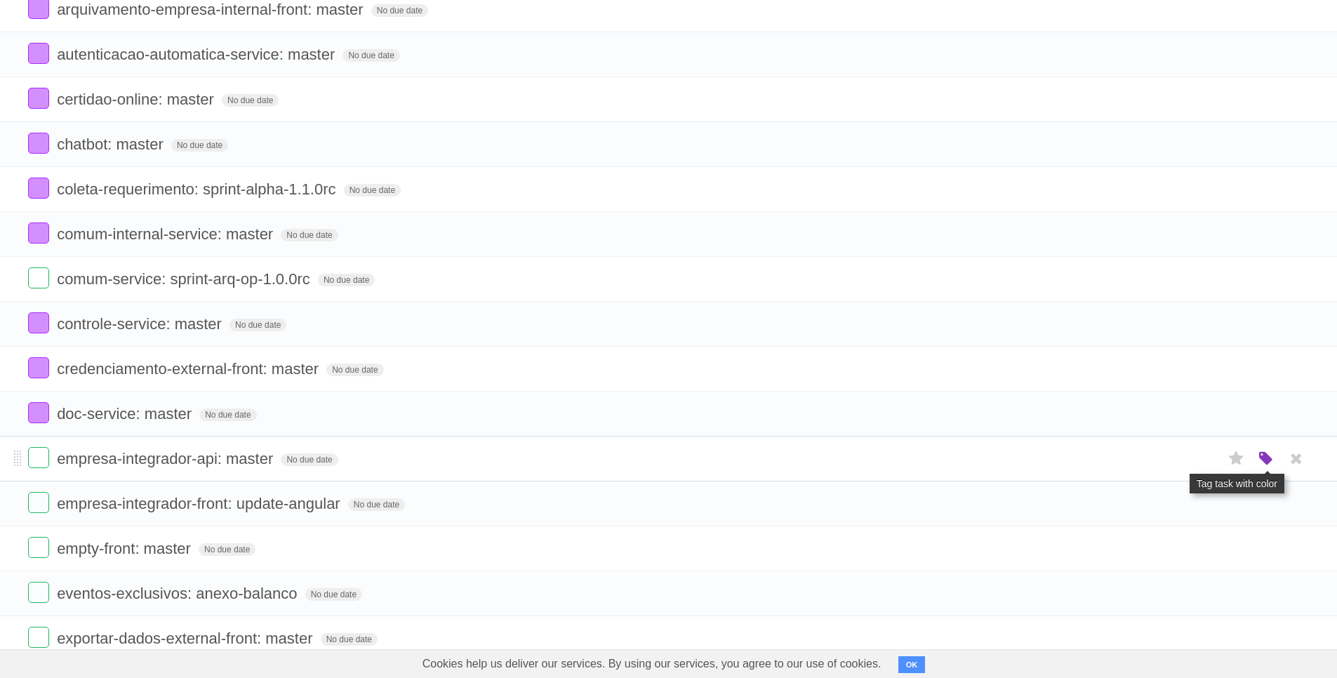
click at [1269, 463] on icon "button" at bounding box center [1267, 459] width 20 height 18
click at [1182, 458] on label "Purple" at bounding box center [1186, 458] width 15 height 15
click at [1268, 501] on icon "button" at bounding box center [1267, 504] width 20 height 18
click at [1184, 503] on label "Purple" at bounding box center [1186, 503] width 15 height 15
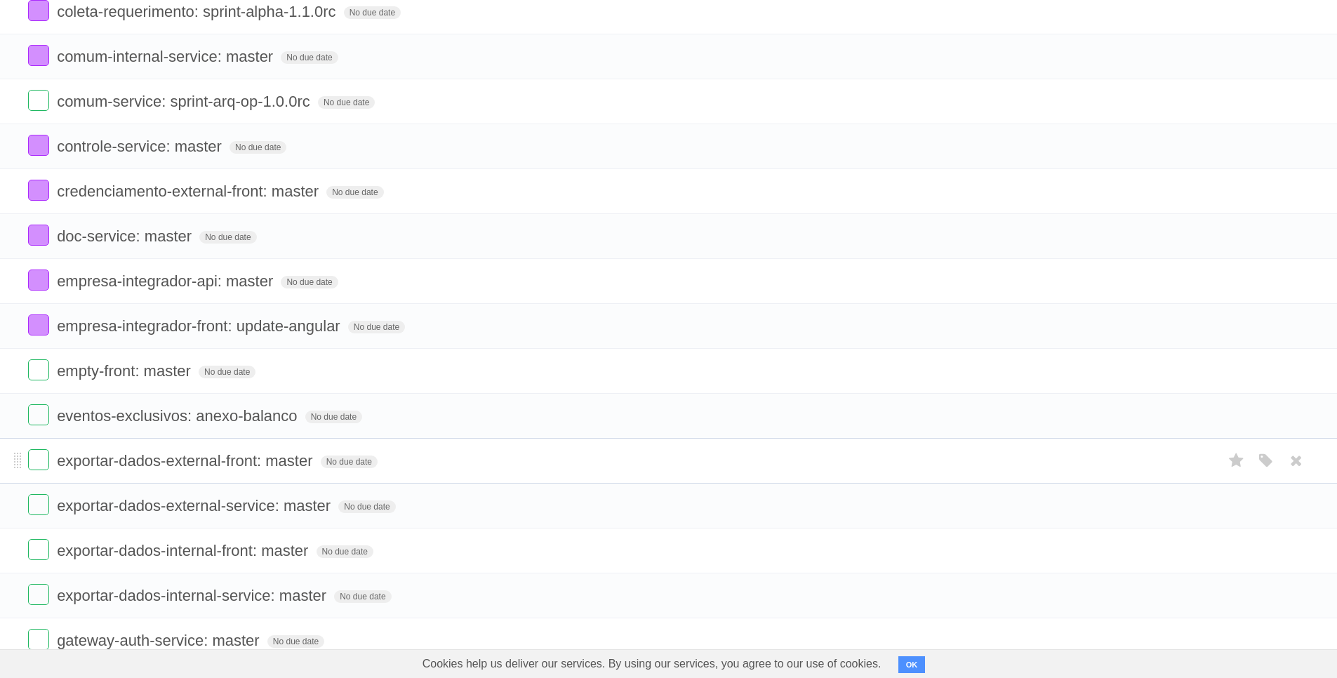
scroll to position [1432, 0]
click at [1262, 374] on icon "button" at bounding box center [1267, 370] width 20 height 18
click at [1186, 370] on label "Purple" at bounding box center [1186, 369] width 15 height 15
click at [1261, 418] on icon "button" at bounding box center [1267, 415] width 20 height 18
click at [1185, 411] on label "Purple" at bounding box center [1186, 413] width 15 height 15
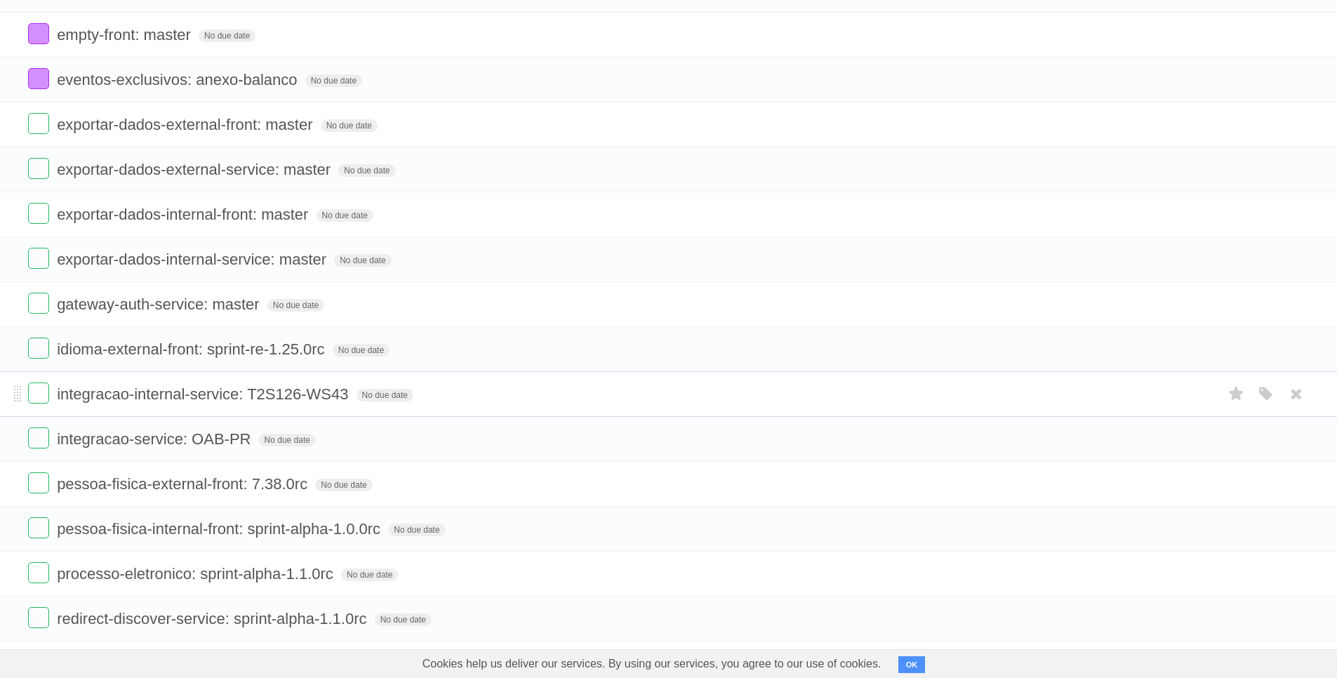
scroll to position [1769, 0]
click at [216, 345] on span "idioma-external-front: sprint-re-1.25.0rc" at bounding box center [192, 347] width 271 height 18
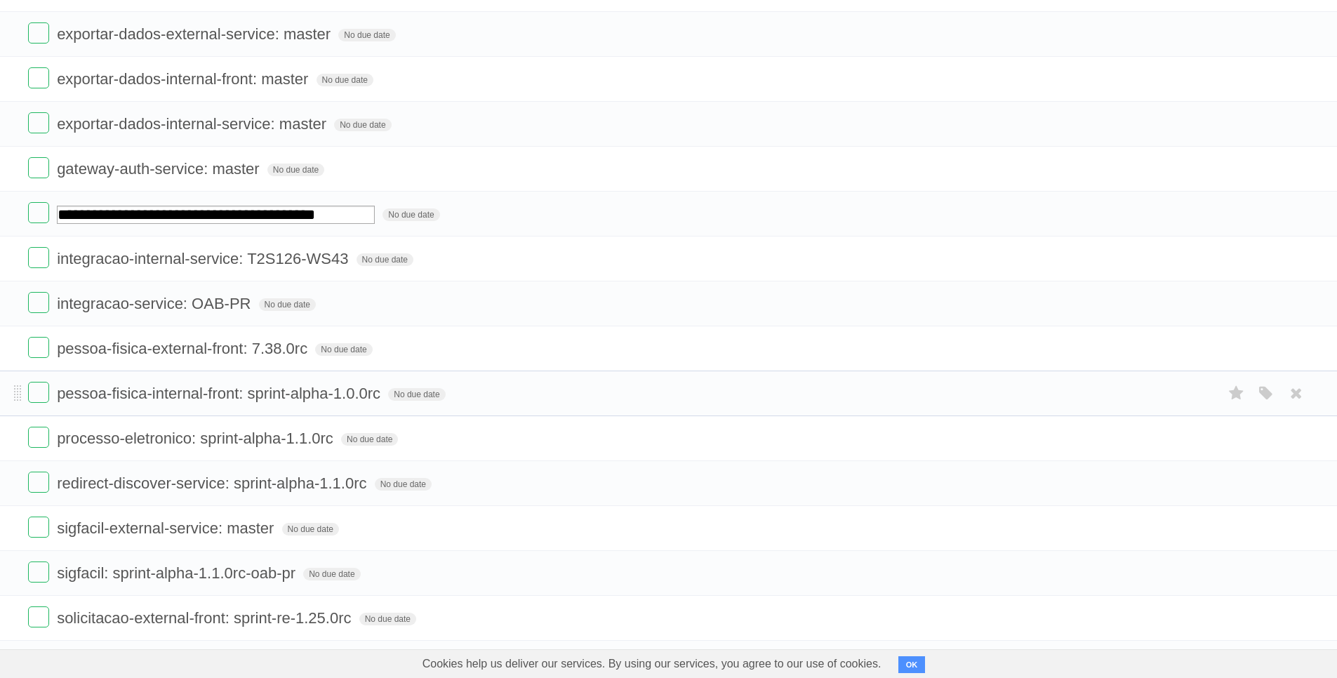
scroll to position [1938, 0]
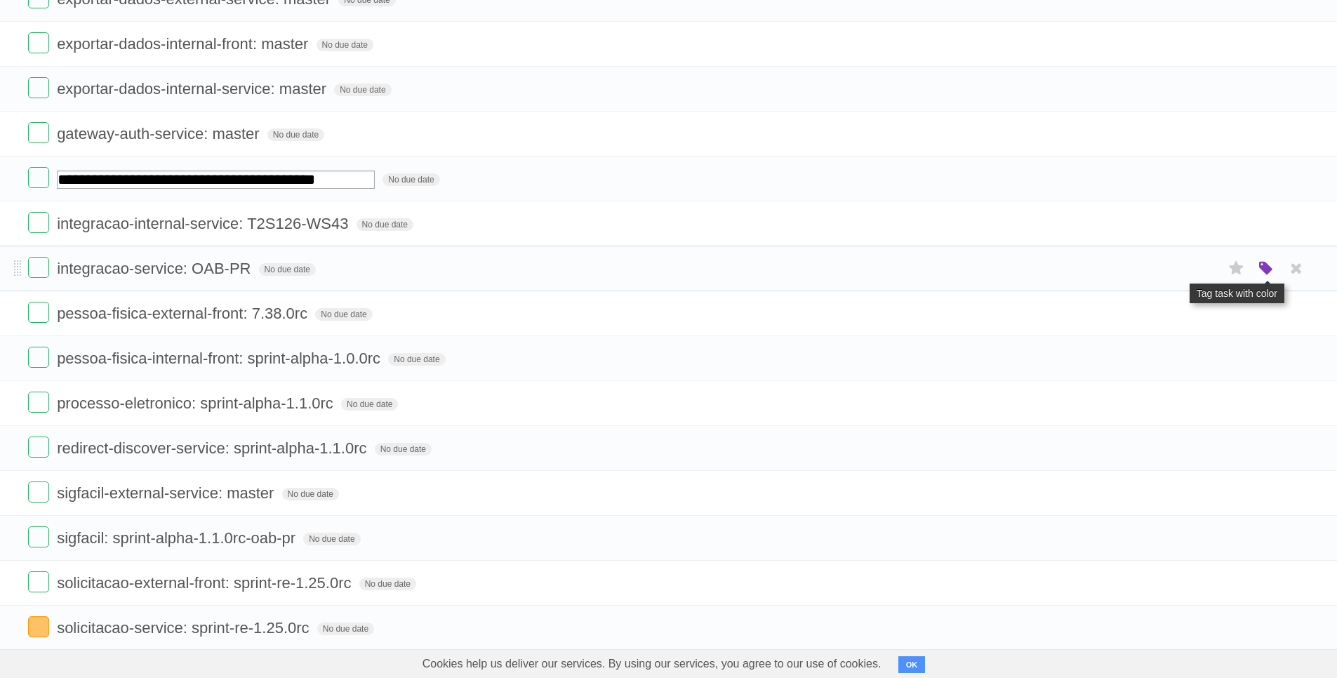
click at [1271, 272] on icon "button" at bounding box center [1267, 269] width 20 height 18
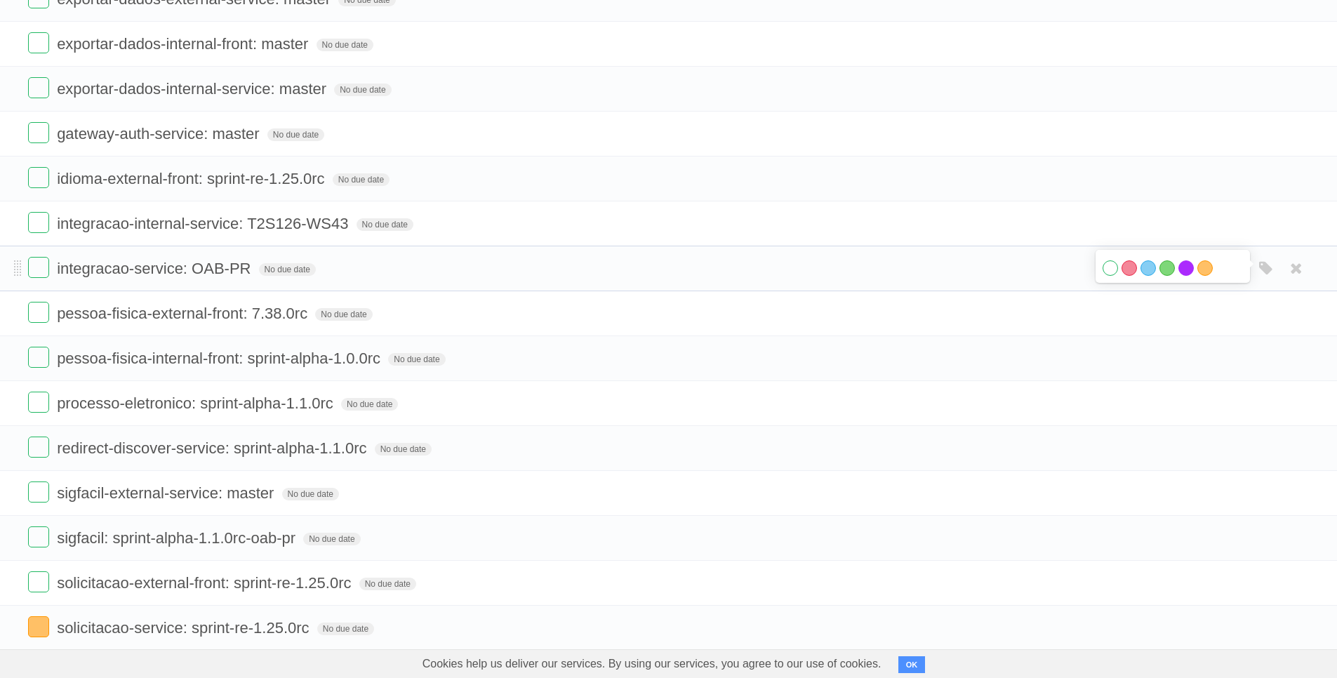
click at [1184, 270] on label "Purple" at bounding box center [1186, 267] width 15 height 15
click at [1266, 316] on icon "button" at bounding box center [1267, 314] width 20 height 18
click at [1188, 315] on label "Purple" at bounding box center [1186, 312] width 15 height 15
click at [1266, 357] on icon "button" at bounding box center [1267, 359] width 20 height 18
click at [1184, 359] on label "Purple" at bounding box center [1186, 357] width 15 height 15
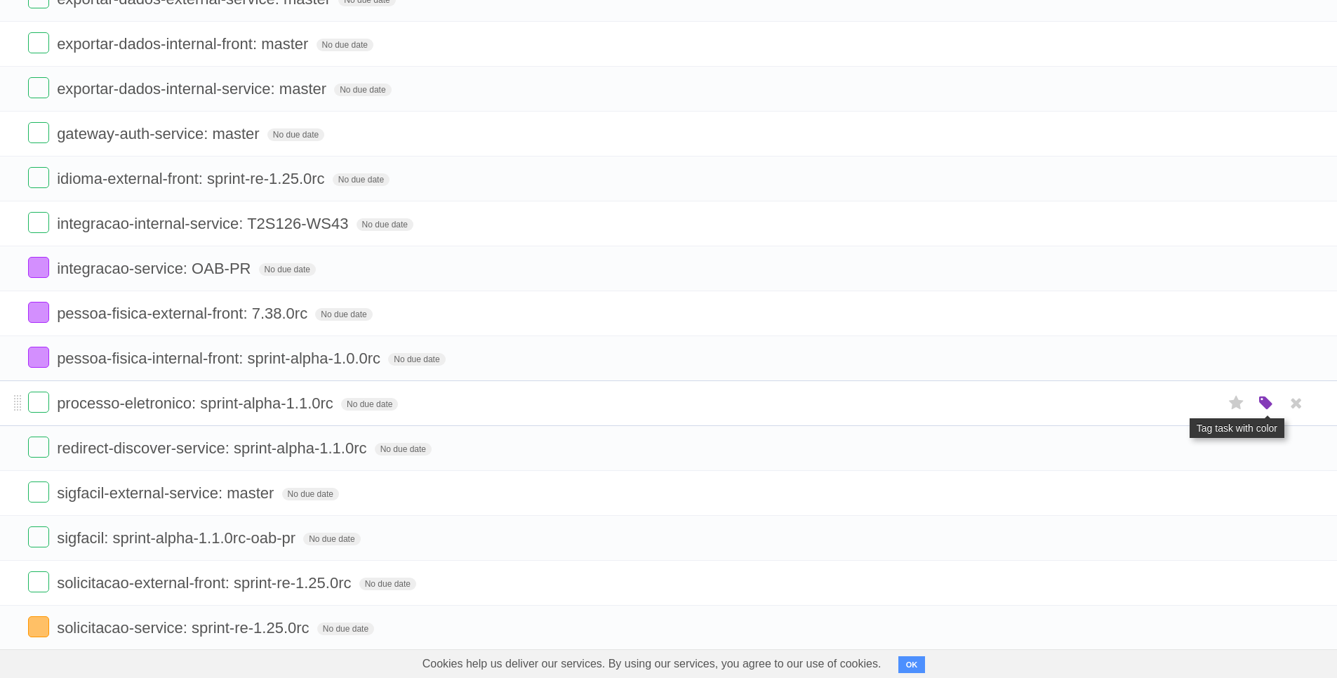
click at [1263, 404] on icon "button" at bounding box center [1267, 404] width 20 height 18
click at [1190, 405] on label "Purple" at bounding box center [1186, 402] width 15 height 15
click at [1261, 451] on icon "button" at bounding box center [1267, 448] width 20 height 18
click at [1190, 449] on label "Purple" at bounding box center [1186, 447] width 15 height 15
click at [1269, 498] on icon "button" at bounding box center [1267, 493] width 20 height 18
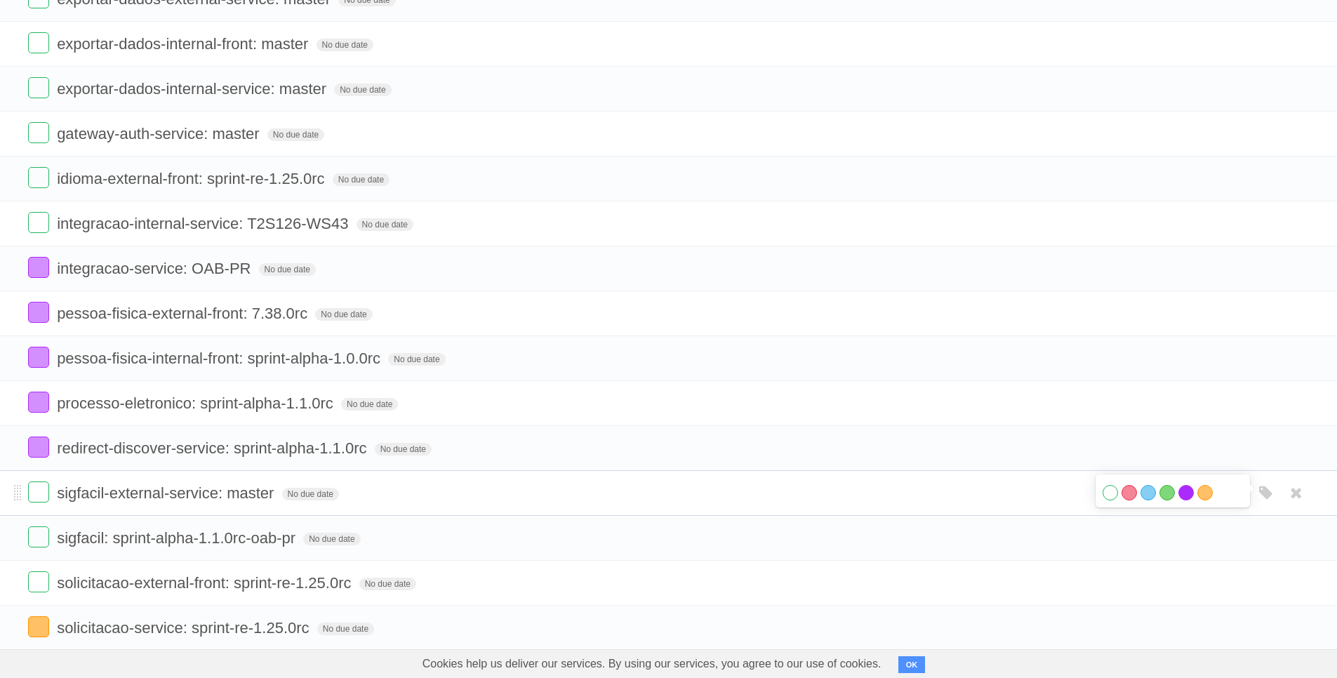
click at [1190, 494] on label "Purple" at bounding box center [1186, 492] width 15 height 15
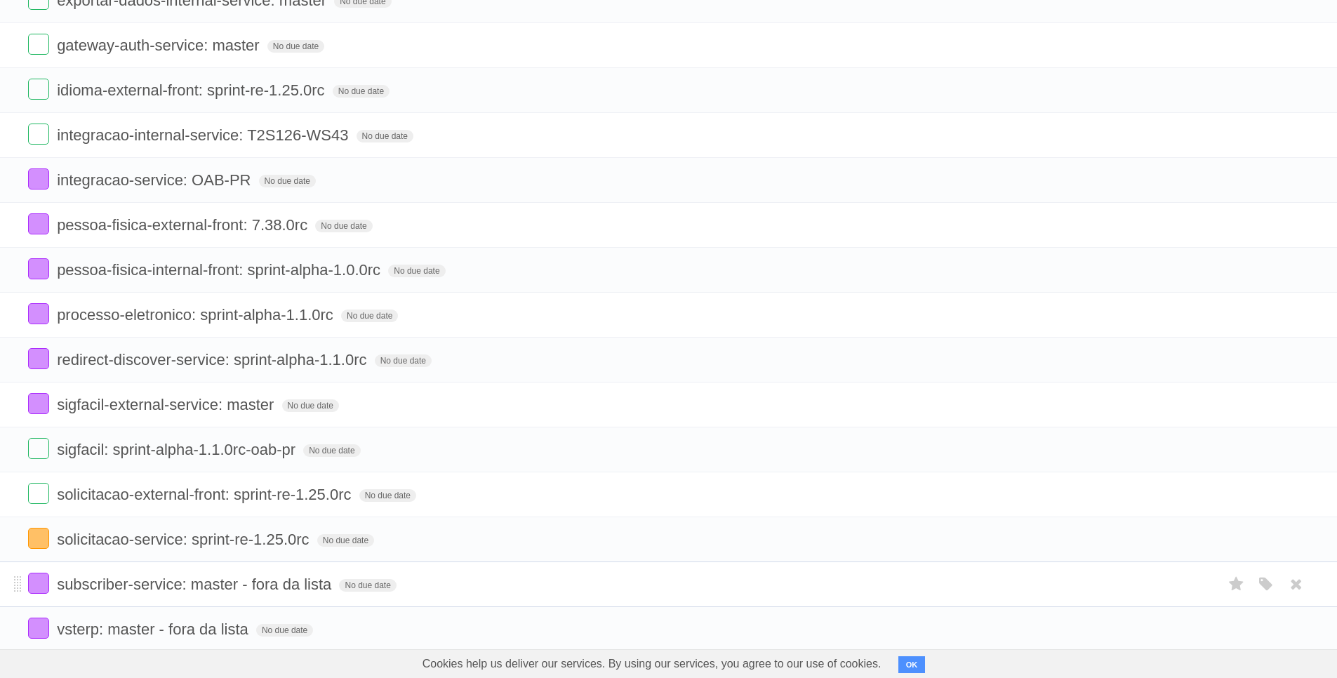
scroll to position [2106, 0]
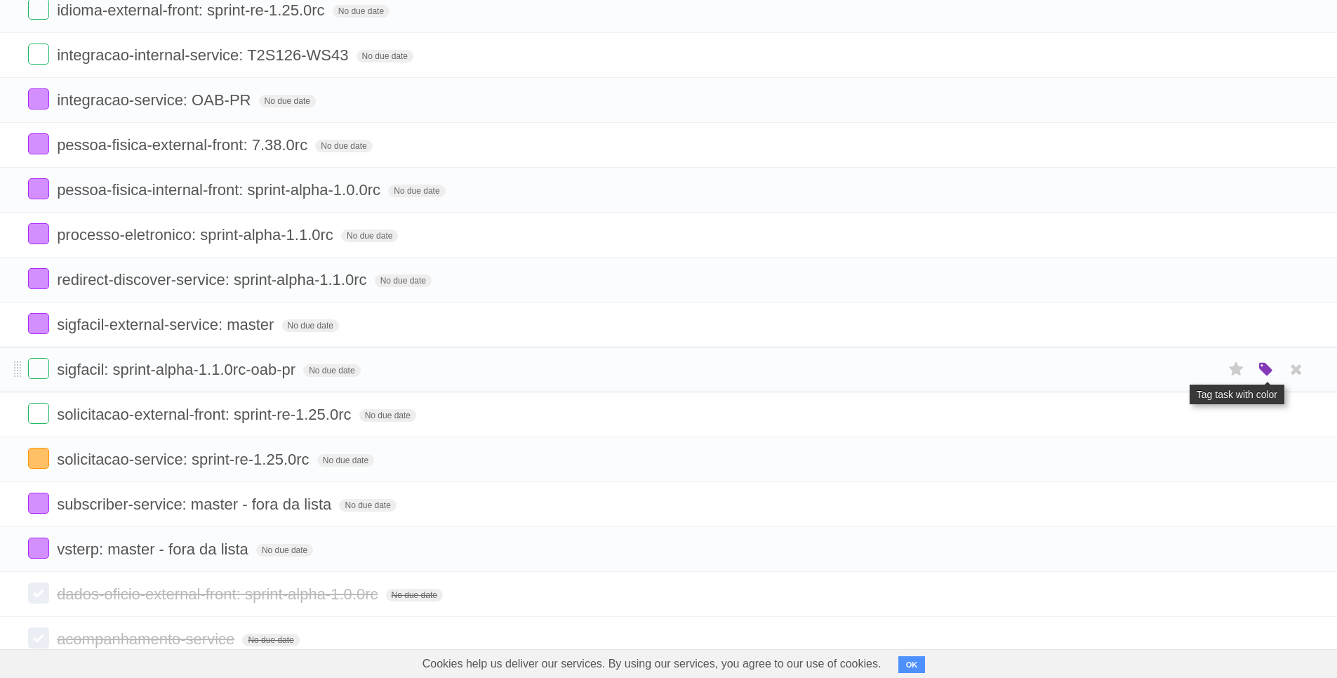
click at [1262, 375] on icon "button" at bounding box center [1267, 370] width 20 height 18
click at [1186, 374] on label "Purple" at bounding box center [1186, 369] width 15 height 15
click at [234, 402] on li "solicitacao-external-front: sprint-re-1.25.0rc No due date White Red Blue Green…" at bounding box center [668, 415] width 1337 height 46
click at [225, 413] on span "solicitacao-external-front: sprint-re-1.25.0rc" at bounding box center [206, 415] width 298 height 18
click at [1270, 415] on icon "button" at bounding box center [1267, 415] width 20 height 18
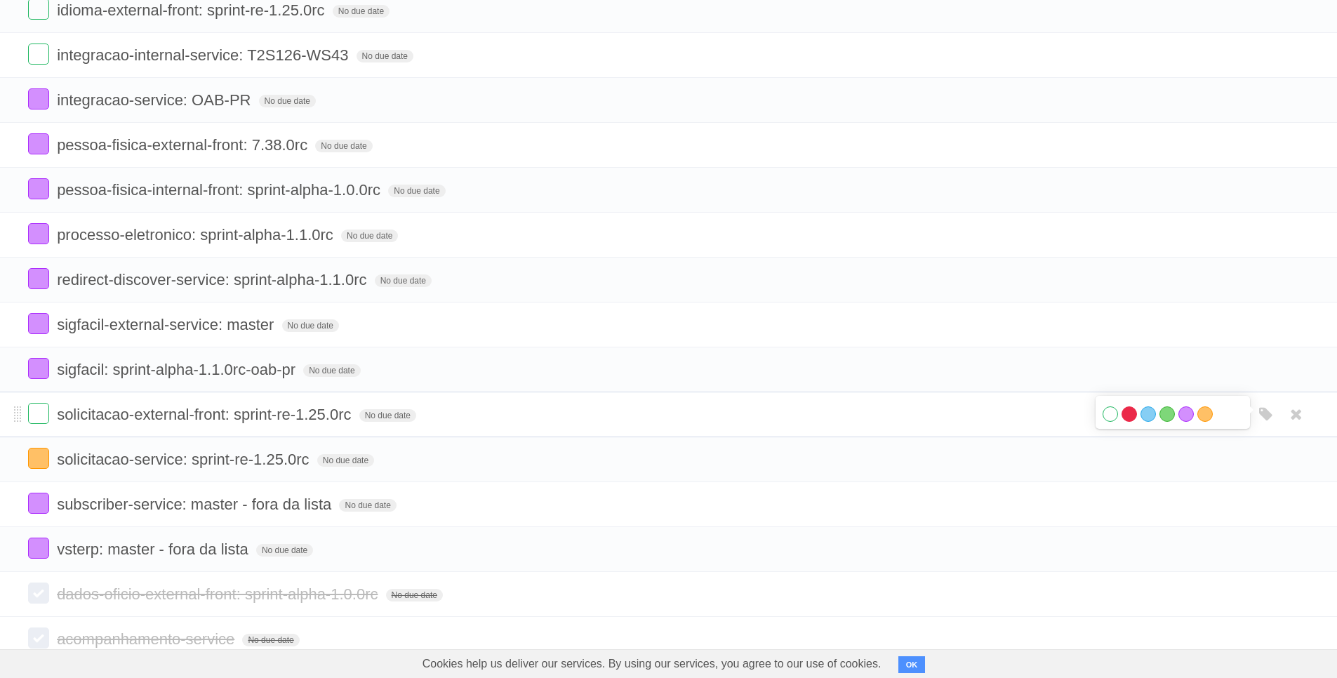
click at [1130, 417] on label "Red" at bounding box center [1129, 413] width 15 height 15
click at [656, 411] on form "solicitacao-external-front: sprint-re-1.25.0rc No due date White Red Blue Green…" at bounding box center [668, 414] width 1281 height 23
click at [321, 411] on span "solicitacao-external-front: sprint-re-1.25.0rc" at bounding box center [206, 415] width 298 height 18
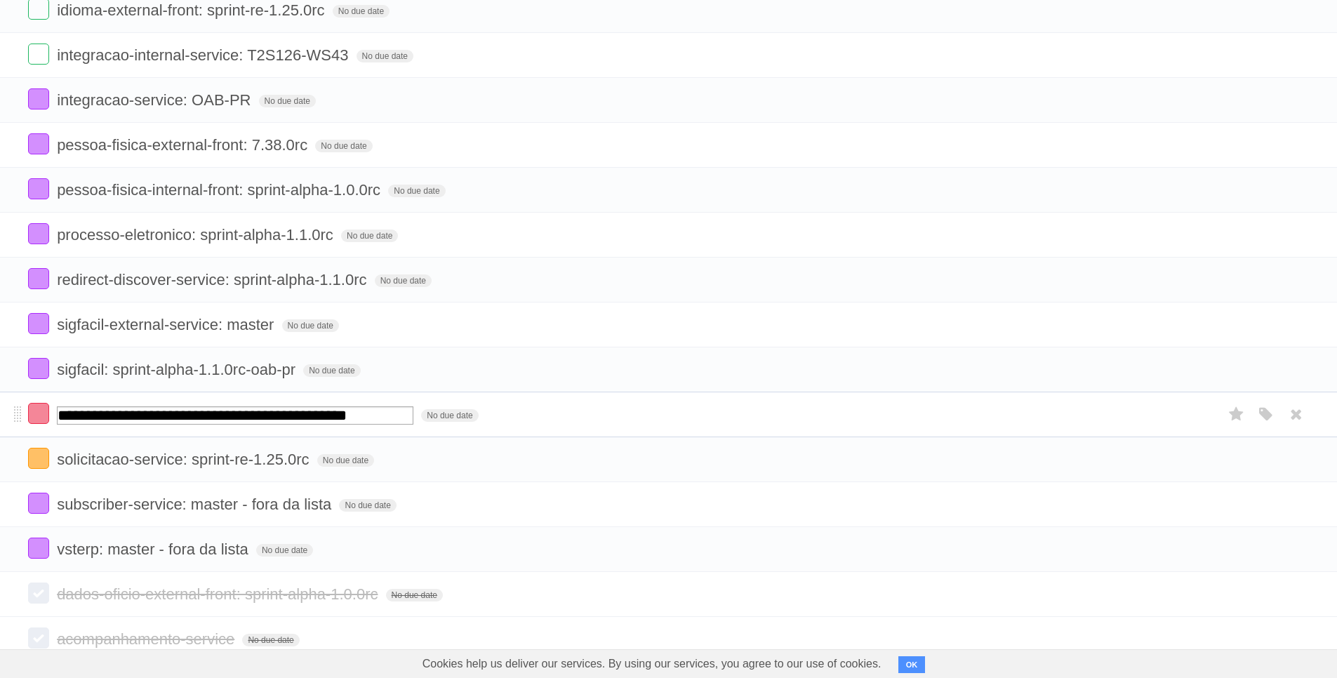
click at [364, 413] on input "**********" at bounding box center [235, 415] width 357 height 18
type input "**********"
click at [329, 416] on span "solicitacao-external-front: sprint-re-1.25.0rc" at bounding box center [206, 415] width 298 height 18
click at [366, 413] on input "**********" at bounding box center [235, 415] width 357 height 18
type input "**********"
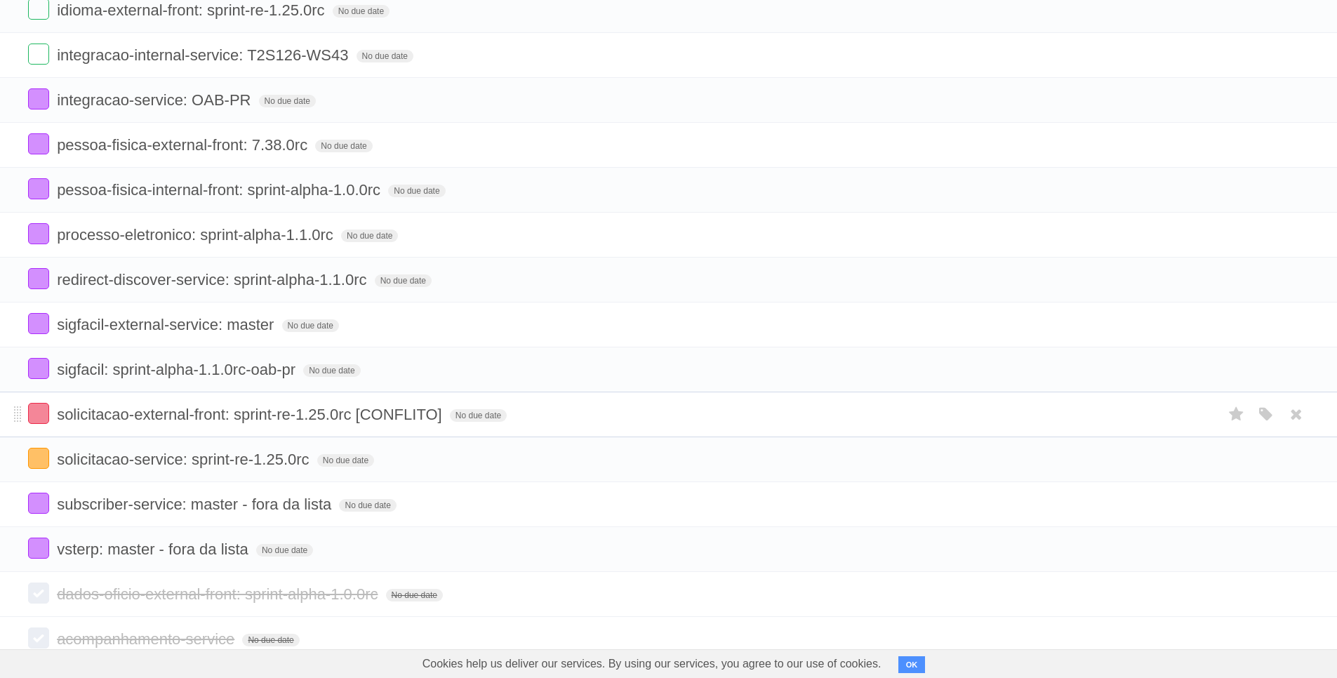
click at [760, 423] on form "solicitacao-external-front: sprint-re-1.25.0rc [CONFLITO] No due date White Red…" at bounding box center [668, 414] width 1281 height 23
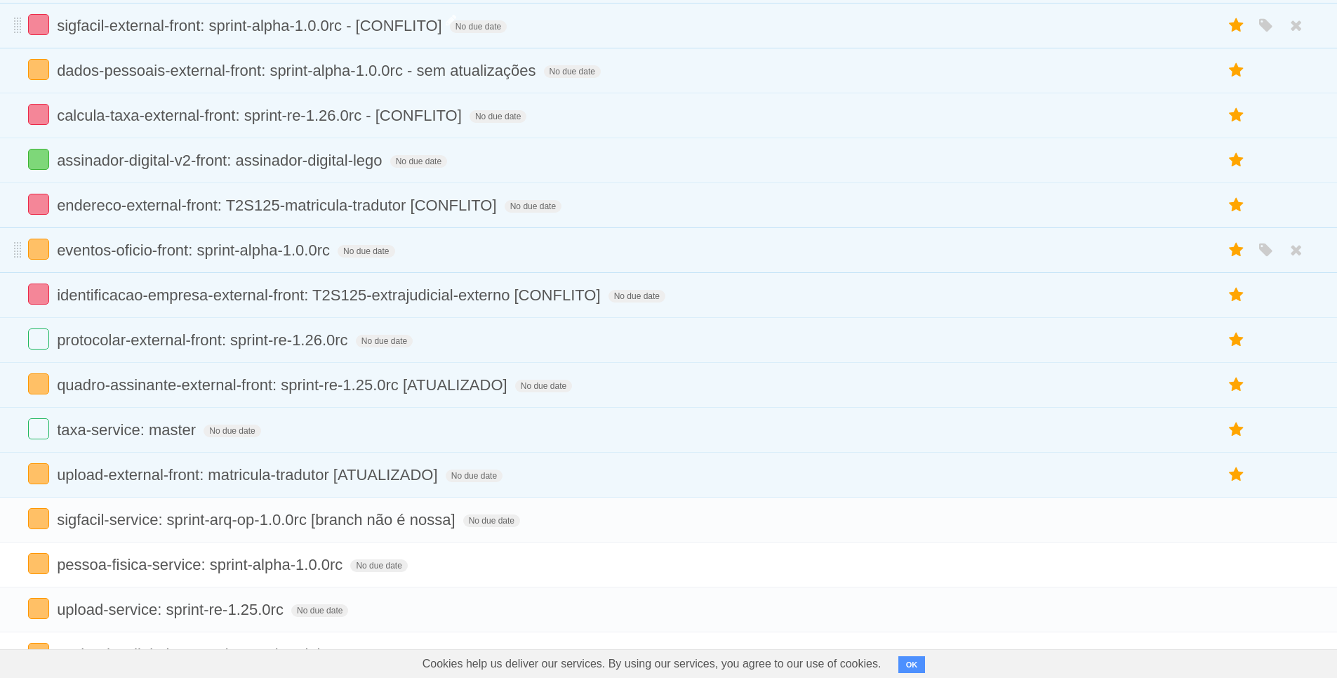
scroll to position [0, 0]
